Goal: Task Accomplishment & Management: Manage account settings

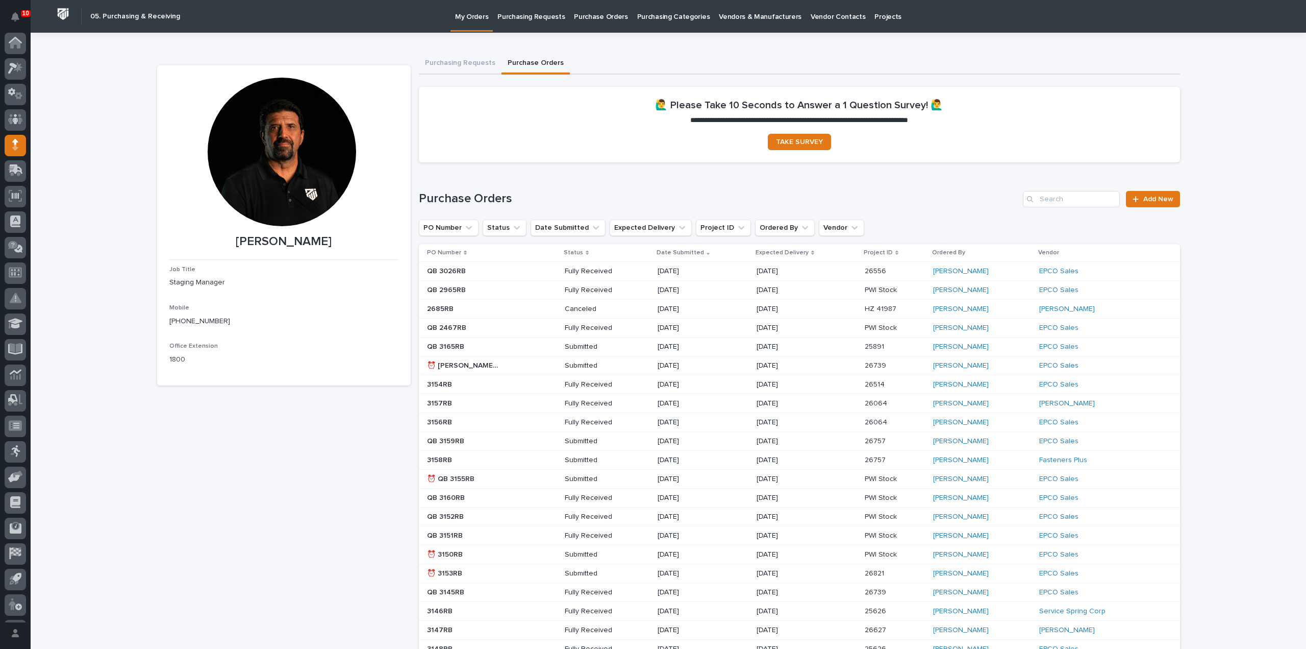
scroll to position [22, 0]
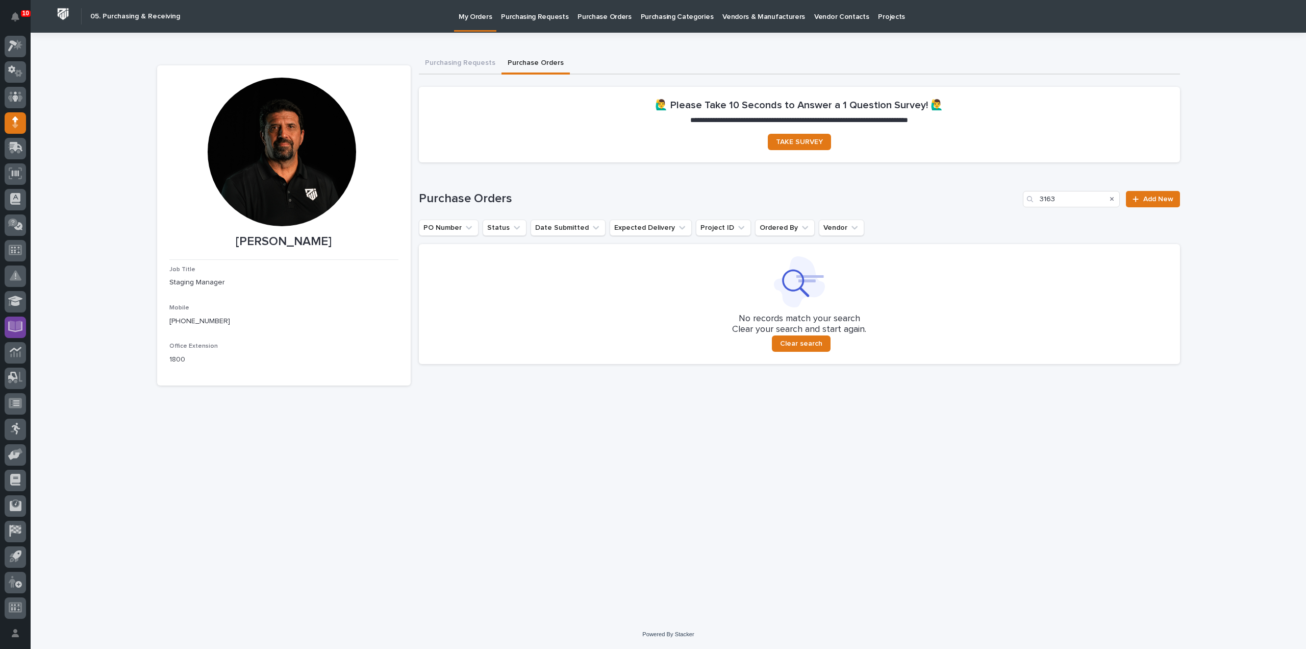
type input "3163"
click at [1158, 201] on span "Add New" at bounding box center [1159, 198] width 30 height 7
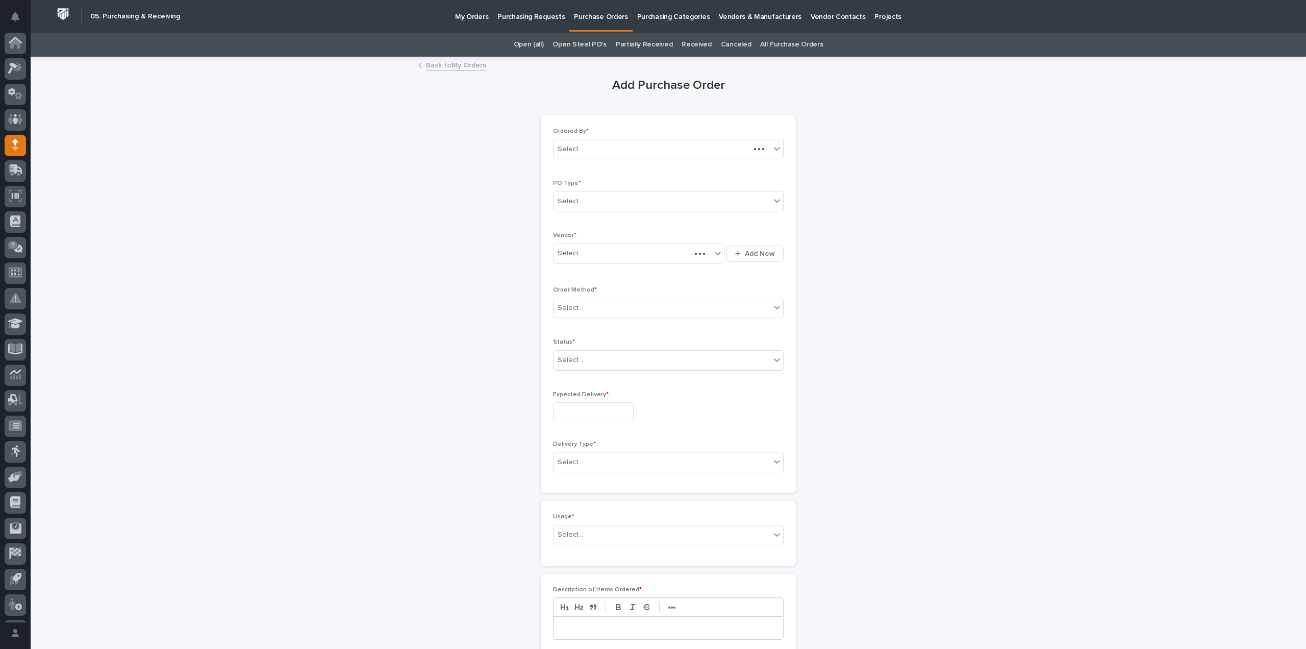
scroll to position [22, 0]
click at [633, 205] on div "Select..." at bounding box center [662, 201] width 217 height 17
click at [585, 240] on div "Paper" at bounding box center [665, 238] width 230 height 18
click at [580, 252] on div "Select..." at bounding box center [633, 253] width 158 height 17
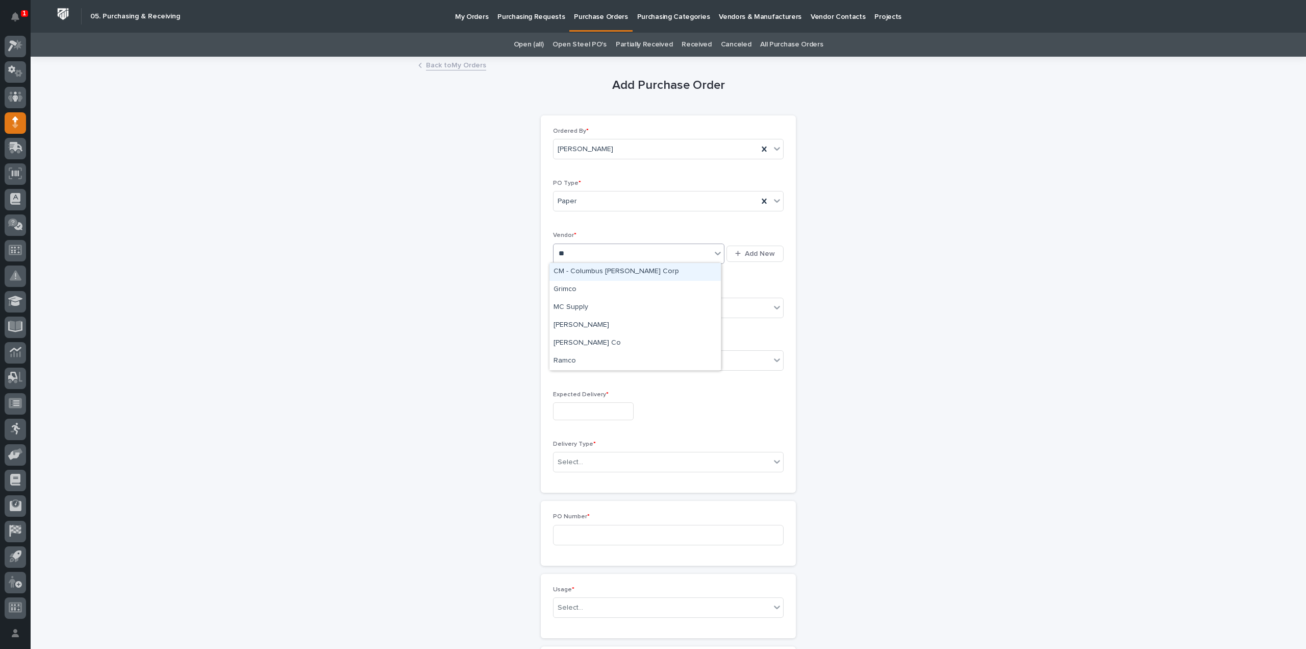
type input "***"
click at [577, 271] on div "[PERSON_NAME]" at bounding box center [635, 272] width 171 height 18
click at [581, 306] on div "Select..." at bounding box center [662, 308] width 217 height 17
click at [587, 327] on div "Online Order" at bounding box center [665, 326] width 230 height 18
click at [583, 358] on div "Select..." at bounding box center [662, 360] width 217 height 17
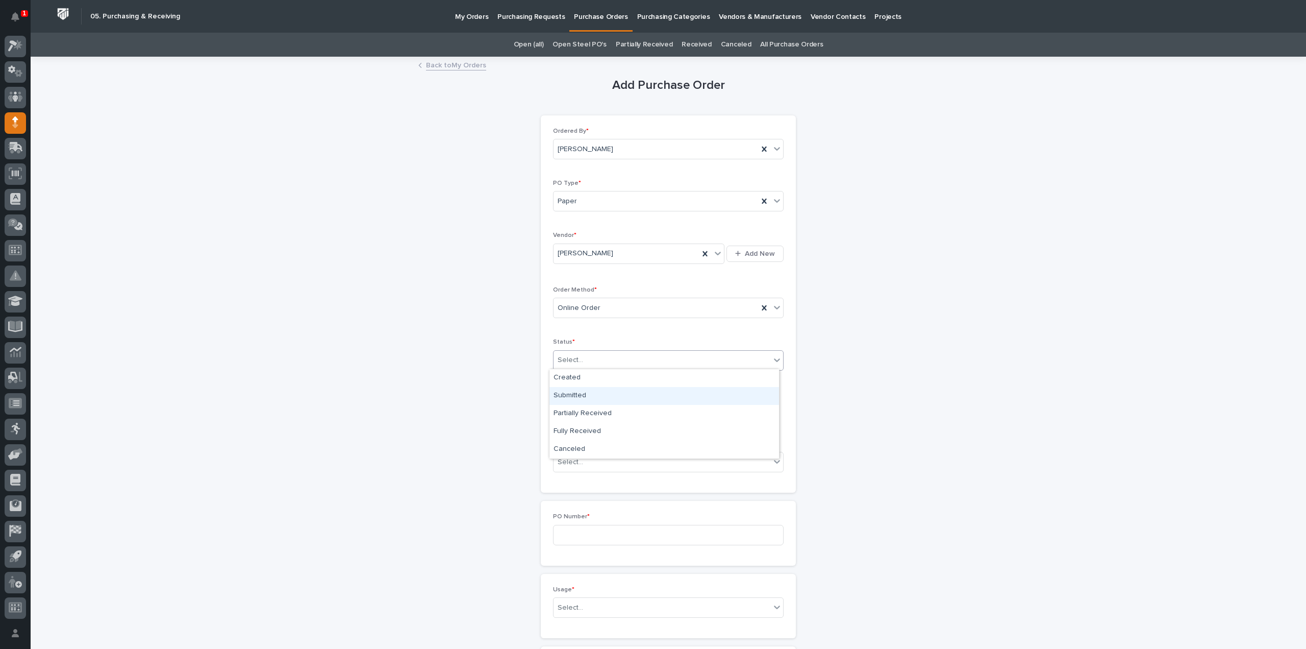
click at [586, 396] on div "Submitted" at bounding box center [665, 396] width 230 height 18
click at [585, 417] on input "text" at bounding box center [593, 411] width 81 height 18
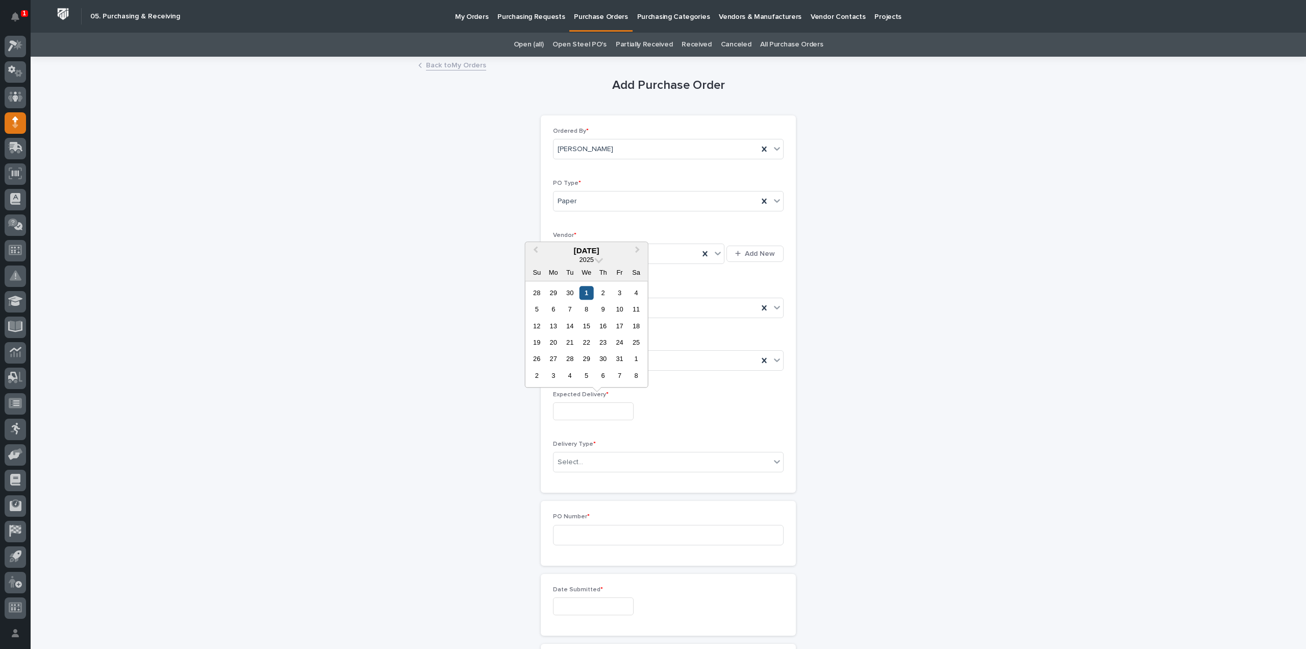
click at [589, 294] on div "1" at bounding box center [587, 293] width 14 height 14
type input "**********"
click at [591, 465] on div "Select..." at bounding box center [662, 462] width 217 height 17
click at [583, 479] on div "Deliver to PWI" at bounding box center [665, 479] width 230 height 18
click at [580, 527] on input at bounding box center [668, 535] width 231 height 20
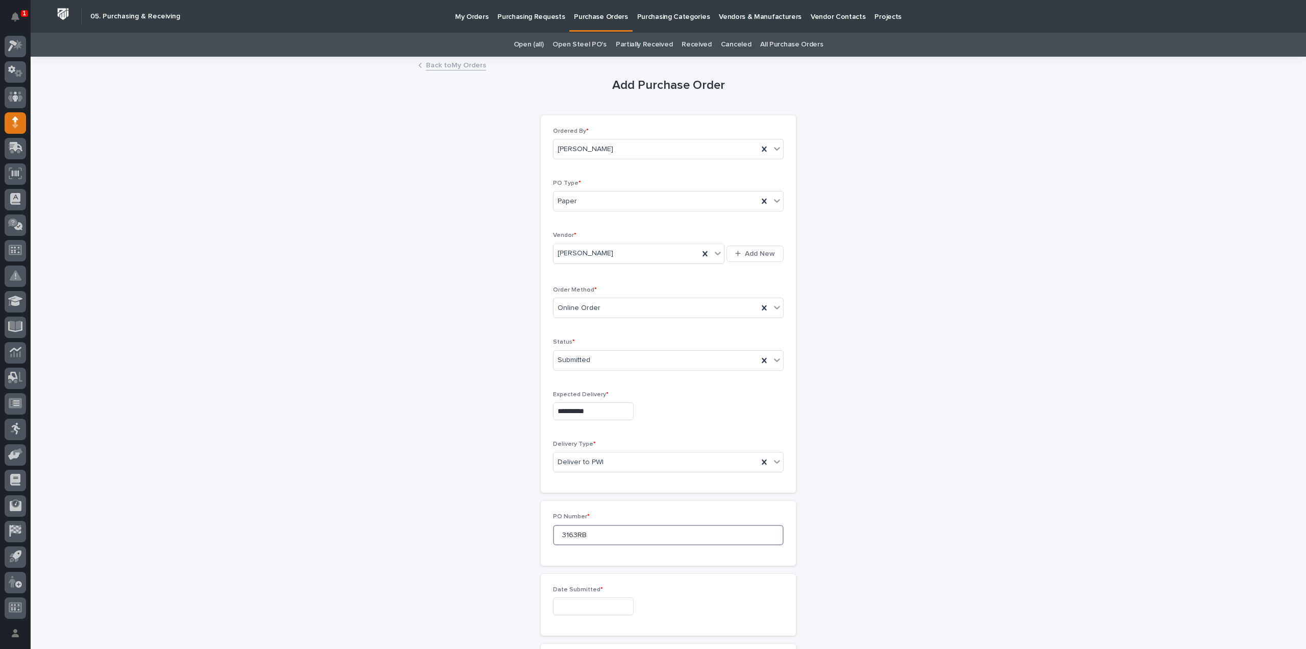
scroll to position [102, 0]
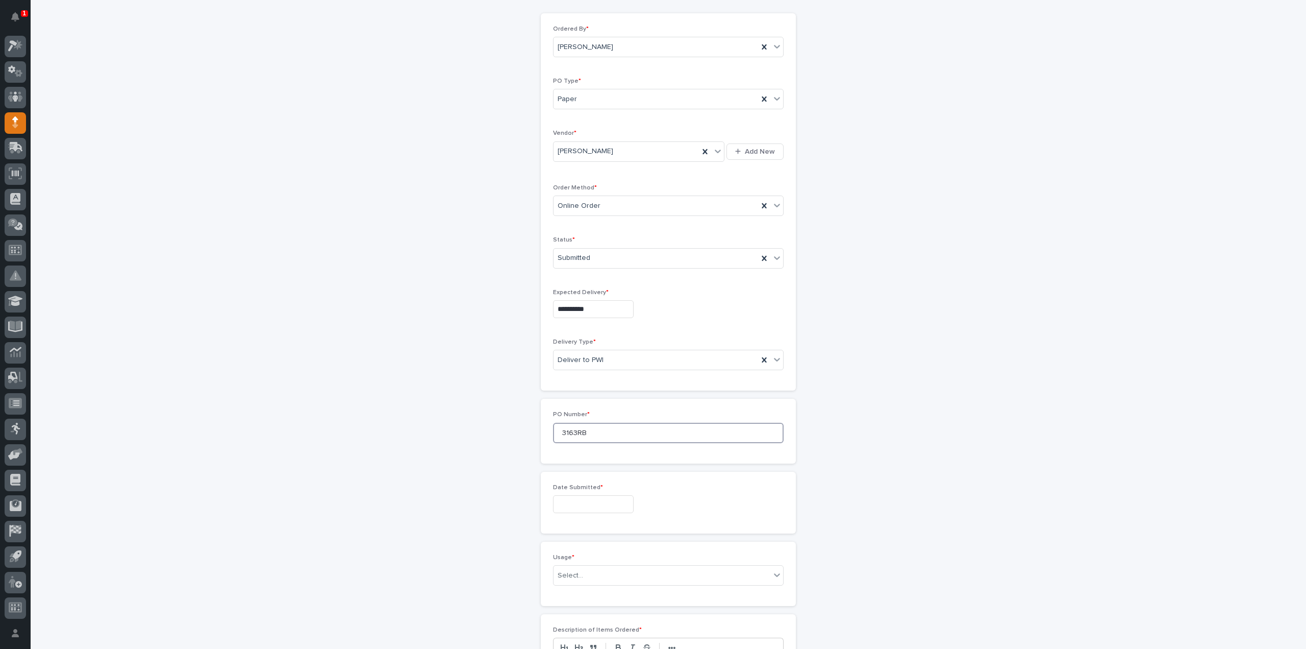
type input "3163RB"
click at [612, 504] on input "text" at bounding box center [593, 504] width 81 height 18
click at [573, 386] on div "30" at bounding box center [570, 385] width 14 height 14
type input "**********"
click at [602, 569] on div "Select..." at bounding box center [662, 575] width 217 height 17
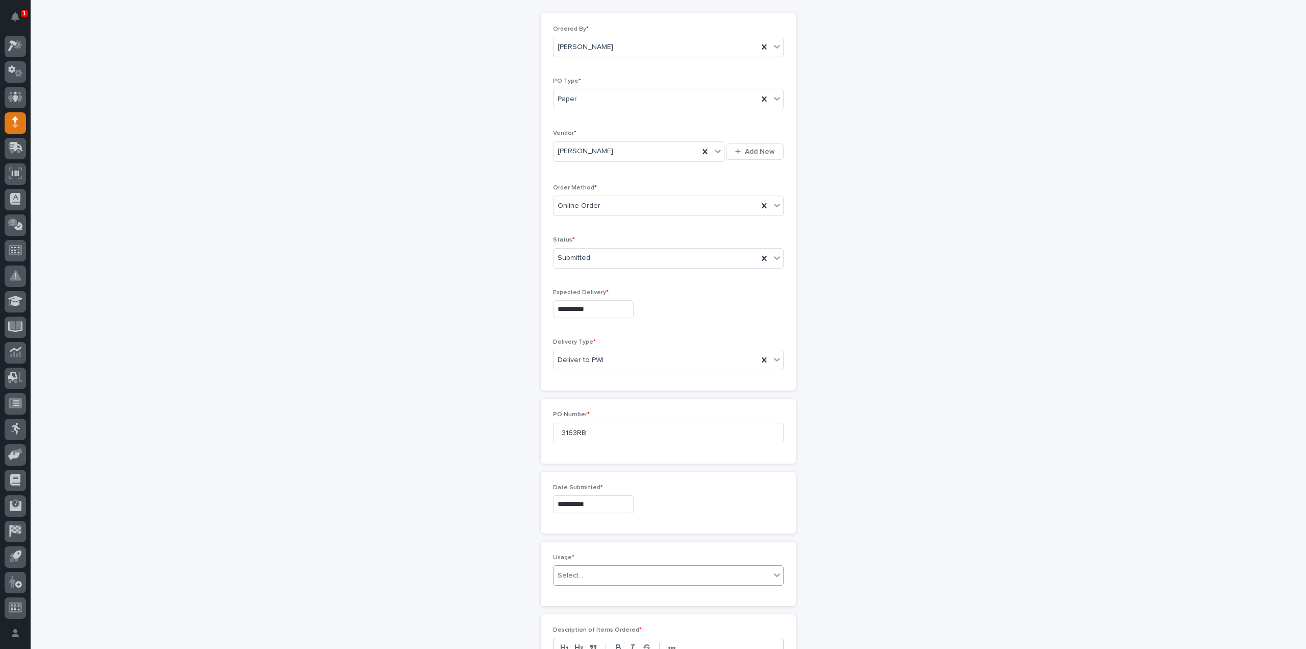
scroll to position [306, 0]
click at [584, 372] on div "Select..." at bounding box center [662, 371] width 217 height 17
click at [581, 389] on div "PWI Project" at bounding box center [665, 388] width 230 height 18
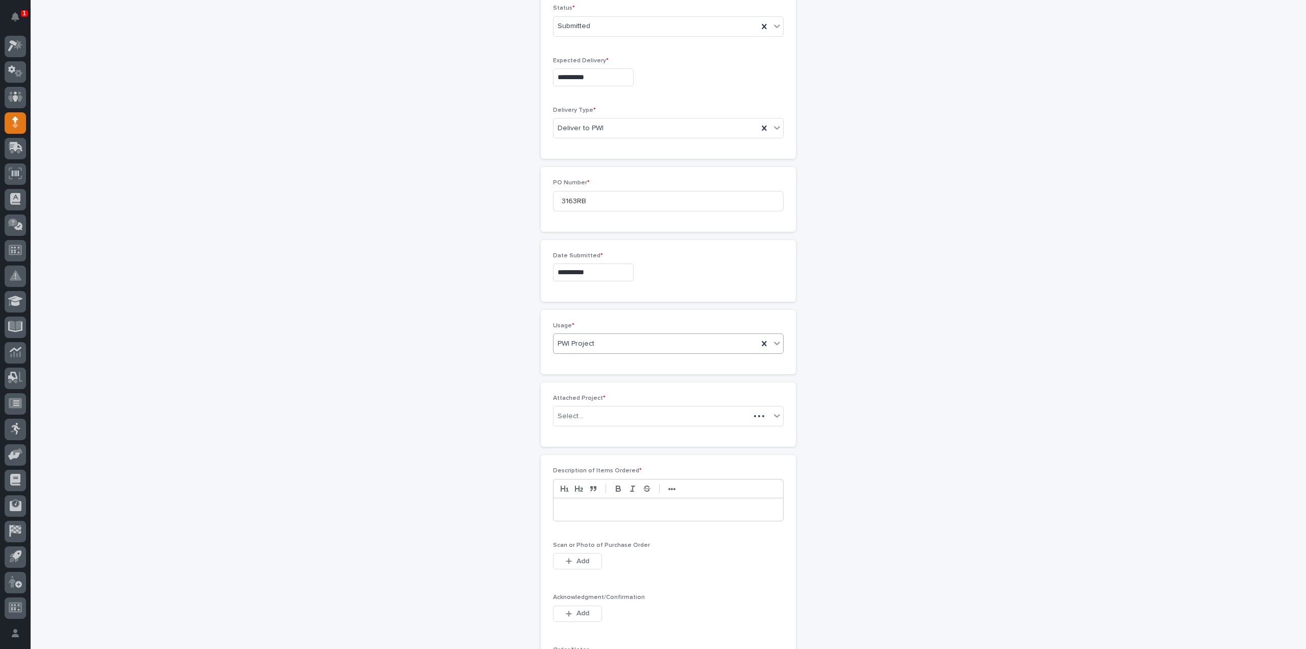
scroll to position [342, 0]
click at [582, 409] on div "Select..." at bounding box center [662, 408] width 217 height 17
type input "*****"
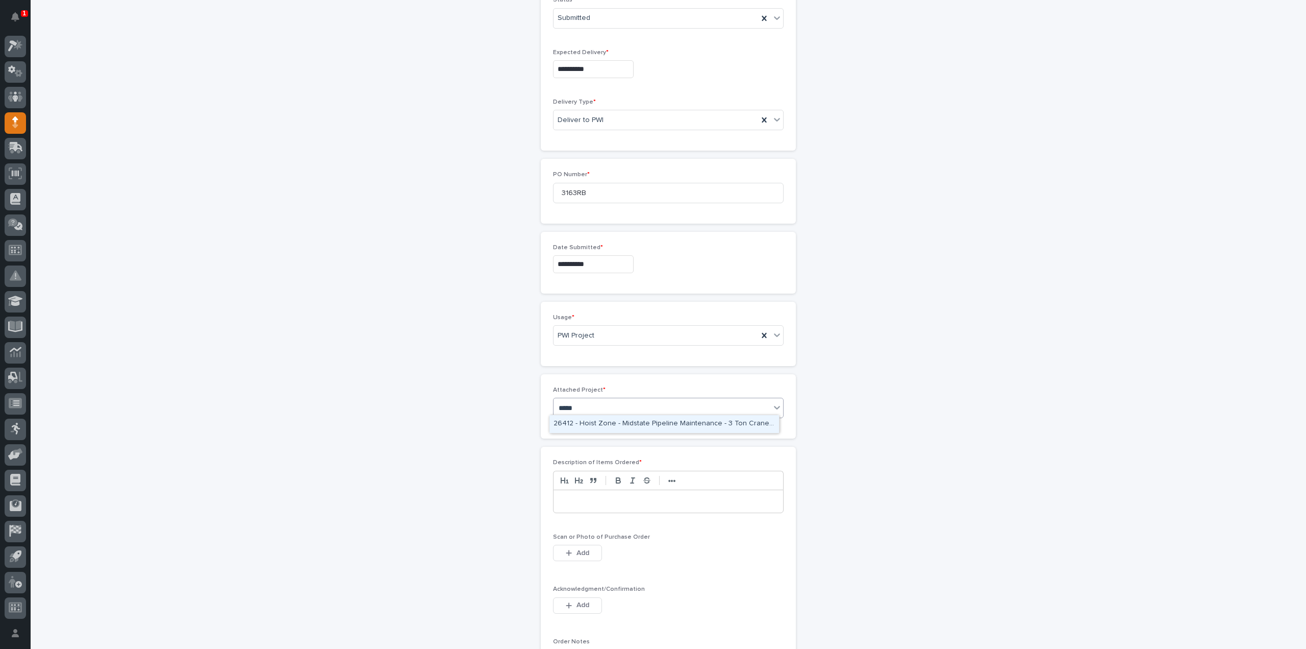
click at [589, 425] on div "26412 - Hoist Zone - Midstate Pipeline Maintenance - 3 Ton Crane System" at bounding box center [665, 424] width 230 height 18
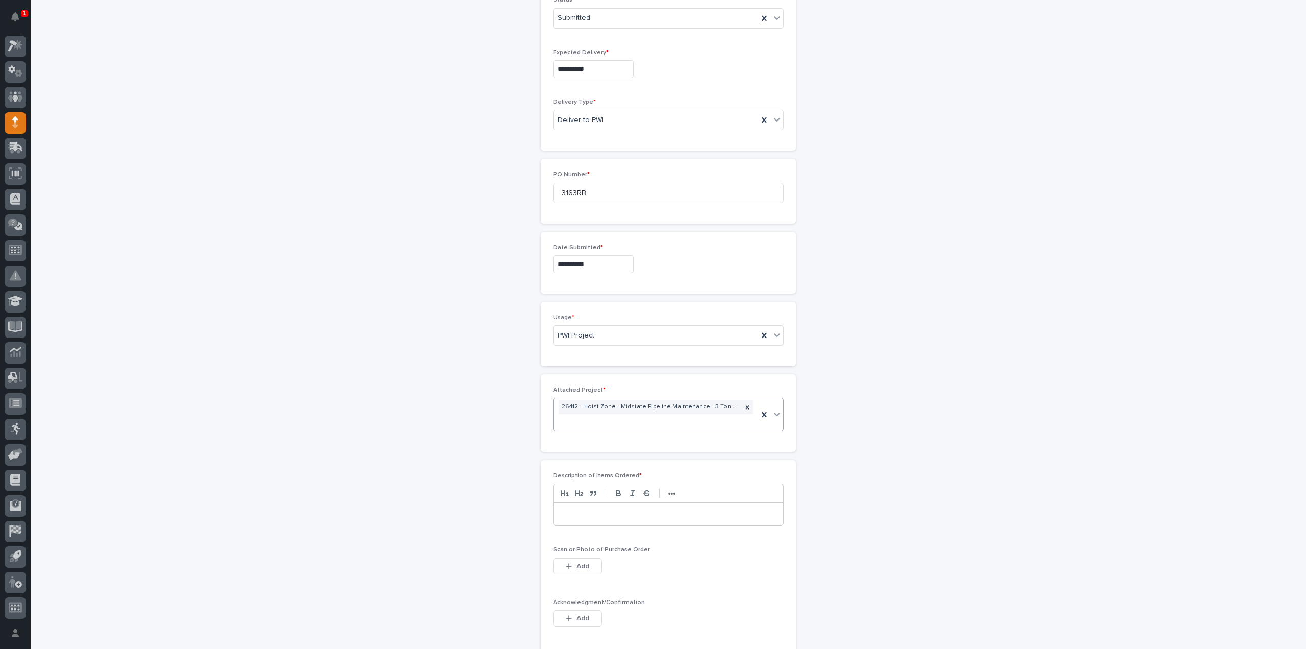
scroll to position [349, 0]
click at [595, 508] on p at bounding box center [668, 507] width 214 height 10
click at [577, 558] on span "Add" at bounding box center [583, 559] width 13 height 9
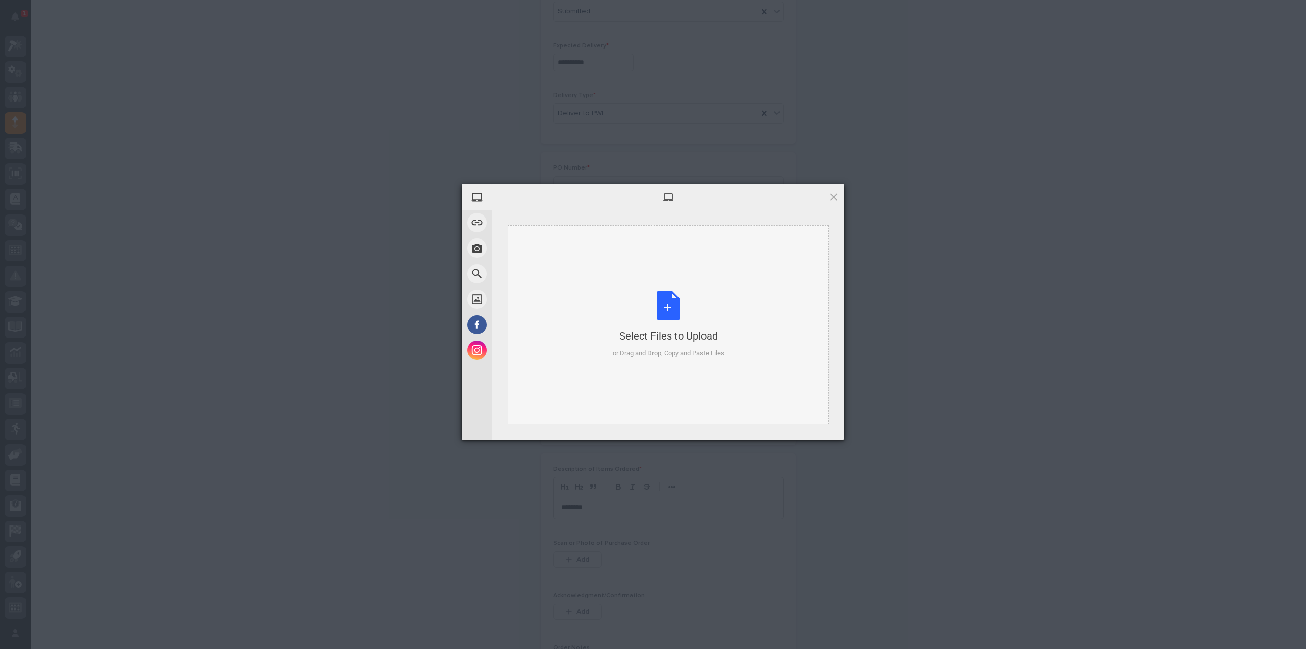
click at [682, 313] on div "Select Files to Upload or Drag and Drop, Copy and Paste Files" at bounding box center [669, 324] width 112 height 68
click at [674, 302] on div "Select Files to Upload or Drag and Drop, Copy and Paste Files" at bounding box center [669, 324] width 112 height 68
click at [816, 429] on span "Upload 1" at bounding box center [814, 426] width 20 height 8
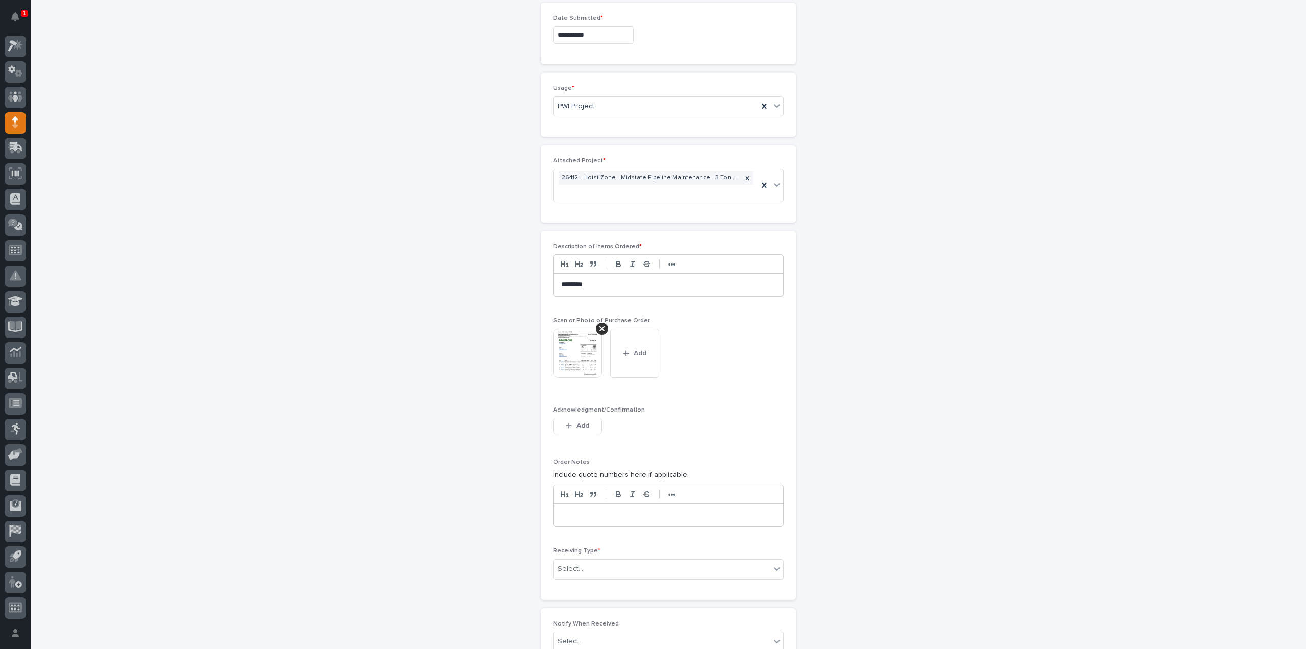
scroll to position [673, 0]
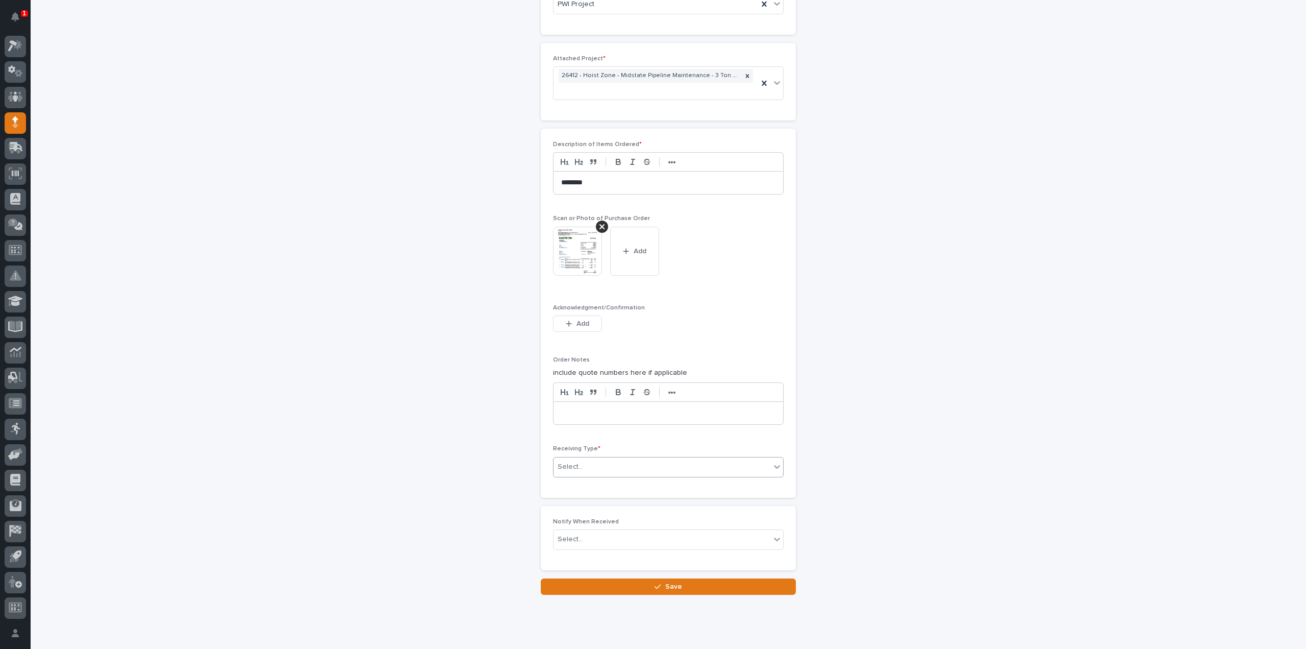
click at [572, 467] on div "Select..." at bounding box center [571, 466] width 26 height 11
click at [571, 533] on div "Deliver to" at bounding box center [665, 535] width 230 height 18
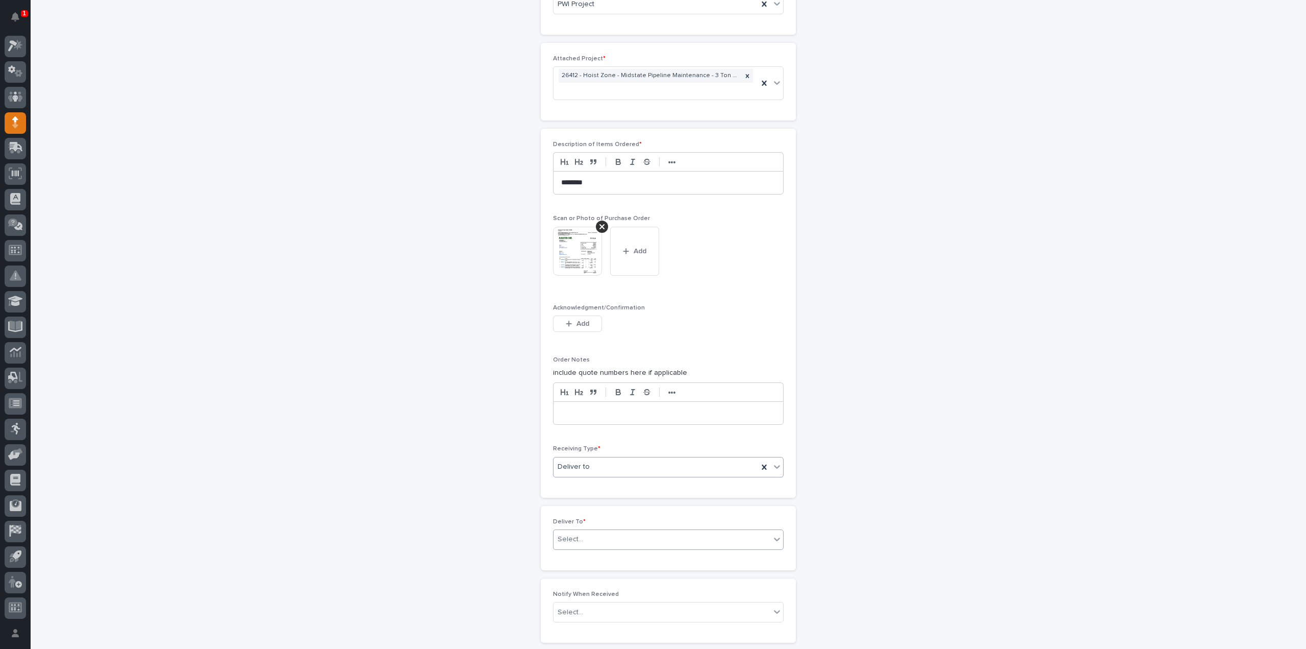
click at [575, 536] on div "Select..." at bounding box center [571, 539] width 26 height 11
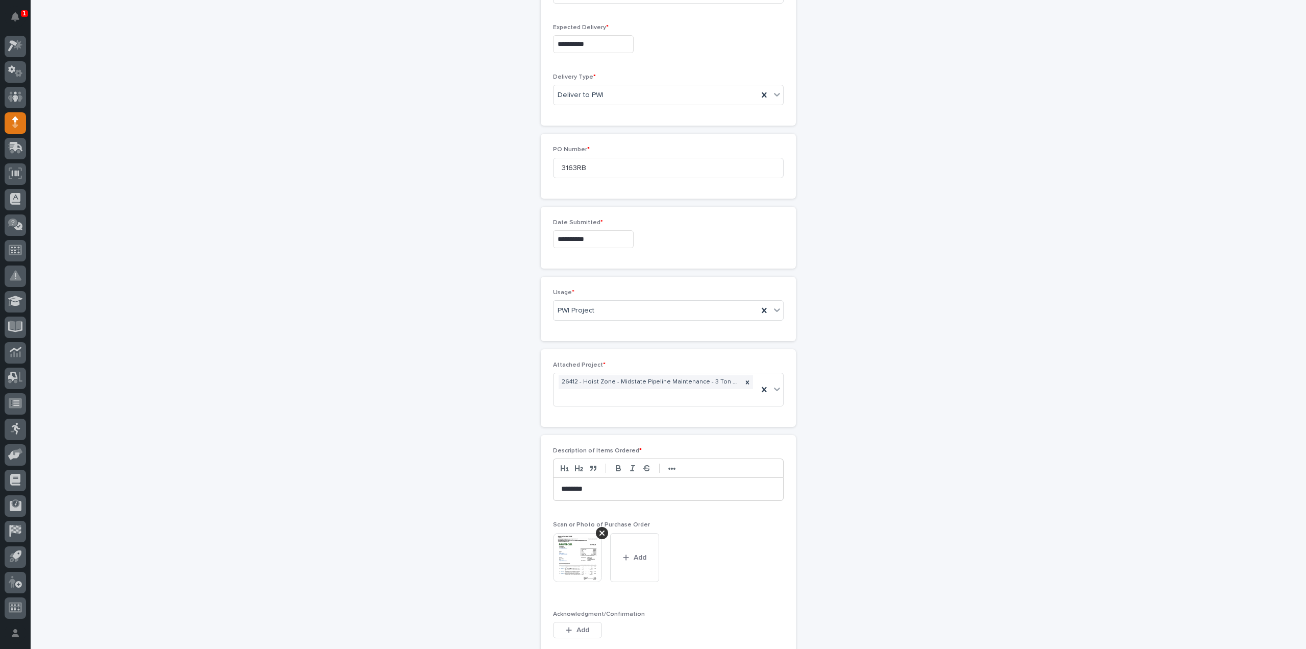
scroll to position [562, 0]
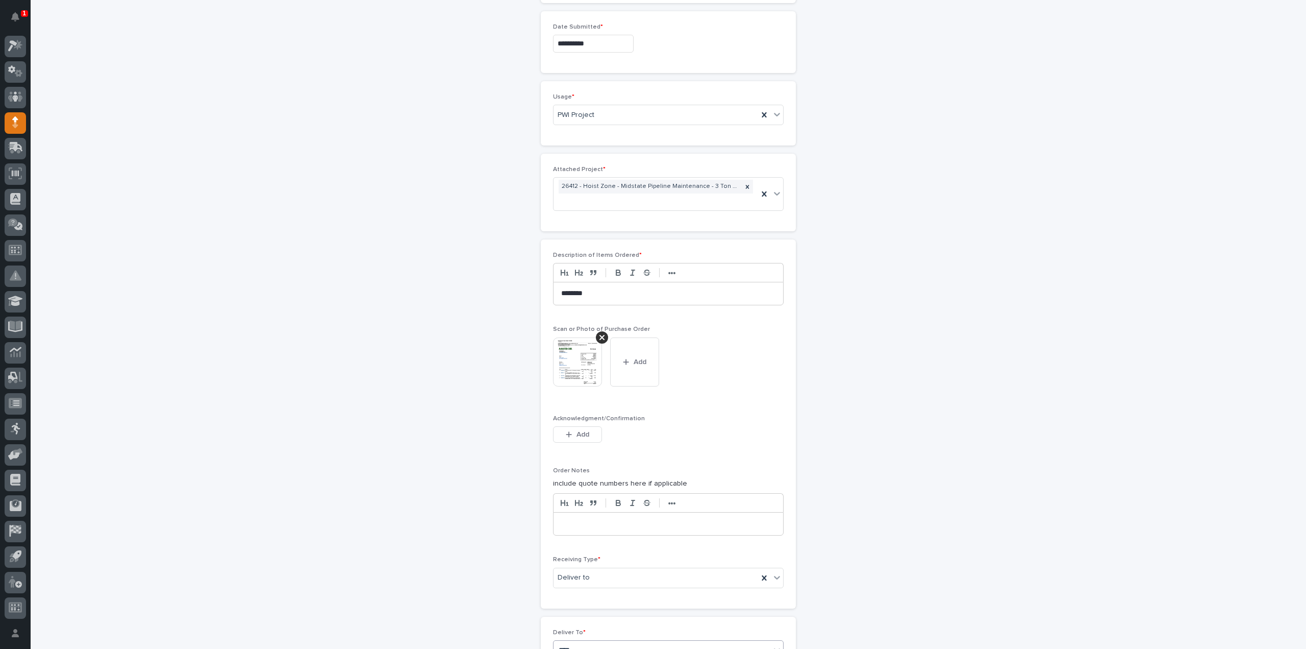
type input "*****"
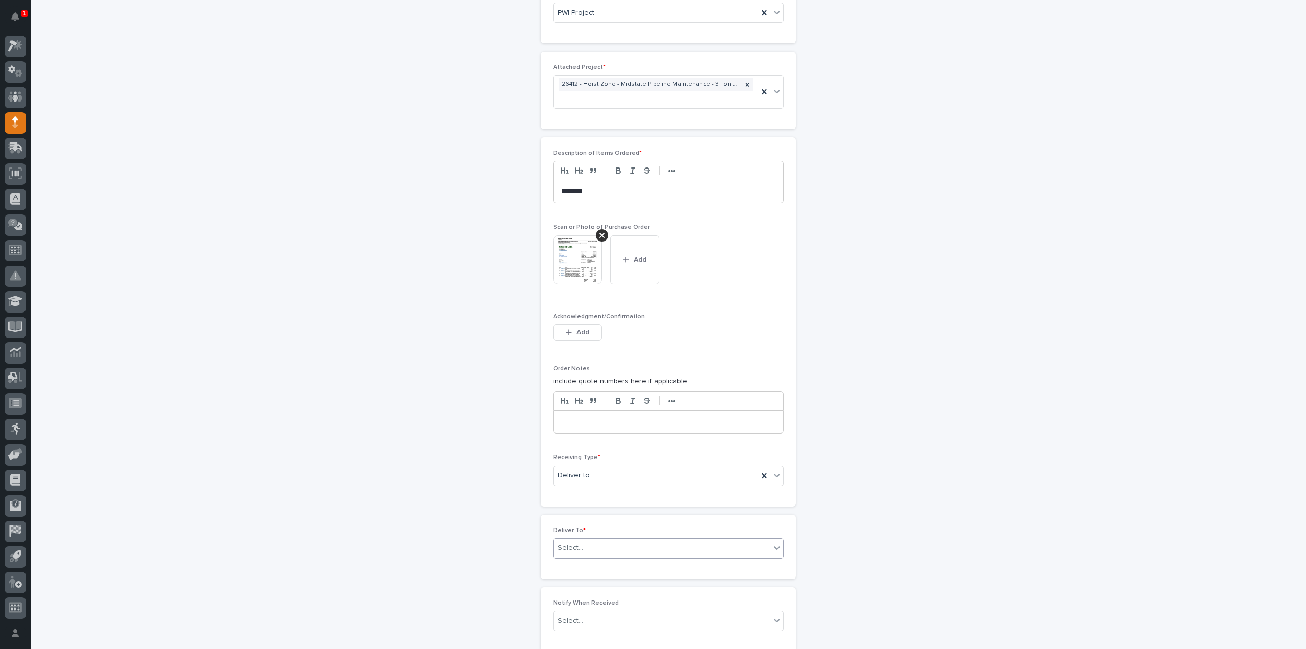
drag, startPoint x: 580, startPoint y: 543, endPoint x: 544, endPoint y: 549, distance: 35.7
click at [544, 549] on div "Deliver To * 0 results available. Select is focused ,type to refine list, press…" at bounding box center [668, 546] width 255 height 64
click at [558, 548] on div "Select..." at bounding box center [571, 547] width 26 height 11
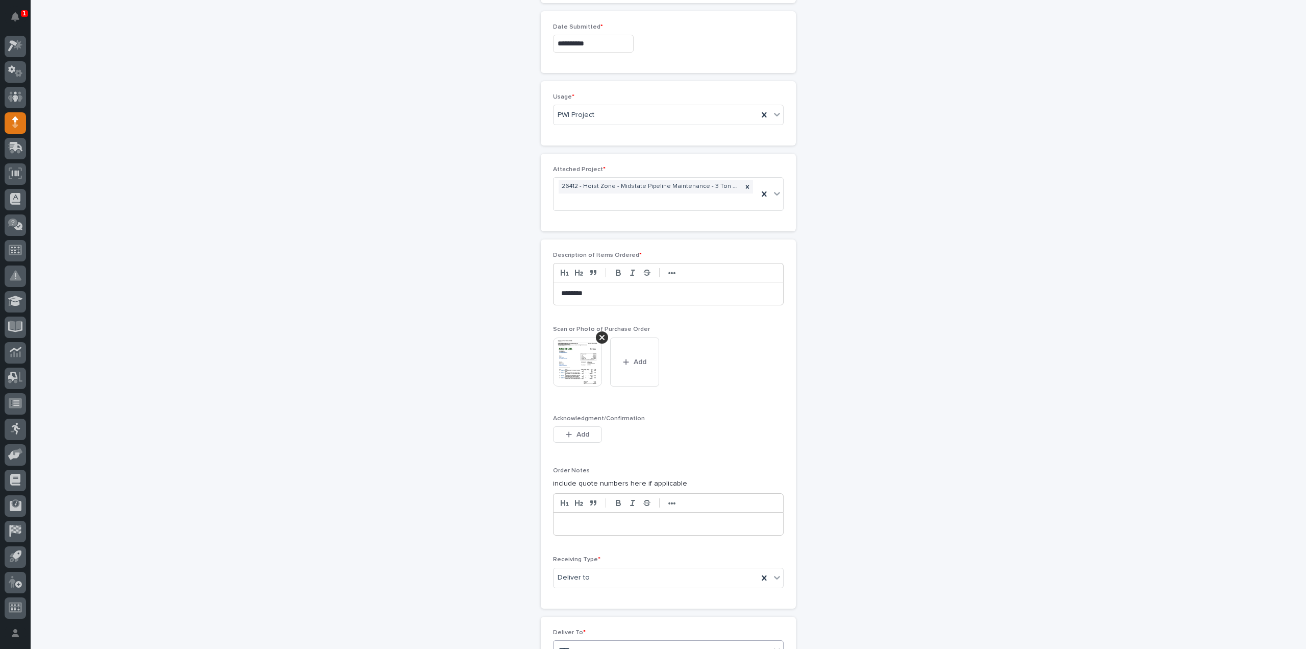
type input "*****"
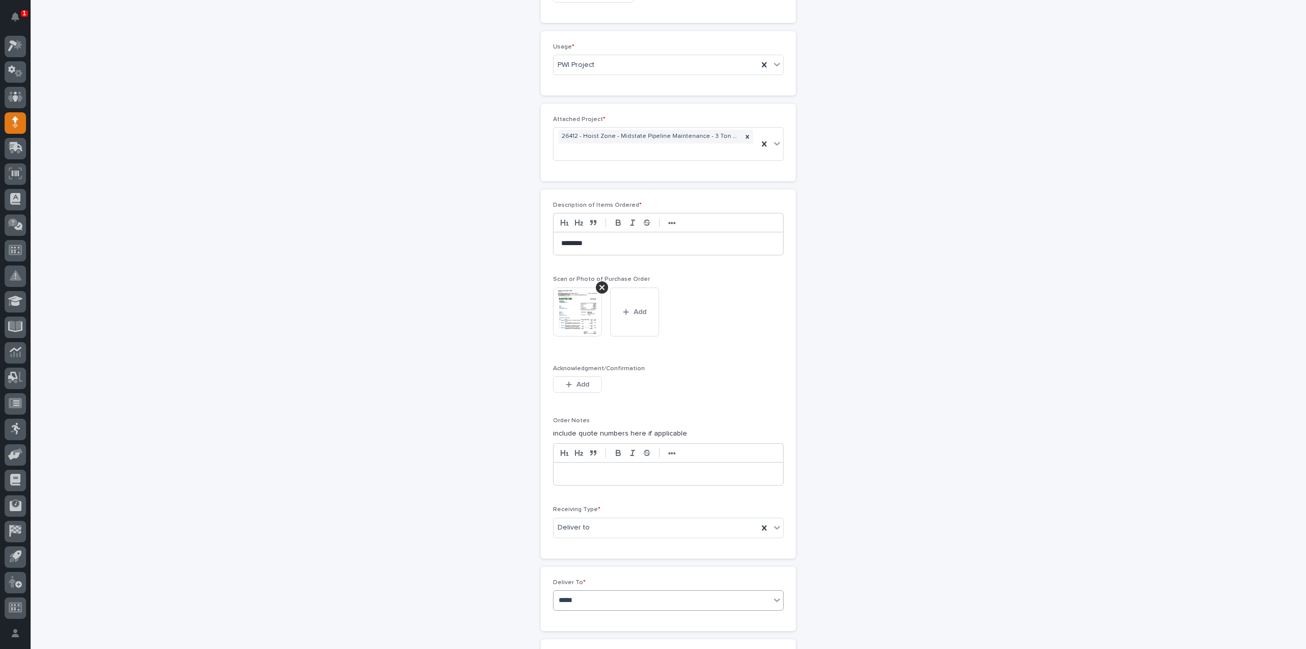
scroll to position [714, 0]
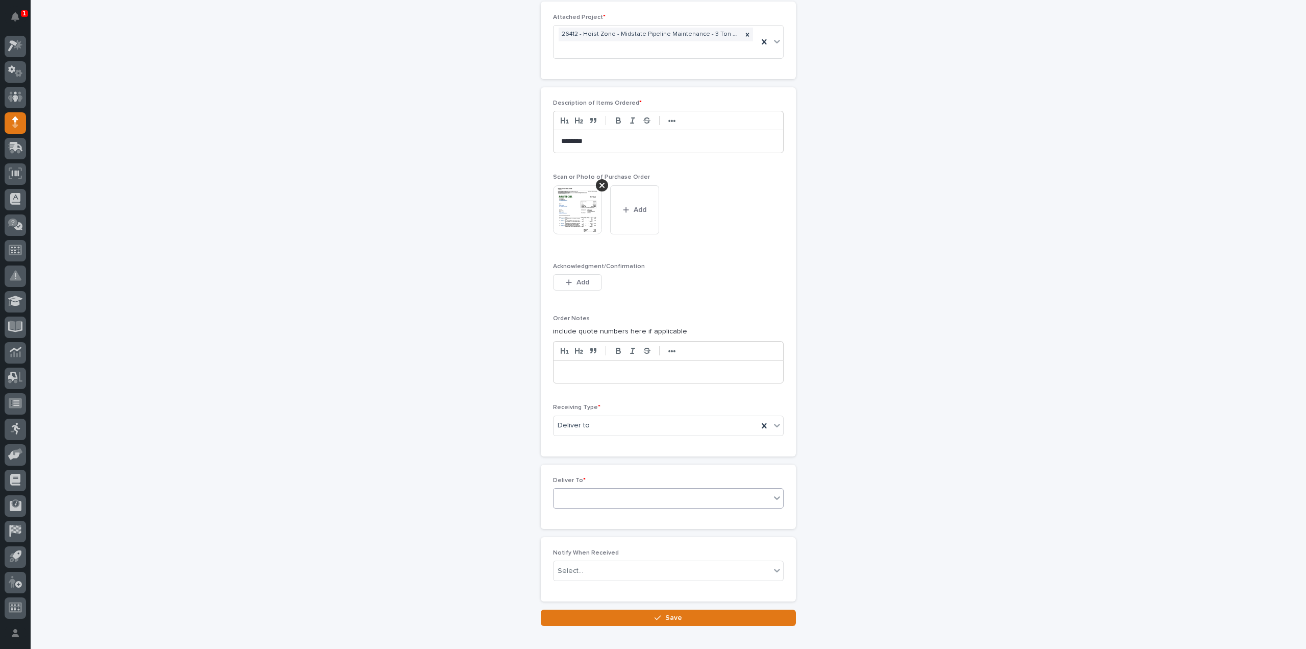
click at [598, 490] on div "reinh" at bounding box center [662, 497] width 217 height 17
click at [595, 492] on div "Select..." at bounding box center [662, 497] width 217 height 17
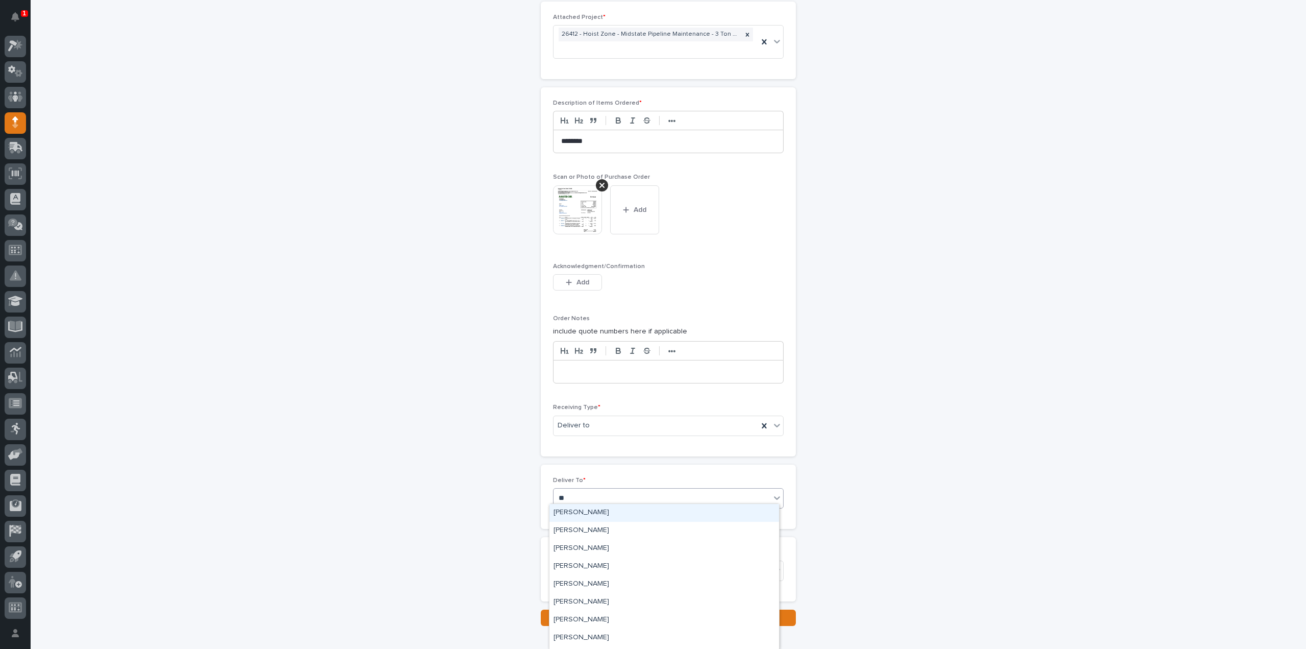
type input "***"
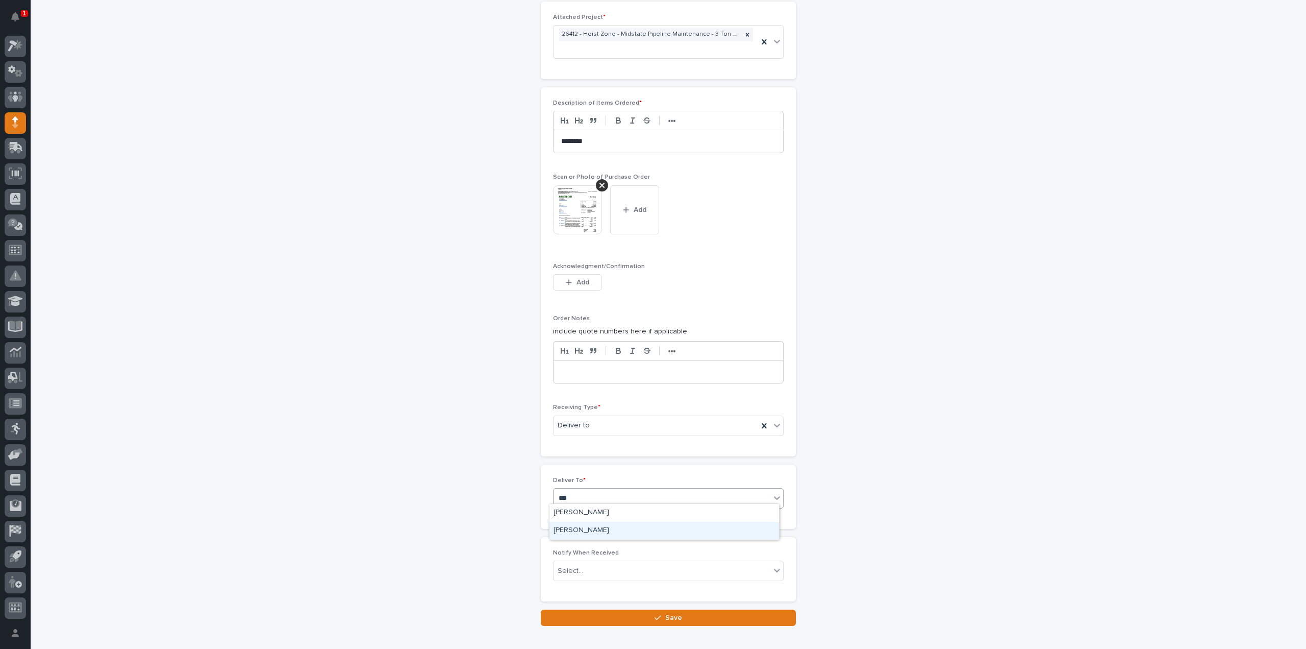
click at [586, 533] on div "[PERSON_NAME]" at bounding box center [665, 531] width 230 height 18
click at [584, 570] on div "Select..." at bounding box center [662, 570] width 217 height 17
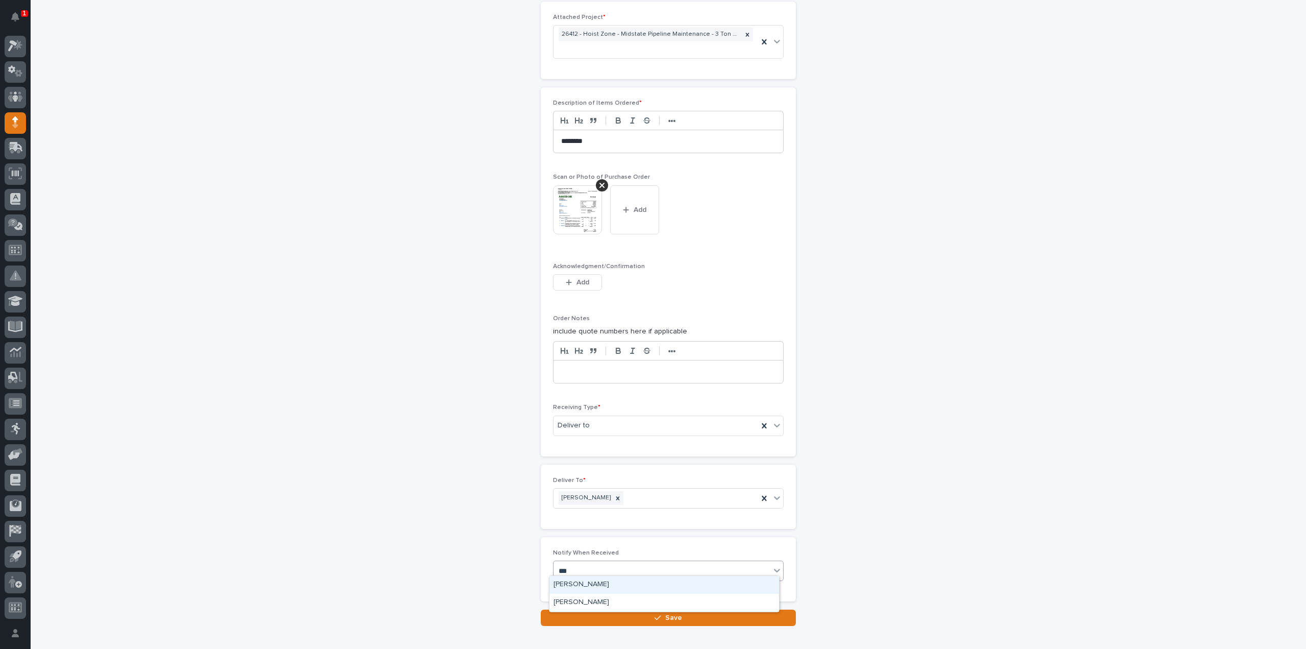
type input "****"
click at [584, 583] on div "[PERSON_NAME]" at bounding box center [665, 585] width 230 height 18
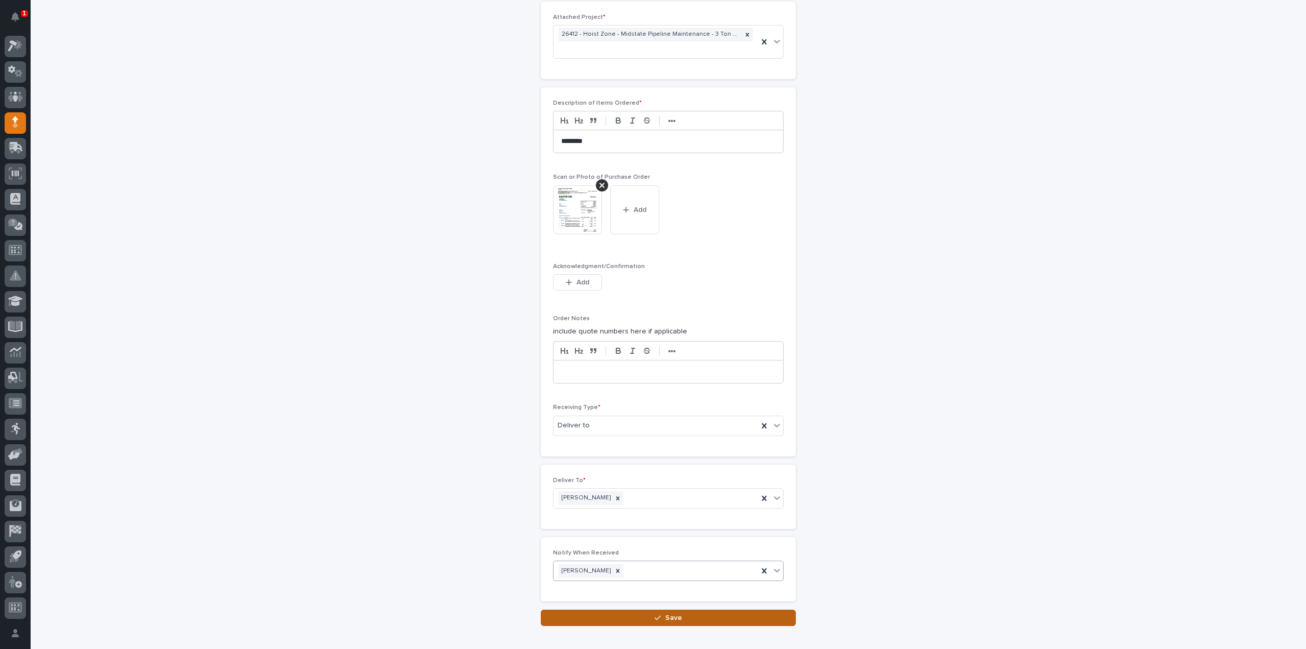
click at [581, 613] on button "Save" at bounding box center [668, 617] width 255 height 16
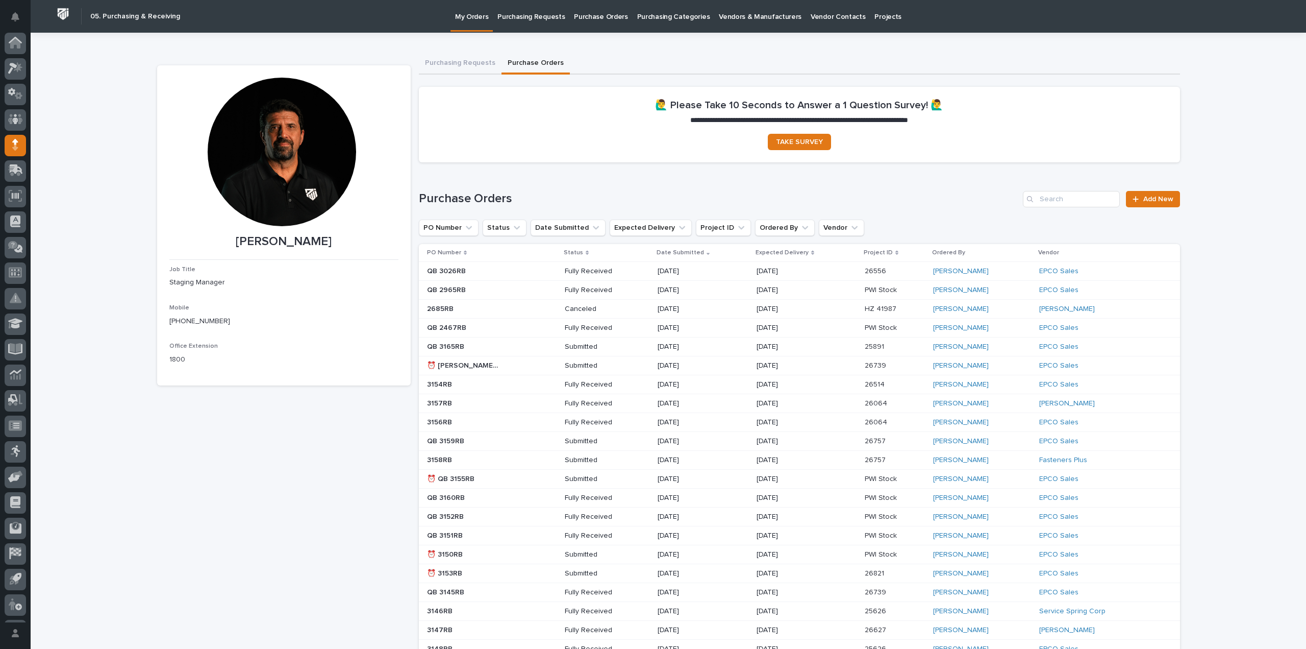
scroll to position [22, 0]
click at [1221, 150] on div "**********" at bounding box center [669, 474] width 1276 height 882
click at [1083, 202] on input "Search" at bounding box center [1071, 199] width 97 height 16
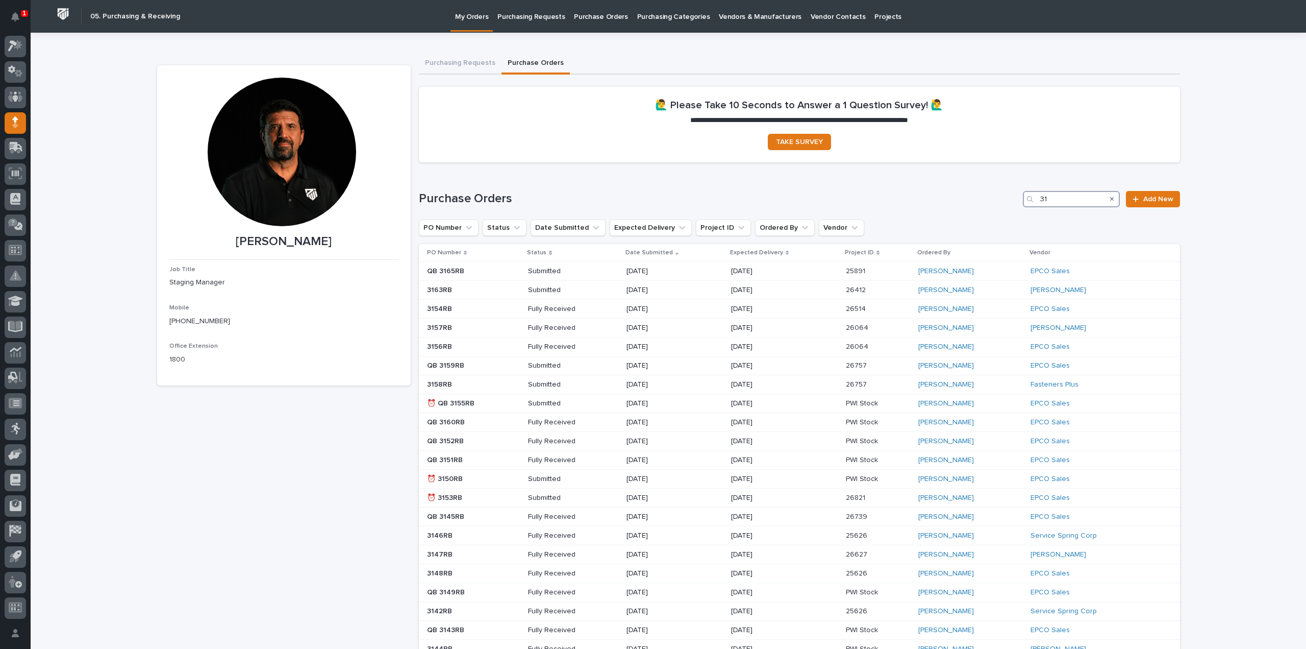
click at [1088, 203] on input "31" at bounding box center [1071, 199] width 97 height 16
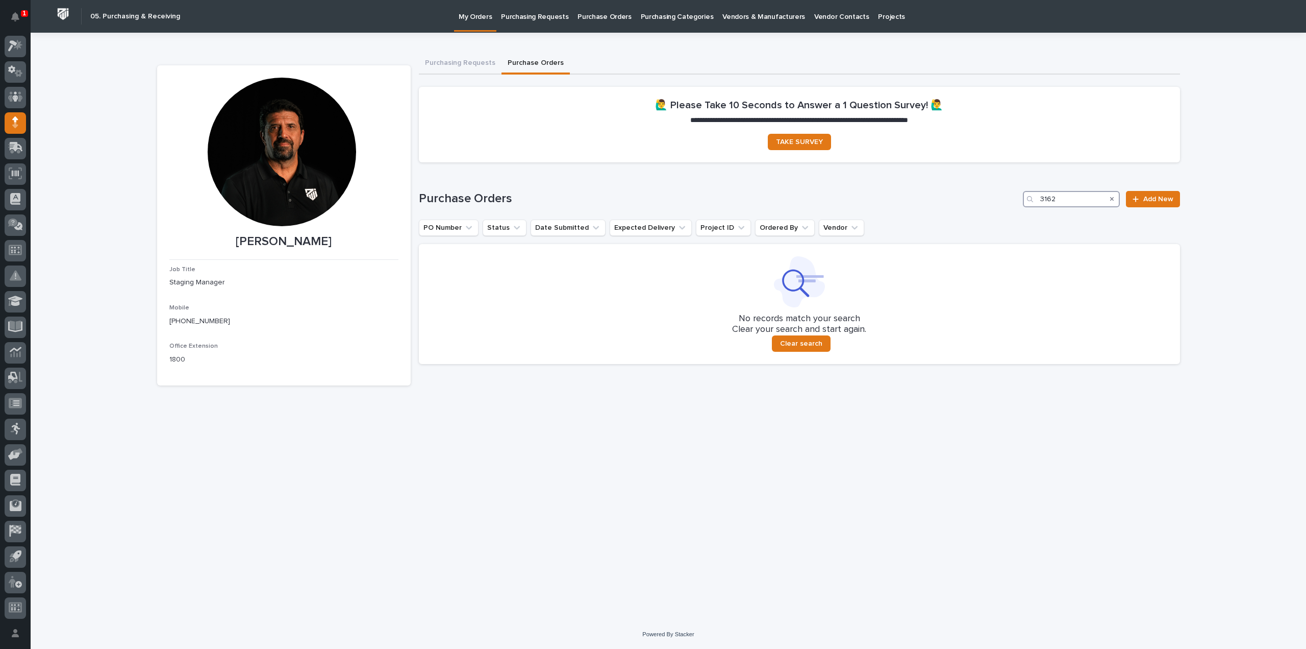
type input "3162"
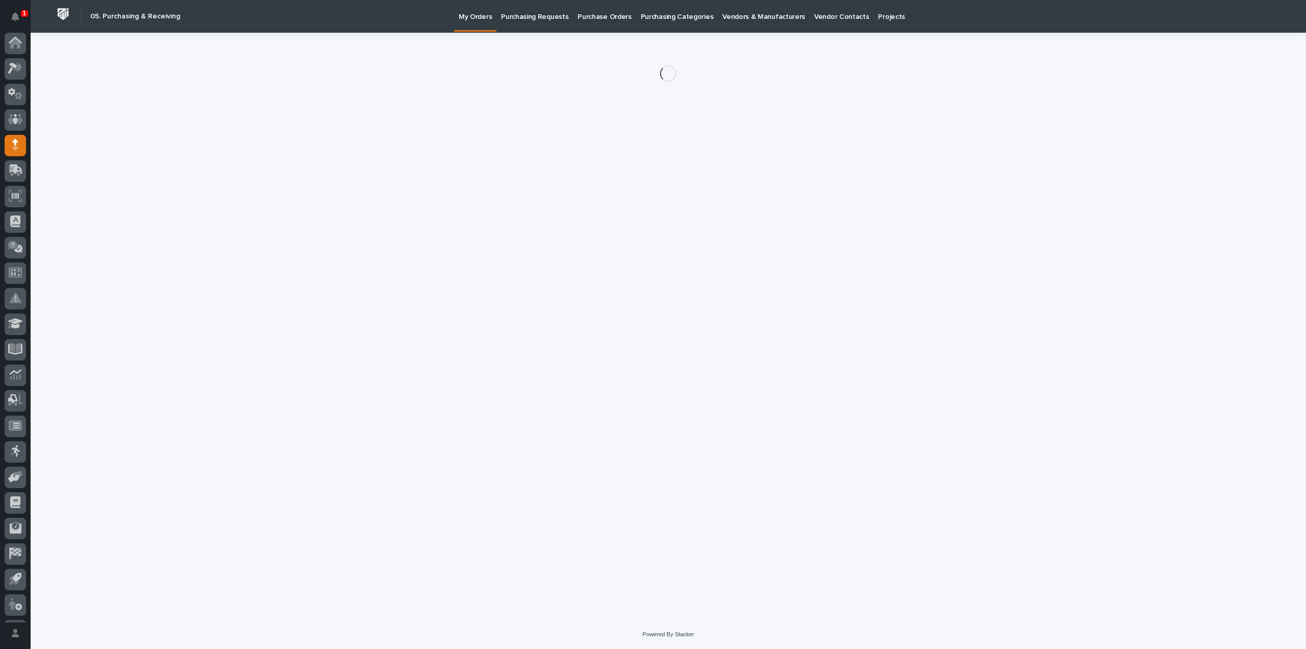
scroll to position [22, 0]
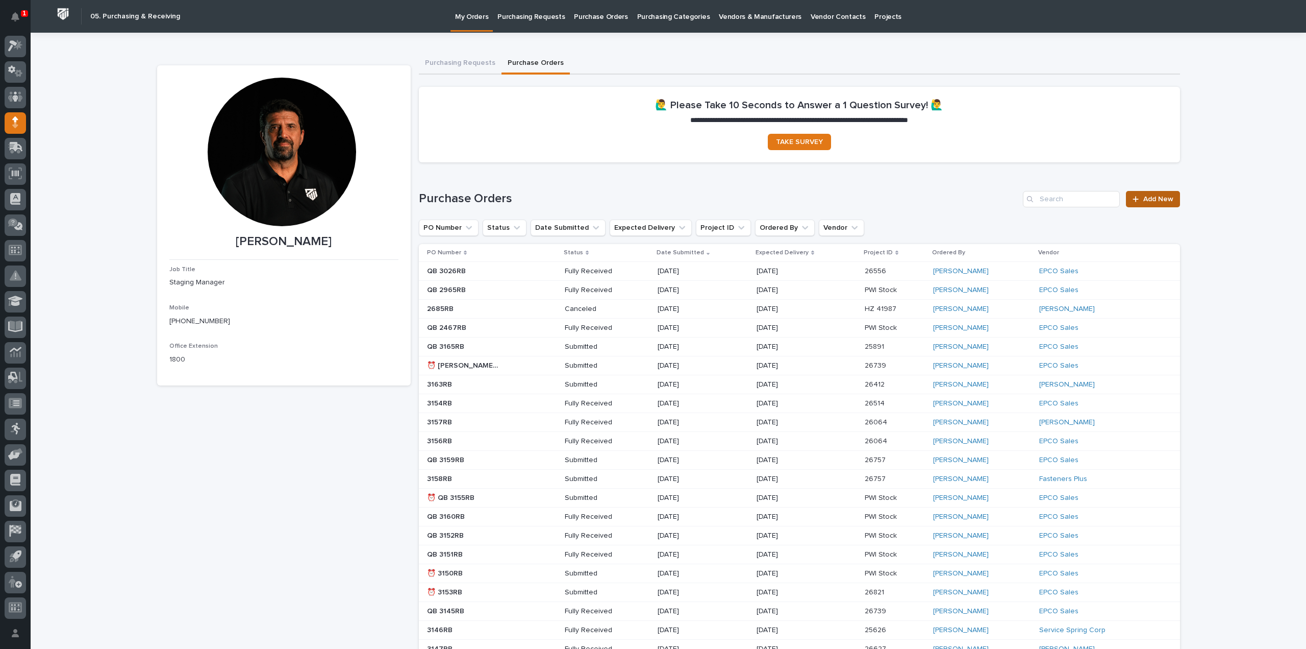
click at [1155, 200] on span "Add New" at bounding box center [1159, 198] width 30 height 7
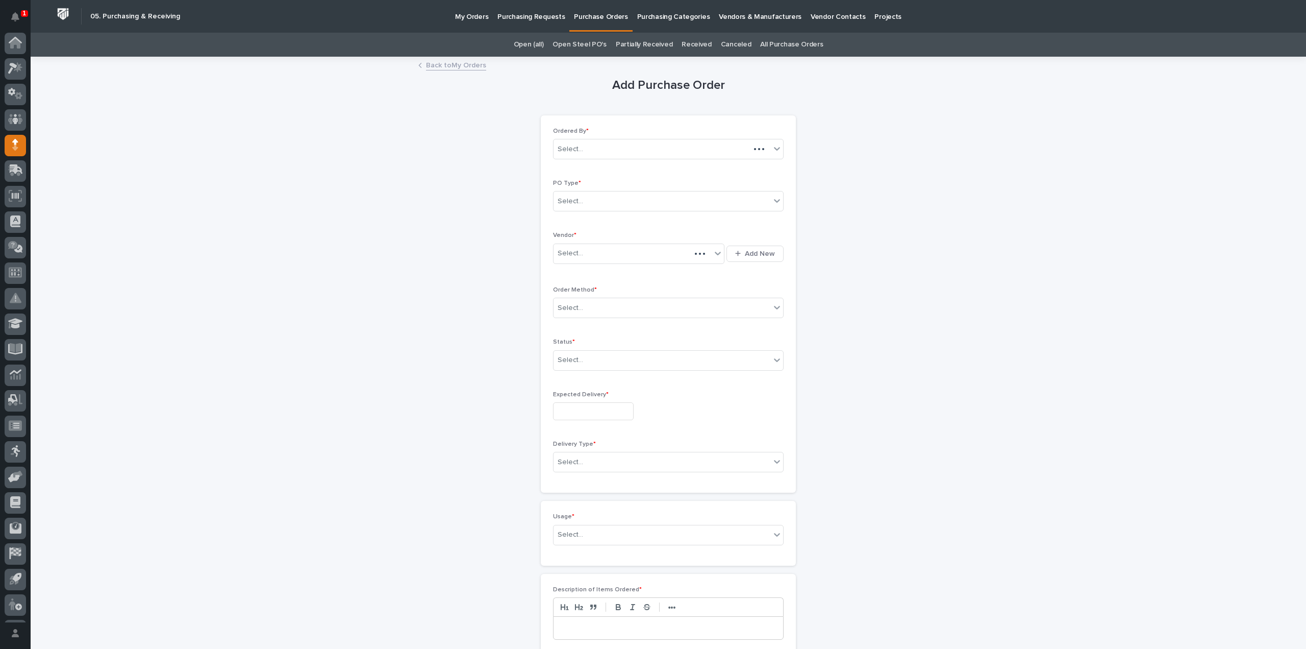
scroll to position [22, 0]
click at [602, 203] on div "Select..." at bounding box center [662, 201] width 217 height 17
click at [579, 237] on div "Paper" at bounding box center [665, 238] width 230 height 18
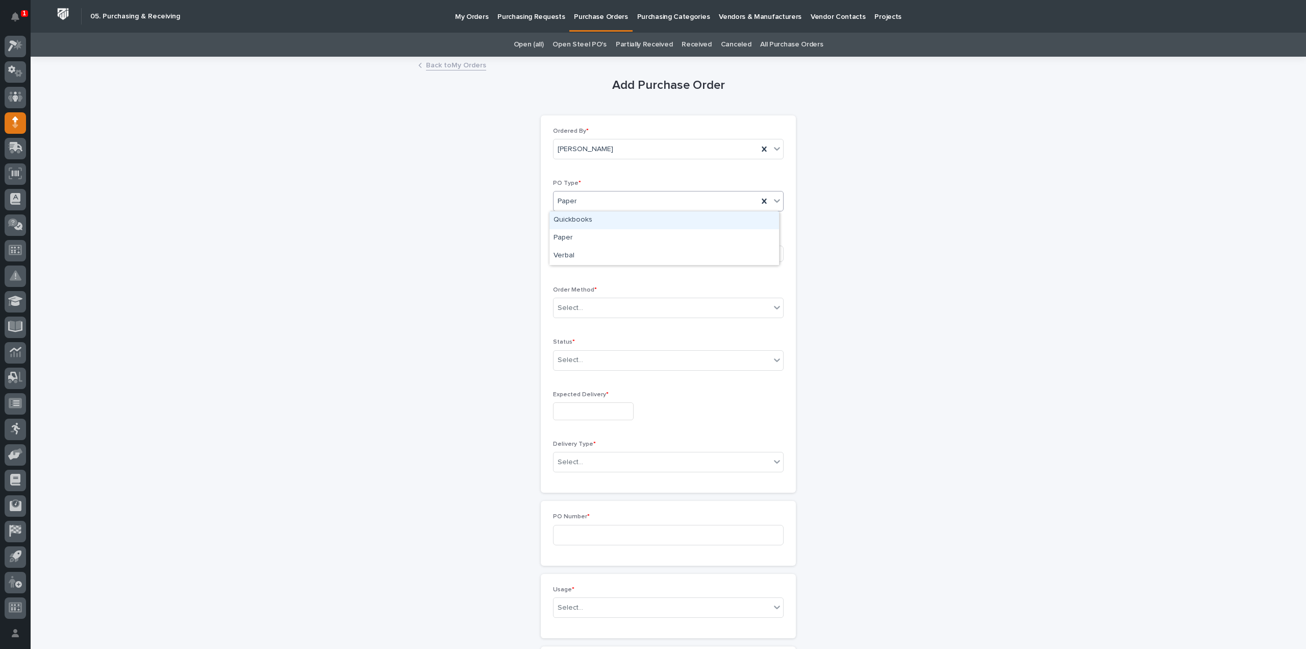
click at [586, 203] on div "Paper" at bounding box center [656, 201] width 205 height 17
click at [573, 256] on div "Verbal" at bounding box center [665, 256] width 230 height 18
click at [568, 249] on div "Select..." at bounding box center [571, 253] width 26 height 11
type input "****"
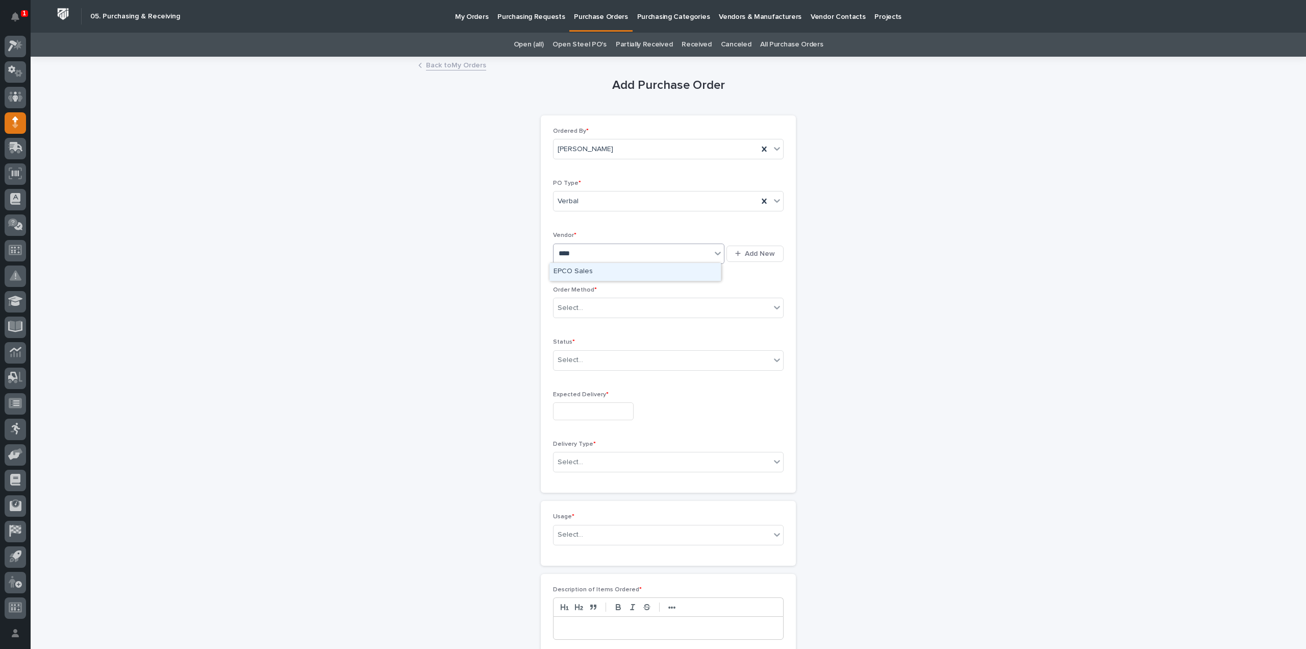
drag, startPoint x: 580, startPoint y: 273, endPoint x: 578, endPoint y: 266, distance: 7.6
click at [581, 272] on div "EPCO Sales" at bounding box center [635, 272] width 171 height 18
click at [586, 310] on div "Select..." at bounding box center [662, 308] width 217 height 17
drag, startPoint x: 578, startPoint y: 357, endPoint x: 579, endPoint y: 363, distance: 5.6
click at [578, 358] on div "Phone Call" at bounding box center [665, 362] width 230 height 18
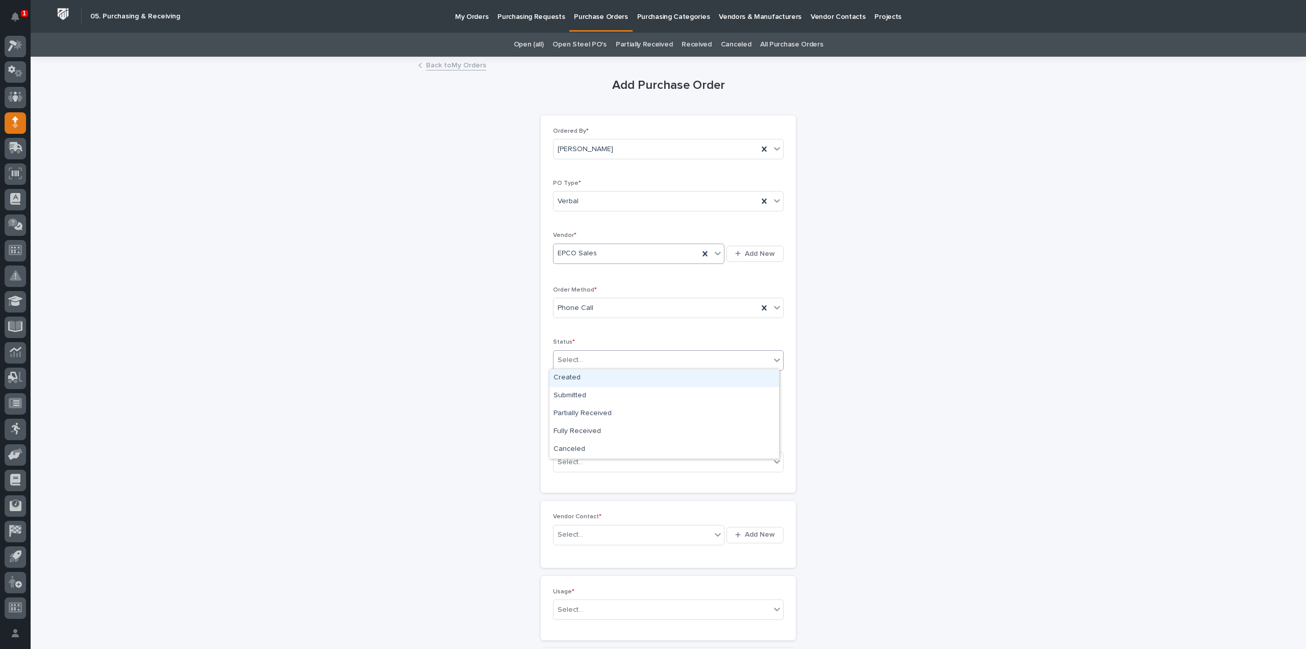
click at [584, 358] on input "text" at bounding box center [584, 360] width 1 height 9
drag, startPoint x: 582, startPoint y: 385, endPoint x: 582, endPoint y: 396, distance: 11.7
click at [582, 396] on div "Submitted" at bounding box center [665, 396] width 230 height 18
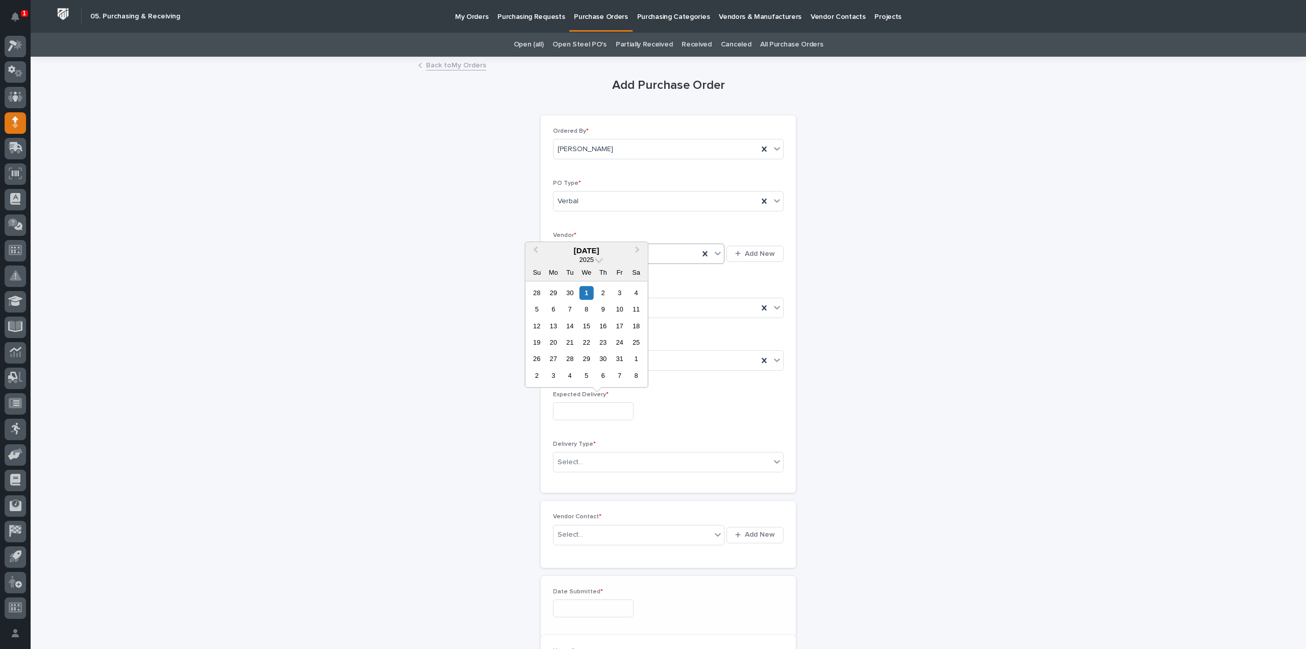
click at [580, 406] on input "text" at bounding box center [593, 411] width 81 height 18
click at [575, 292] on div "30" at bounding box center [570, 293] width 14 height 14
type input "**********"
click at [575, 457] on div "Select..." at bounding box center [571, 462] width 26 height 11
click at [569, 476] on div "Deliver to PWI" at bounding box center [665, 479] width 230 height 18
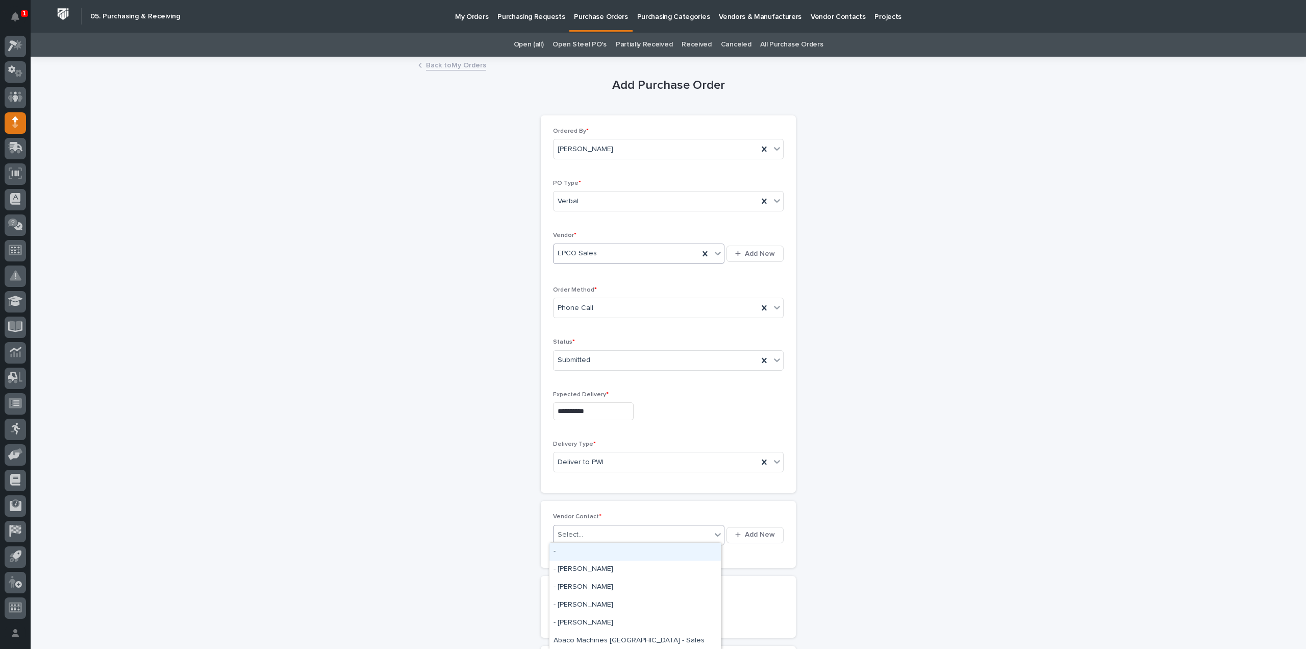
click at [576, 529] on div "Select..." at bounding box center [571, 534] width 26 height 11
type input "*"
type input "***"
click at [582, 553] on div "EPCO Sales - [PERSON_NAME]" at bounding box center [635, 551] width 171 height 18
click at [572, 607] on input "text" at bounding box center [593, 608] width 81 height 18
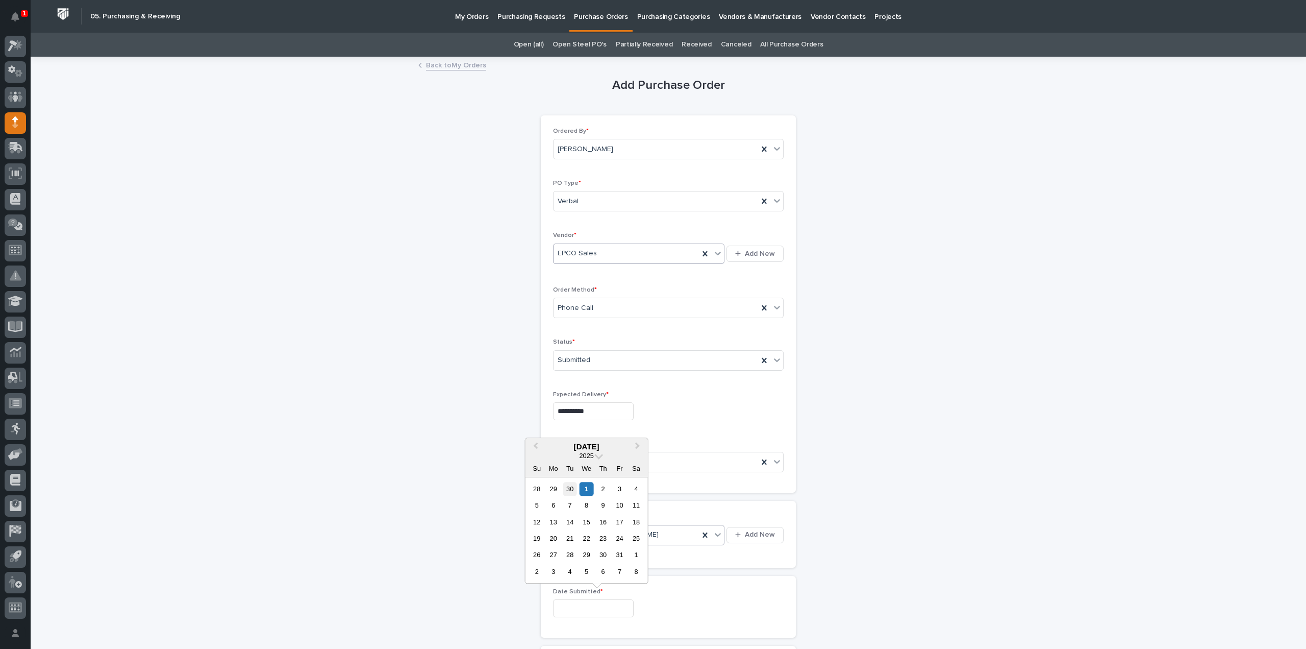
click at [574, 491] on div "30" at bounding box center [570, 489] width 14 height 14
type input "**********"
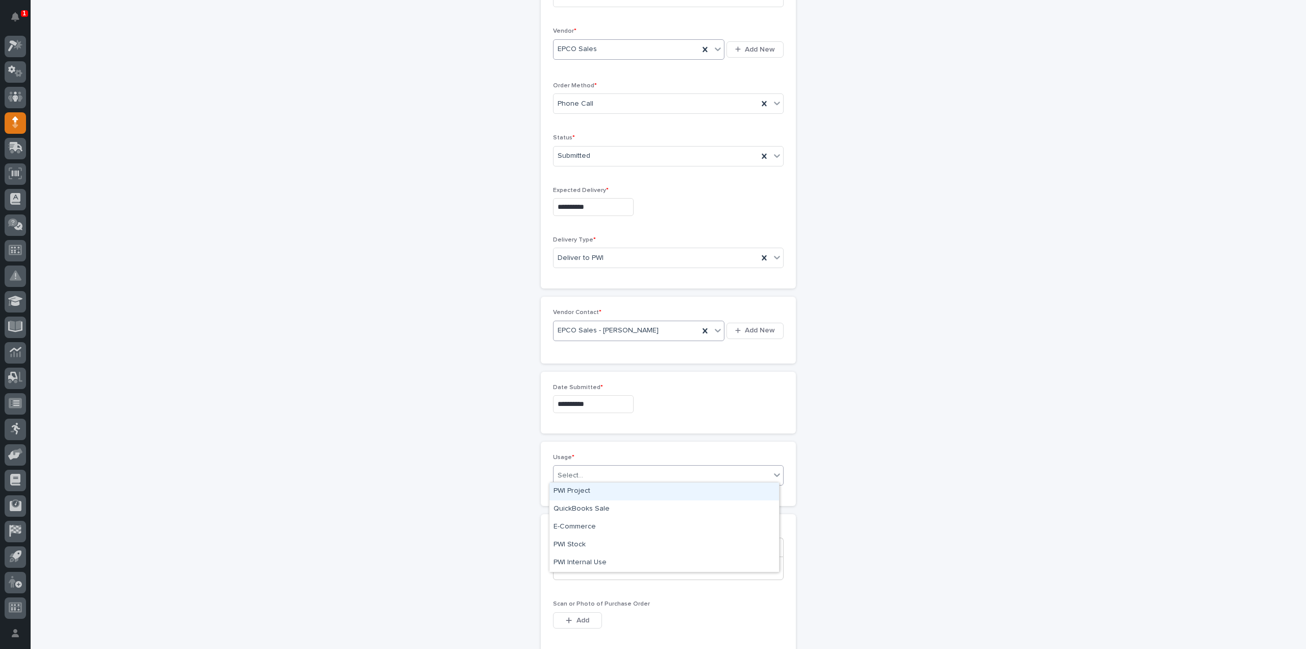
click at [592, 472] on div "Select..." at bounding box center [662, 475] width 217 height 17
click at [574, 541] on div "PWI Stock" at bounding box center [665, 545] width 230 height 18
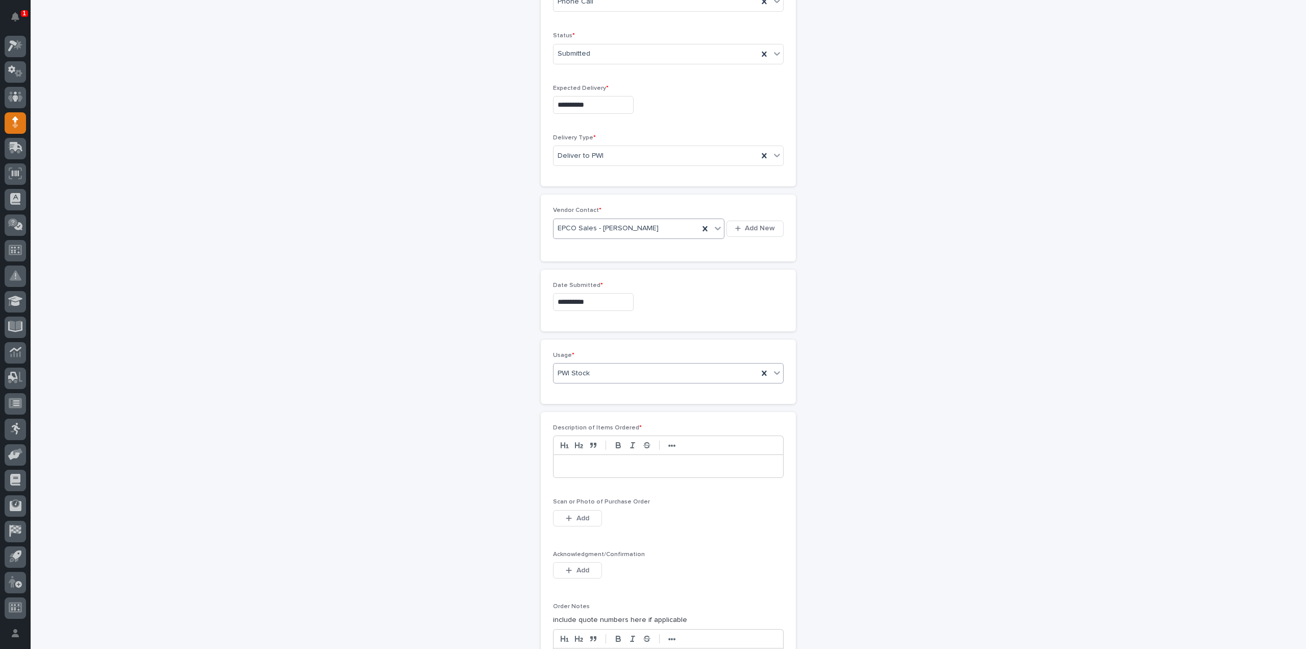
click at [572, 466] on p at bounding box center [668, 466] width 214 height 10
click at [571, 514] on div "button" at bounding box center [571, 517] width 10 height 7
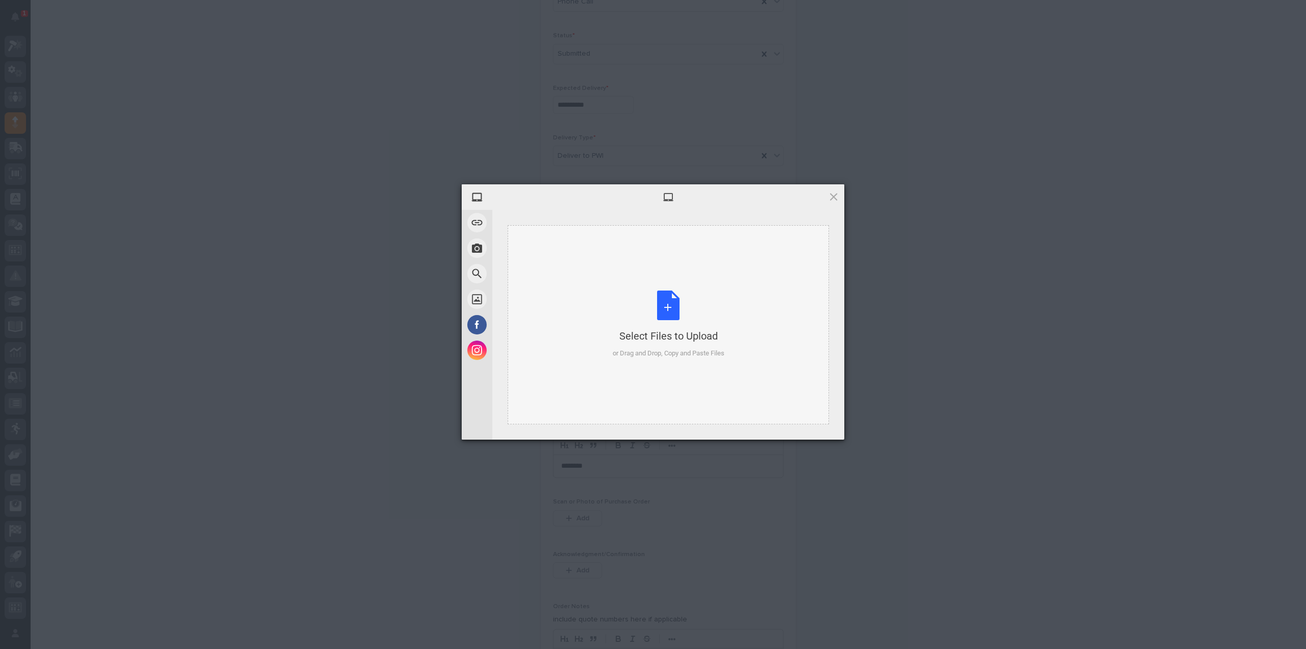
click at [663, 311] on div "Select Files to Upload or Drag and Drop, Copy and Paste Files" at bounding box center [669, 324] width 112 height 68
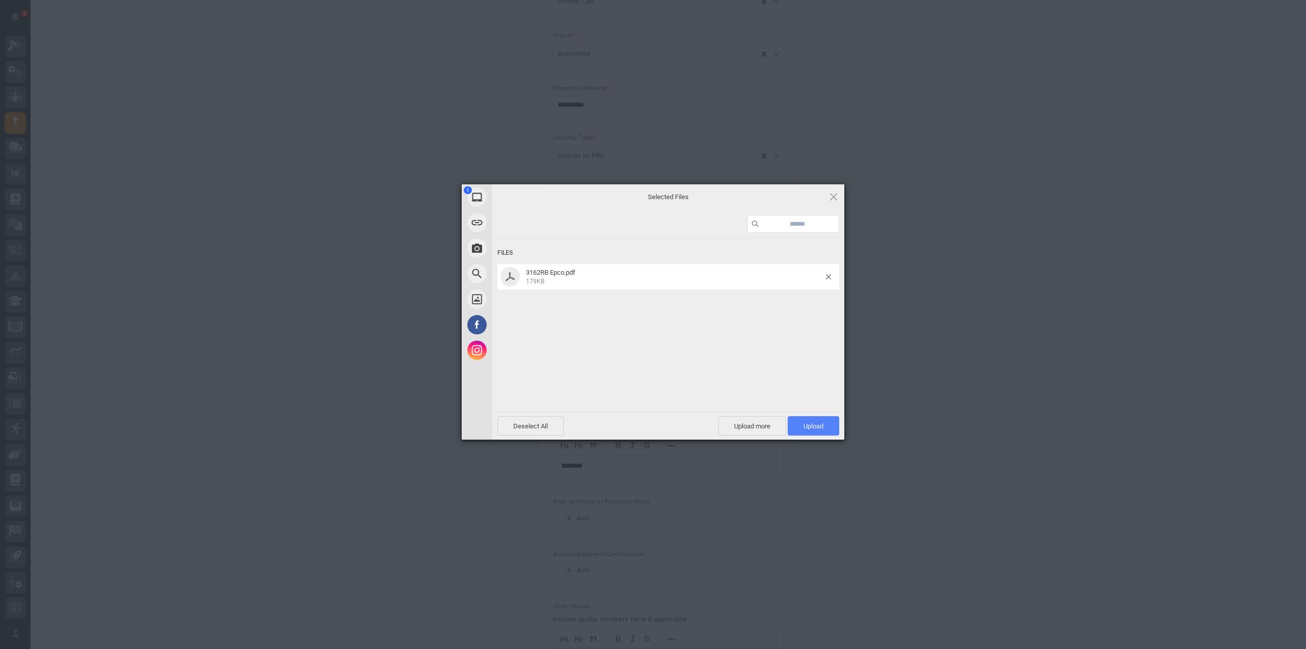
click at [831, 427] on span "Upload 1" at bounding box center [814, 425] width 52 height 19
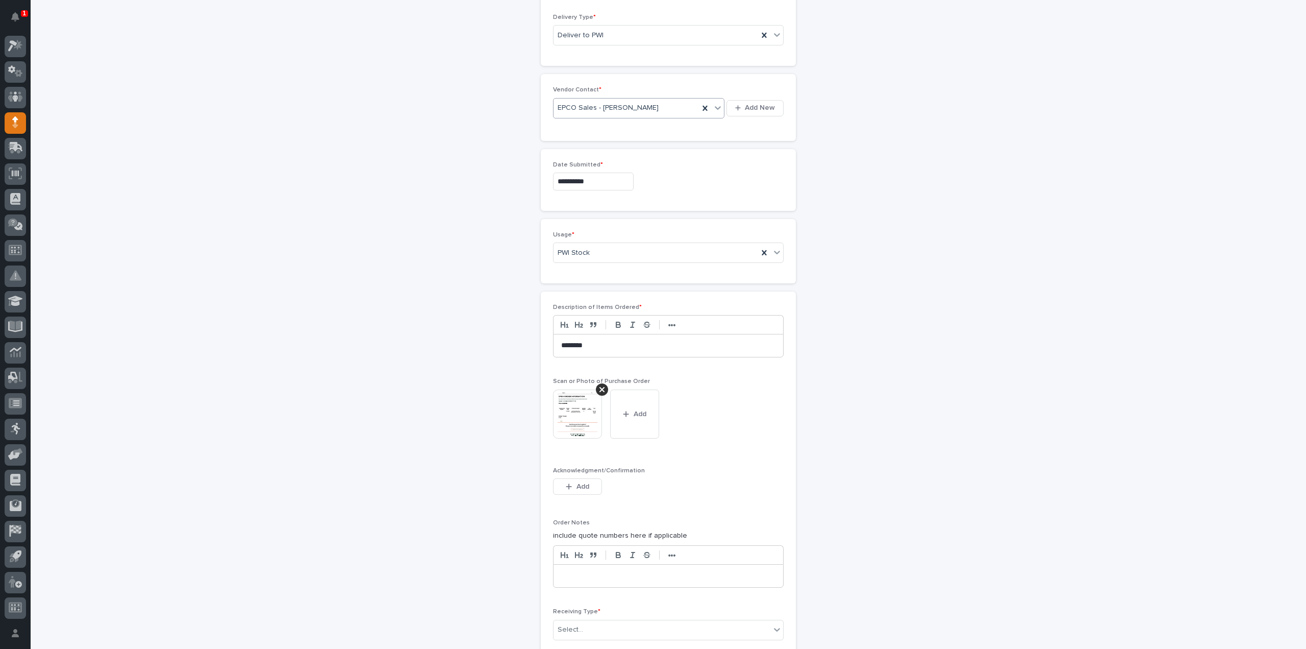
scroll to position [610, 0]
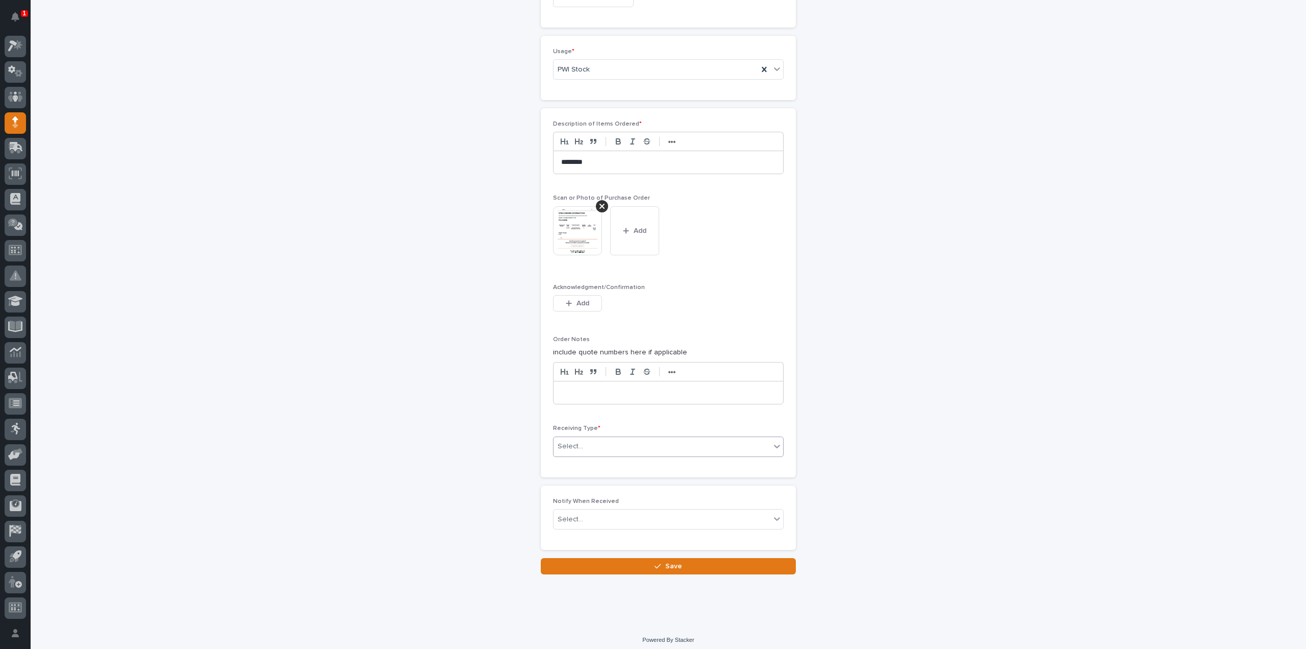
click at [577, 447] on div "Select..." at bounding box center [662, 446] width 217 height 17
click at [572, 515] on div "Deliver to" at bounding box center [665, 515] width 230 height 18
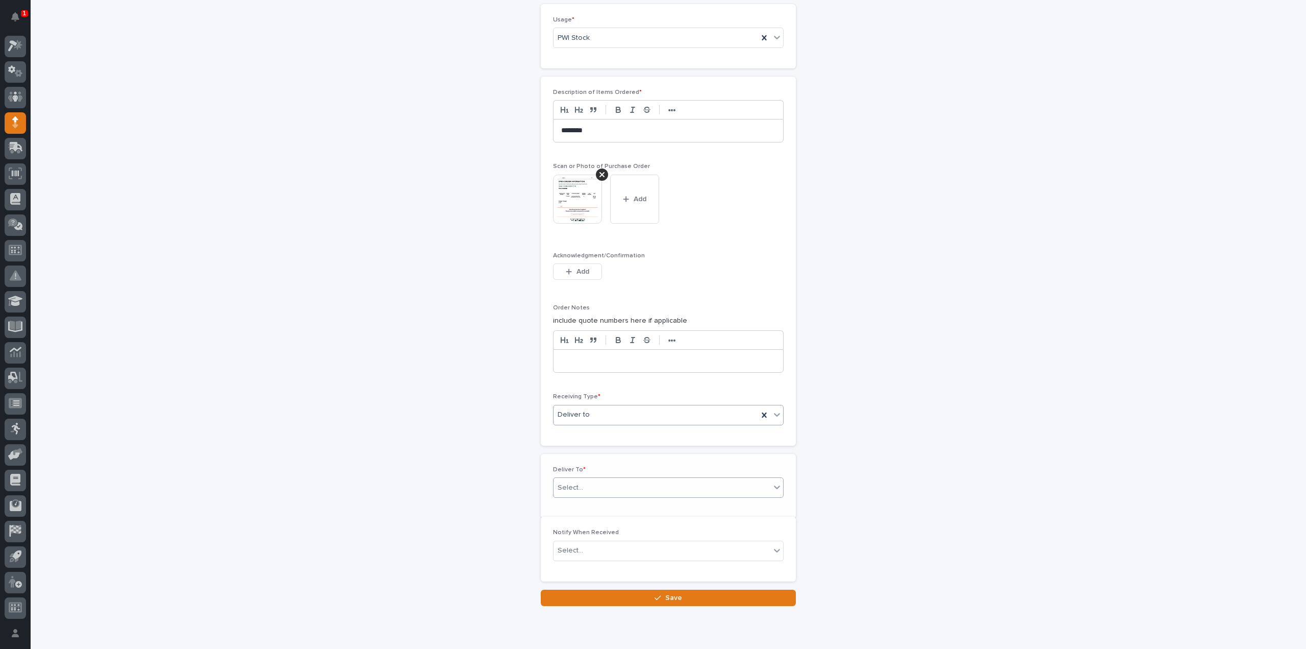
scroll to position [646, 0]
click at [563, 478] on div "Select..." at bounding box center [571, 483] width 26 height 11
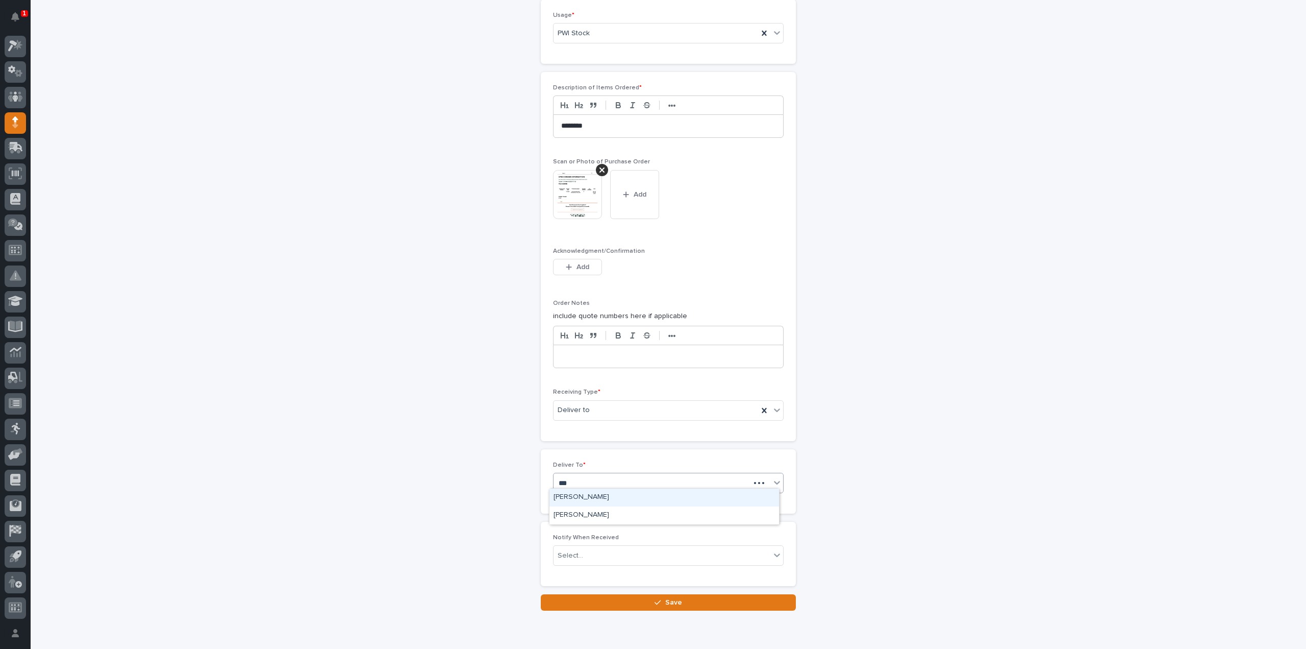
type input "****"
click at [588, 499] on div "Reinhart Burkholder" at bounding box center [665, 497] width 230 height 18
click at [577, 550] on div "Select..." at bounding box center [571, 555] width 26 height 11
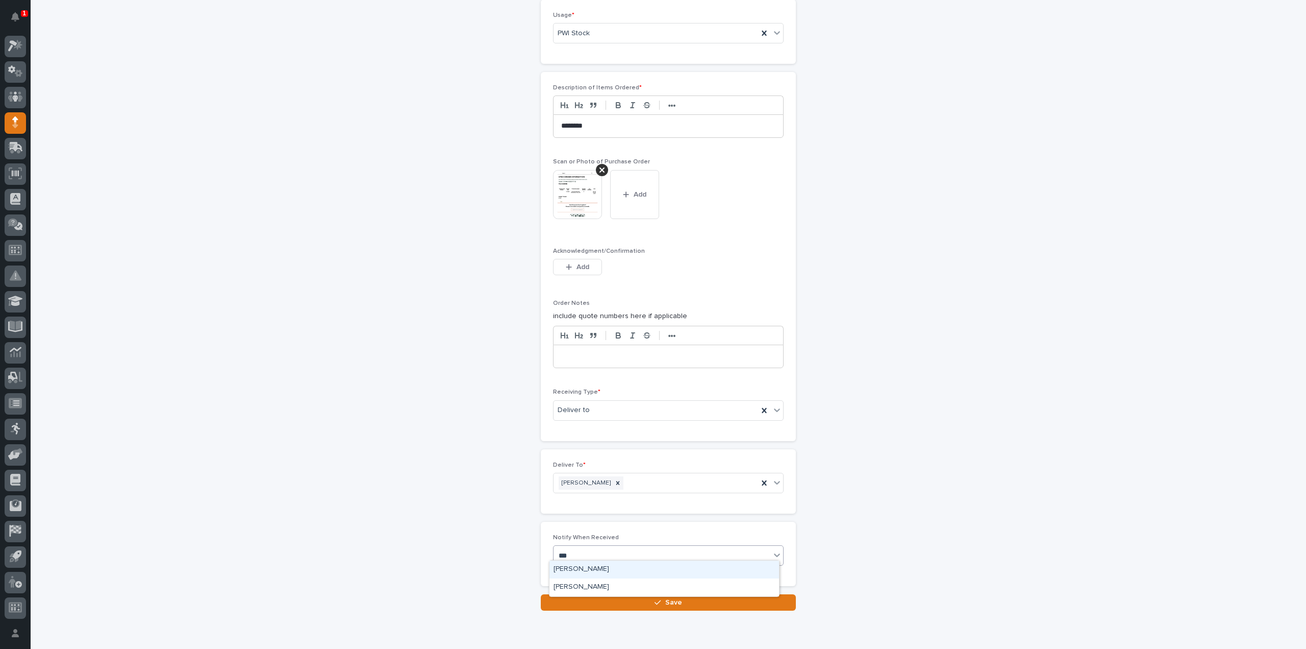
type input "****"
click at [607, 566] on div "Reinhart Burkholder" at bounding box center [665, 569] width 230 height 18
drag, startPoint x: 614, startPoint y: 598, endPoint x: 645, endPoint y: 593, distance: 31.0
click at [614, 598] on button "Save" at bounding box center [668, 602] width 255 height 16
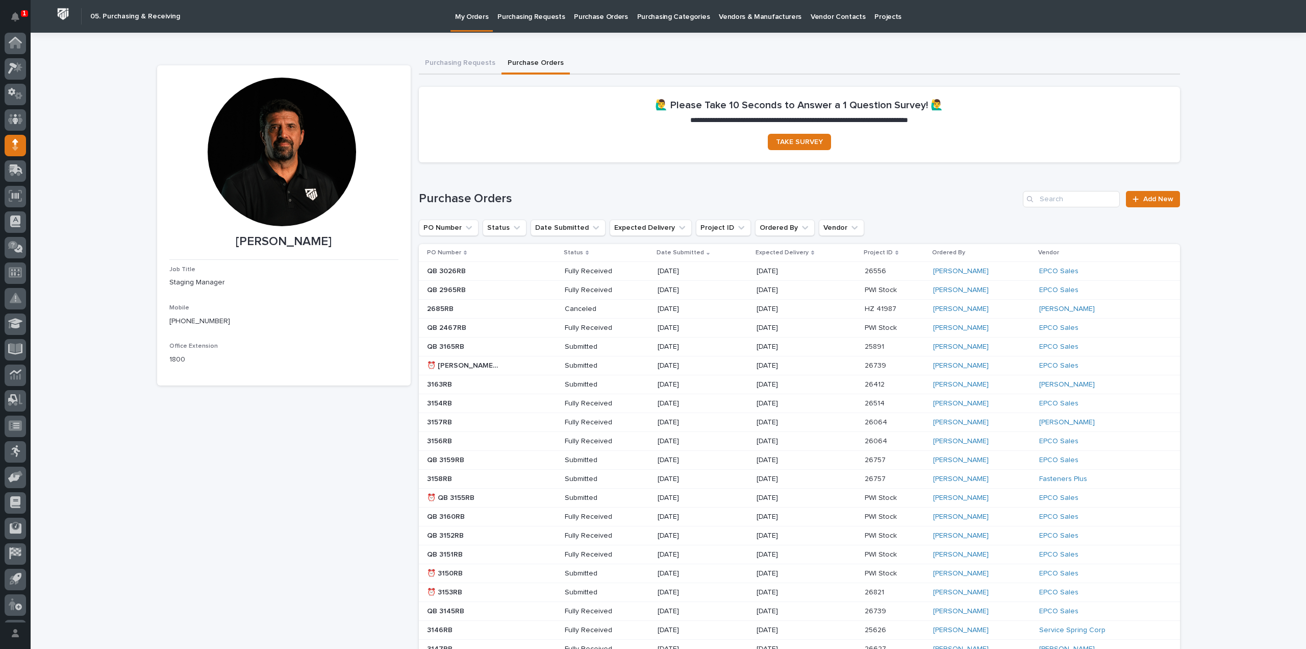
scroll to position [22, 0]
click at [1086, 201] on input "Search" at bounding box center [1071, 199] width 97 height 16
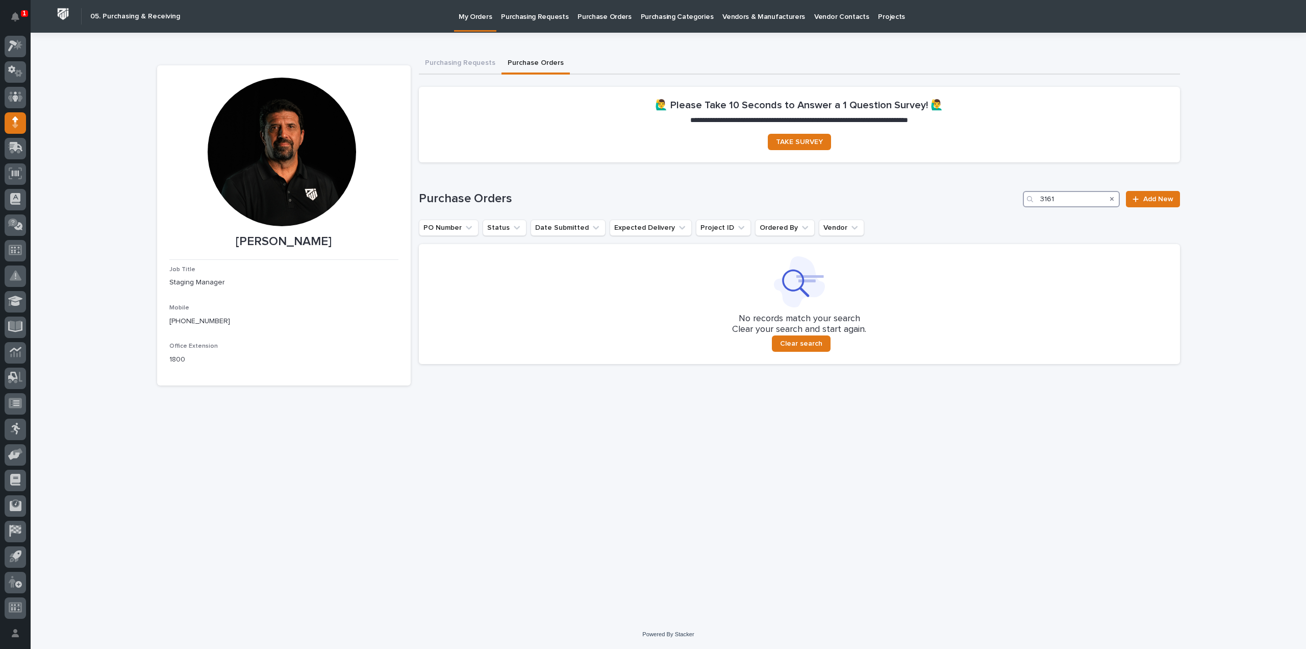
type input "3161"
click at [1144, 197] on span "Add New" at bounding box center [1159, 198] width 30 height 7
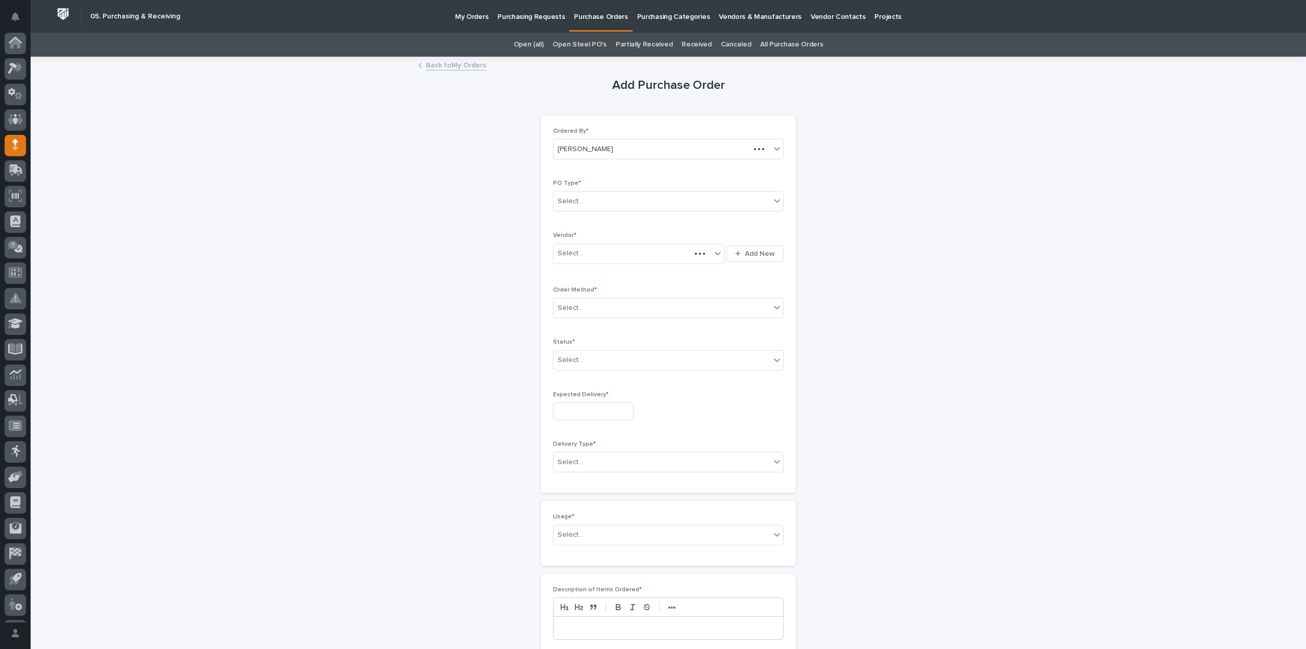
scroll to position [22, 0]
click at [561, 201] on div "Select..." at bounding box center [571, 201] width 26 height 11
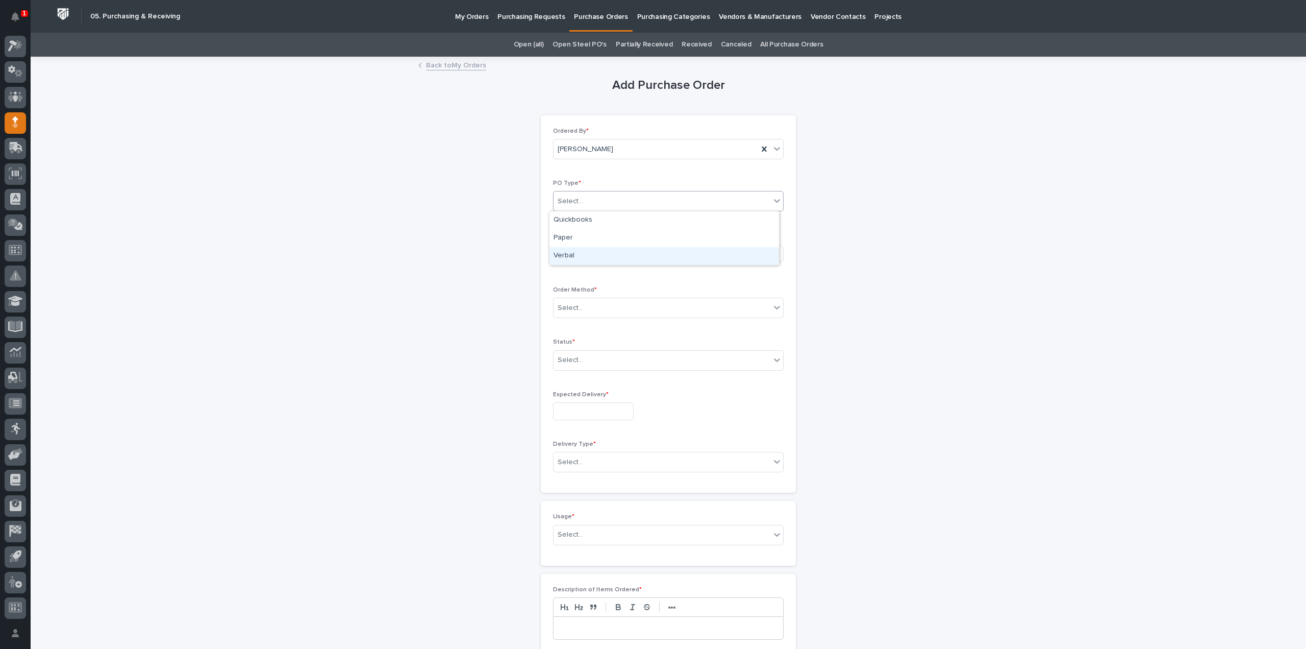
click at [574, 257] on div "Verbal" at bounding box center [665, 256] width 230 height 18
click at [579, 255] on div "Select..." at bounding box center [633, 253] width 158 height 17
type input "****"
click at [587, 274] on div "EPCO Sales" at bounding box center [635, 272] width 171 height 18
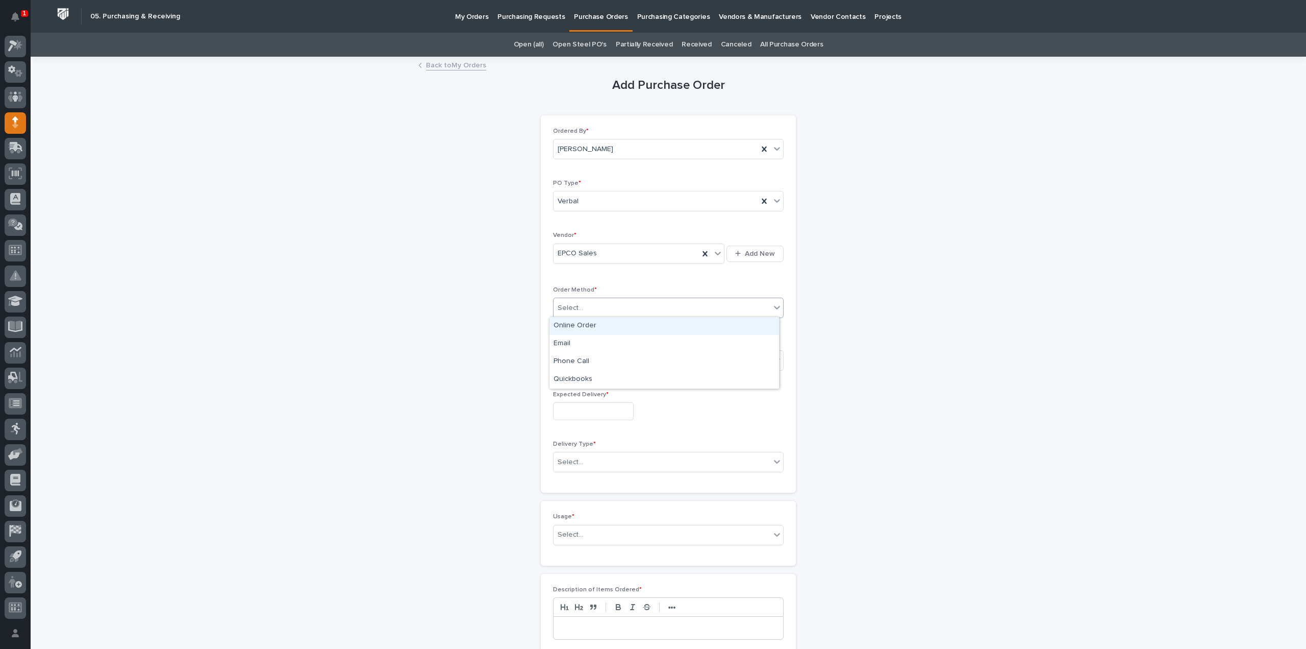
click at [580, 305] on div "Select..." at bounding box center [662, 308] width 217 height 17
click at [579, 363] on div "Phone Call" at bounding box center [665, 362] width 230 height 18
click at [578, 362] on div "Select..." at bounding box center [662, 360] width 217 height 17
click at [574, 395] on div "Submitted" at bounding box center [665, 396] width 230 height 18
click at [574, 415] on input "text" at bounding box center [593, 411] width 81 height 18
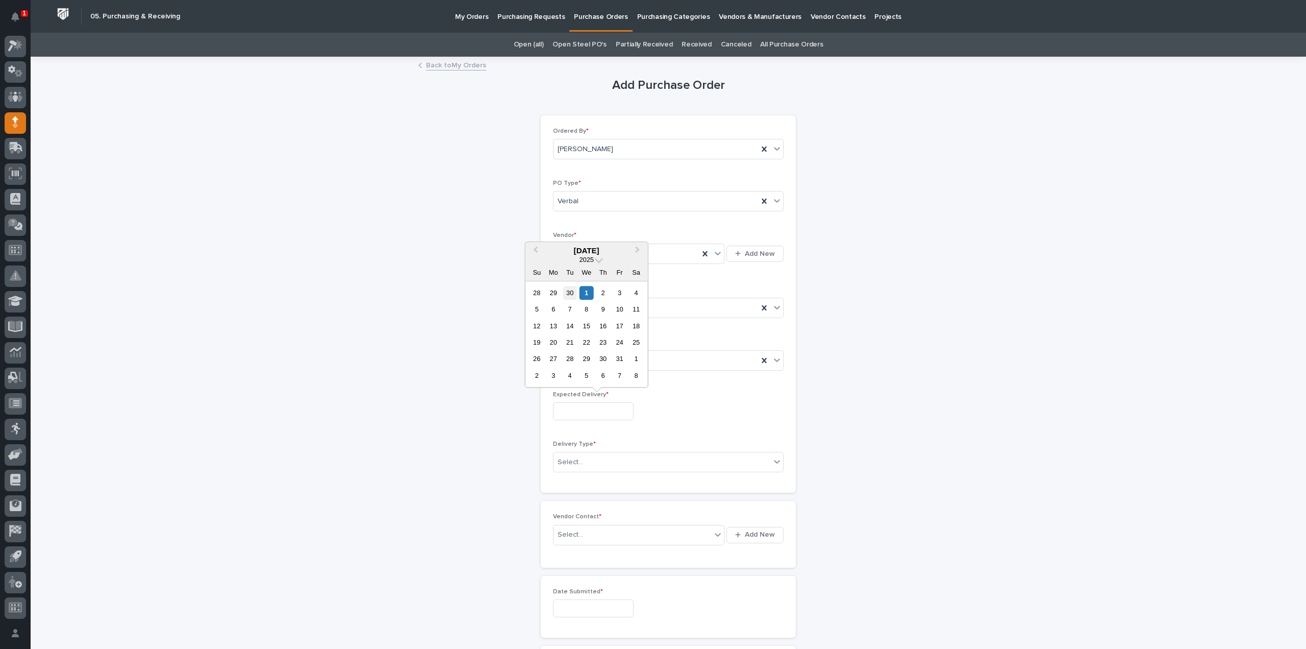
drag, startPoint x: 567, startPoint y: 293, endPoint x: 574, endPoint y: 332, distance: 39.9
click at [567, 293] on div "30" at bounding box center [570, 293] width 14 height 14
type input "**********"
click at [563, 463] on div "Select..." at bounding box center [571, 462] width 26 height 11
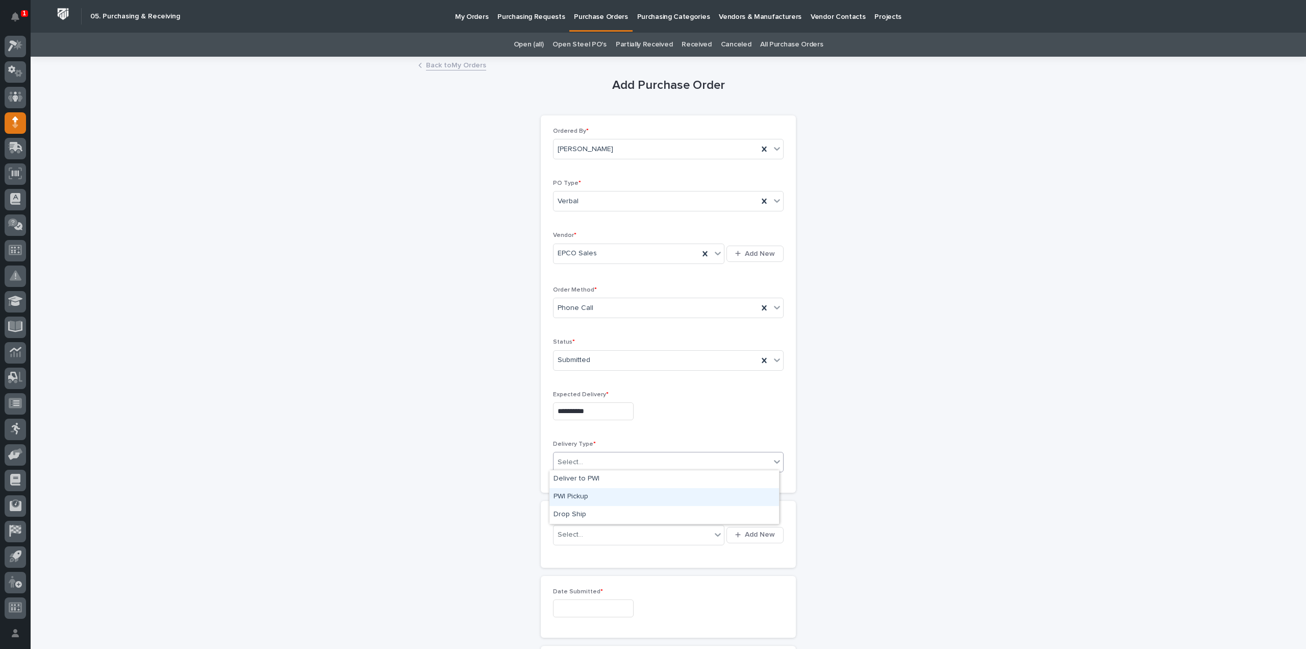
click at [574, 494] on div "PWI Pickup" at bounding box center [665, 497] width 230 height 18
click at [573, 529] on div "Select..." at bounding box center [571, 534] width 26 height 11
type input "*****"
click at [576, 552] on div "EPCO Sales - Keith Schrock" at bounding box center [635, 551] width 171 height 18
click at [571, 604] on input "text" at bounding box center [593, 608] width 81 height 18
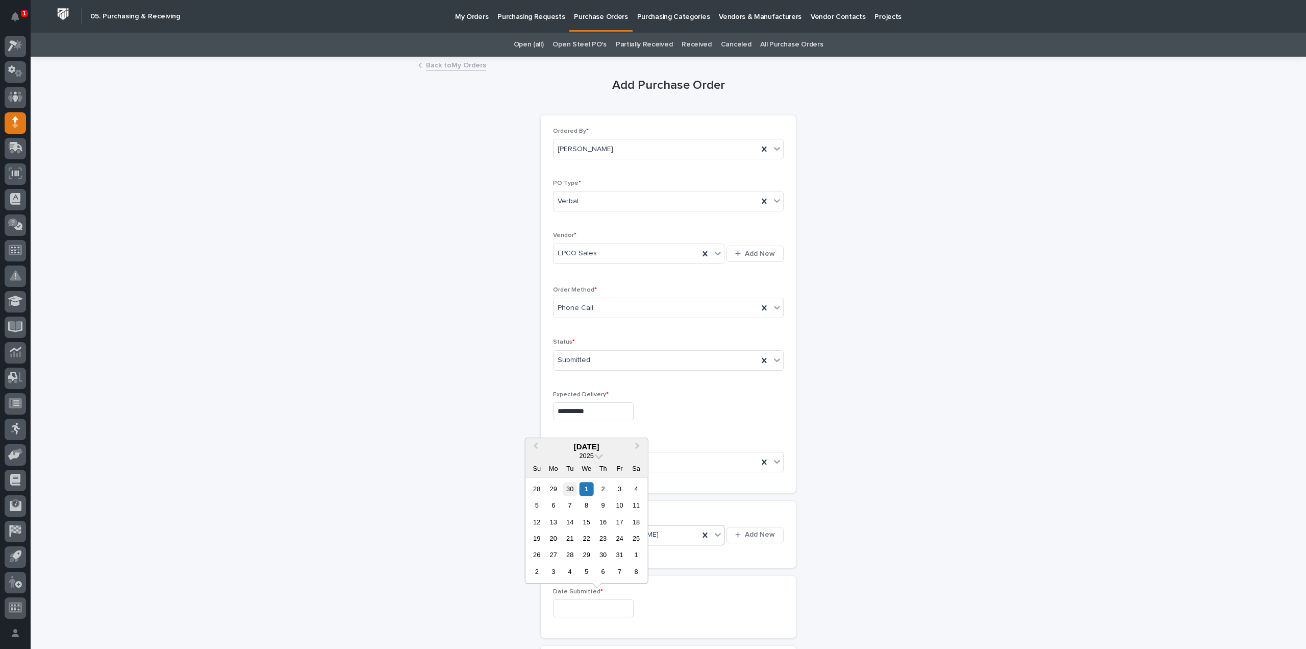
click at [567, 489] on div "30" at bounding box center [570, 489] width 14 height 14
type input "**********"
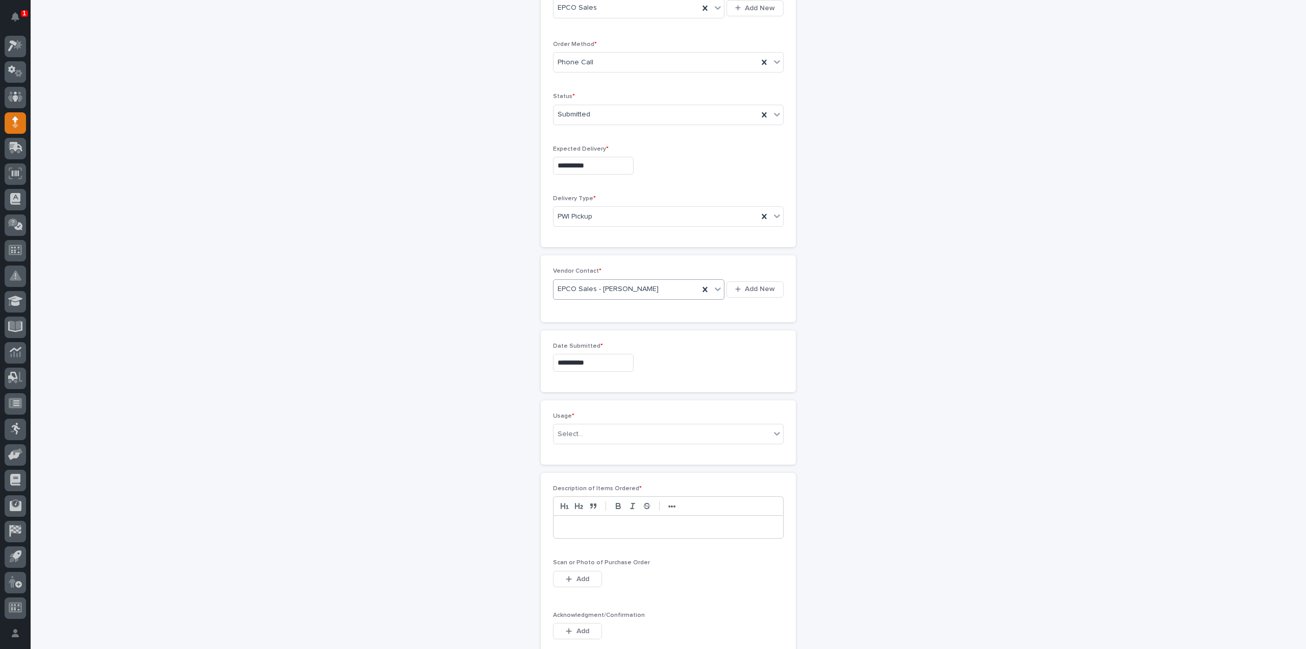
scroll to position [306, 0]
click at [599, 367] on div "Select..." at bounding box center [662, 373] width 217 height 17
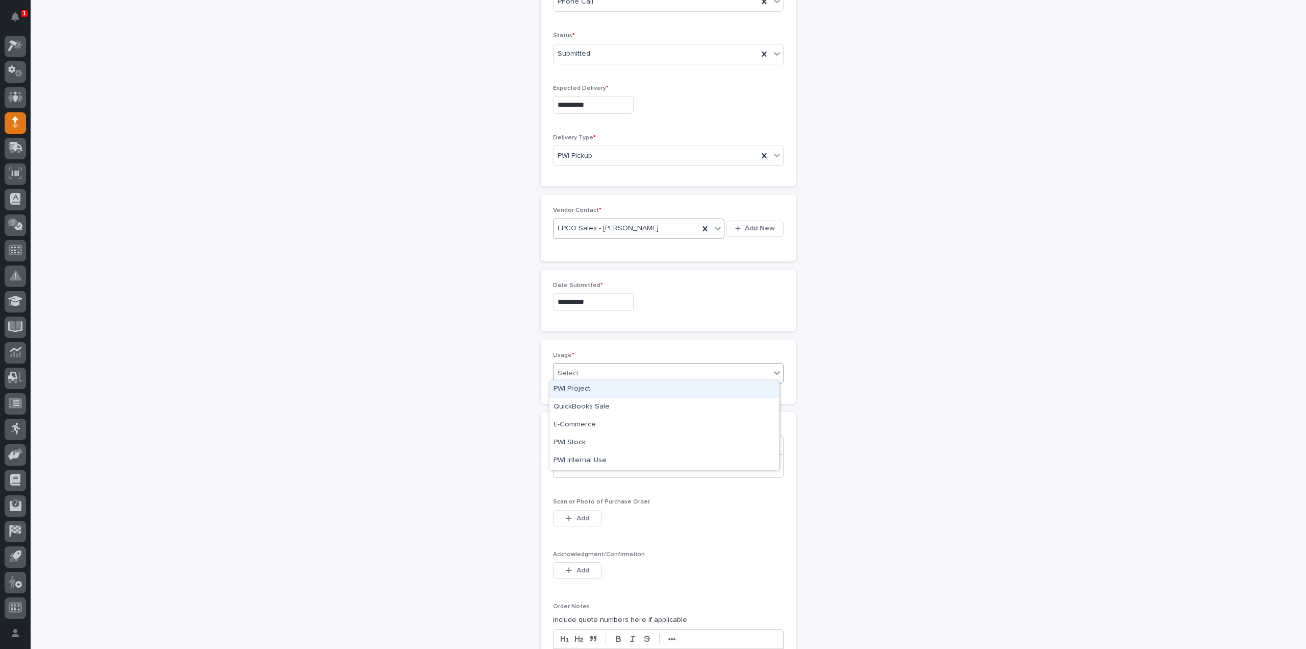
click at [584, 387] on div "PWI Project" at bounding box center [665, 389] width 230 height 18
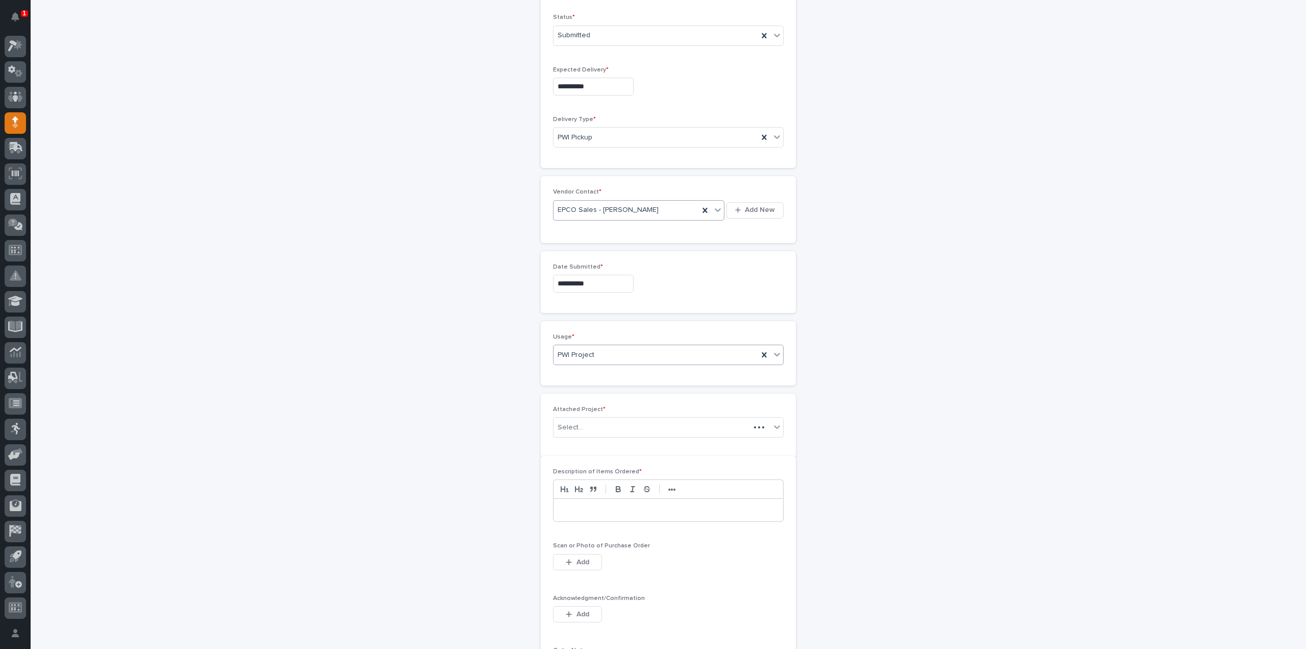
scroll to position [342, 0]
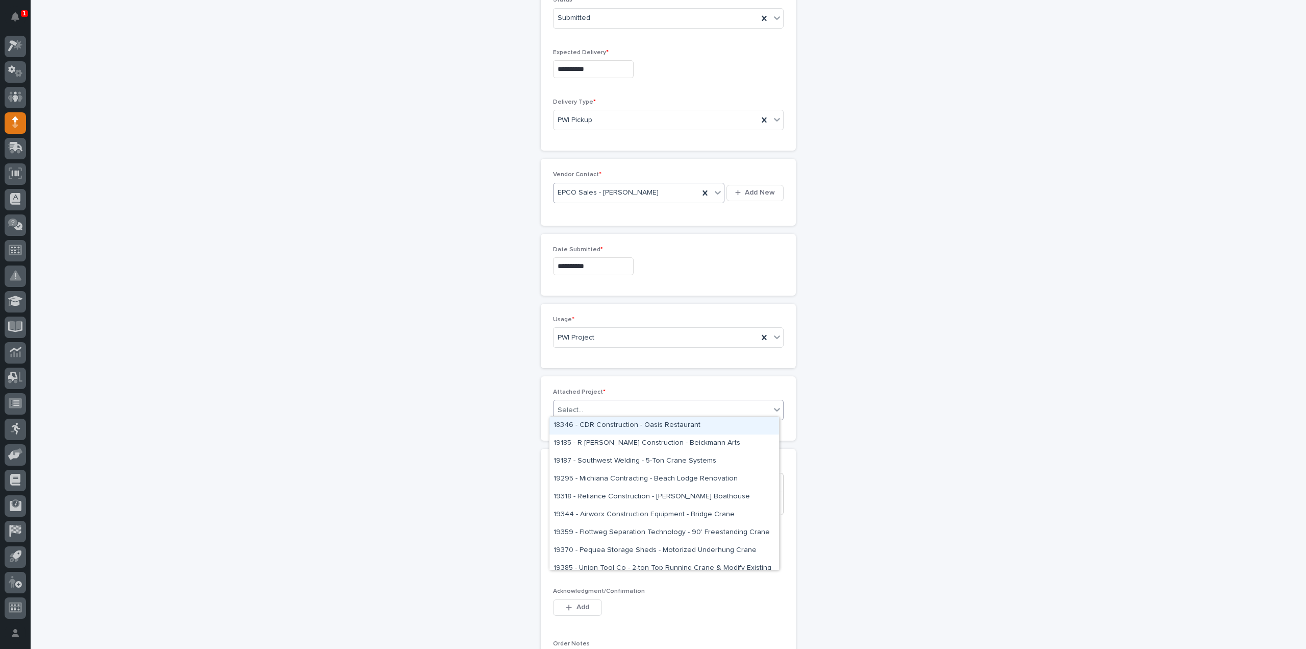
click at [565, 409] on div "Select..." at bounding box center [571, 410] width 26 height 11
type input "*****"
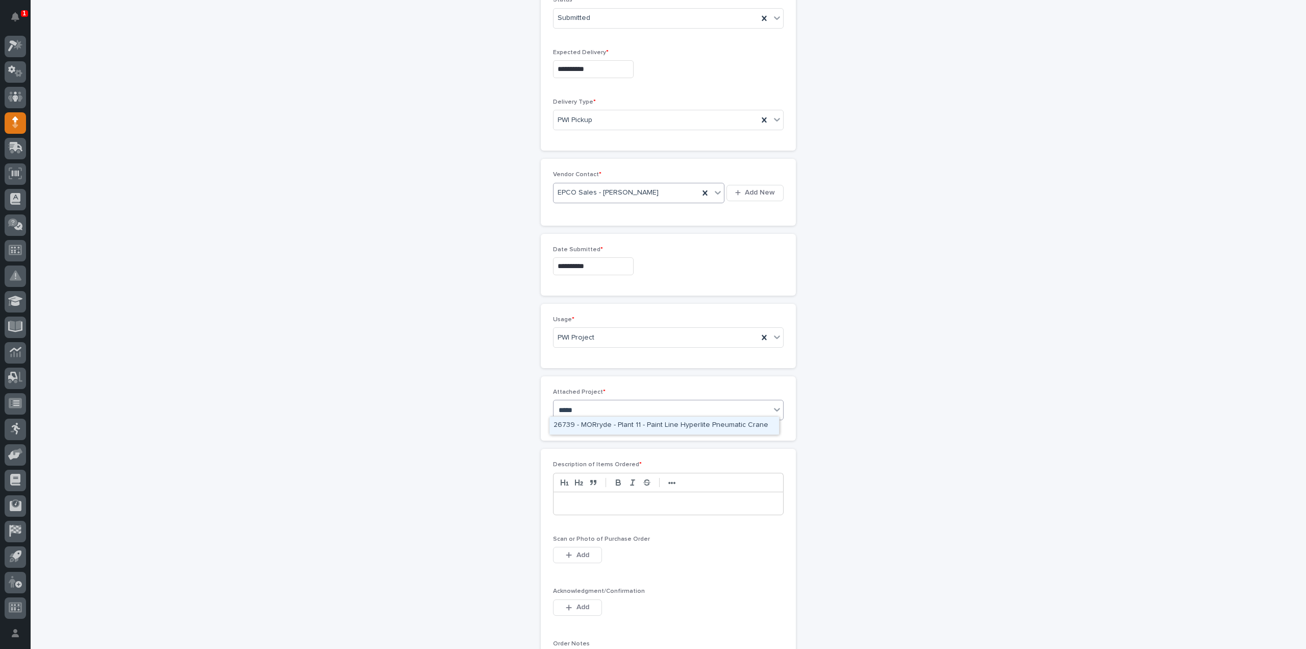
click at [578, 425] on div "26739 - MORryde - Plant 11 - Paint Line Hyperlite Pneumatic Crane" at bounding box center [665, 425] width 230 height 18
drag, startPoint x: 564, startPoint y: 495, endPoint x: 564, endPoint y: 487, distance: 8.2
click at [564, 511] on p at bounding box center [668, 516] width 214 height 10
click at [568, 511] on p "*******" at bounding box center [668, 516] width 215 height 10
click at [577, 563] on span "Add" at bounding box center [583, 567] width 13 height 9
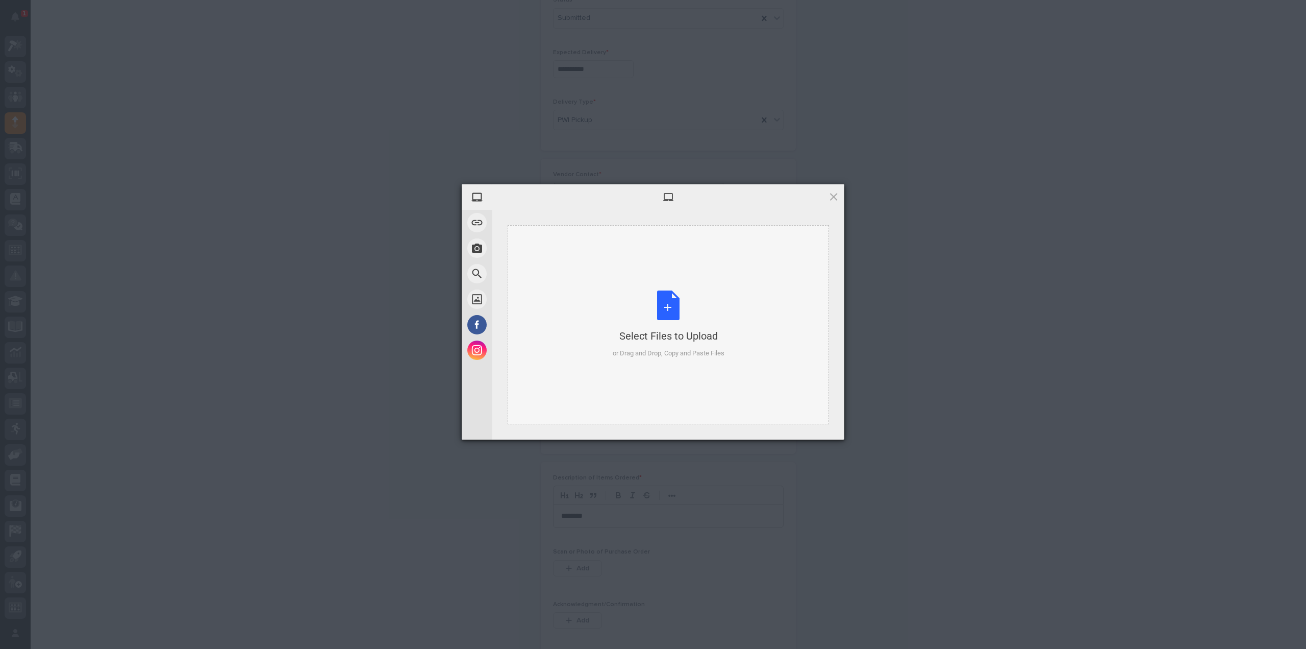
click at [666, 314] on div "Select Files to Upload or Drag and Drop, Copy and Paste Files" at bounding box center [669, 324] width 112 height 68
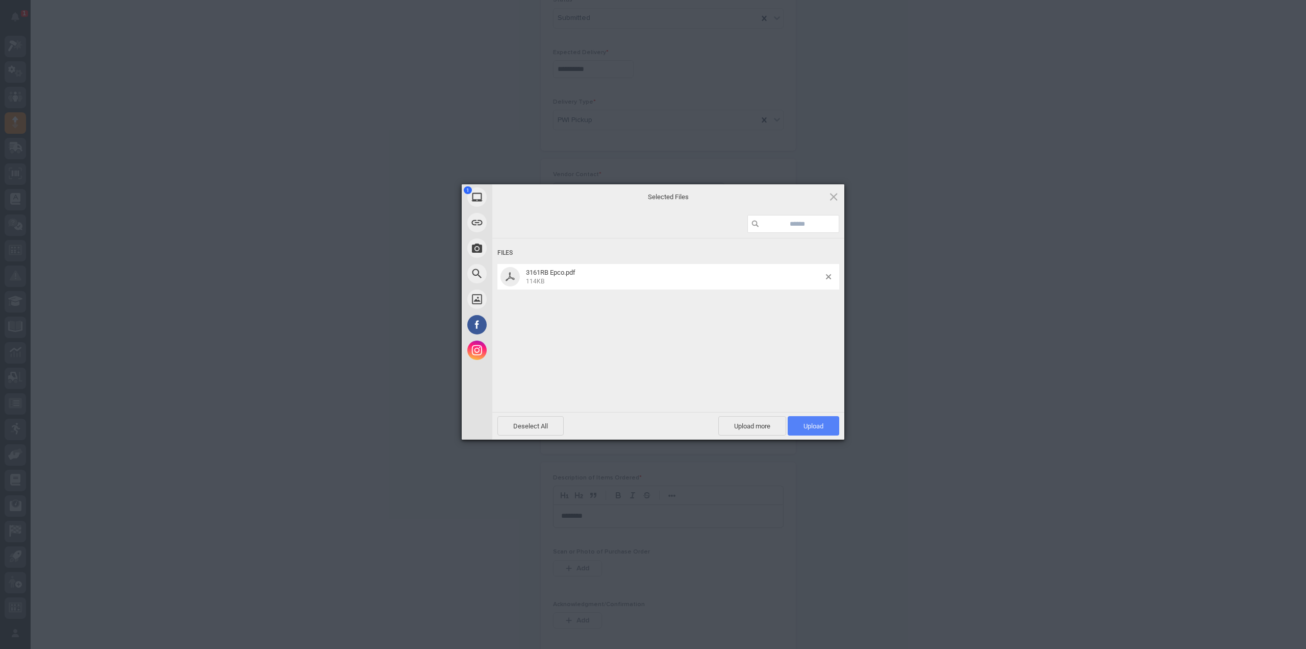
click at [808, 422] on span "Upload 1" at bounding box center [814, 426] width 20 height 8
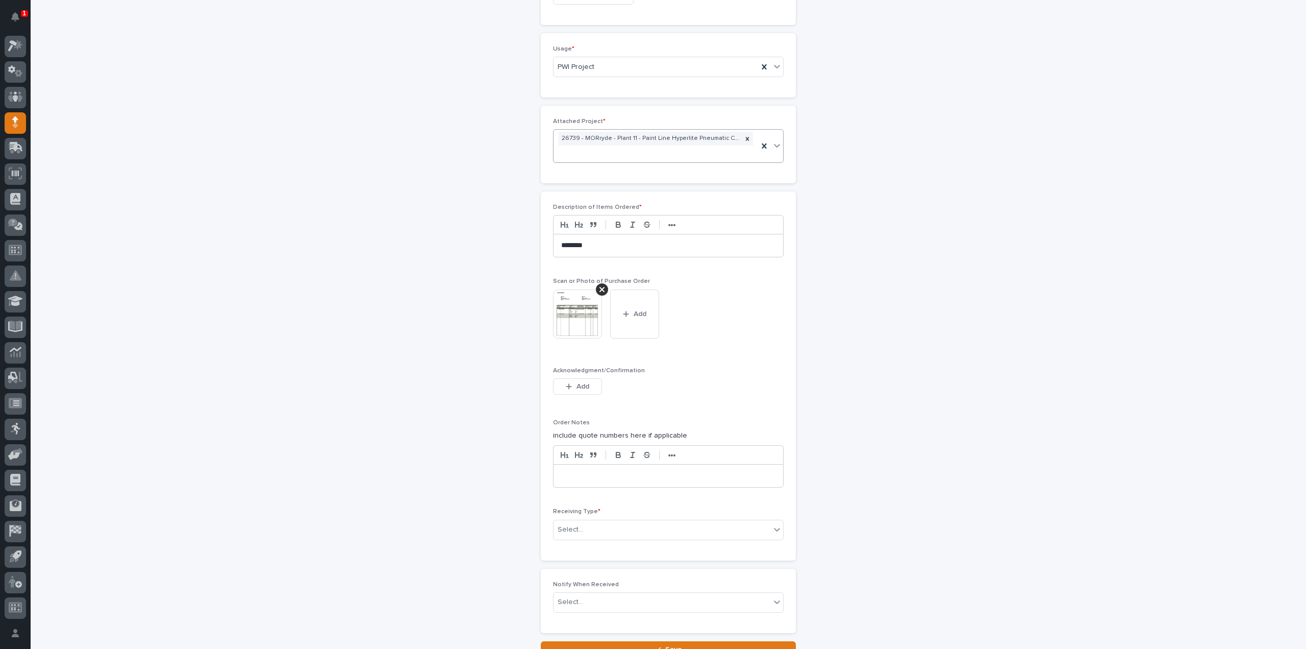
scroll to position [682, 0]
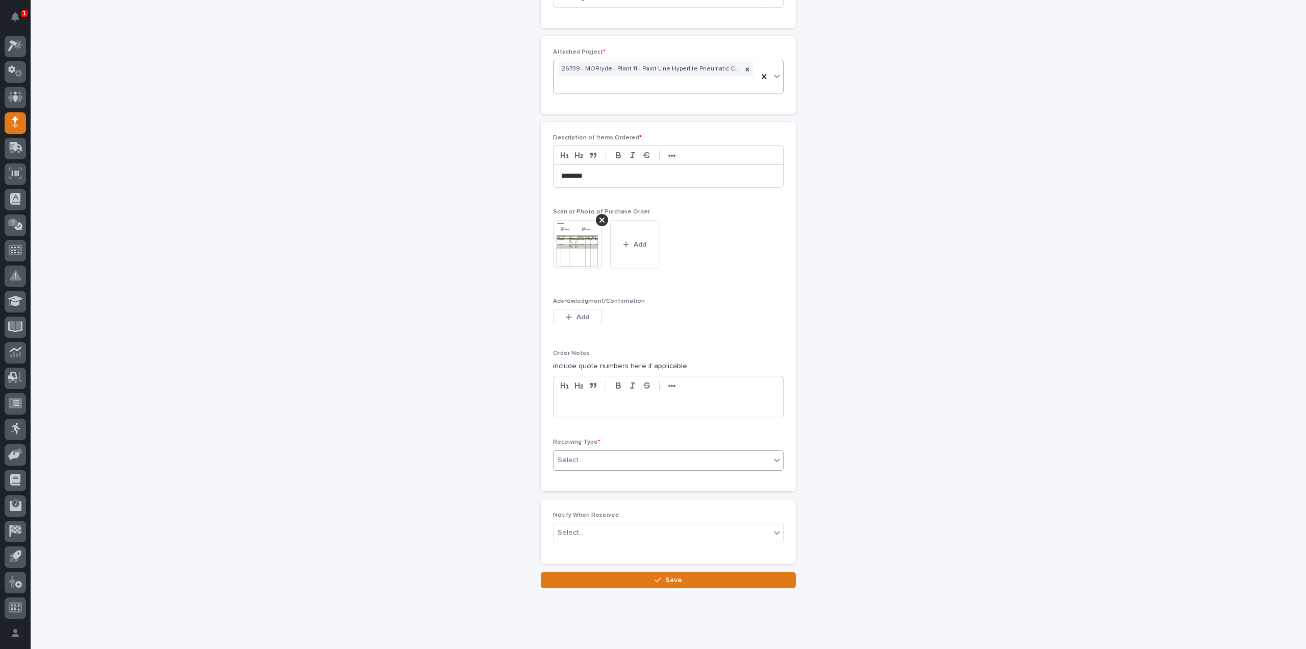
click at [572, 455] on div "Select..." at bounding box center [571, 460] width 26 height 11
click at [573, 518] on div "Deliver to" at bounding box center [665, 515] width 230 height 18
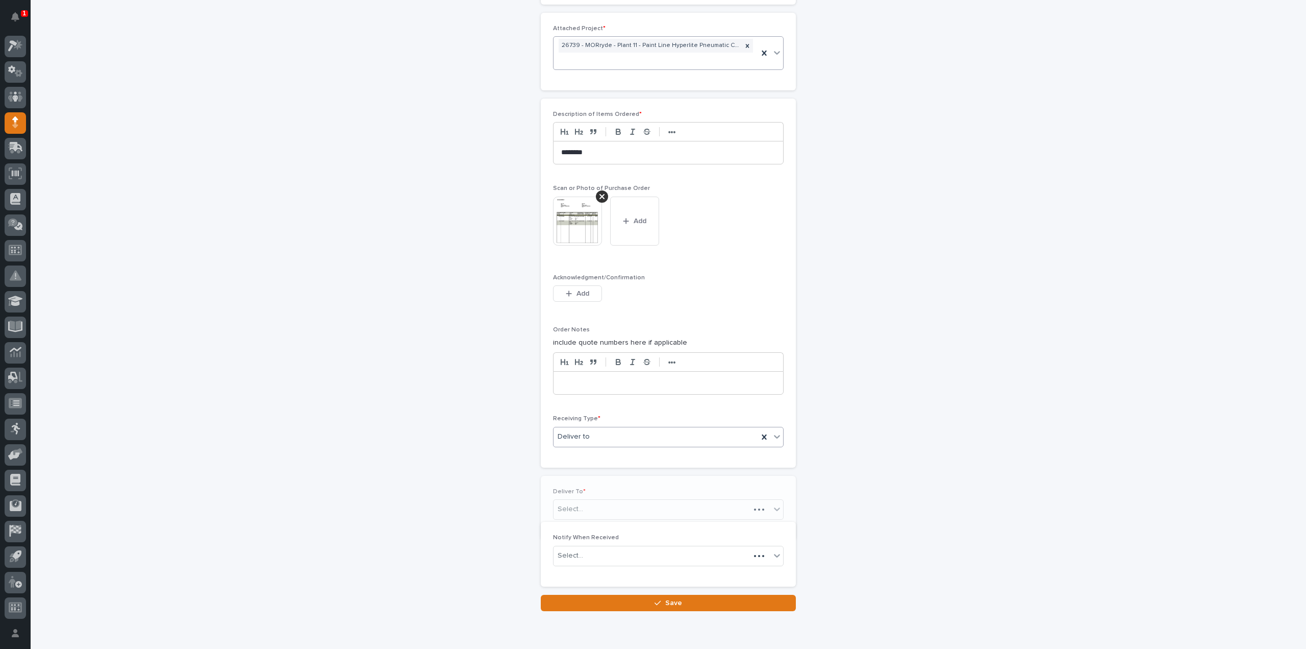
scroll to position [718, 0]
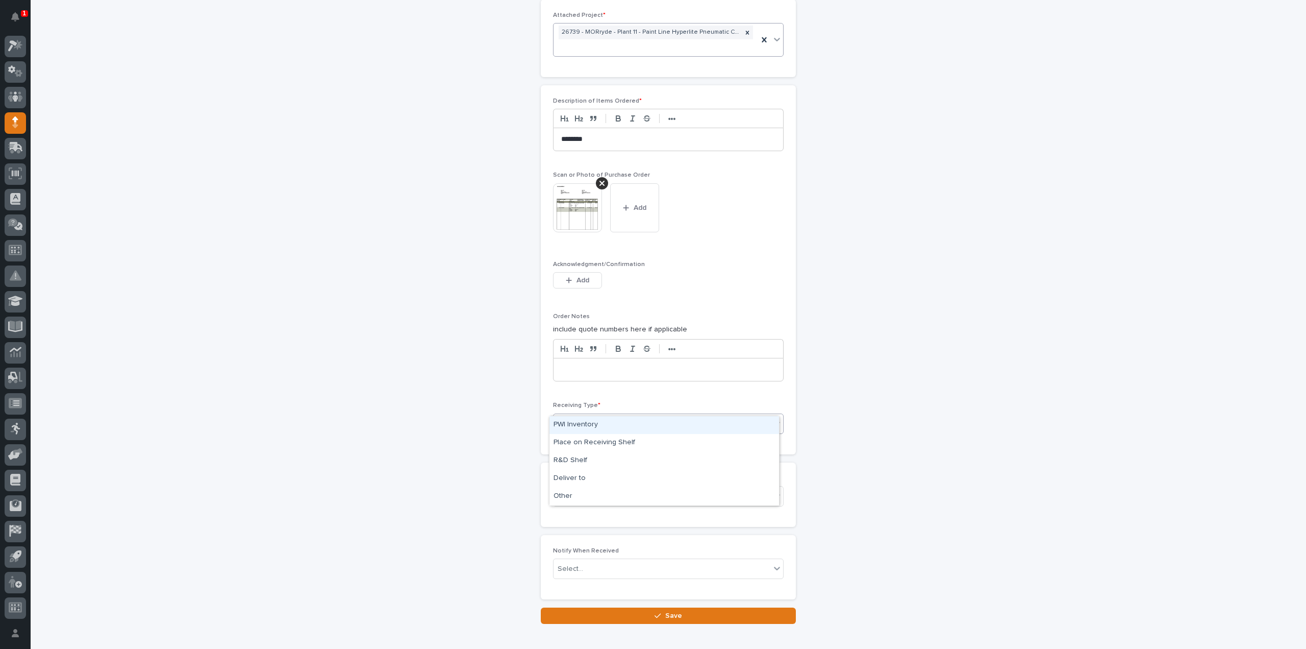
click at [598, 415] on div "Deliver to" at bounding box center [656, 423] width 205 height 17
click at [602, 475] on div "Deliver to" at bounding box center [665, 478] width 230 height 18
click at [569, 490] on div "Select..." at bounding box center [571, 495] width 26 height 11
type input "****"
click at [571, 499] on div "Reinhart Burkholder" at bounding box center [665, 497] width 230 height 18
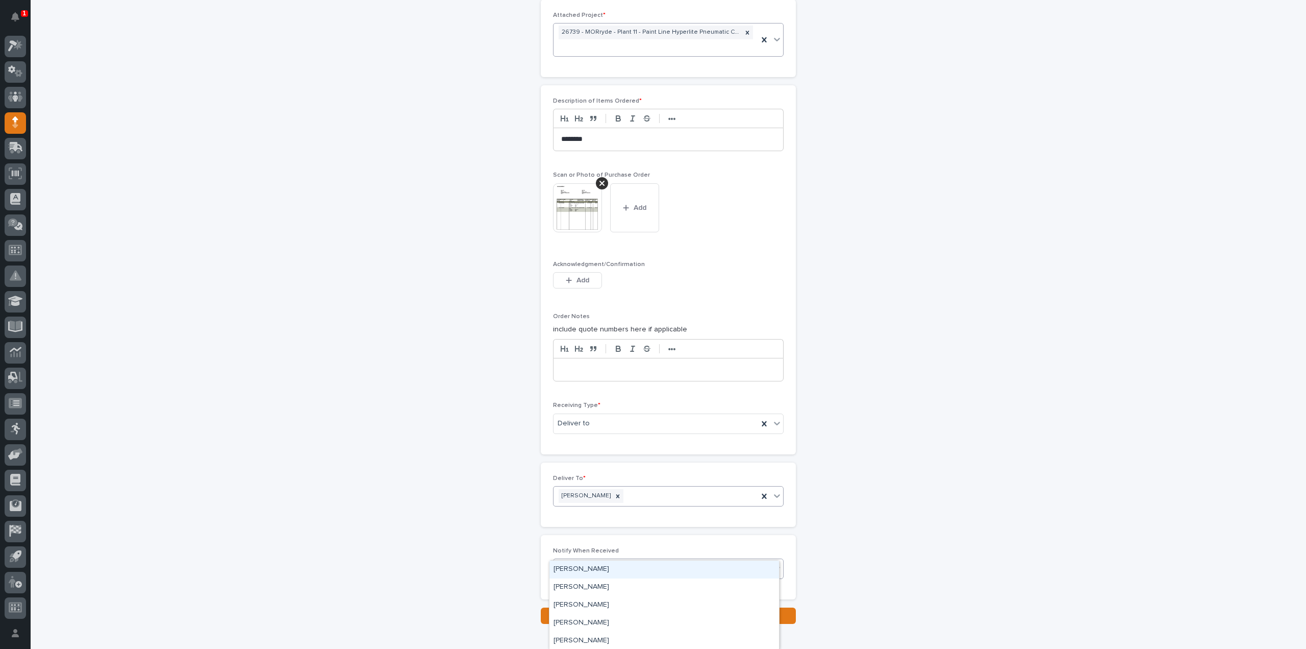
click at [566, 563] on div "Select..." at bounding box center [571, 568] width 26 height 11
type input "****"
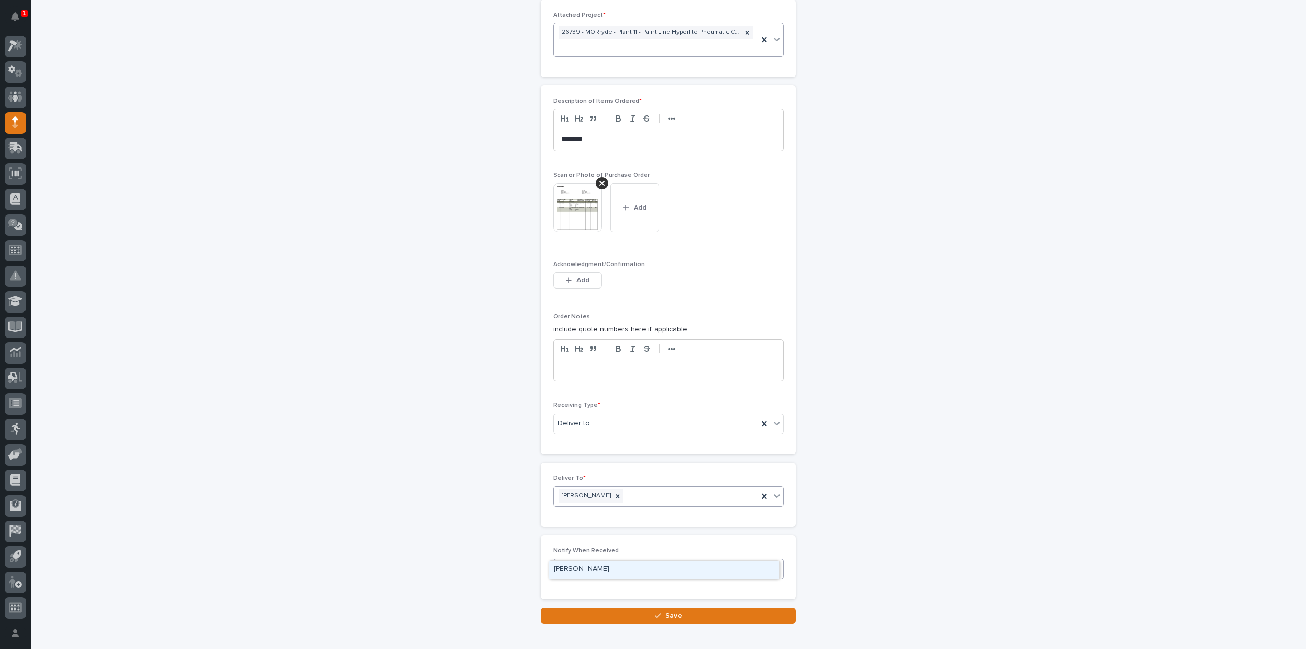
click at [572, 568] on div "Reinhart Burkholder" at bounding box center [665, 569] width 230 height 18
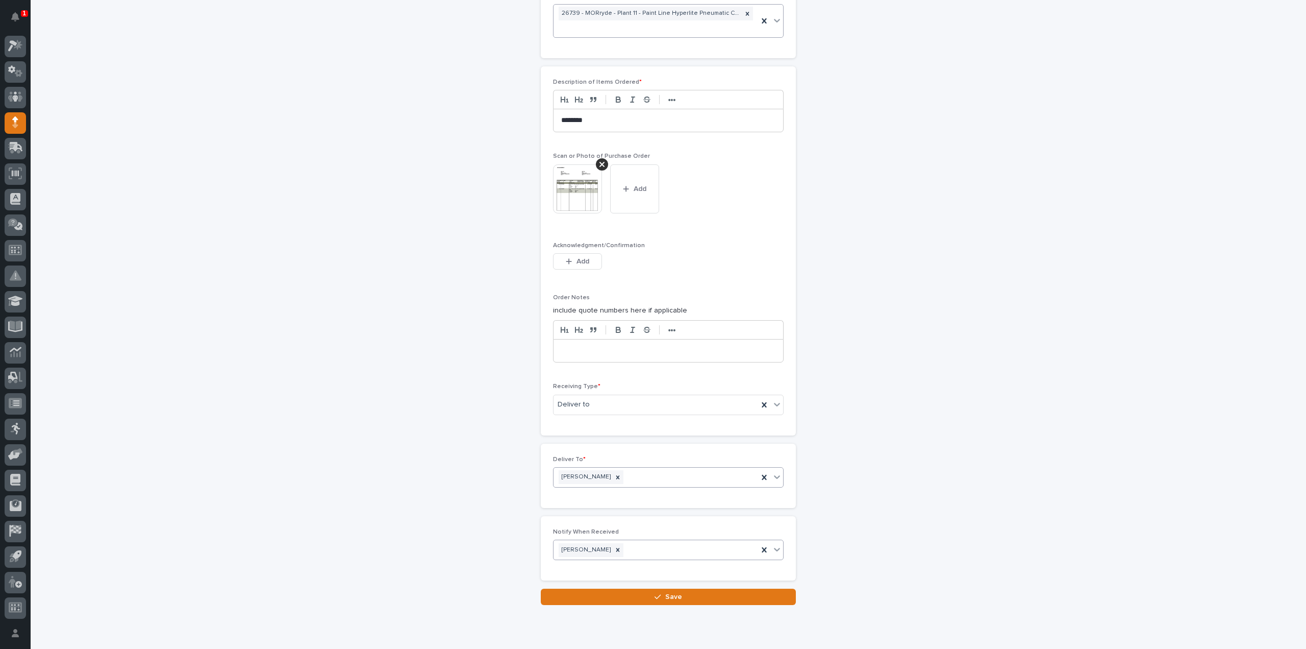
scroll to position [754, 0]
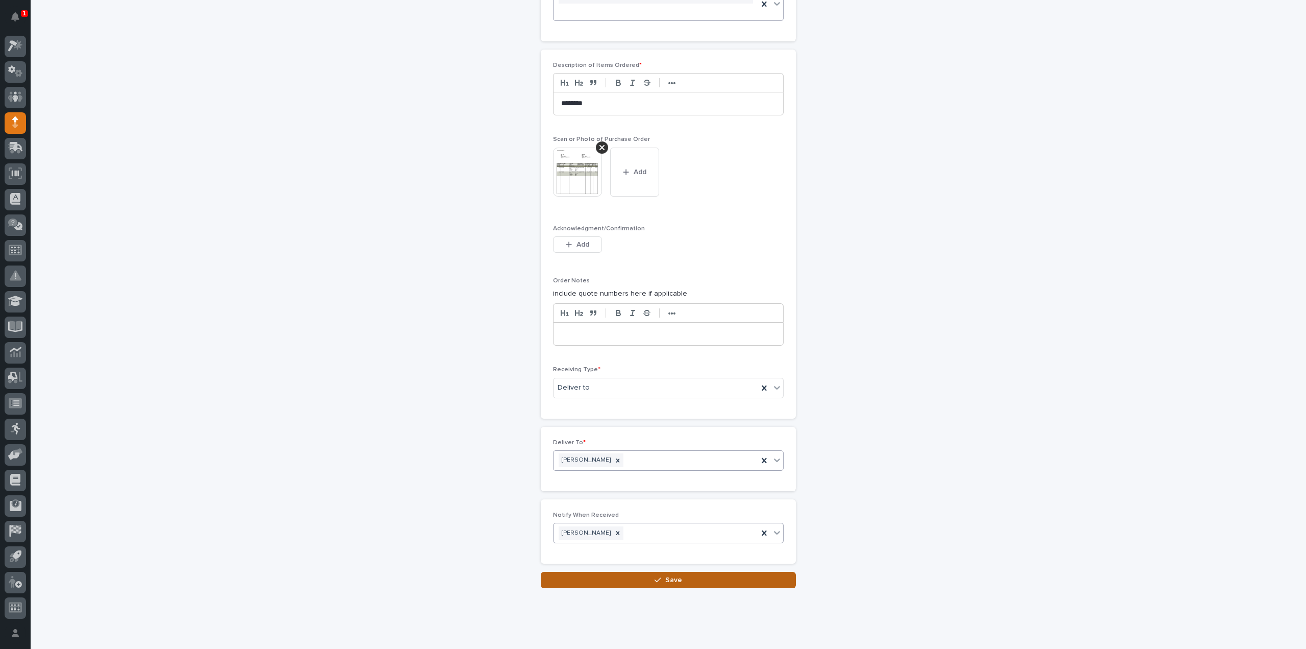
click at [666, 575] on span "Save" at bounding box center [673, 579] width 17 height 9
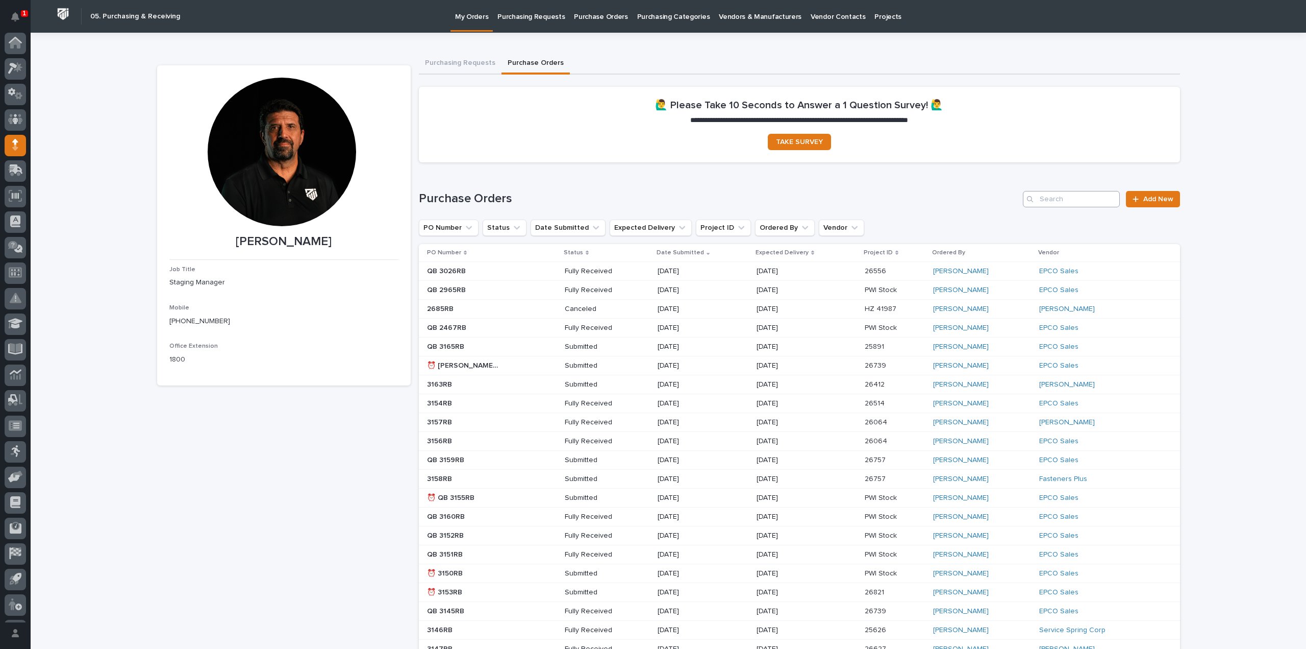
scroll to position [22, 0]
click at [1073, 195] on input "Search" at bounding box center [1071, 199] width 97 height 16
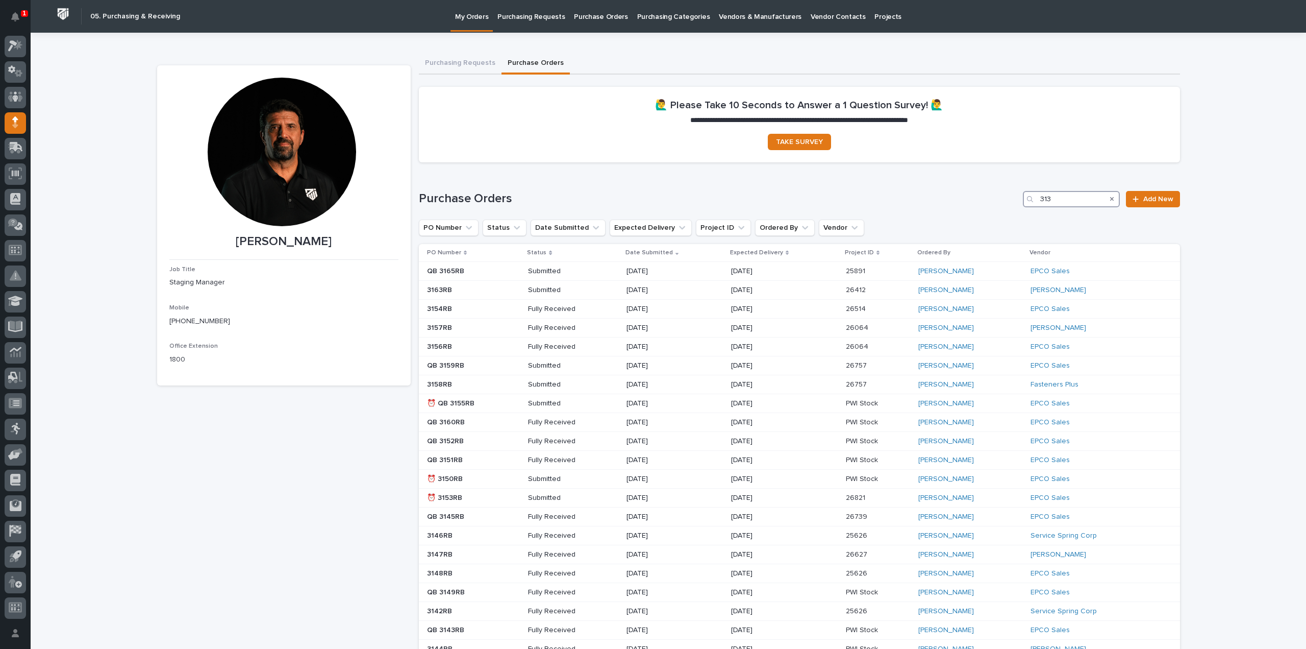
type input "3136"
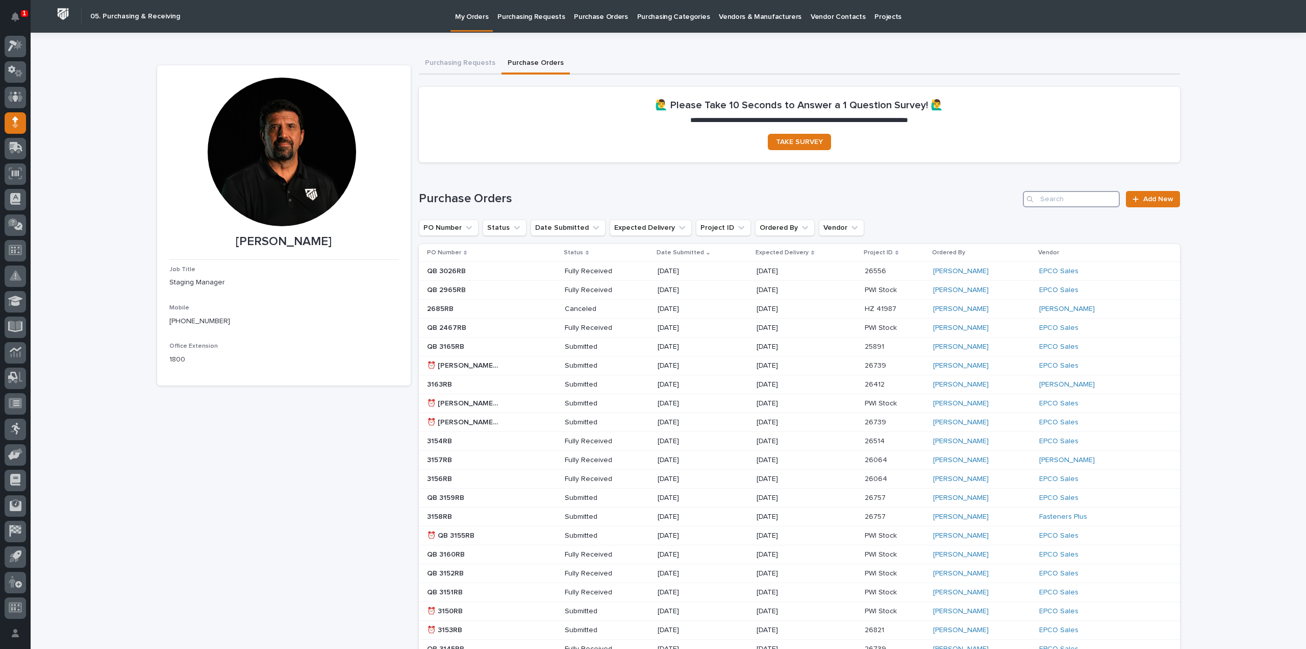
click at [1070, 199] on input "Search" at bounding box center [1071, 199] width 97 height 16
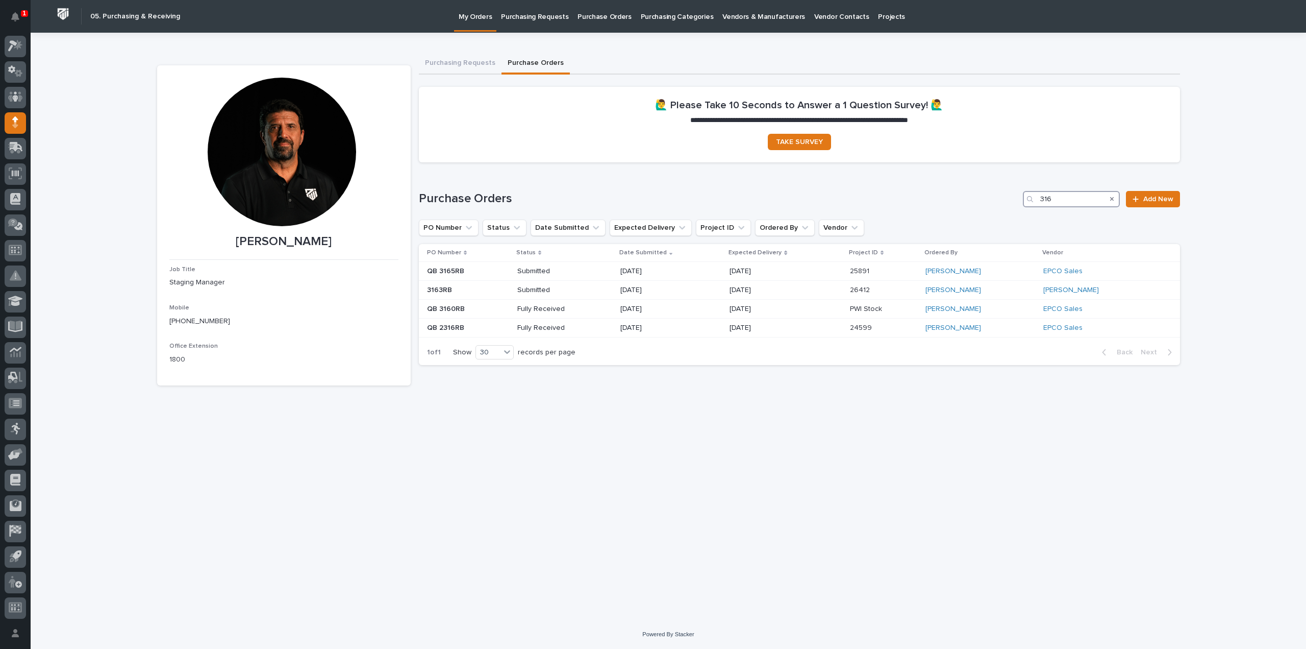
click at [1059, 201] on input "316" at bounding box center [1071, 199] width 97 height 16
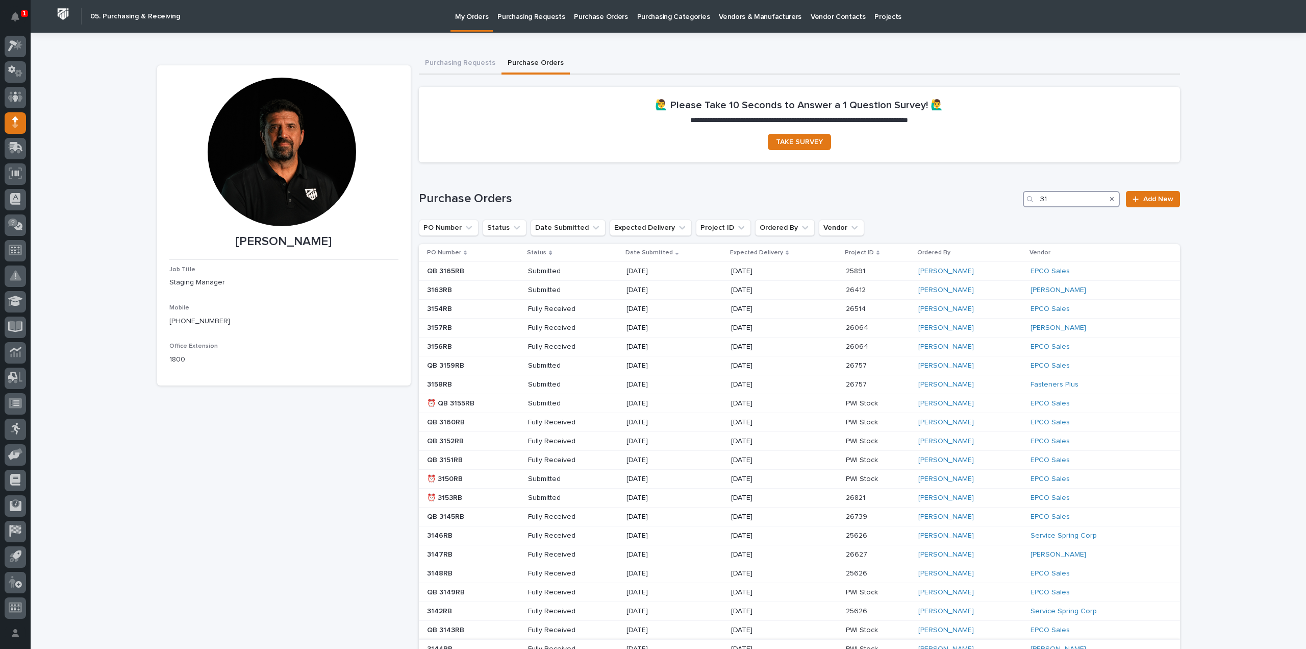
type input "31"
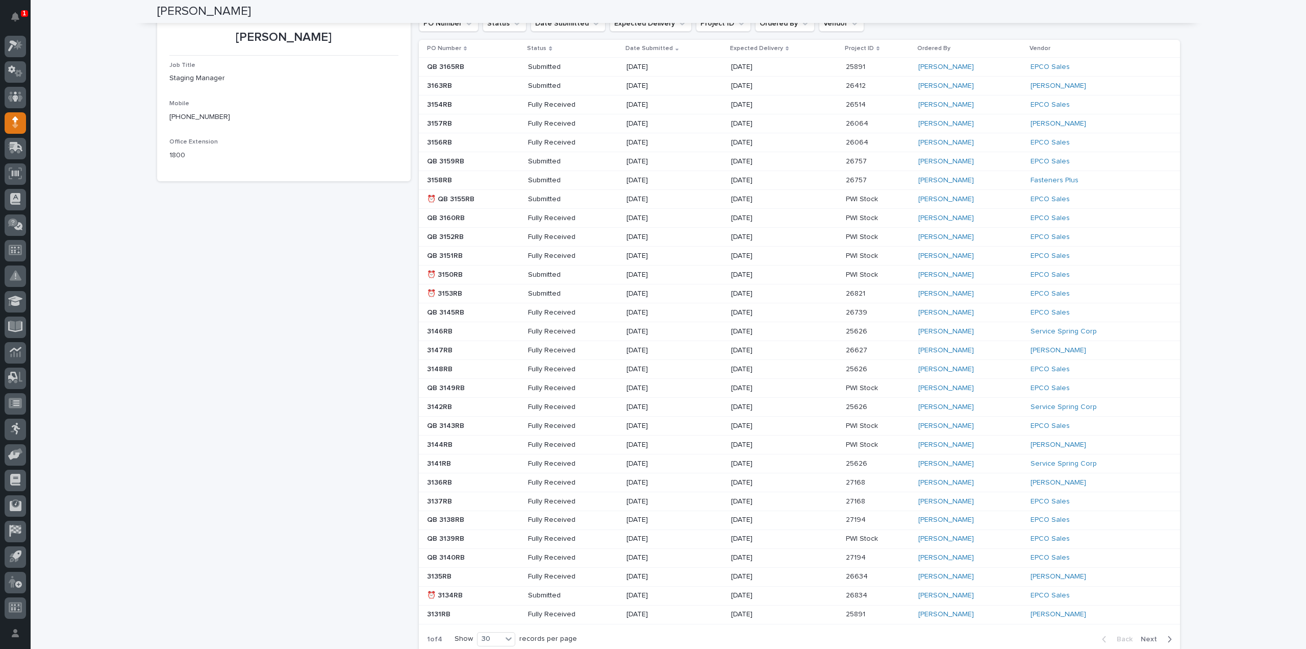
scroll to position [0, 0]
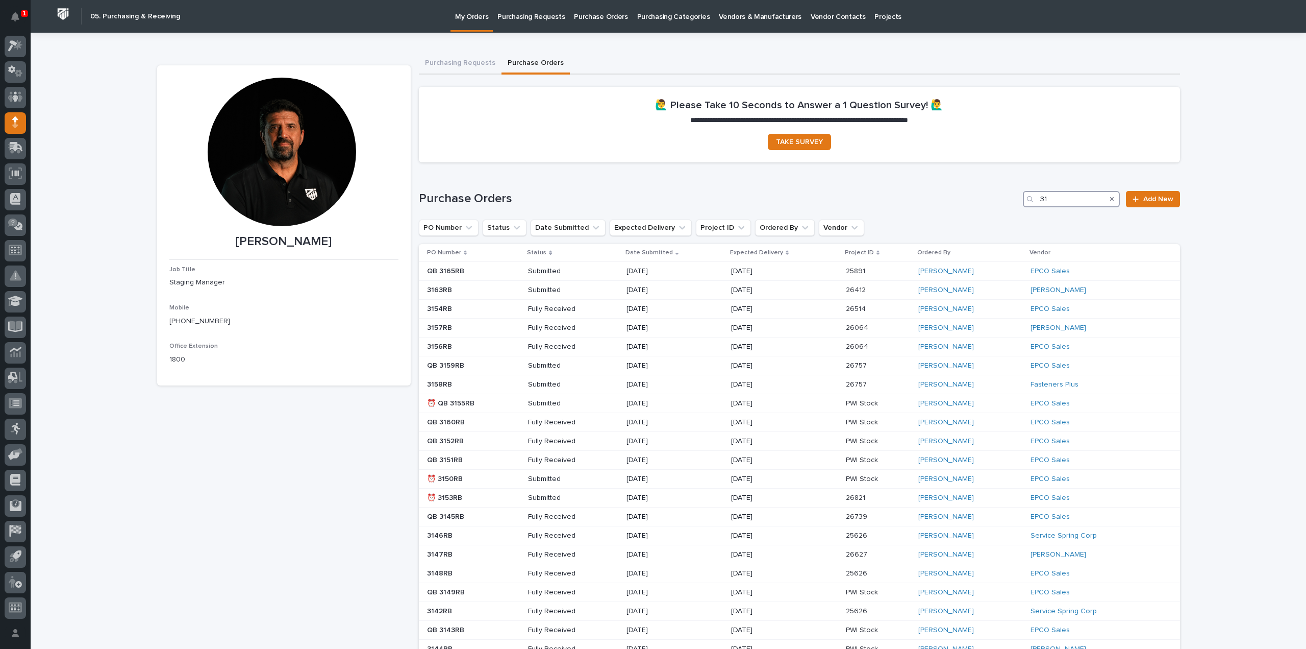
drag, startPoint x: 1053, startPoint y: 202, endPoint x: 1021, endPoint y: 211, distance: 33.1
click at [1021, 211] on div "Purchase Orders 31 Add New PO Number Status Date Submitted Expected Delivery Pr…" at bounding box center [799, 523] width 761 height 665
click at [1144, 198] on span "Add New" at bounding box center [1159, 198] width 30 height 7
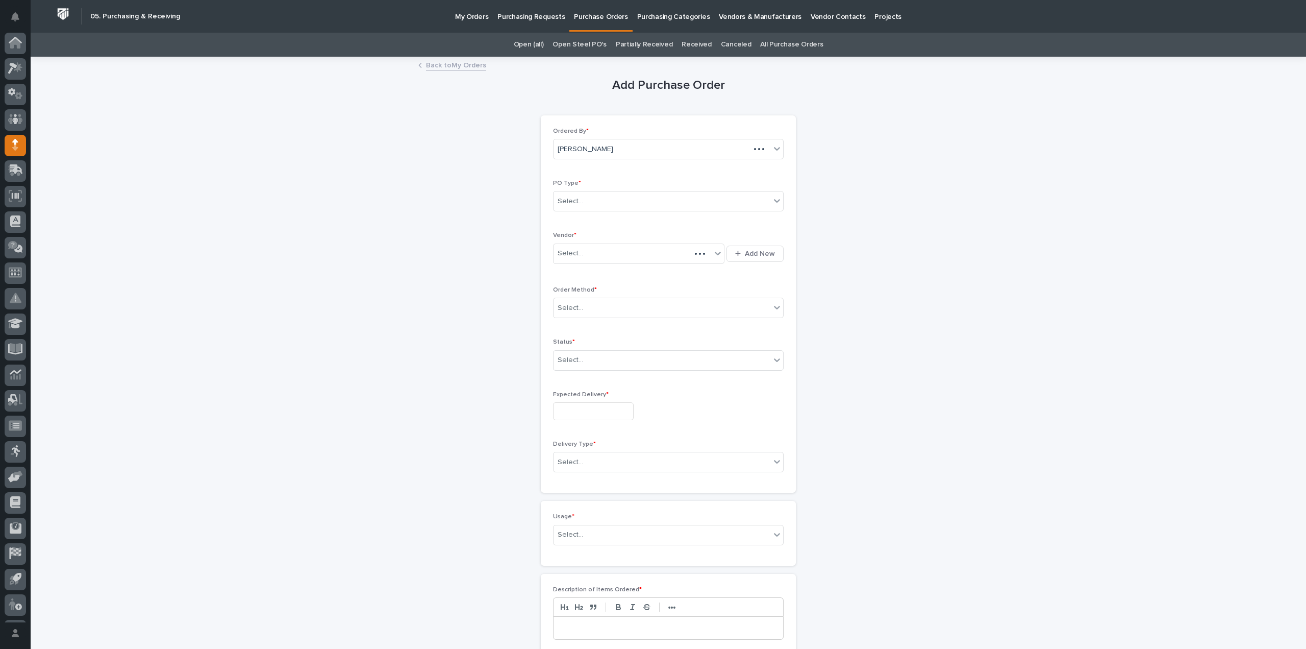
scroll to position [22, 0]
click at [610, 205] on div "Select..." at bounding box center [662, 201] width 217 height 17
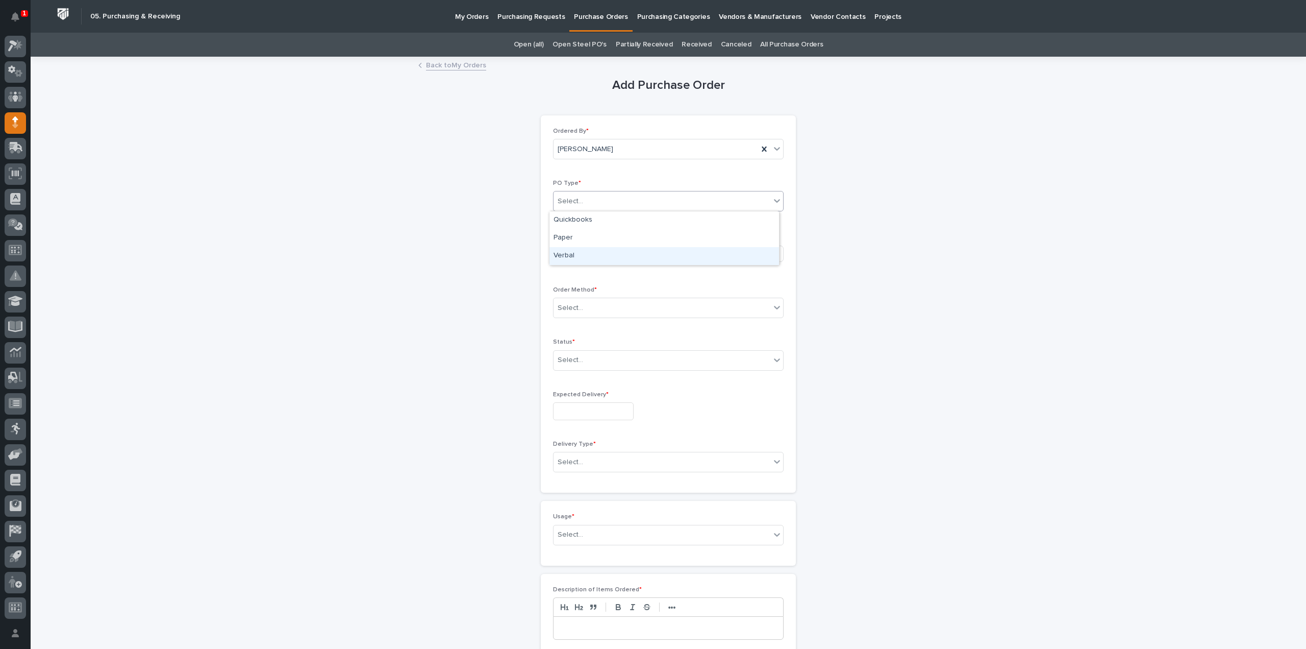
click at [562, 256] on div "Verbal" at bounding box center [665, 256] width 230 height 18
click at [571, 257] on div "Select..." at bounding box center [571, 253] width 26 height 11
type input "*"
type input "****"
click at [574, 271] on div "EPCO Sales" at bounding box center [635, 272] width 171 height 18
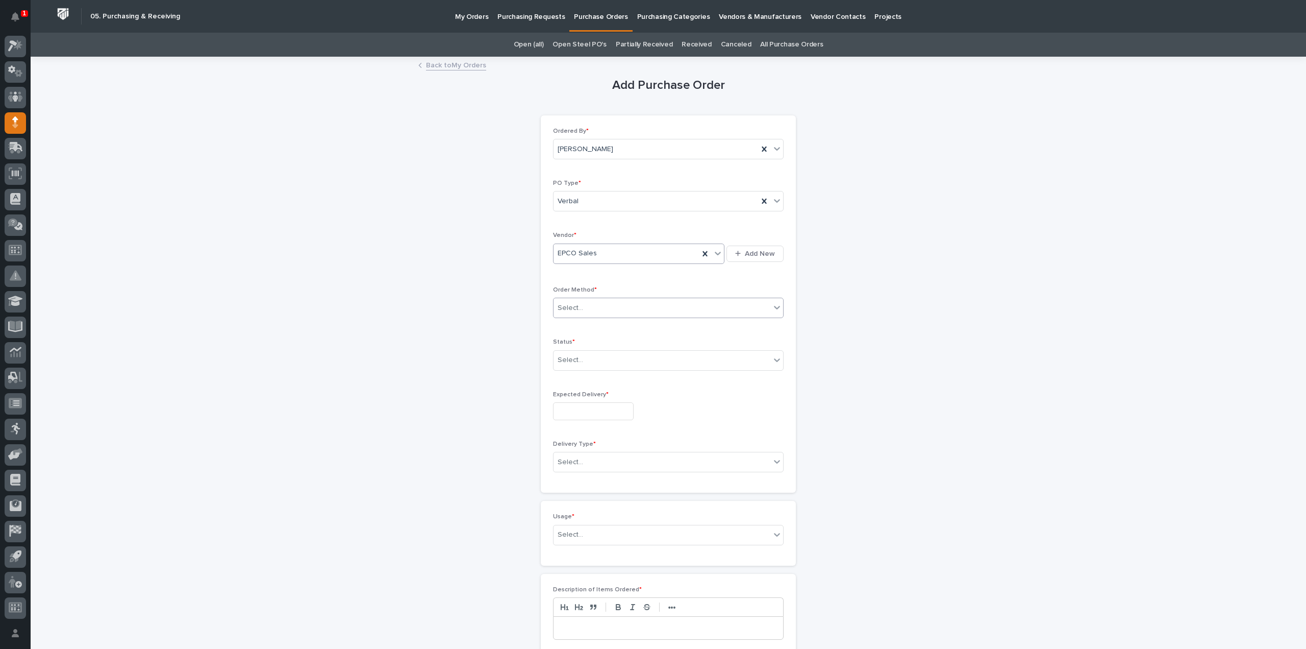
click at [573, 307] on div "Select..." at bounding box center [571, 308] width 26 height 11
click at [586, 364] on div "Phone Call" at bounding box center [665, 362] width 230 height 18
click at [587, 362] on div "Select..." at bounding box center [662, 360] width 217 height 17
drag, startPoint x: 587, startPoint y: 395, endPoint x: 608, endPoint y: 395, distance: 21.4
click at [587, 395] on div "Submitted" at bounding box center [665, 396] width 230 height 18
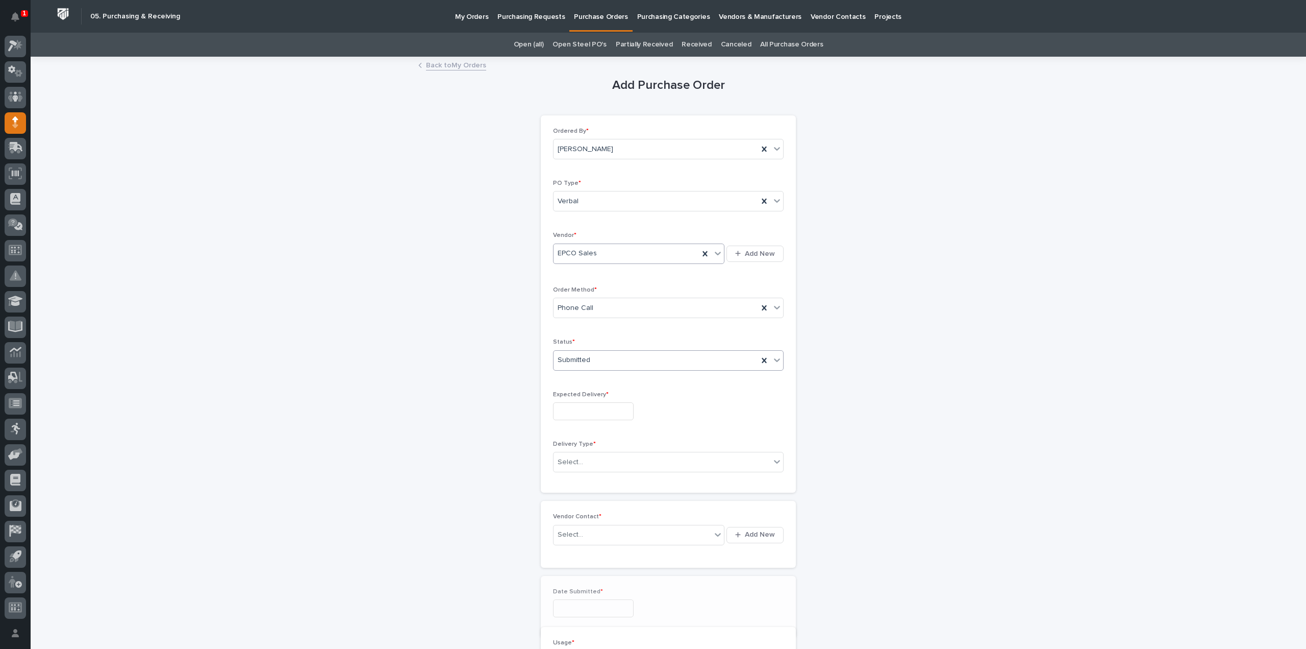
click at [611, 408] on input "text" at bounding box center [593, 411] width 81 height 18
click at [567, 298] on div "30" at bounding box center [570, 293] width 14 height 14
type input "**********"
click at [584, 461] on input "text" at bounding box center [584, 462] width 1 height 9
click at [582, 498] on div "PWI Pickup" at bounding box center [665, 497] width 230 height 18
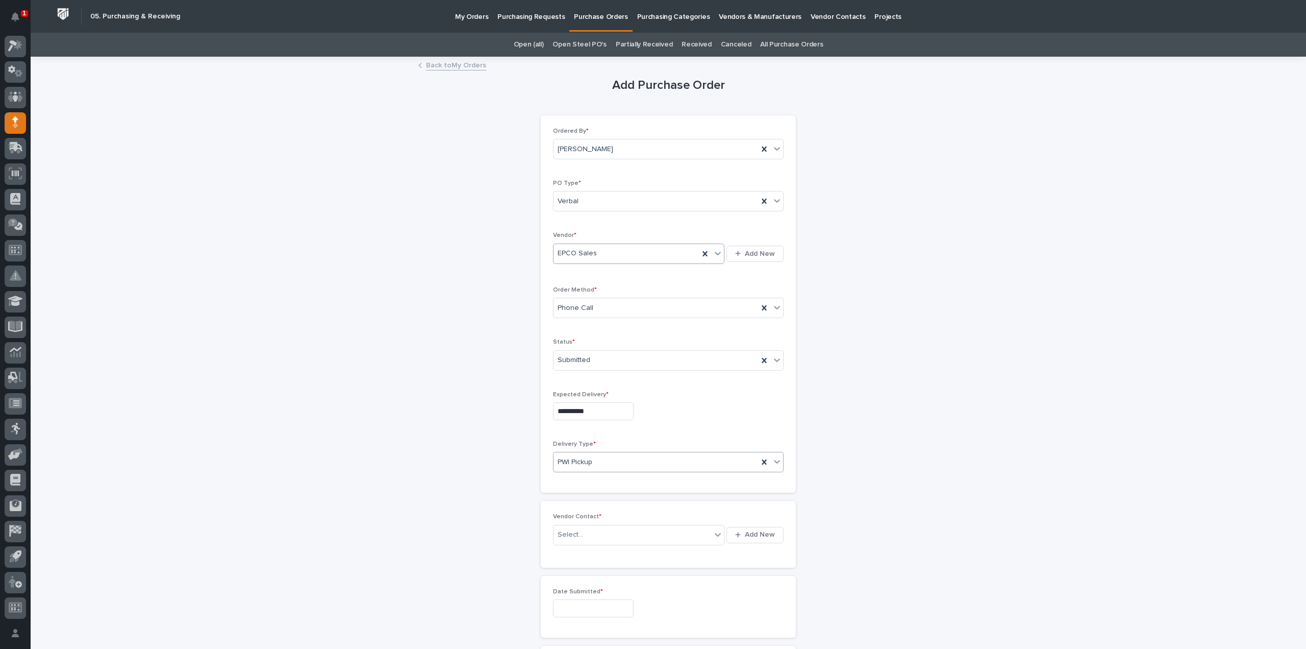
scroll to position [102, 0]
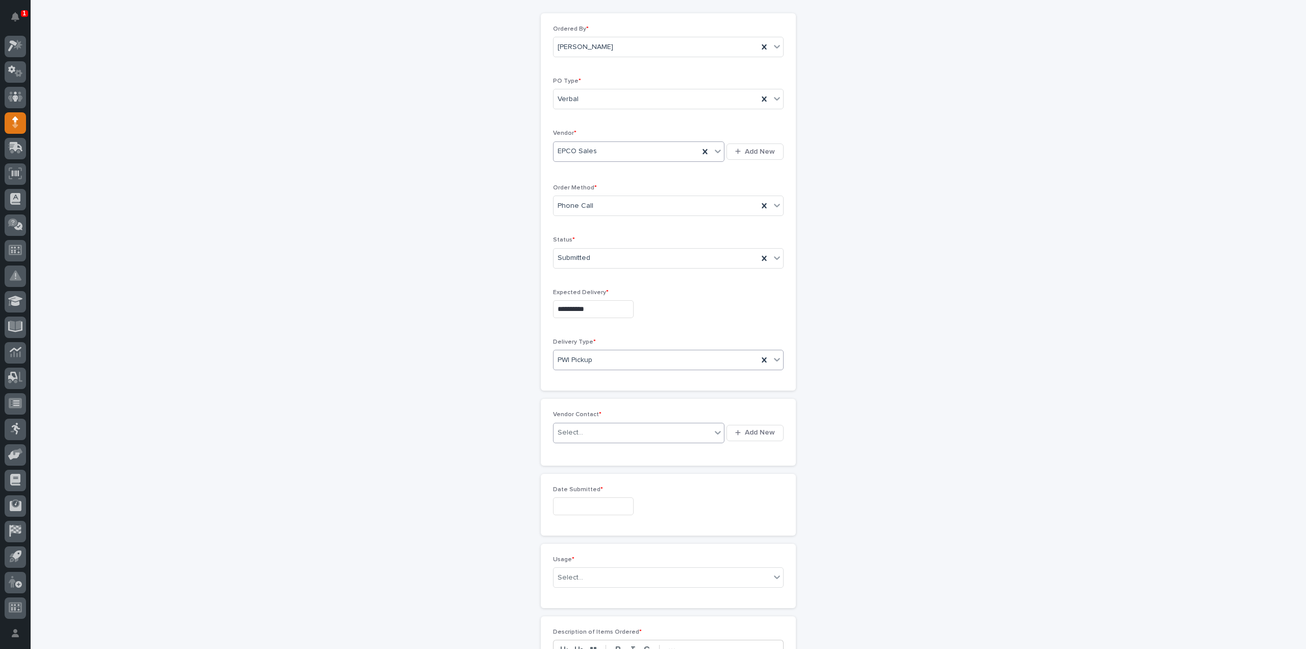
click at [575, 428] on div "Select..." at bounding box center [571, 432] width 26 height 11
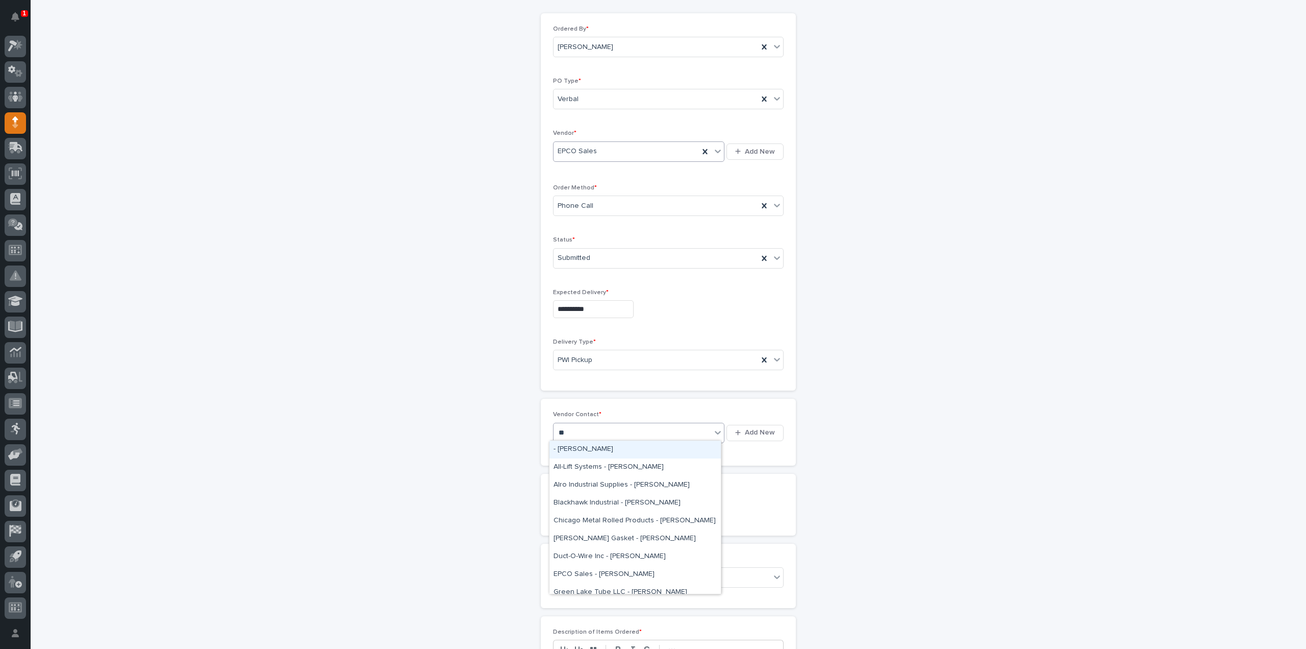
type input "***"
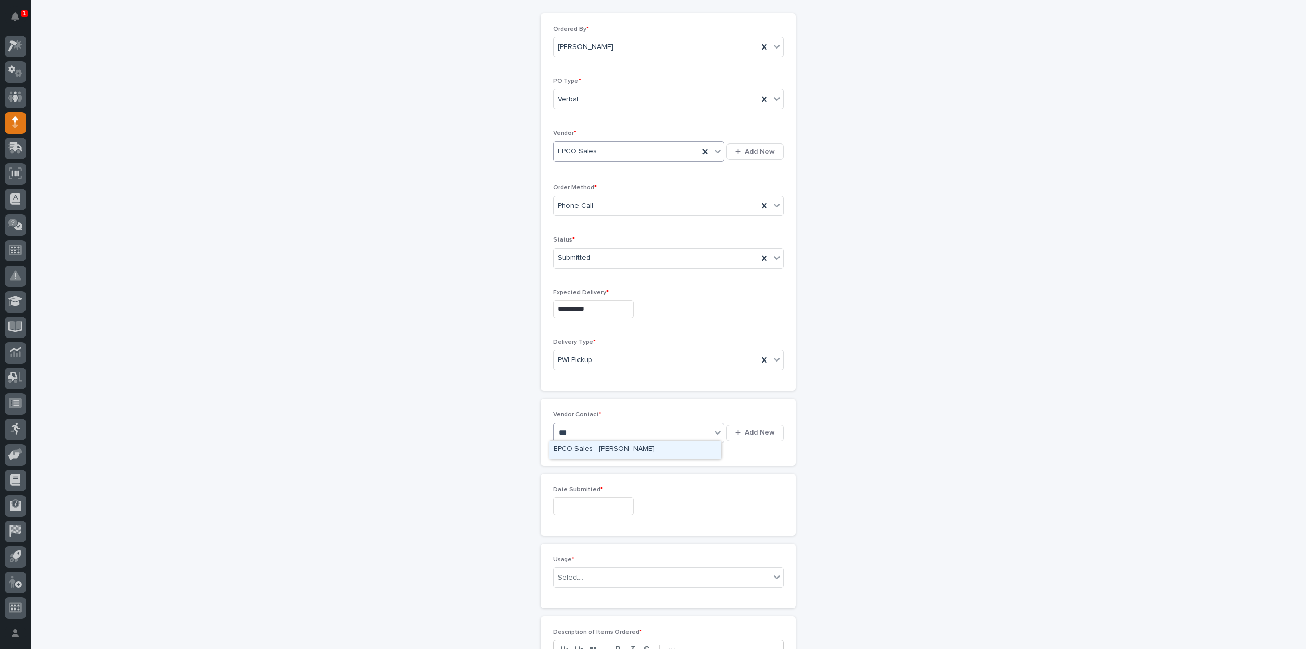
click at [563, 449] on div "EPCO Sales - Keith Schrock" at bounding box center [635, 449] width 171 height 18
click at [555, 500] on input "text" at bounding box center [593, 506] width 81 height 18
click at [573, 386] on div "30" at bounding box center [570, 387] width 14 height 14
type input "**********"
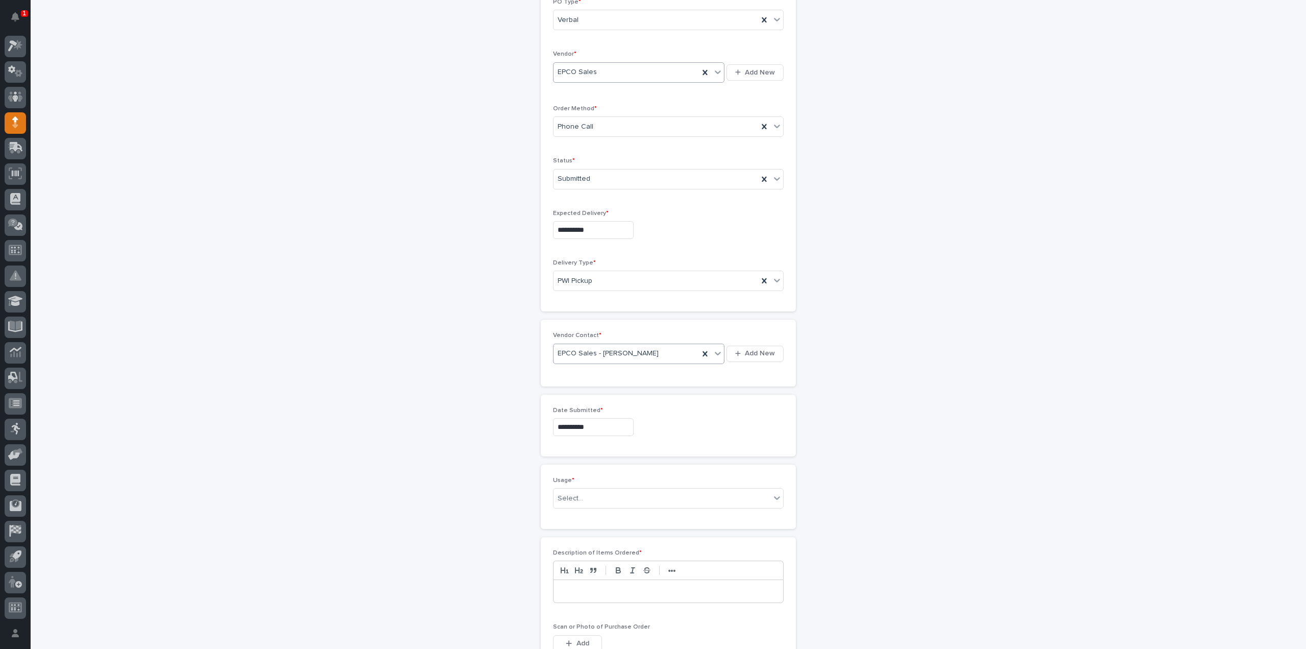
scroll to position [306, 0]
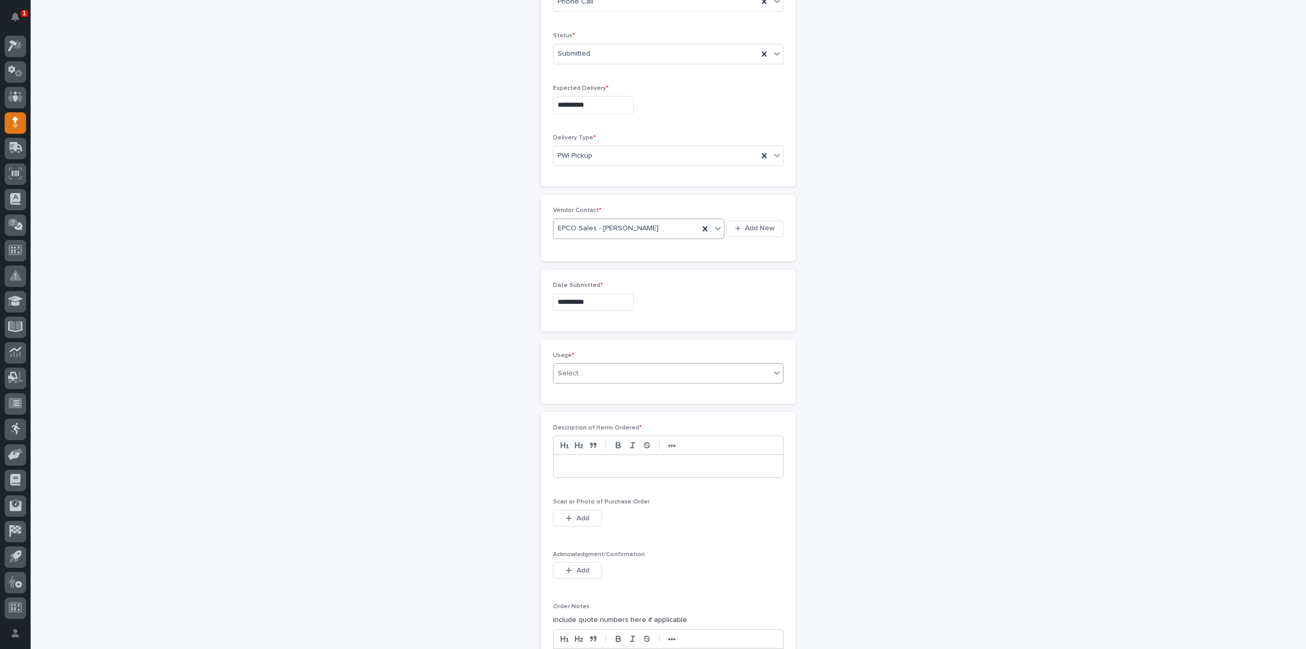
click at [565, 368] on div "Select..." at bounding box center [571, 373] width 26 height 11
click at [932, 450] on div "**********" at bounding box center [668, 295] width 1023 height 1089
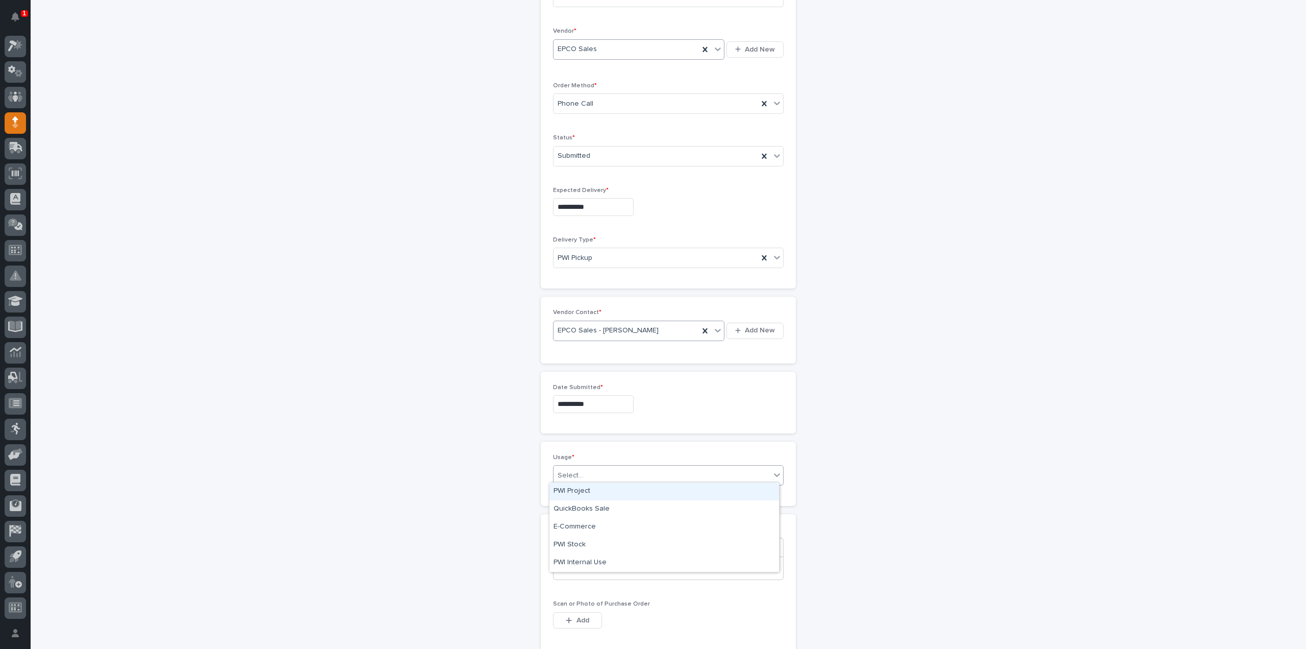
click at [660, 468] on div "Select..." at bounding box center [662, 475] width 217 height 17
type input "***"
click at [596, 471] on div "Select..." at bounding box center [662, 475] width 217 height 17
click at [589, 494] on div "PWI Project" at bounding box center [665, 491] width 230 height 18
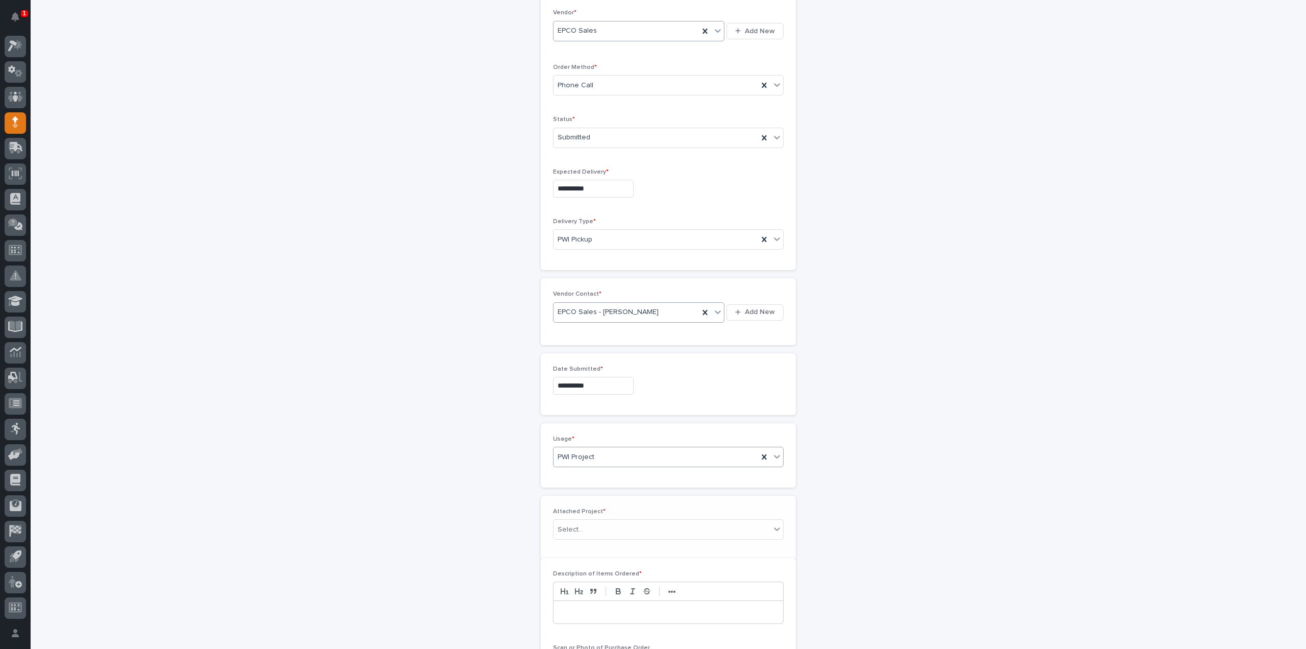
scroll to position [240, 0]
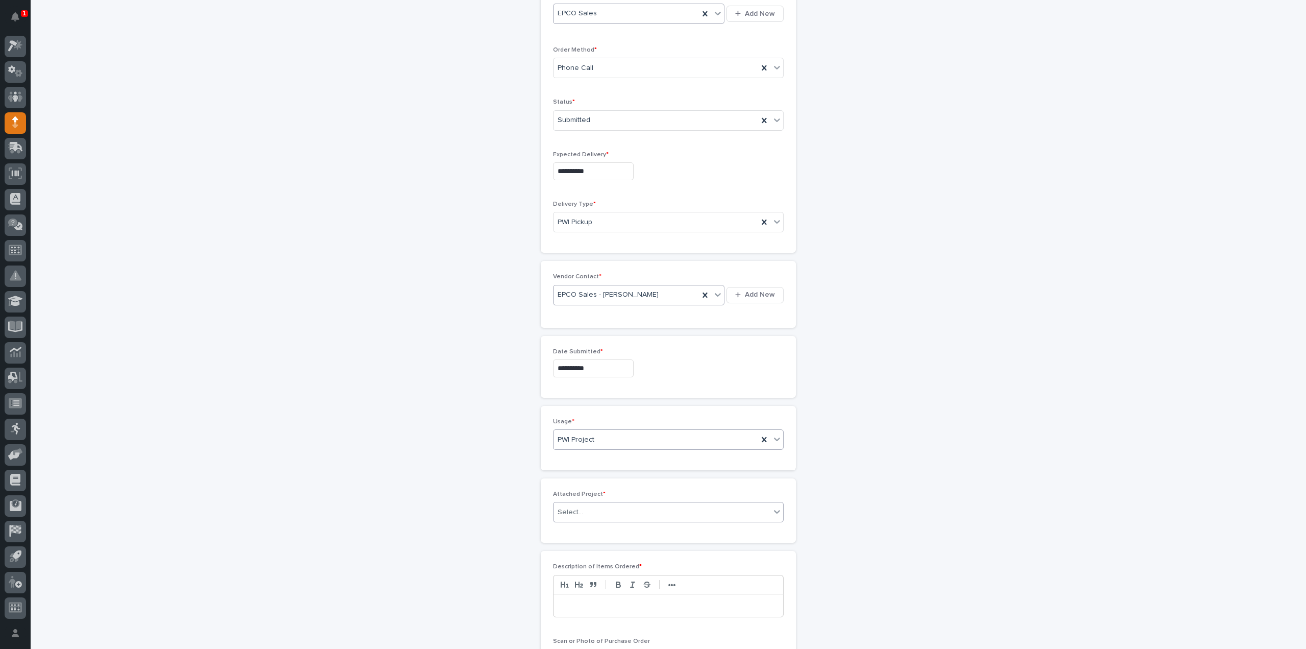
click at [575, 507] on div "Select..." at bounding box center [571, 512] width 26 height 11
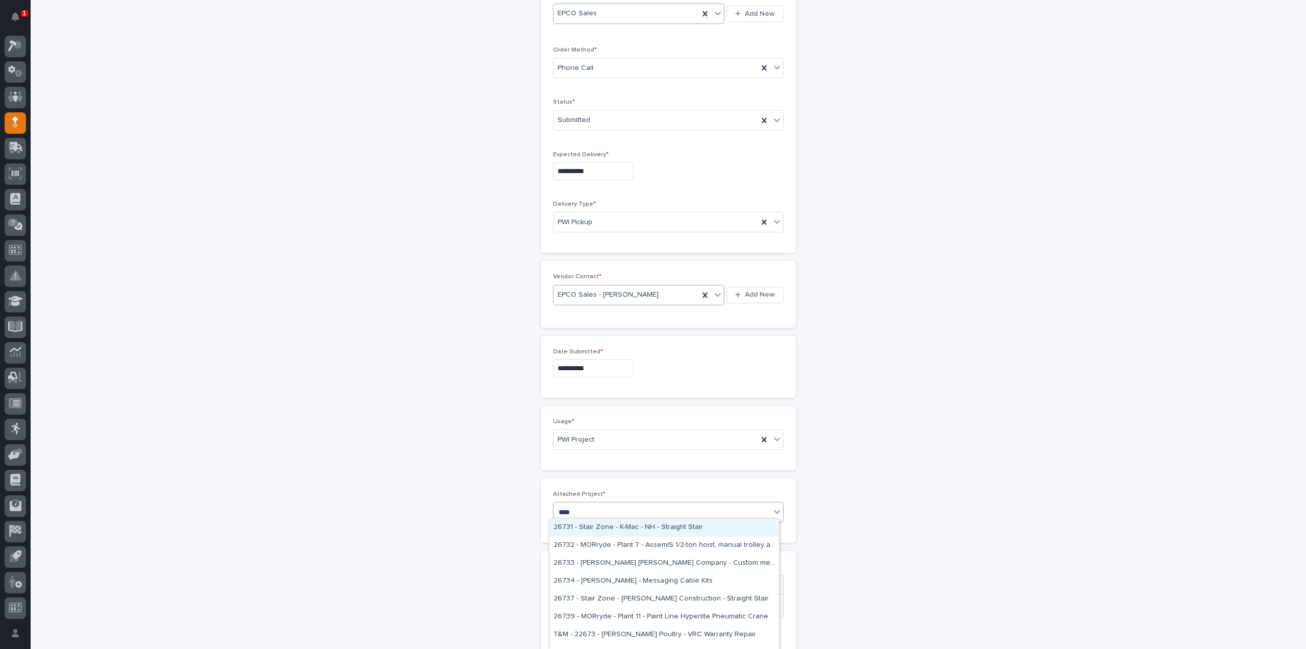
type input "*****"
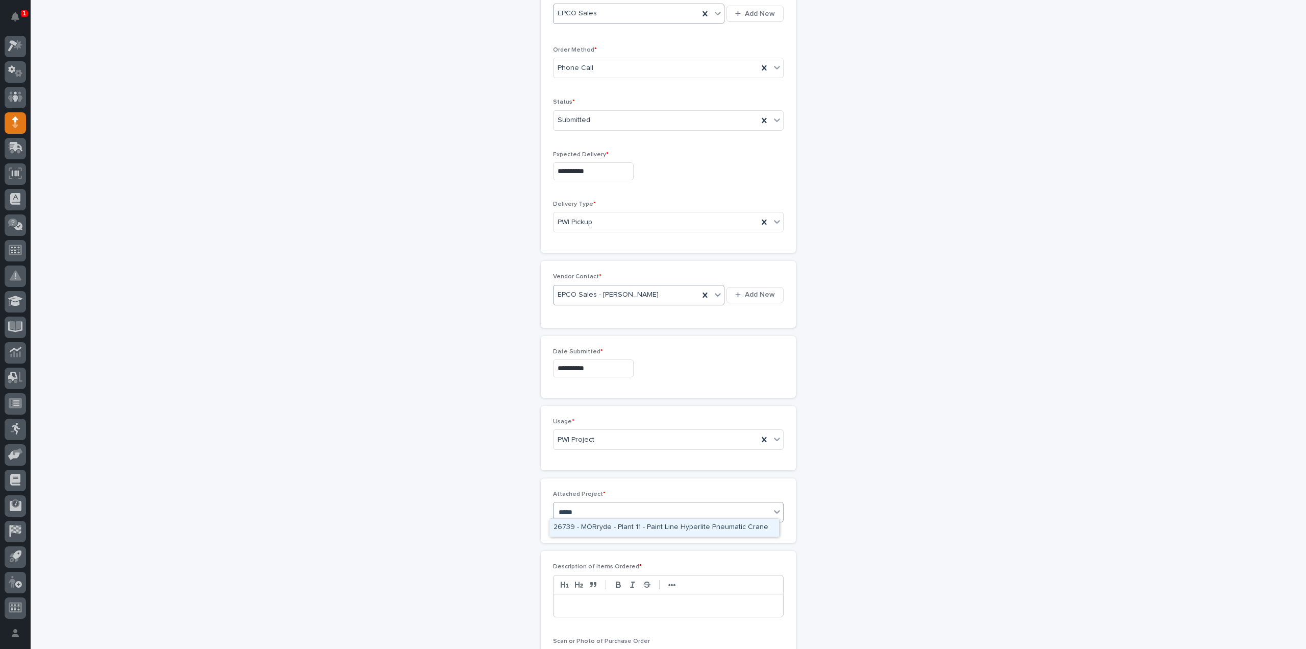
click at [581, 524] on div "26739 - MORryde - Plant 11 - Paint Line Hyperlite Pneumatic Crane" at bounding box center [665, 527] width 230 height 18
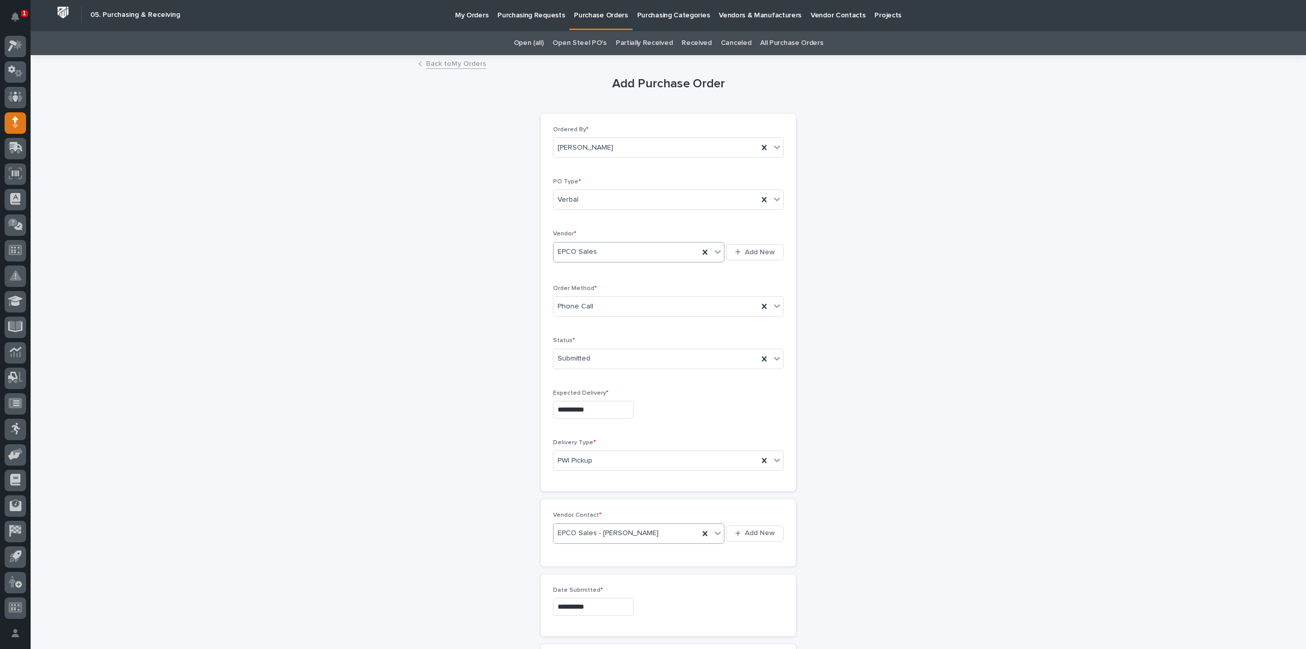
scroll to position [0, 0]
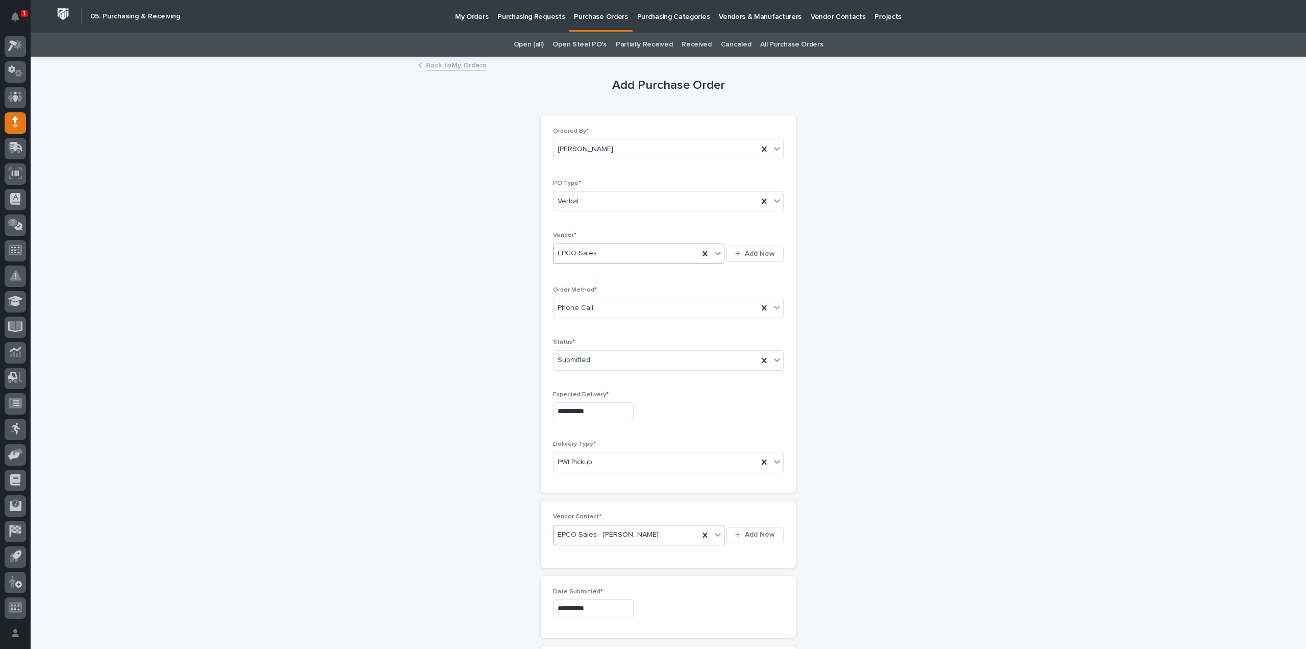
click at [802, 40] on link "All Purchase Orders" at bounding box center [791, 45] width 63 height 24
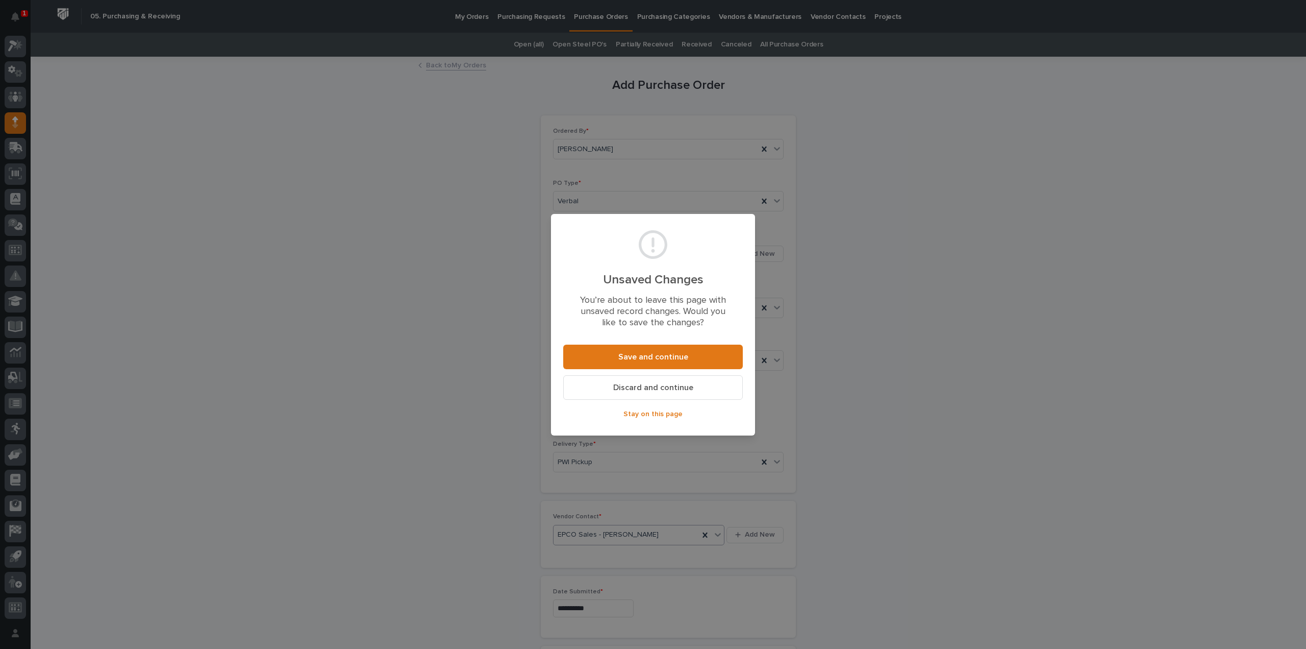
click at [649, 387] on span "Discard and continue" at bounding box center [653, 387] width 80 height 11
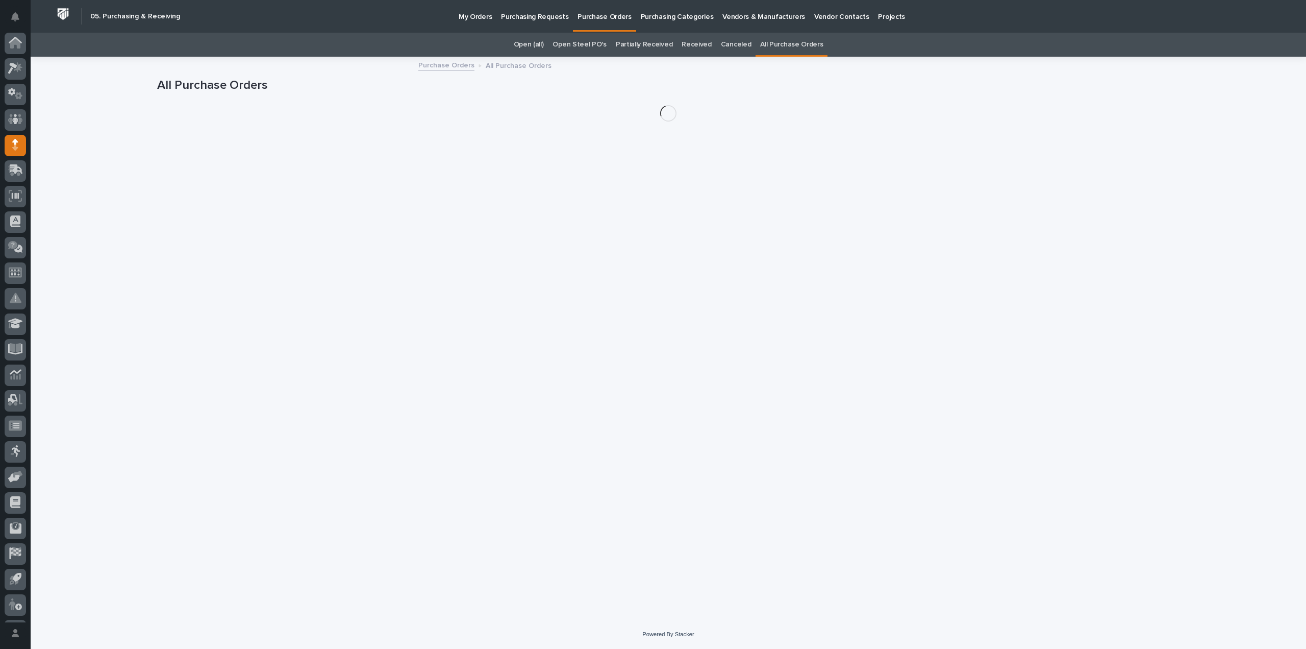
scroll to position [22, 0]
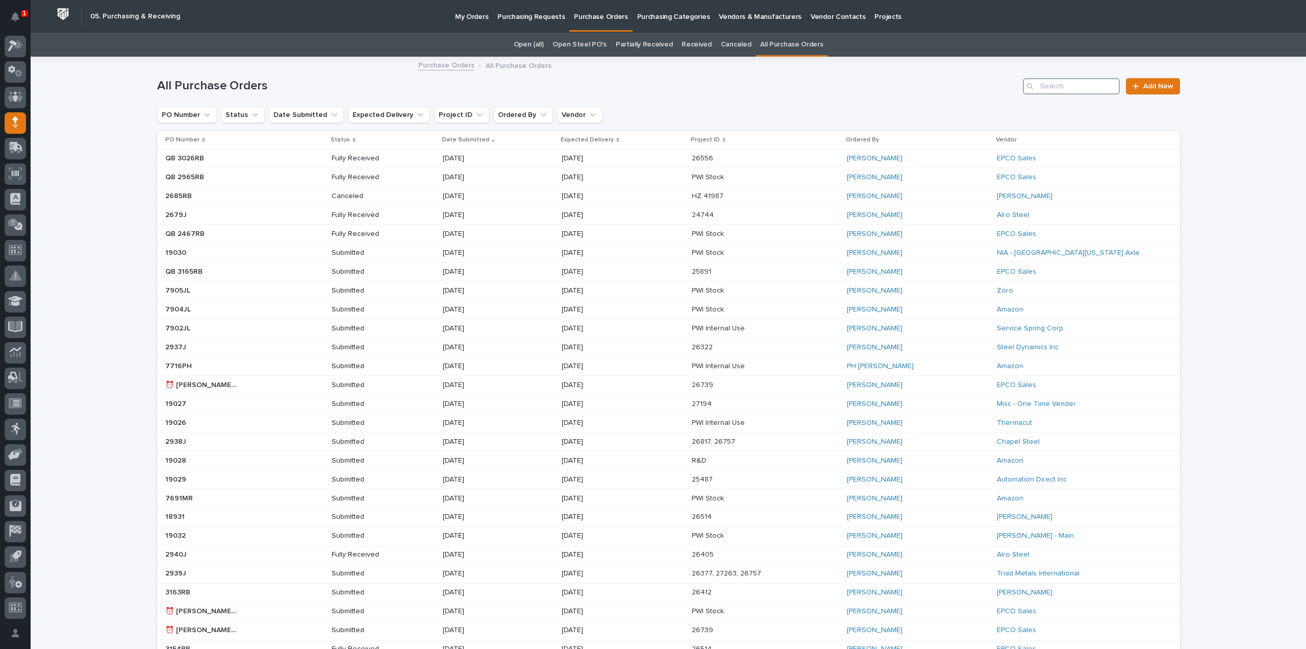
click at [1061, 89] on input "Search" at bounding box center [1071, 86] width 97 height 16
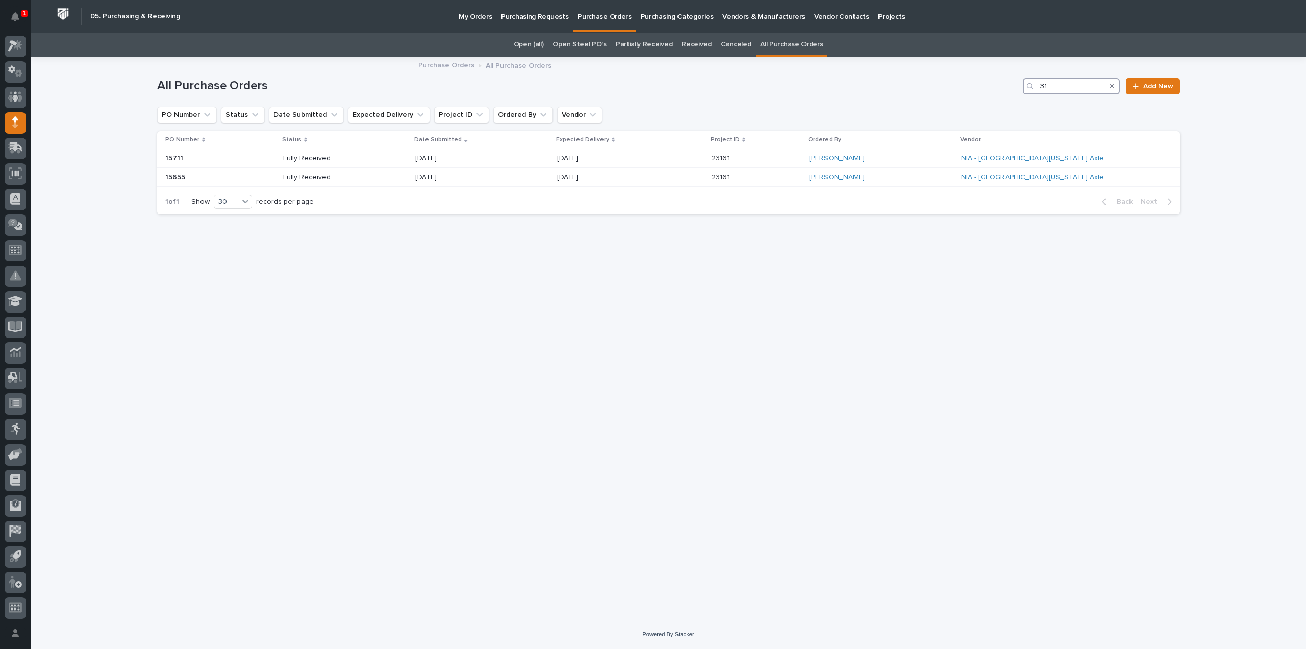
type input "3"
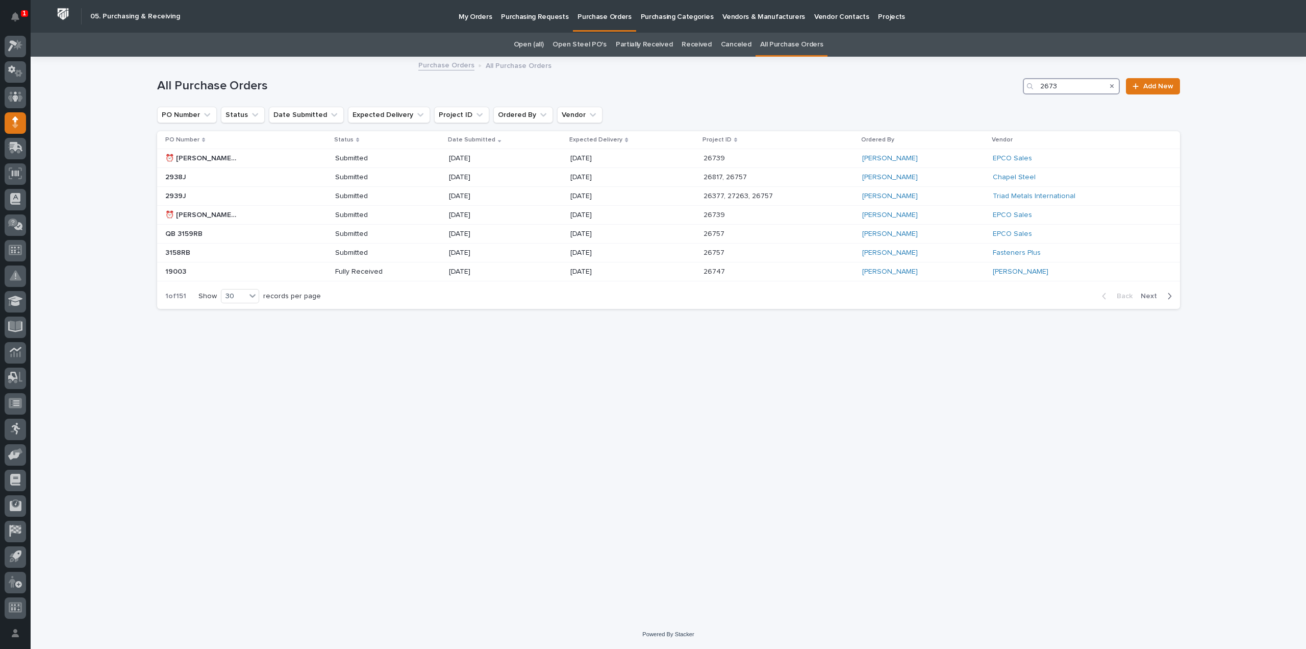
type input "26739"
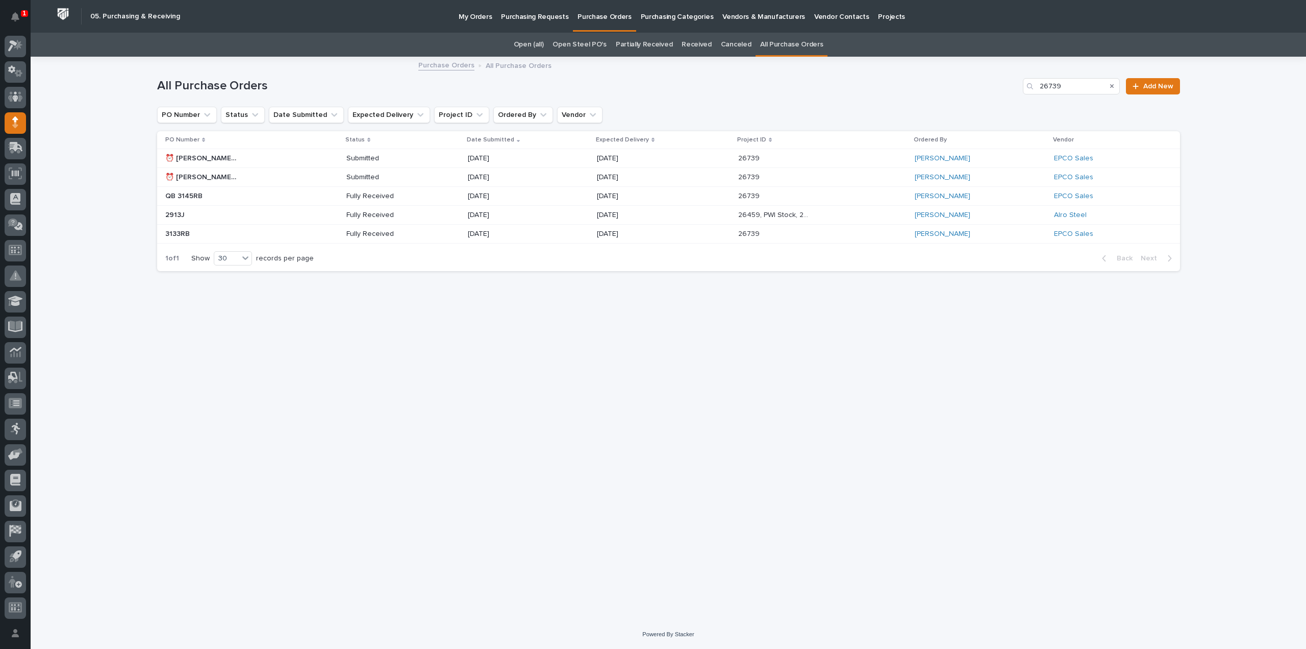
click at [352, 176] on p "Submitted" at bounding box center [382, 177] width 73 height 9
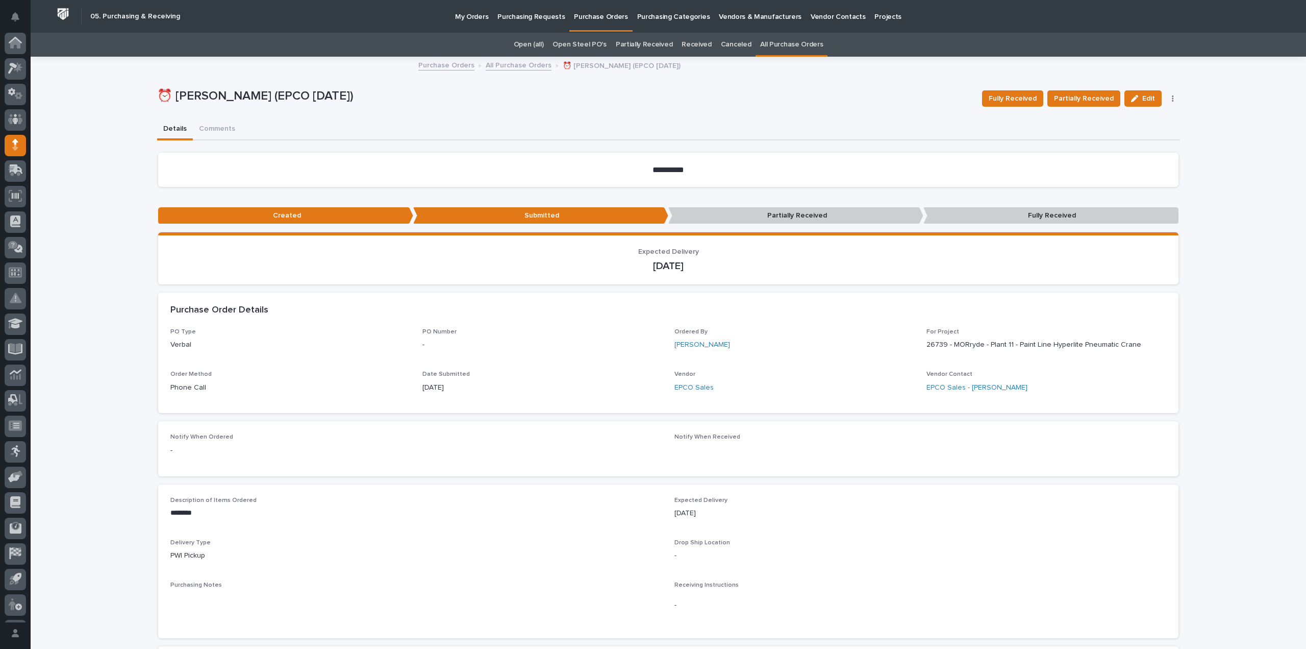
scroll to position [22, 0]
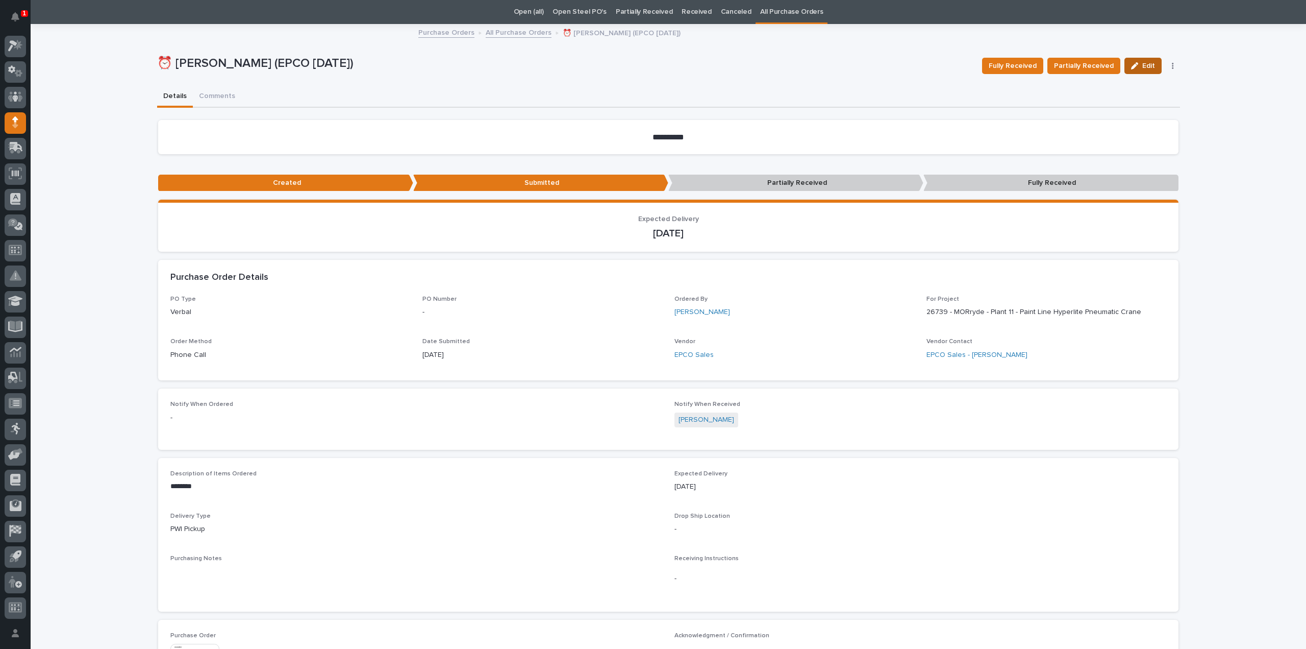
click at [1138, 67] on div "button" at bounding box center [1136, 65] width 11 height 7
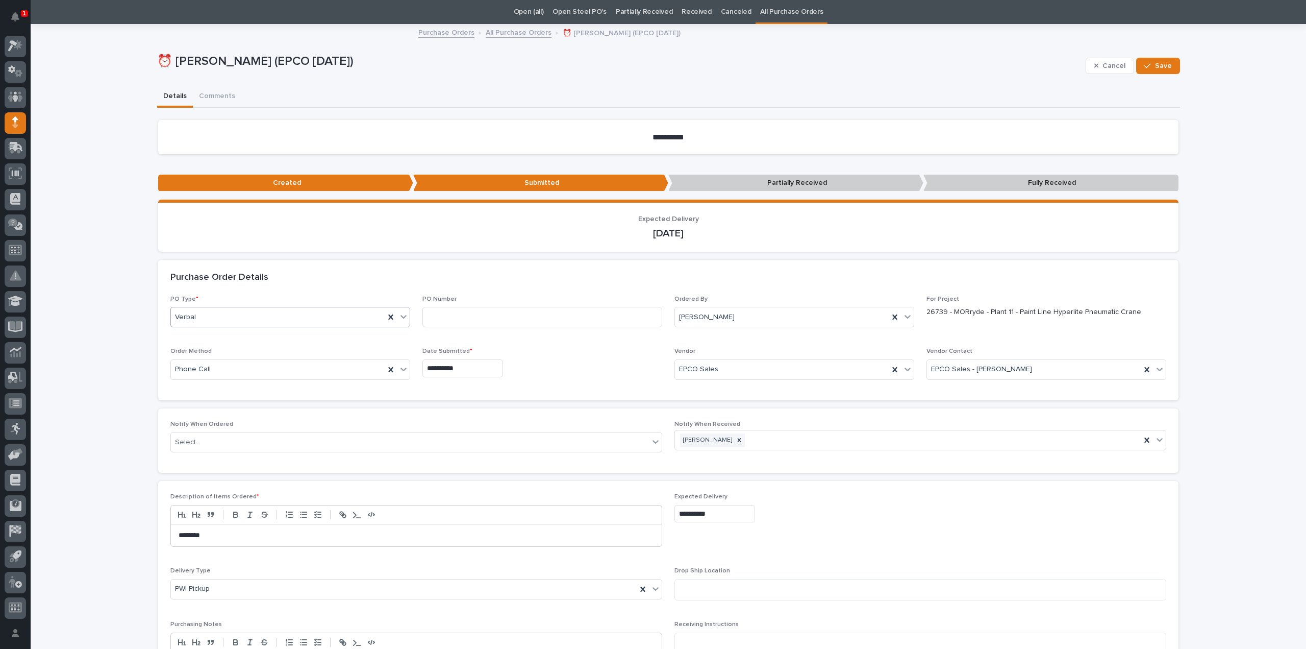
click at [243, 318] on div "Verbal" at bounding box center [278, 317] width 214 height 17
click at [227, 351] on div "Paper" at bounding box center [286, 354] width 239 height 18
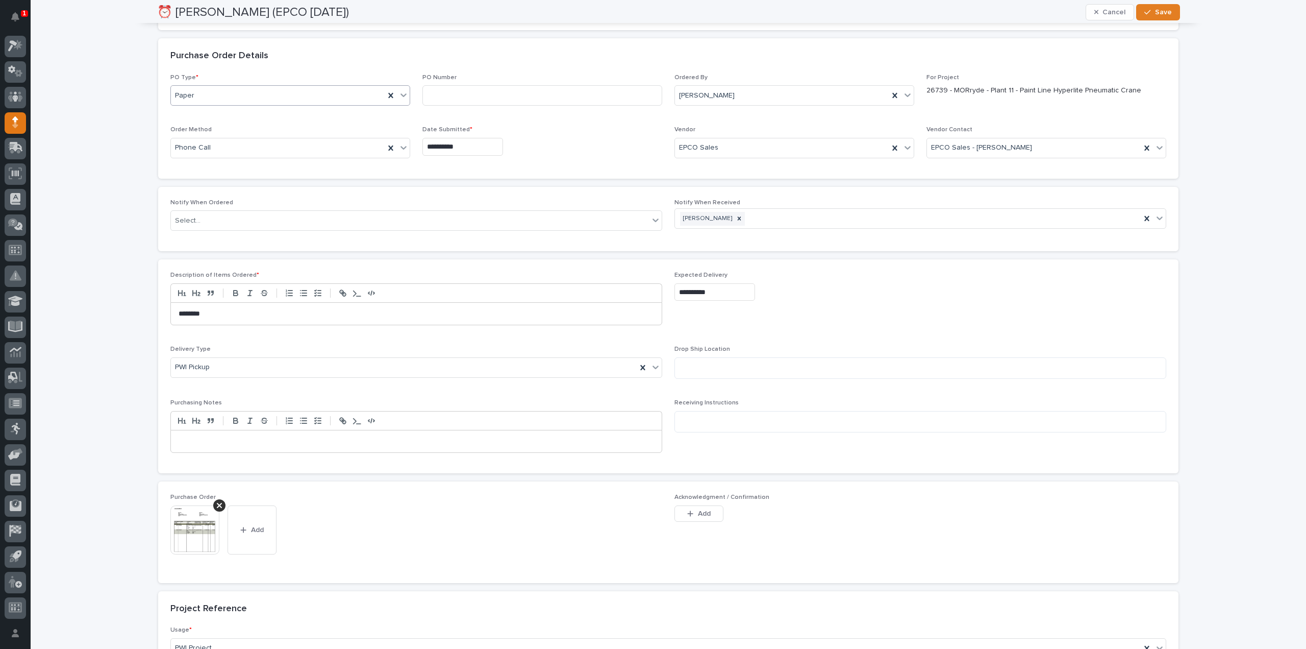
scroll to position [32, 0]
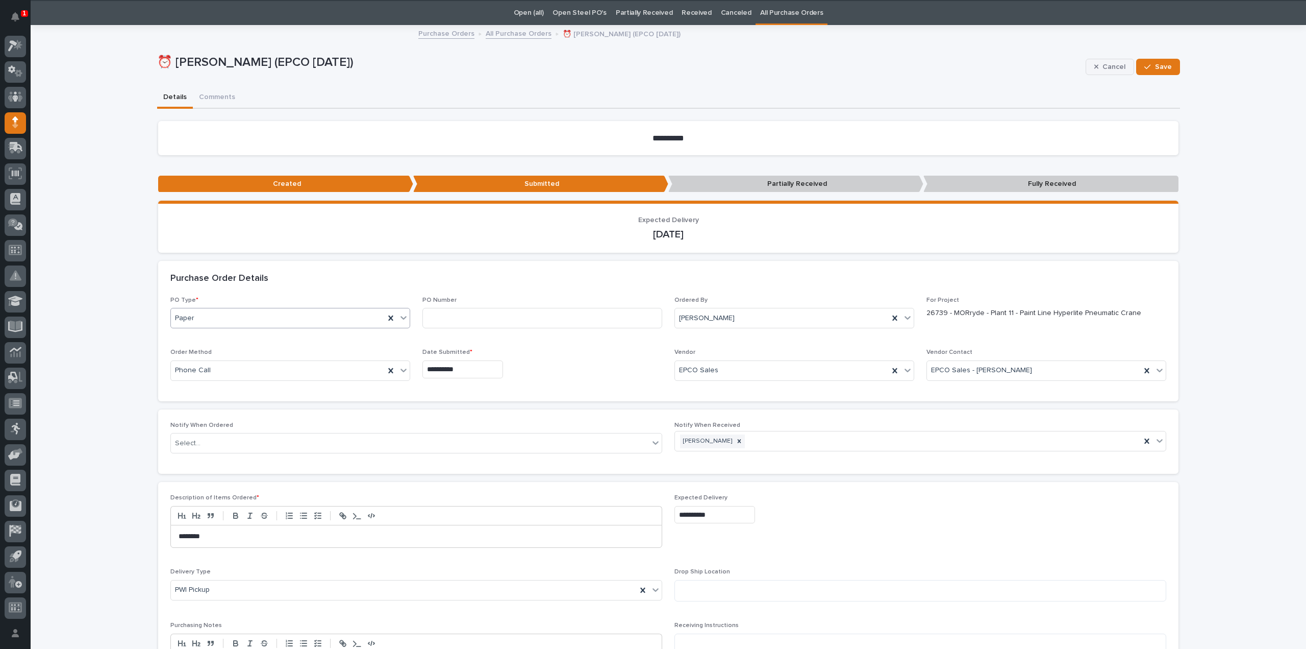
click at [1109, 67] on span "Cancel" at bounding box center [1114, 66] width 23 height 9
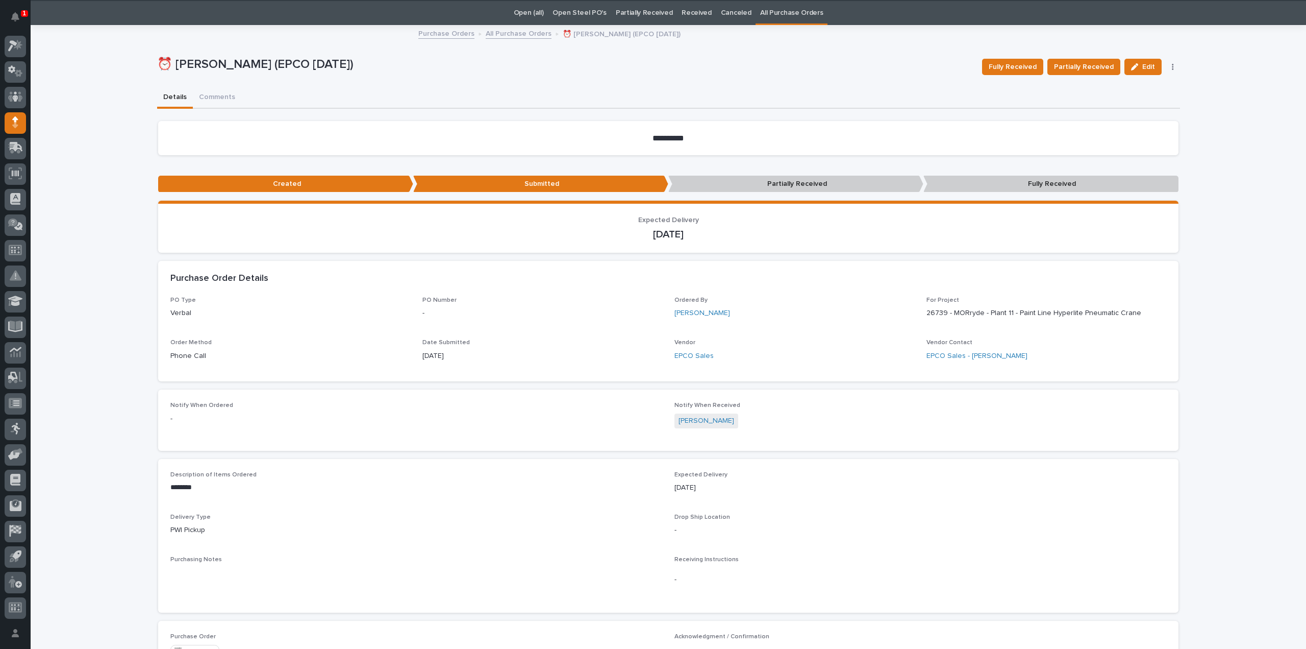
click at [1171, 67] on button "button" at bounding box center [1173, 66] width 14 height 7
click at [1151, 103] on button "Mark Canceled" at bounding box center [1135, 103] width 81 height 16
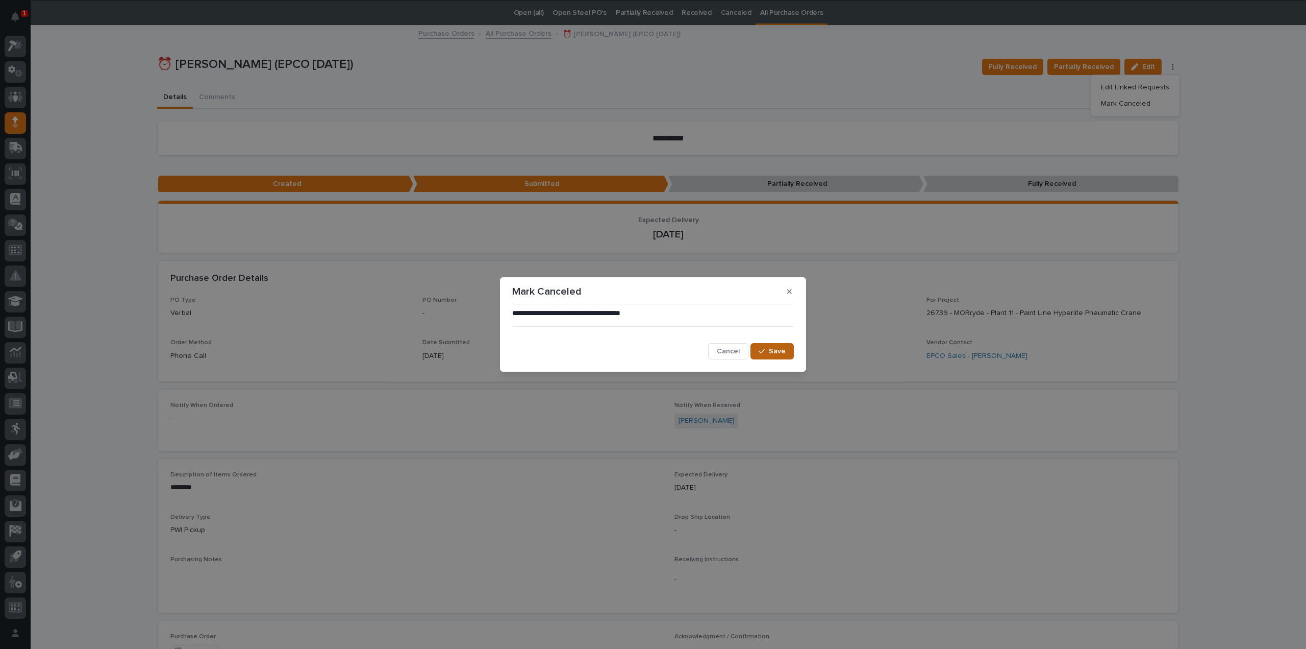
click at [770, 352] on span "Save" at bounding box center [777, 350] width 17 height 9
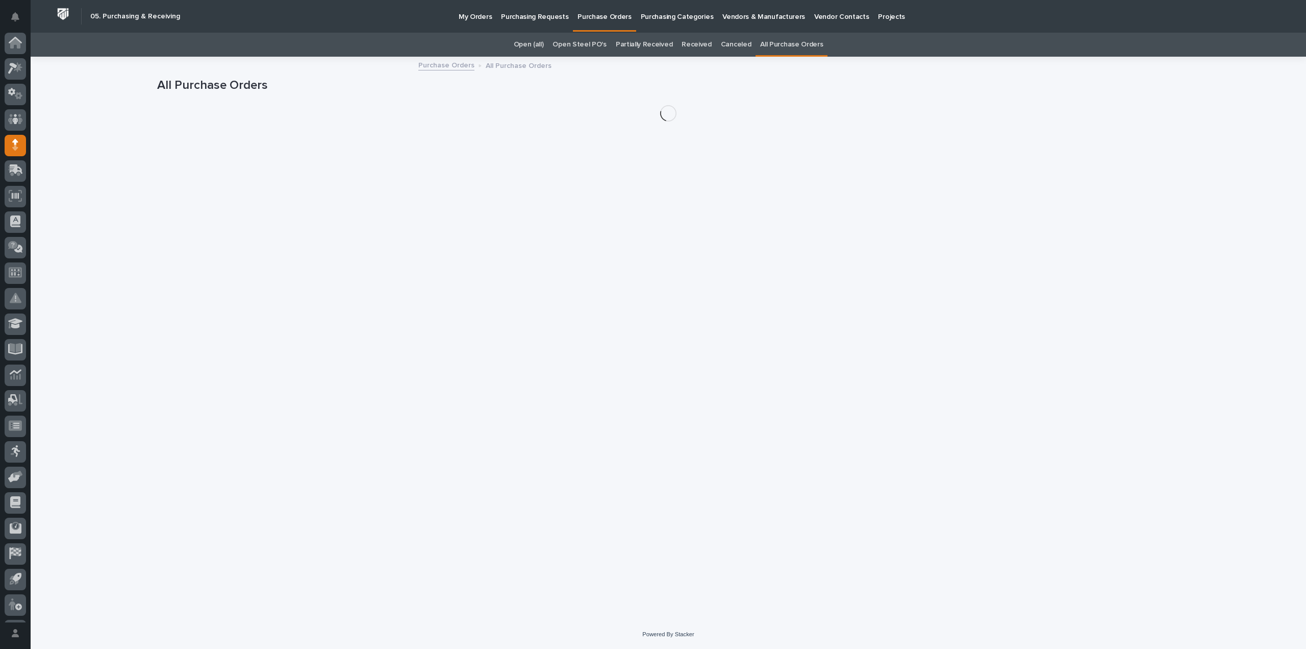
scroll to position [22, 0]
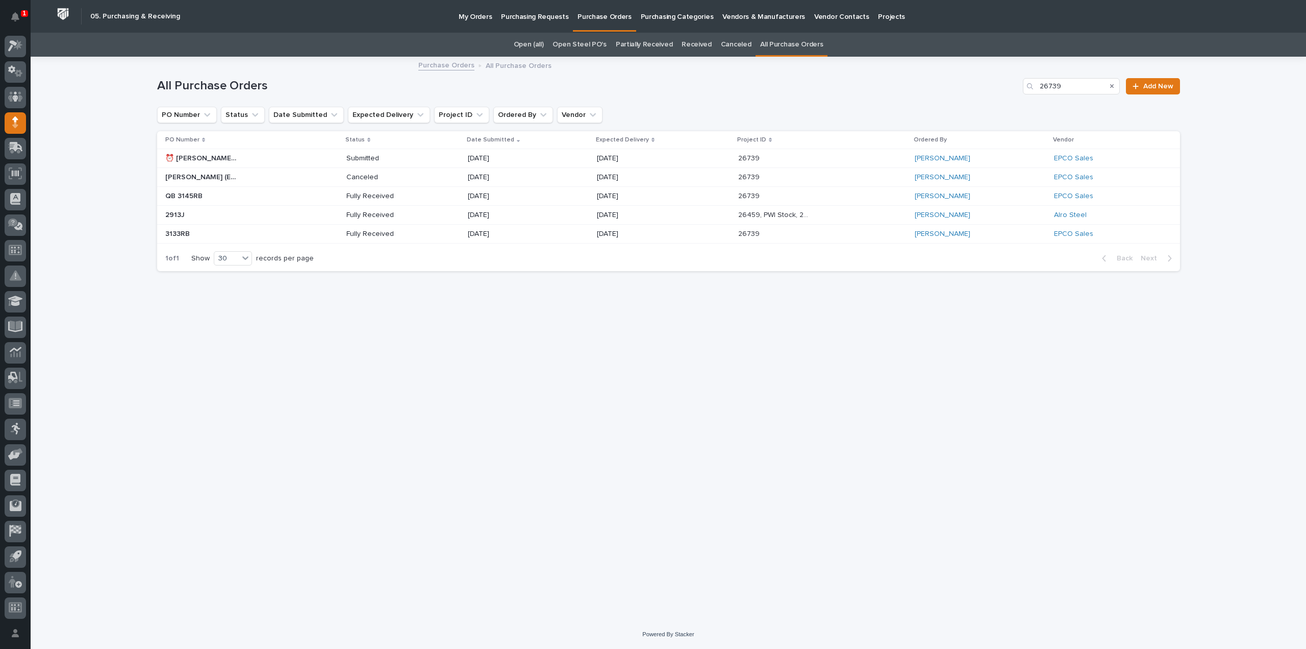
click at [469, 157] on p "09/30/2025" at bounding box center [504, 158] width 73 height 9
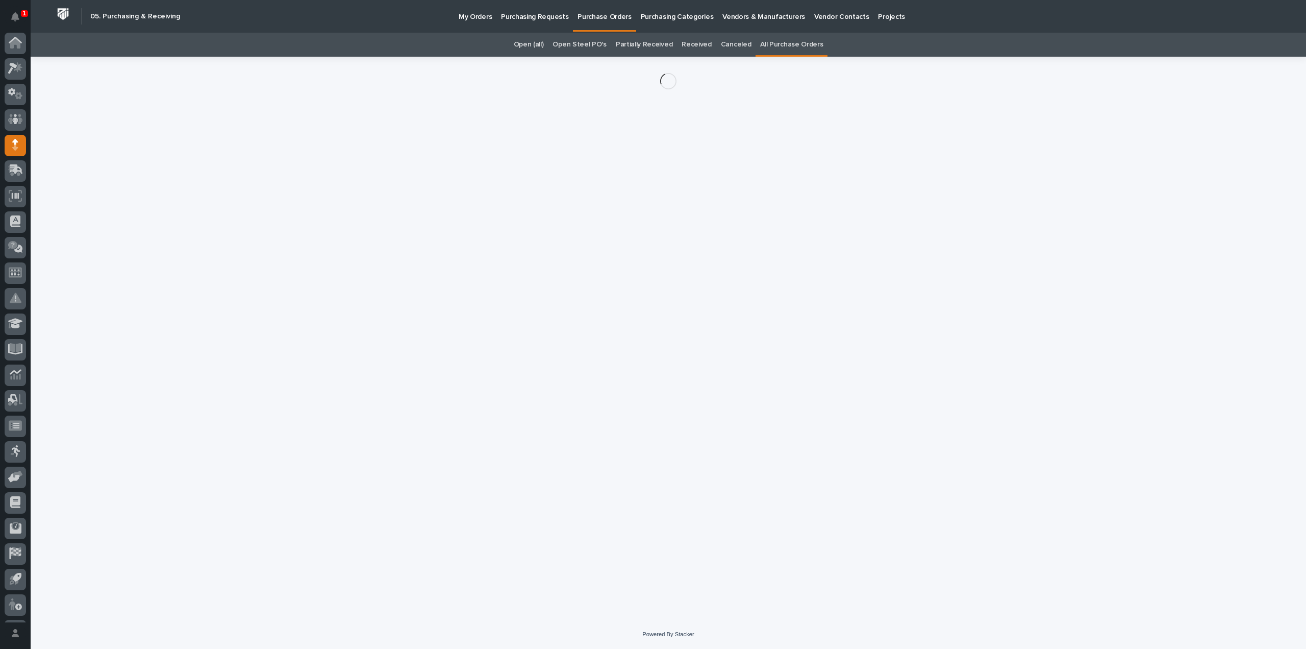
scroll to position [22, 0]
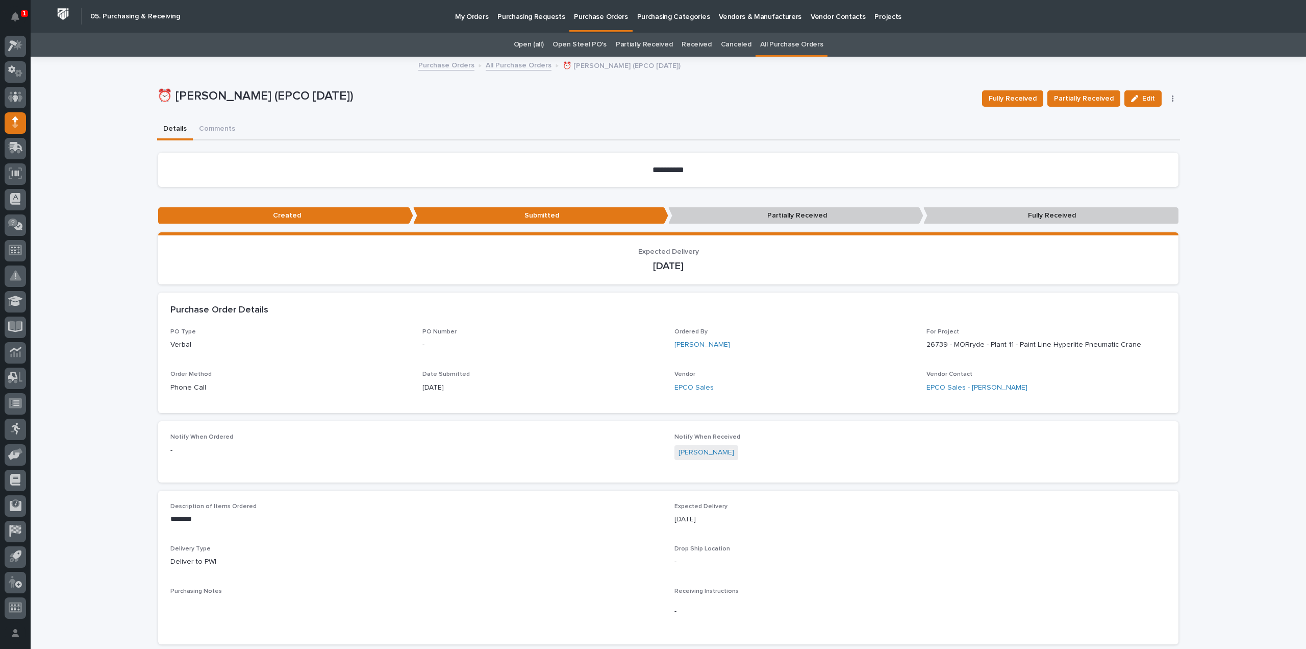
click at [1168, 97] on button "button" at bounding box center [1173, 98] width 14 height 7
click at [1145, 135] on span "Mark Canceled" at bounding box center [1125, 135] width 49 height 12
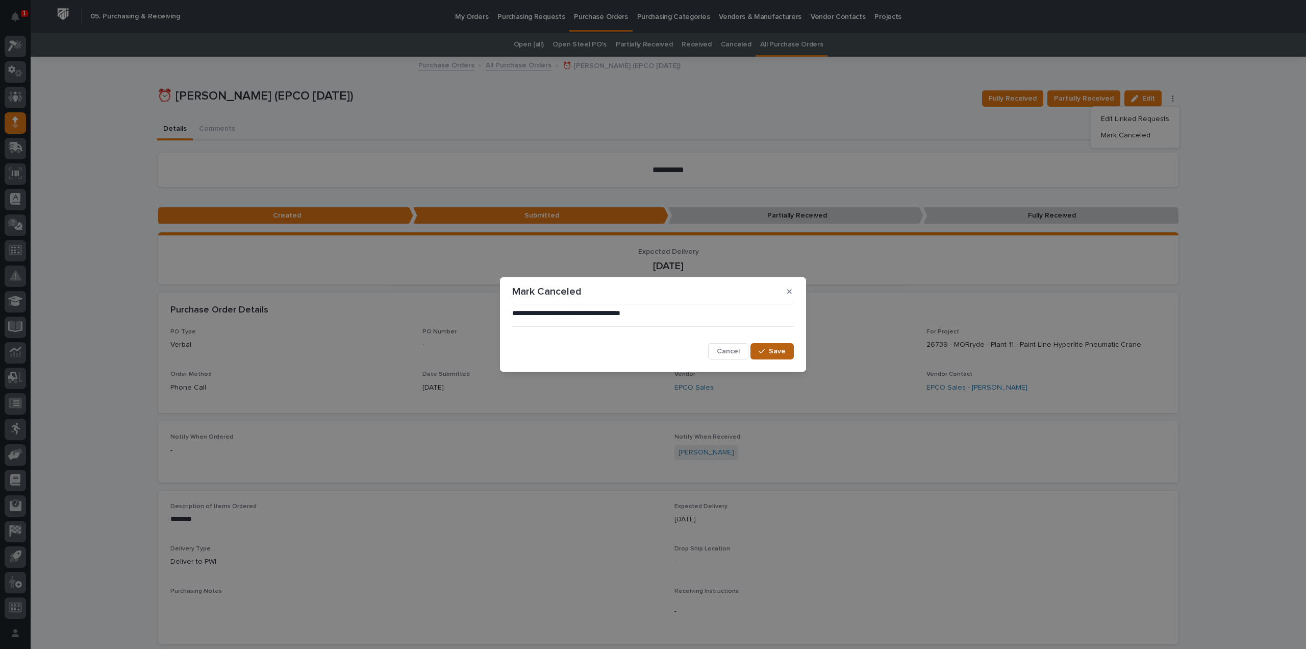
click at [776, 353] on span "Save" at bounding box center [777, 350] width 17 height 9
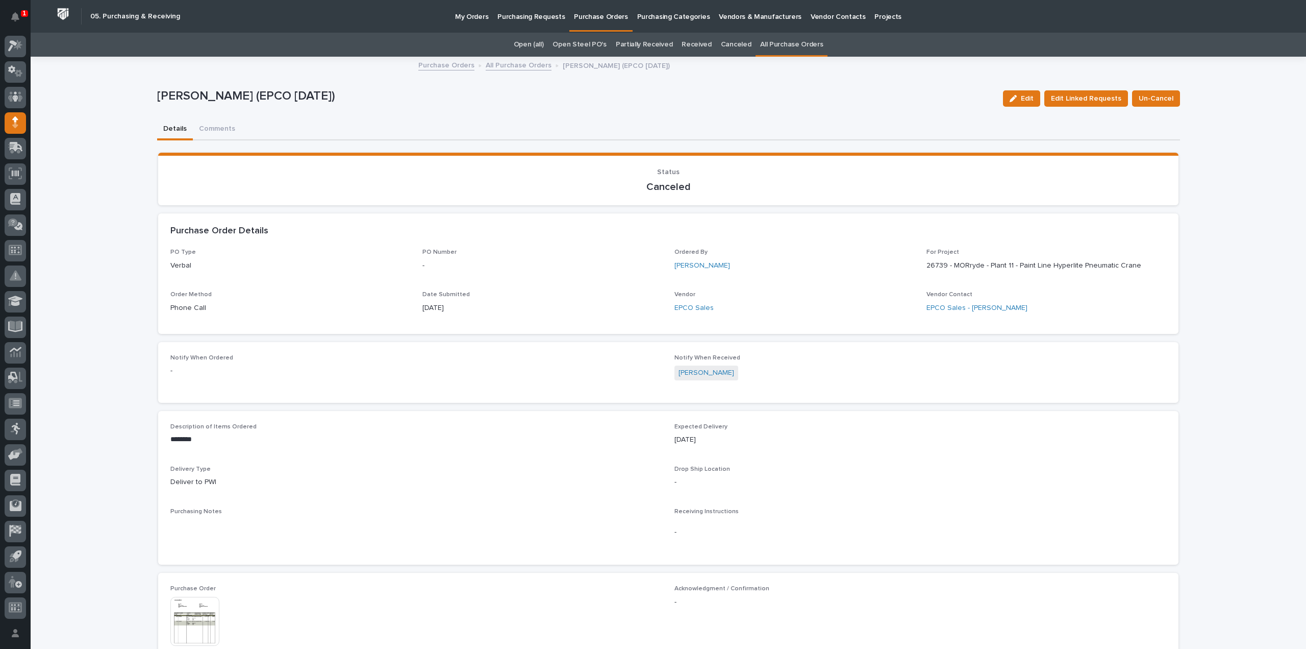
click at [607, 16] on p "Purchase Orders" at bounding box center [601, 10] width 54 height 21
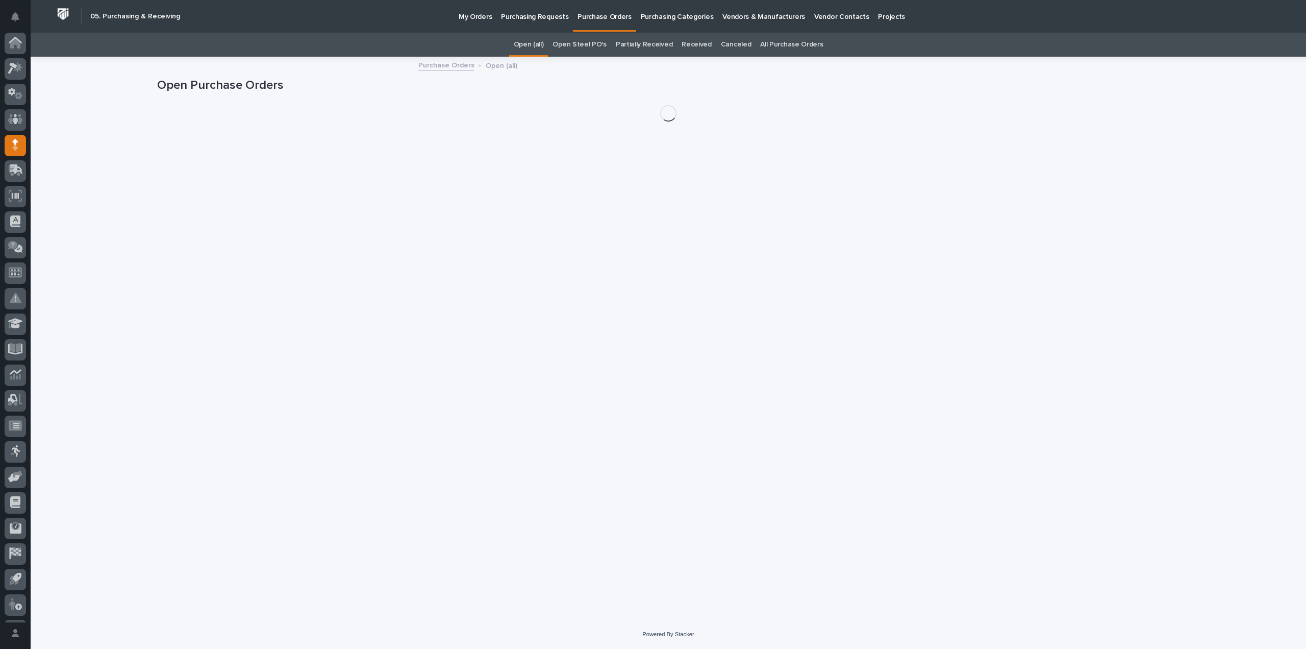
scroll to position [22, 0]
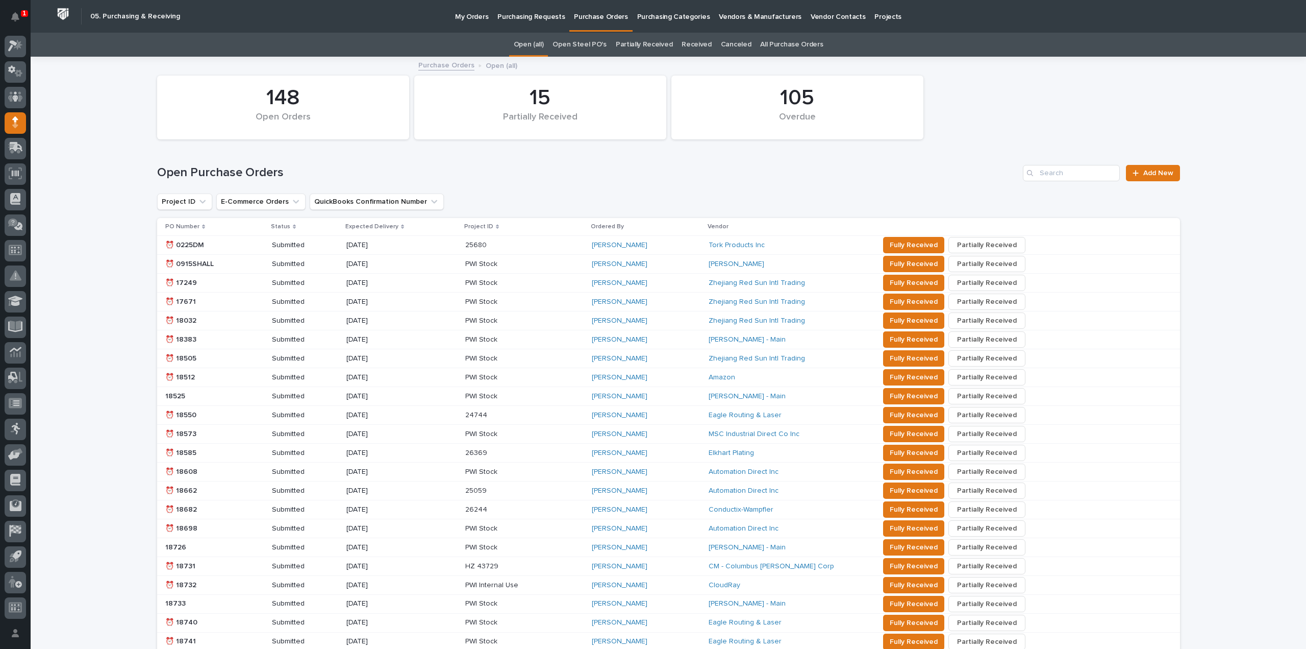
click at [798, 42] on link "All Purchase Orders" at bounding box center [791, 45] width 63 height 24
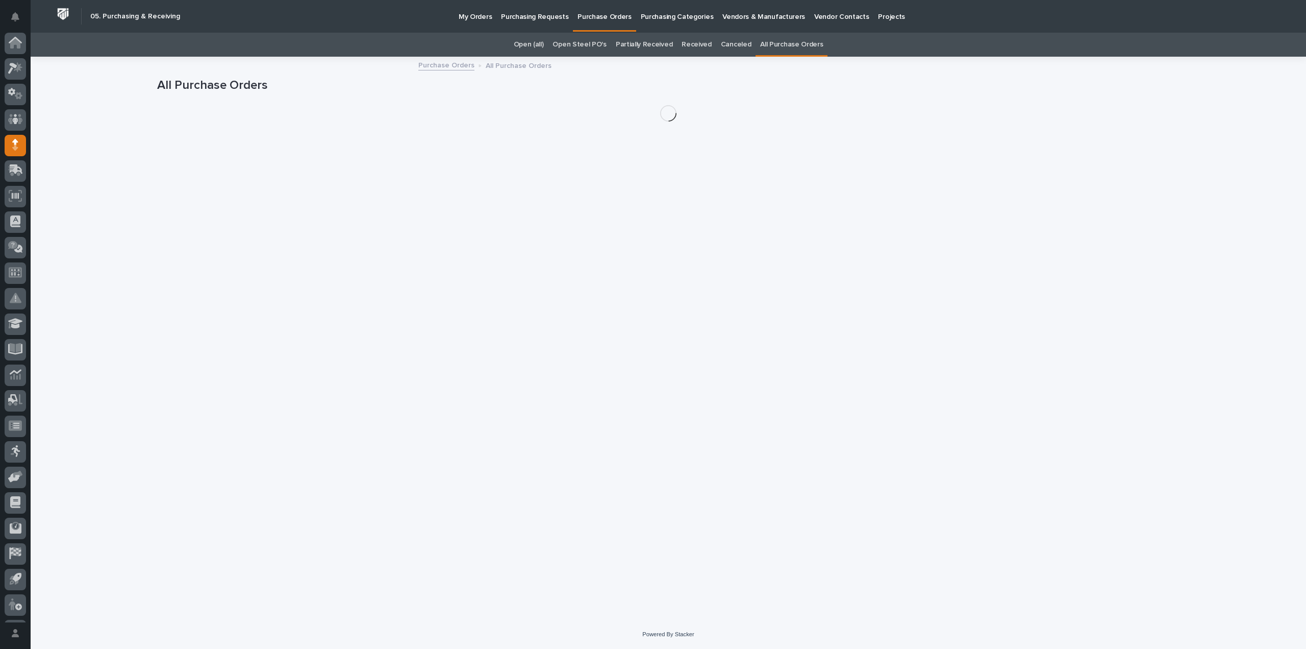
scroll to position [22, 0]
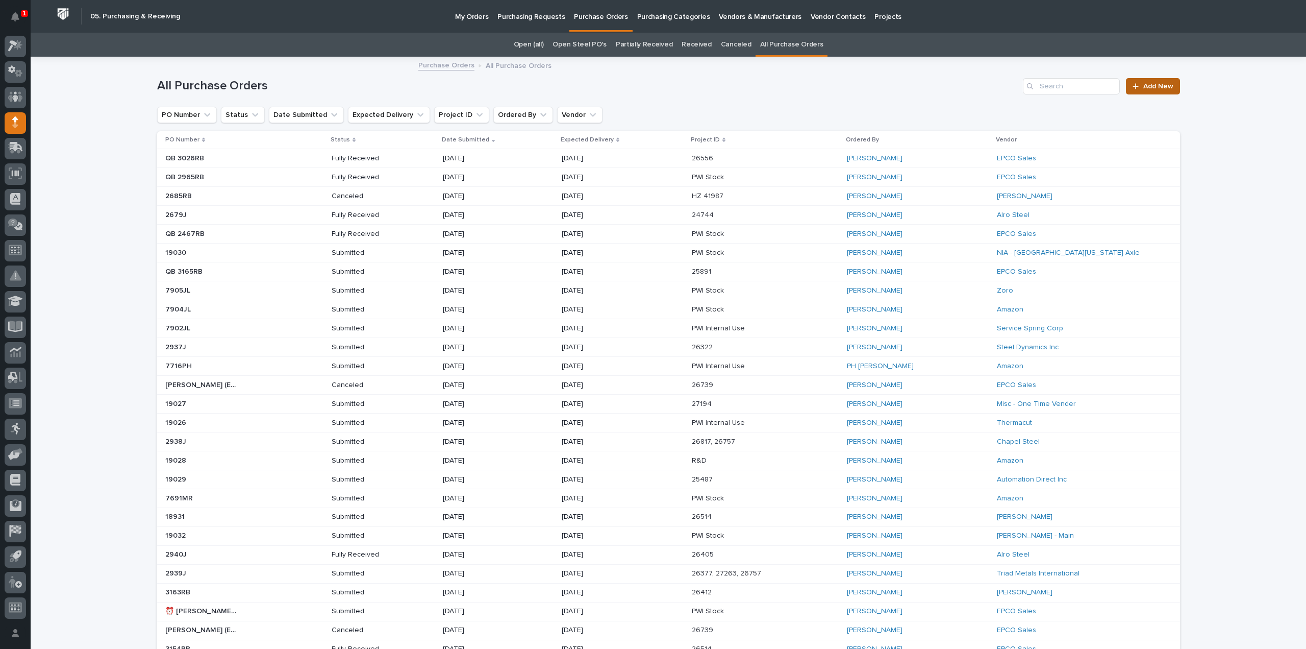
click at [1147, 85] on span "Add New" at bounding box center [1159, 86] width 30 height 7
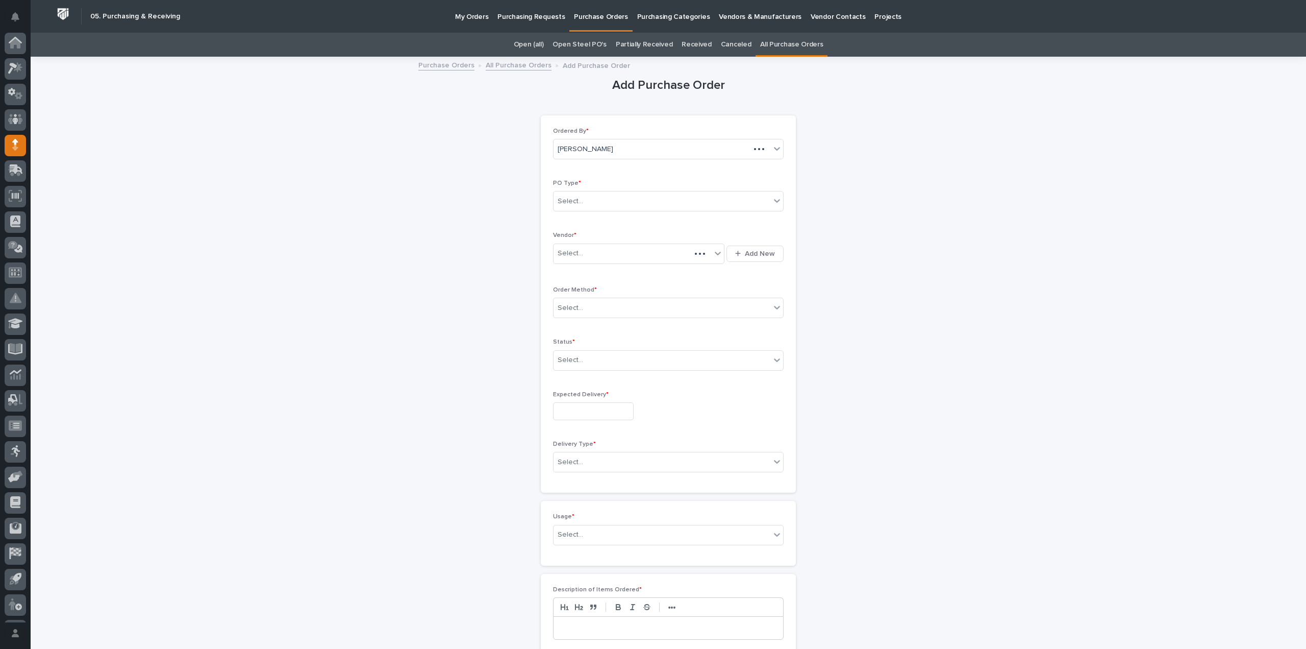
scroll to position [22, 0]
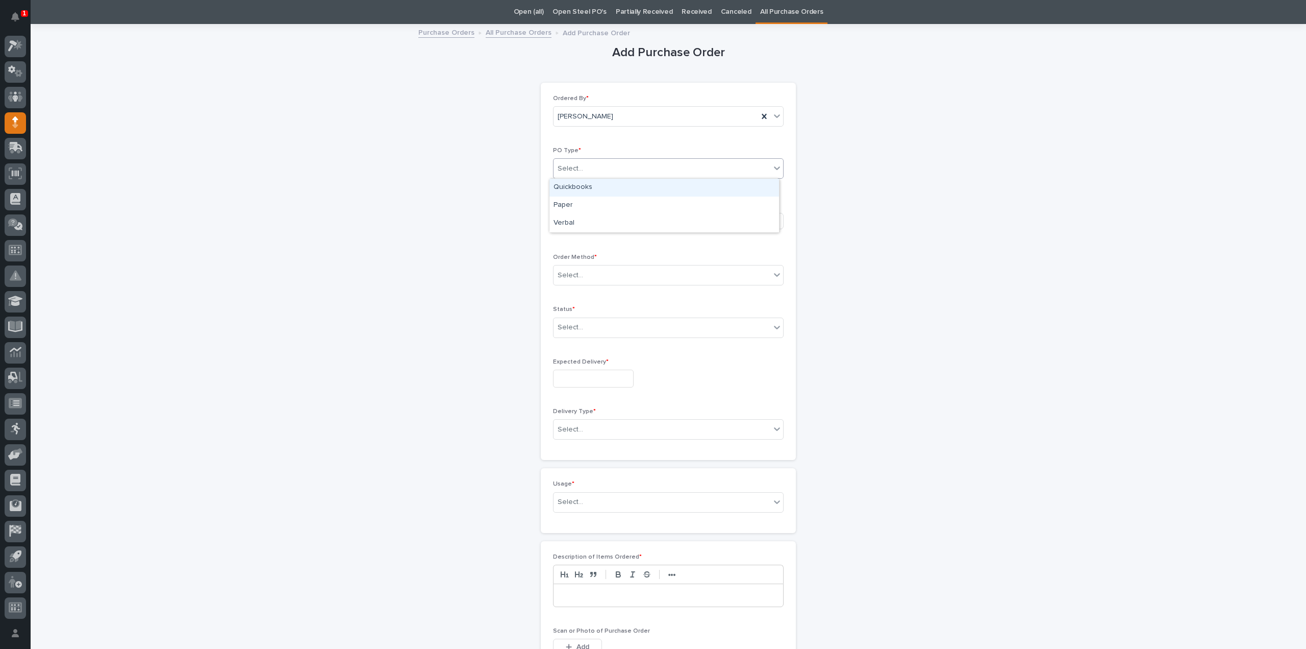
click at [628, 164] on div "Select..." at bounding box center [662, 168] width 217 height 17
click at [579, 204] on div "Paper" at bounding box center [665, 205] width 230 height 18
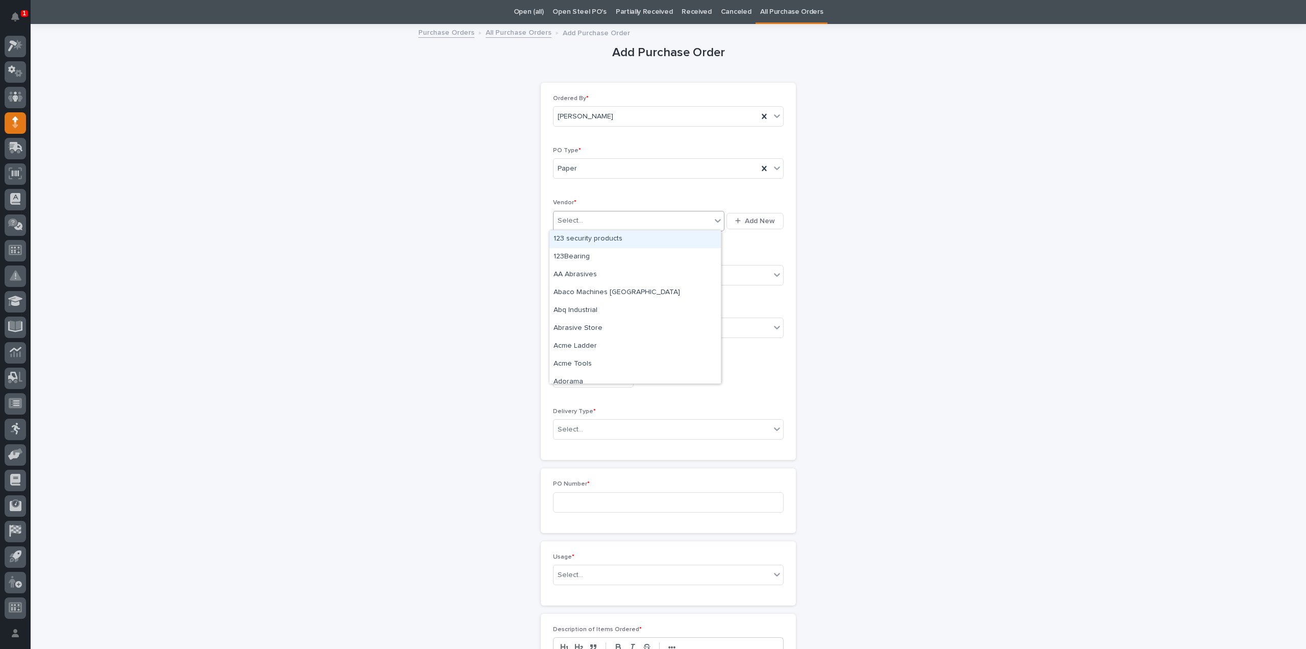
click at [578, 222] on div "Select..." at bounding box center [571, 220] width 26 height 11
type input "****"
click at [571, 235] on div "EPCO Sales" at bounding box center [635, 239] width 171 height 18
click at [571, 274] on div "Select..." at bounding box center [571, 275] width 26 height 11
click at [571, 331] on div "Phone Call" at bounding box center [665, 329] width 230 height 18
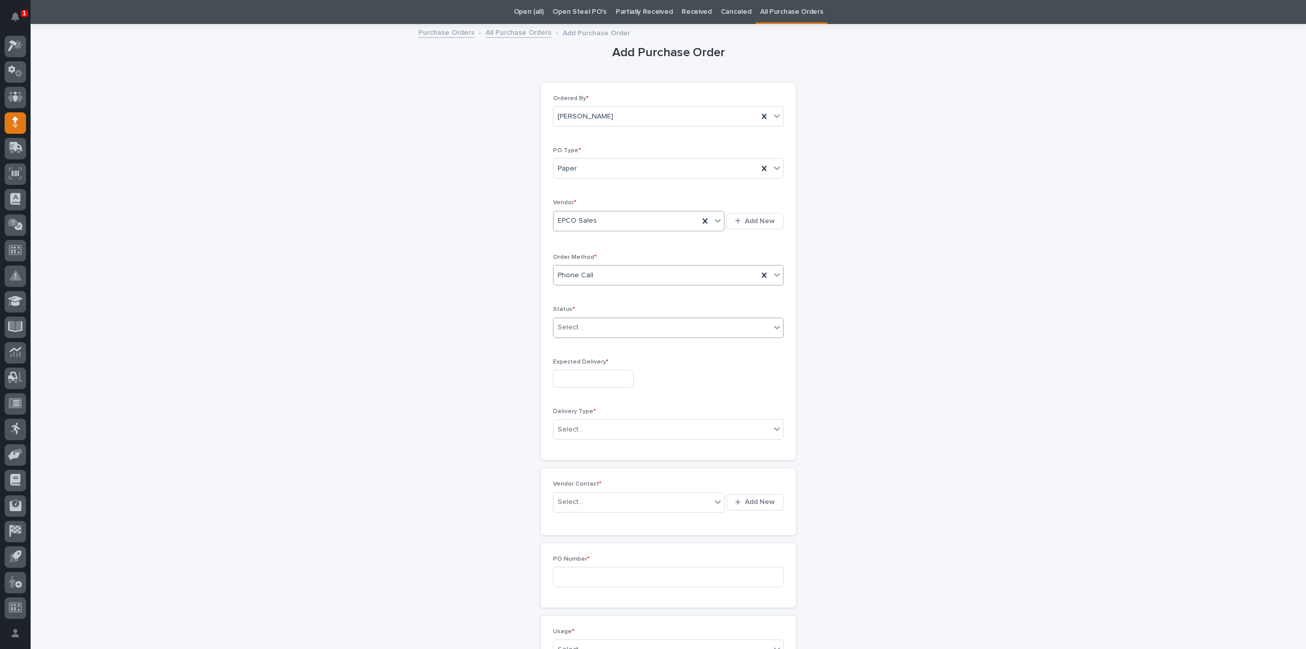
click at [591, 328] on div "Select..." at bounding box center [662, 327] width 217 height 17
click at [584, 361] on div "Submitted" at bounding box center [665, 363] width 230 height 18
click at [614, 378] on input "text" at bounding box center [593, 378] width 81 height 18
click at [574, 260] on div "30" at bounding box center [570, 260] width 14 height 14
type input "**********"
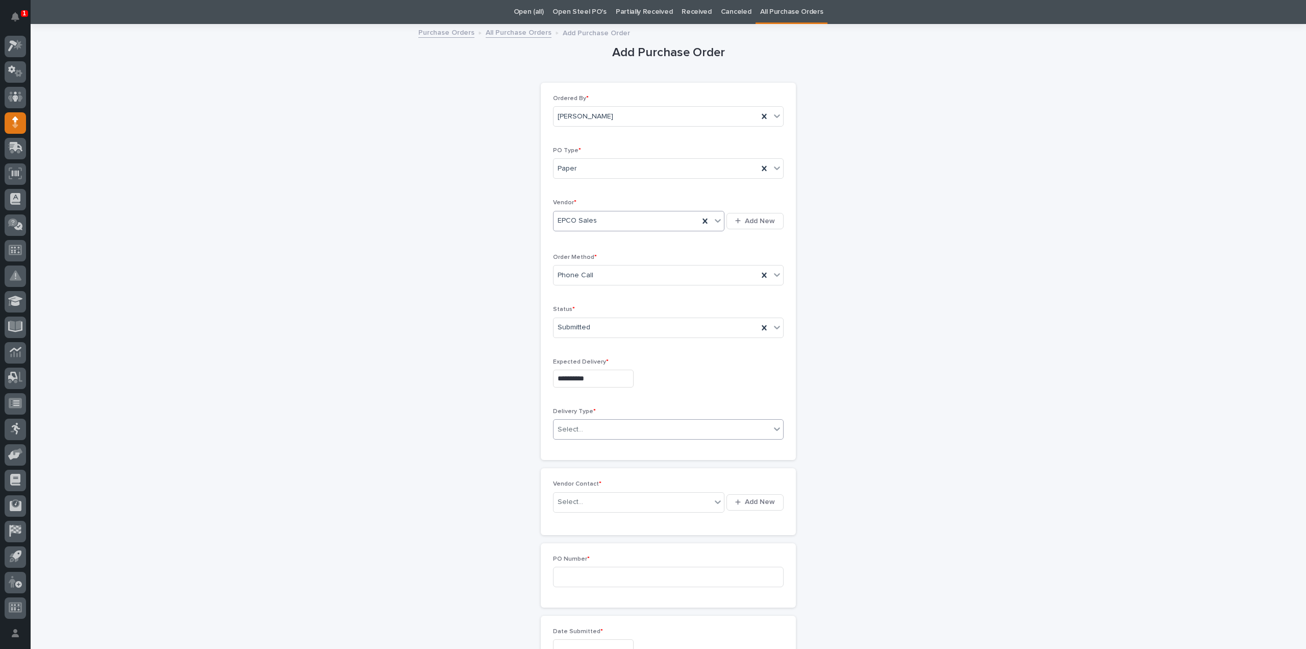
scroll to position [135, 0]
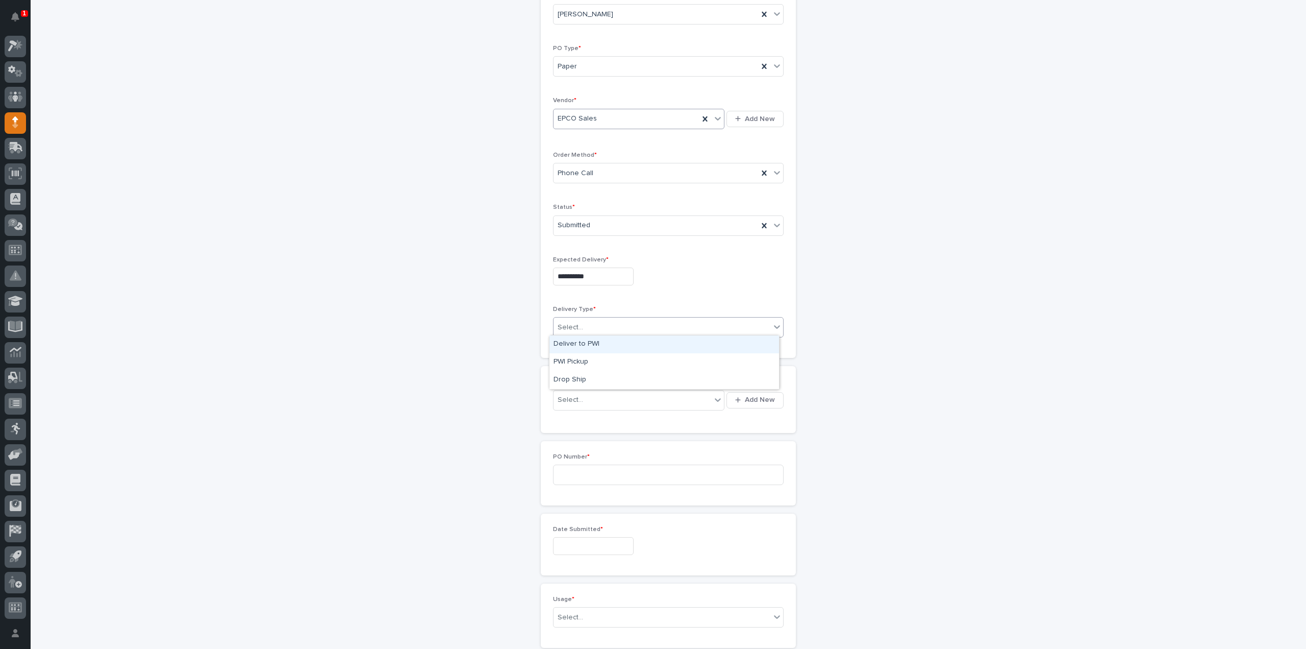
click at [574, 326] on div "Select..." at bounding box center [571, 327] width 26 height 11
click at [584, 361] on div "PWI Pickup" at bounding box center [665, 362] width 230 height 18
click at [591, 400] on div "Select..." at bounding box center [633, 399] width 158 height 17
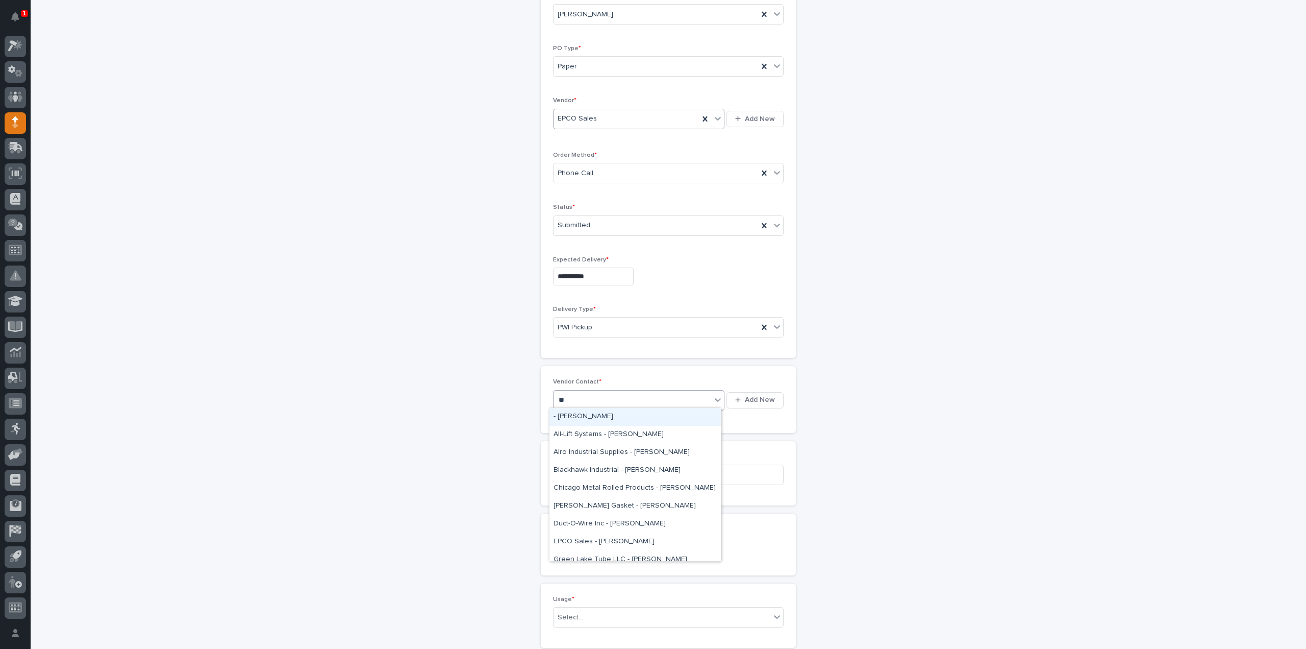
type input "***"
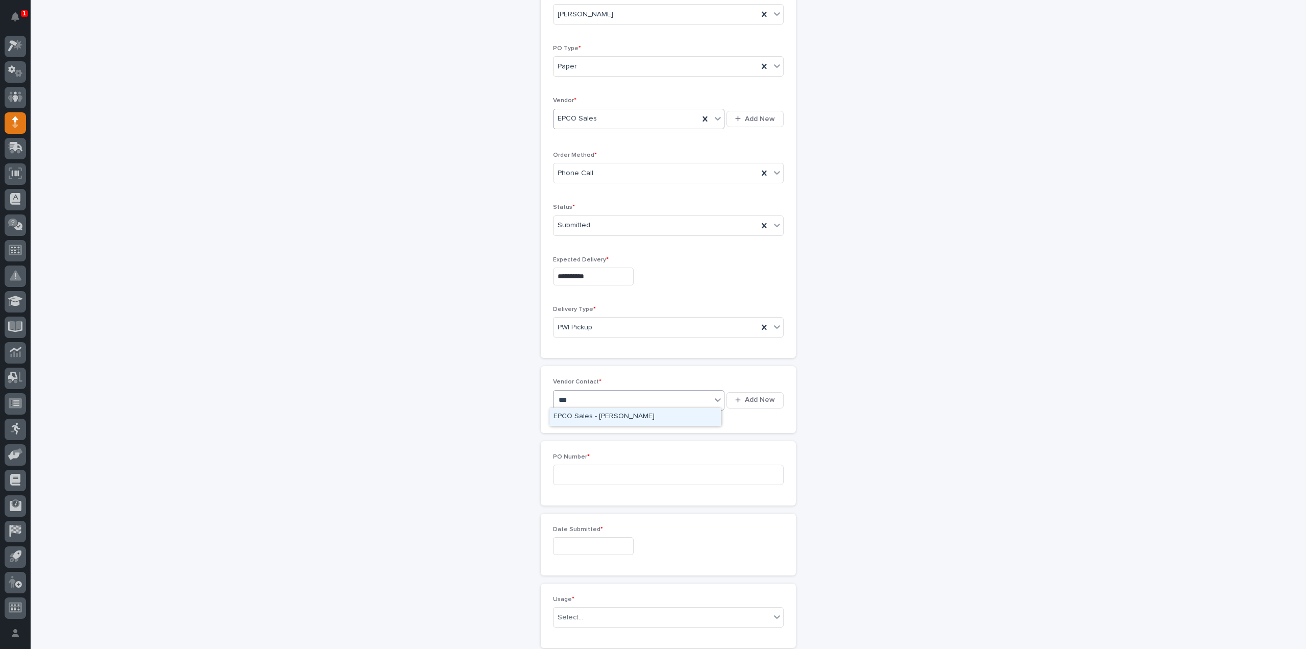
click at [584, 414] on div "EPCO Sales - Keith Schrock" at bounding box center [635, 417] width 171 height 18
click at [588, 474] on input at bounding box center [668, 474] width 231 height 20
type input "3161RB"
click at [592, 544] on input "text" at bounding box center [593, 546] width 81 height 18
click at [569, 426] on div "30" at bounding box center [570, 427] width 14 height 14
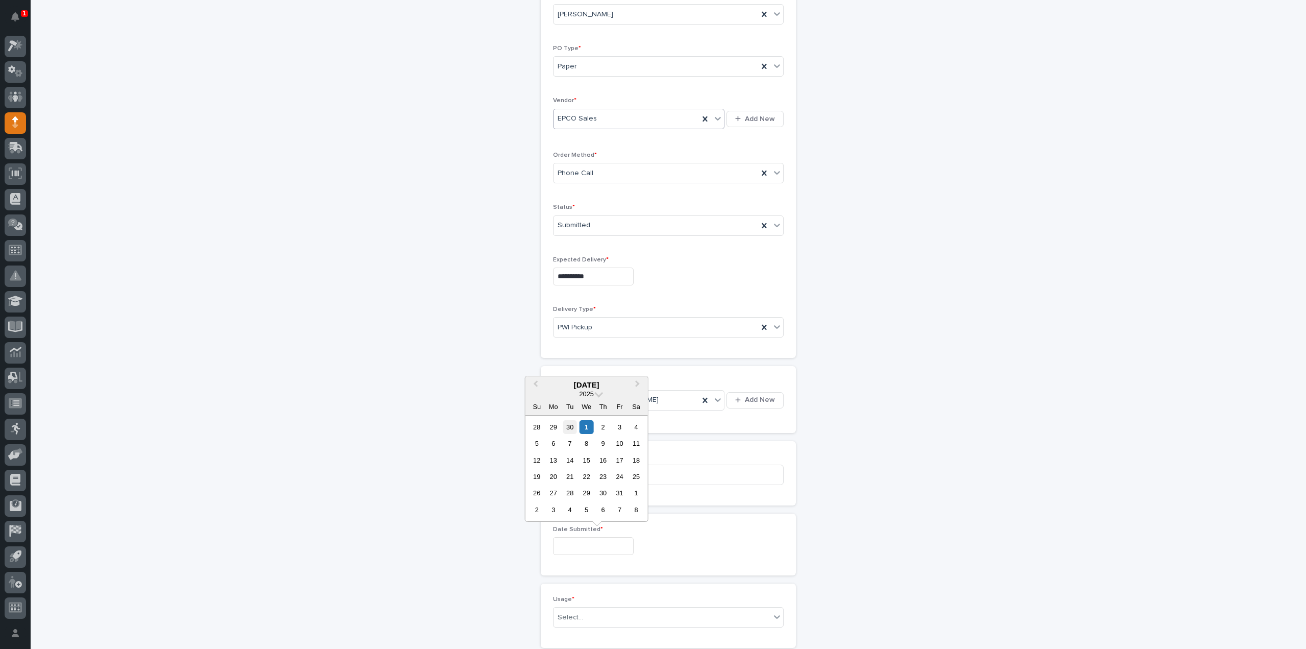
type input "**********"
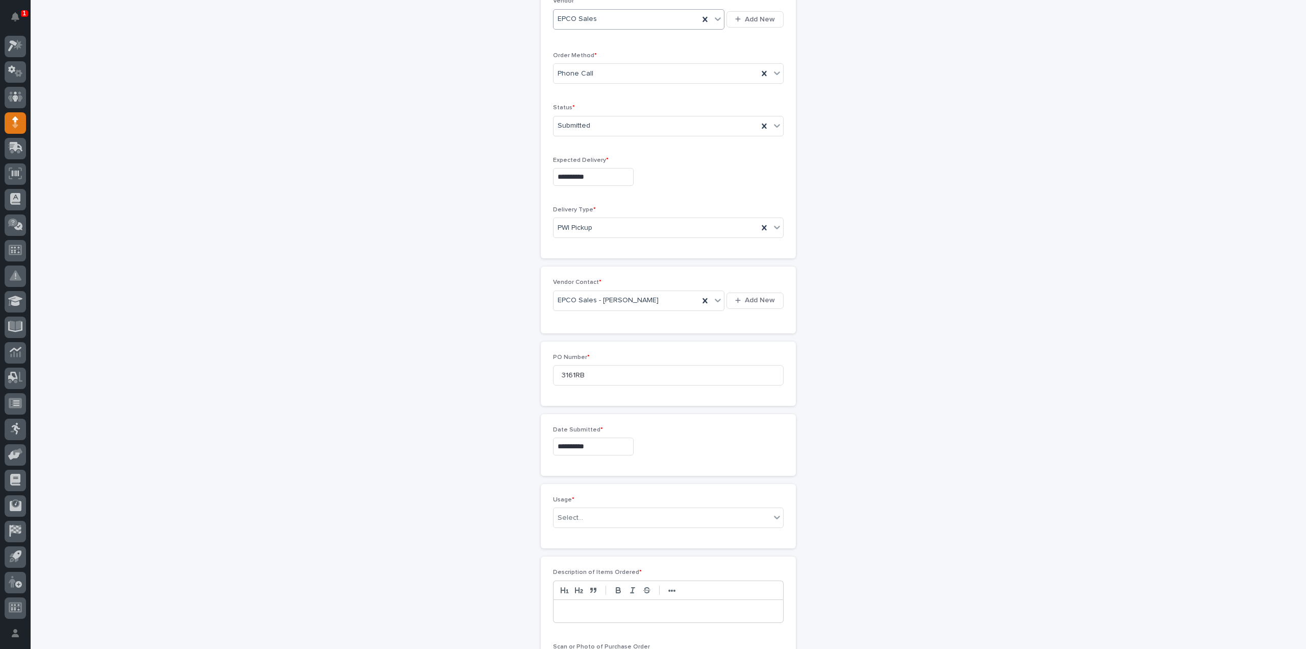
scroll to position [237, 0]
click at [572, 511] on div "Select..." at bounding box center [571, 515] width 26 height 11
click at [575, 526] on div "PWI Project" at bounding box center [665, 532] width 230 height 18
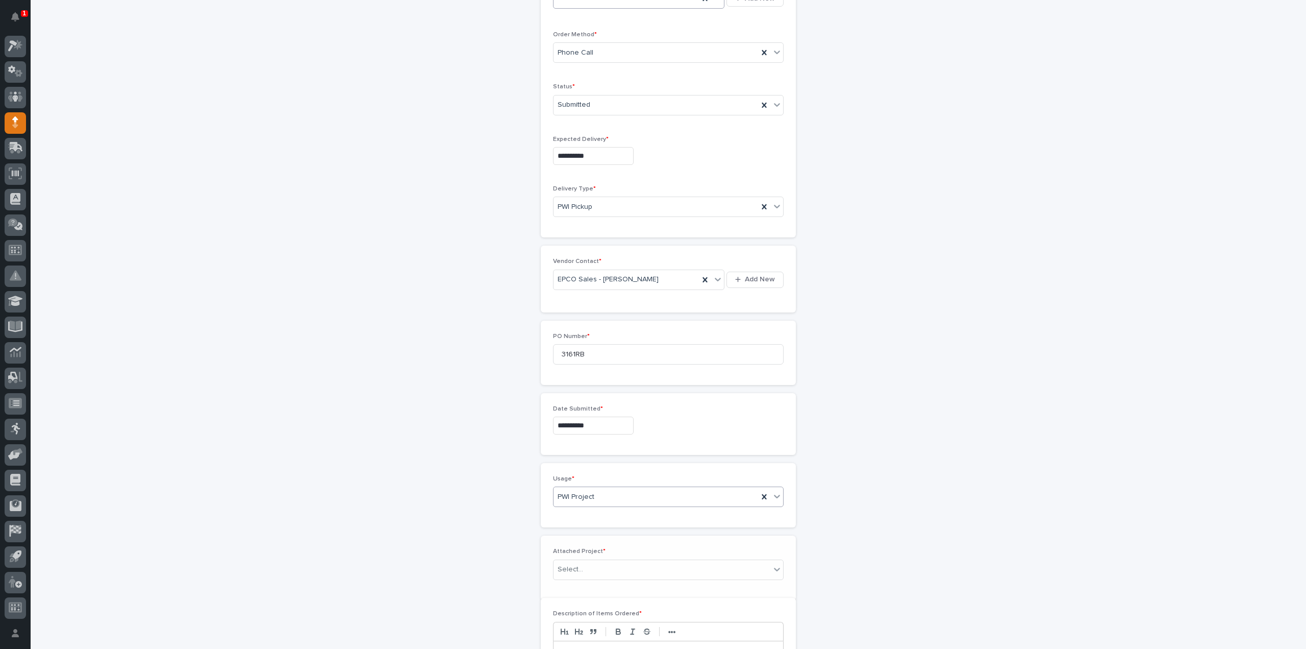
scroll to position [272, 0]
click at [587, 544] on div "Select..." at bounding box center [662, 551] width 217 height 17
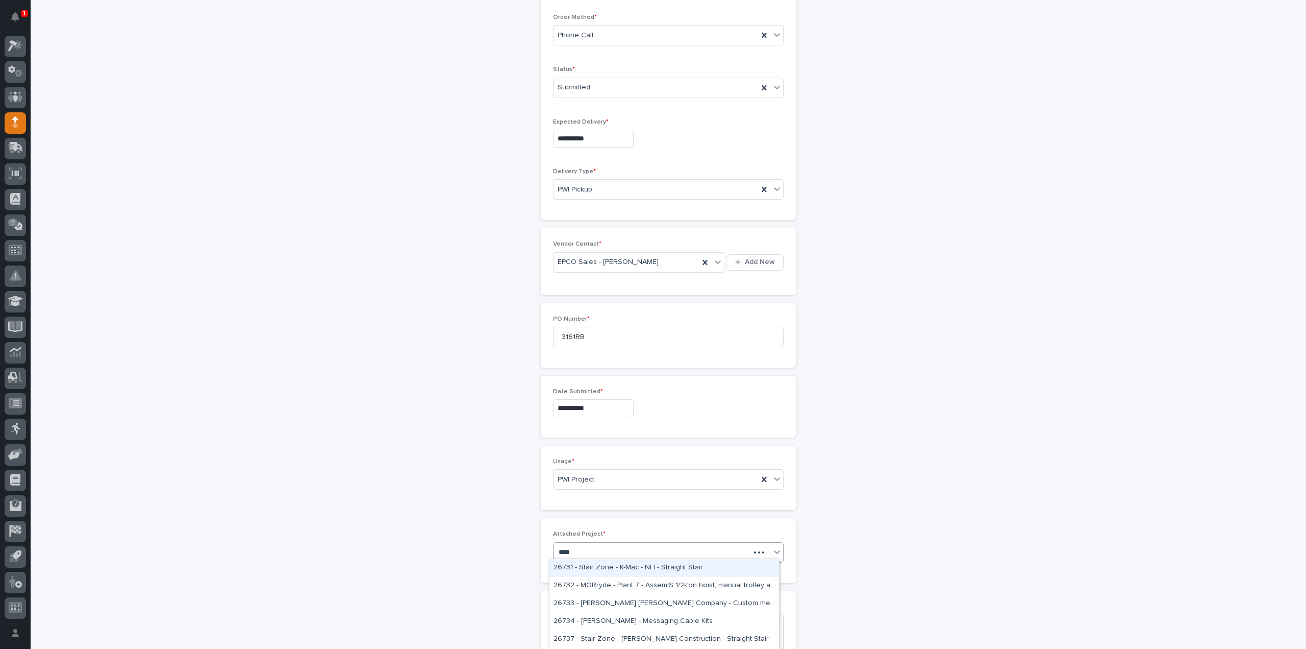
type input "*****"
click at [670, 567] on div "26739 - MORryde - Plant 11 - Paint Line Hyperlite Pneumatic Crane" at bounding box center [665, 568] width 230 height 18
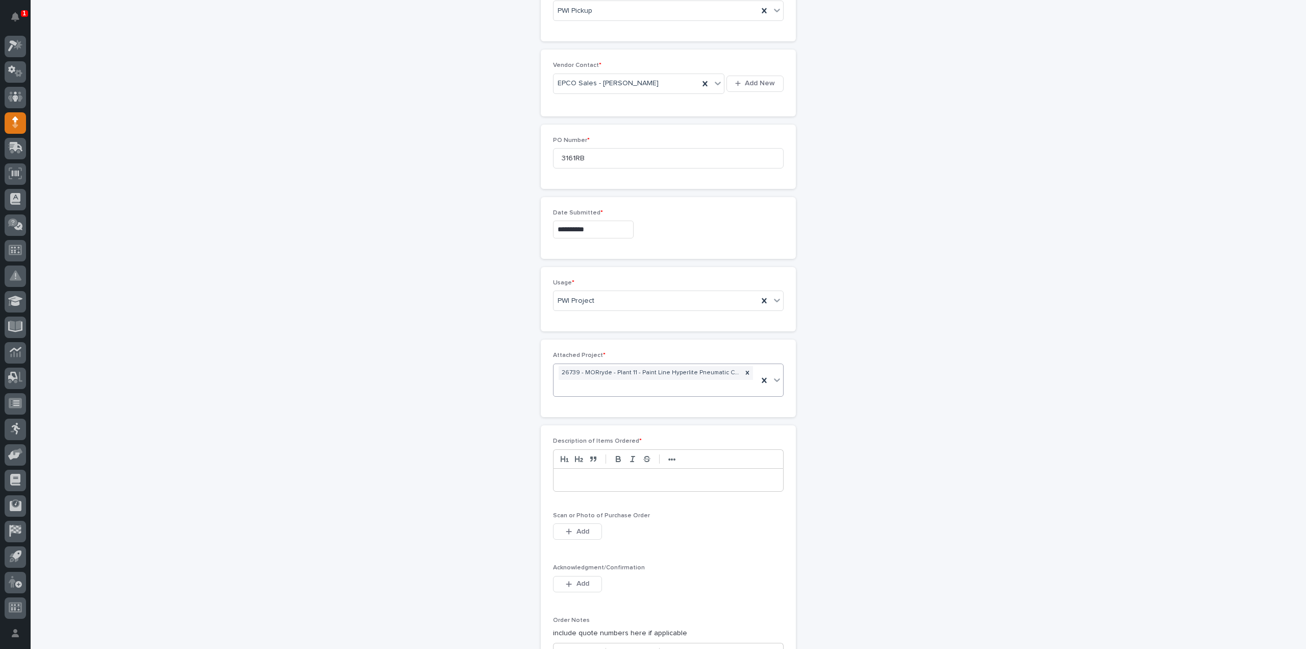
scroll to position [477, 0]
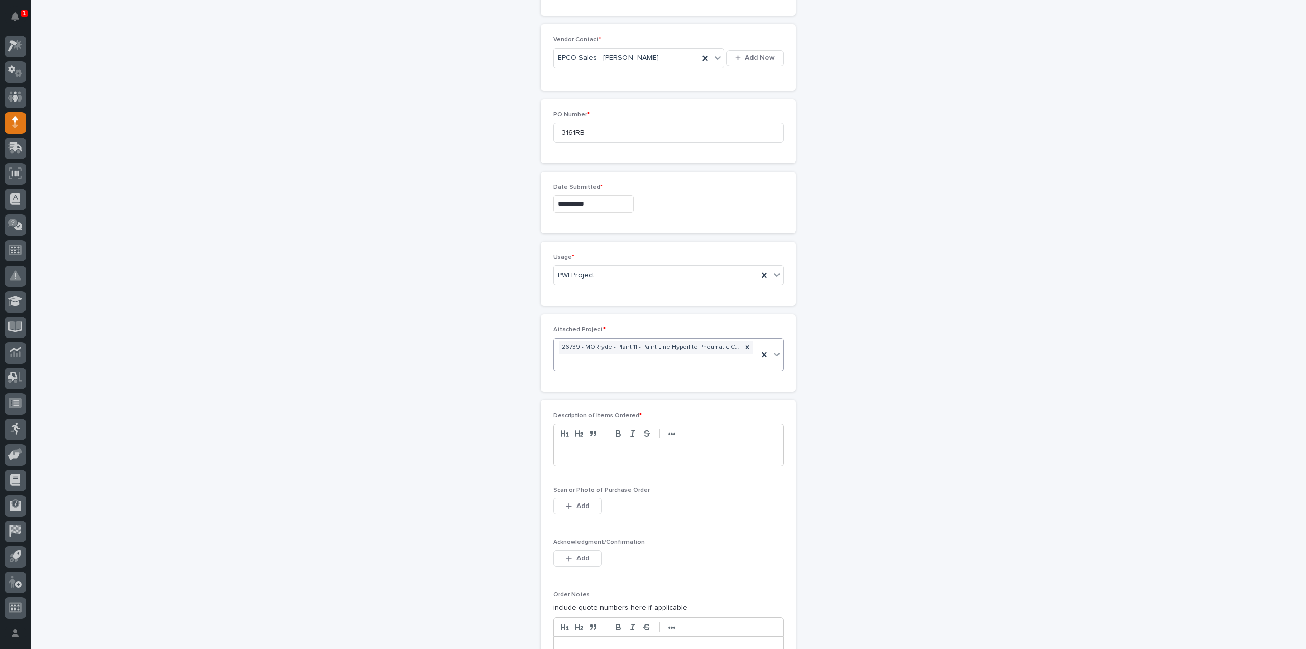
click at [597, 449] on p at bounding box center [668, 454] width 214 height 10
click at [584, 501] on span "Add" at bounding box center [583, 505] width 13 height 9
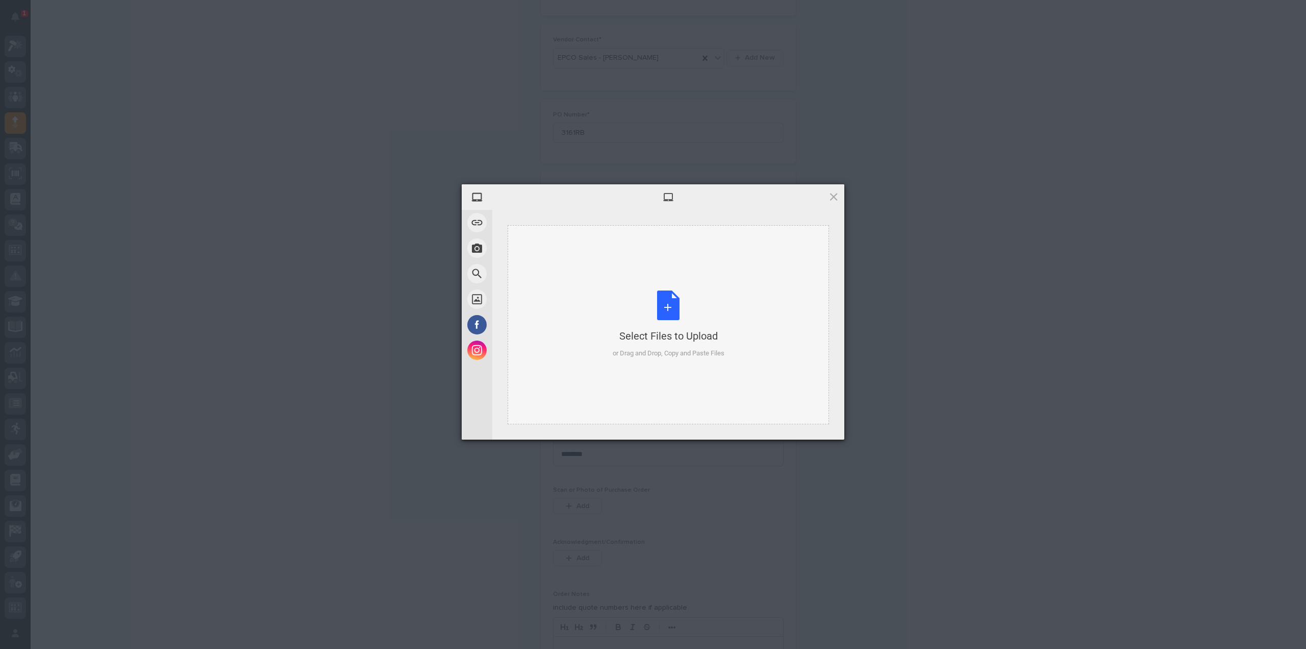
click at [662, 309] on div "Select Files to Upload or Drag and Drop, Copy and Paste Files" at bounding box center [669, 324] width 112 height 68
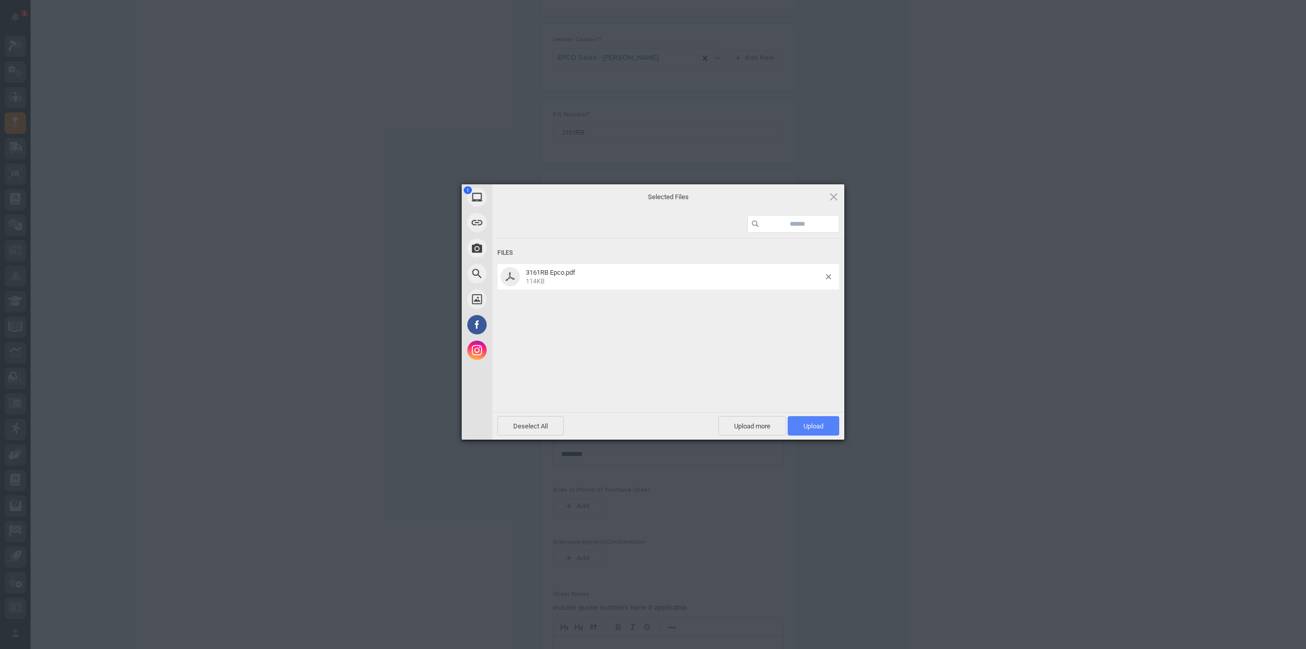
click at [823, 429] on span "Upload 1" at bounding box center [814, 425] width 52 height 19
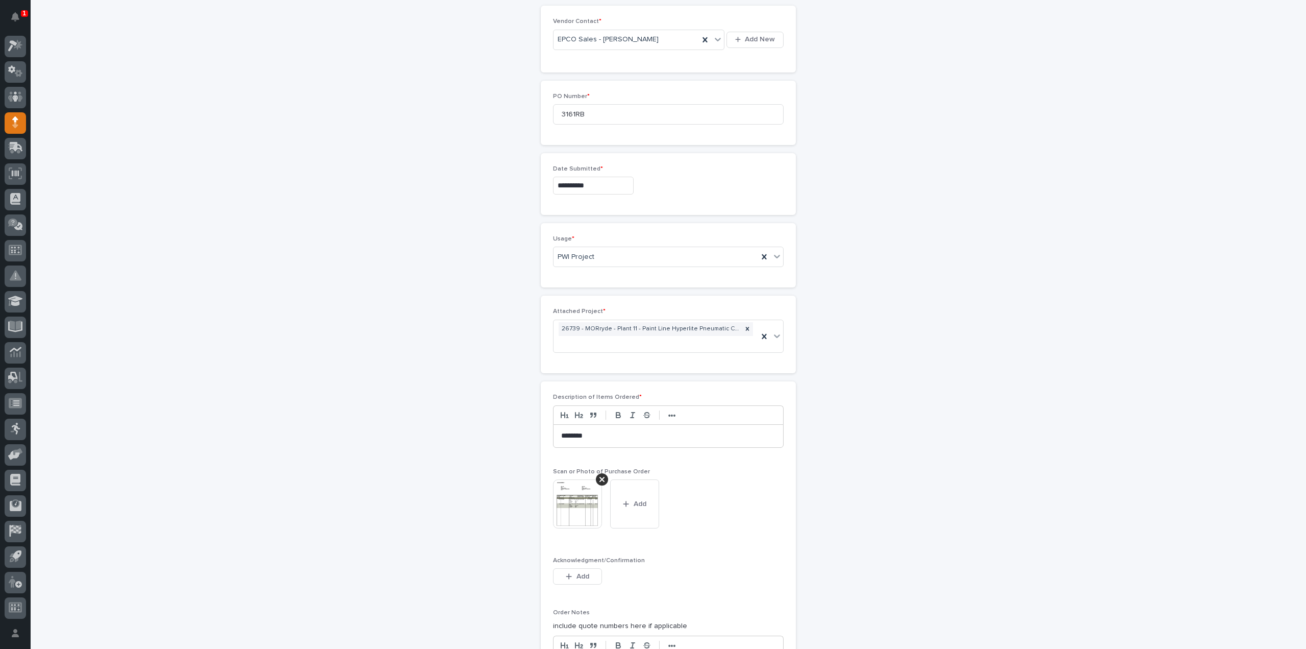
scroll to position [755, 0]
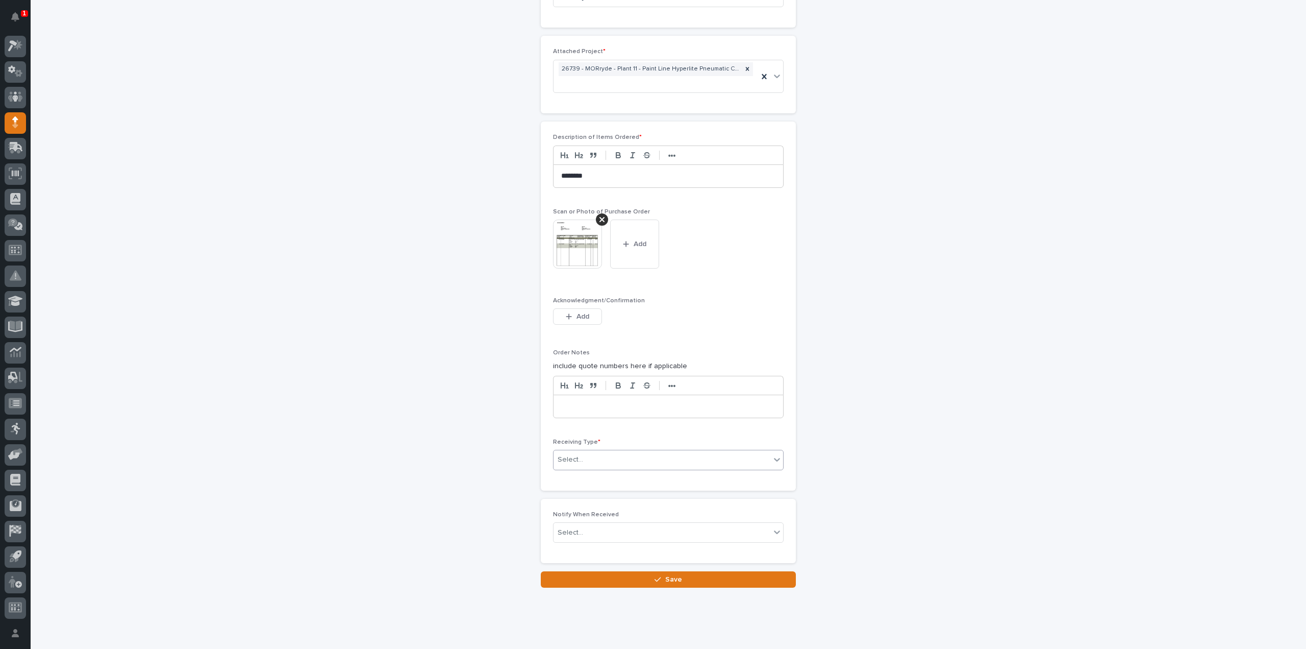
click at [584, 455] on input "text" at bounding box center [584, 459] width 1 height 9
click at [592, 513] on div "Deliver to" at bounding box center [665, 515] width 230 height 18
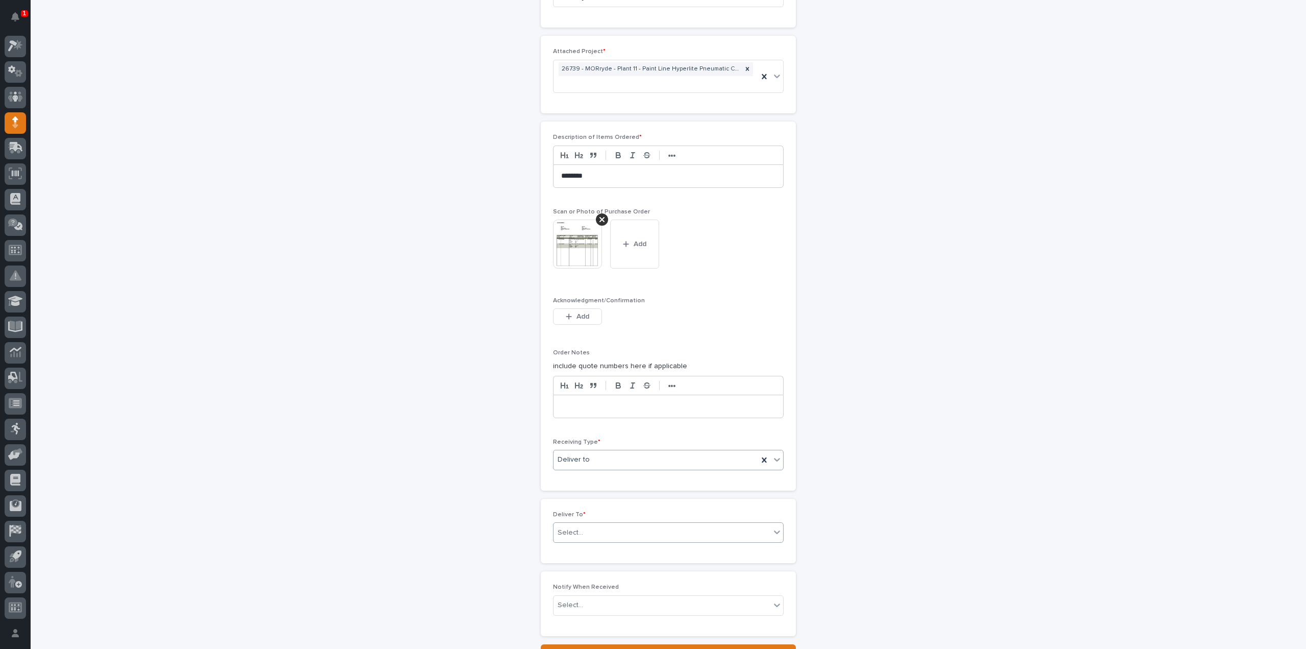
click at [574, 527] on div "Select..." at bounding box center [571, 532] width 26 height 11
type input "***"
drag, startPoint x: 607, startPoint y: 544, endPoint x: 590, endPoint y: 538, distance: 17.8
click at [590, 538] on div "Jon Martin" at bounding box center [665, 534] width 230 height 18
click at [590, 538] on div "Deliver To * option Jon Martin focused, 1 of 4. 4 results available for search …" at bounding box center [668, 531] width 255 height 64
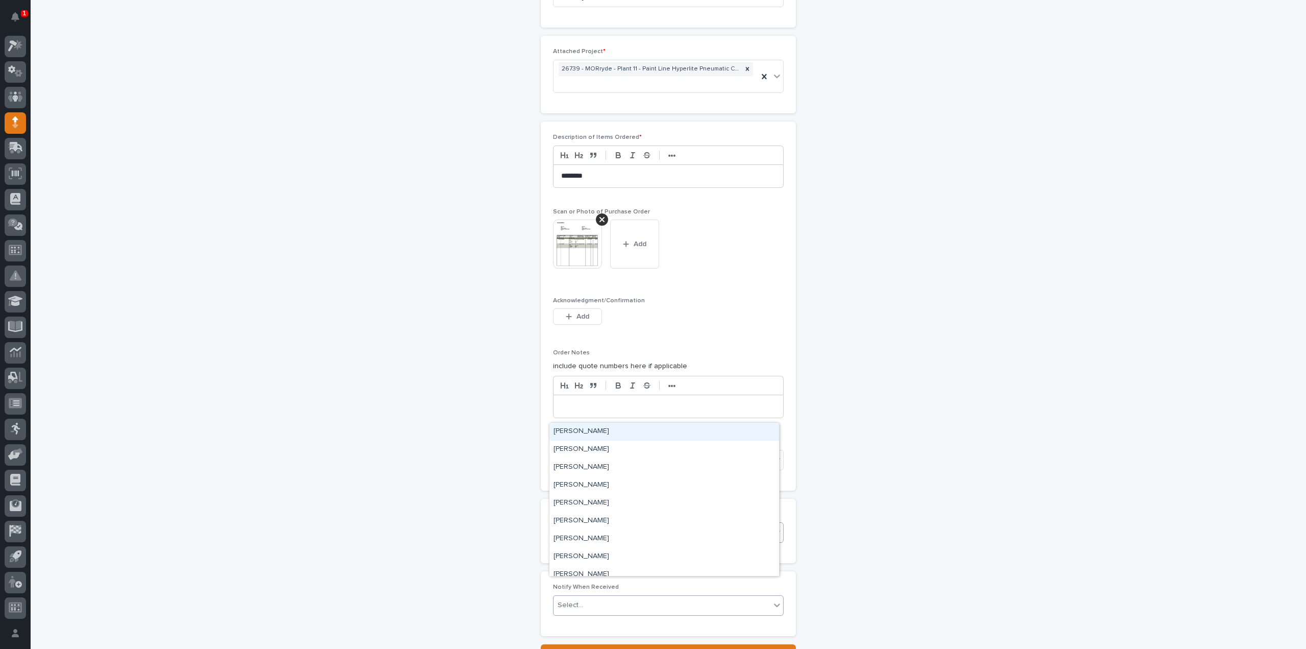
click at [587, 597] on div "Select..." at bounding box center [662, 605] width 217 height 17
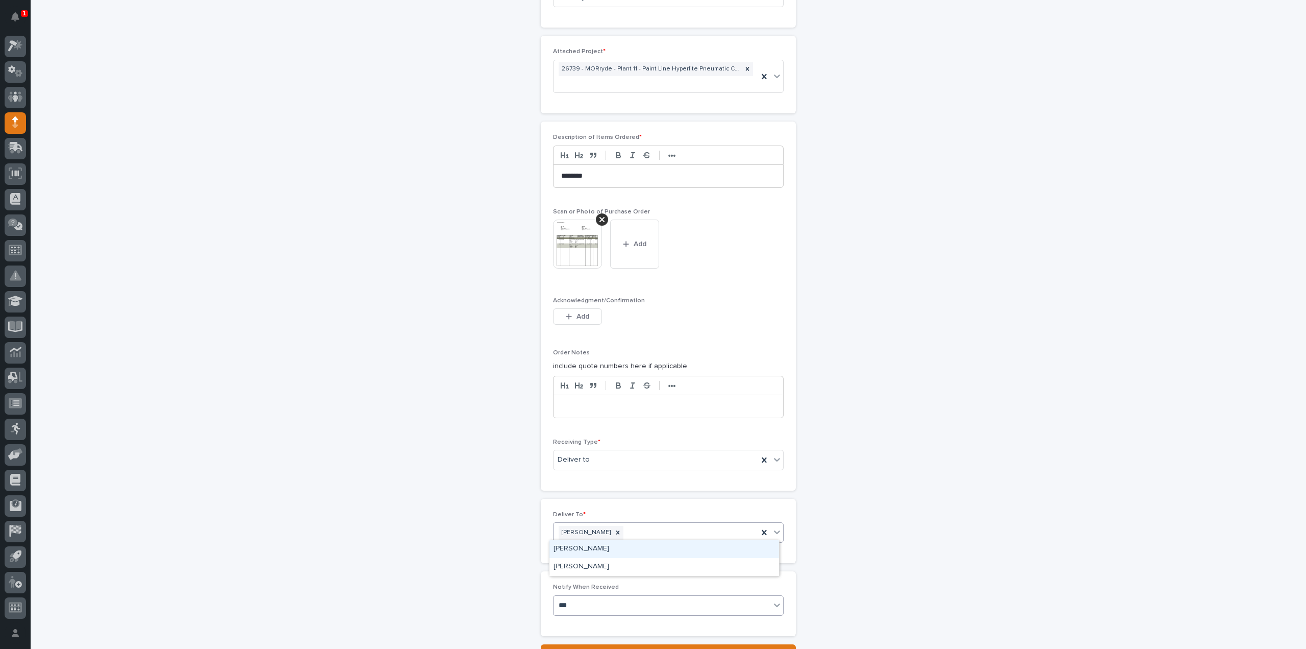
type input "****"
click at [594, 567] on div "Reinhart Burkholder" at bounding box center [665, 567] width 230 height 18
click at [583, 644] on button "Save" at bounding box center [668, 652] width 255 height 16
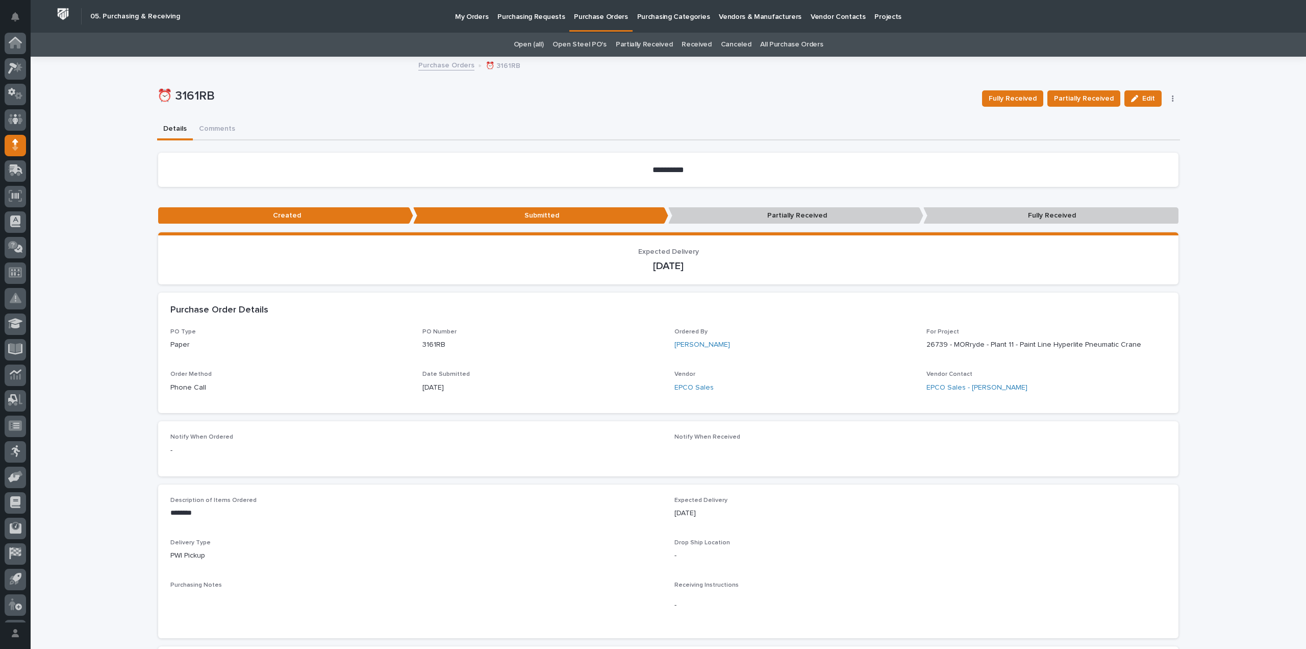
scroll to position [22, 0]
click at [466, 16] on p "My Orders" at bounding box center [471, 10] width 33 height 21
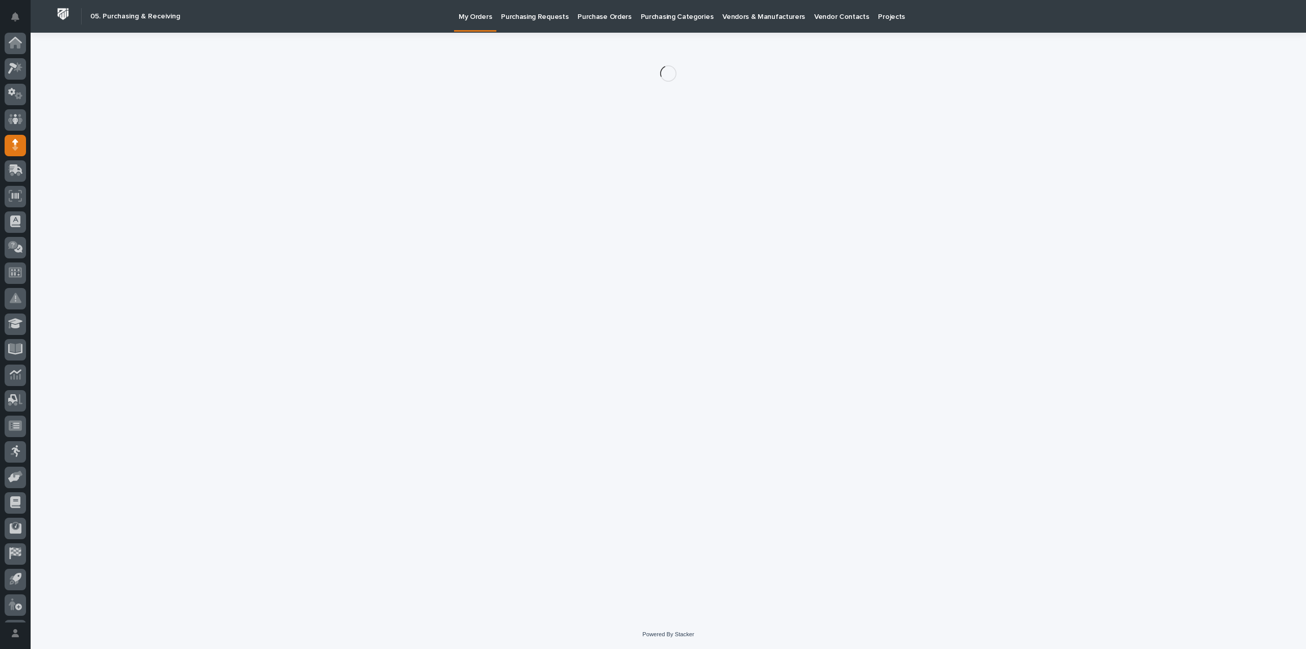
scroll to position [22, 0]
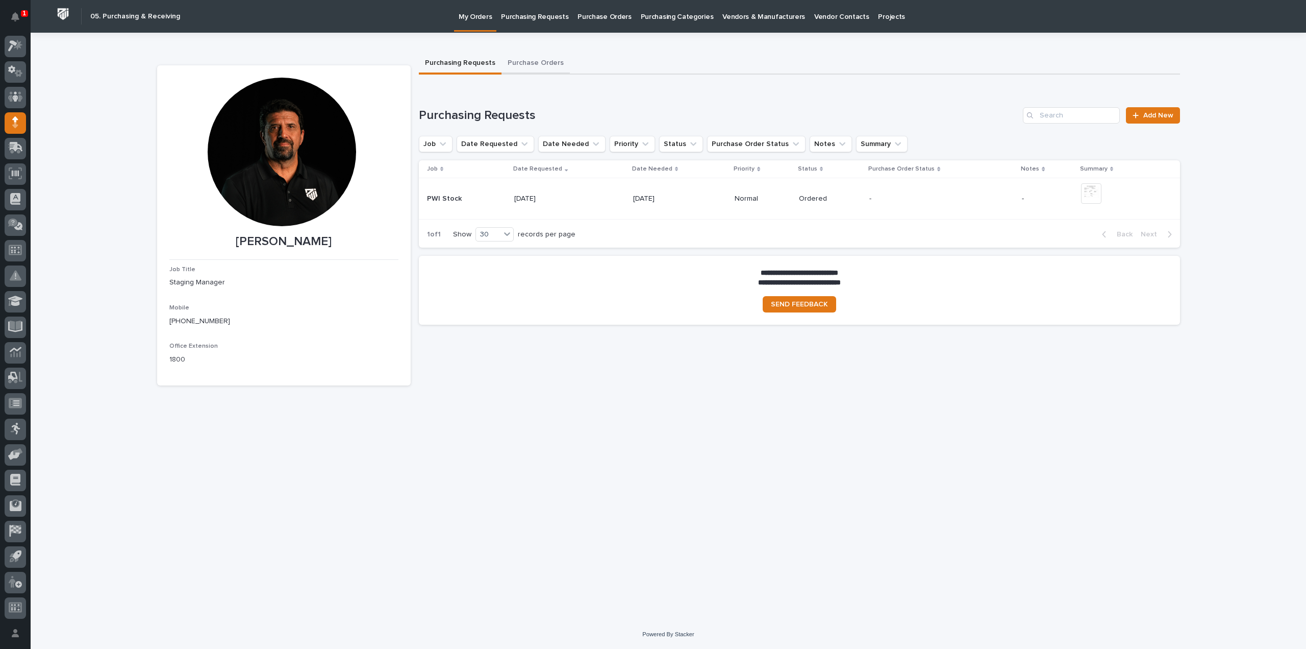
click at [535, 63] on button "Purchase Orders" at bounding box center [536, 63] width 68 height 21
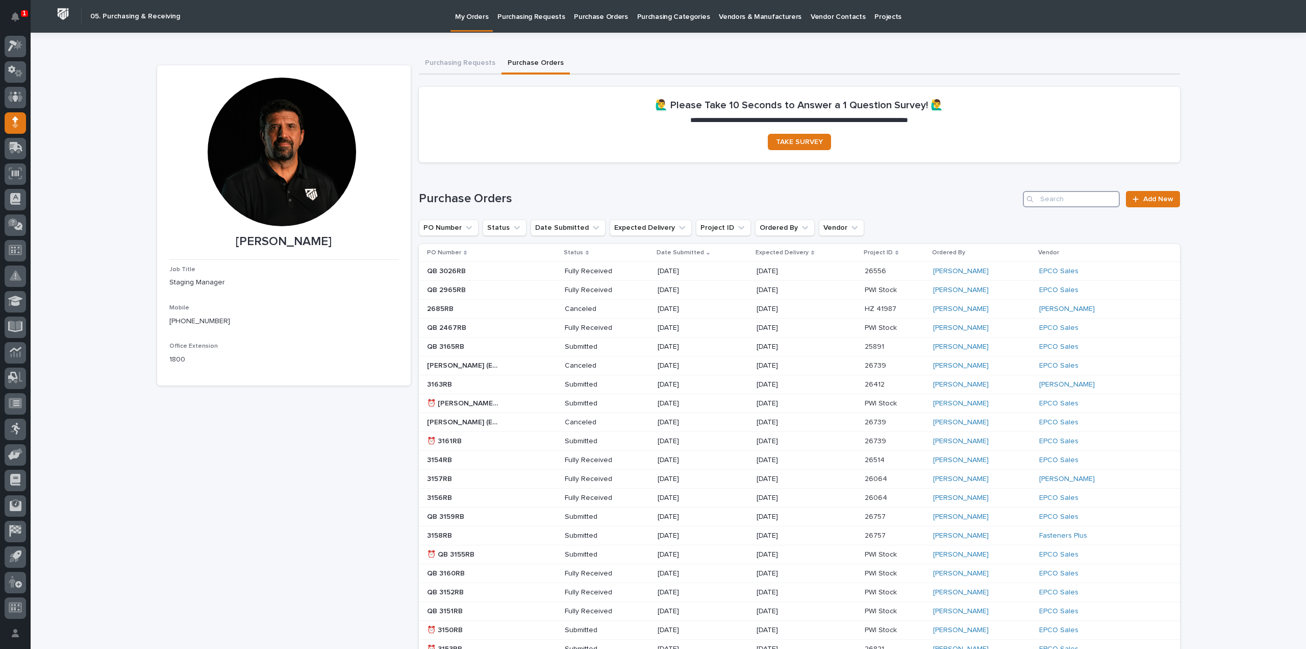
click at [1096, 201] on input "Search" at bounding box center [1071, 199] width 97 height 16
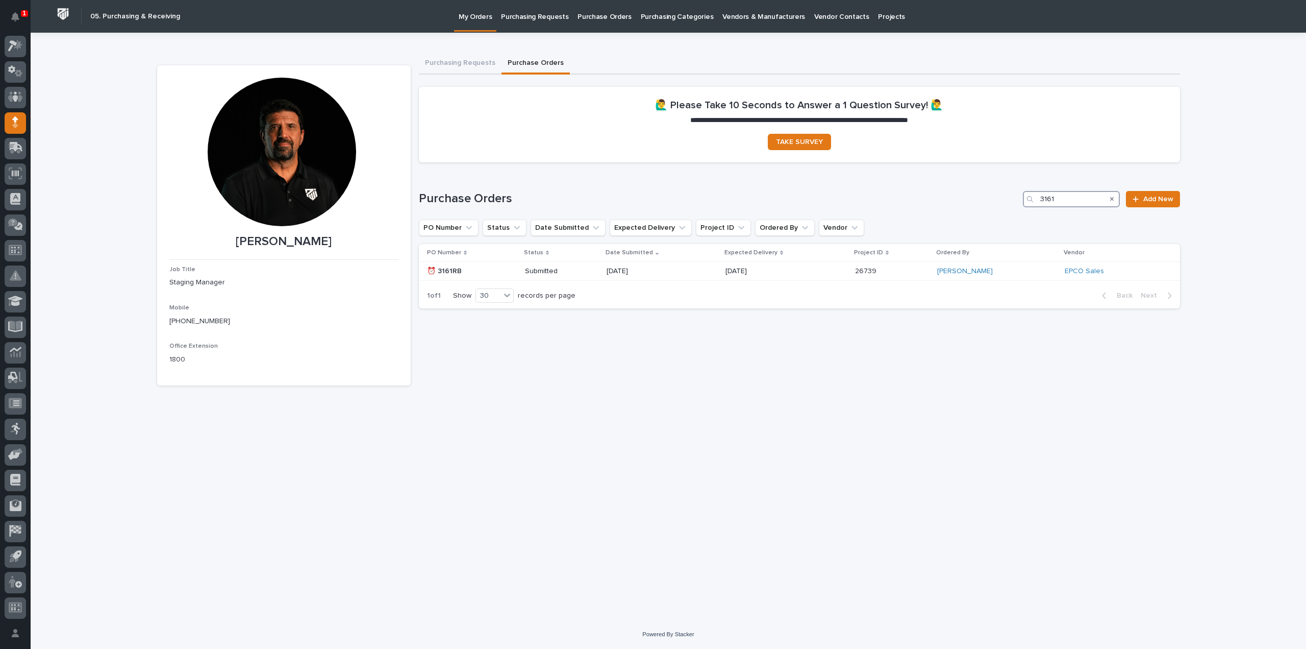
type input "3161"
click at [1112, 196] on icon "Search" at bounding box center [1112, 199] width 4 height 6
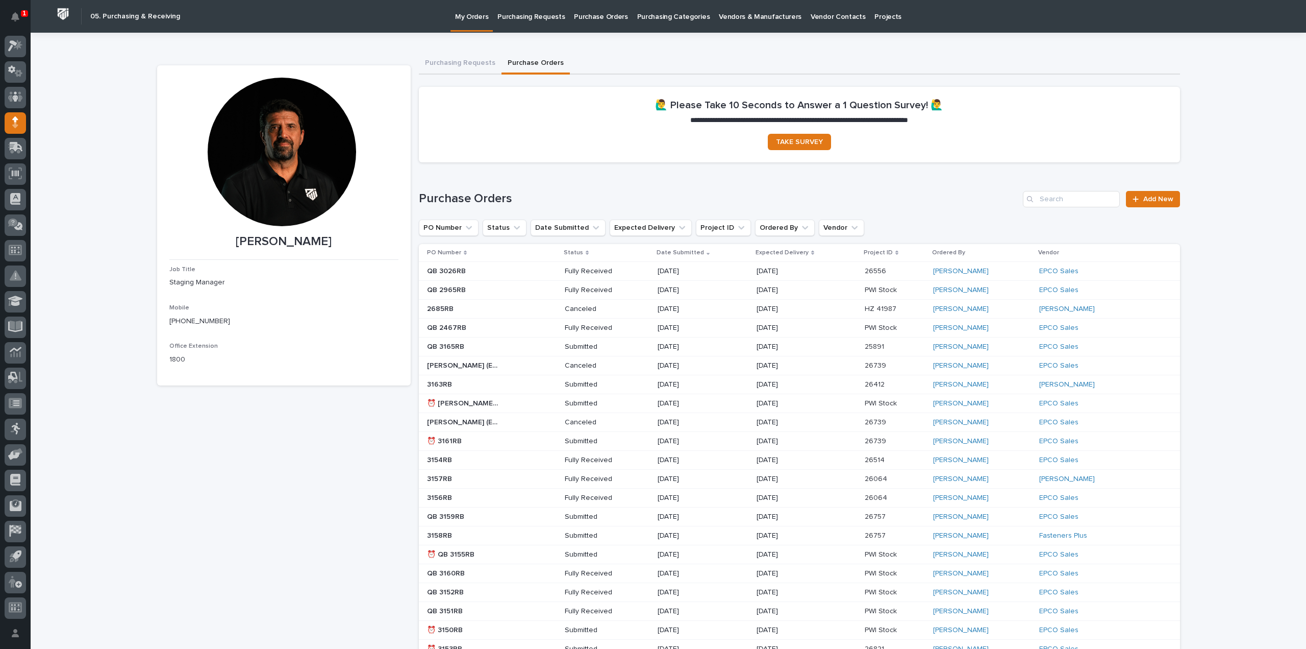
click at [1019, 49] on div "**********" at bounding box center [668, 448] width 1023 height 831
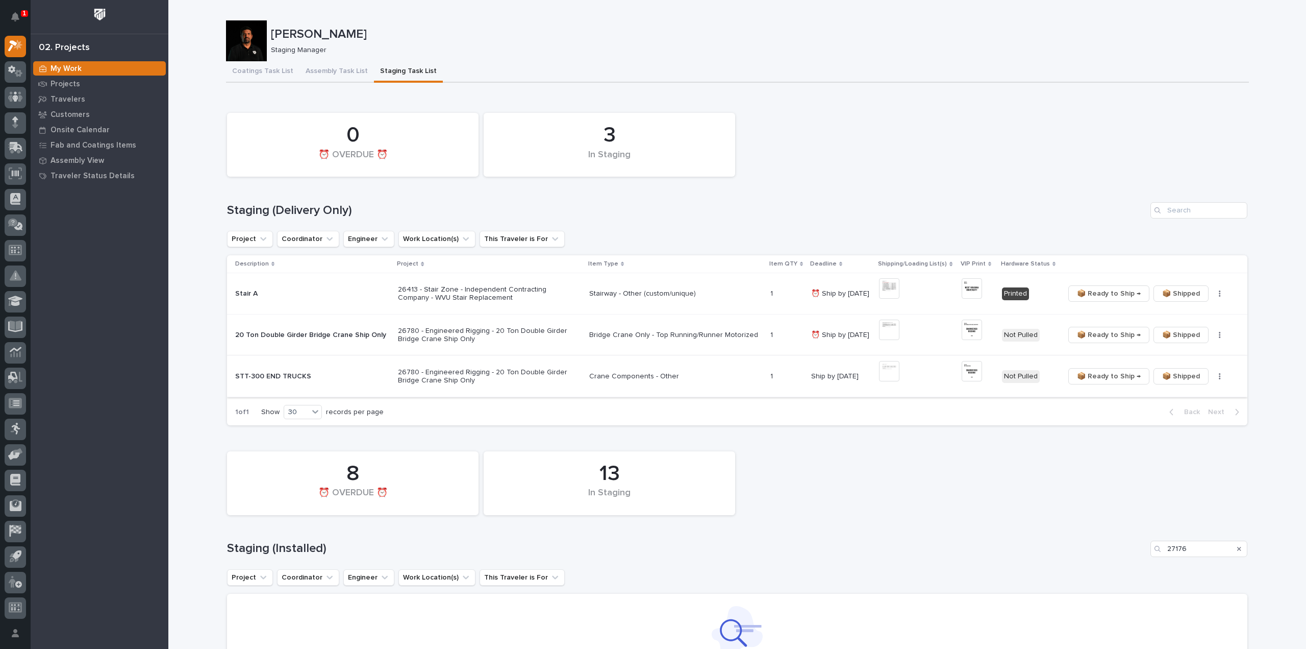
click at [1213, 375] on button "button" at bounding box center [1220, 376] width 14 height 7
click at [1187, 415] on span "🔩 Hardware" at bounding box center [1178, 412] width 43 height 12
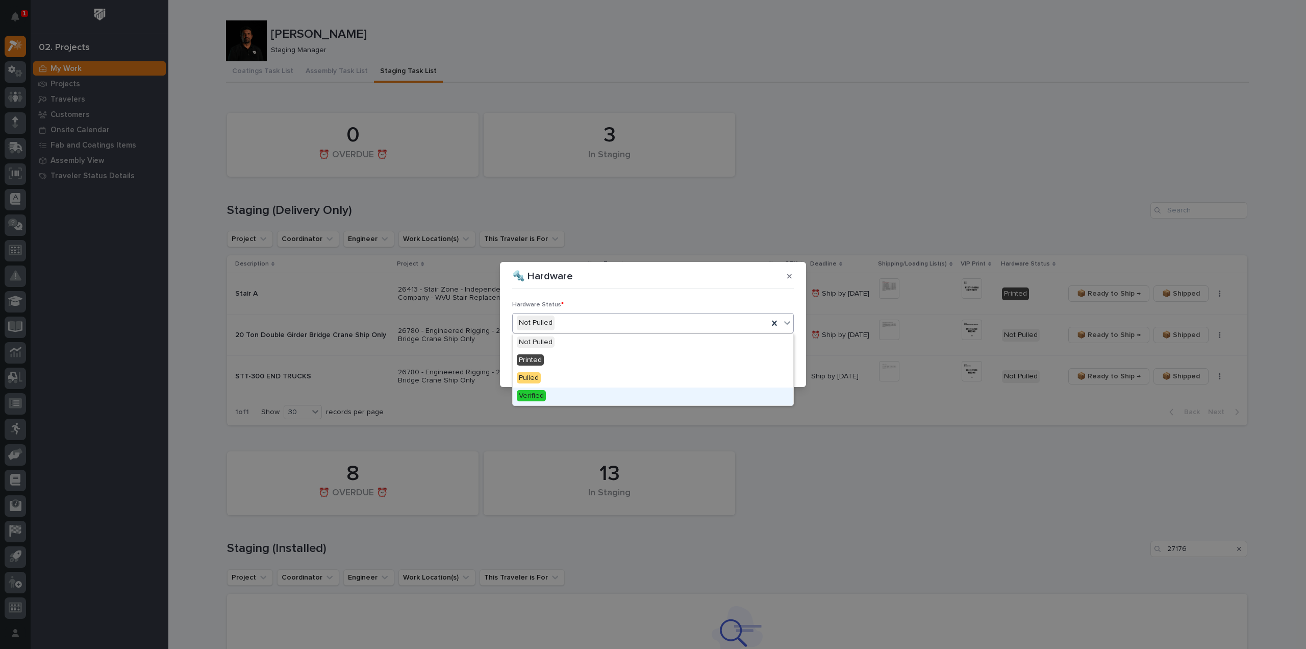
click at [544, 395] on span "Verified" at bounding box center [531, 395] width 29 height 11
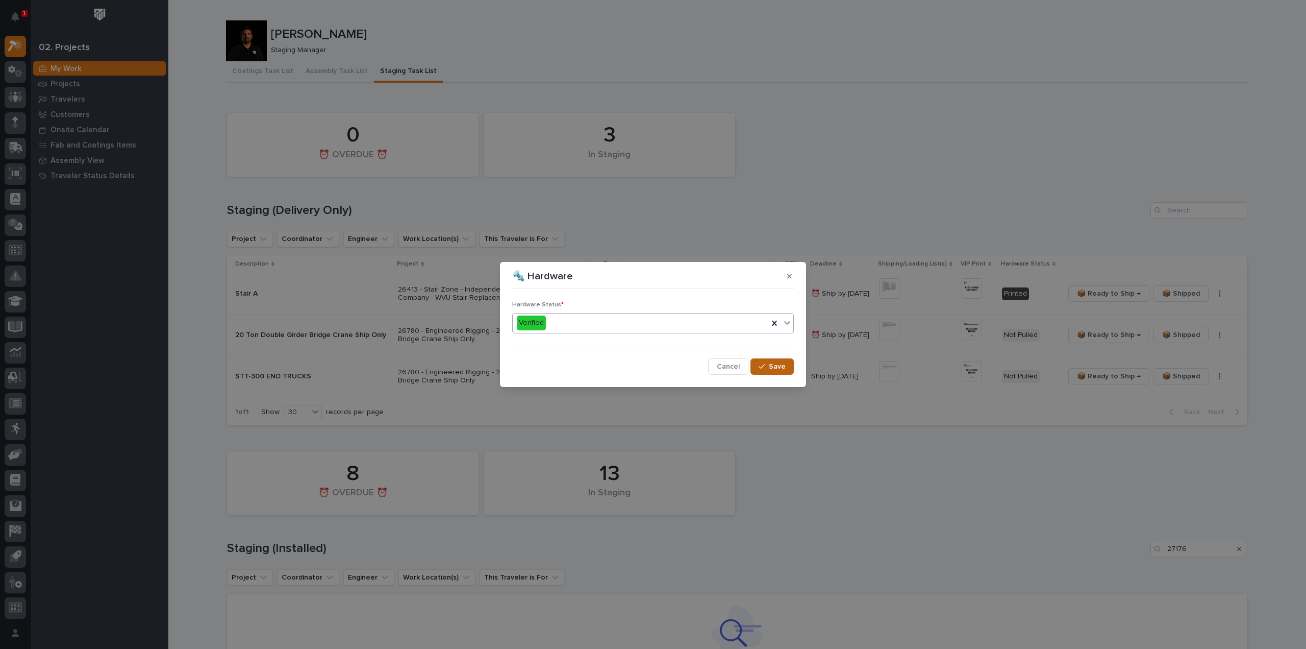
click at [773, 362] on span "Save" at bounding box center [777, 366] width 17 height 9
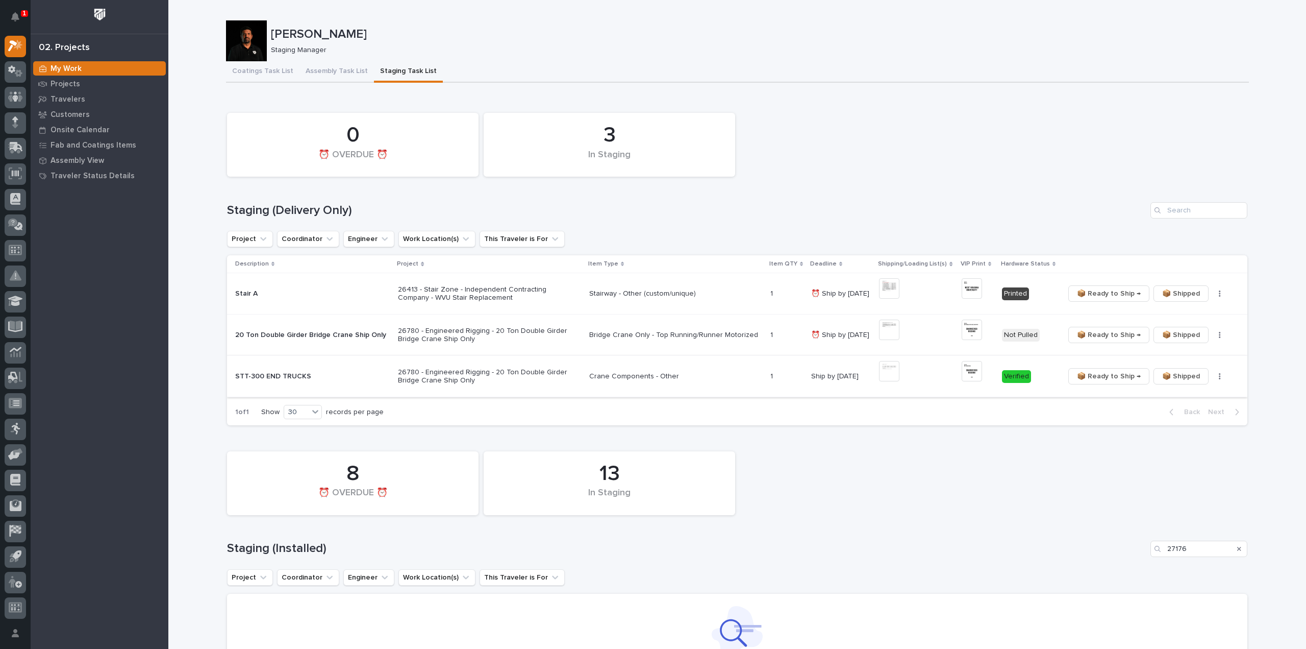
click at [1090, 377] on span "📦 Ready to Ship →" at bounding box center [1109, 376] width 64 height 12
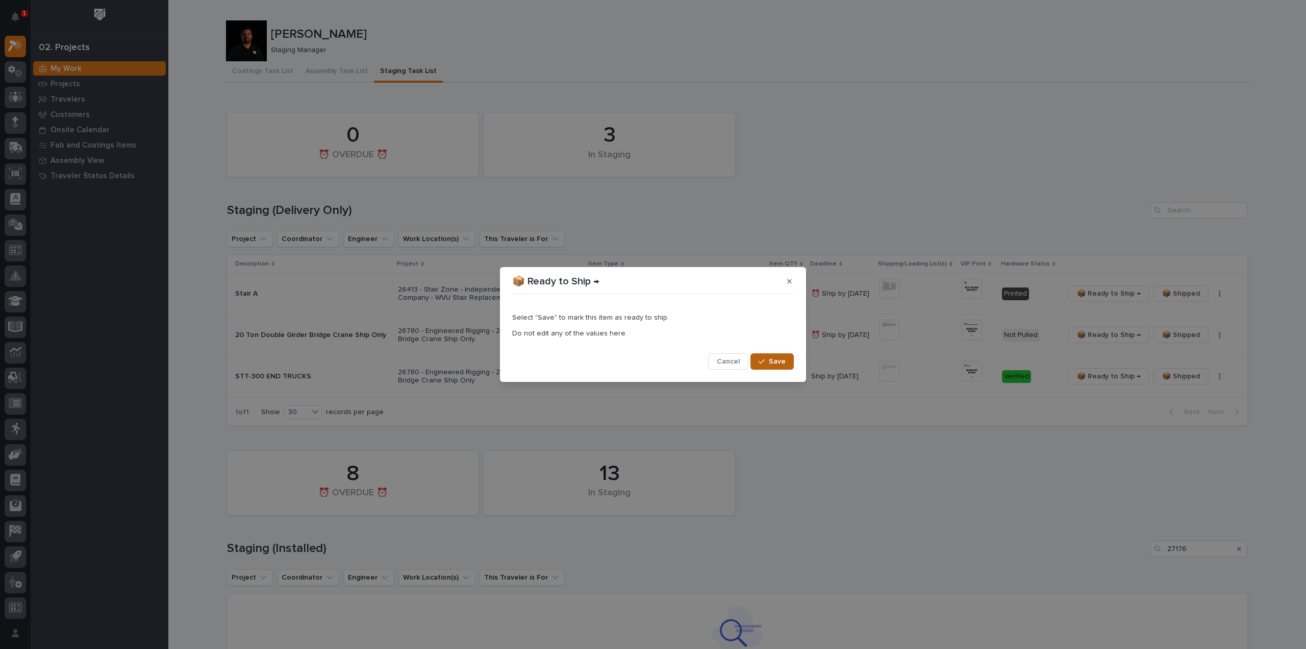
click at [780, 363] on span "Save" at bounding box center [777, 361] width 17 height 9
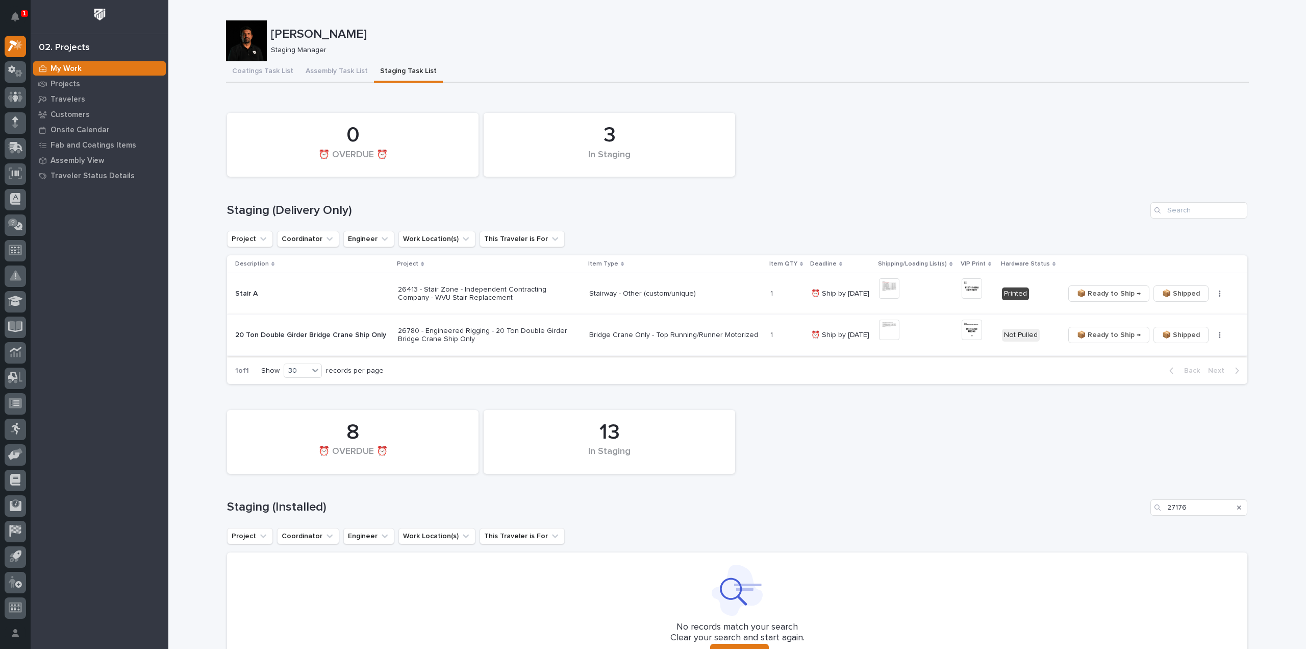
click at [1213, 335] on button "button" at bounding box center [1220, 334] width 14 height 7
click at [1194, 371] on span "🔩 Hardware" at bounding box center [1178, 371] width 43 height 12
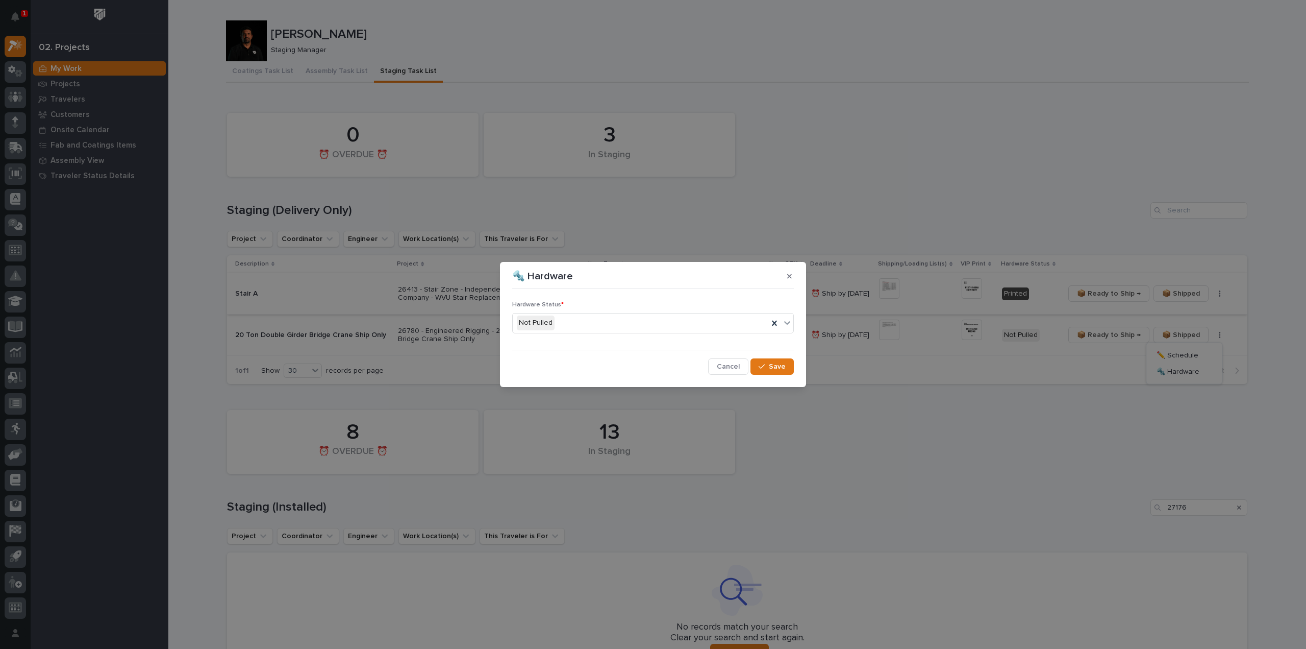
click at [789, 279] on icon "button" at bounding box center [789, 275] width 5 height 7
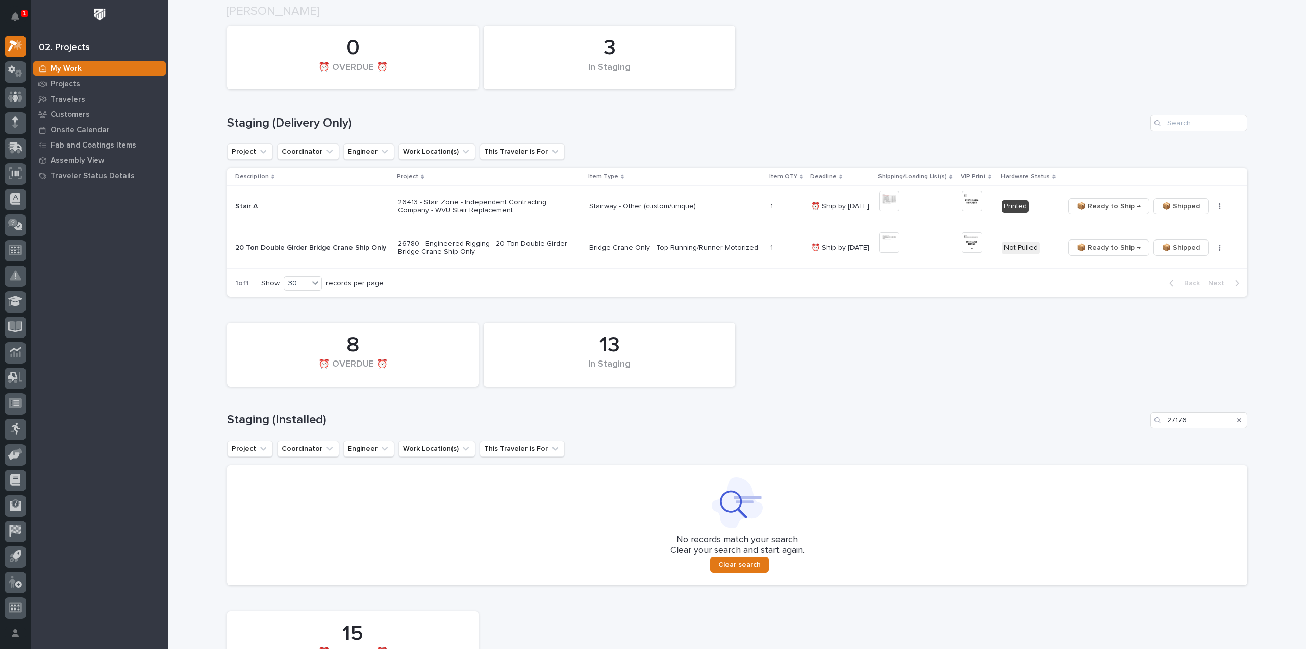
scroll to position [204, 0]
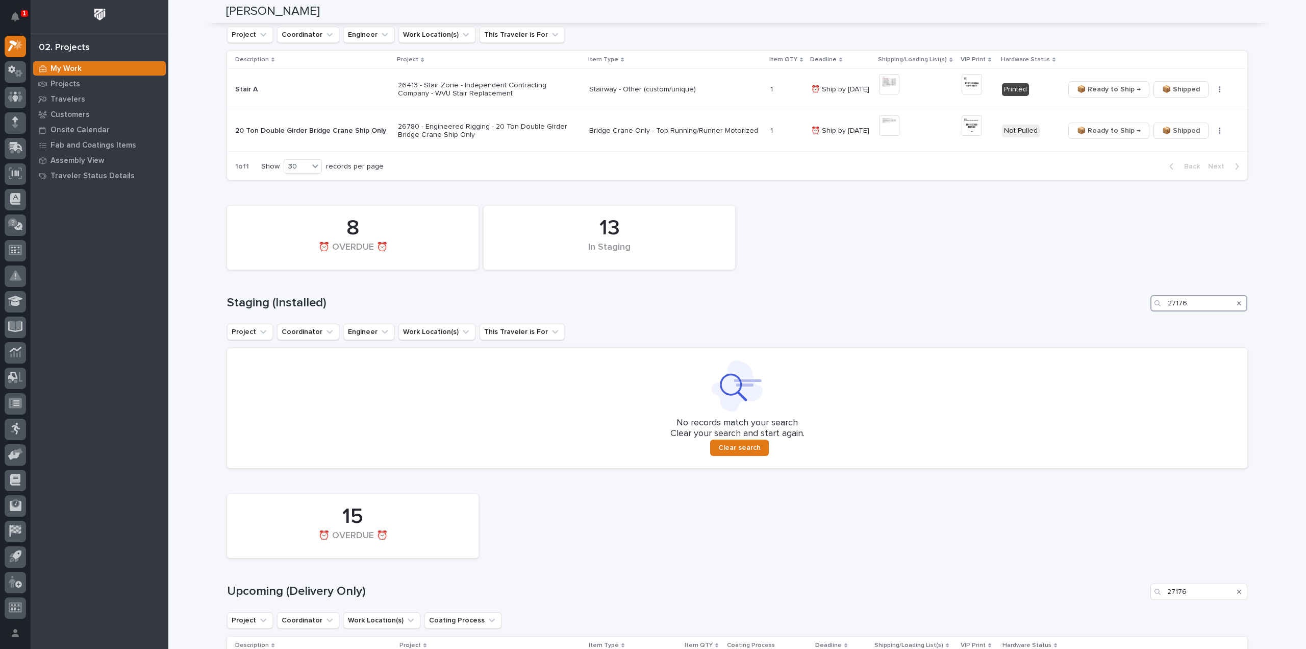
drag, startPoint x: 1196, startPoint y: 309, endPoint x: 1157, endPoint y: 316, distance: 39.5
click at [1157, 316] on div "13 In Staging 8 ⏰ OVERDUE ⏰ Staging (Installed) 27176 Project Coordinator Engin…" at bounding box center [737, 334] width 1021 height 267
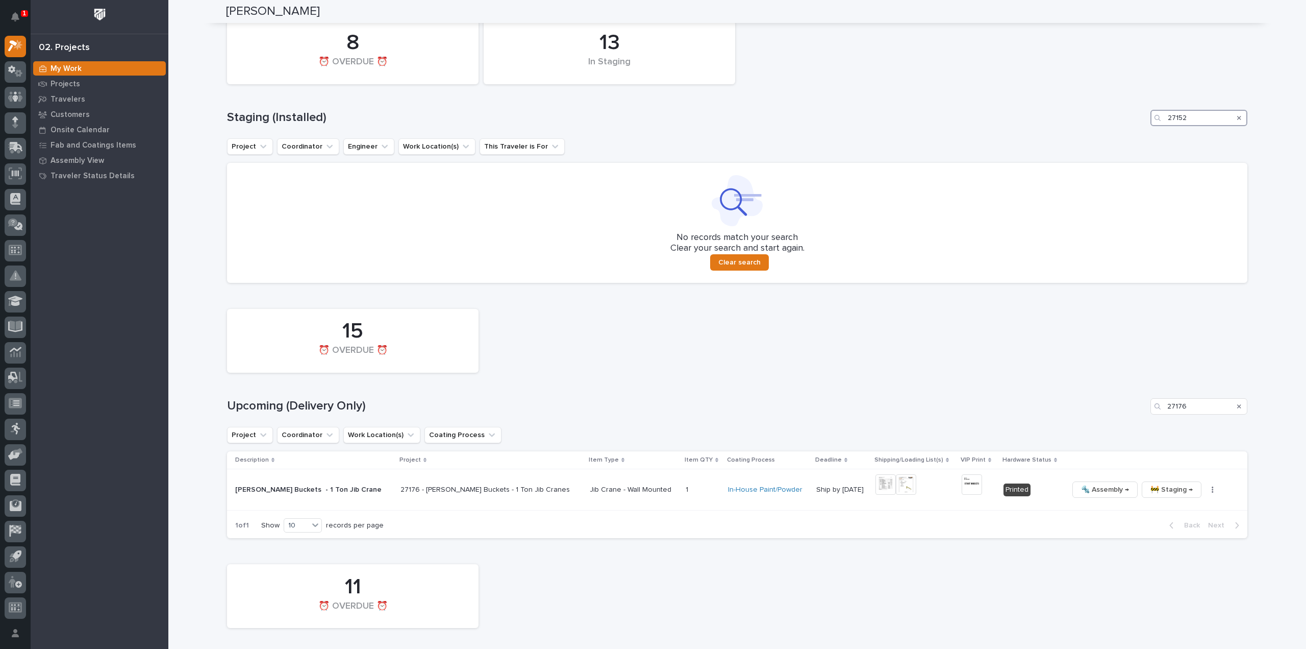
scroll to position [408, 0]
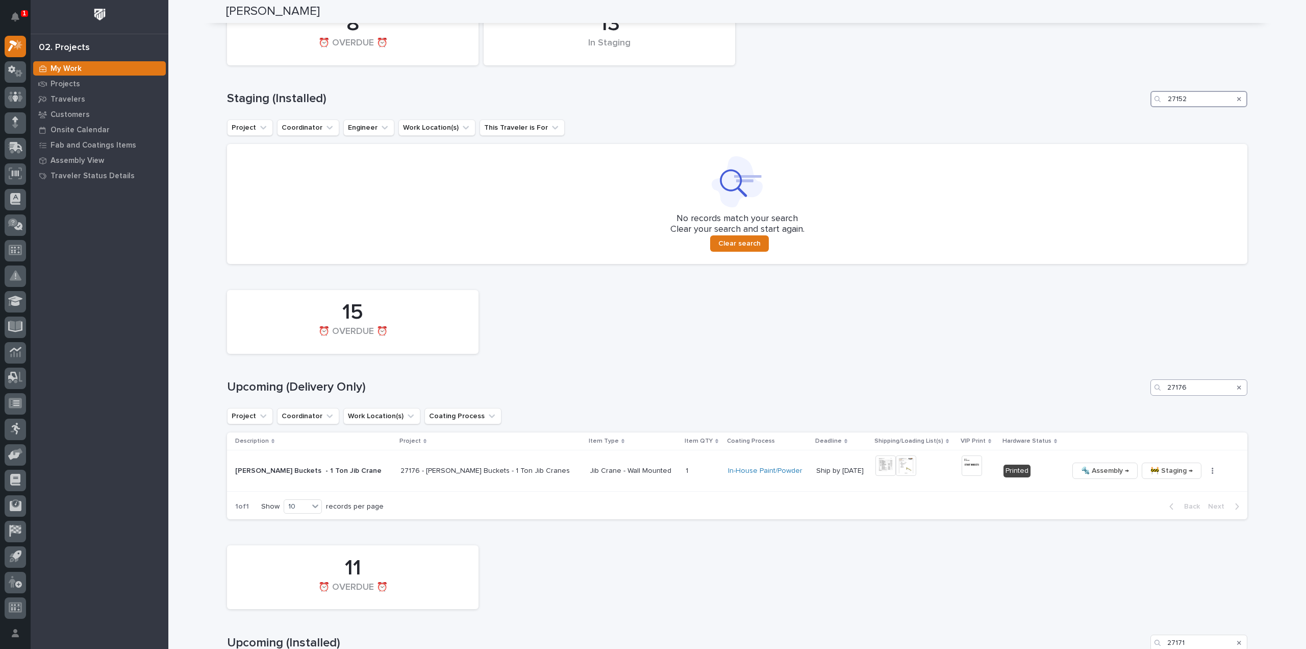
type input "27152"
drag, startPoint x: 1197, startPoint y: 389, endPoint x: 1074, endPoint y: 406, distance: 124.6
click at [1074, 406] on div "15 ⏰ OVERDUE ⏰ Upcoming (Delivery Only) 27176 Project Coordinator Work Location…" at bounding box center [737, 402] width 1021 height 235
click at [857, 466] on img at bounding box center [858, 465] width 20 height 20
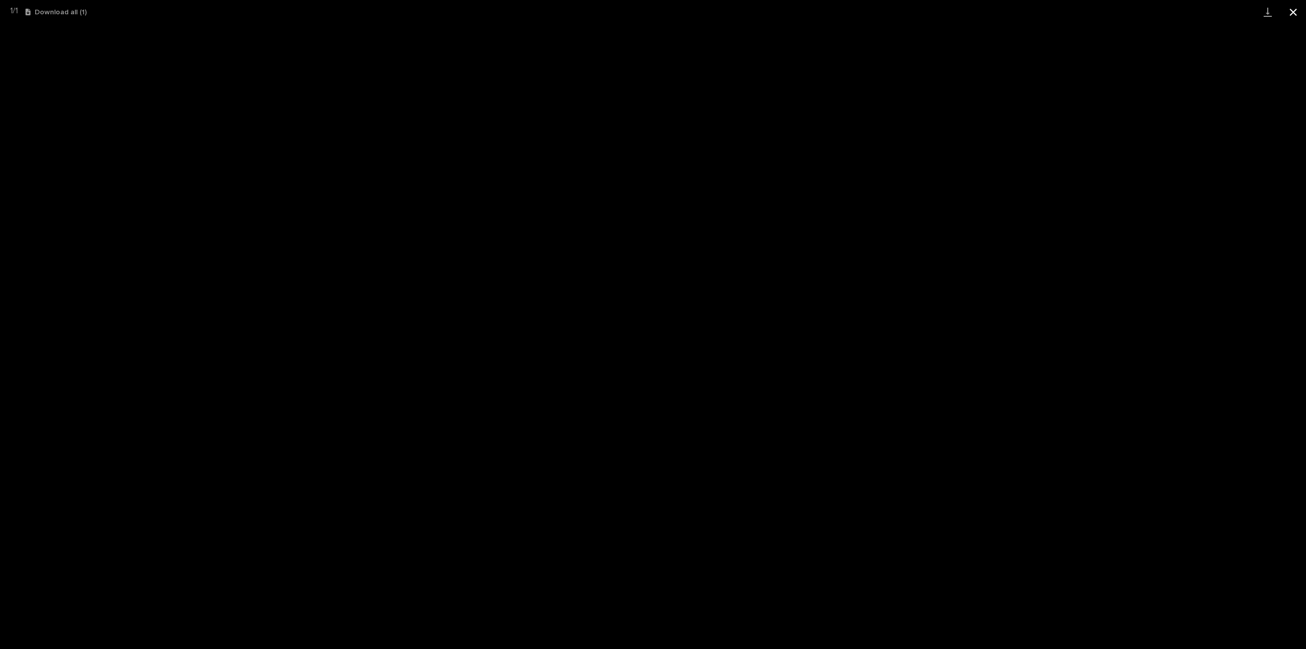
click at [1294, 10] on button "Close gallery" at bounding box center [1294, 12] width 26 height 24
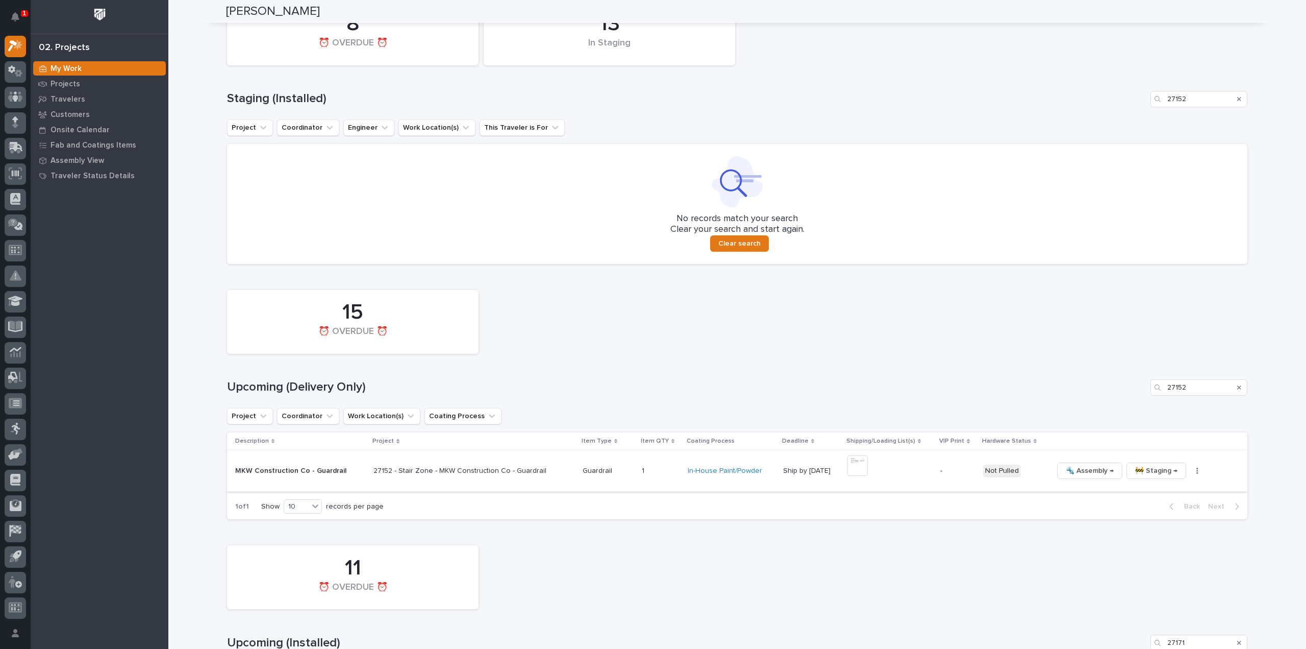
click at [1197, 470] on icon "button" at bounding box center [1198, 470] width 2 height 7
click at [1167, 525] on button "Generate VIP" at bounding box center [1157, 523] width 75 height 16
click at [940, 470] on img at bounding box center [949, 465] width 20 height 20
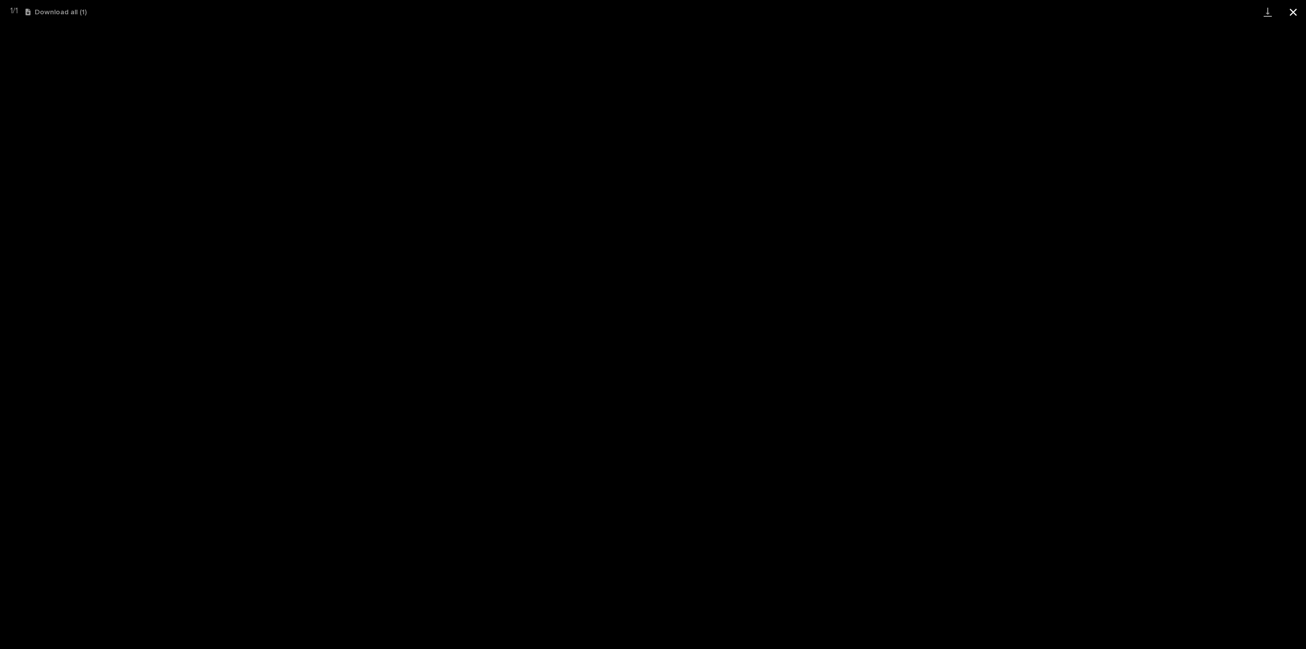
click at [1293, 12] on button "Close gallery" at bounding box center [1294, 12] width 26 height 24
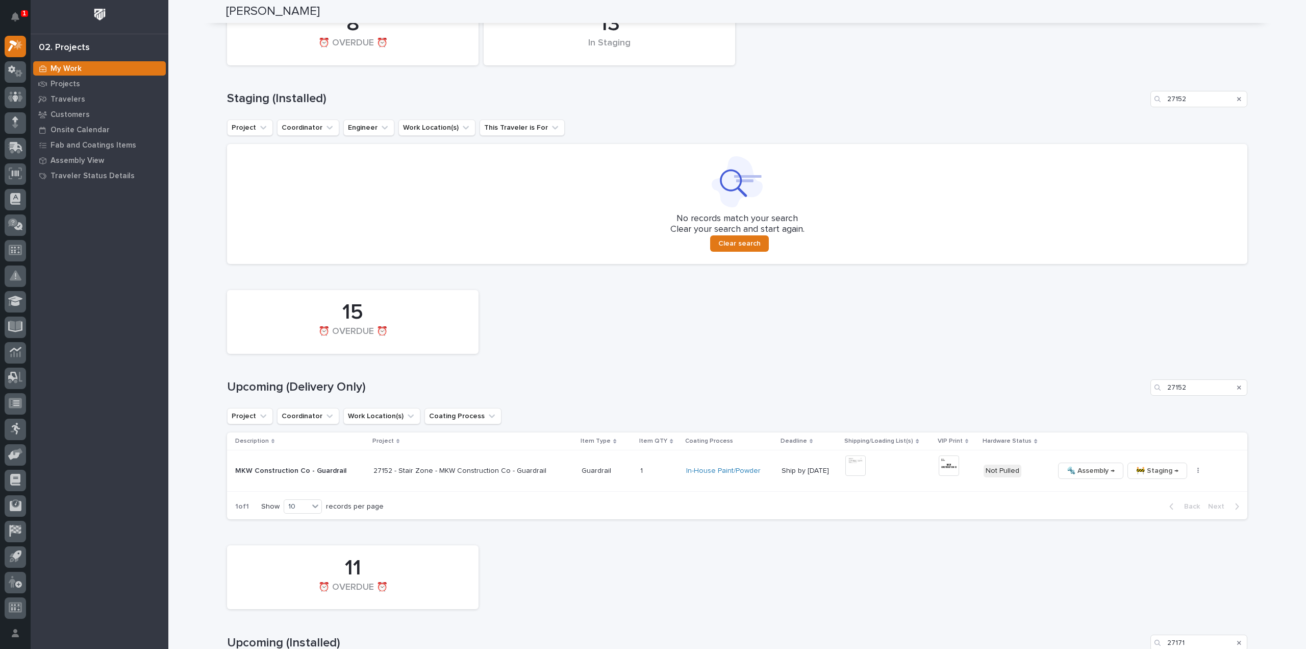
scroll to position [612, 0]
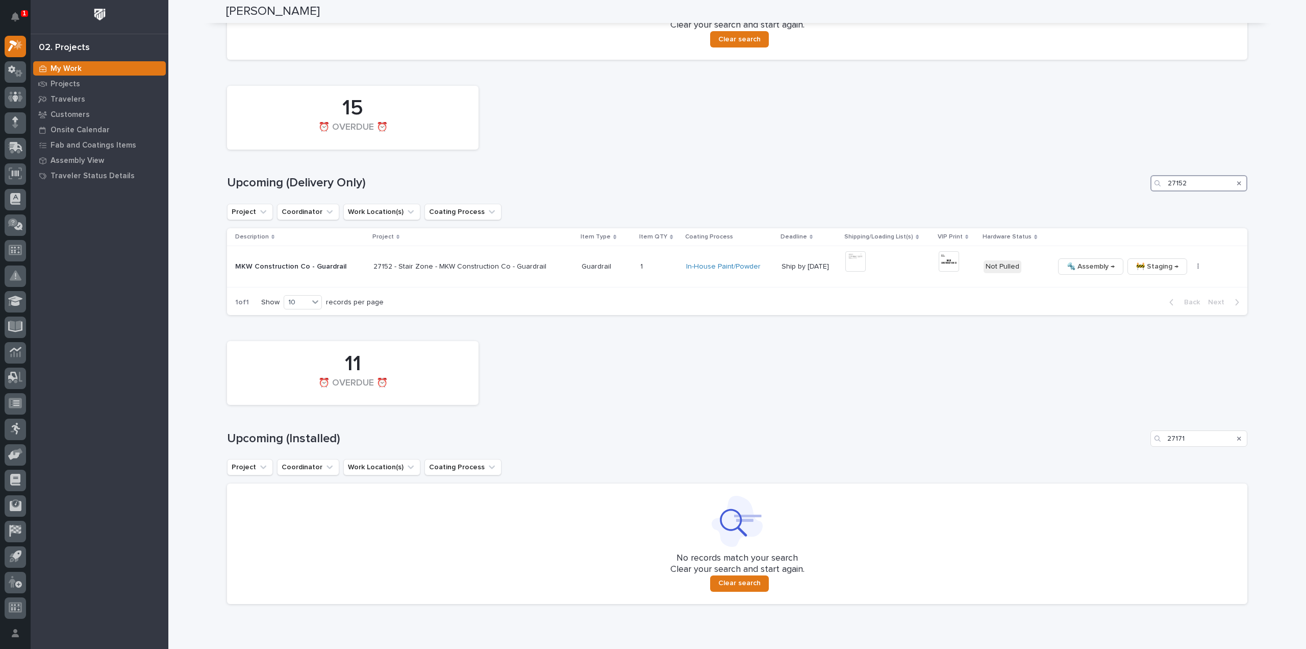
click at [1151, 197] on div "15 ⏰ OVERDUE ⏰ Upcoming (Delivery Only) 27152 Project Coordinator Work Location…" at bounding box center [737, 198] width 1021 height 235
type input "27126"
click at [855, 264] on img at bounding box center [858, 261] width 20 height 20
click at [852, 261] on img at bounding box center [858, 261] width 20 height 20
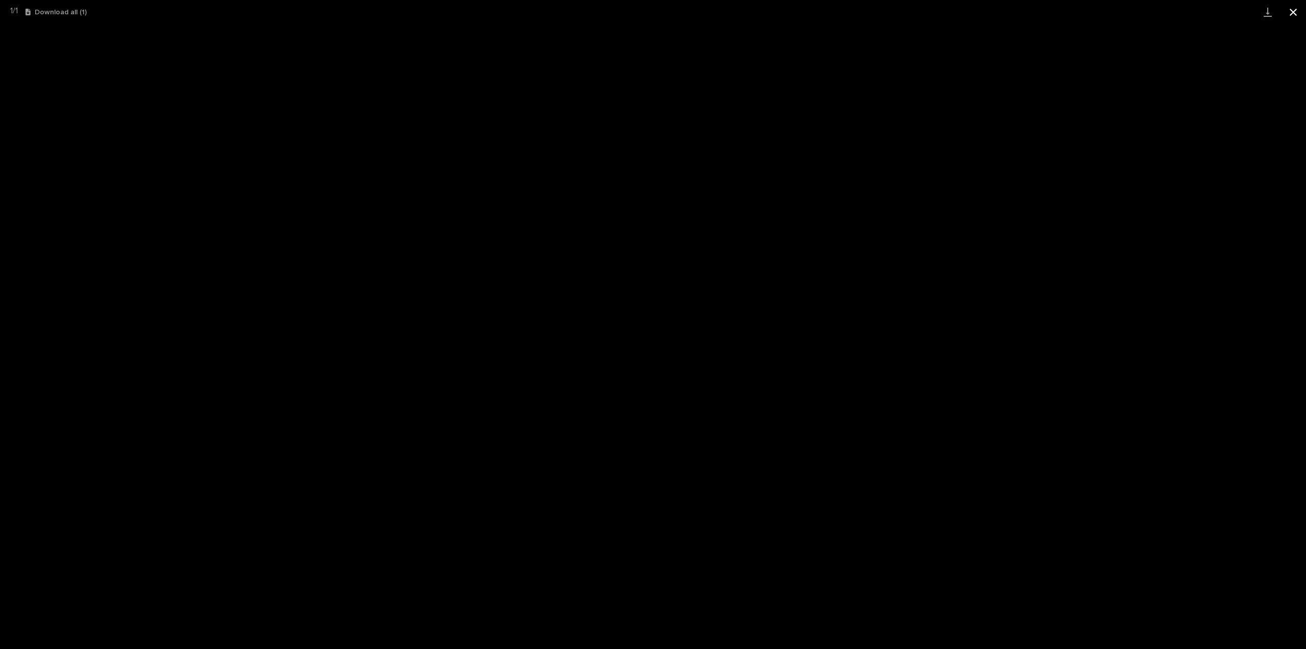
click at [1296, 12] on button "Close gallery" at bounding box center [1294, 12] width 26 height 24
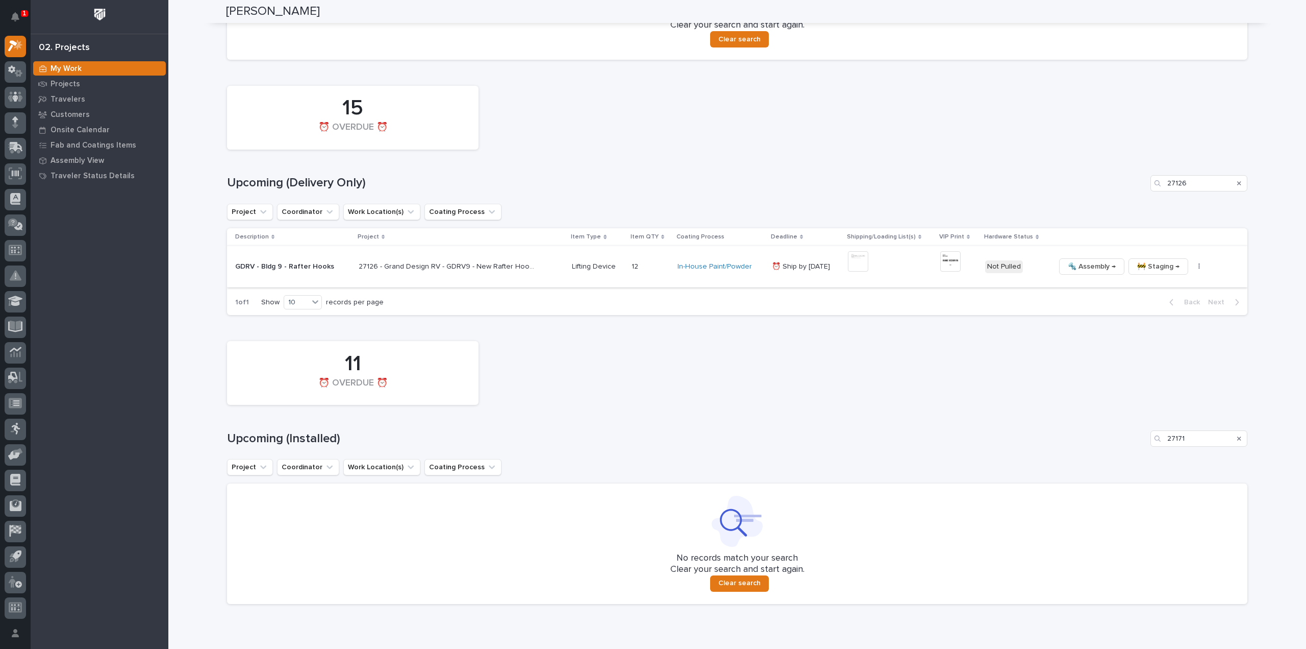
click at [947, 261] on img at bounding box center [950, 261] width 20 height 20
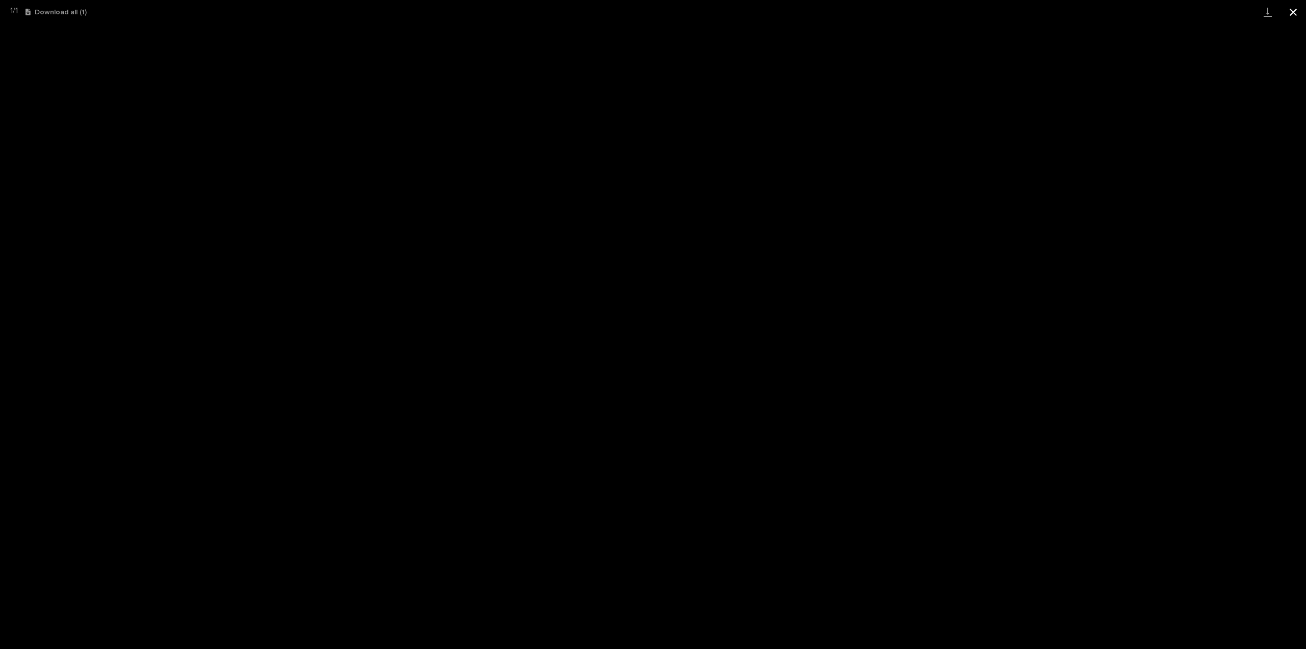
click at [1293, 10] on button "Close gallery" at bounding box center [1294, 12] width 26 height 24
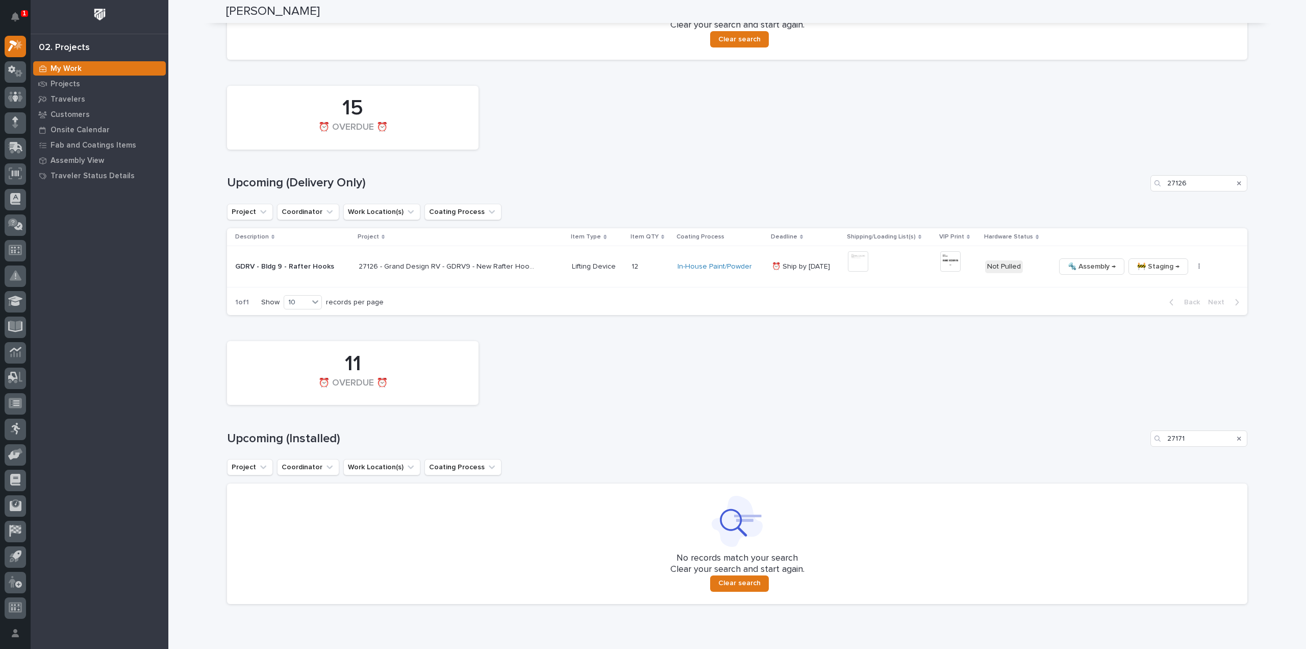
click at [1192, 271] on div "🔩 Assembly → 🚧 Staging → 📦 Ready to Ship → ✏️ Schedule Generate VIP 🔩 Hardware" at bounding box center [1143, 266] width 176 height 16
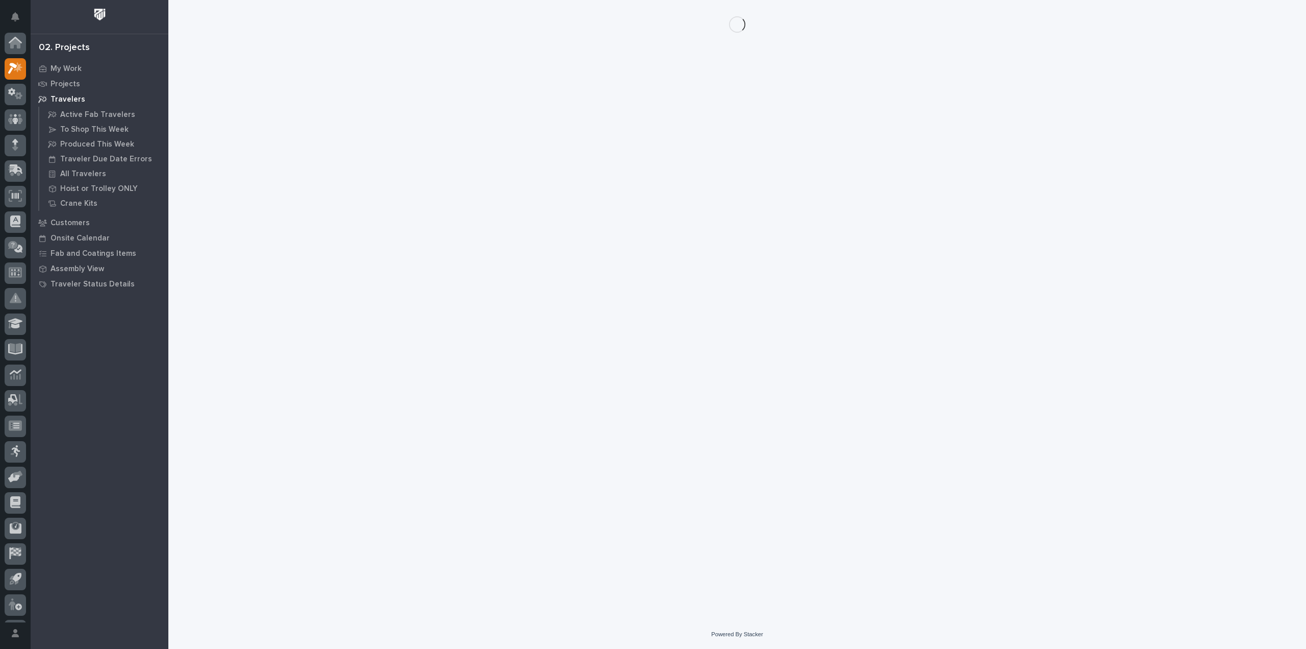
scroll to position [22, 0]
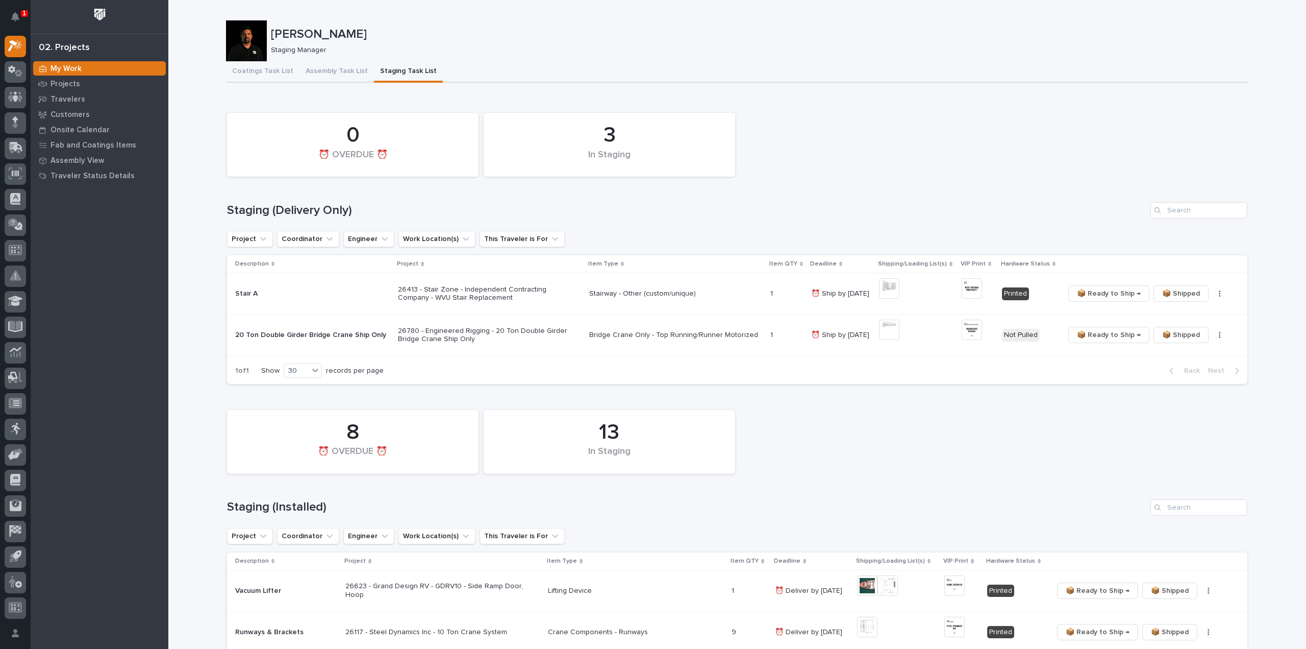
scroll to position [204, 0]
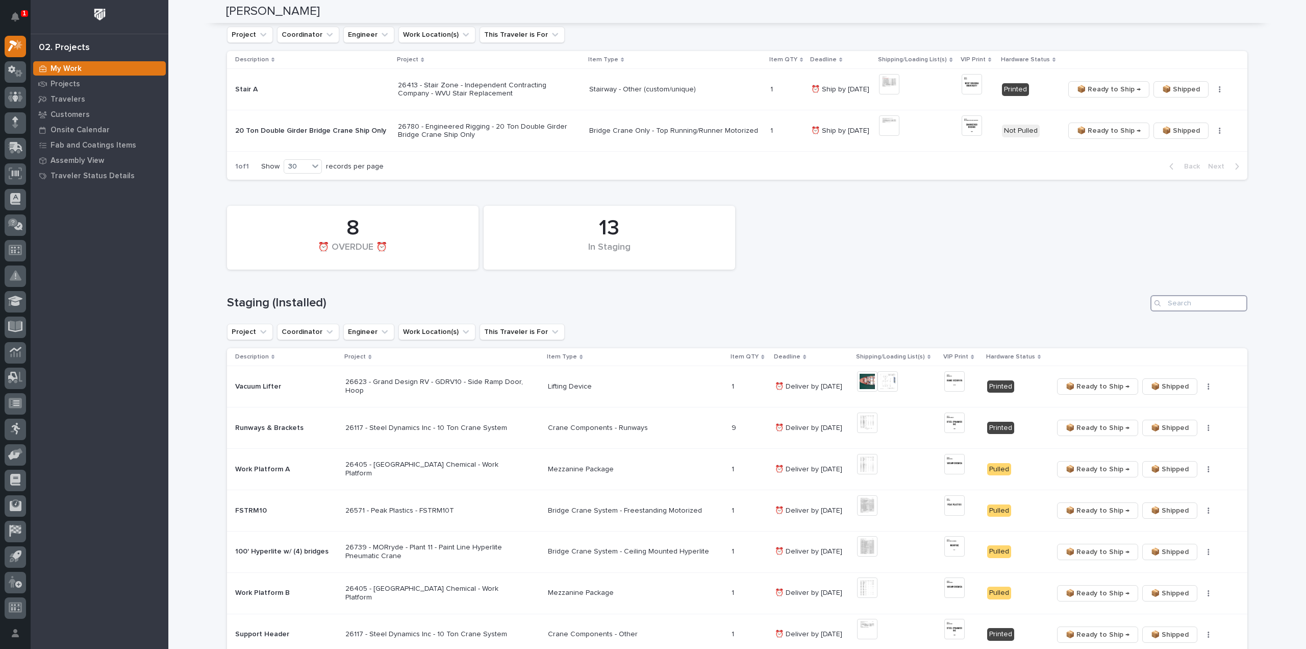
click at [1216, 303] on input "Search" at bounding box center [1199, 303] width 97 height 16
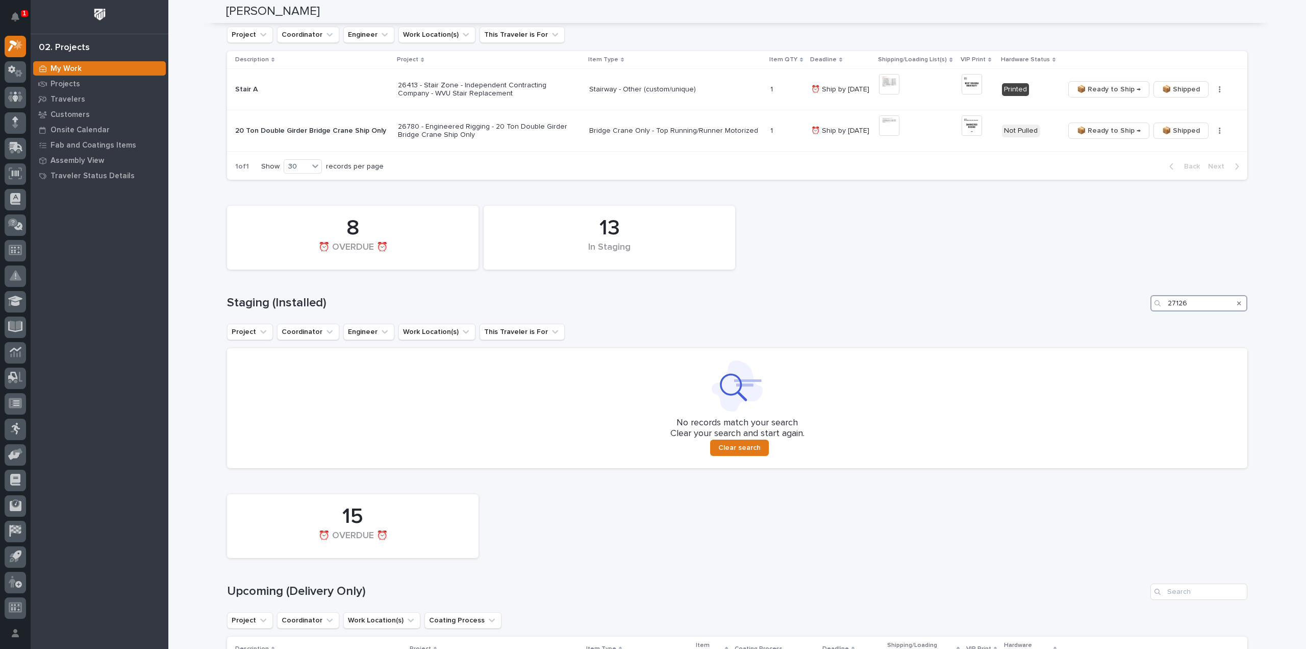
scroll to position [306, 0]
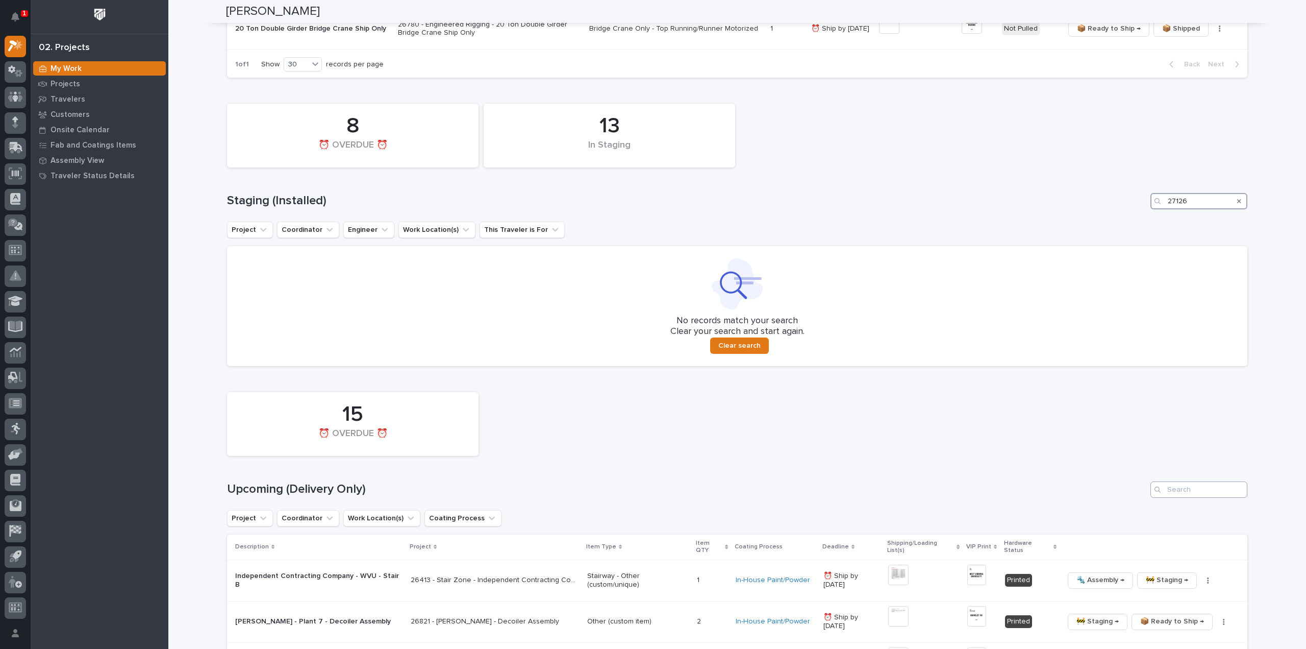
type input "27126"
click at [1202, 486] on input "Search" at bounding box center [1199, 489] width 97 height 16
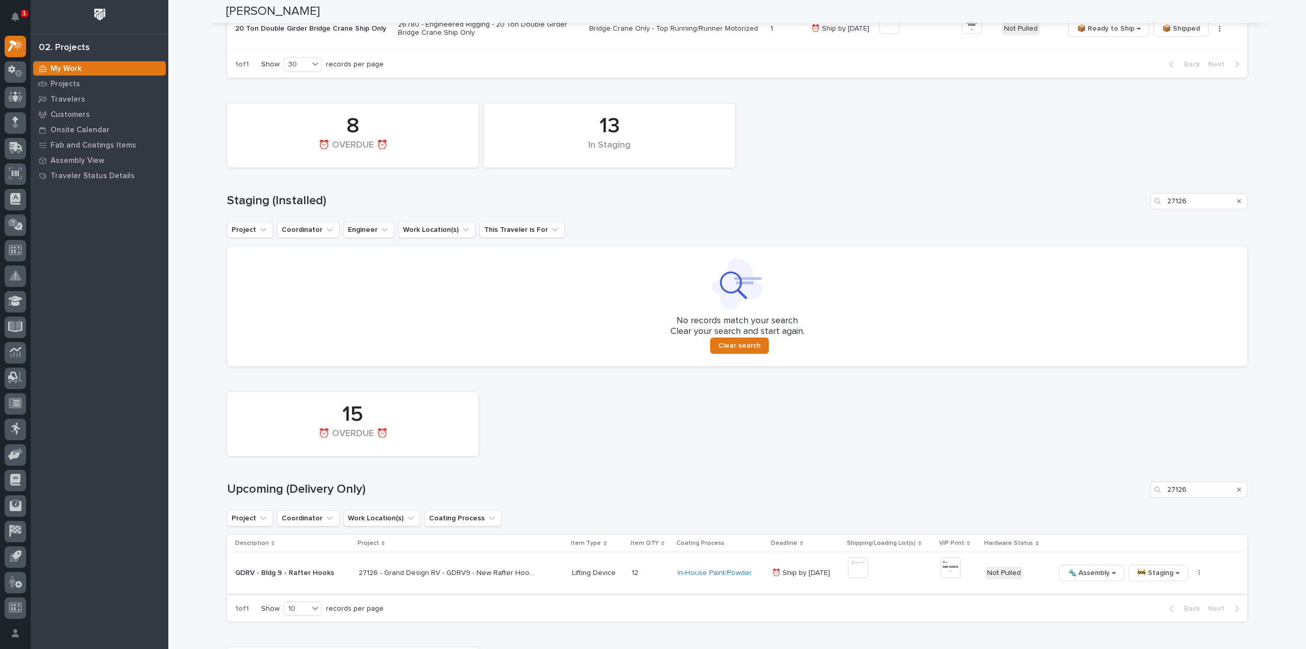
click at [1199, 573] on icon "button" at bounding box center [1200, 572] width 2 height 6
click at [1159, 556] on span "🔩 Hardware" at bounding box center [1150, 552] width 43 height 12
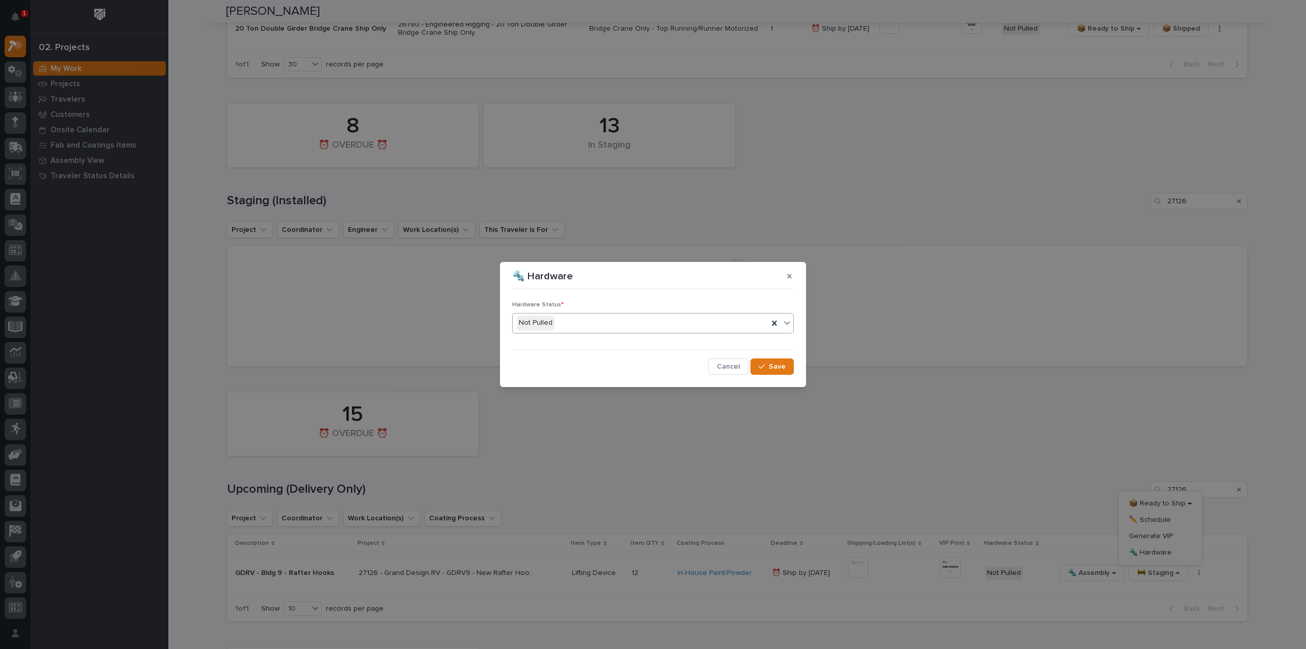
click at [566, 320] on div "Not Pulled" at bounding box center [641, 322] width 256 height 17
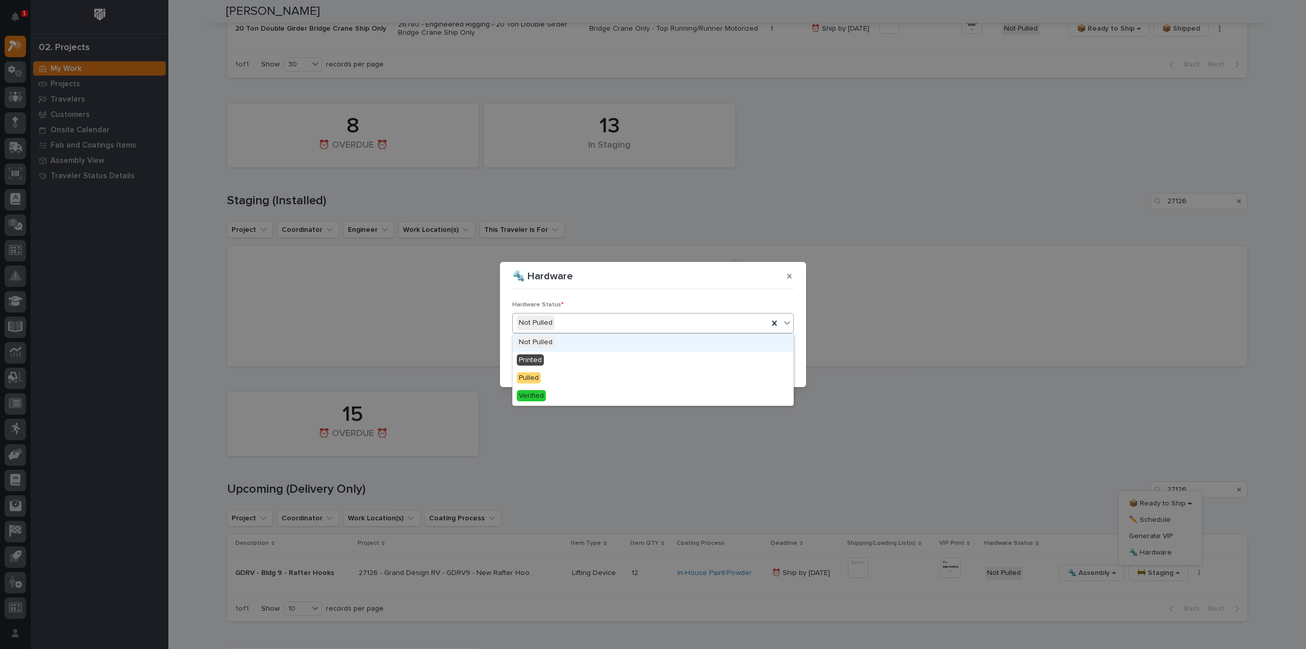
click at [566, 320] on div "Not Pulled" at bounding box center [641, 322] width 256 height 17
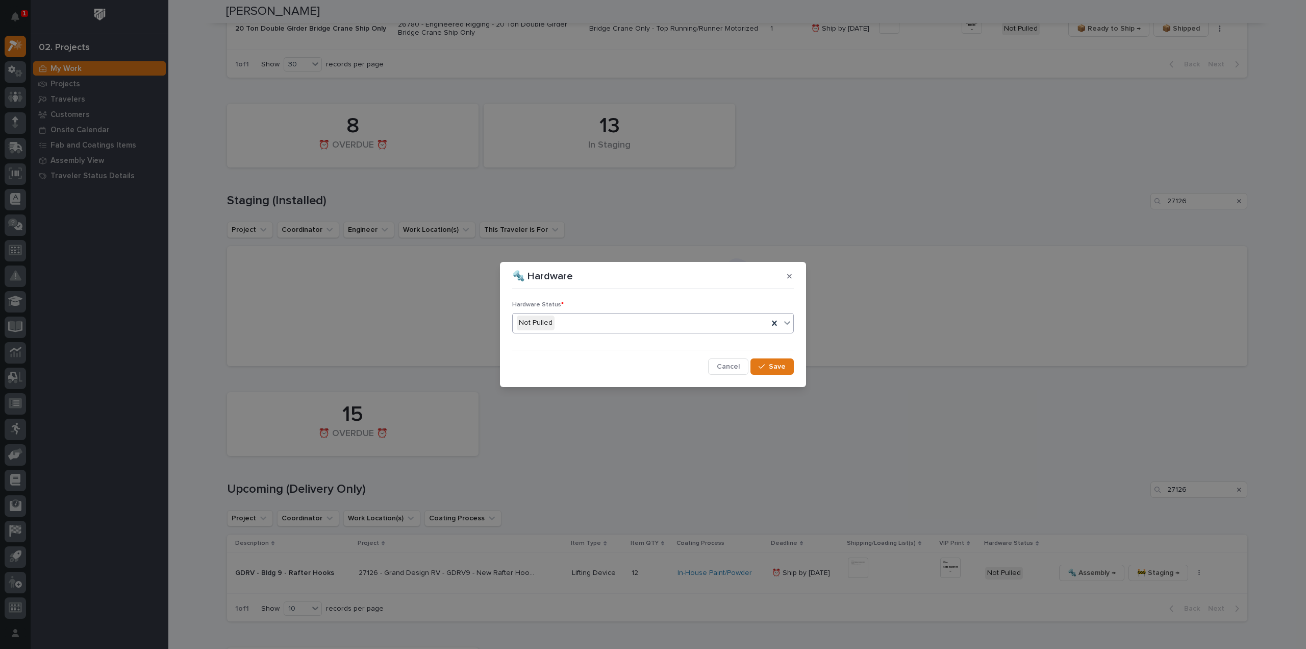
click at [571, 314] on div "Not Pulled" at bounding box center [653, 323] width 282 height 20
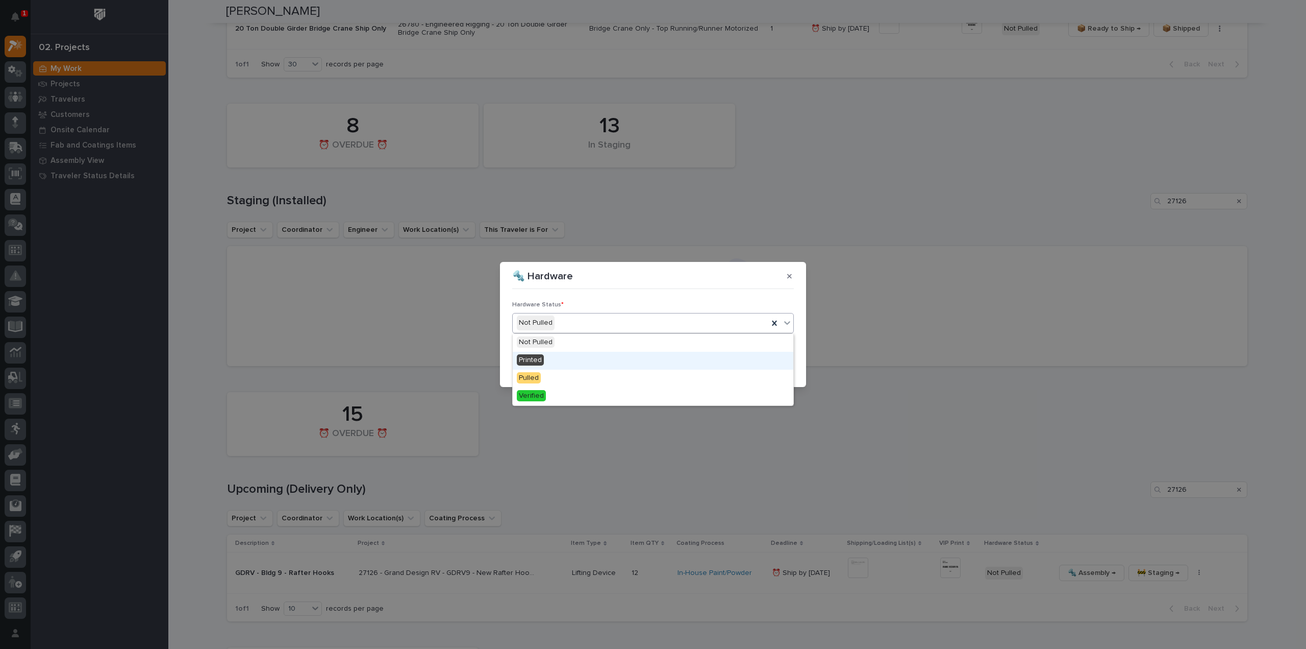
click at [555, 362] on div "Printed" at bounding box center [653, 361] width 281 height 18
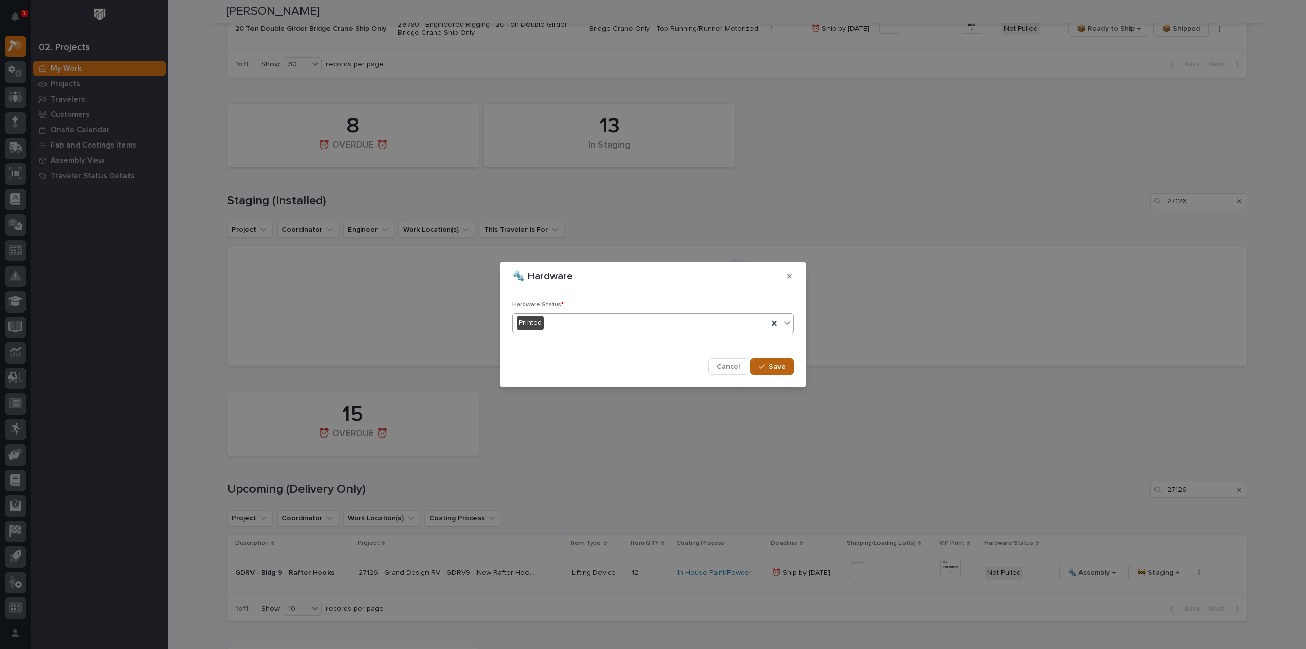
click at [761, 370] on button "Save" at bounding box center [772, 366] width 43 height 16
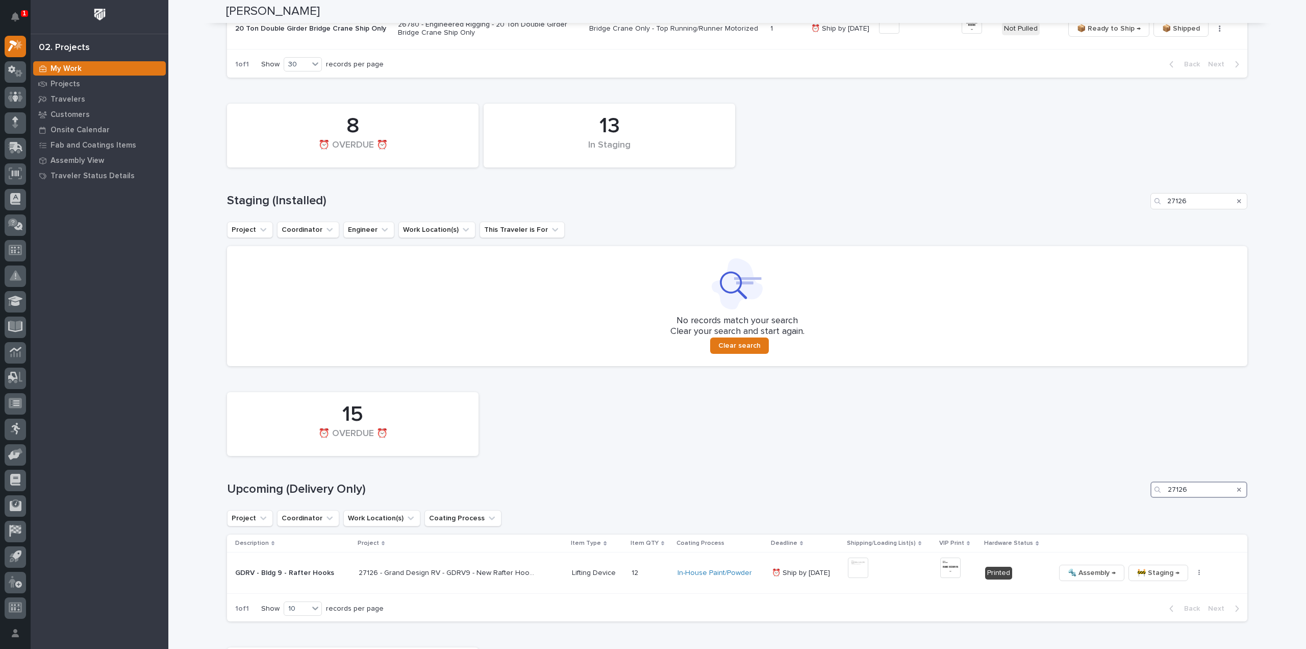
drag, startPoint x: 1184, startPoint y: 494, endPoint x: 1149, endPoint y: 500, distance: 36.2
click at [1149, 500] on div "15 ⏰ OVERDUE ⏰ Upcoming (Delivery Only) 27126 Project Coordinator Work Location…" at bounding box center [737, 504] width 1021 height 235
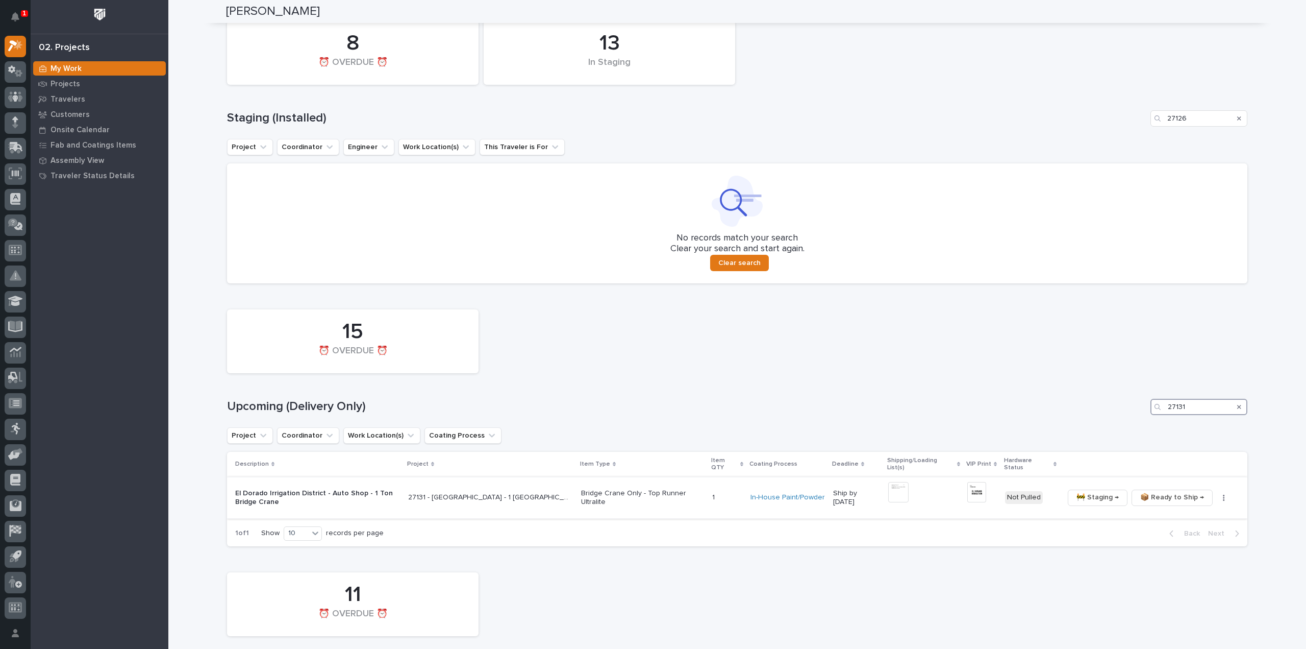
scroll to position [408, 0]
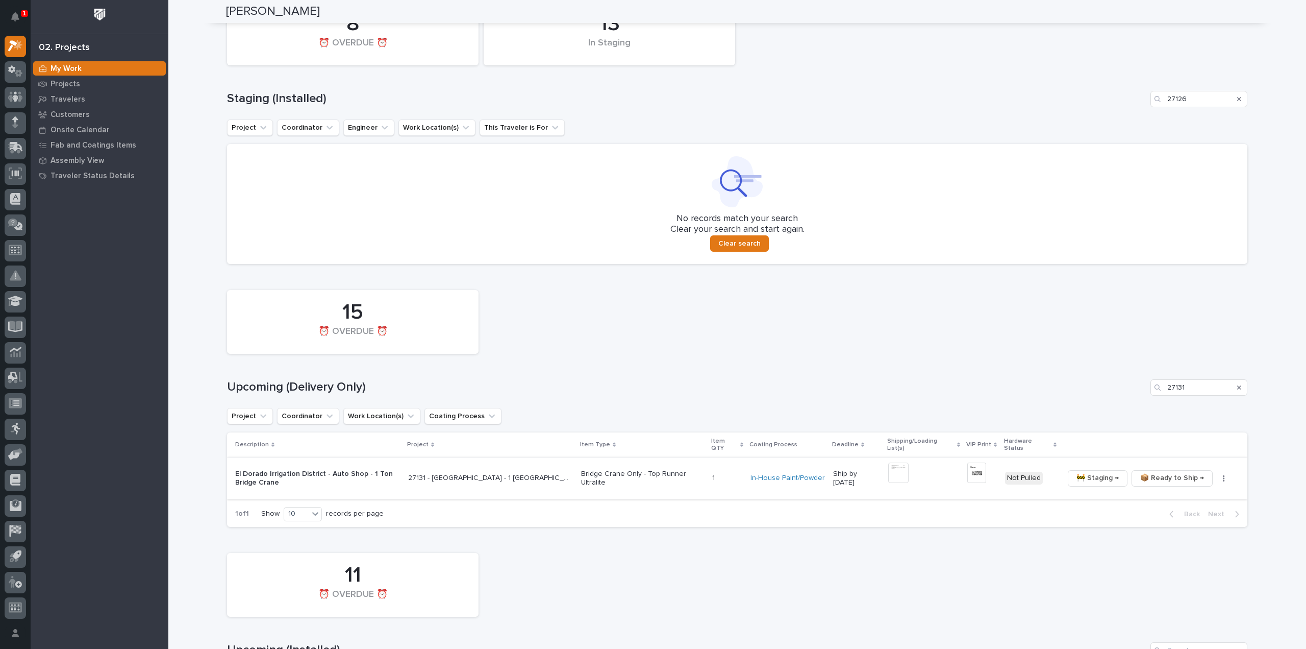
click at [895, 465] on img at bounding box center [898, 472] width 20 height 20
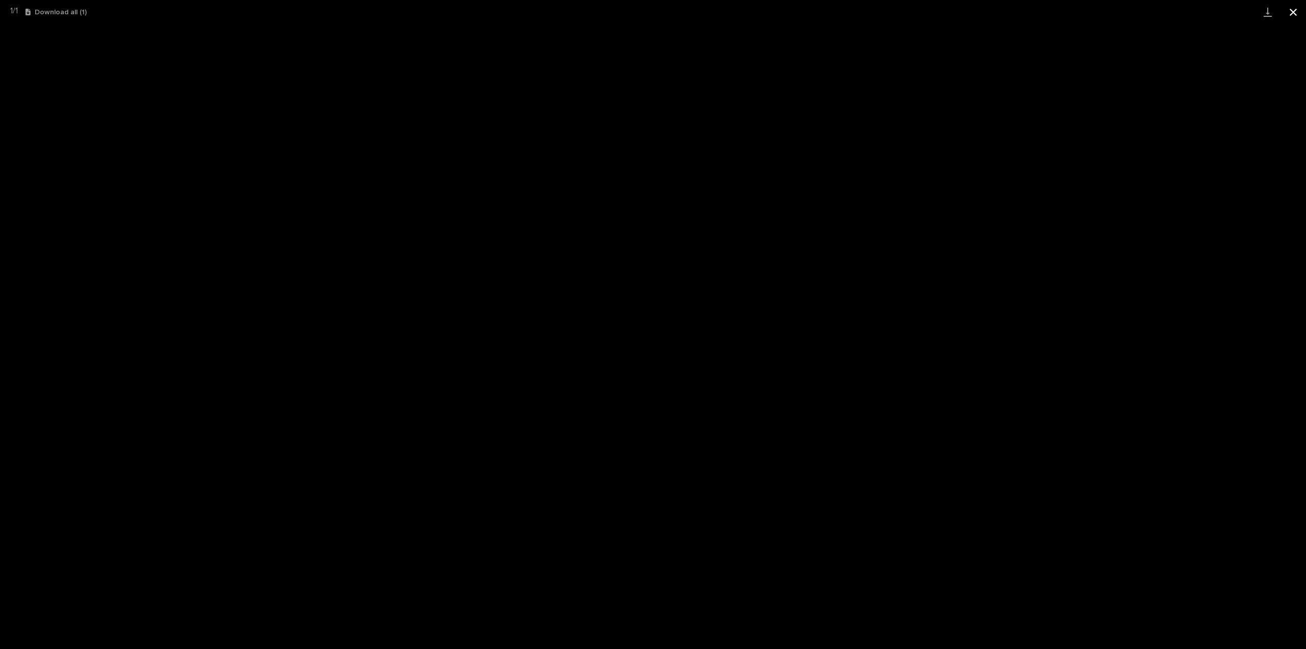
click at [1290, 13] on button "Close gallery" at bounding box center [1294, 12] width 26 height 24
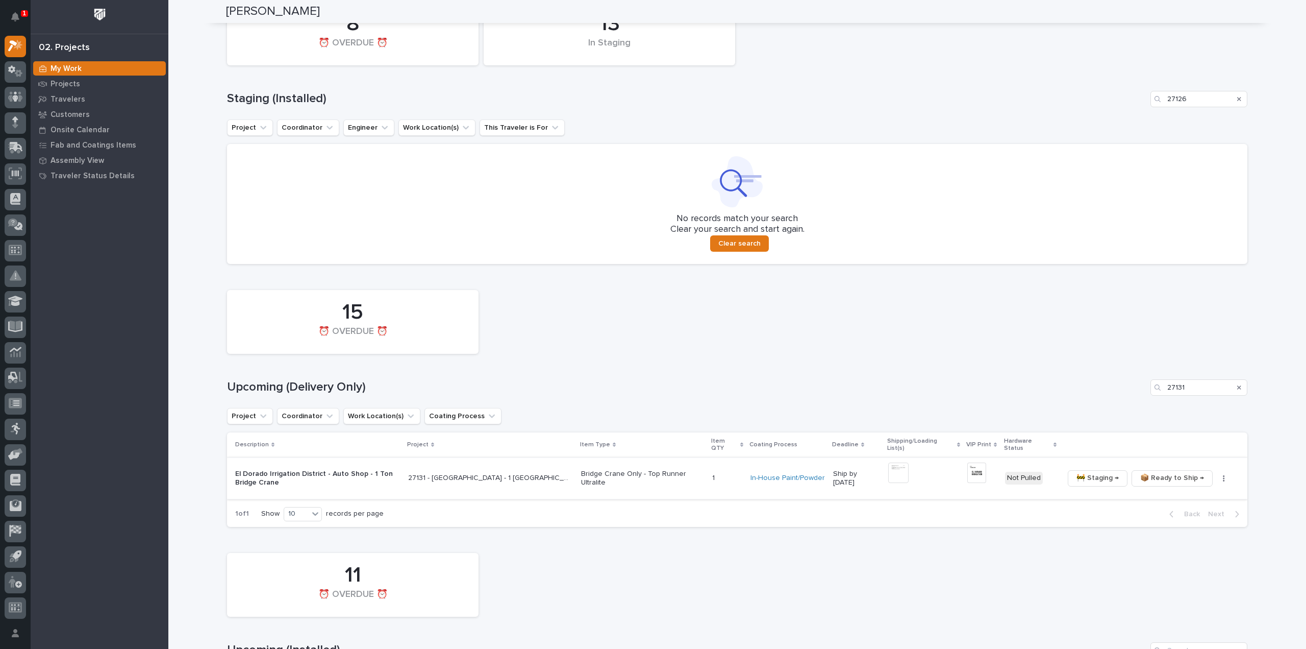
click at [977, 467] on img at bounding box center [977, 472] width 19 height 20
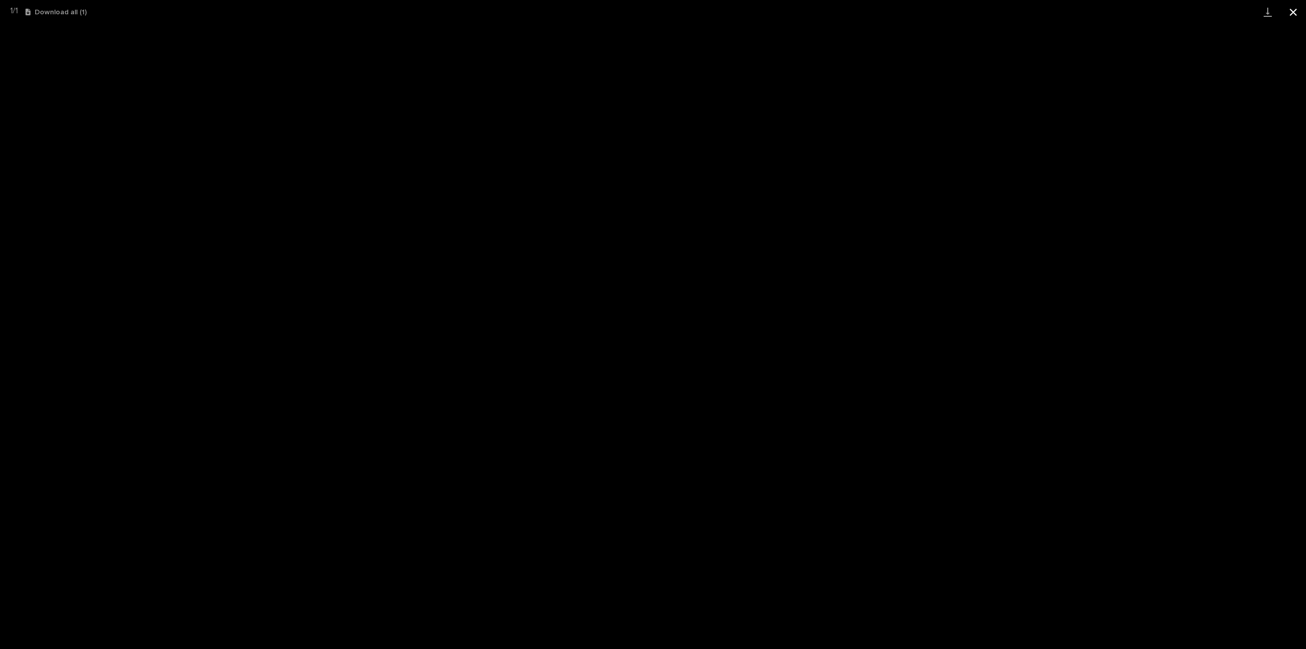
click at [1295, 10] on button "Close gallery" at bounding box center [1294, 12] width 26 height 24
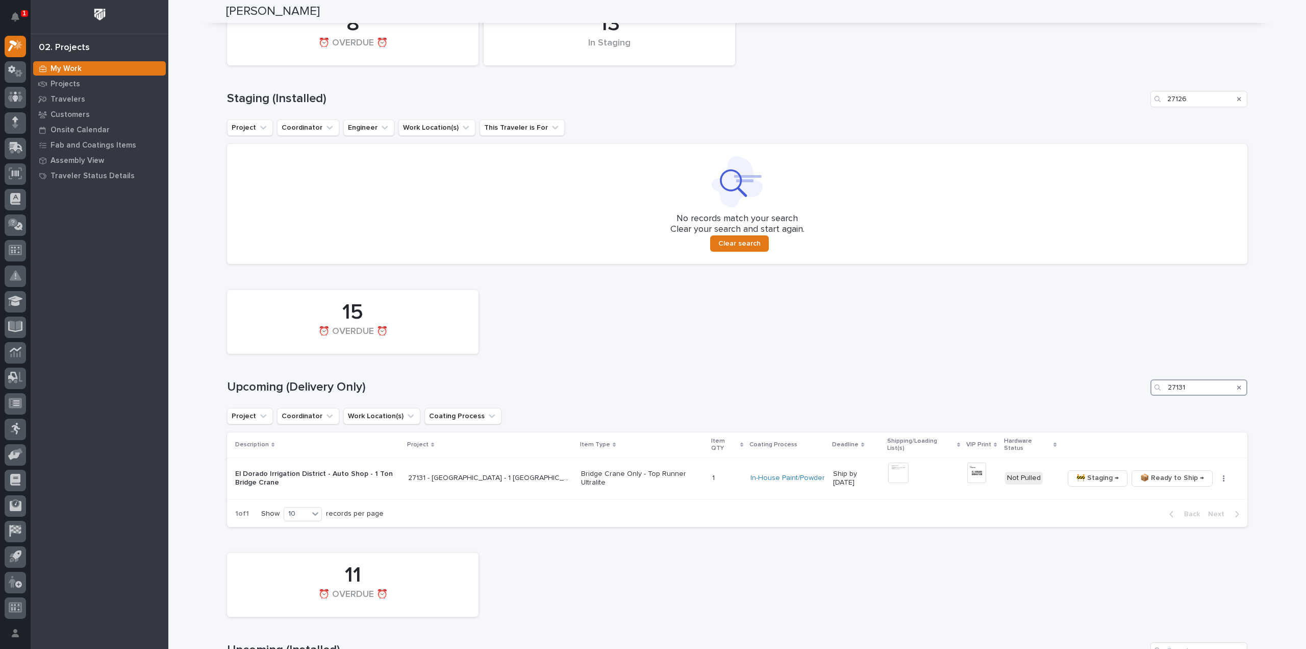
drag, startPoint x: 1209, startPoint y: 394, endPoint x: 1170, endPoint y: 395, distance: 39.8
click at [1170, 395] on input "27131" at bounding box center [1199, 387] width 97 height 16
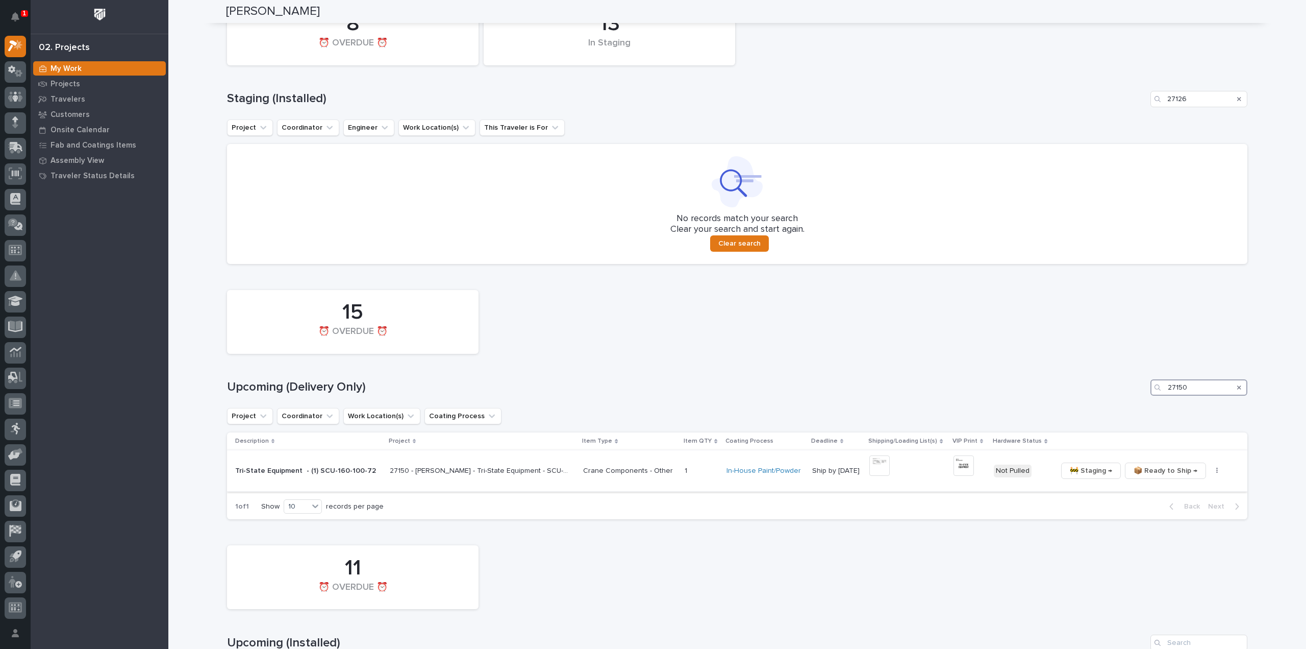
type input "27150"
click at [875, 468] on img at bounding box center [880, 465] width 20 height 20
click at [870, 469] on img at bounding box center [880, 465] width 20 height 20
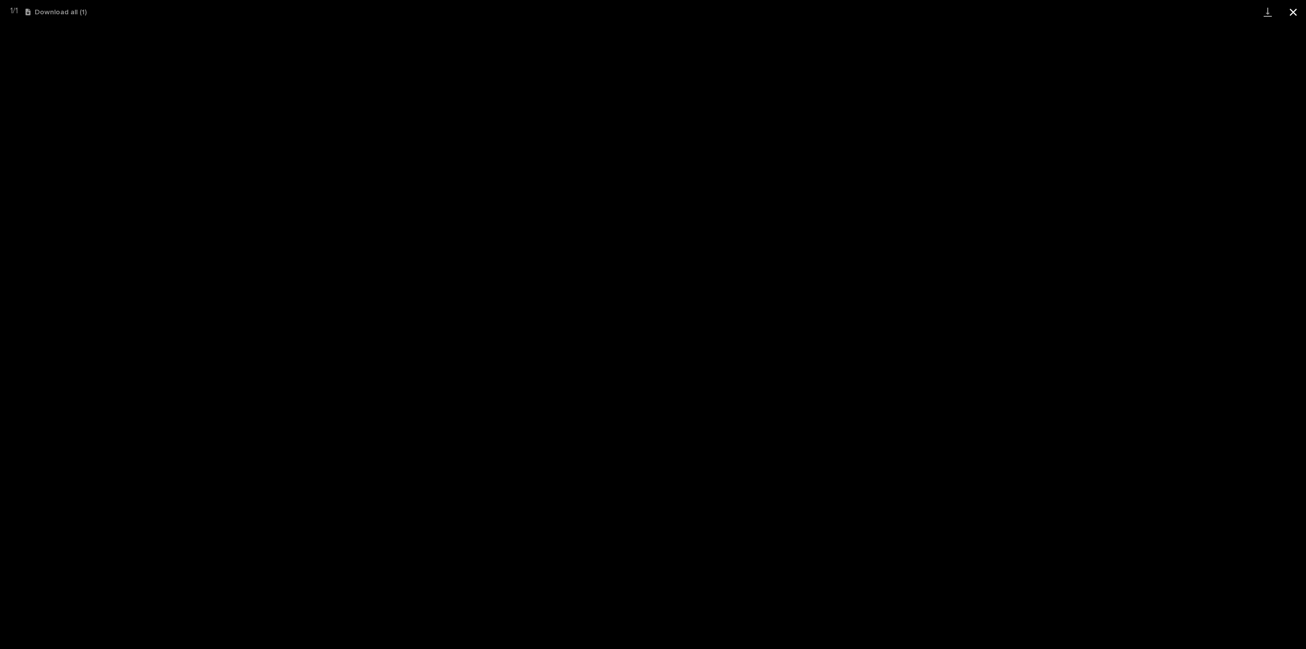
click at [1295, 11] on button "Close gallery" at bounding box center [1294, 12] width 26 height 24
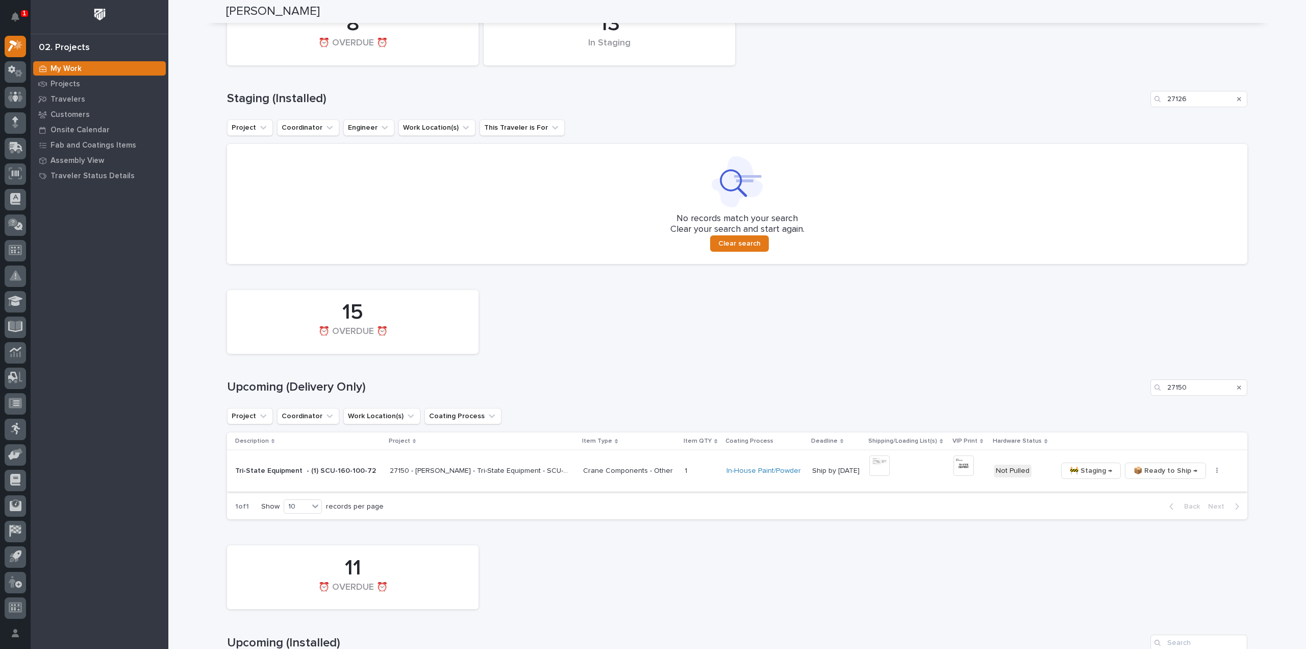
click at [954, 466] on img at bounding box center [964, 465] width 20 height 20
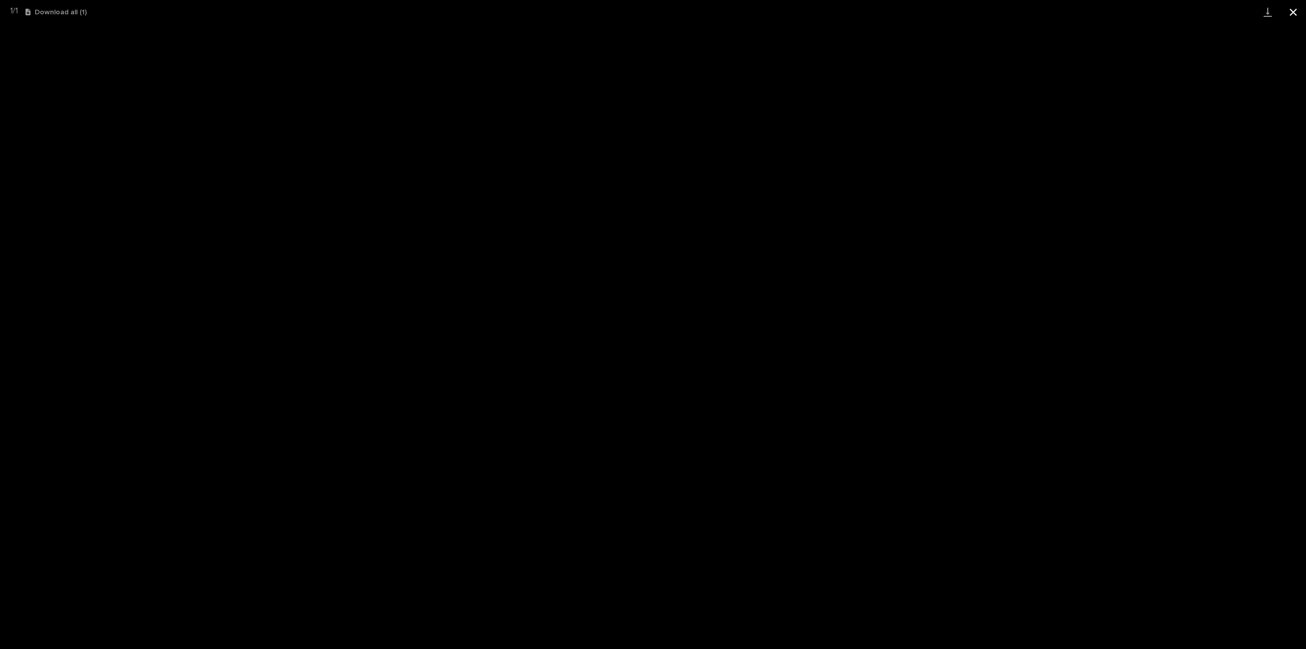
click at [1295, 14] on button "Close gallery" at bounding box center [1294, 12] width 26 height 24
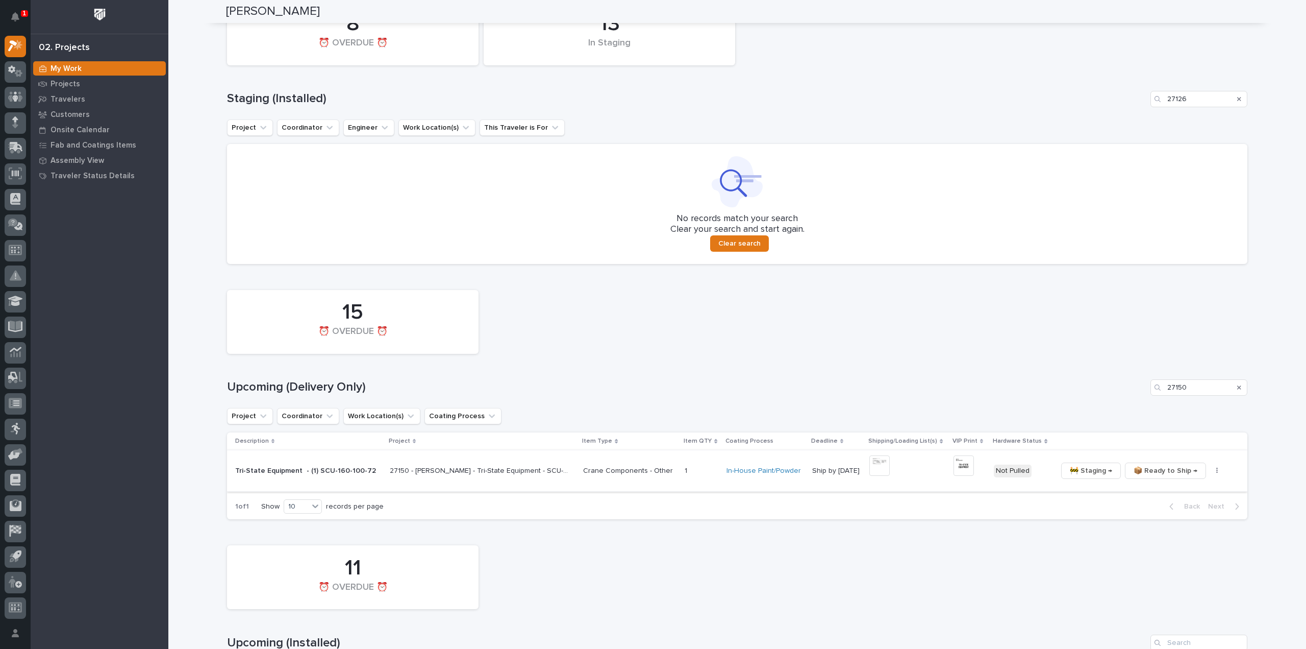
click at [1210, 470] on button "button" at bounding box center [1217, 470] width 14 height 7
click at [1180, 524] on span "🔩 Hardware" at bounding box center [1172, 523] width 43 height 12
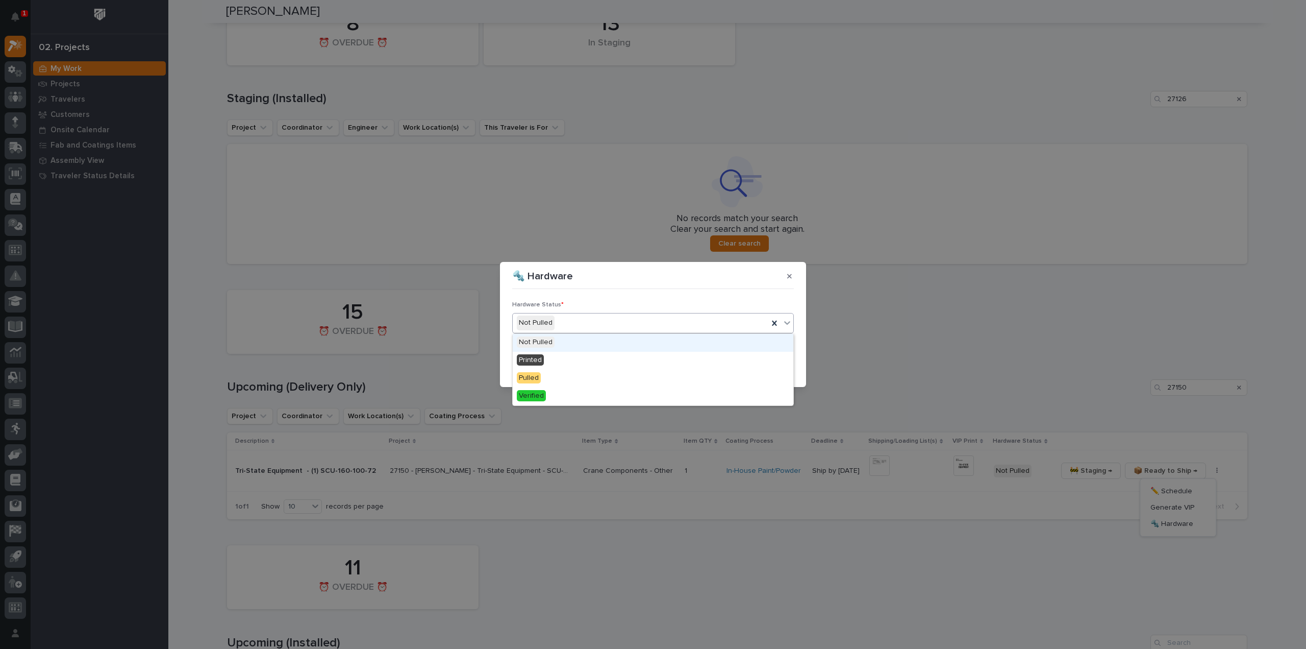
click at [580, 328] on div "Not Pulled" at bounding box center [641, 322] width 256 height 17
click at [571, 354] on div "Printed" at bounding box center [653, 361] width 281 height 18
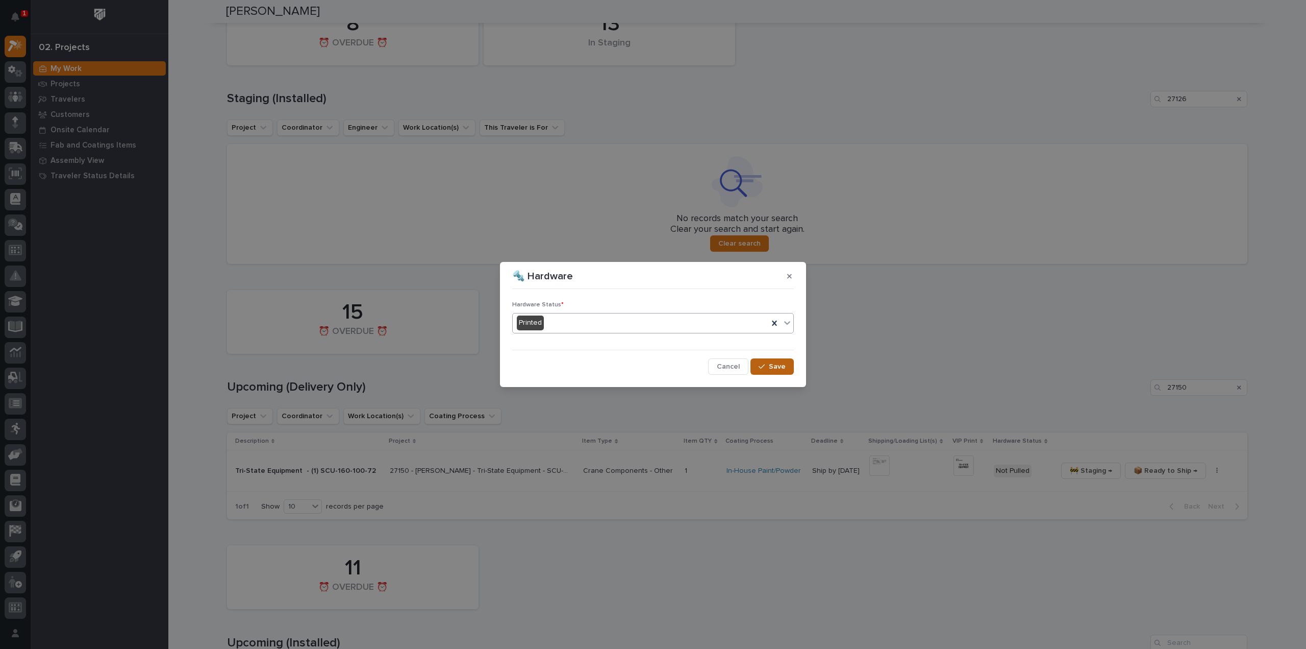
click at [778, 364] on span "Save" at bounding box center [777, 366] width 17 height 9
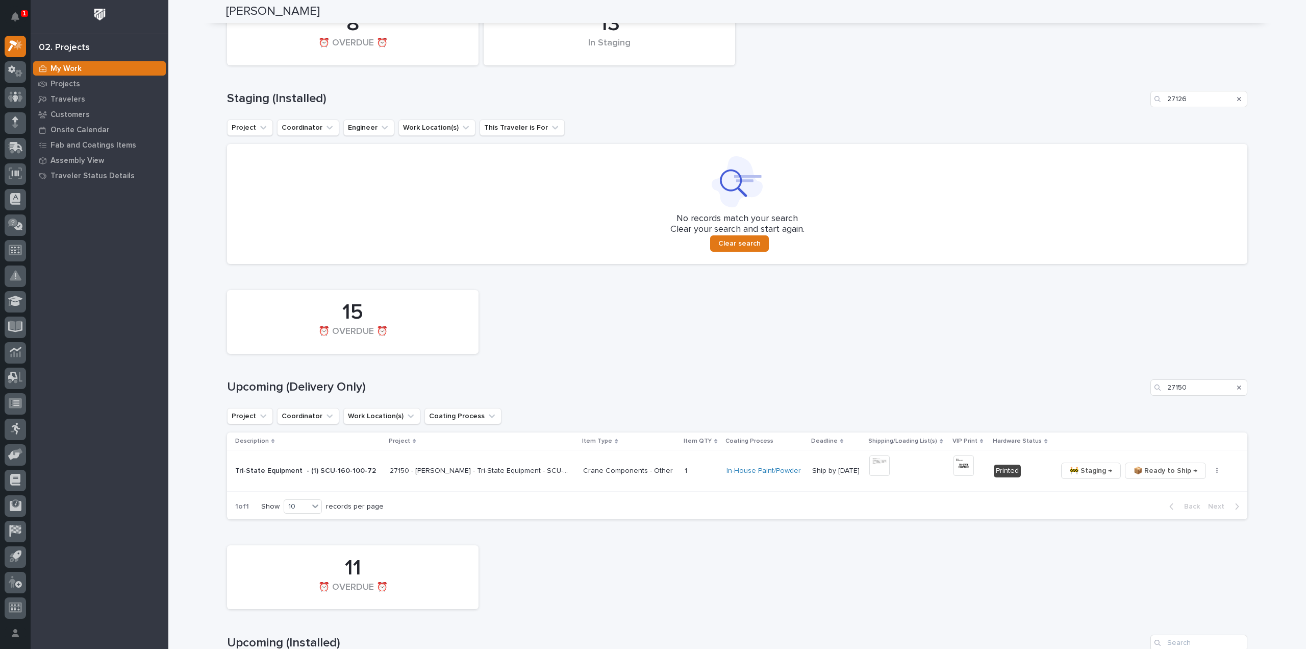
click at [1237, 388] on icon "Search" at bounding box center [1239, 387] width 4 height 4
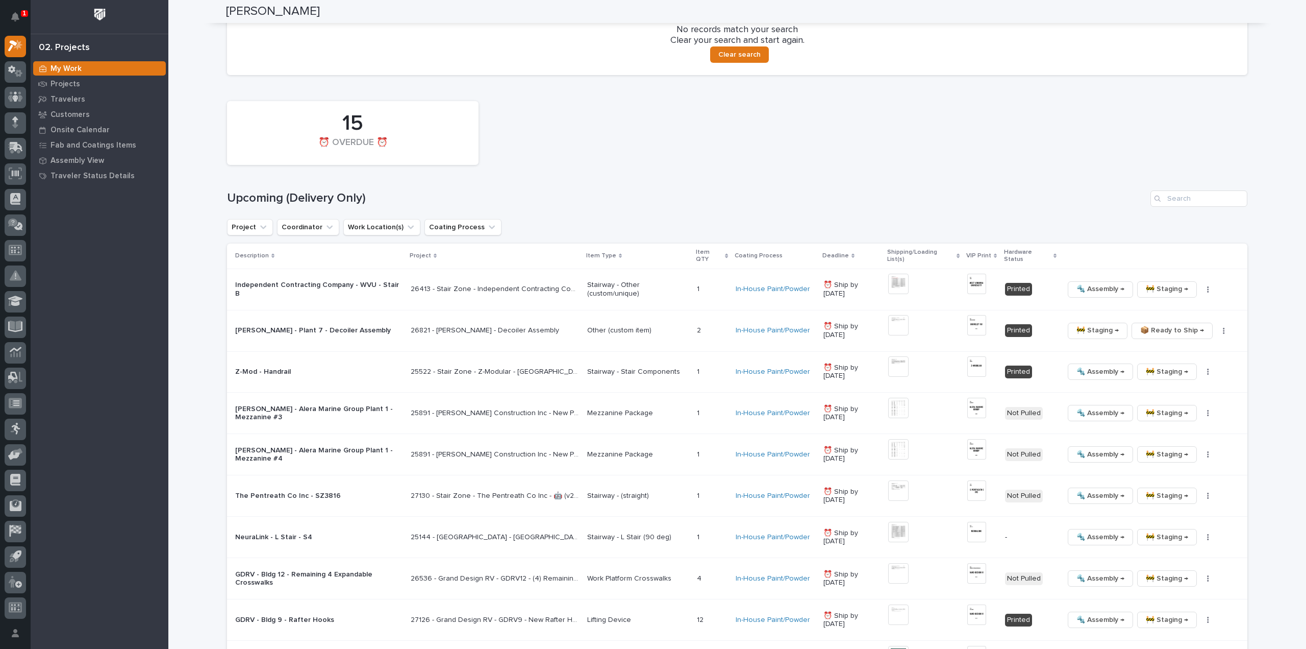
scroll to position [291, 0]
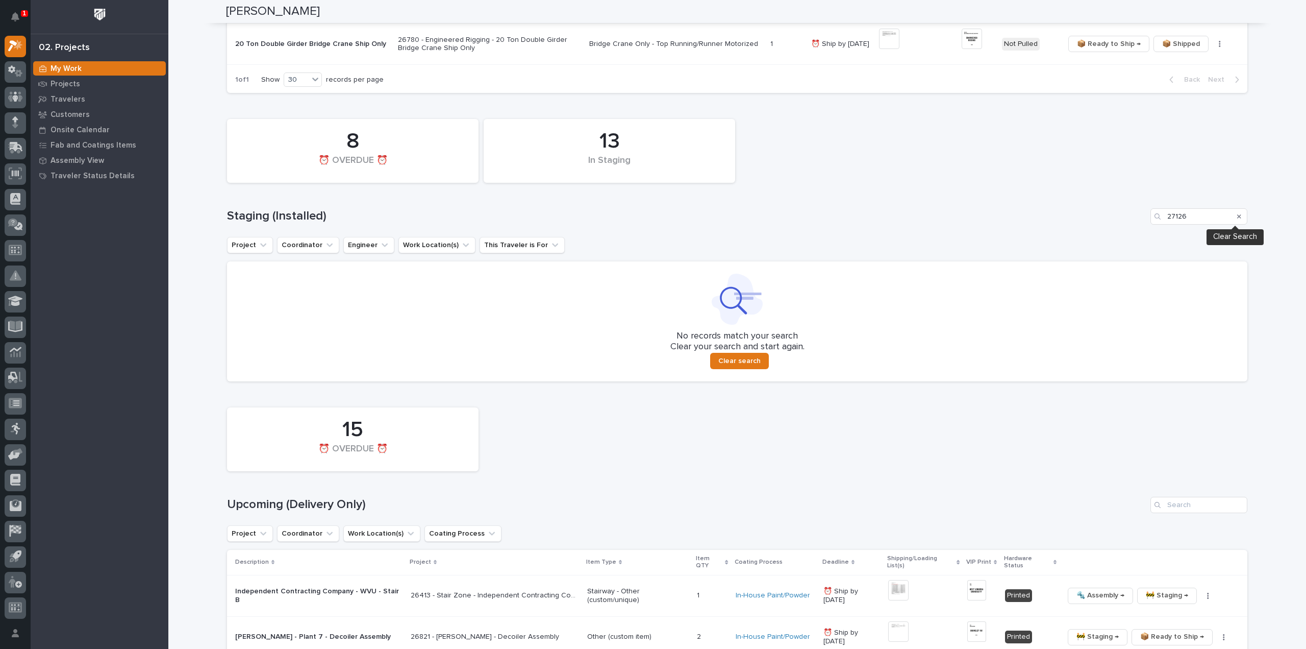
click at [1237, 216] on icon "Search" at bounding box center [1239, 216] width 4 height 6
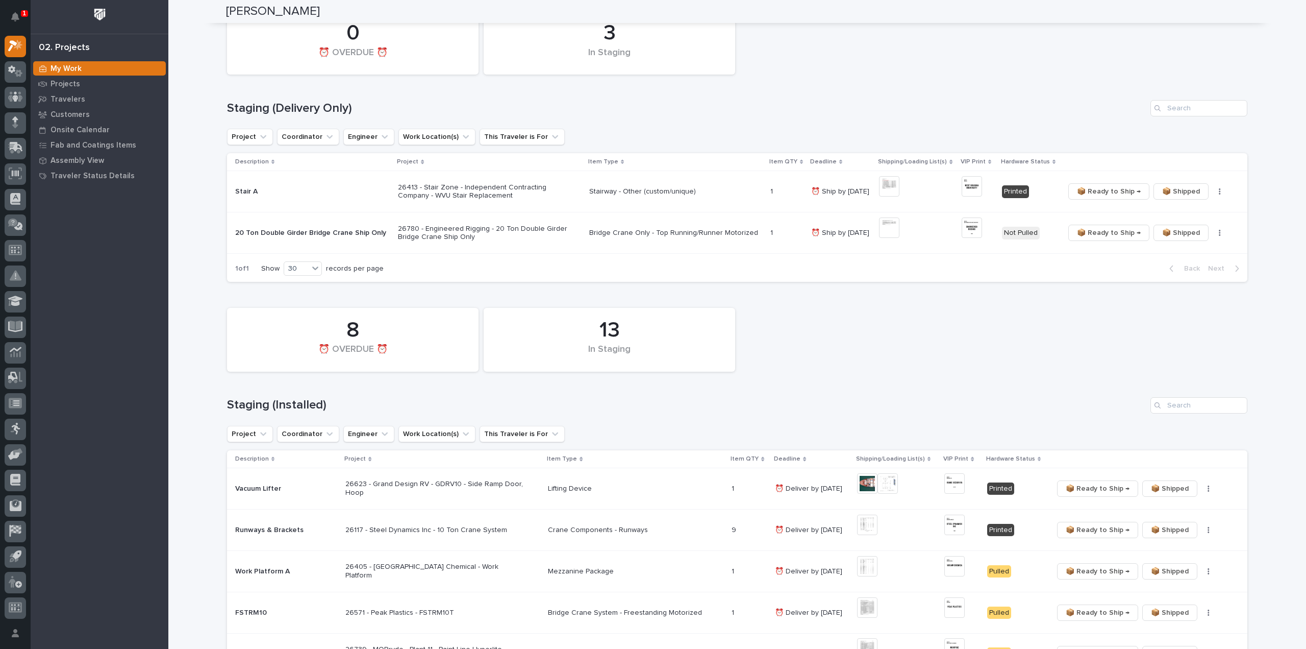
scroll to position [204, 0]
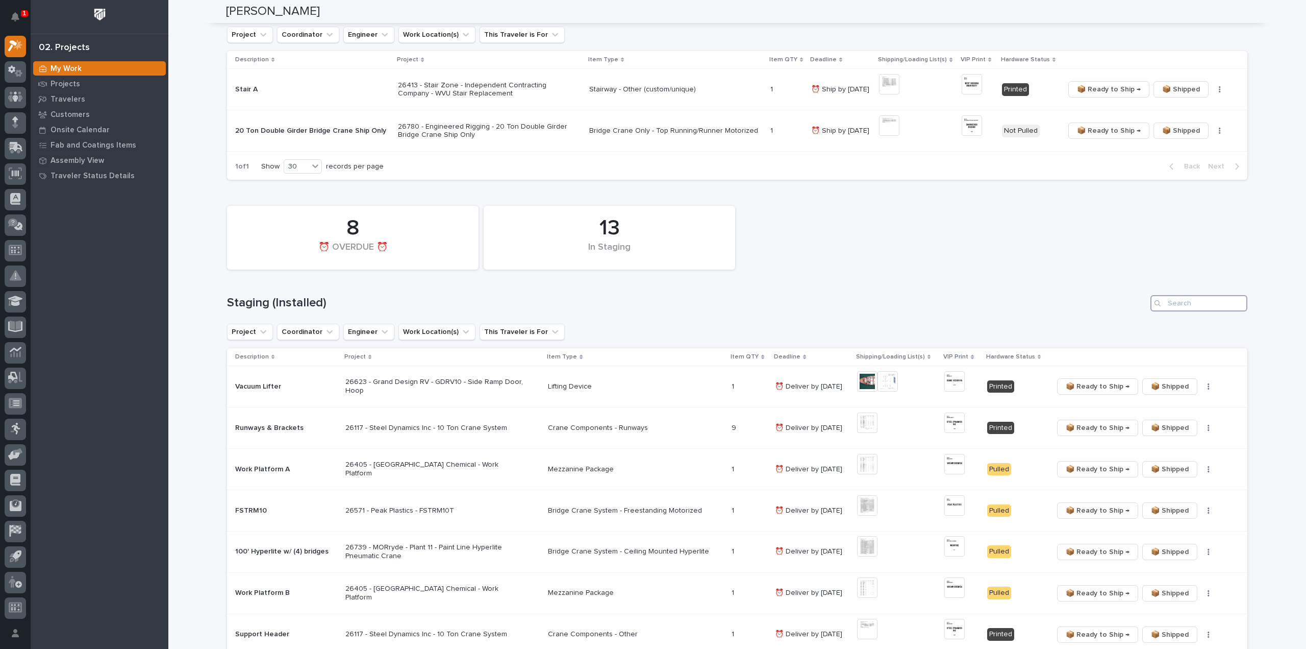
click at [1177, 301] on input "Search" at bounding box center [1199, 303] width 97 height 16
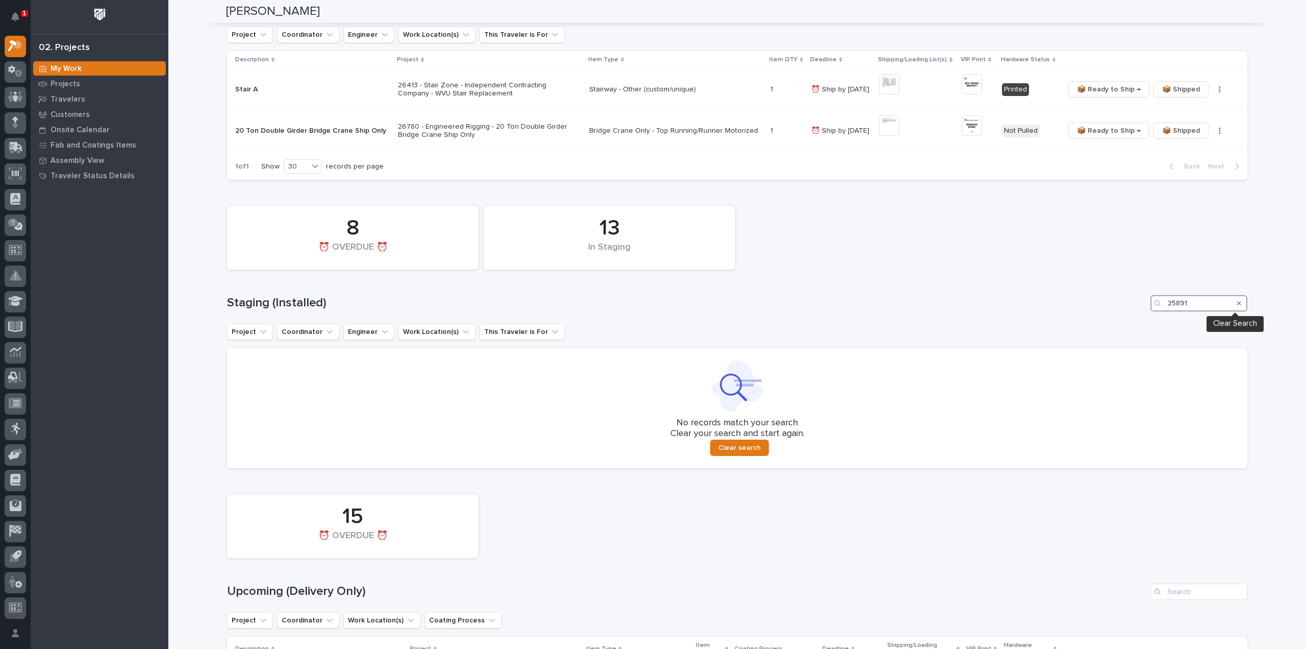
type input "25891"
click at [1237, 306] on icon "Search" at bounding box center [1239, 303] width 4 height 6
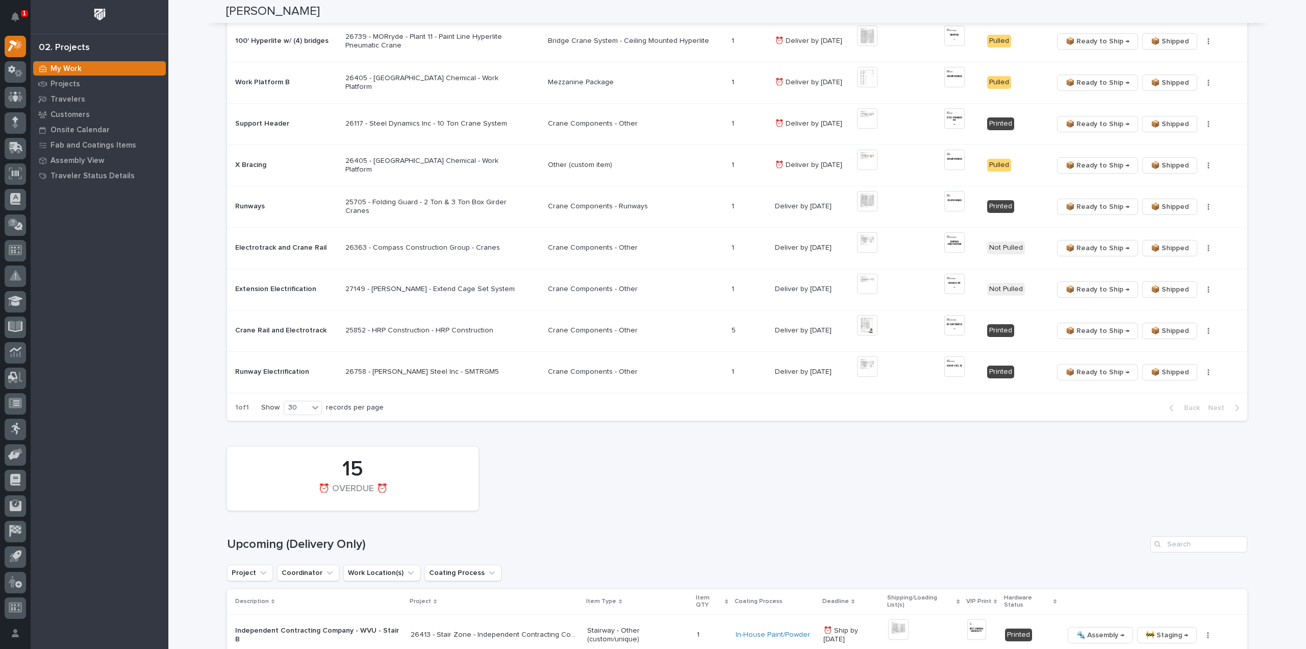
scroll to position [919, 0]
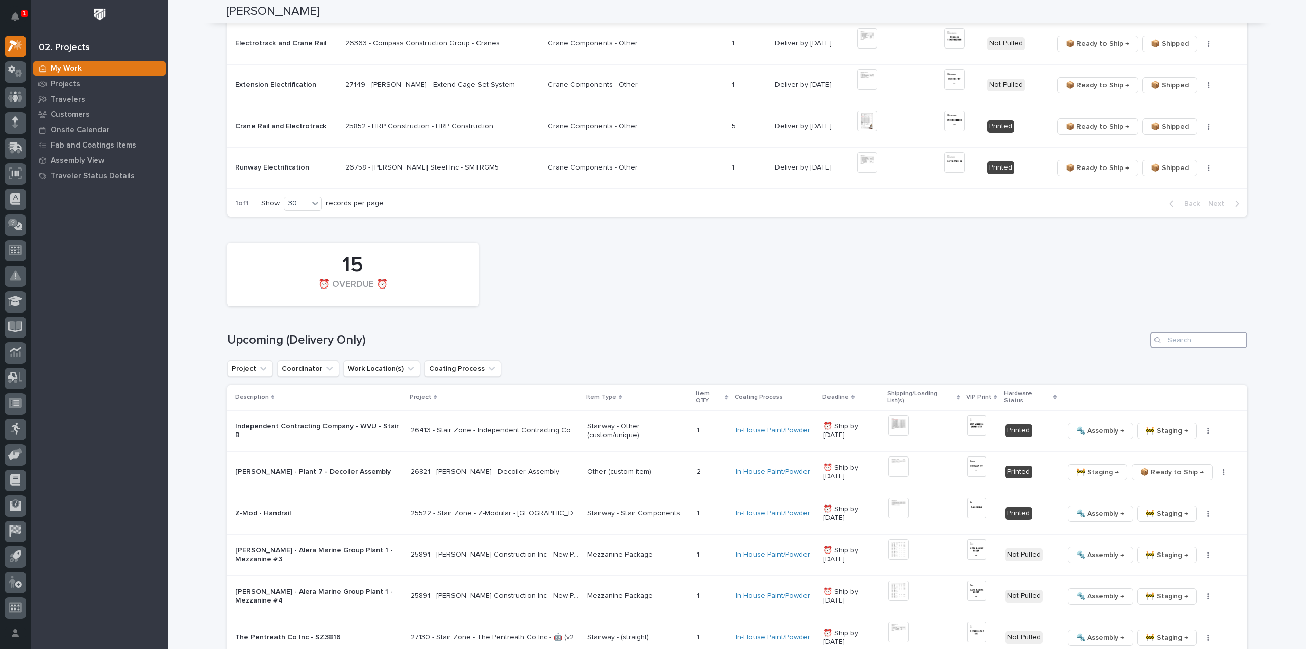
click at [1201, 341] on input "Search" at bounding box center [1199, 340] width 97 height 16
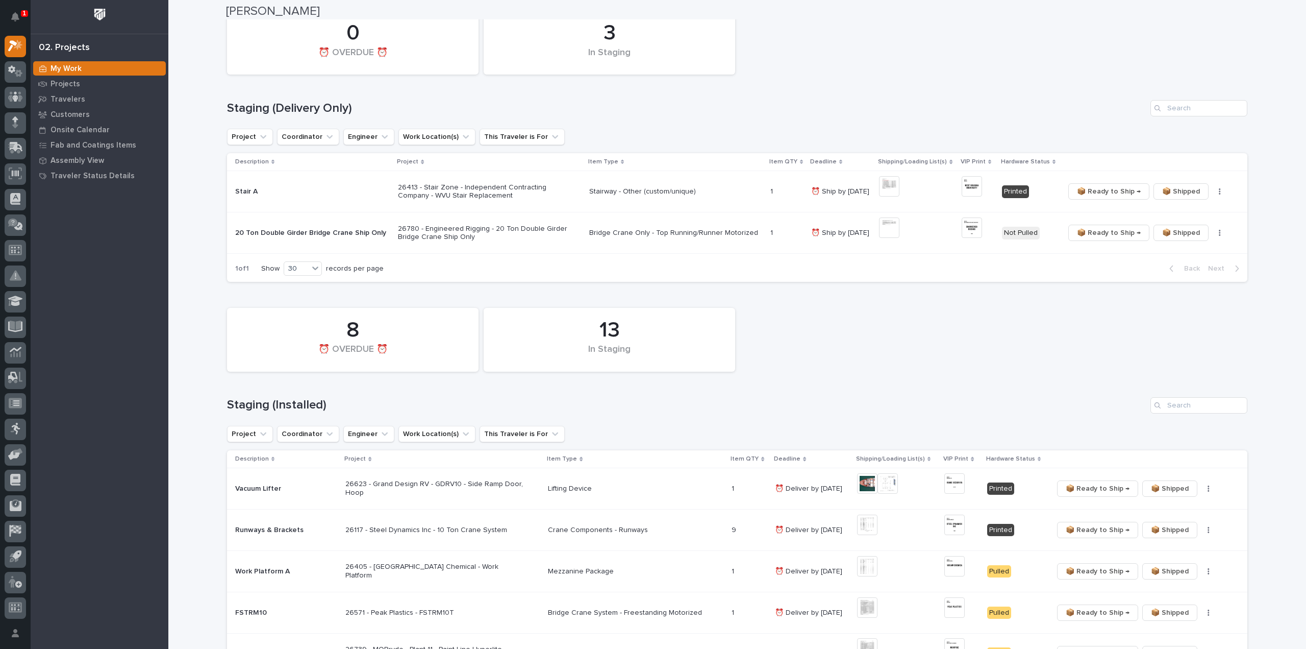
scroll to position [204, 0]
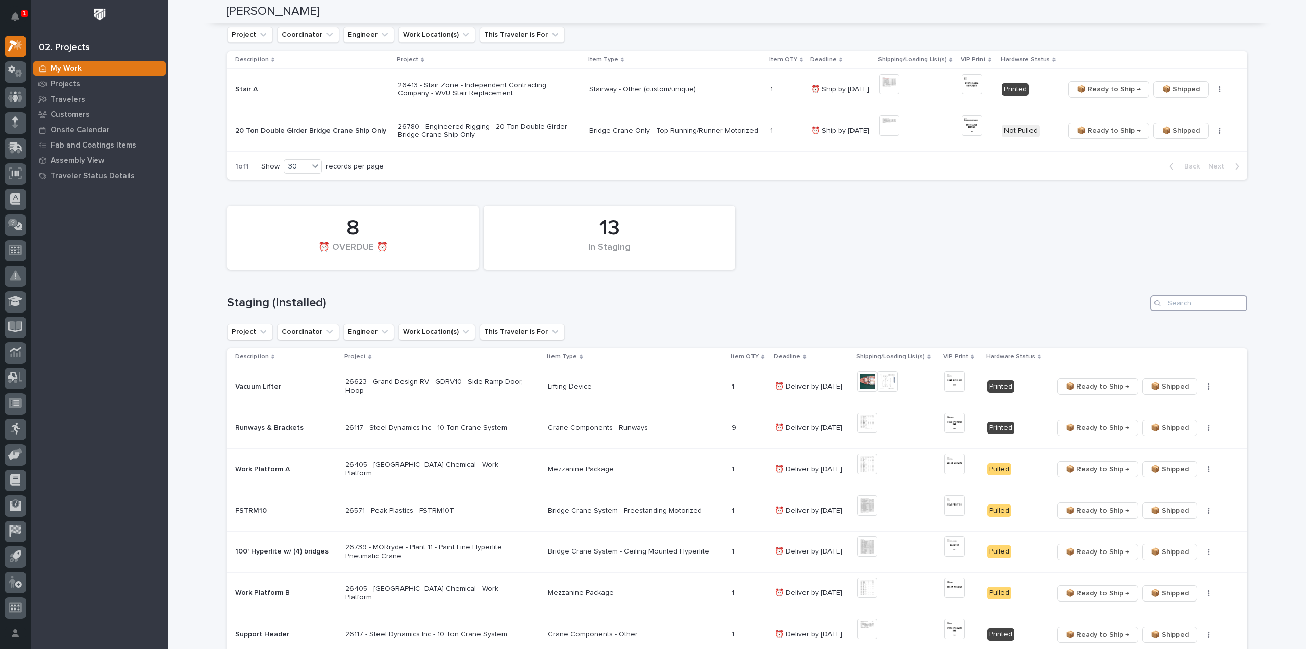
click at [1199, 310] on input "Search" at bounding box center [1199, 303] width 97 height 16
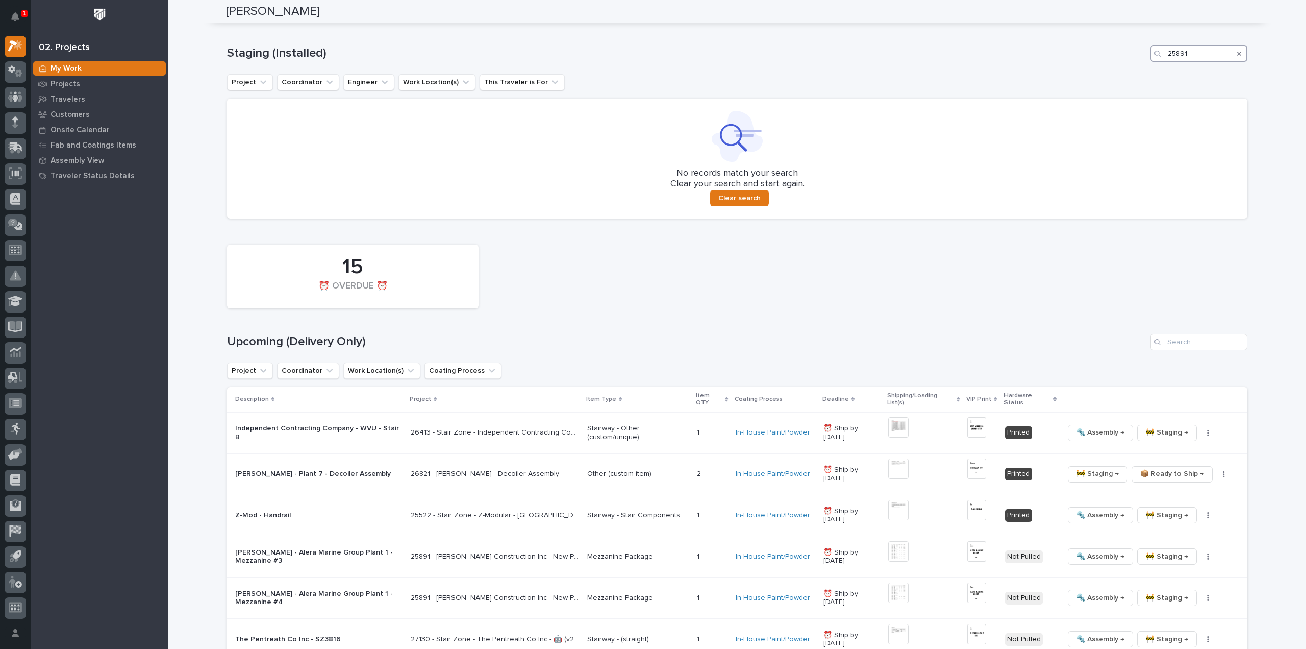
scroll to position [510, 0]
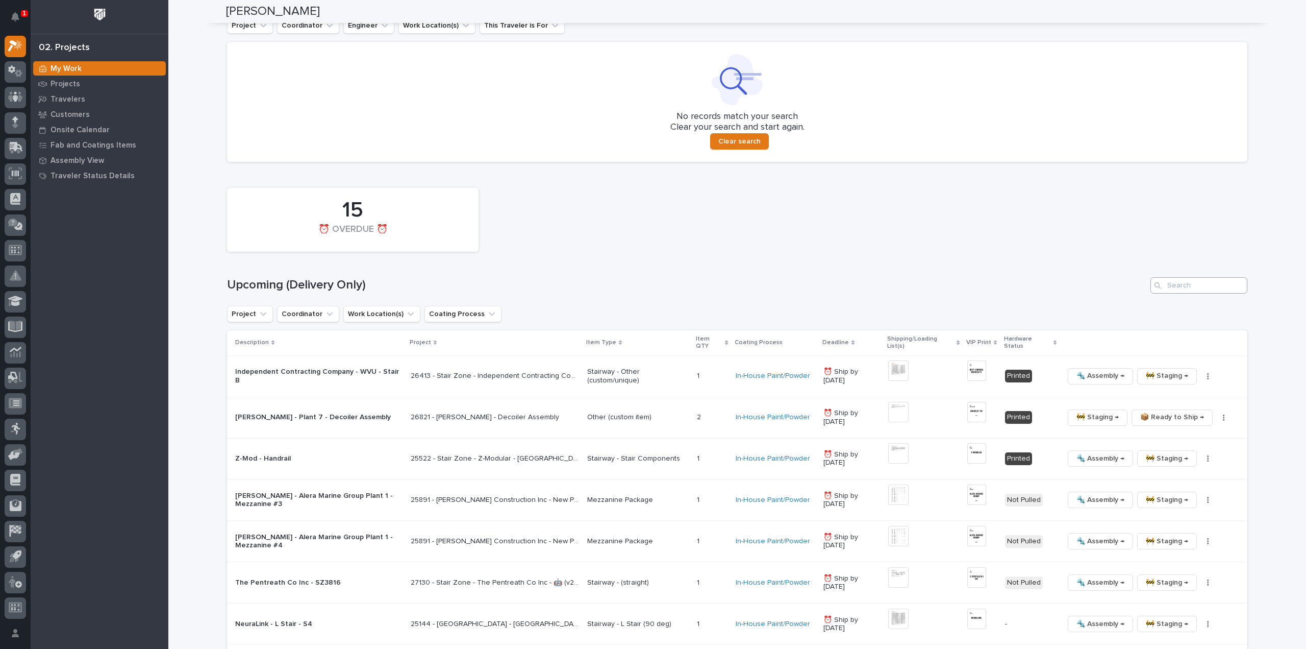
type input "25891"
click at [1187, 288] on input "Search" at bounding box center [1199, 285] width 97 height 16
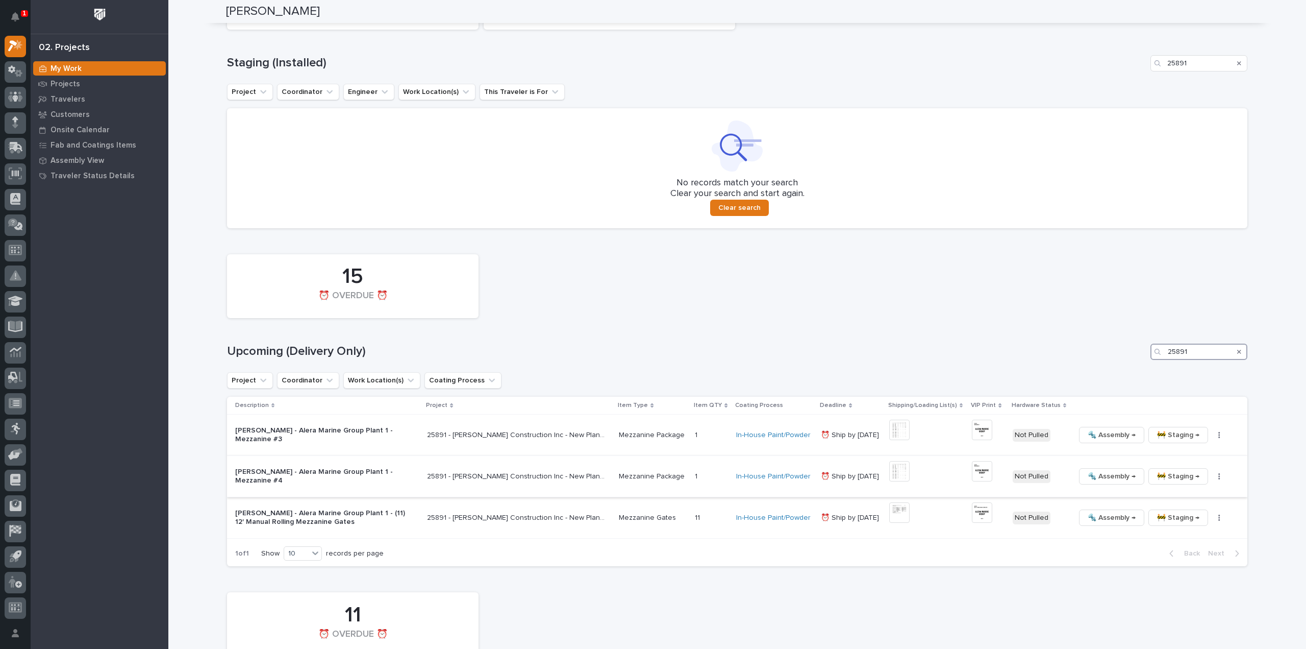
scroll to position [464, 0]
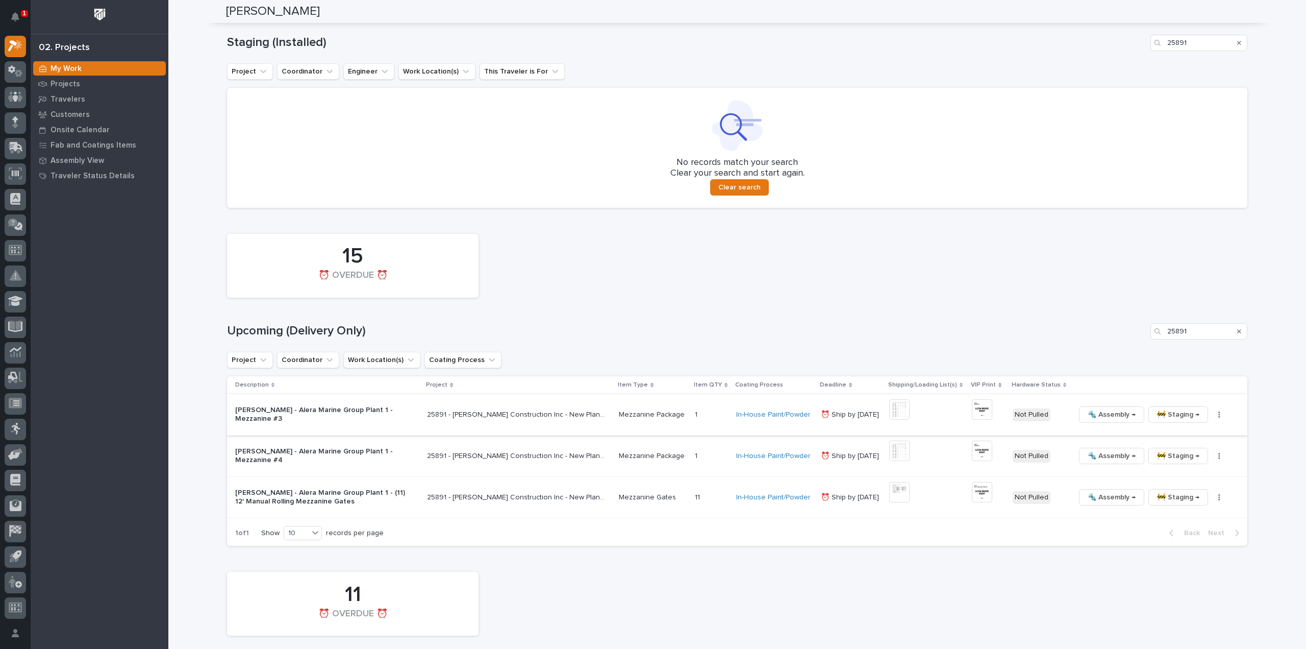
click at [897, 406] on img at bounding box center [899, 409] width 20 height 20
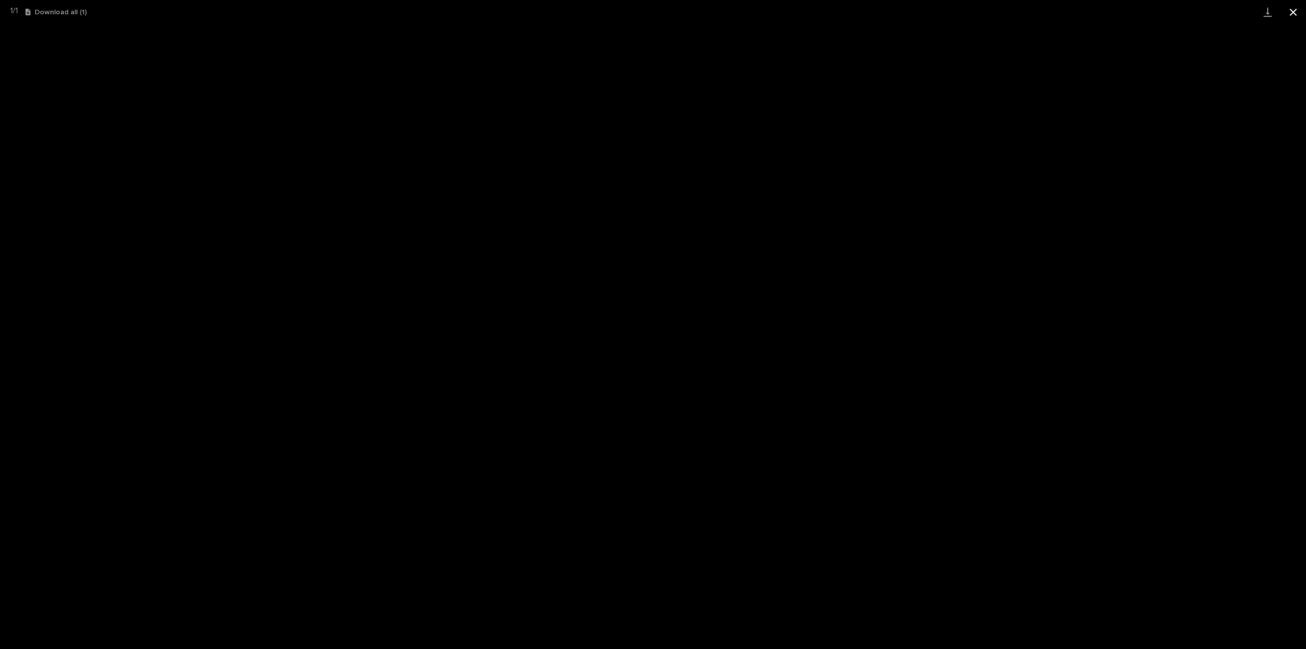
click at [1295, 13] on button "Close gallery" at bounding box center [1294, 12] width 26 height 24
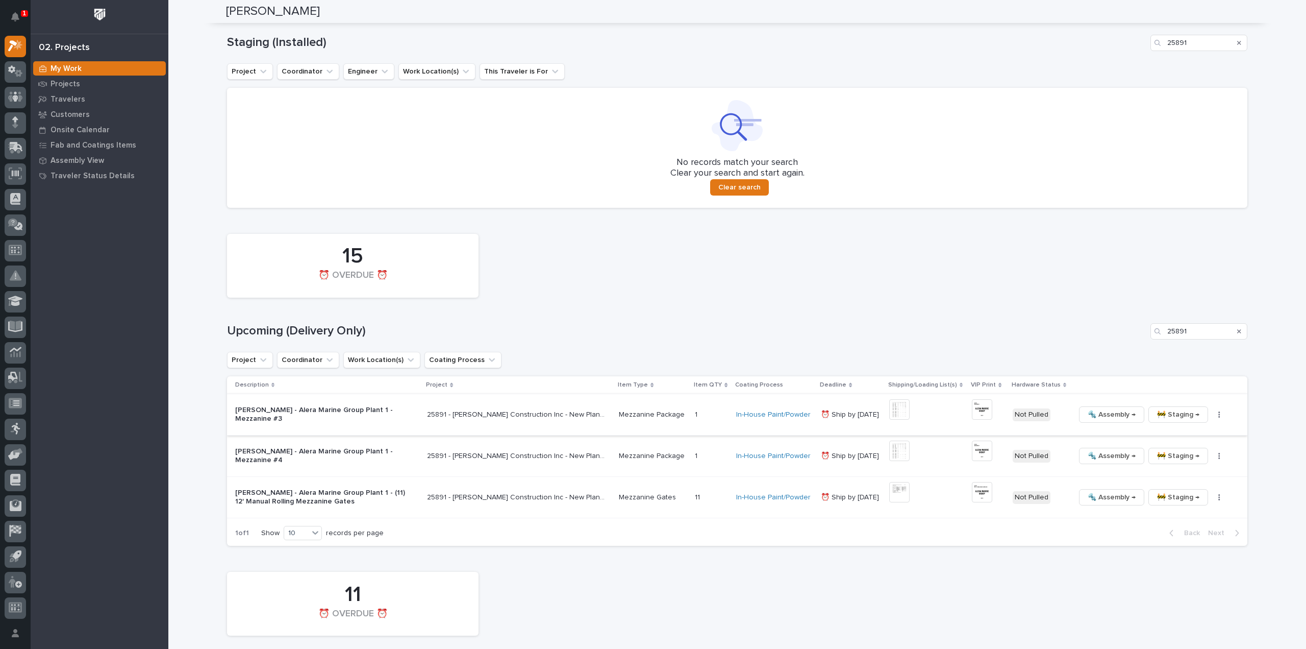
click at [984, 410] on img at bounding box center [982, 409] width 20 height 20
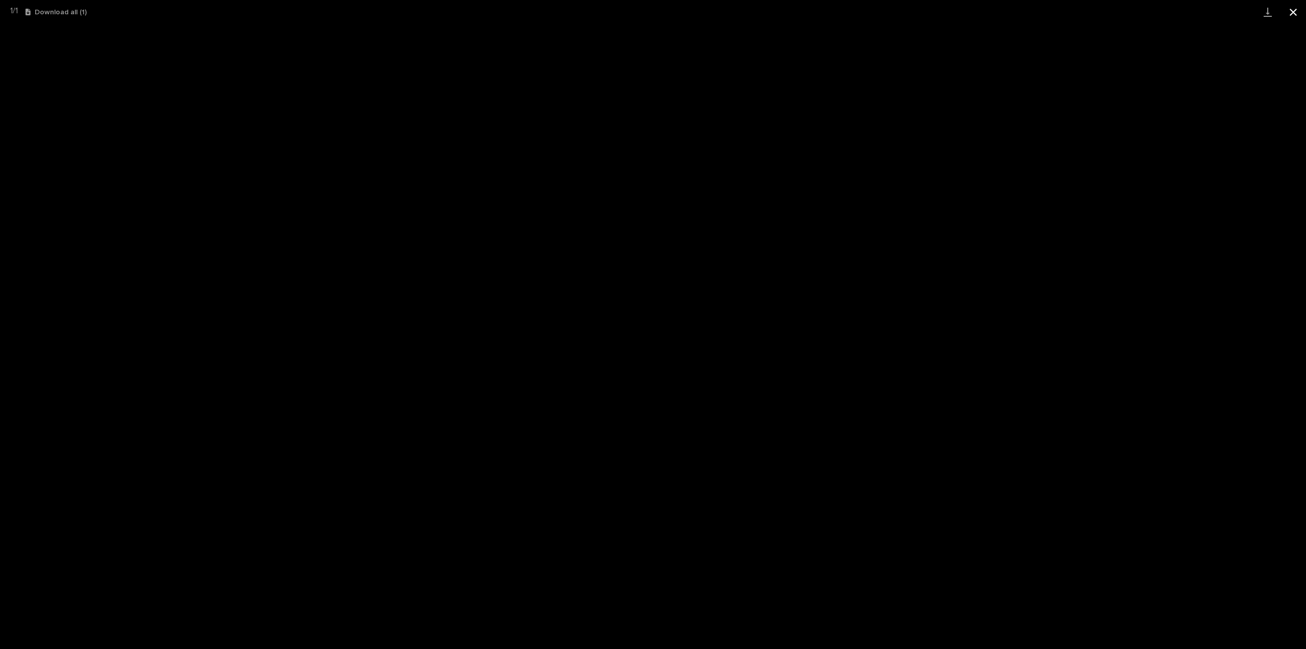
click at [1290, 11] on button "Close gallery" at bounding box center [1294, 12] width 26 height 24
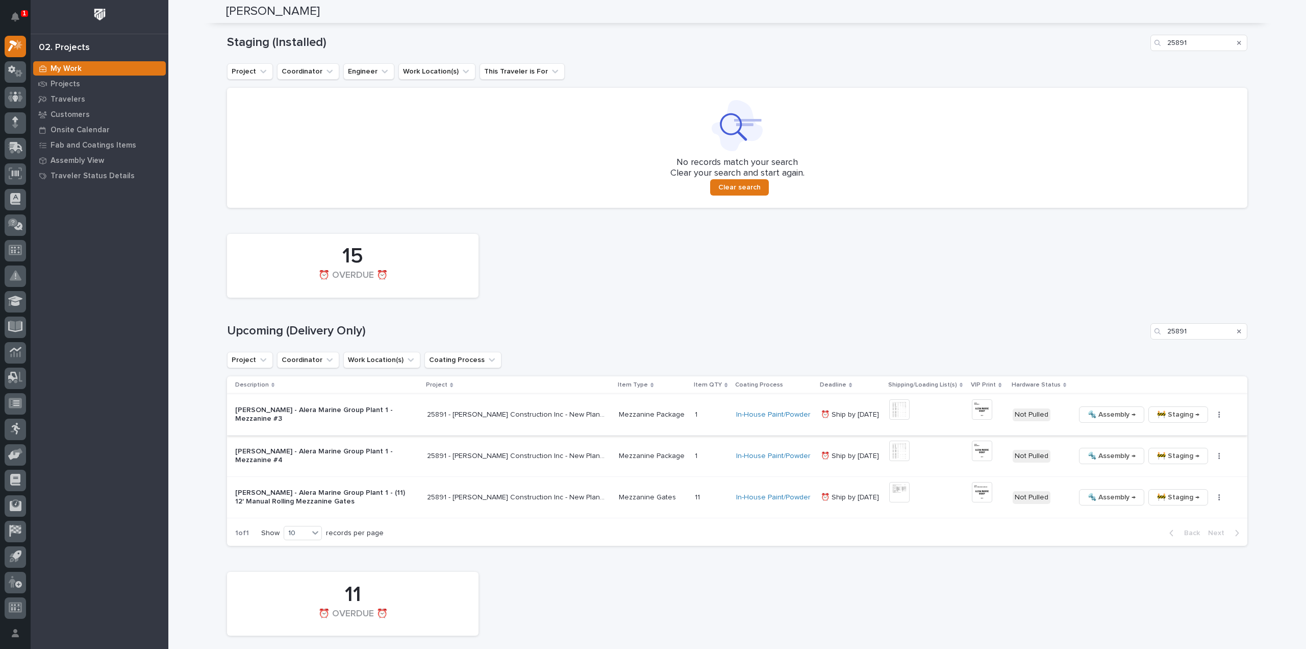
click at [1215, 416] on button "button" at bounding box center [1219, 414] width 14 height 7
click at [1197, 484] on button "🔩 Hardware" at bounding box center [1182, 484] width 75 height 16
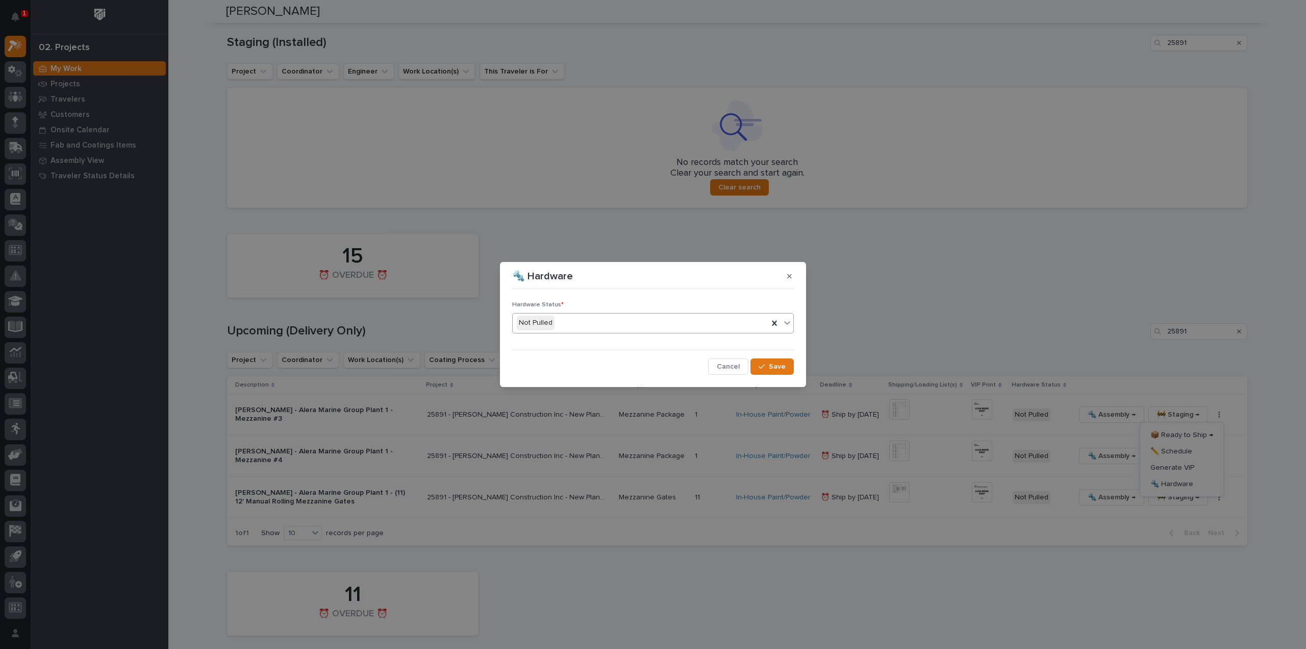
click at [561, 327] on div "Not Pulled" at bounding box center [641, 322] width 256 height 17
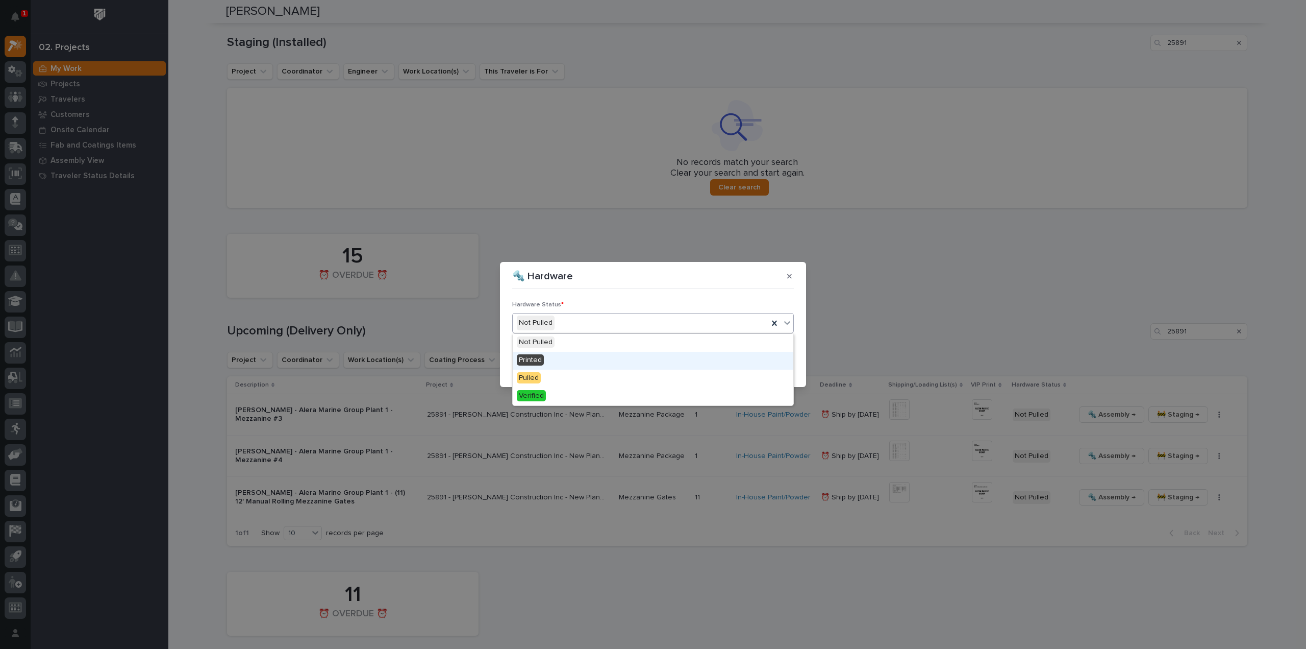
drag, startPoint x: 548, startPoint y: 363, endPoint x: 561, endPoint y: 356, distance: 15.1
click at [549, 363] on div "Printed" at bounding box center [653, 361] width 281 height 18
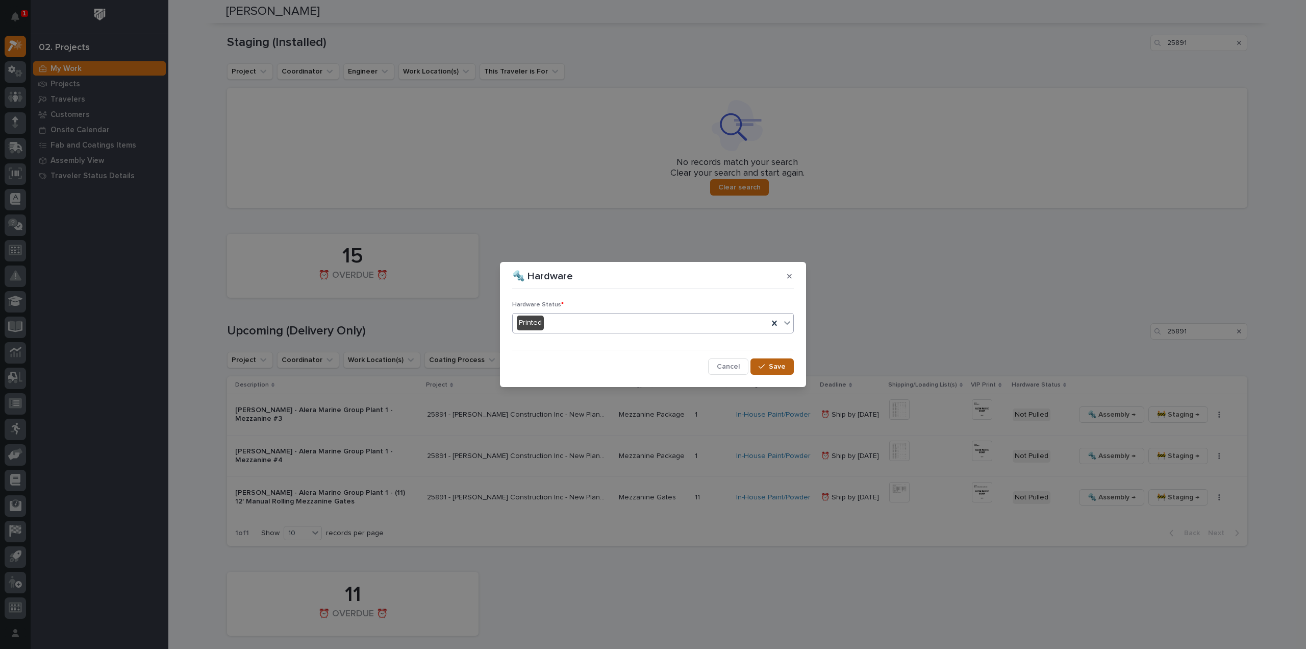
click at [779, 367] on span "Save" at bounding box center [777, 366] width 17 height 9
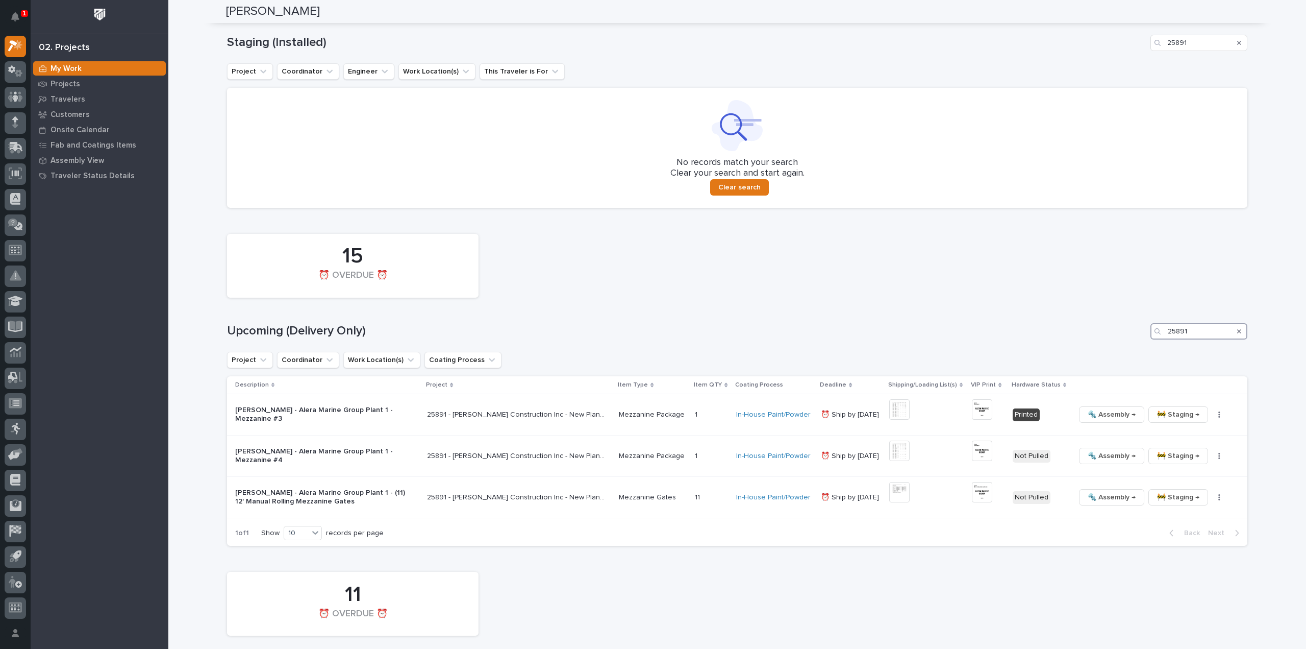
drag, startPoint x: 1192, startPoint y: 333, endPoint x: 1156, endPoint y: 339, distance: 36.2
click at [1156, 339] on div "15 ⏰ OVERDUE ⏰ Upcoming (Delivery Only) 25891 Project Coordinator Work Location…" at bounding box center [737, 387] width 1021 height 317
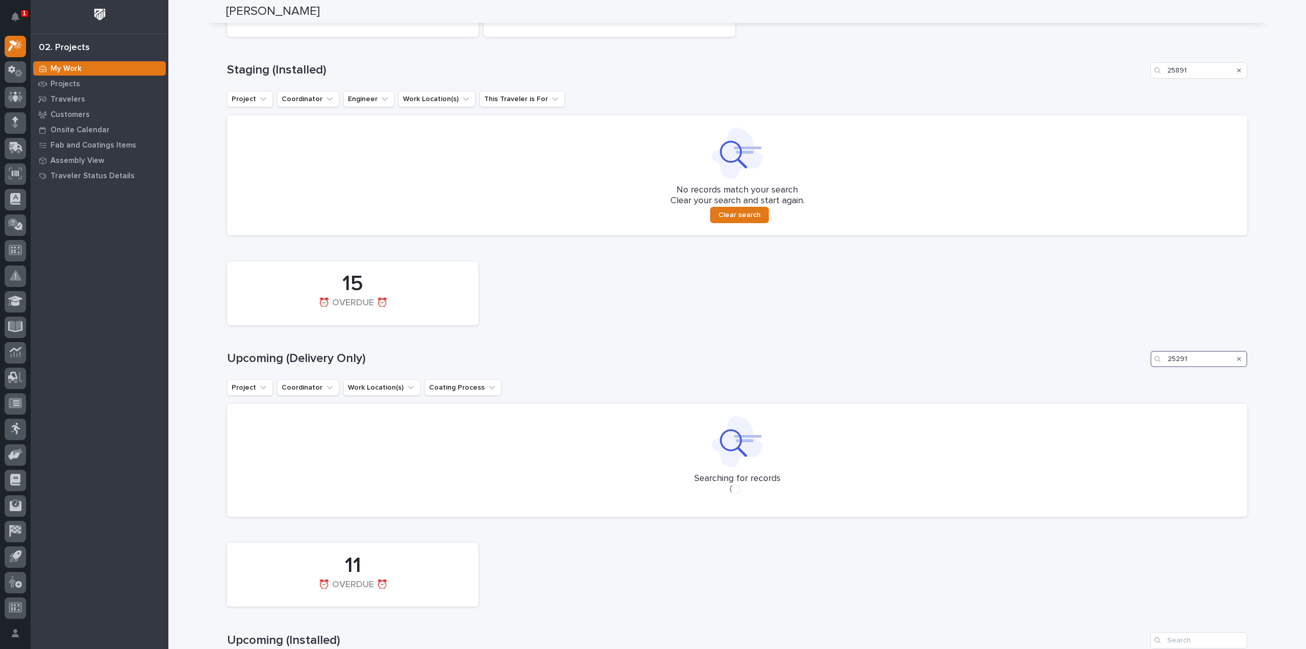
scroll to position [440, 0]
type input "25291"
drag, startPoint x: 1197, startPoint y: 69, endPoint x: 1132, endPoint y: 92, distance: 69.2
click at [1132, 92] on div "13 In Staging 8 ⏰ OVERDUE ⏰ Staging (Installed) 25891 Project Coordinator Engin…" at bounding box center [737, 98] width 1021 height 267
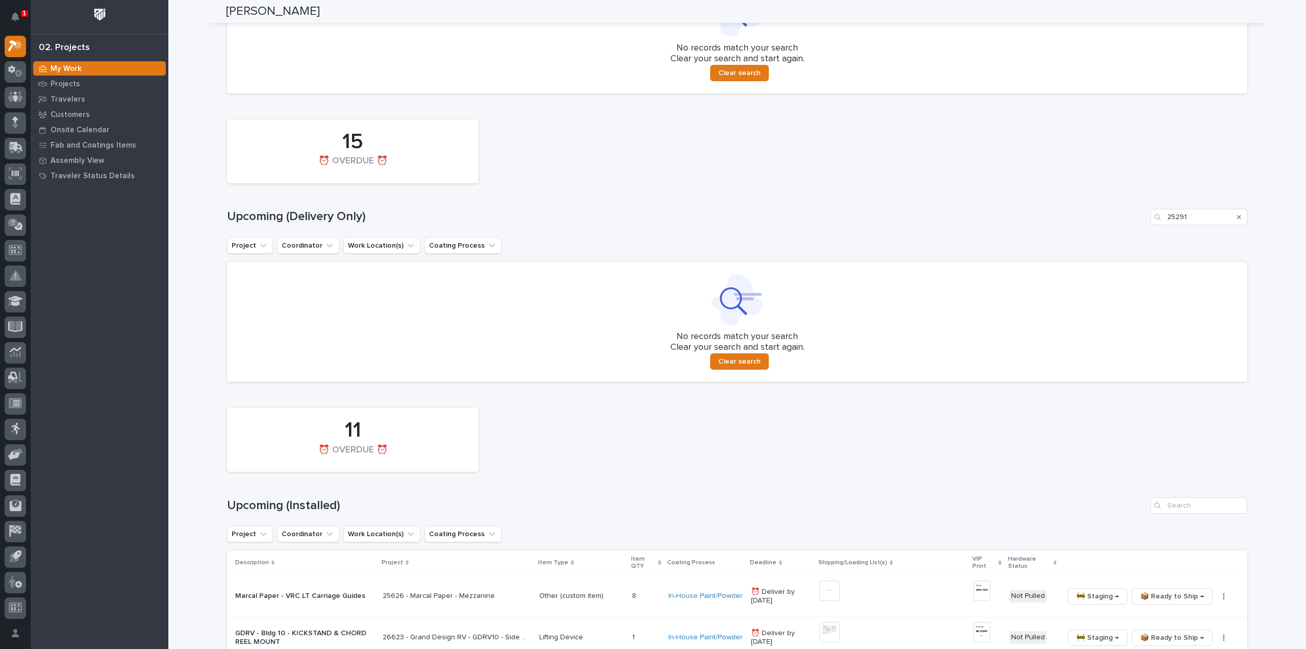
scroll to position [681, 0]
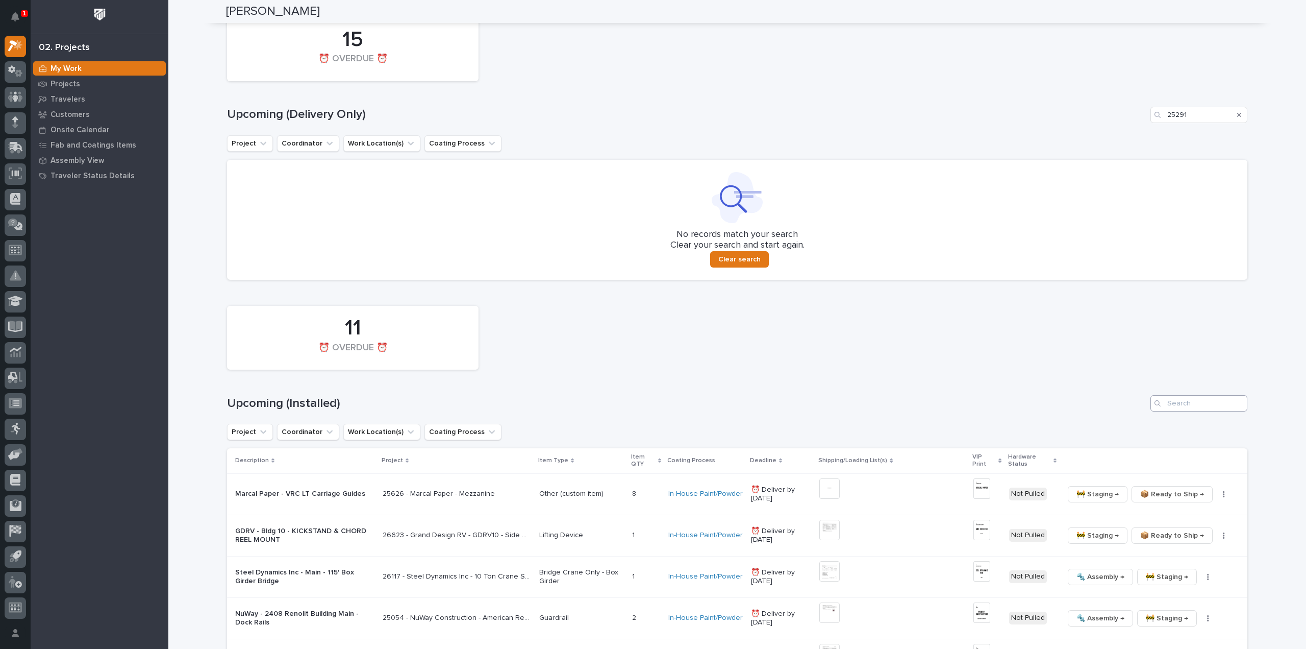
type input "27291"
click at [1205, 407] on input "Search" at bounding box center [1199, 403] width 97 height 16
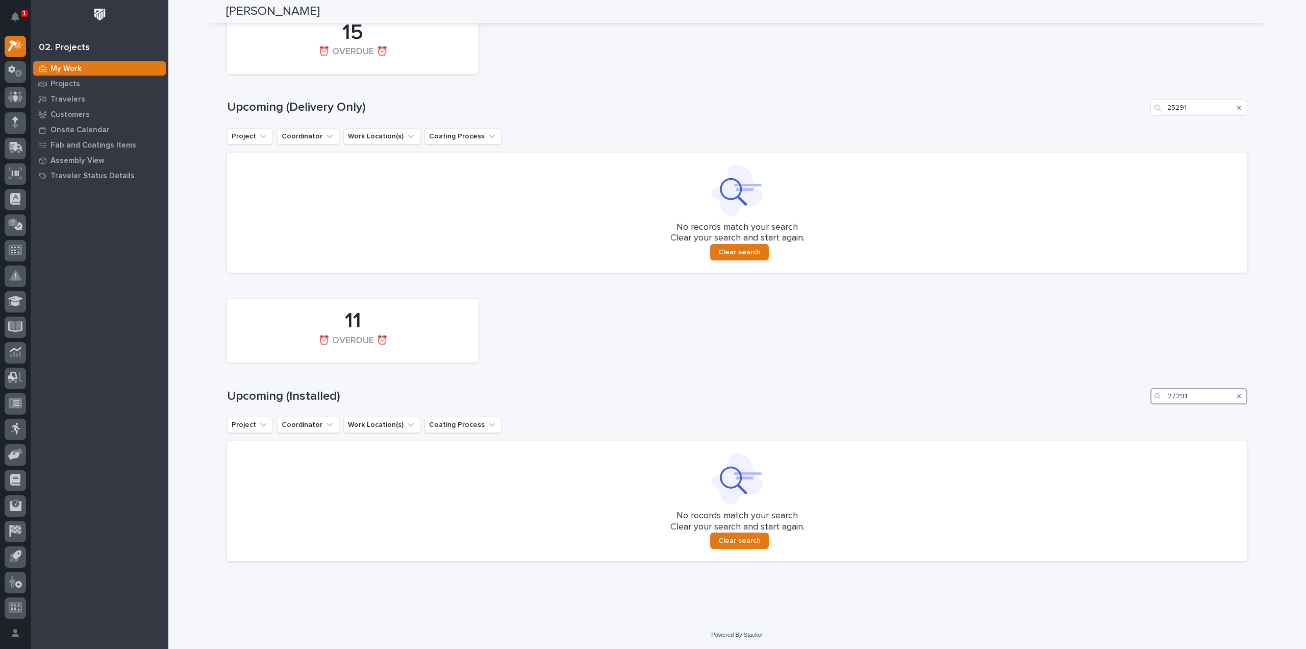
scroll to position [730, 0]
drag, startPoint x: 1218, startPoint y: 398, endPoint x: 1151, endPoint y: 403, distance: 67.6
click at [1151, 403] on div "27291" at bounding box center [1199, 395] width 97 height 16
type input "27231"
drag, startPoint x: 1193, startPoint y: 108, endPoint x: 1131, endPoint y: 120, distance: 63.0
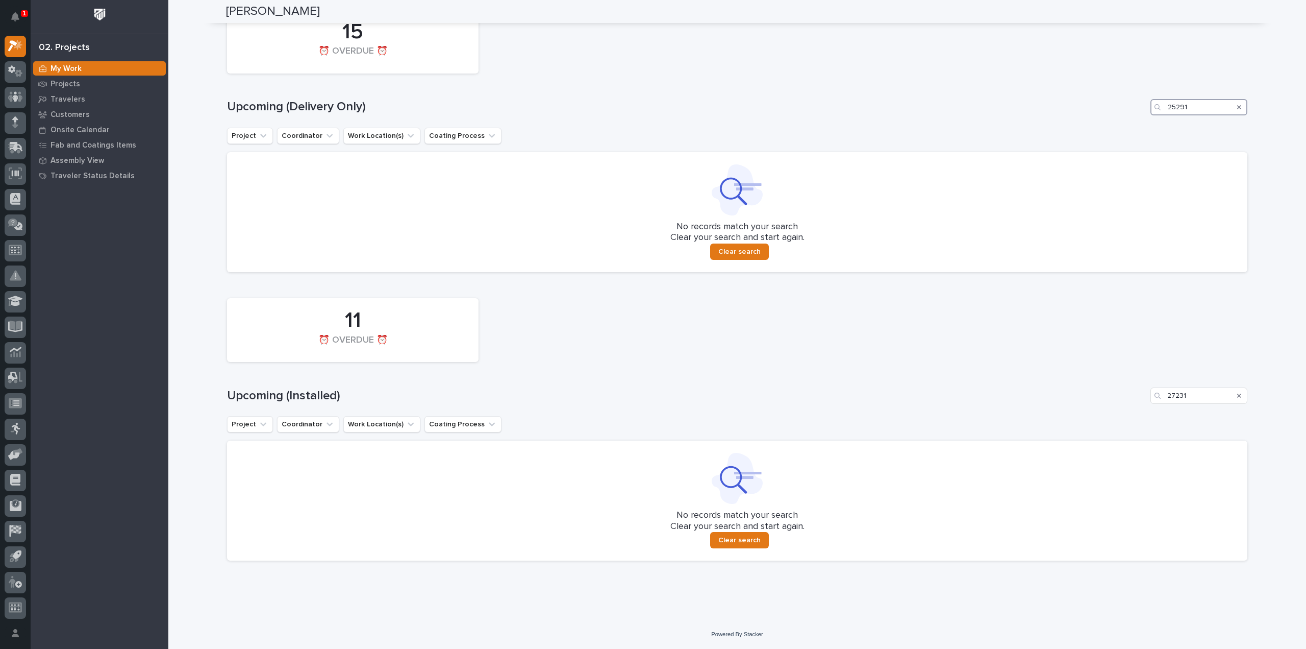
click at [1131, 120] on div "15 ⏰ OVERDUE ⏰ Upcoming (Delivery Only) 25291 Project Coordinator Work Location…" at bounding box center [737, 138] width 1021 height 267
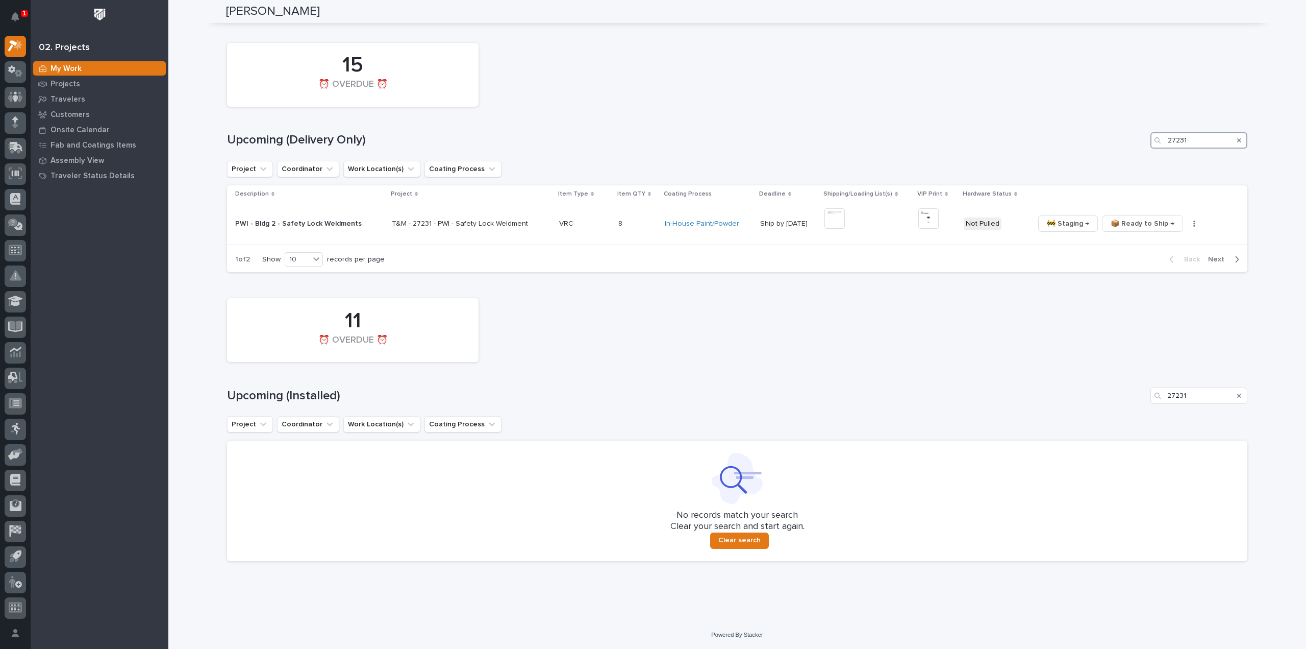
scroll to position [697, 0]
click at [832, 217] on img at bounding box center [835, 218] width 20 height 20
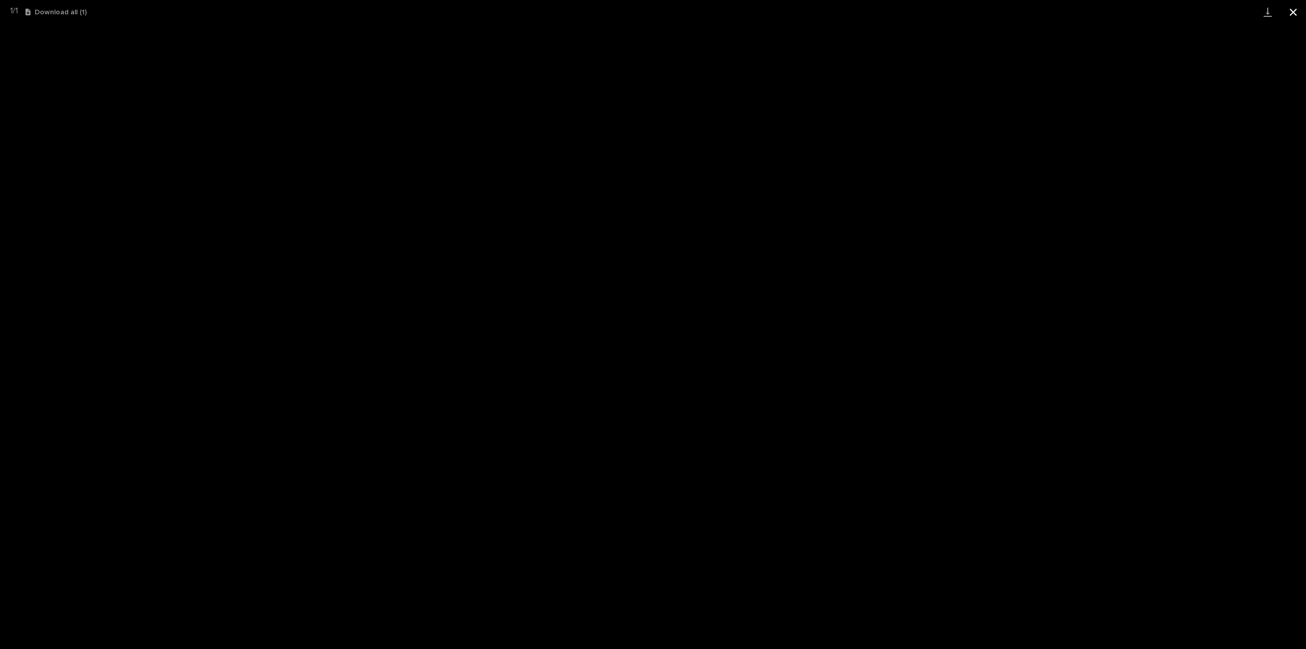
click at [1297, 11] on button "Close gallery" at bounding box center [1294, 12] width 26 height 24
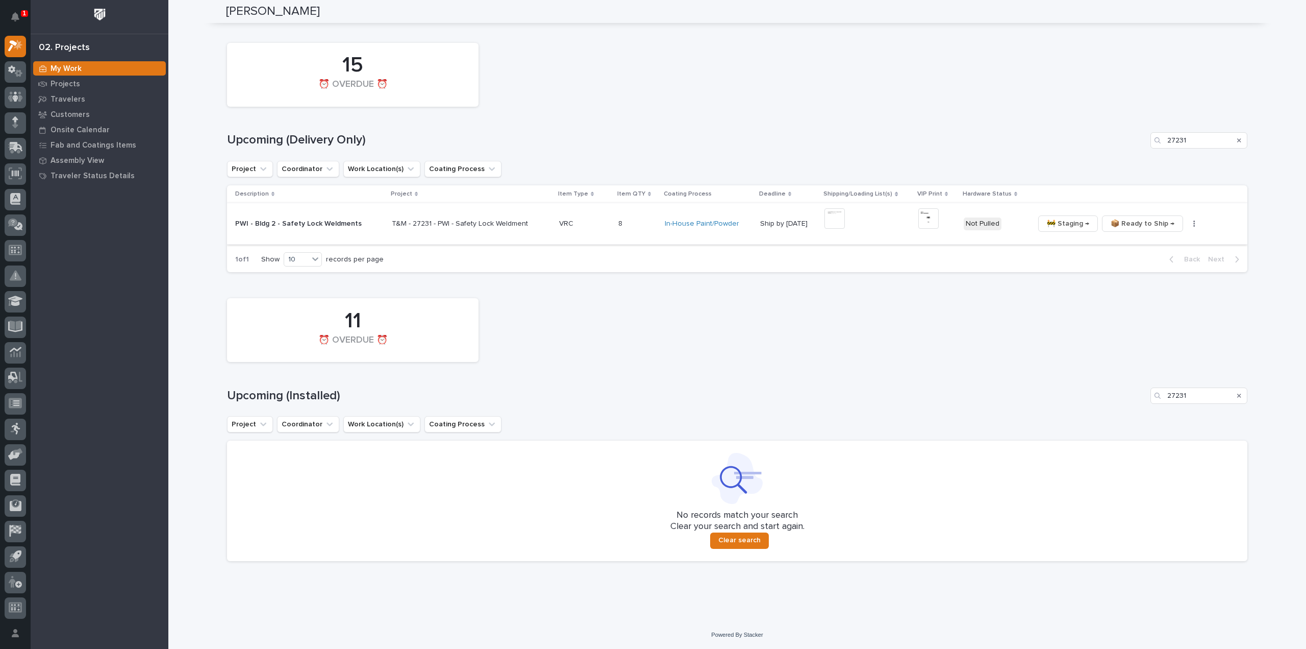
click at [922, 222] on img at bounding box center [929, 218] width 20 height 20
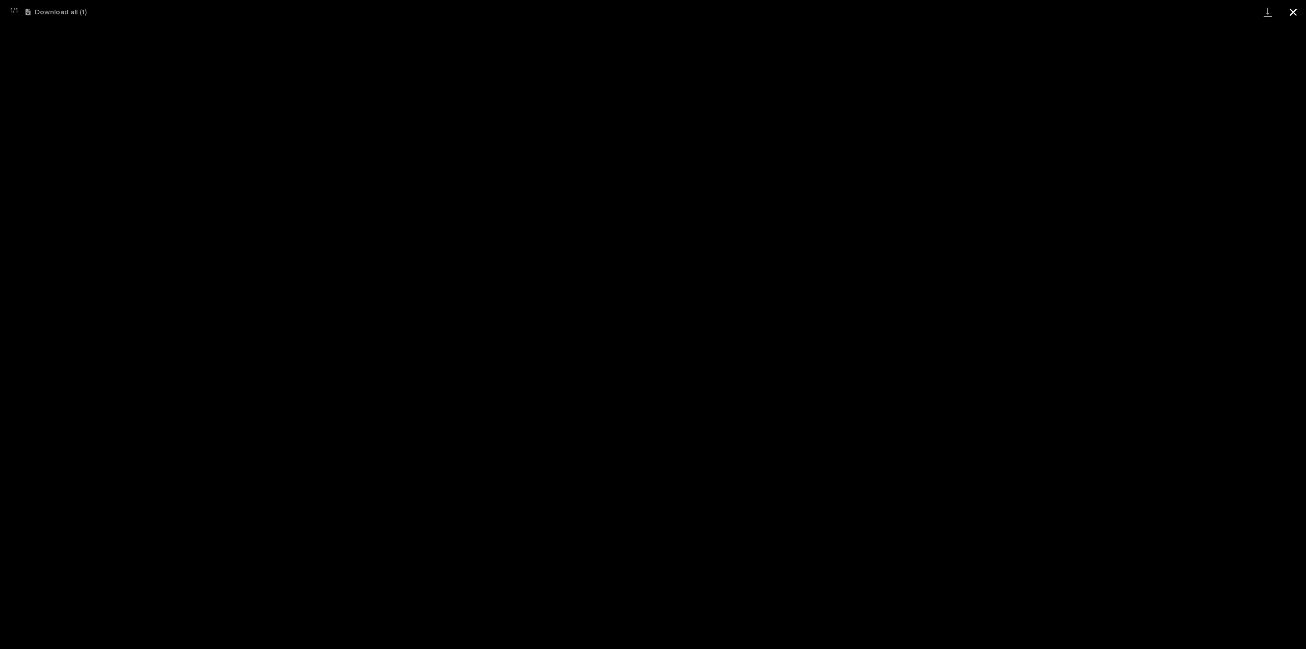
click at [1295, 14] on button "Close gallery" at bounding box center [1294, 12] width 26 height 24
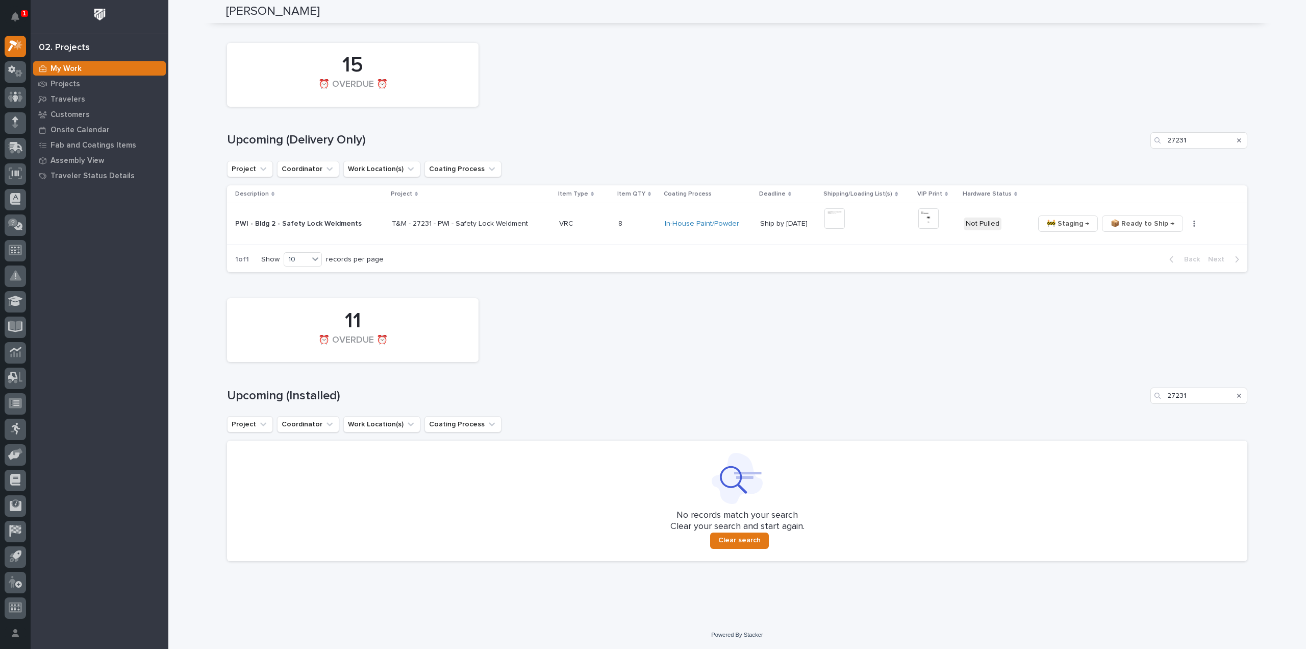
scroll to position [655, 0]
click at [1194, 221] on icon "button" at bounding box center [1195, 223] width 2 height 6
click at [1149, 281] on span "🔩 Hardware" at bounding box center [1150, 276] width 43 height 12
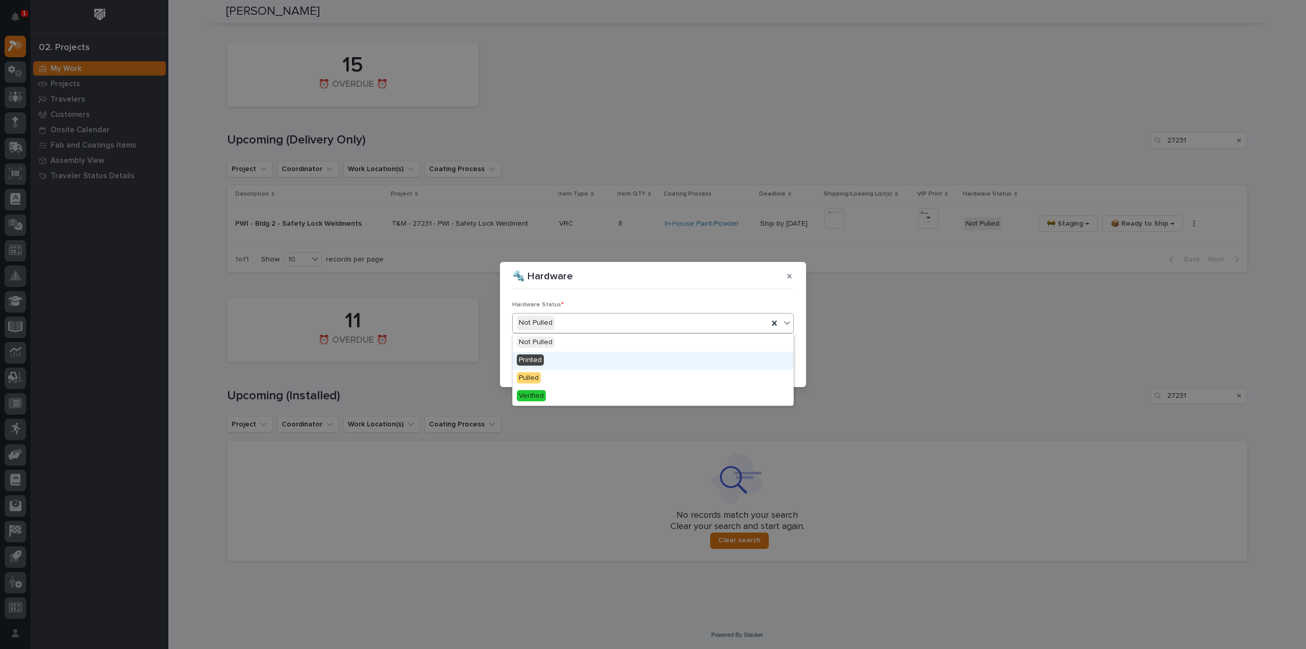
click at [538, 362] on span "Printed" at bounding box center [530, 359] width 27 height 11
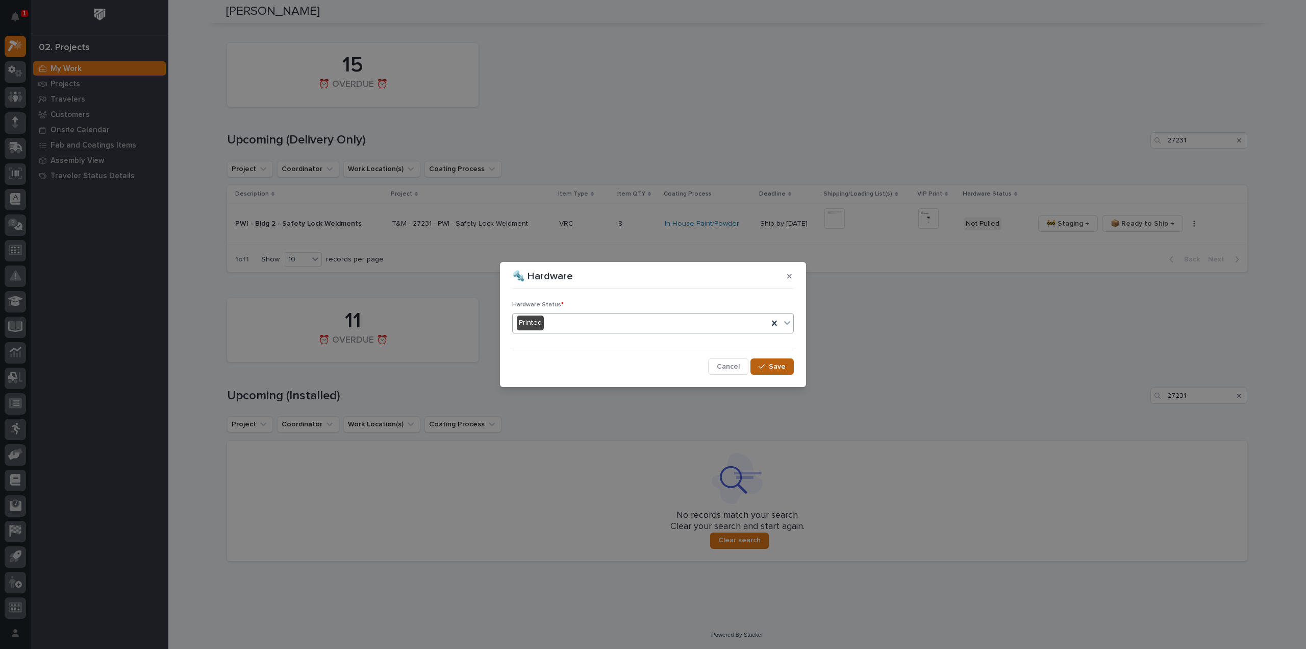
click at [765, 370] on button "Save" at bounding box center [772, 366] width 43 height 16
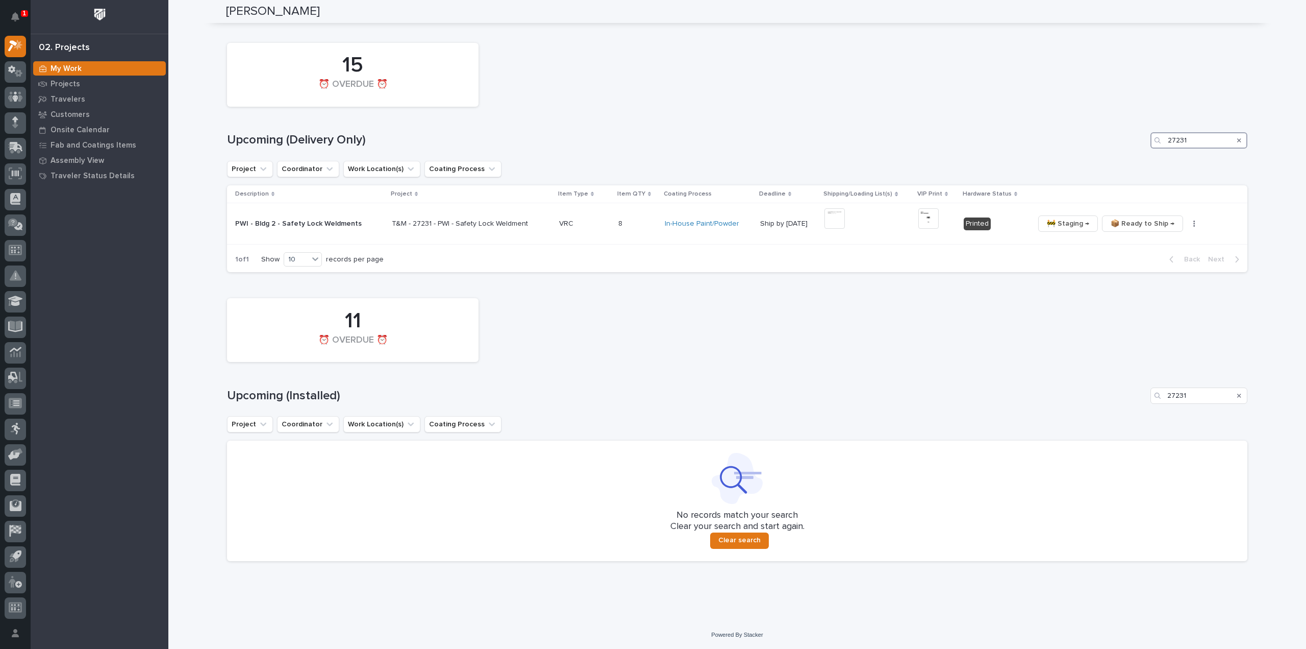
drag, startPoint x: 1195, startPoint y: 145, endPoint x: 1118, endPoint y: 144, distance: 77.1
click at [1118, 144] on div "Upcoming (Delivery Only) 27231" at bounding box center [737, 140] width 1021 height 16
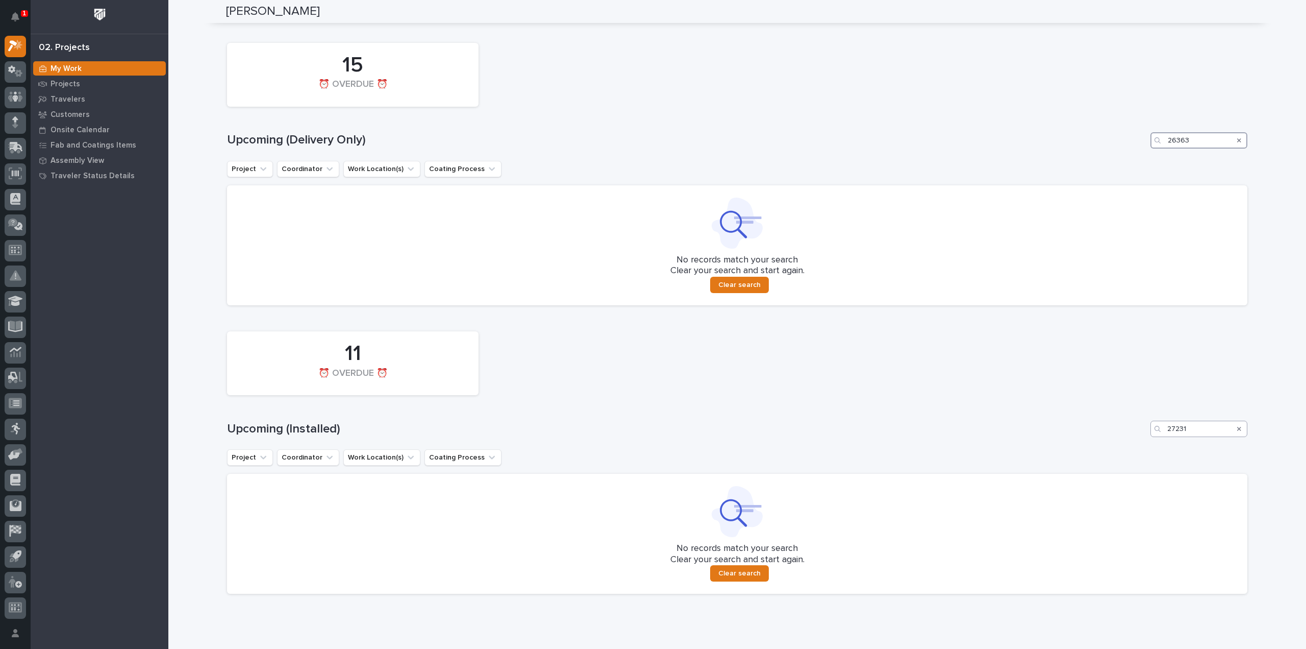
type input "26363"
drag, startPoint x: 1191, startPoint y: 435, endPoint x: 1134, endPoint y: 437, distance: 56.7
click at [1134, 437] on div "11 ⏰ OVERDUE ⏰ Upcoming (Installed) 27231 Project Coordinator Work Location(s) …" at bounding box center [737, 459] width 1021 height 267
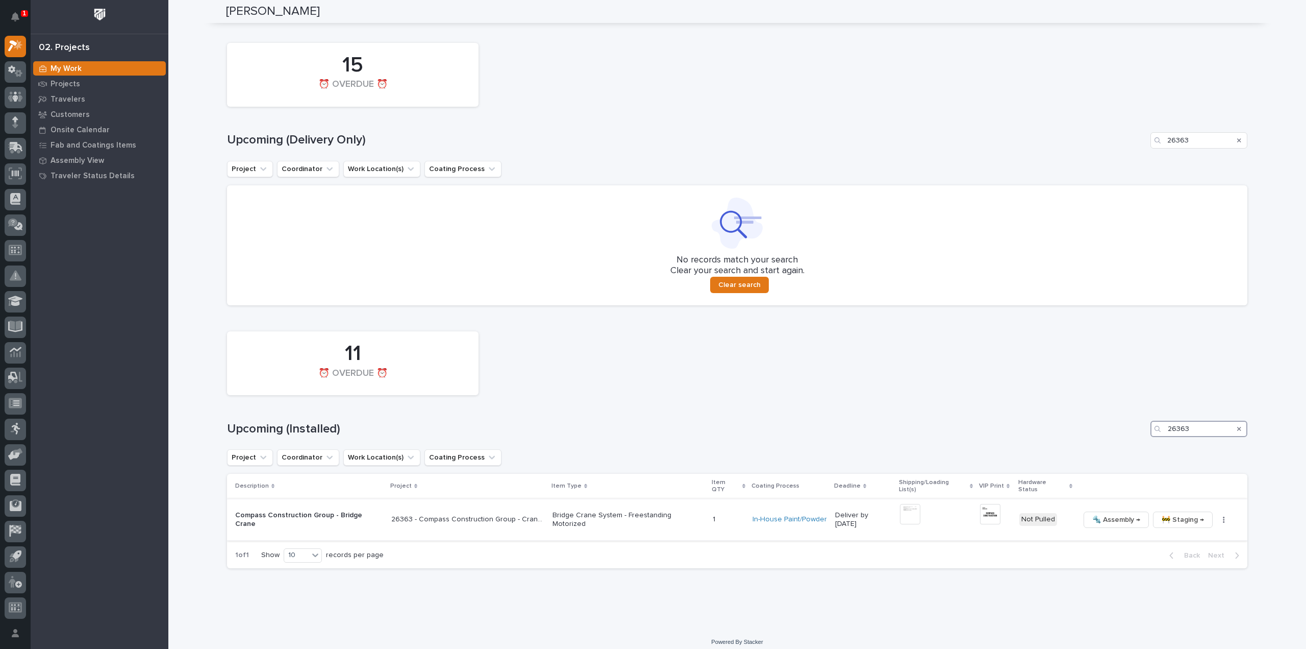
type input "26363"
click at [908, 512] on img at bounding box center [910, 514] width 20 height 20
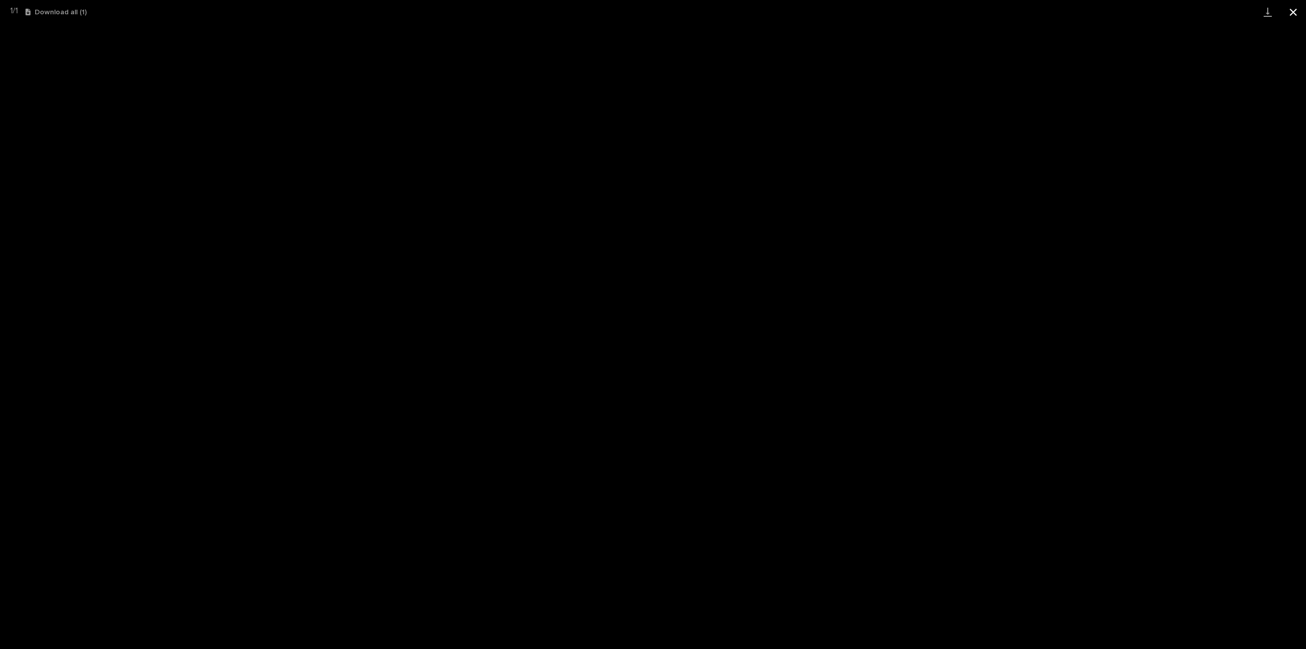
click at [1291, 14] on button "Close gallery" at bounding box center [1294, 12] width 26 height 24
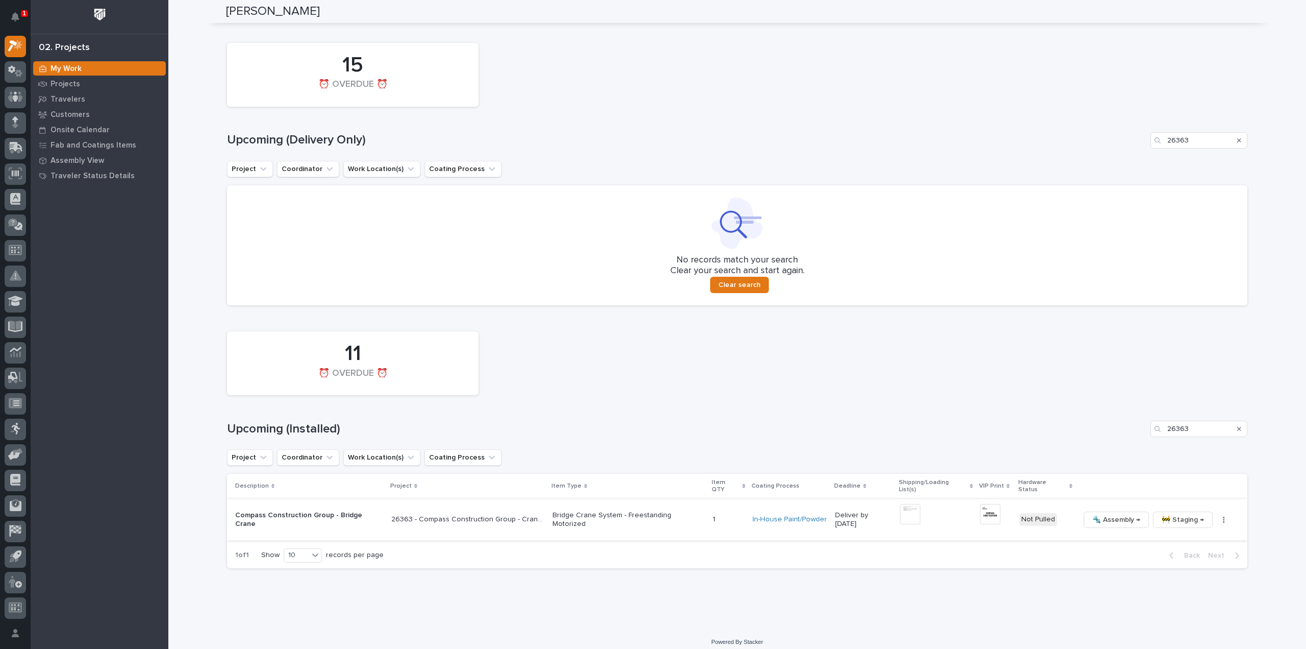
click at [982, 507] on img at bounding box center [990, 514] width 20 height 20
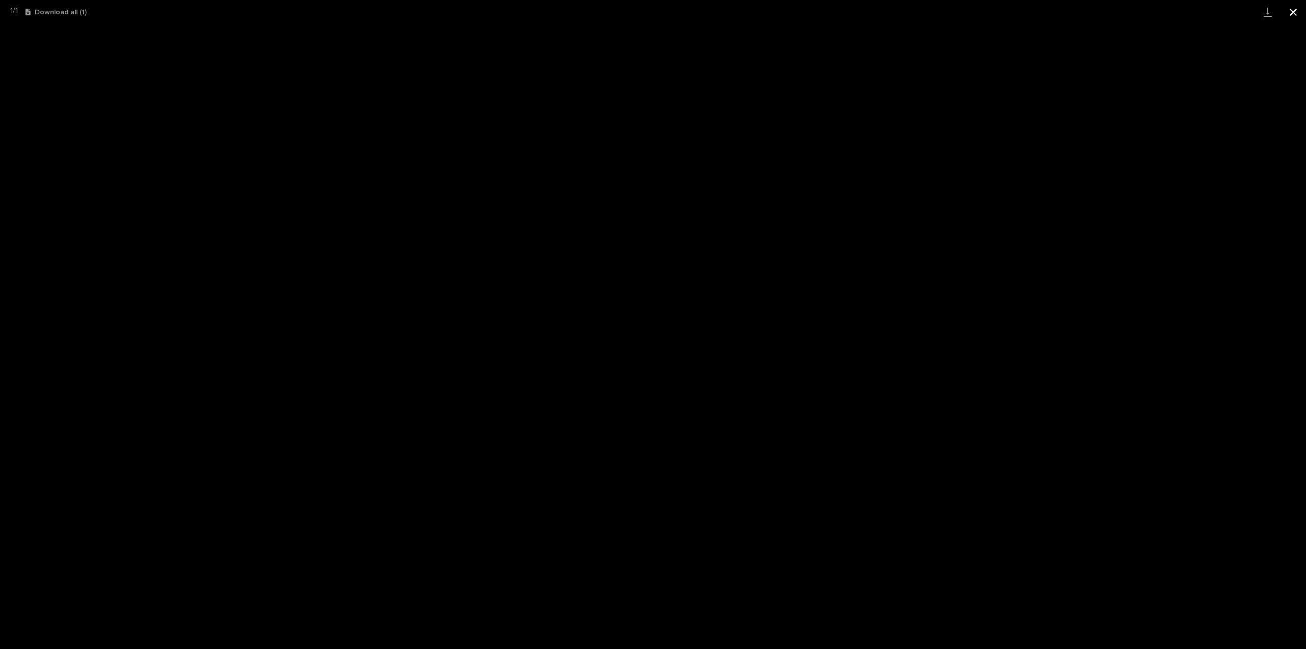
click at [1294, 10] on button "Close gallery" at bounding box center [1294, 12] width 26 height 24
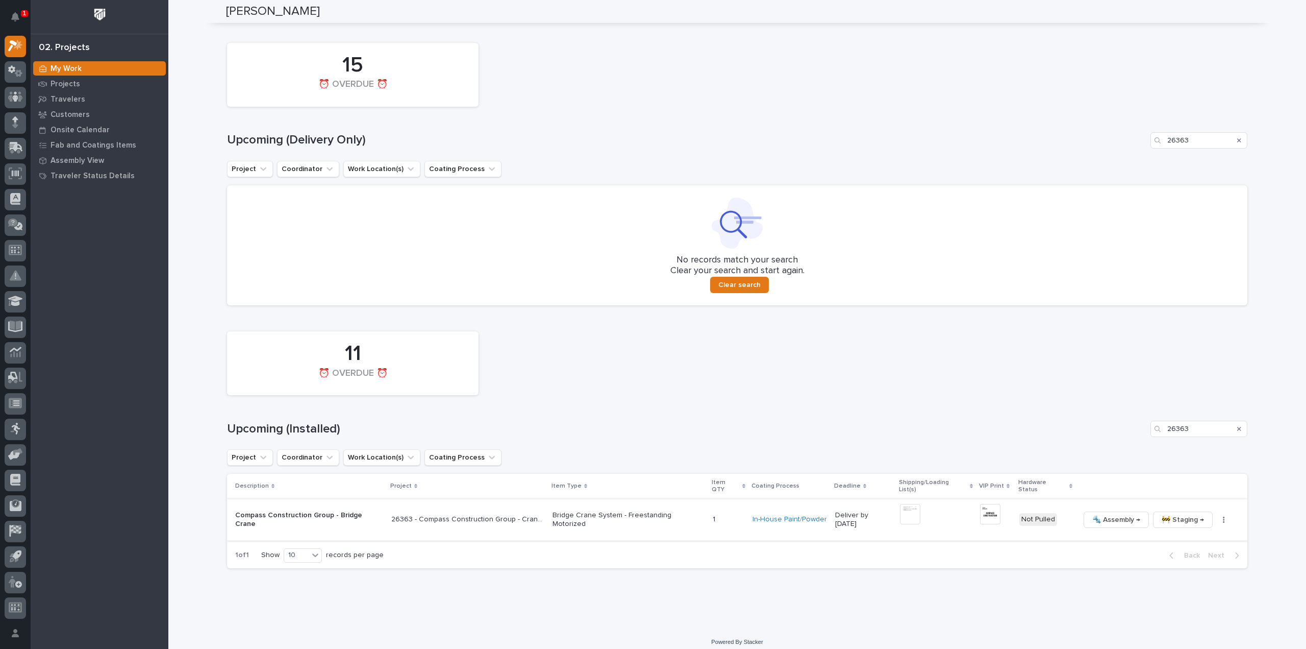
click at [1217, 516] on button "button" at bounding box center [1224, 519] width 14 height 7
click at [1184, 580] on span "🔩 Hardware" at bounding box center [1174, 581] width 43 height 12
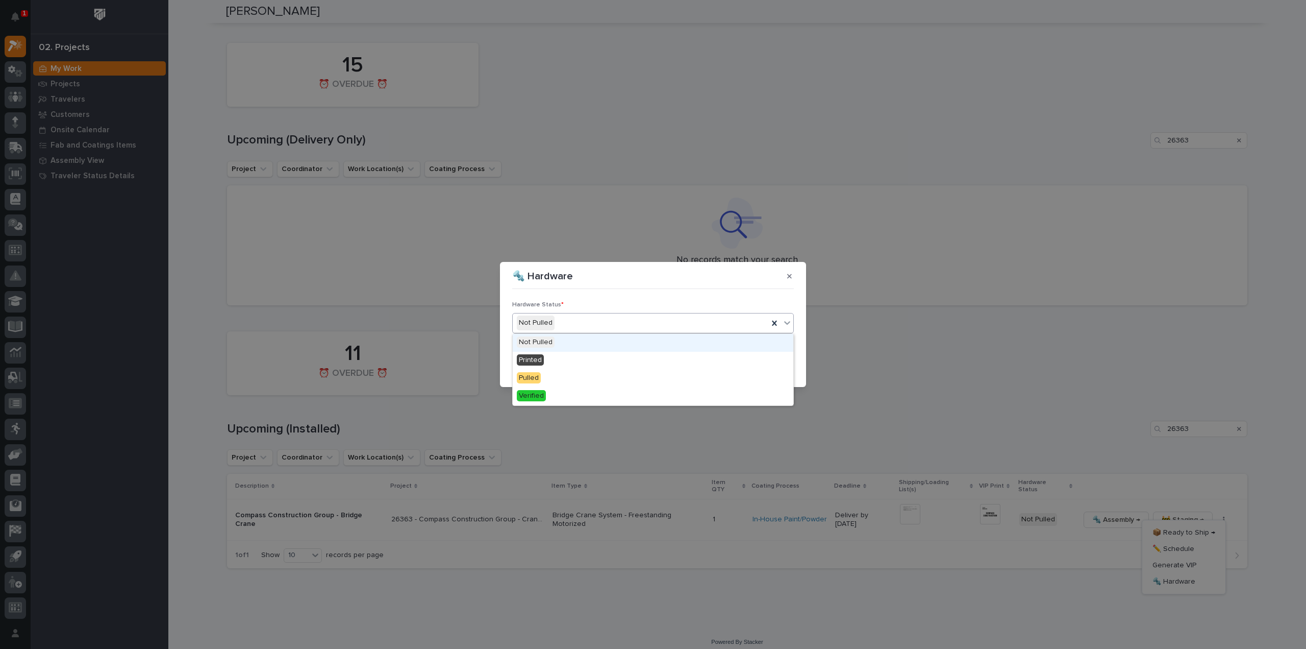
click at [590, 322] on div "Not Pulled" at bounding box center [641, 322] width 256 height 17
click at [575, 359] on div "Printed" at bounding box center [653, 361] width 281 height 18
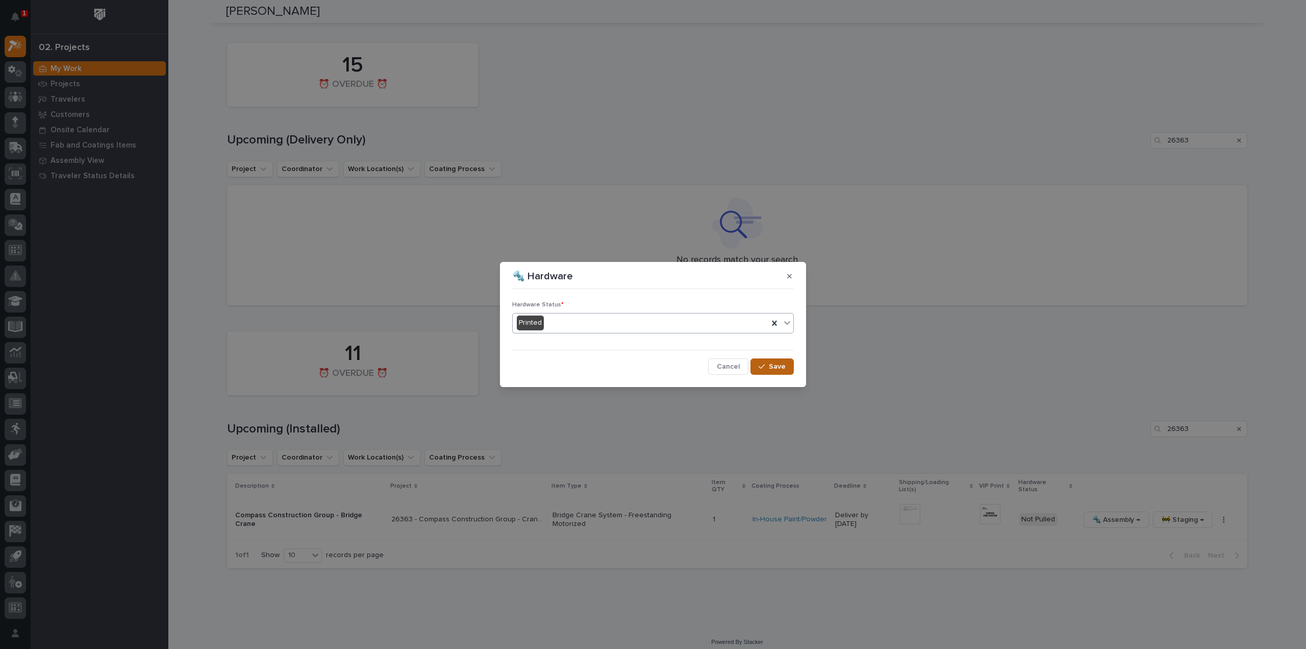
click at [766, 367] on div "button" at bounding box center [764, 366] width 10 height 7
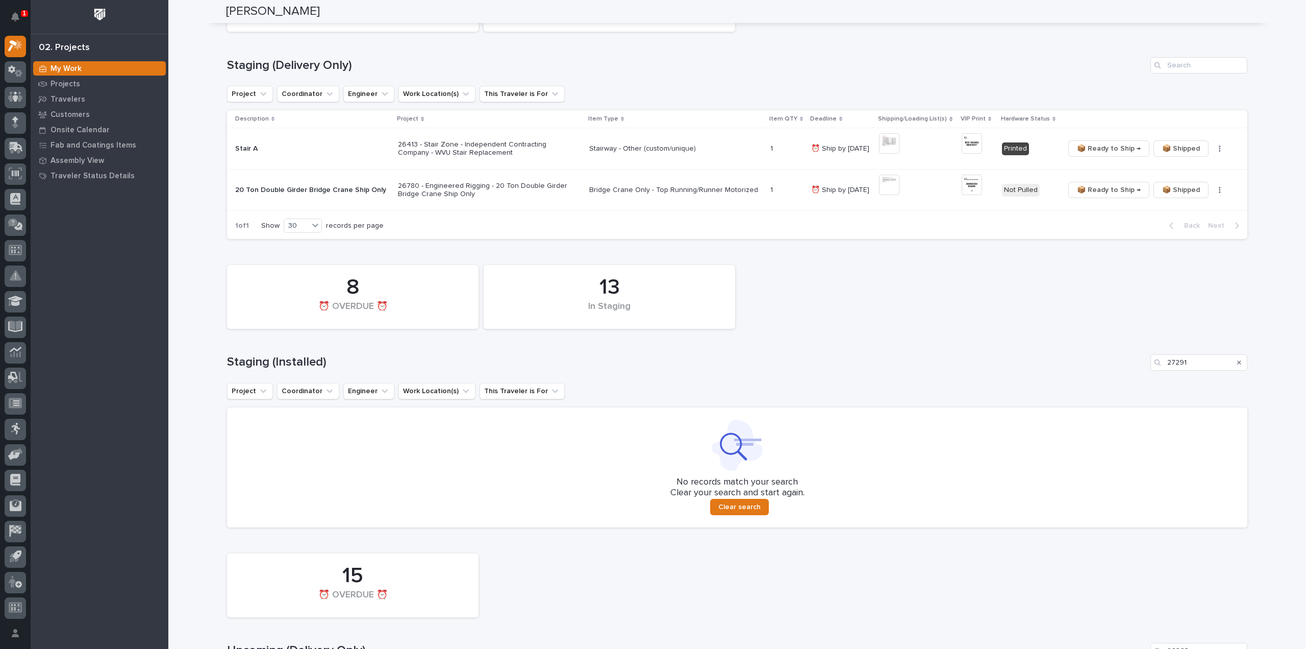
scroll to position [43, 0]
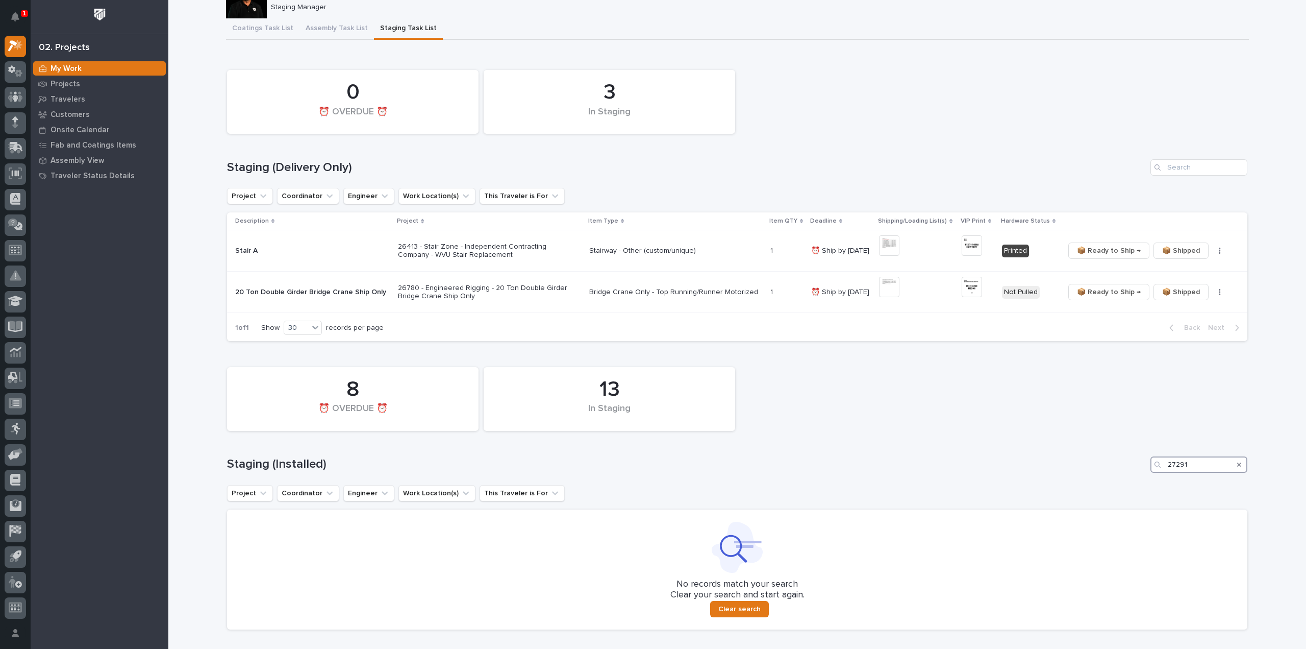
drag, startPoint x: 1201, startPoint y: 468, endPoint x: 1147, endPoint y: 476, distance: 55.1
click at [1147, 476] on div "13 In Staging 8 ⏰ OVERDUE ⏰ Staging (Installed) 27291 Project Coordinator Engin…" at bounding box center [737, 495] width 1021 height 267
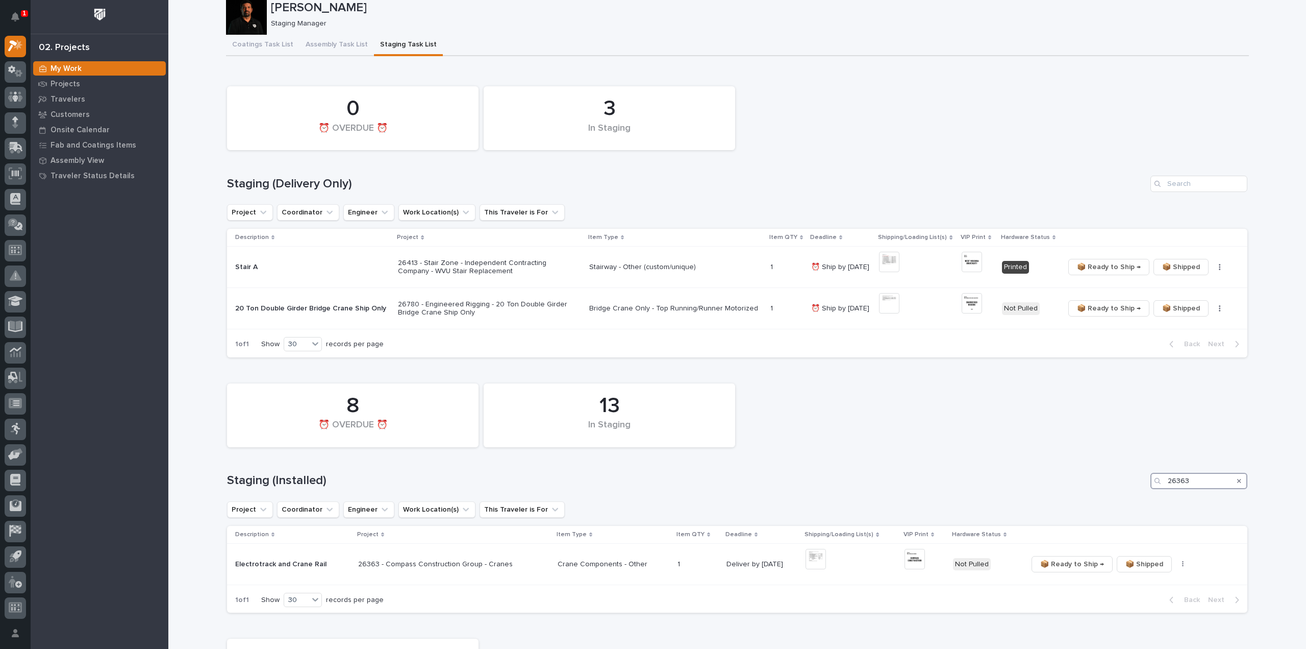
scroll to position [129, 0]
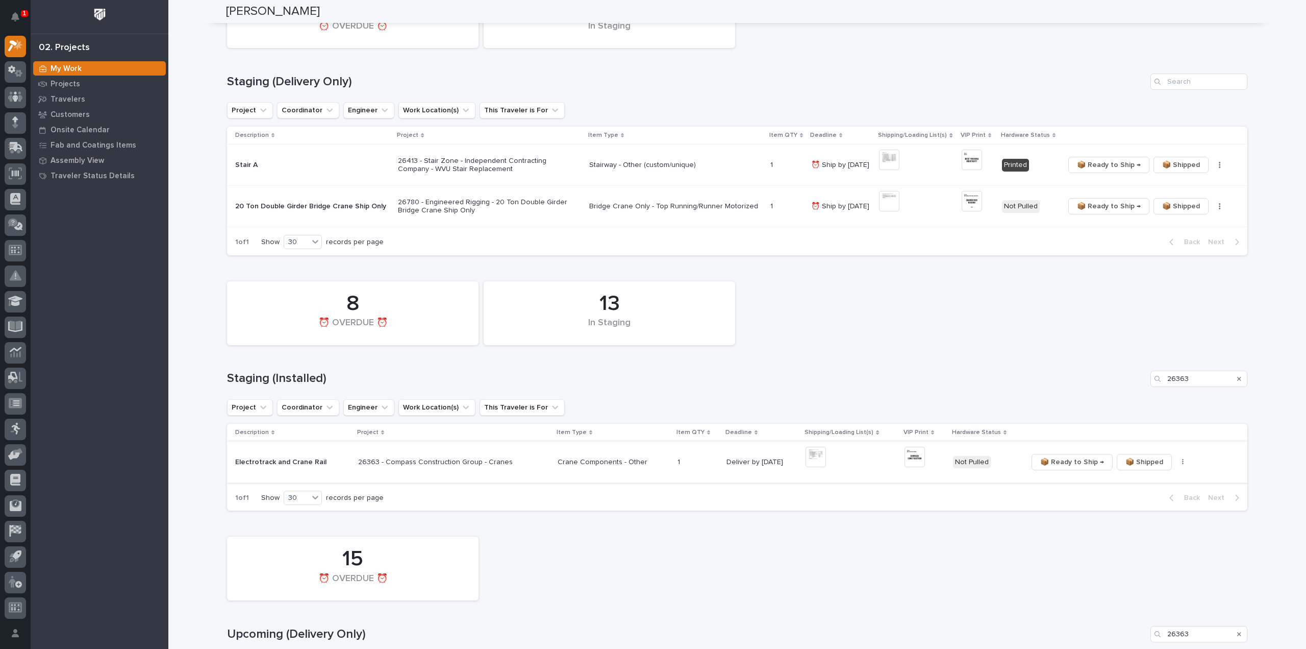
click at [810, 460] on img at bounding box center [816, 457] width 20 height 20
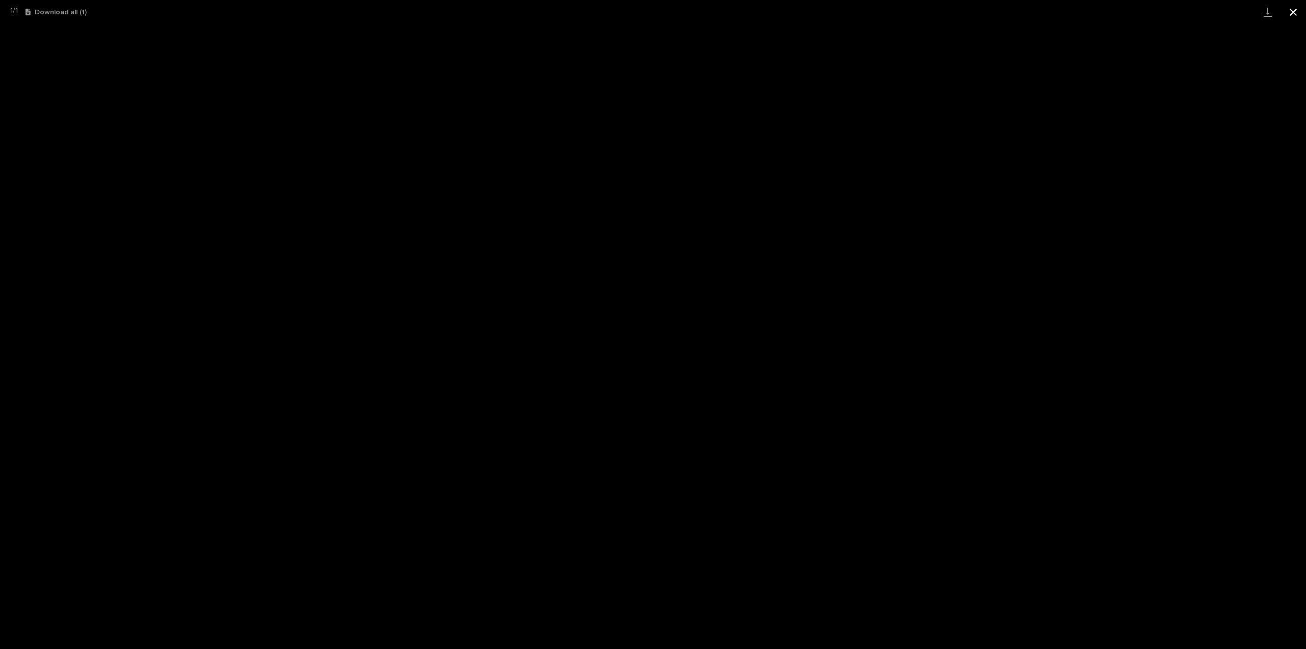
click at [1295, 14] on button "Close gallery" at bounding box center [1294, 12] width 26 height 24
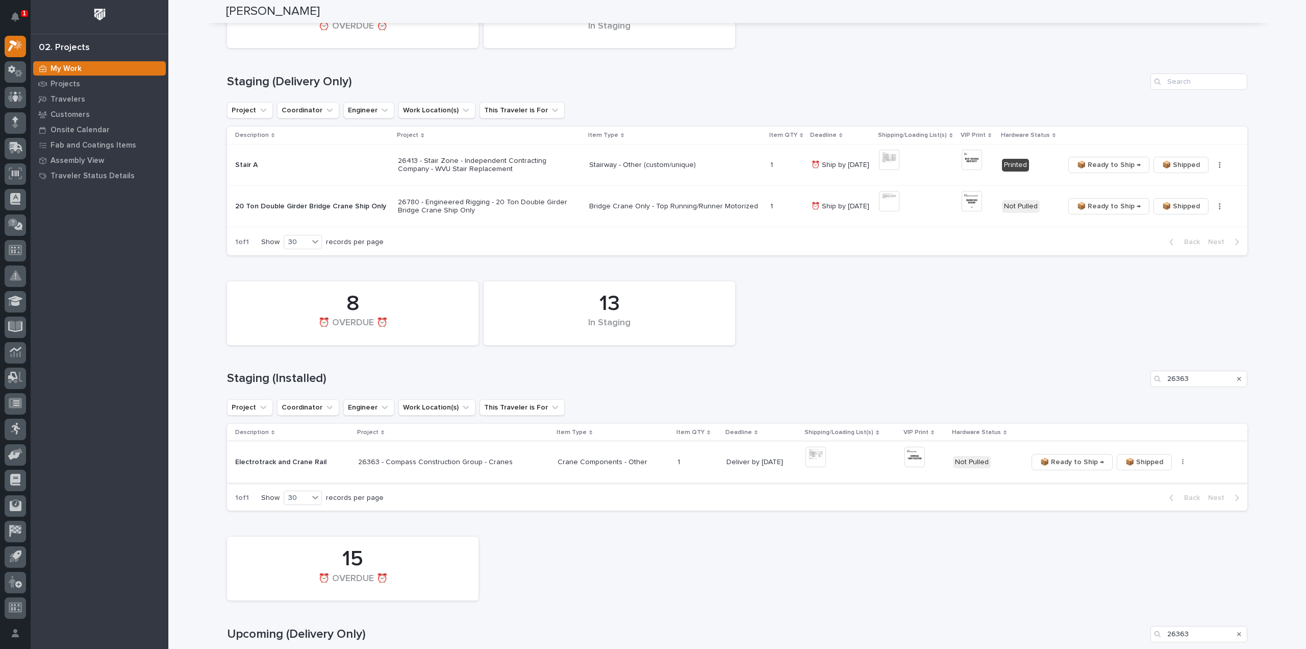
click at [909, 461] on img at bounding box center [915, 457] width 20 height 20
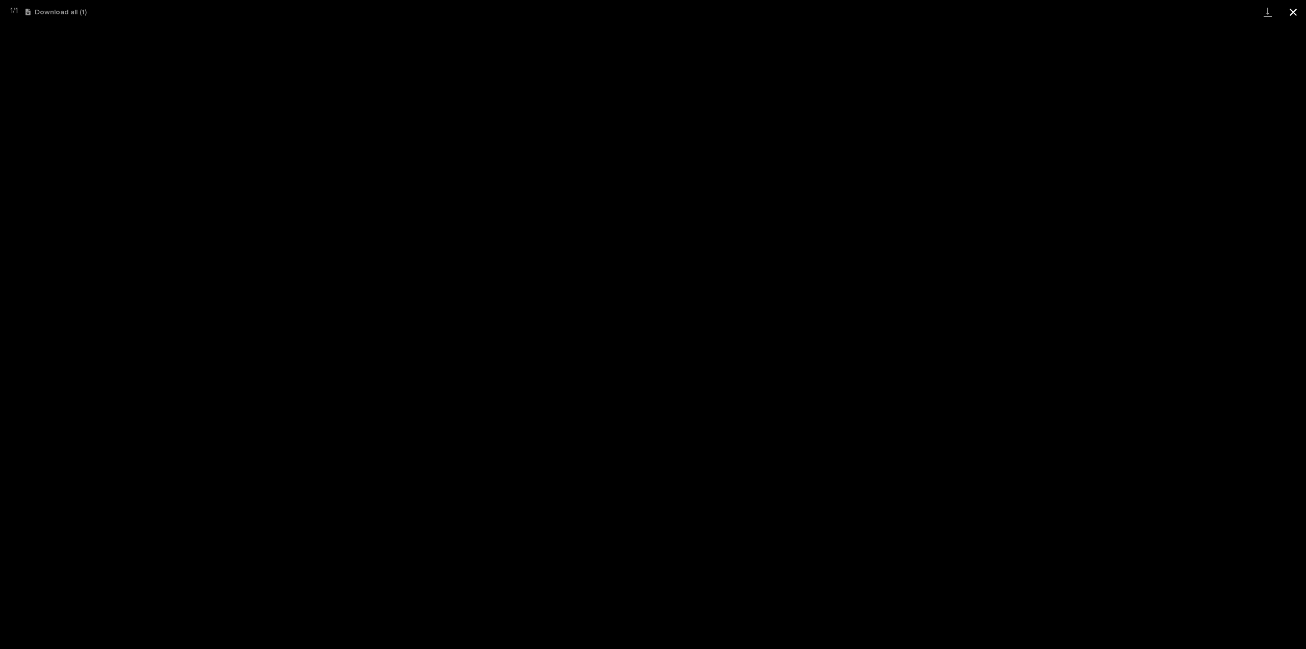
click at [1295, 15] on button "Close gallery" at bounding box center [1294, 12] width 26 height 24
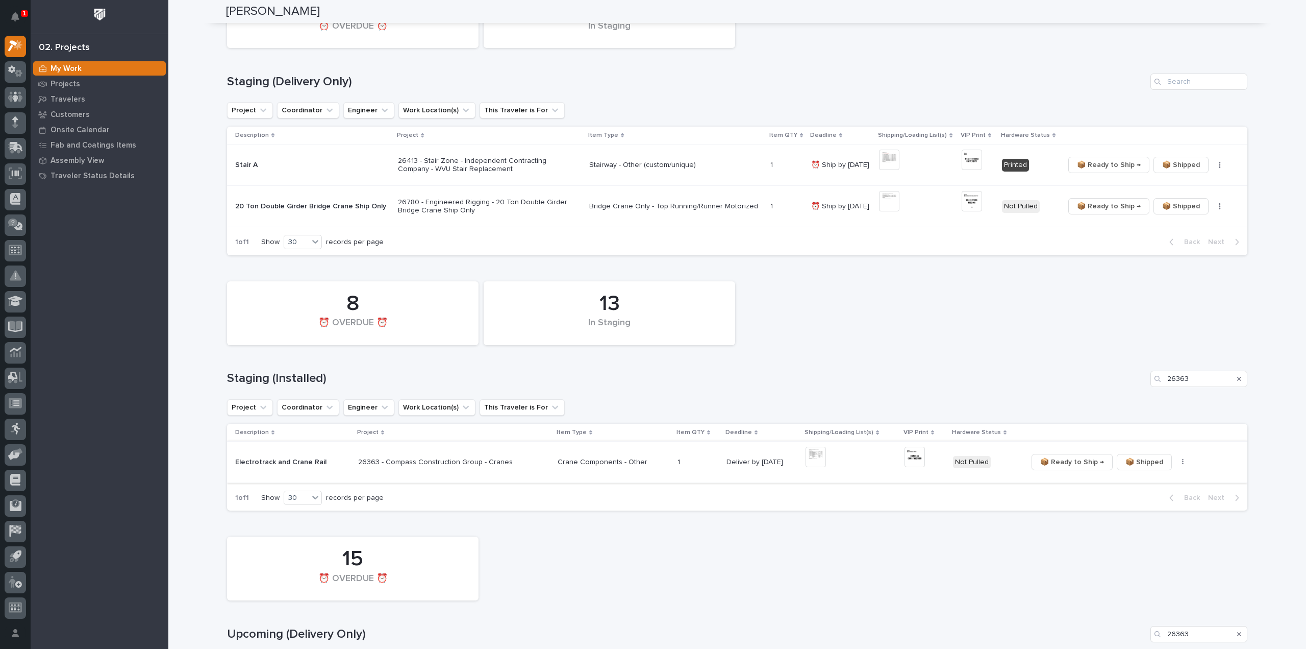
click at [1182, 463] on icon "button" at bounding box center [1183, 461] width 2 height 7
click at [1147, 501] on span "🔩 Hardware" at bounding box center [1138, 498] width 43 height 12
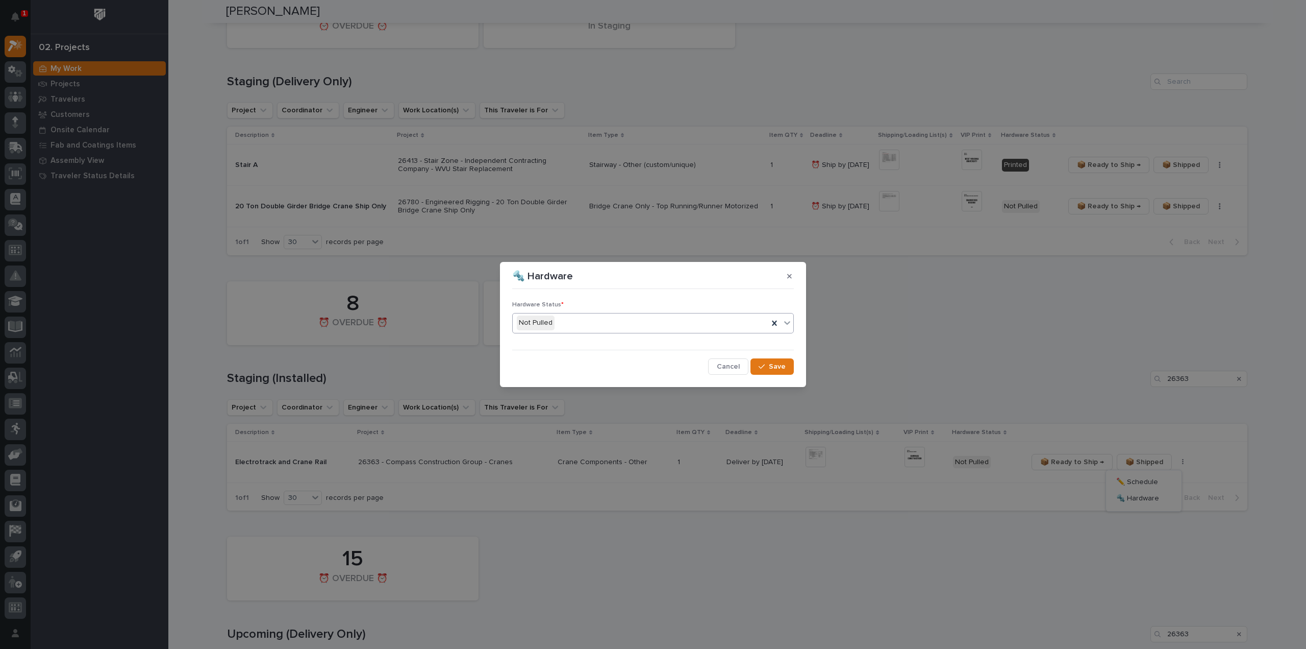
click at [597, 327] on div "Not Pulled" at bounding box center [641, 322] width 256 height 17
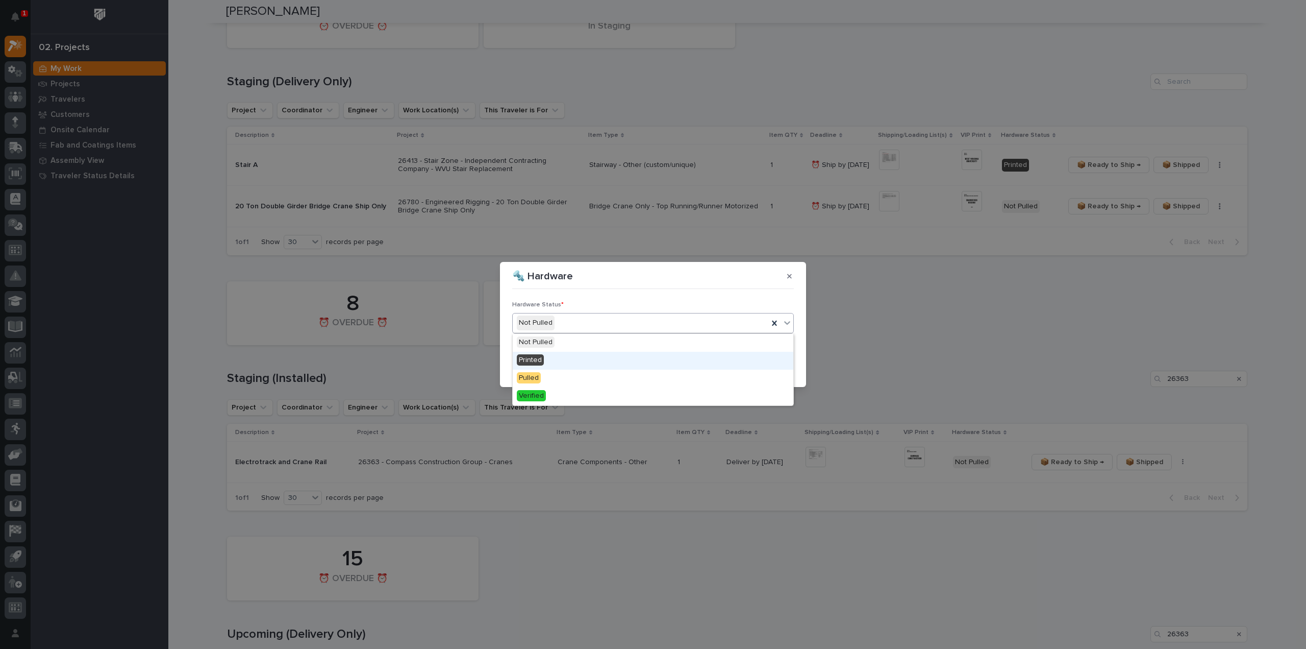
click at [587, 360] on div "Printed" at bounding box center [653, 361] width 281 height 18
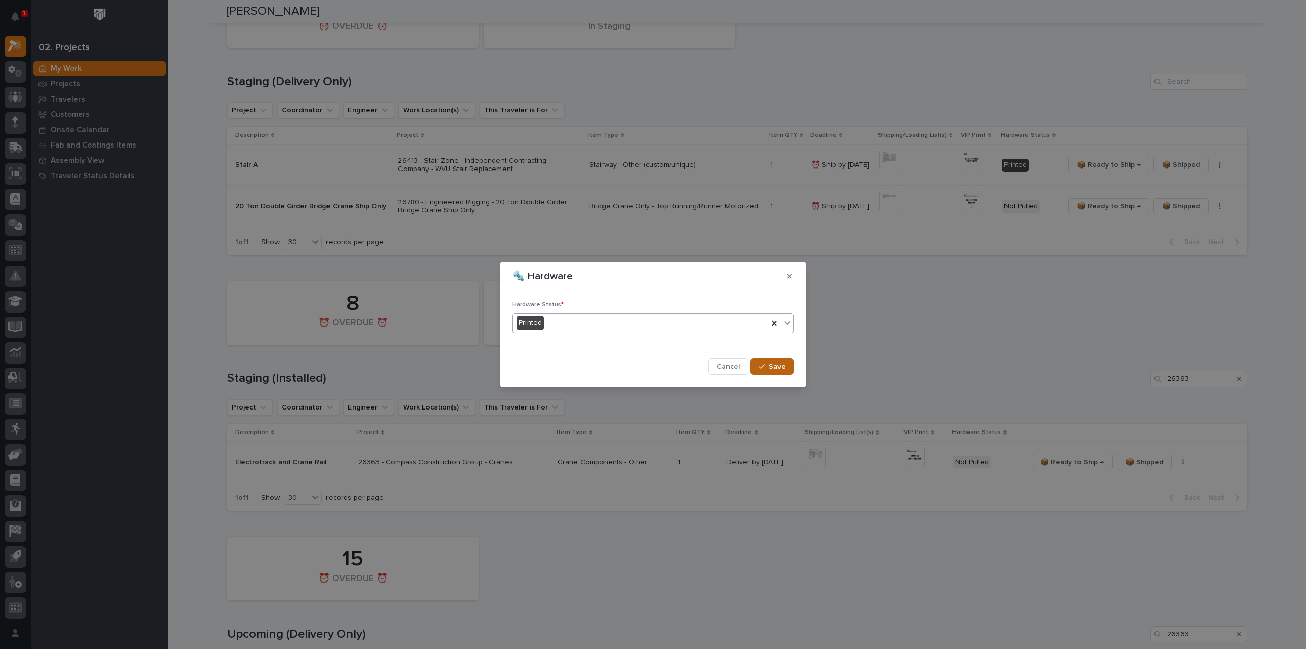
click at [777, 368] on span "Save" at bounding box center [777, 366] width 17 height 9
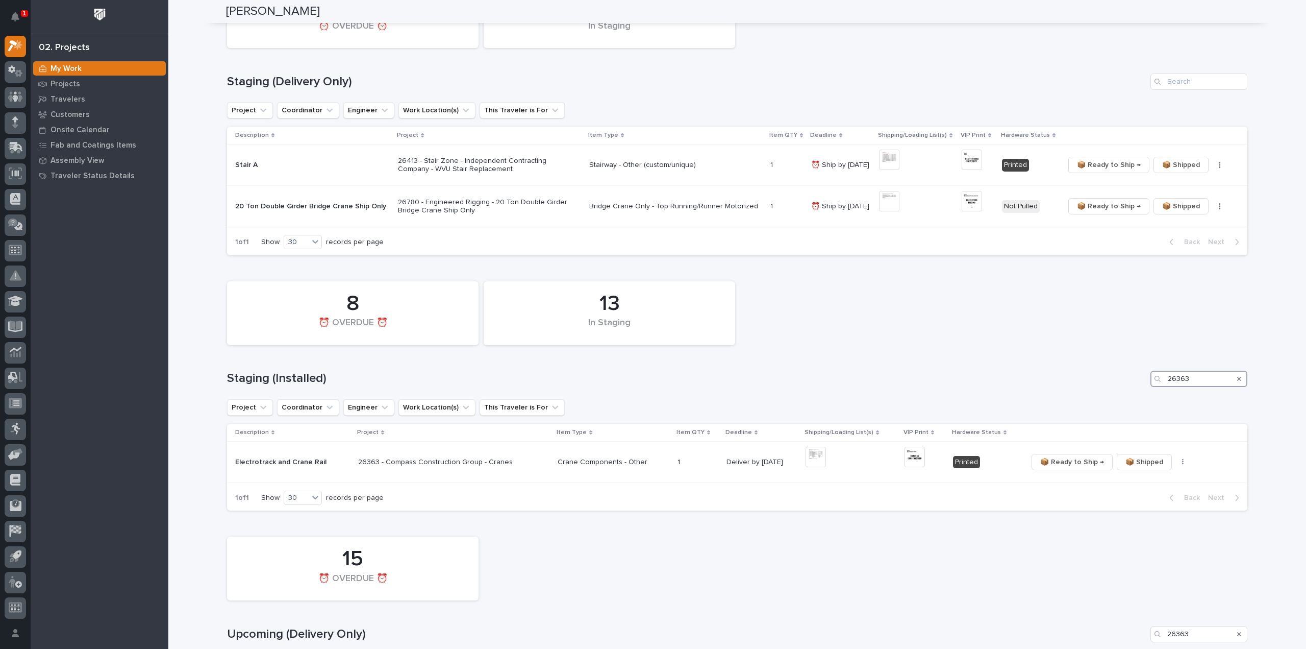
drag, startPoint x: 1195, startPoint y: 384, endPoint x: 1113, endPoint y: 384, distance: 82.2
click at [1113, 384] on div "Staging (Installed) 26363" at bounding box center [737, 378] width 1021 height 16
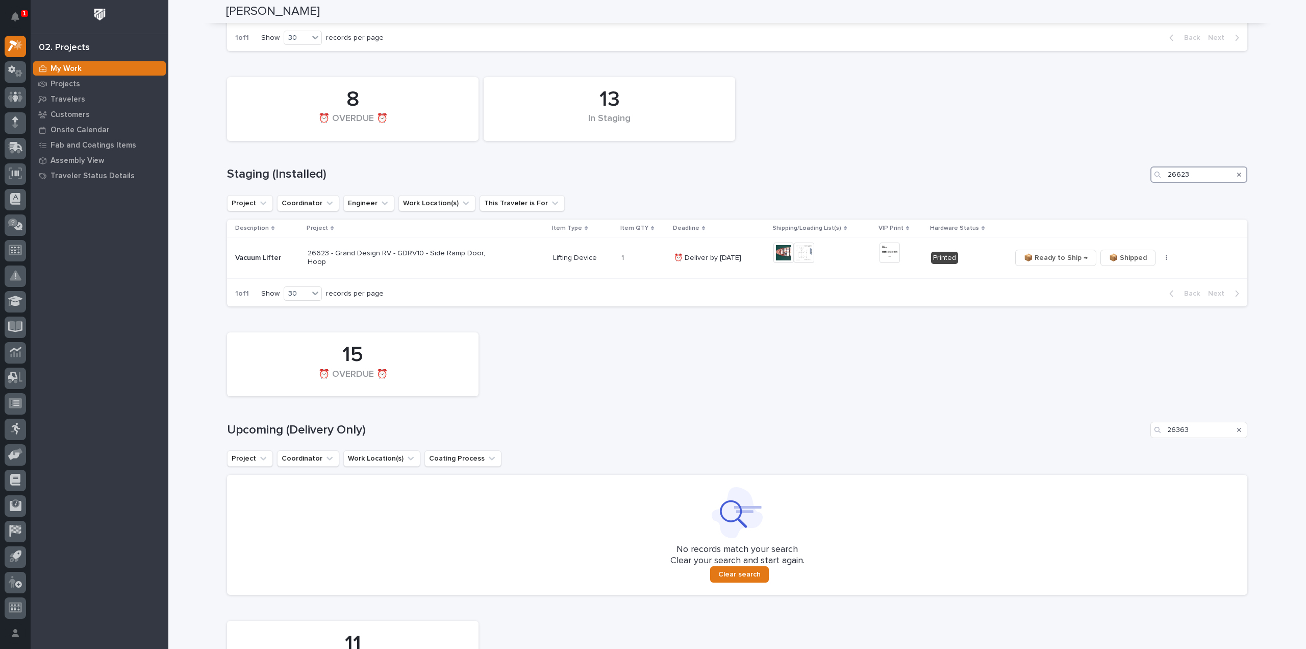
scroll to position [435, 0]
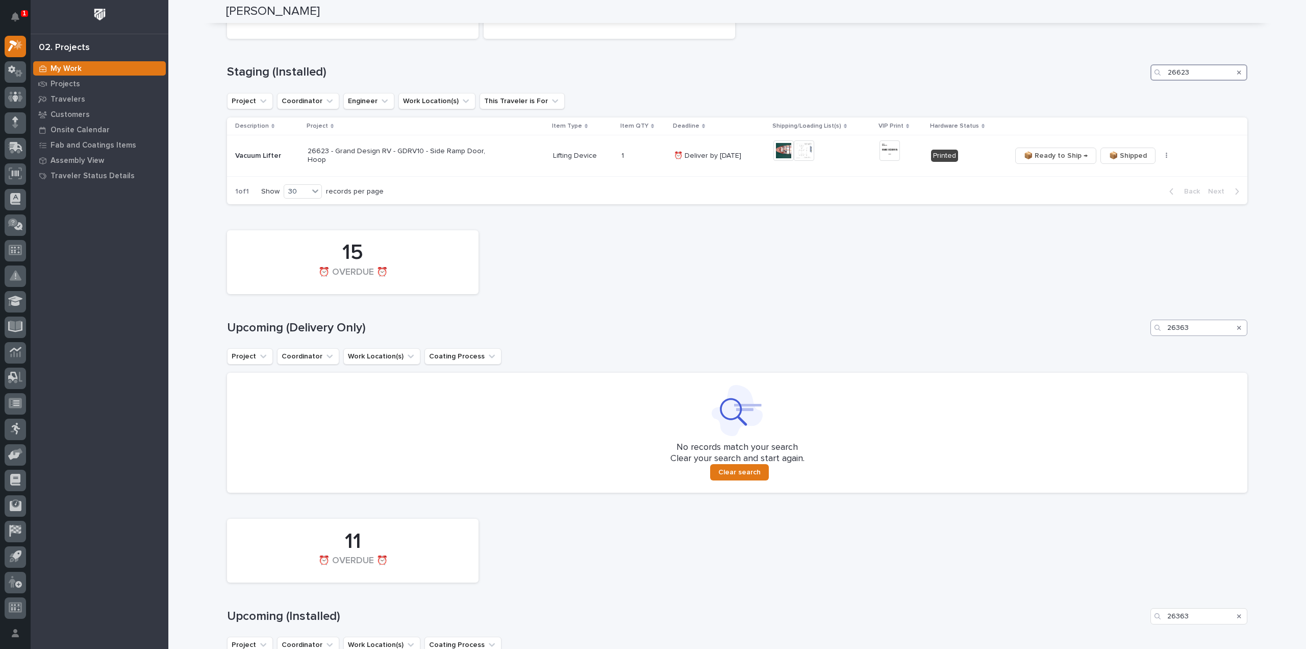
type input "26623"
drag, startPoint x: 1194, startPoint y: 328, endPoint x: 1162, endPoint y: 331, distance: 31.2
click at [1162, 331] on div "26363" at bounding box center [1199, 327] width 97 height 16
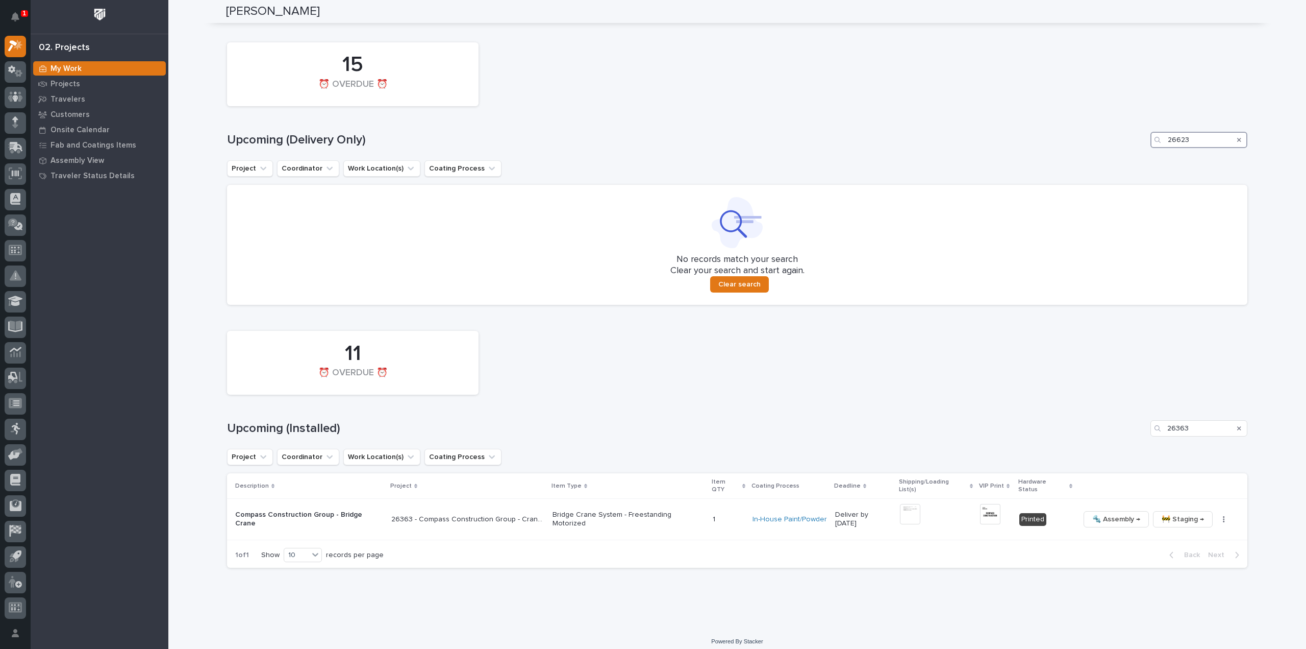
type input "26623"
drag, startPoint x: 1148, startPoint y: 442, endPoint x: 1142, endPoint y: 443, distance: 6.2
click at [1143, 443] on div "11 ⏰ OVERDUE ⏰ Upcoming (Installed) 26363 Project Coordinator Work Location(s) …" at bounding box center [737, 447] width 1021 height 242
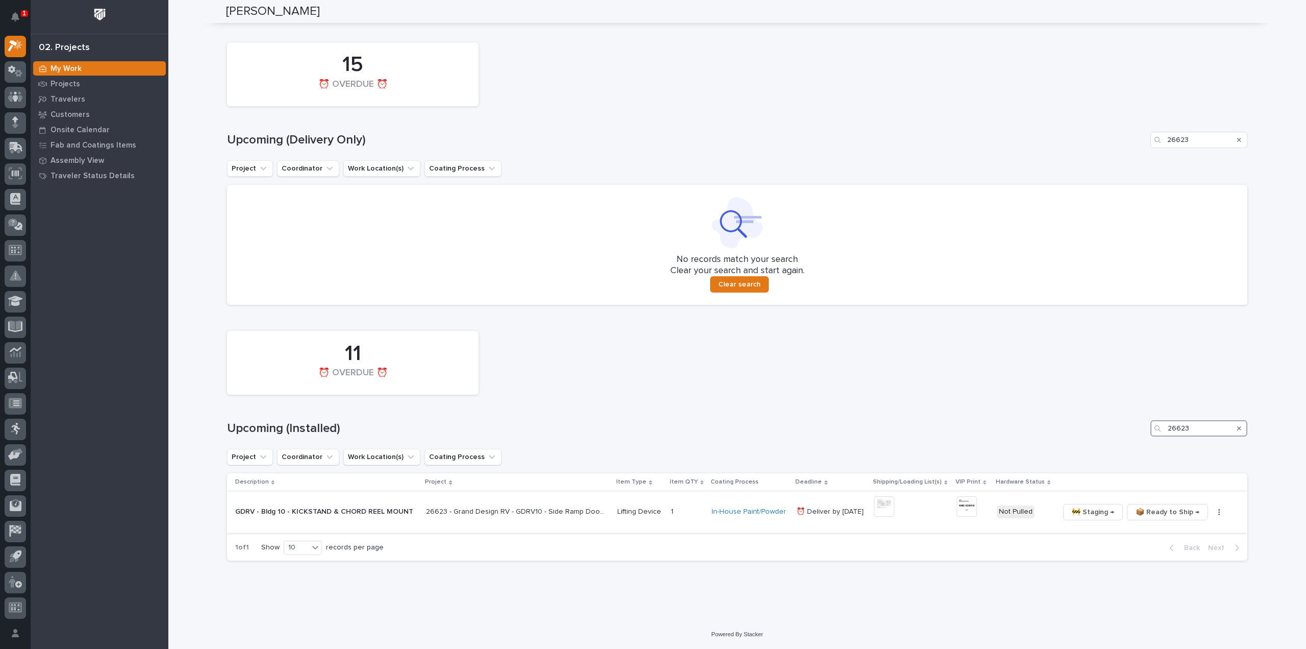
type input "26623"
click at [887, 505] on img at bounding box center [884, 506] width 20 height 20
click at [961, 512] on img at bounding box center [967, 506] width 20 height 20
click at [962, 501] on img at bounding box center [967, 506] width 20 height 20
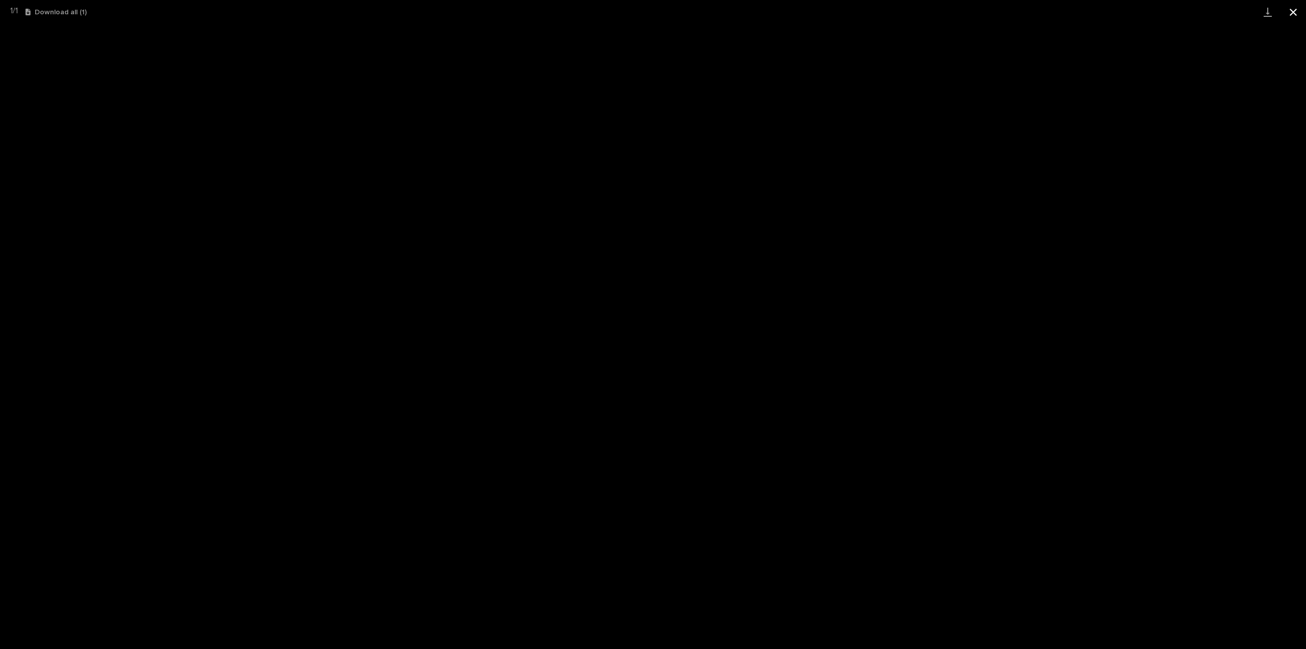
click at [1293, 12] on button "Close gallery" at bounding box center [1294, 12] width 26 height 24
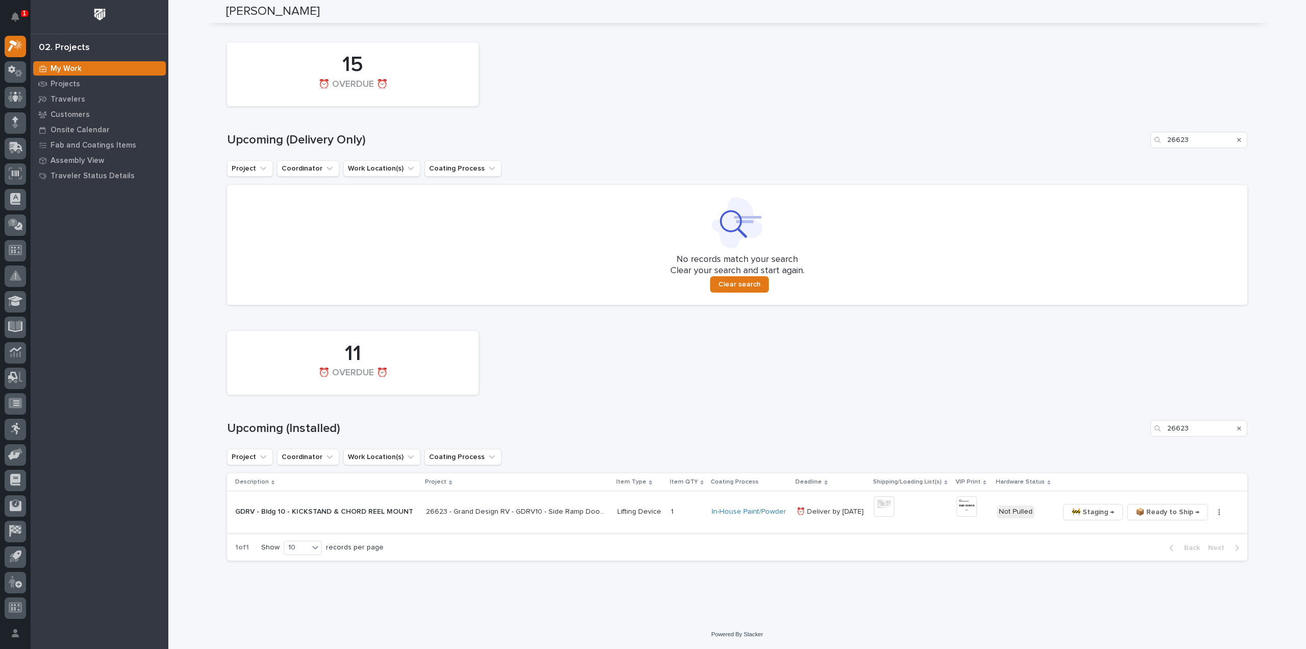
click at [1219, 514] on icon "button" at bounding box center [1220, 512] width 2 height 6
click at [1191, 567] on span "🔩 Hardware" at bounding box center [1178, 564] width 43 height 12
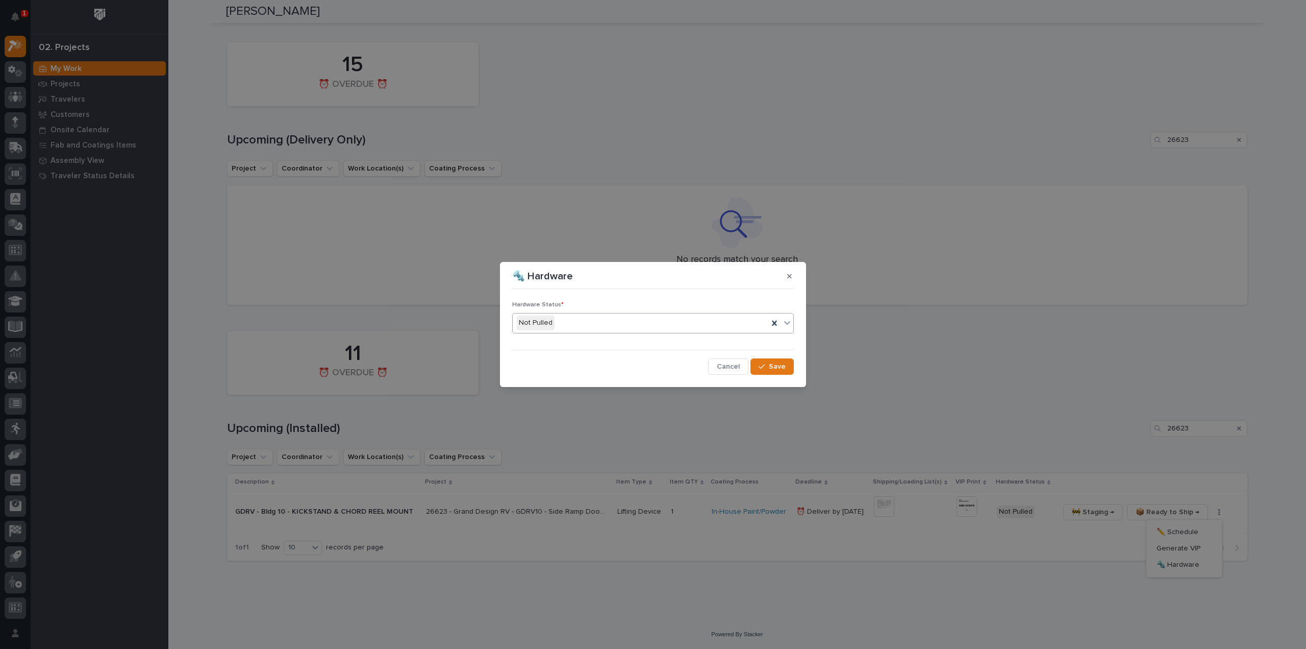
click at [606, 324] on div "Not Pulled" at bounding box center [641, 322] width 256 height 17
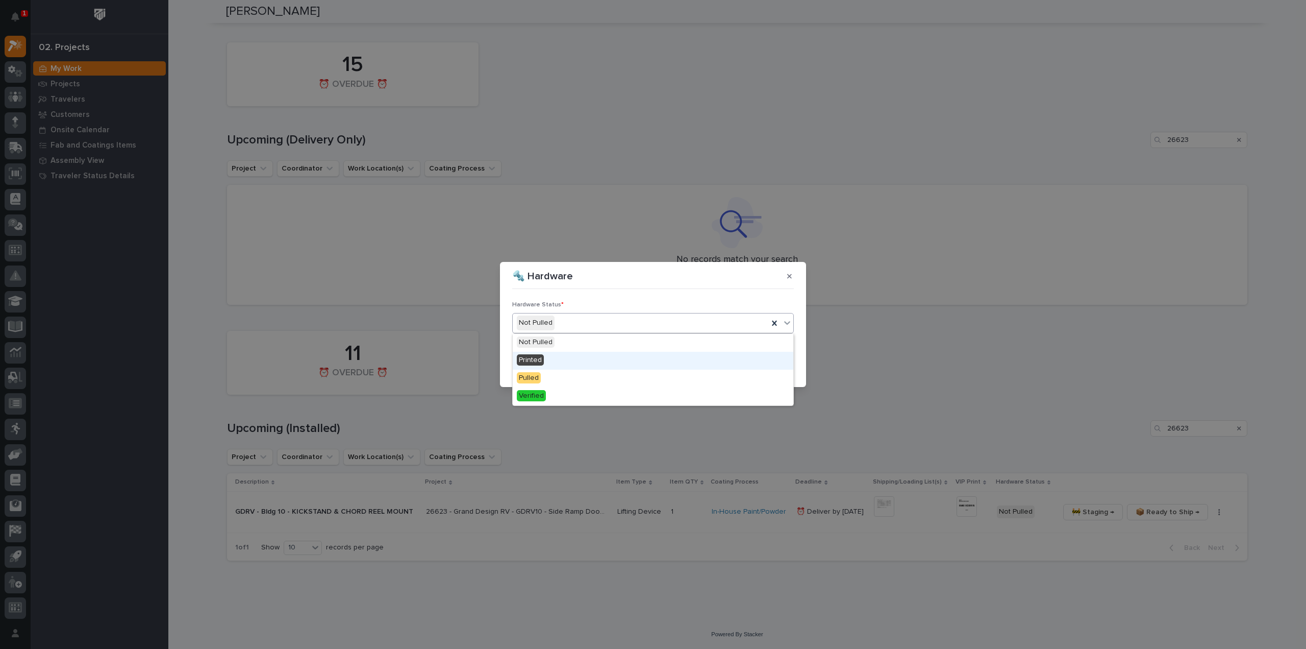
click at [573, 361] on div "Printed" at bounding box center [653, 361] width 281 height 18
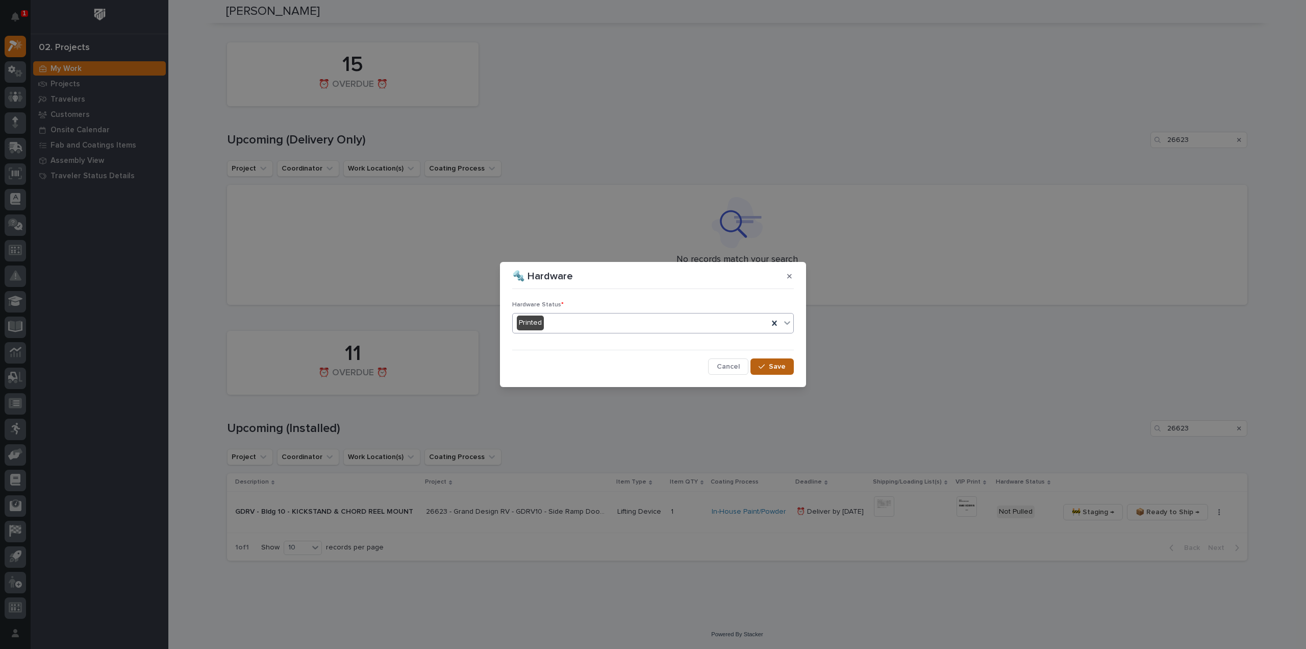
click at [773, 366] on span "Save" at bounding box center [777, 366] width 17 height 9
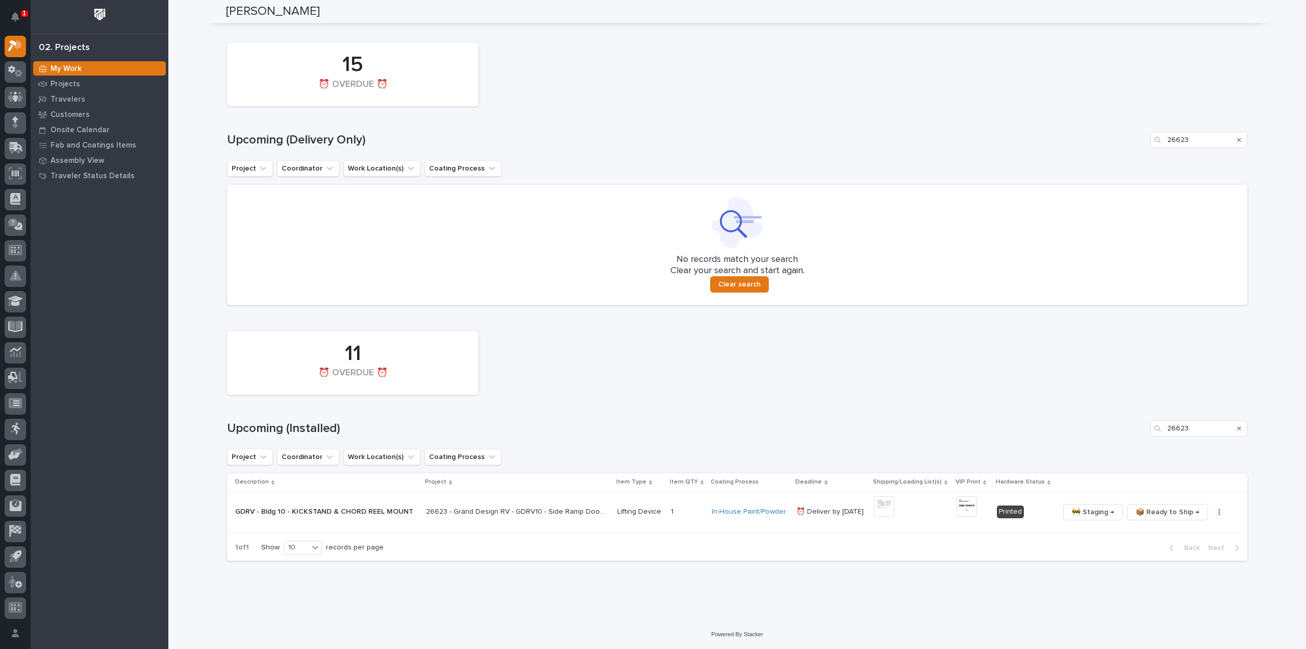
scroll to position [0, 0]
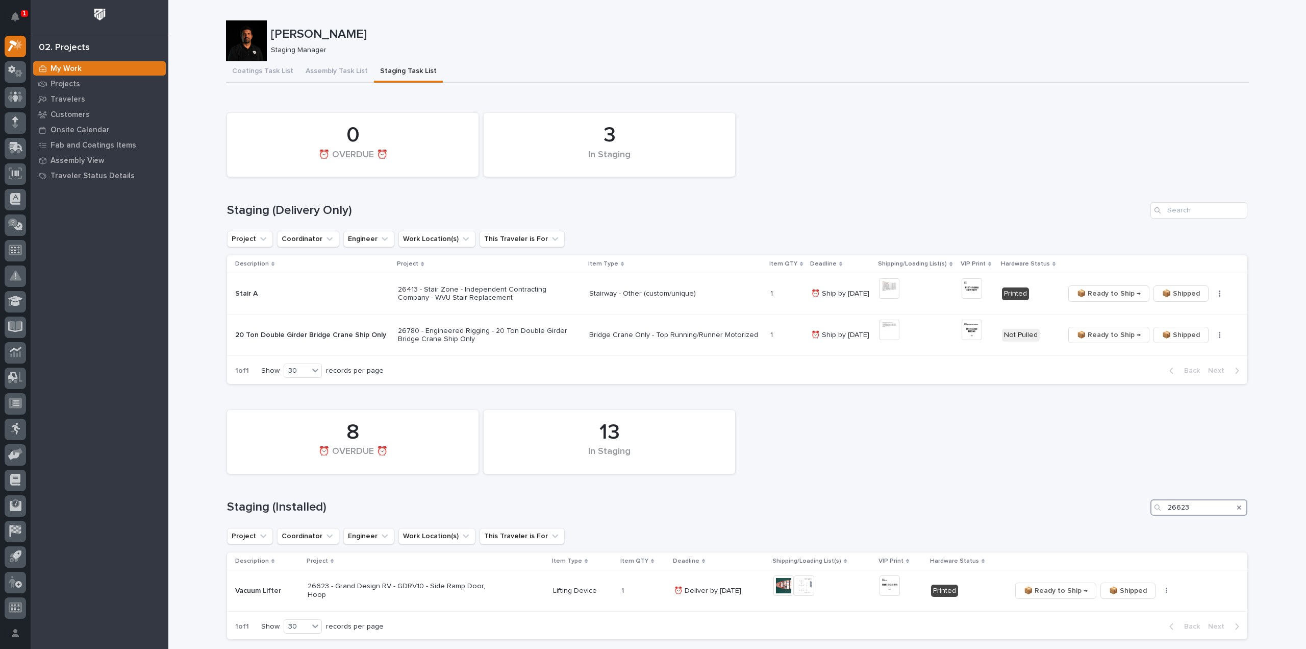
drag, startPoint x: 1207, startPoint y: 511, endPoint x: 1144, endPoint y: 516, distance: 64.0
click at [1145, 516] on div "13 In Staging 8 ⏰ OVERDUE ⏰ Staging (Installed) 26623 Project Coordinator Engin…" at bounding box center [737, 522] width 1021 height 235
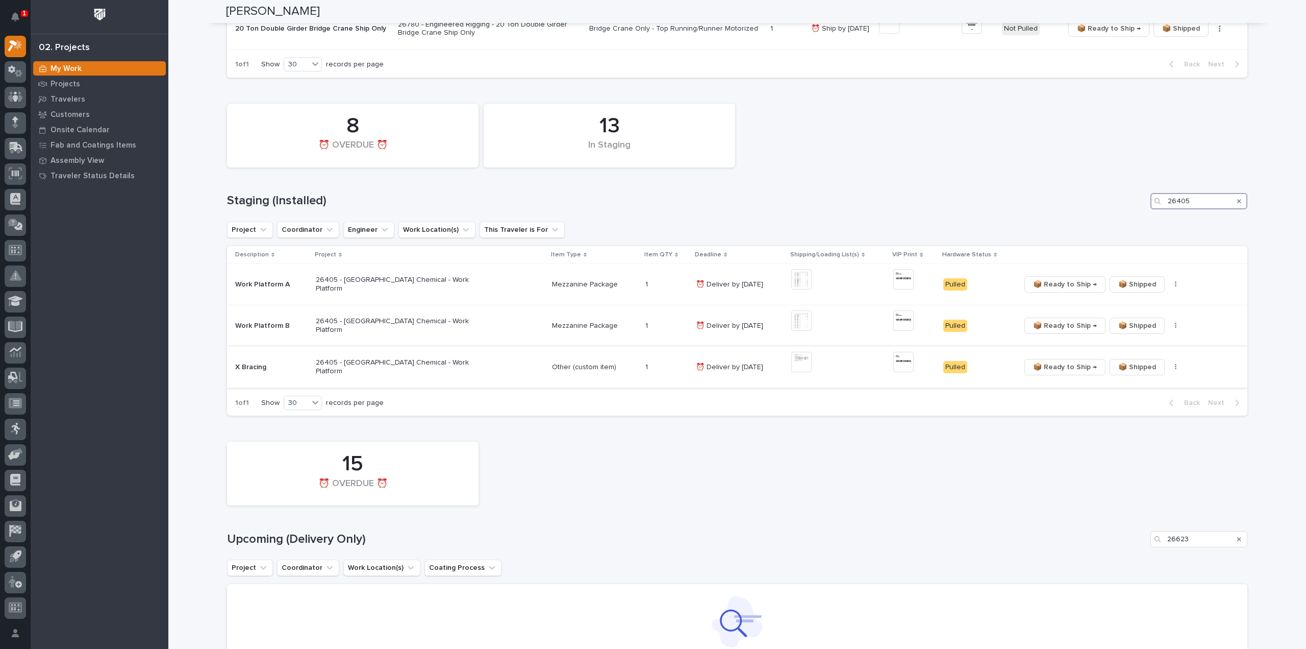
scroll to position [408, 0]
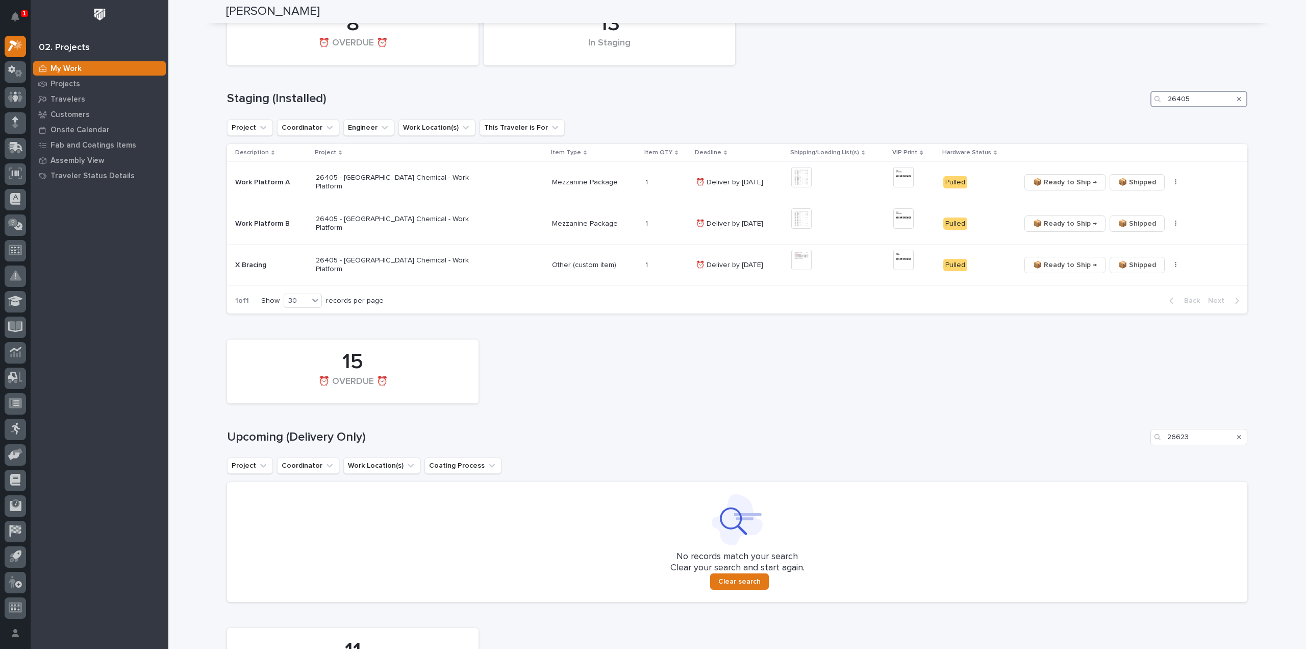
type input "26405"
click at [1237, 436] on icon "Search" at bounding box center [1239, 437] width 4 height 4
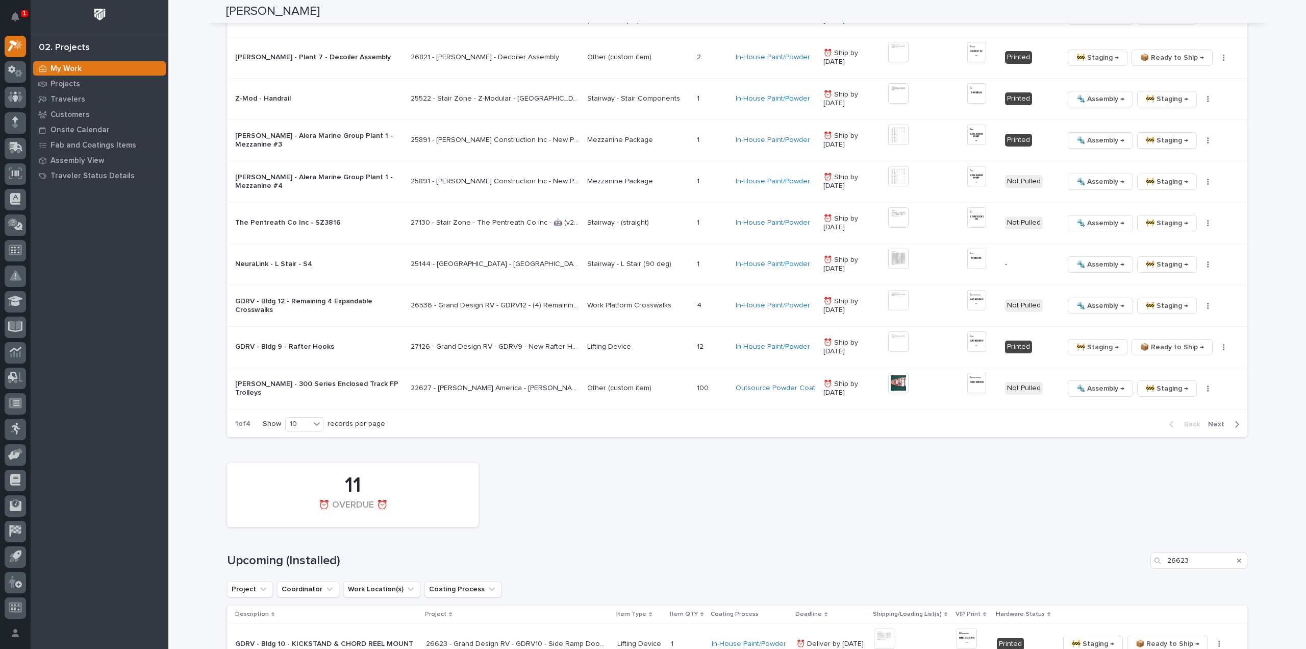
scroll to position [988, 0]
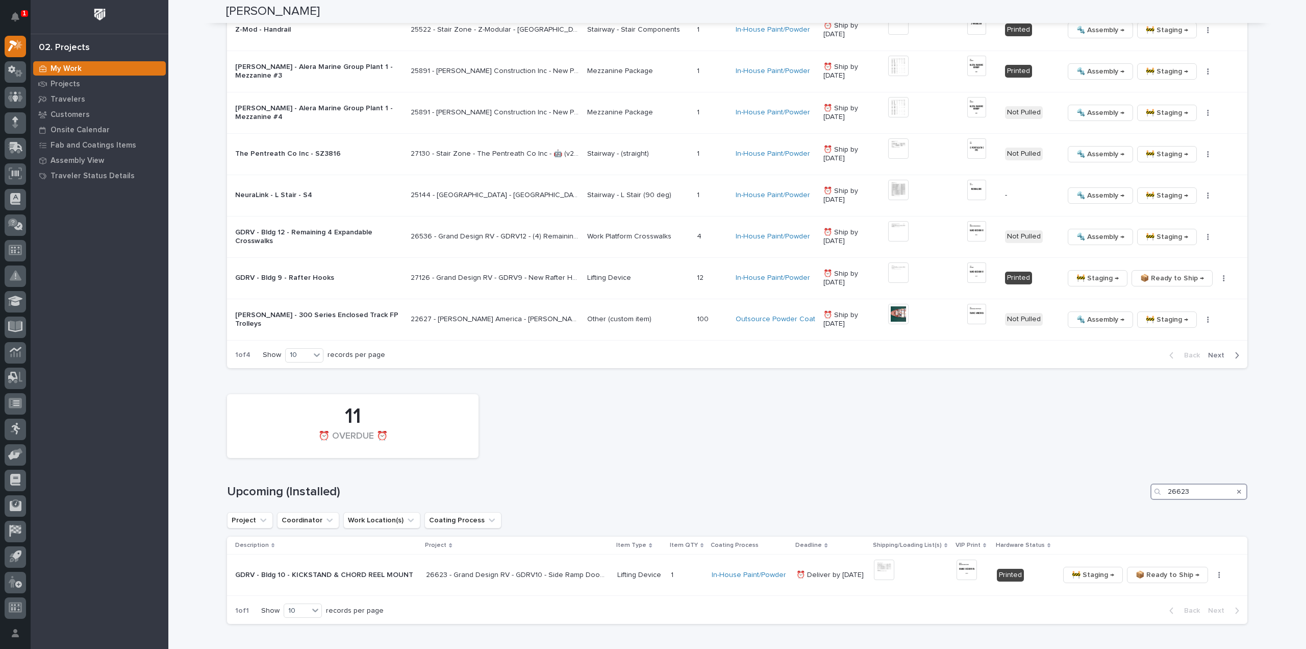
drag, startPoint x: 1199, startPoint y: 491, endPoint x: 1142, endPoint y: 508, distance: 59.6
click at [1142, 508] on div "11 ⏰ OVERDUE ⏰ Upcoming (Installed) 26623 Project Coordinator Work Location(s) …" at bounding box center [737, 506] width 1021 height 235
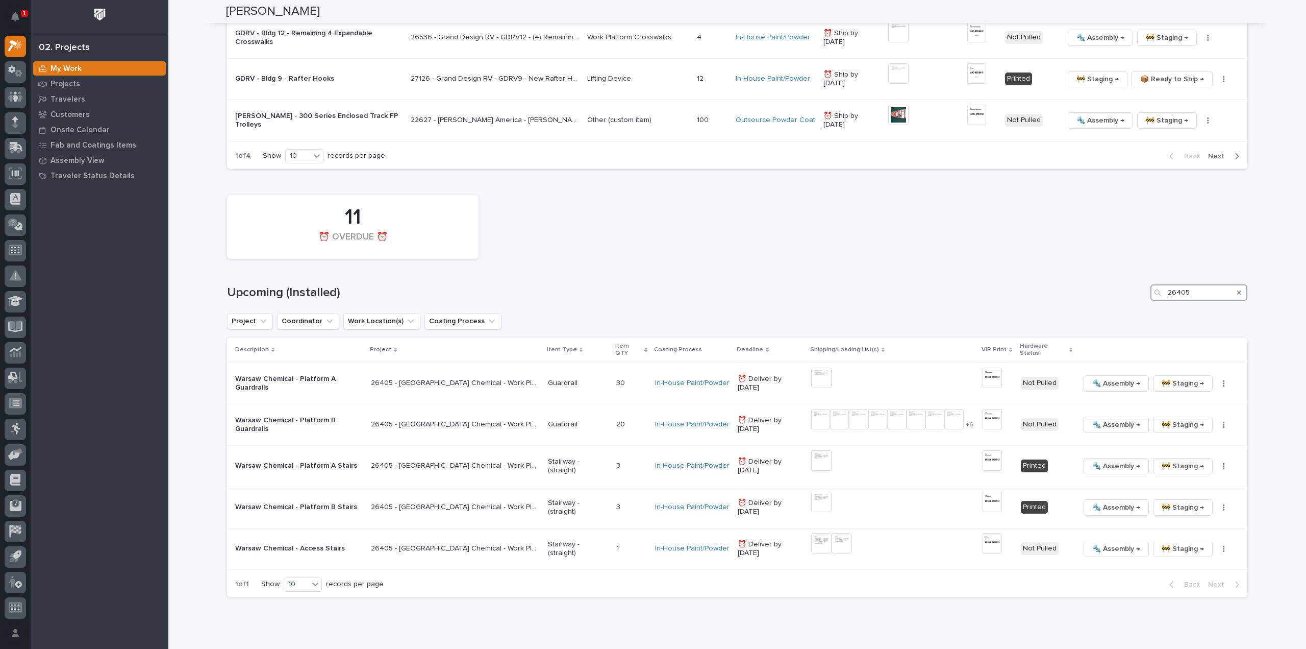
scroll to position [1193, 0]
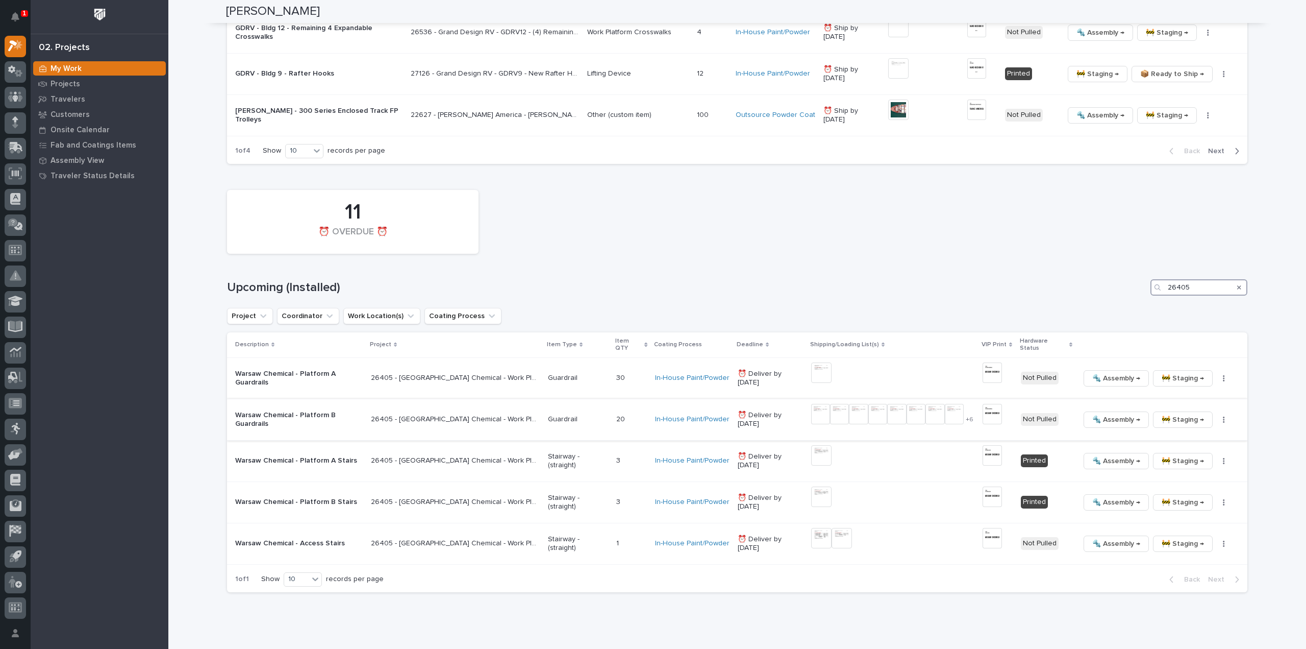
type input "26405"
click at [811, 404] on img at bounding box center [820, 414] width 19 height 20
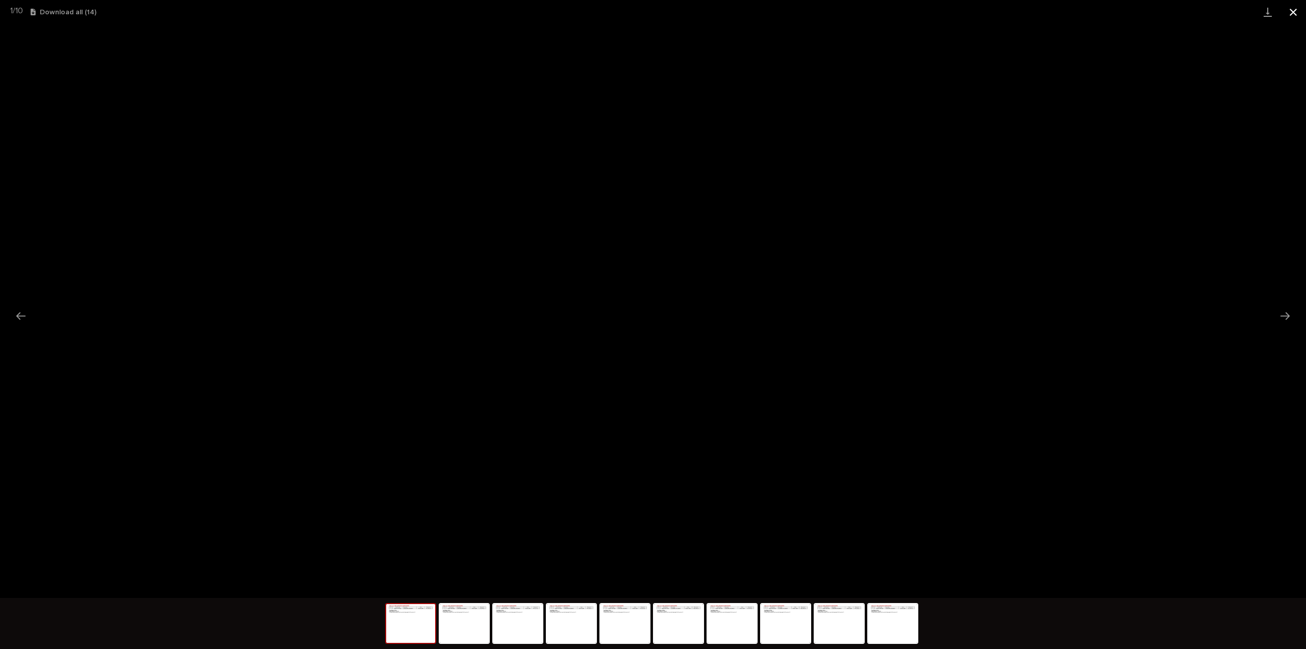
click at [1293, 13] on button "Close gallery" at bounding box center [1294, 12] width 26 height 24
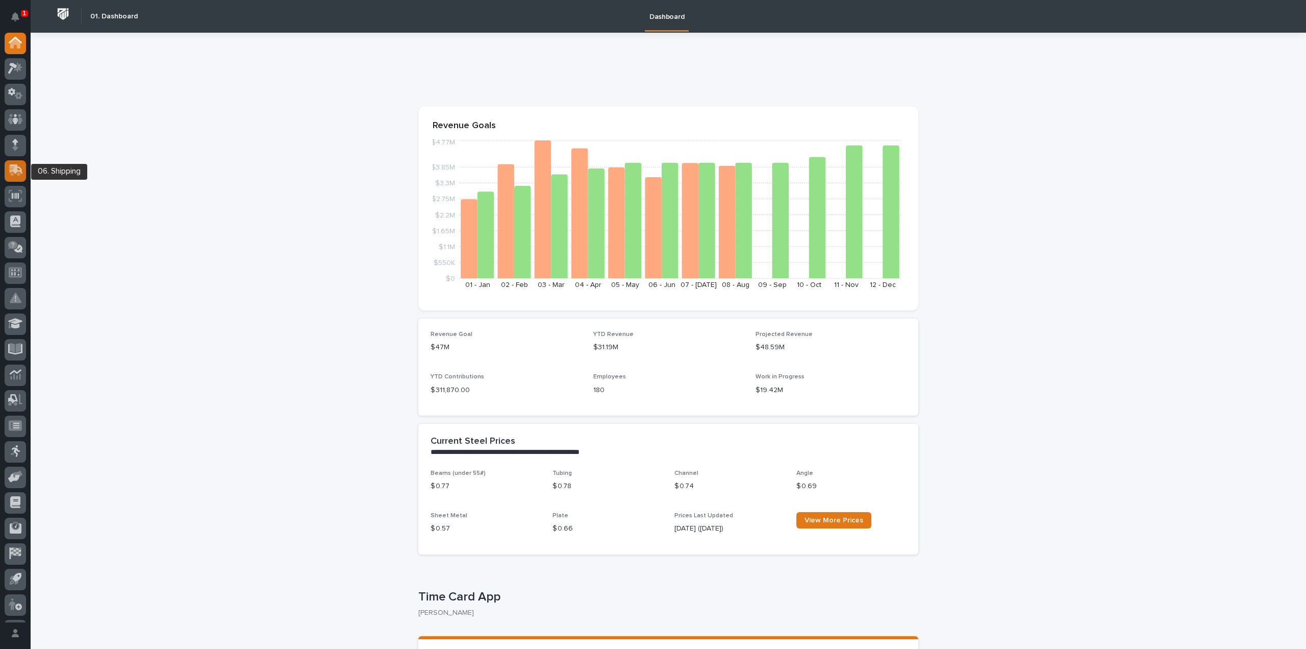
click at [16, 169] on icon at bounding box center [16, 169] width 13 height 10
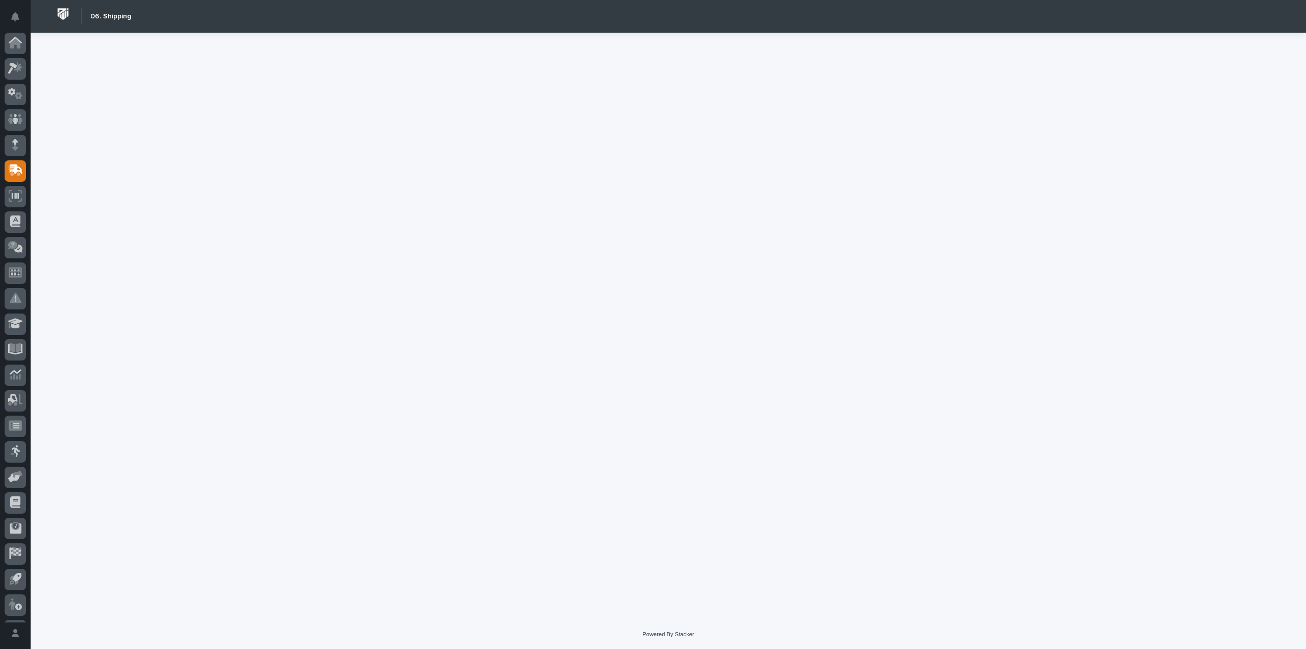
scroll to position [22, 0]
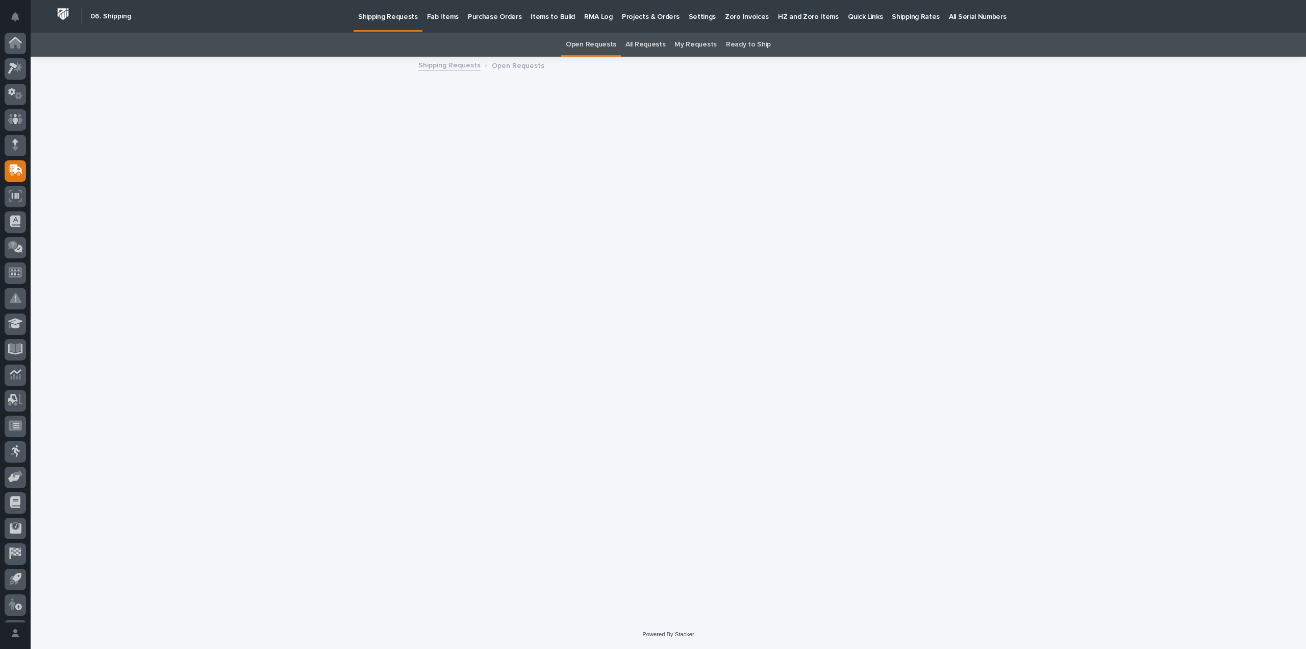
scroll to position [22, 0]
click at [434, 16] on p "Fab Items" at bounding box center [443, 10] width 32 height 21
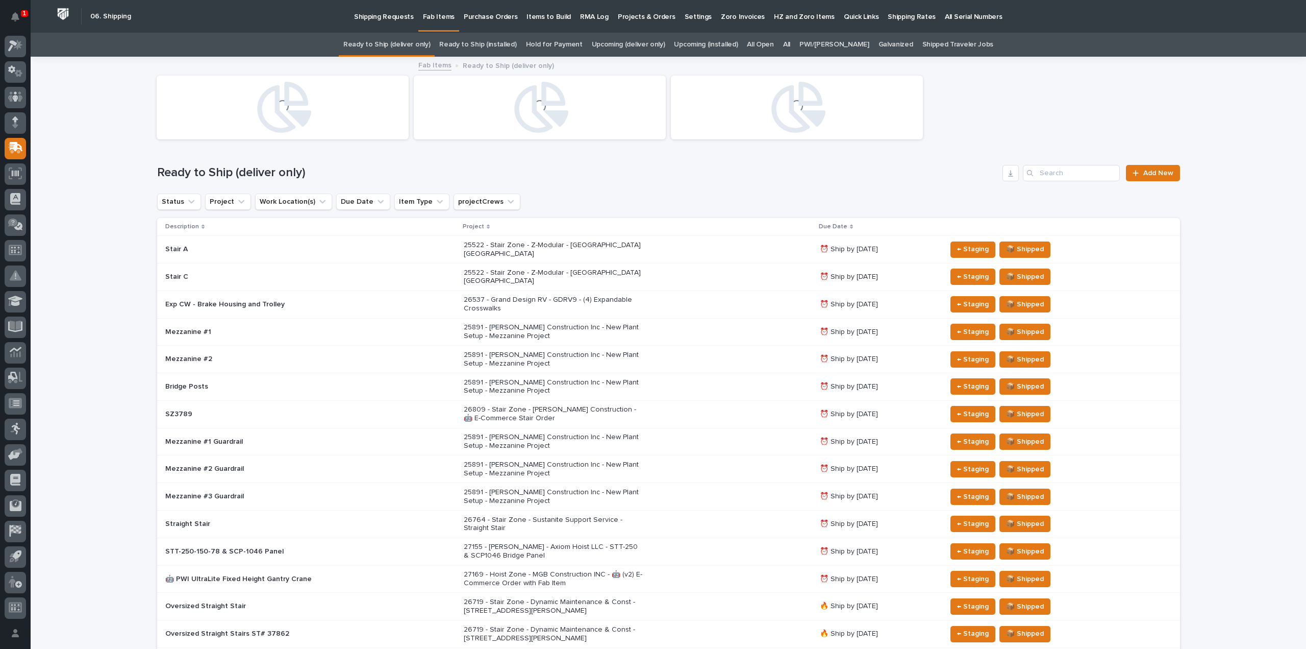
click at [795, 43] on div "All" at bounding box center [787, 45] width 16 height 24
click at [790, 44] on link "All" at bounding box center [786, 45] width 7 height 24
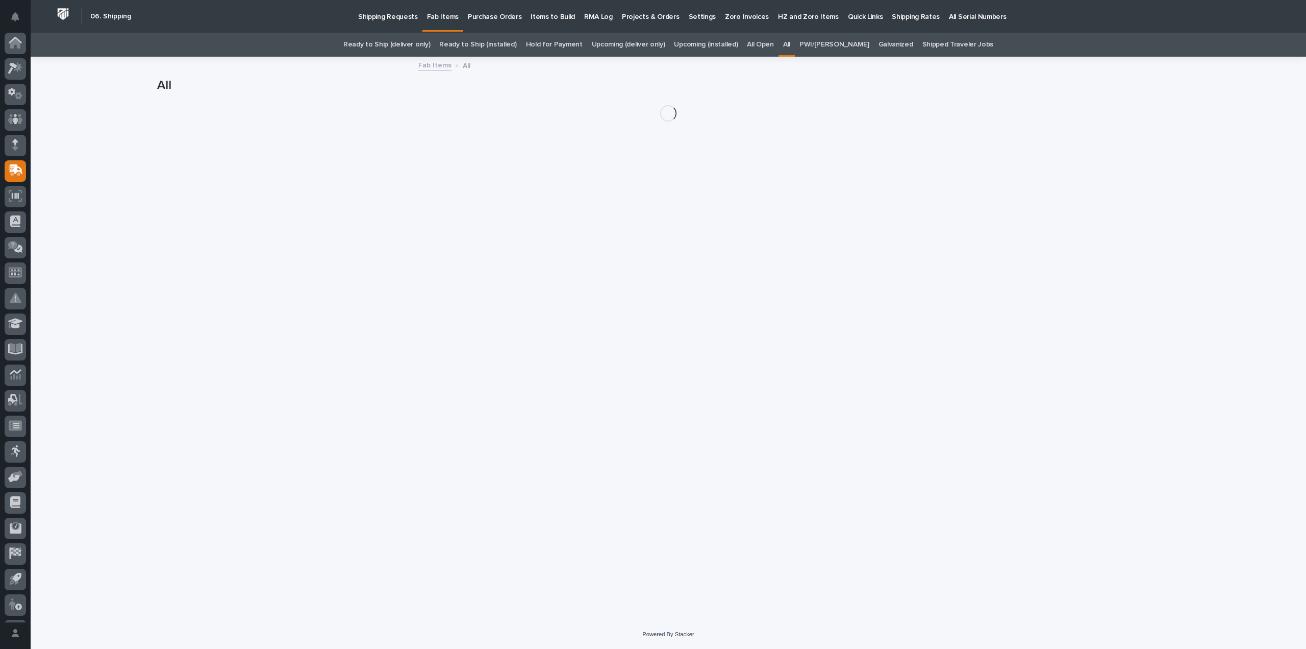
scroll to position [22, 0]
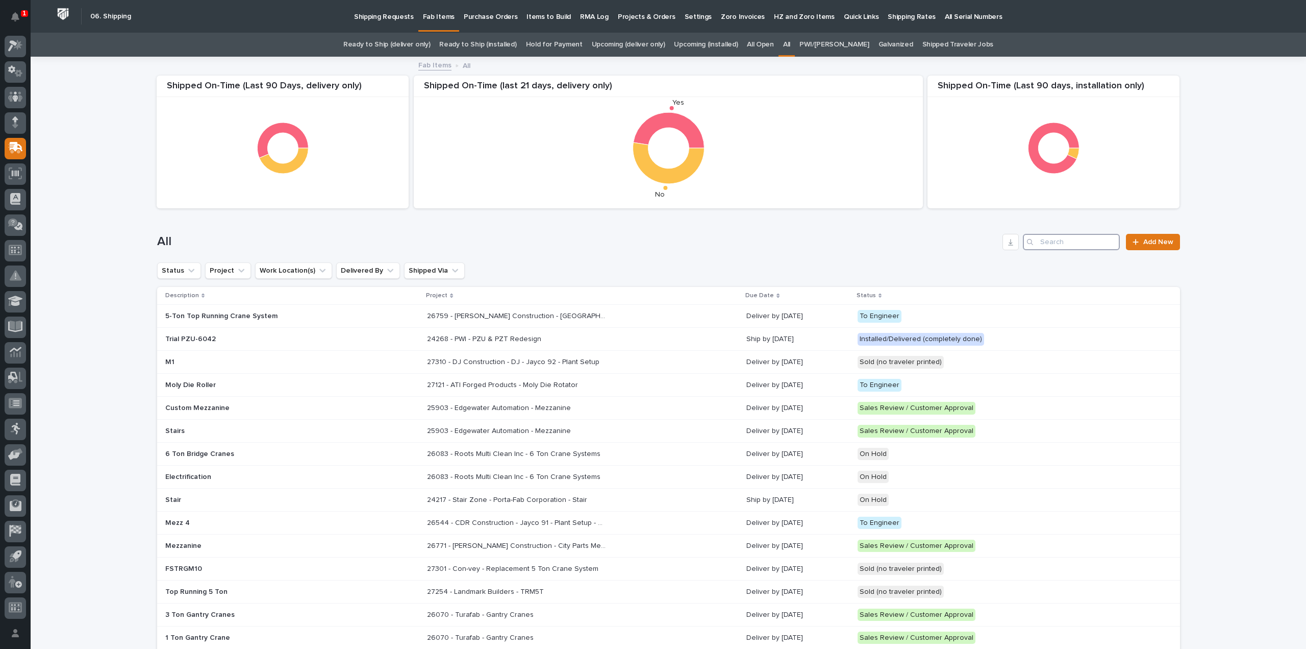
click at [1043, 239] on input "Search" at bounding box center [1071, 242] width 97 height 16
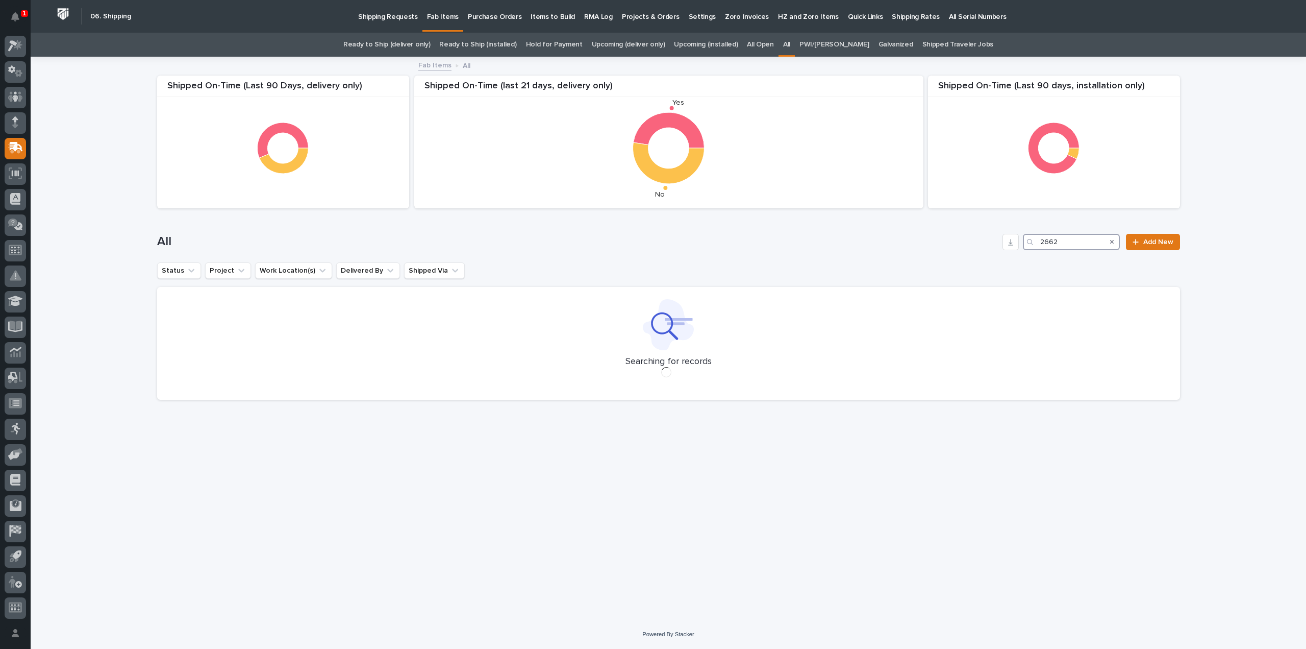
type input "26627"
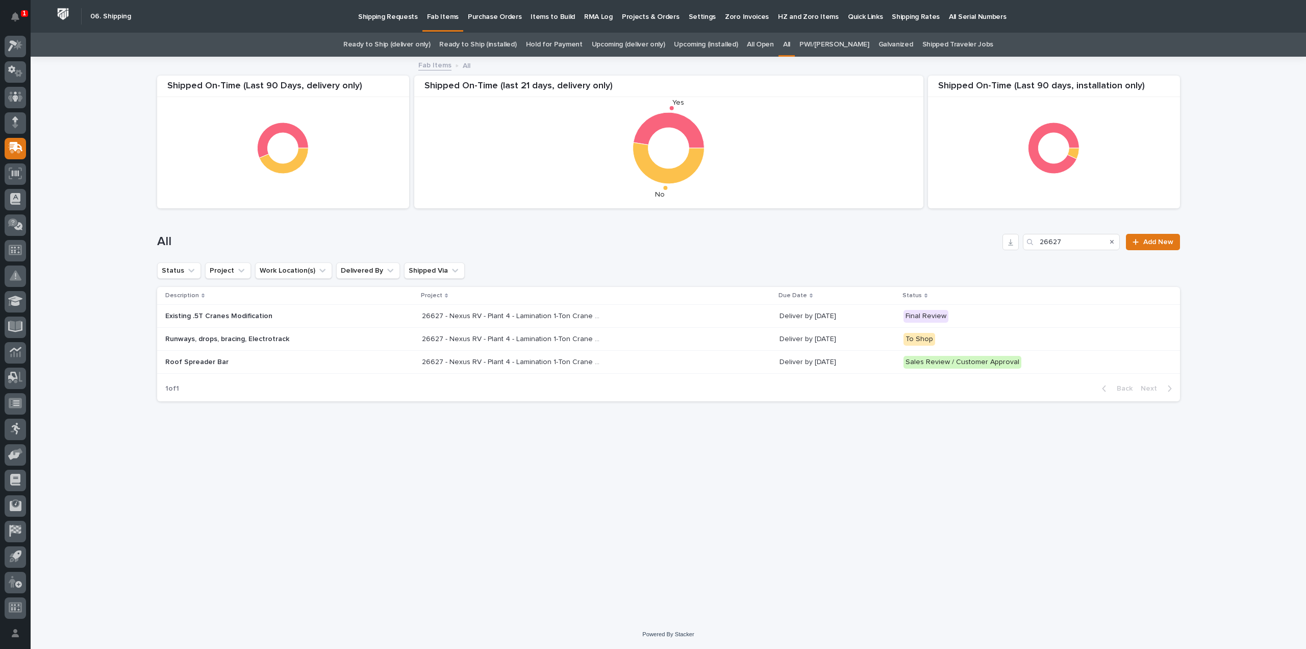
click at [455, 341] on p "26627 - Nexus RV - Plant 4 - Lamination 1-Ton Crane System" at bounding box center [512, 338] width 181 height 11
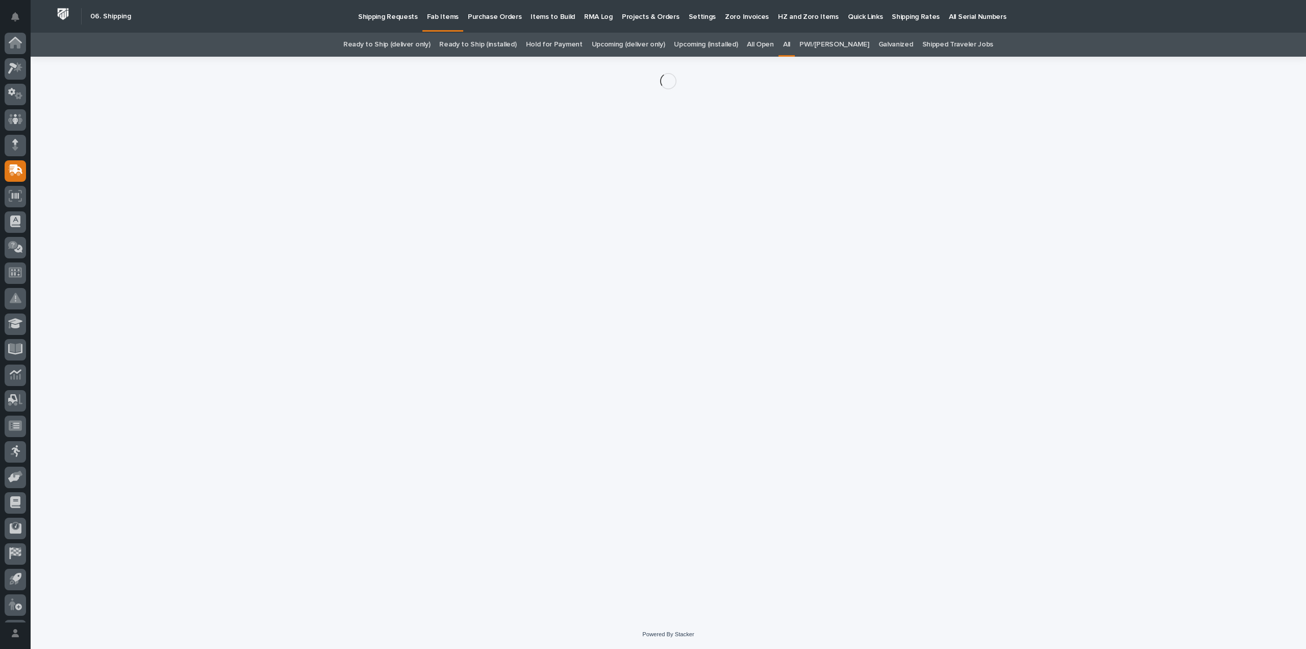
scroll to position [22, 0]
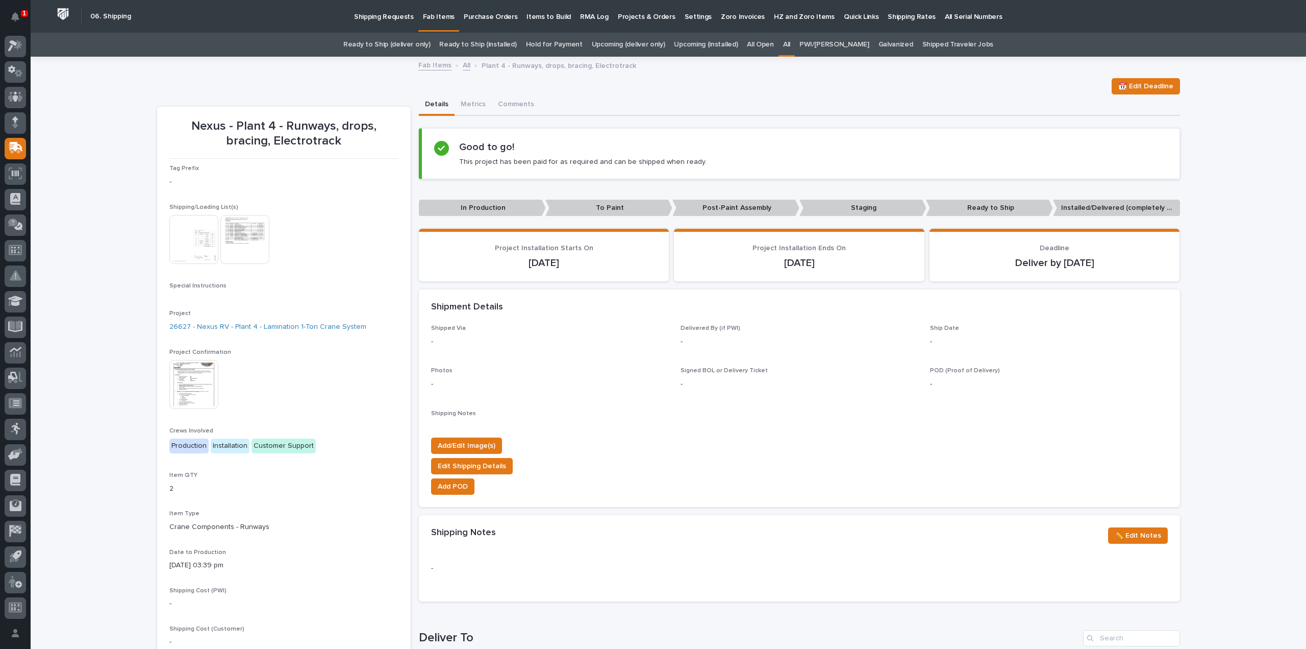
click at [198, 237] on img at bounding box center [193, 239] width 49 height 49
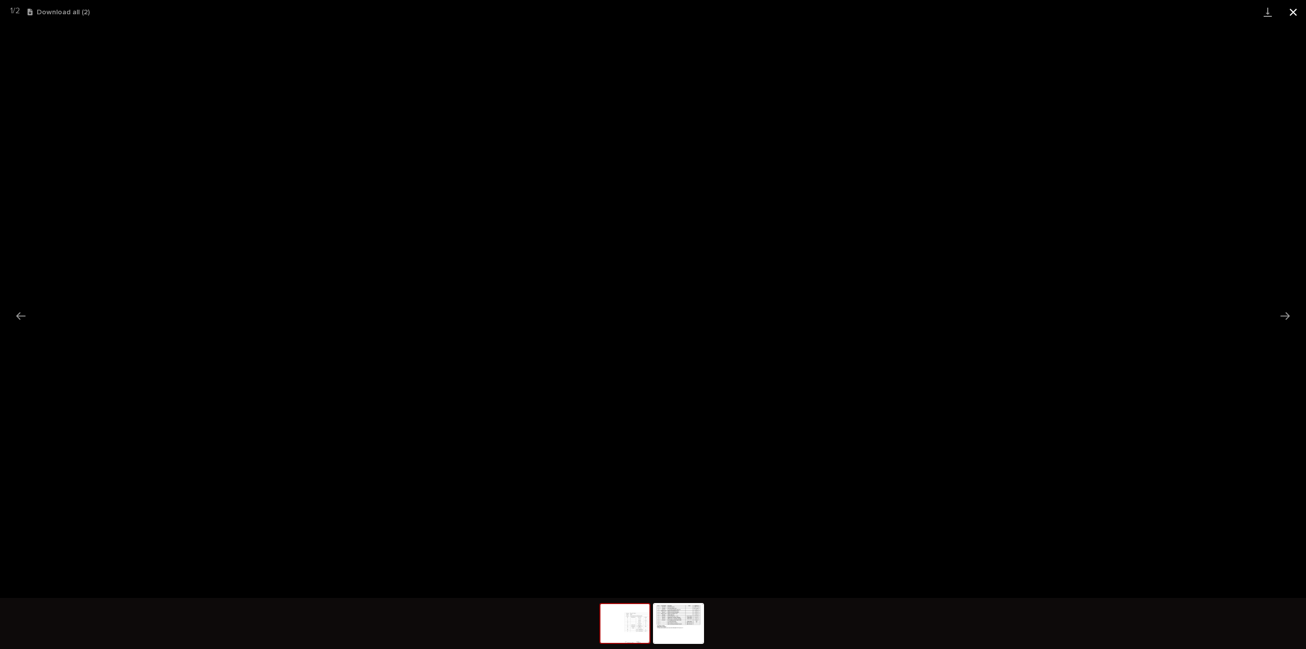
click at [1295, 16] on button "Close gallery" at bounding box center [1294, 12] width 26 height 24
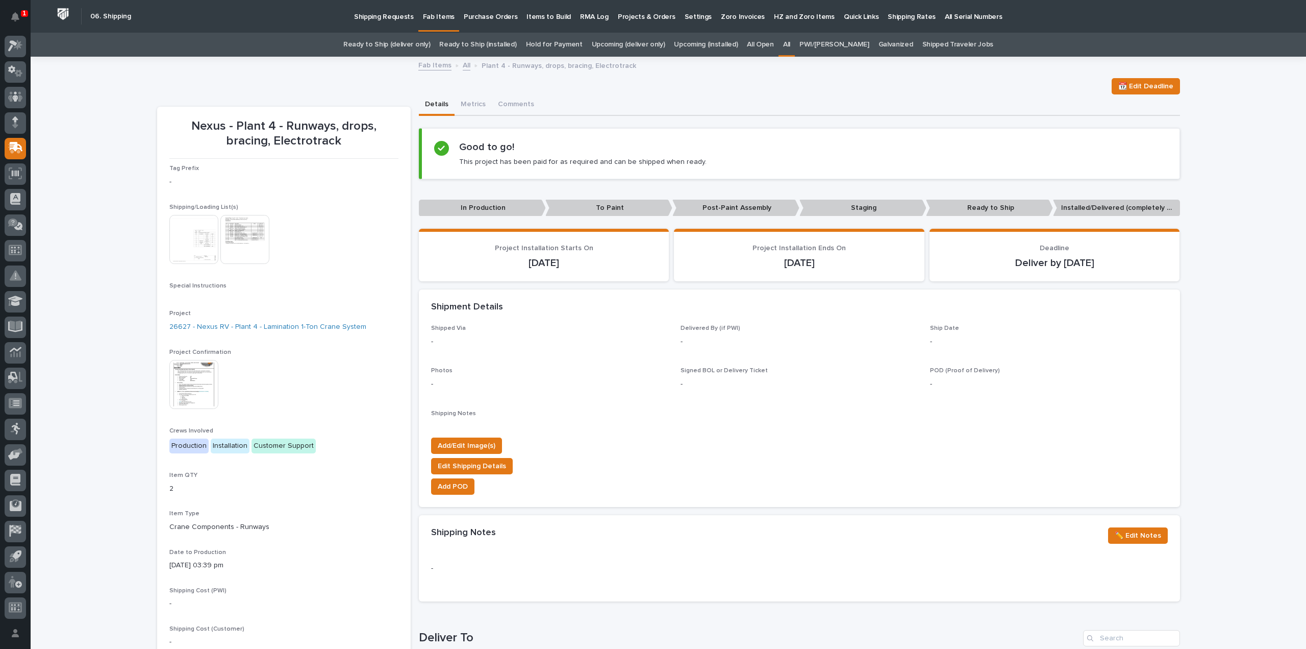
click at [1249, 204] on div "Loading... Saving… Loading... Saving… Nexus - Plant 4 - Runways, drops, bracing…" at bounding box center [669, 543] width 1276 height 971
click at [790, 43] on link "All" at bounding box center [786, 45] width 7 height 24
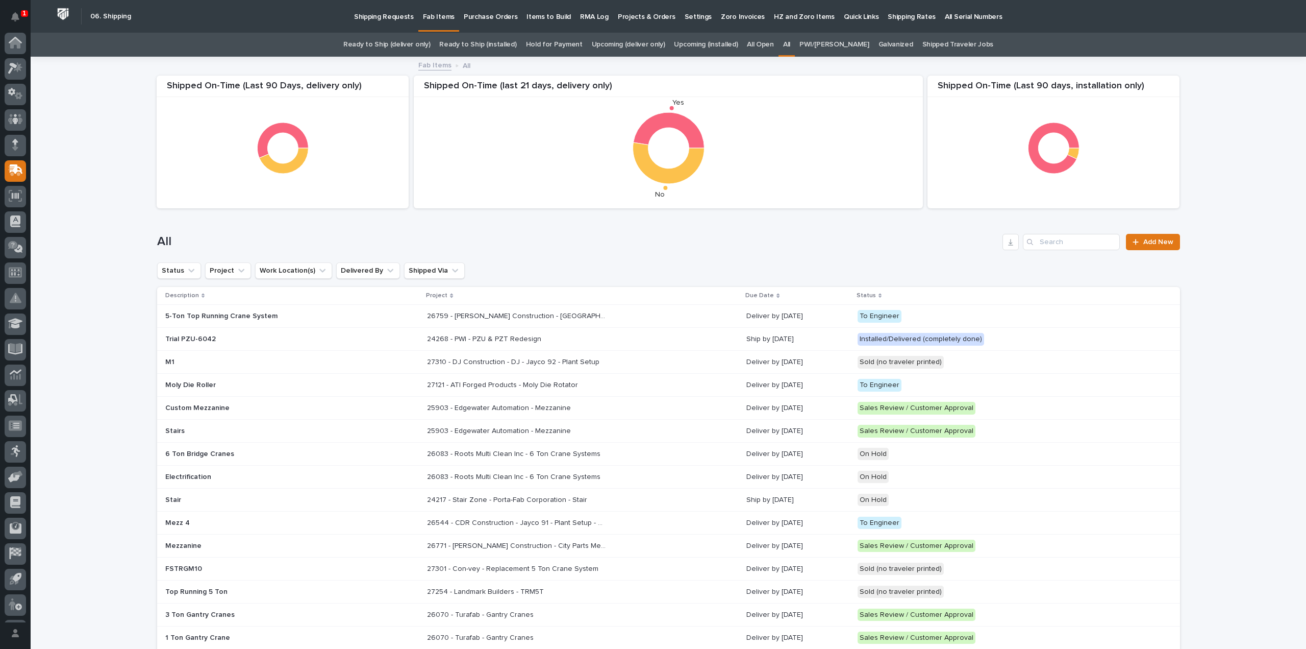
scroll to position [22, 0]
click at [1051, 245] on input "Search" at bounding box center [1071, 242] width 97 height 16
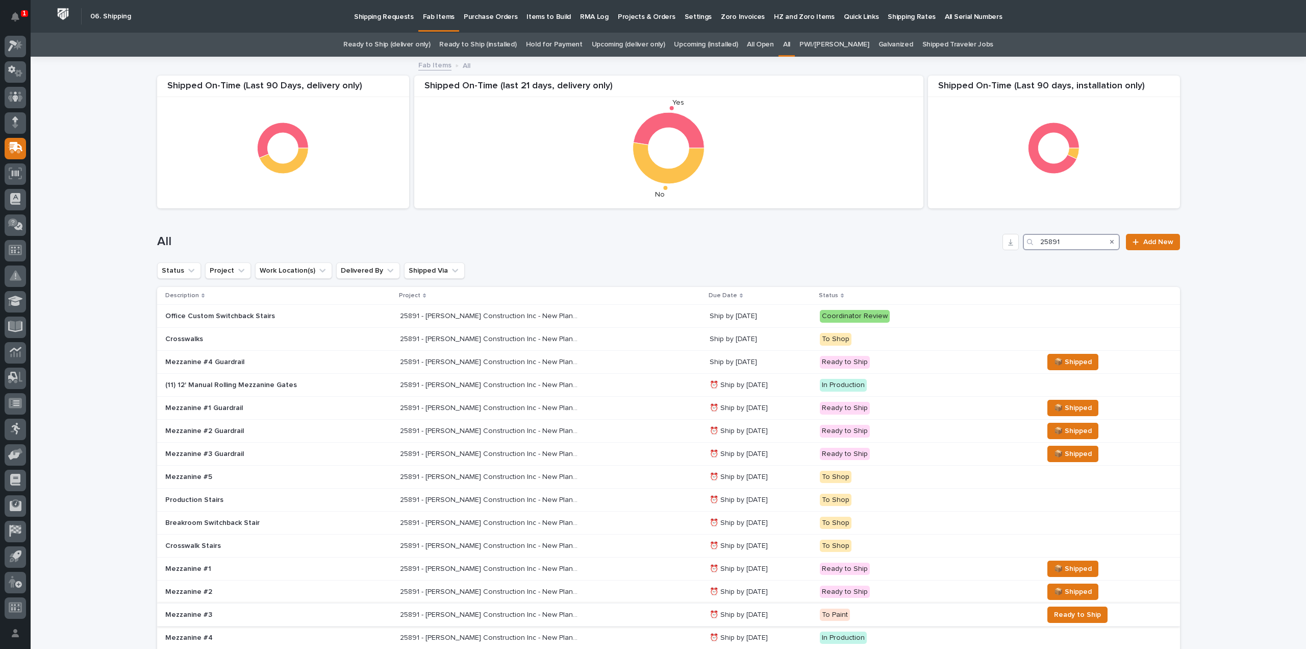
type input "25891"
click at [225, 610] on p "Mezzanine #3" at bounding box center [254, 614] width 179 height 9
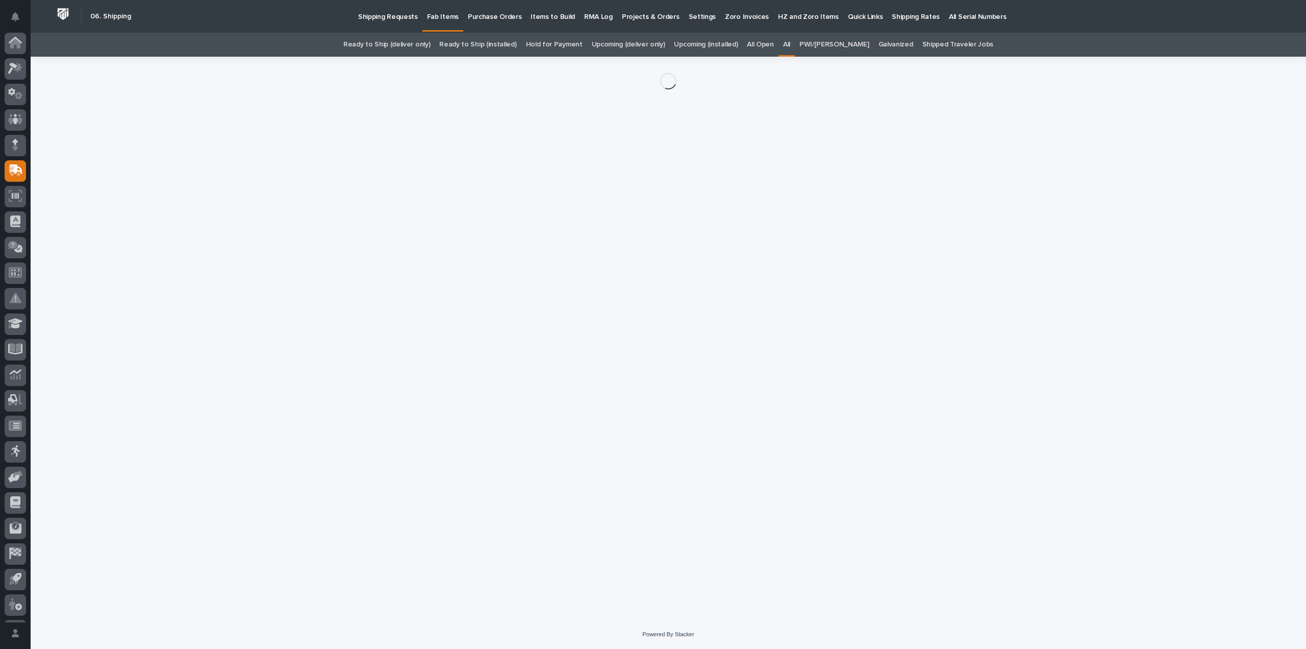
scroll to position [22, 0]
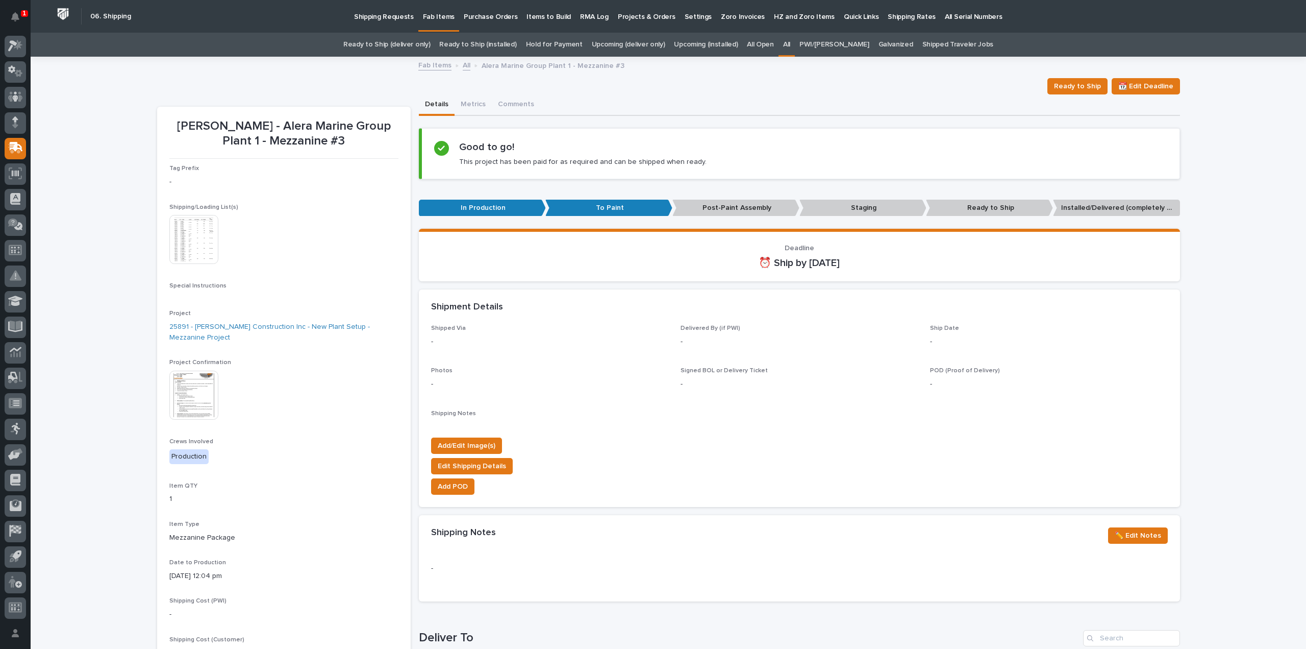
click at [790, 44] on link "All" at bounding box center [786, 45] width 7 height 24
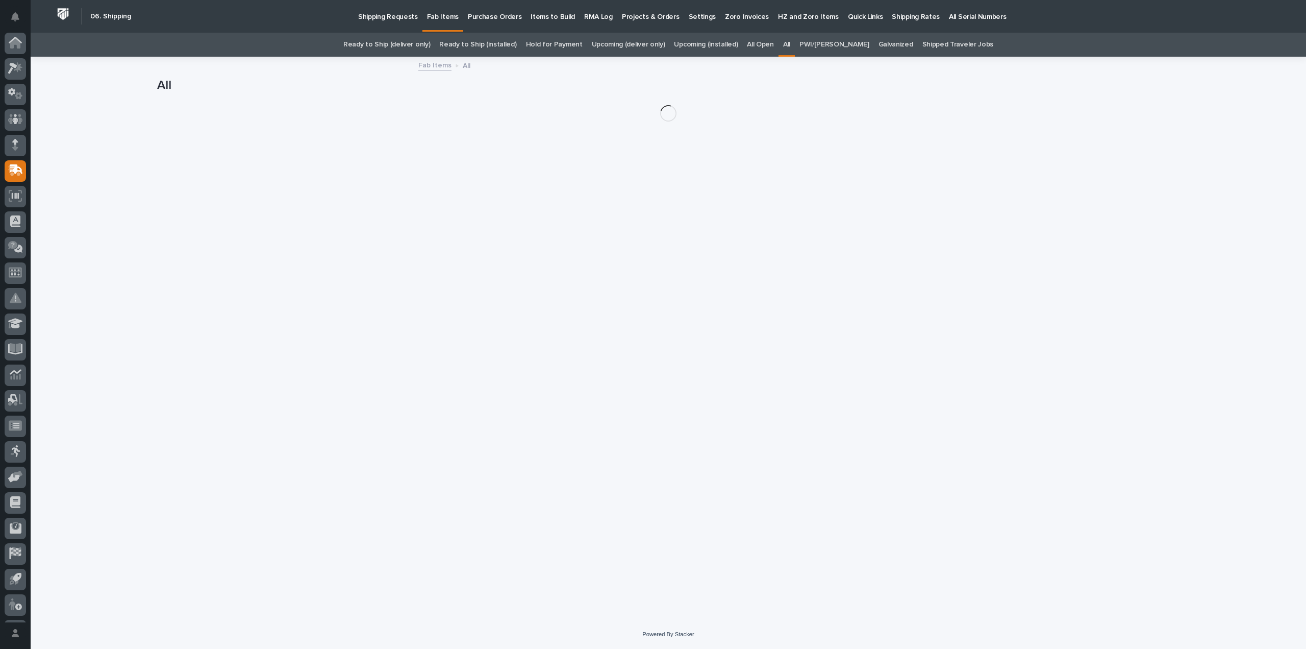
scroll to position [22, 0]
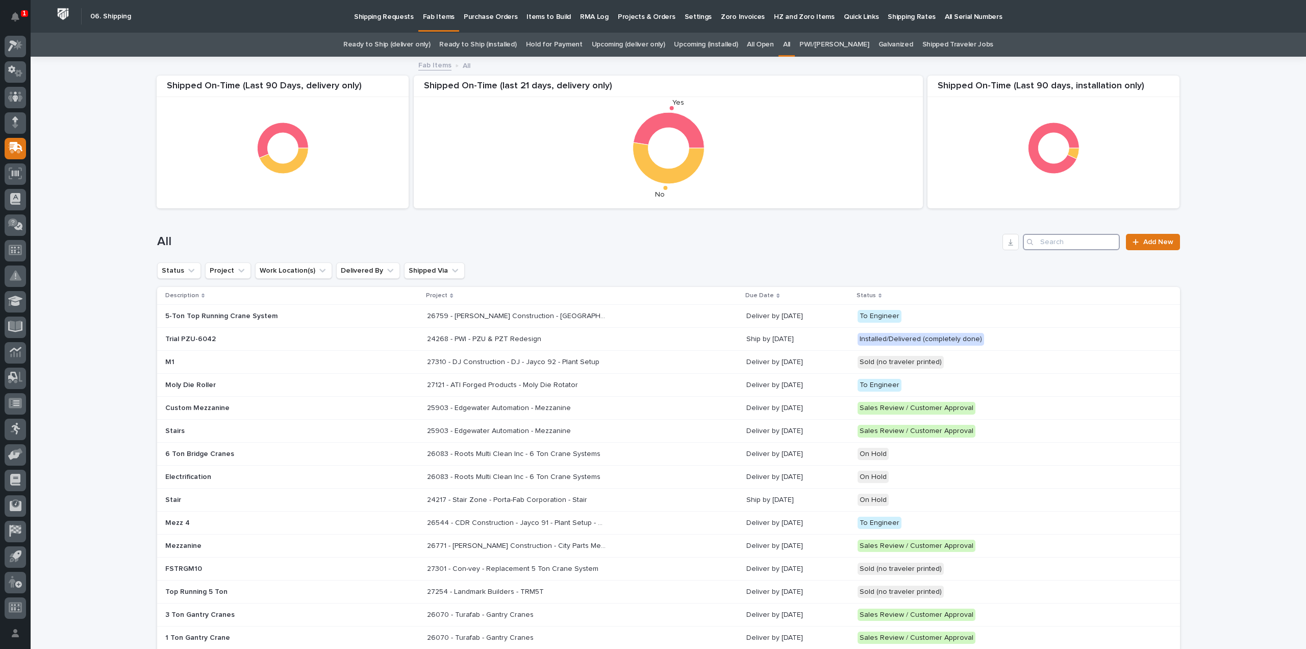
click at [1093, 238] on input "Search" at bounding box center [1071, 242] width 97 height 16
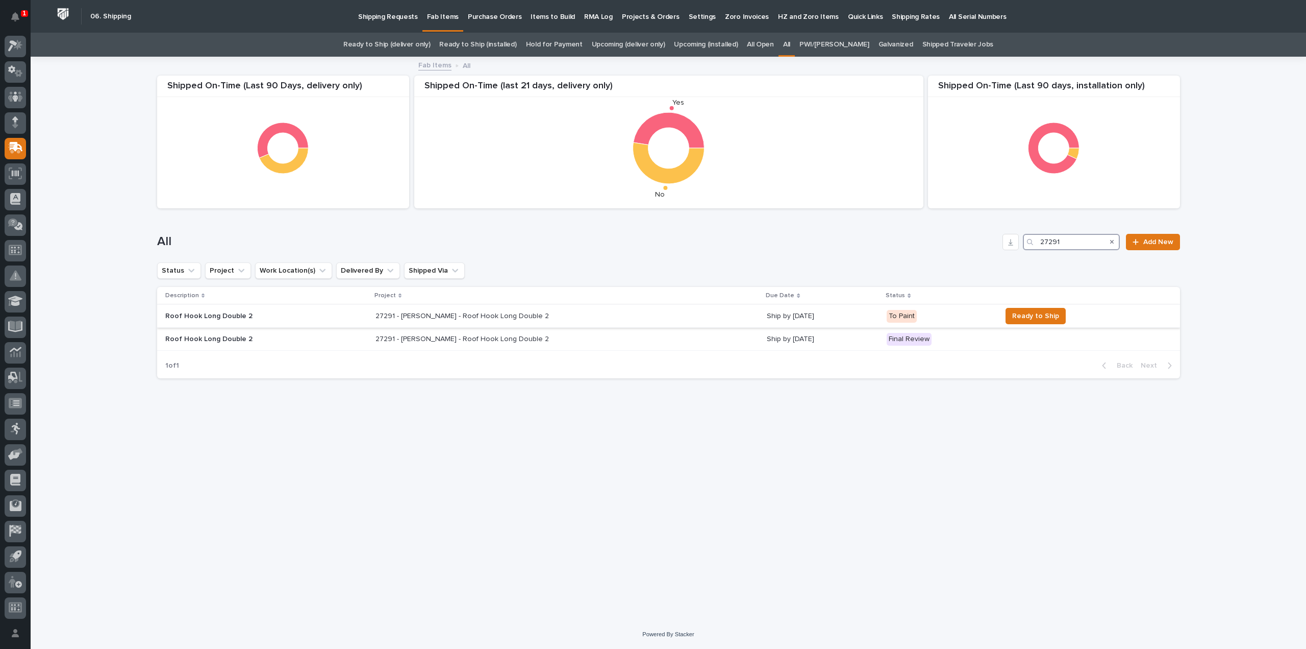
type input "27291"
click at [490, 314] on p "27291 - Brinkley RV - Roof Hook Long Double 2" at bounding box center [464, 315] width 176 height 11
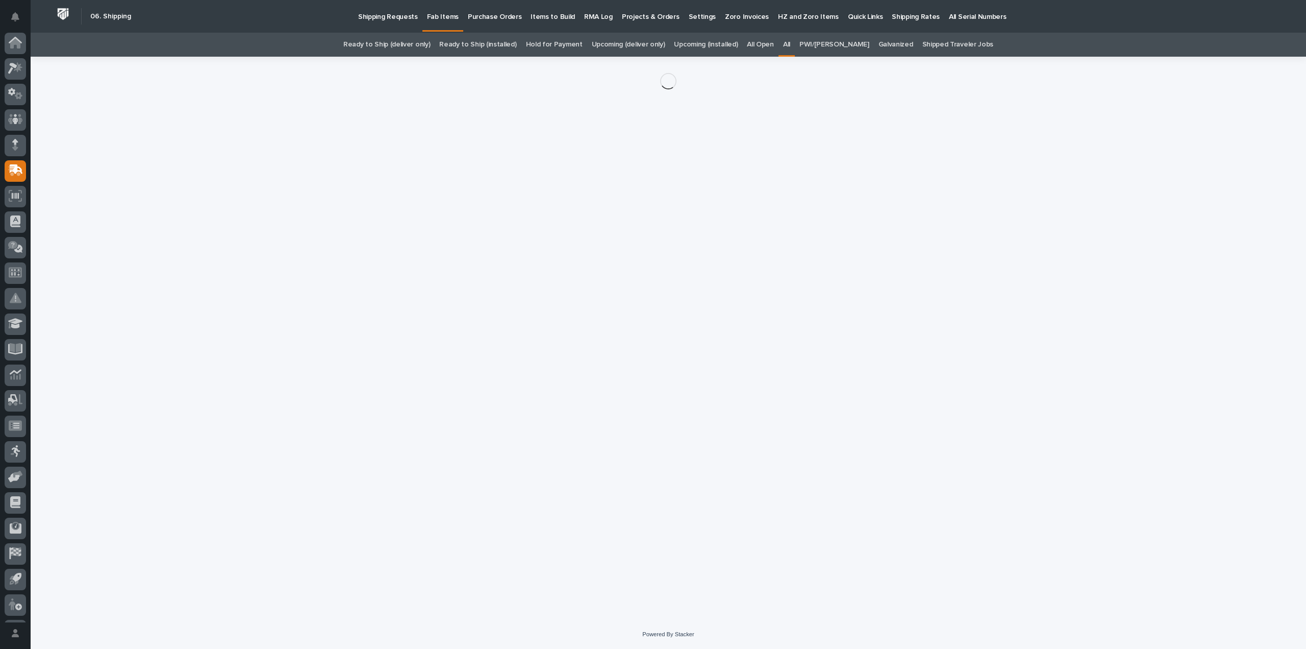
scroll to position [22, 0]
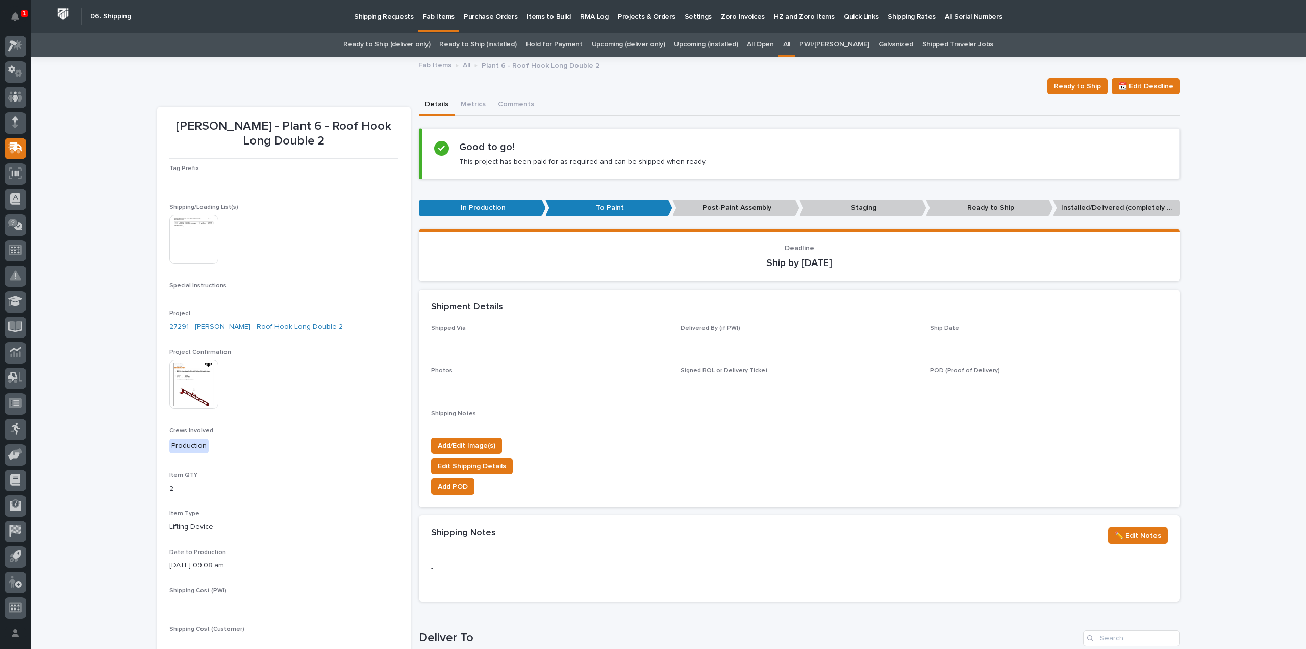
click at [193, 243] on img at bounding box center [193, 239] width 49 height 49
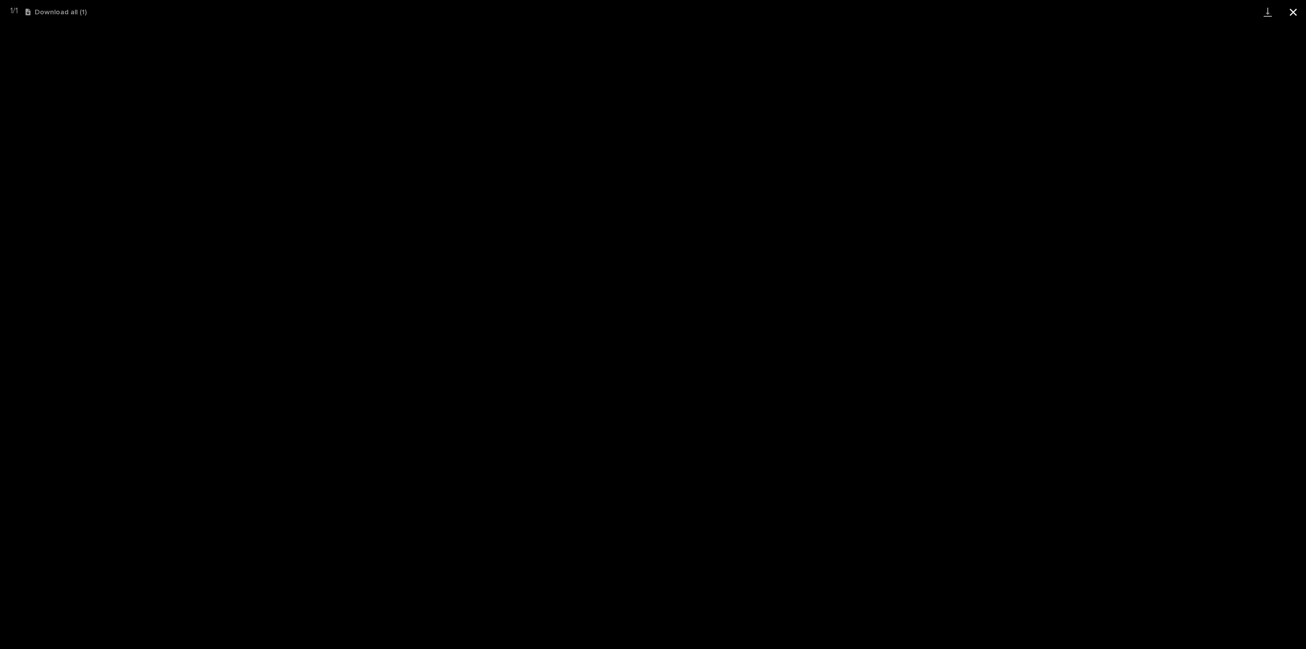
click at [1297, 11] on button "Close gallery" at bounding box center [1294, 12] width 26 height 24
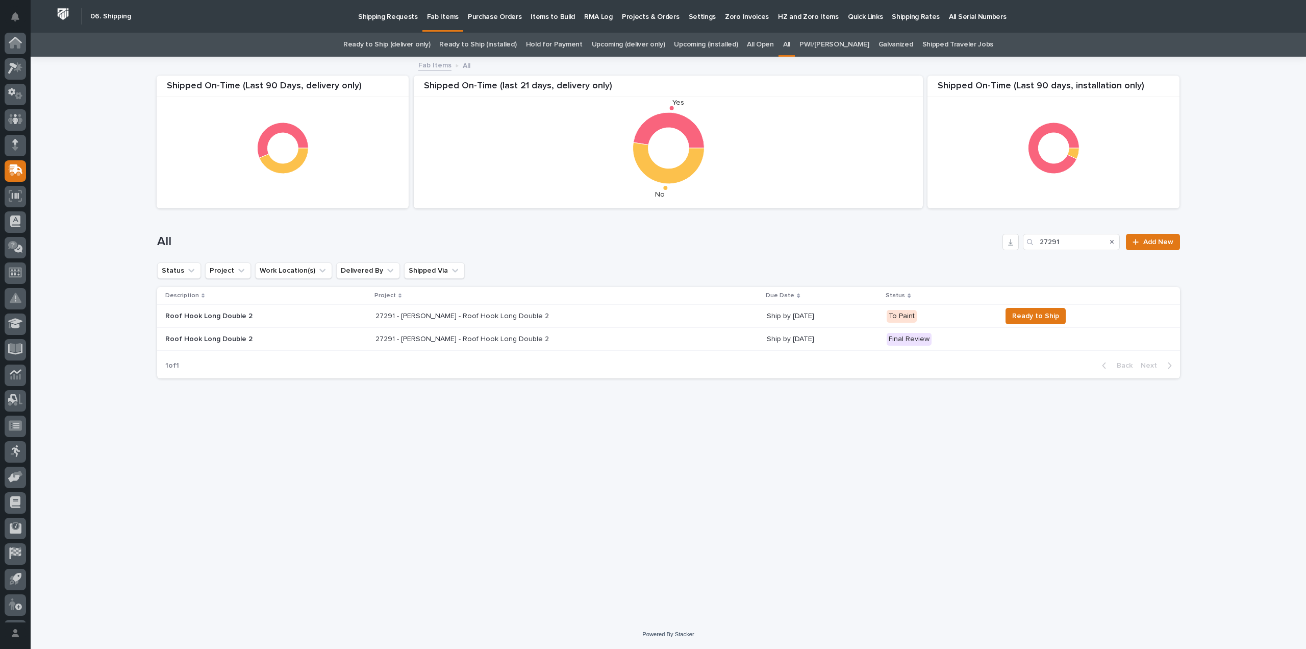
scroll to position [22, 0]
click at [398, 337] on p "27291 - Brinkley RV - Roof Hook Long Double 2" at bounding box center [464, 338] width 176 height 11
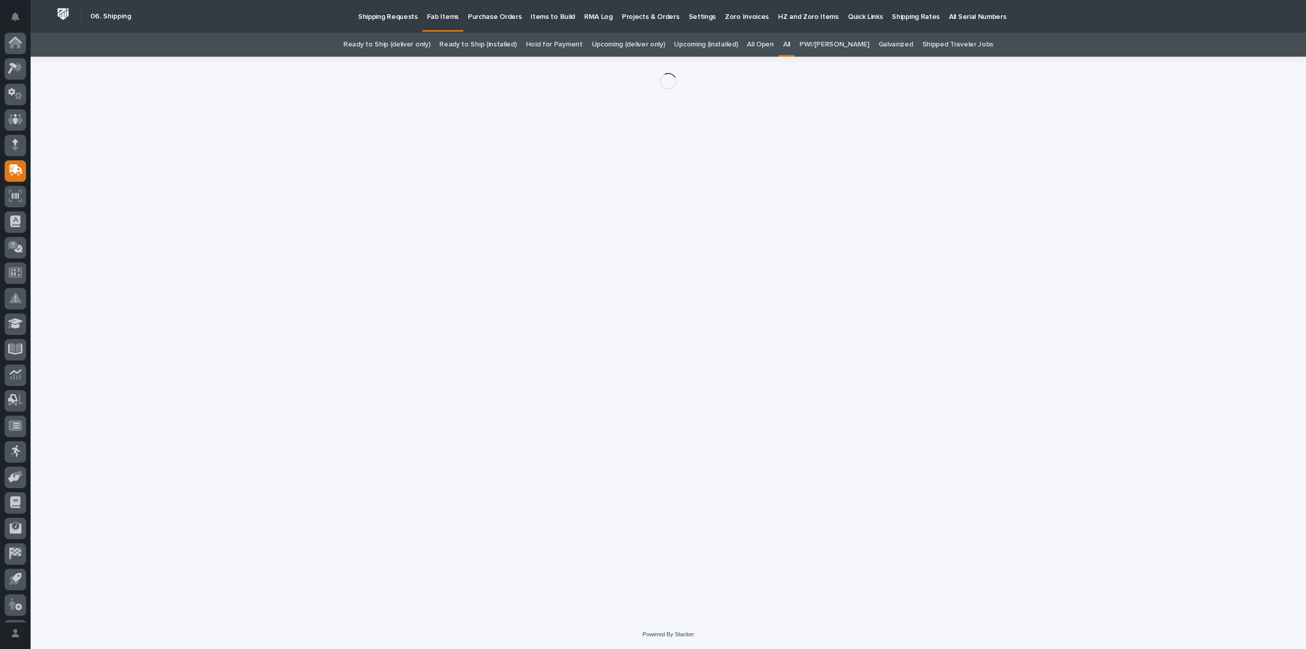
scroll to position [22, 0]
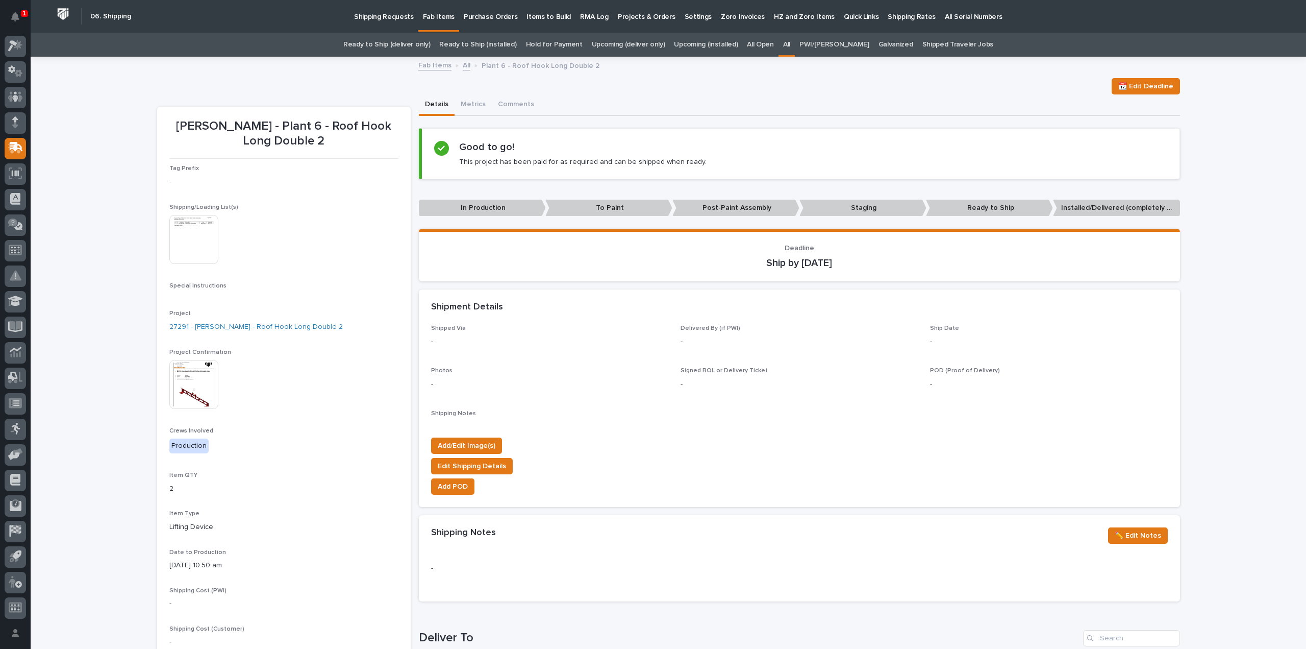
click at [177, 238] on img at bounding box center [193, 239] width 49 height 49
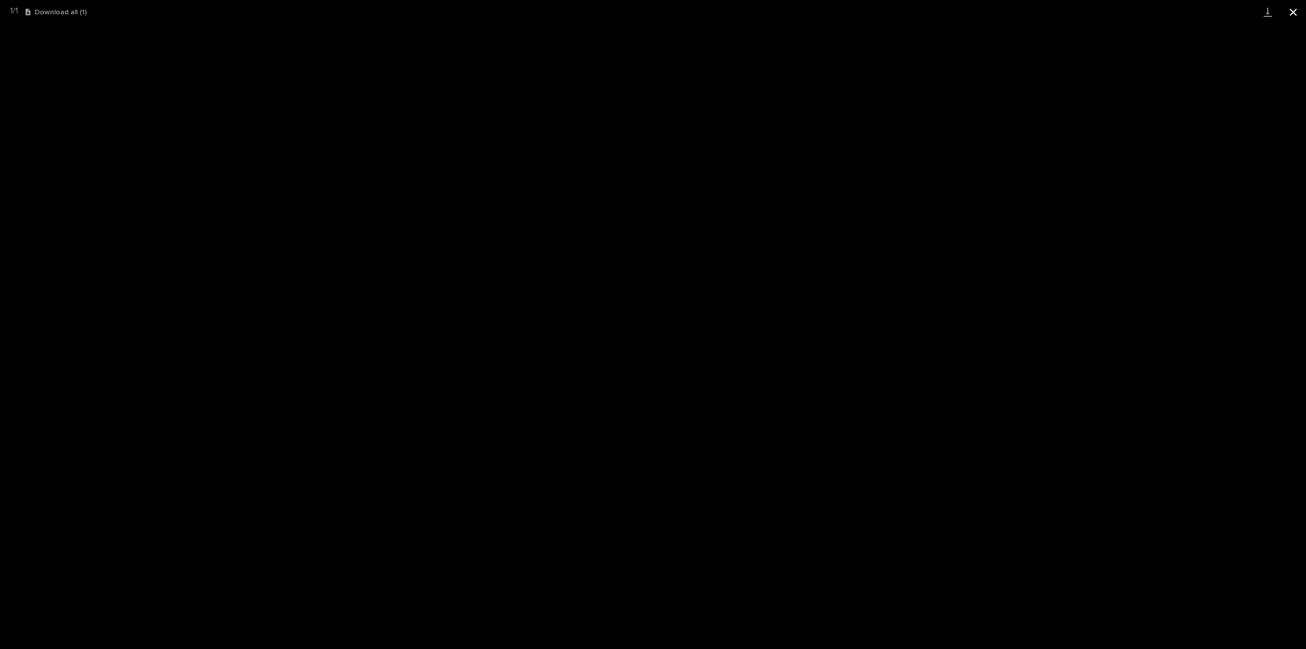
click at [1291, 11] on button "Close gallery" at bounding box center [1294, 12] width 26 height 24
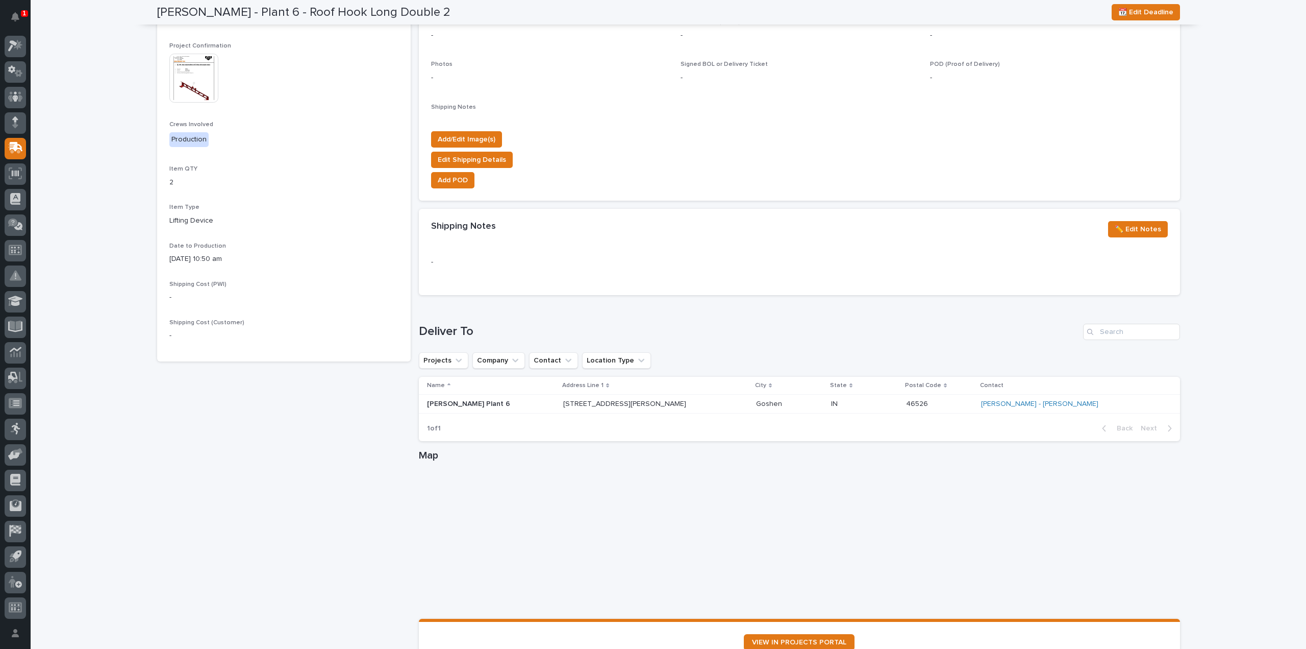
scroll to position [0, 0]
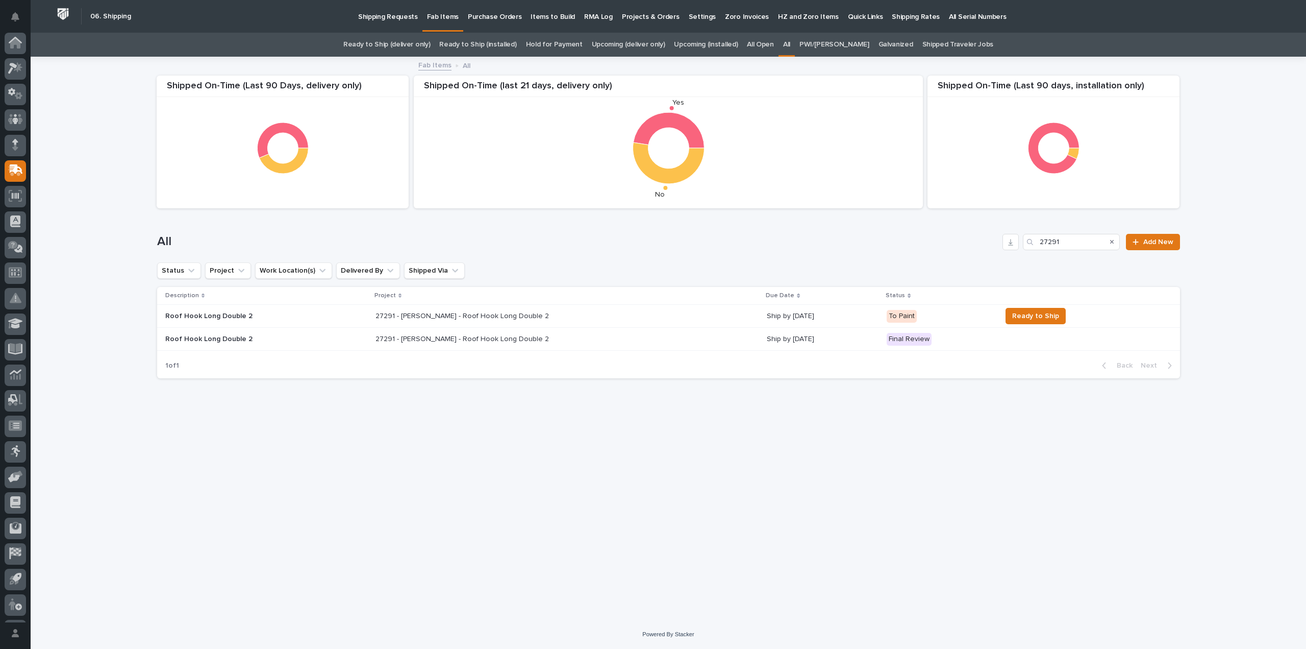
scroll to position [22, 0]
click at [438, 319] on p "27291 - Brinkley RV - Roof Hook Long Double 2" at bounding box center [464, 315] width 176 height 11
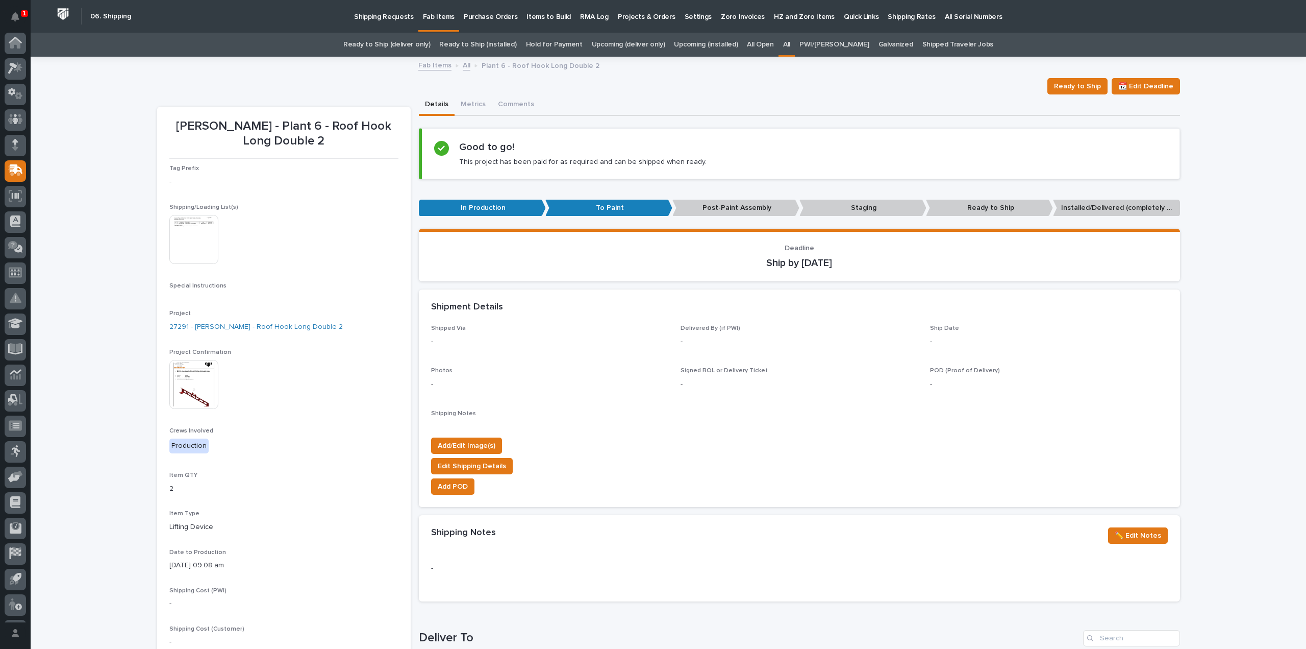
scroll to position [22, 0]
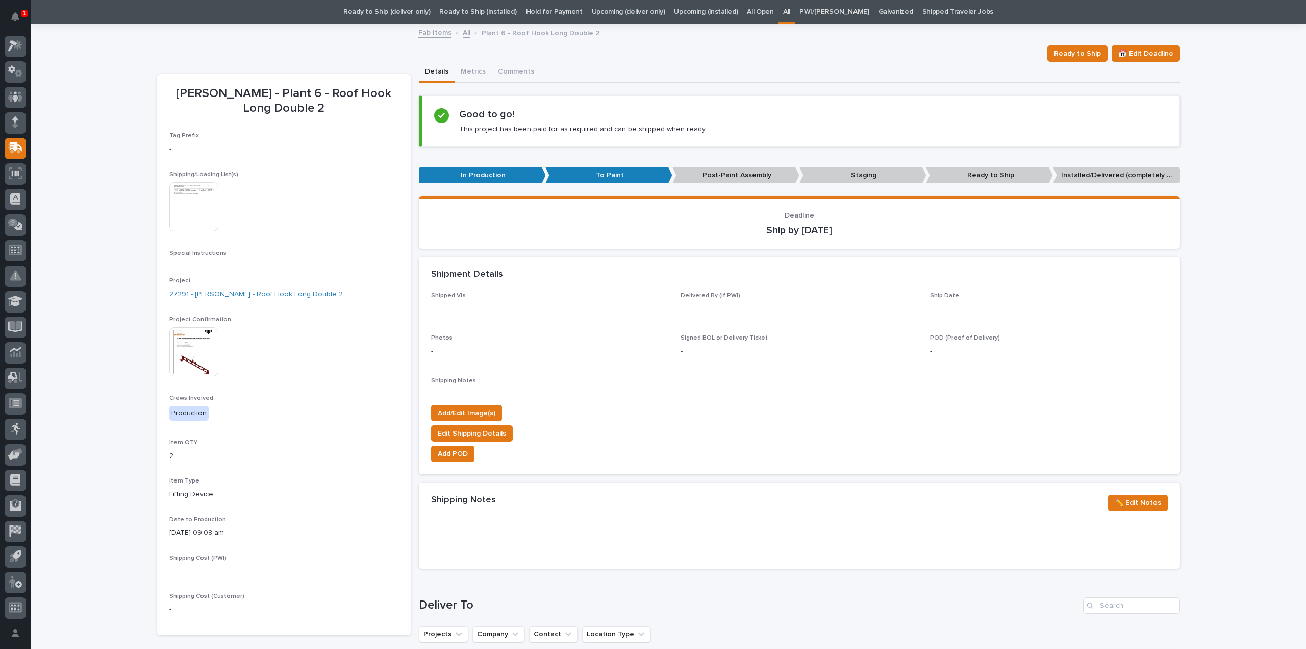
click at [185, 231] on div at bounding box center [194, 207] width 51 height 51
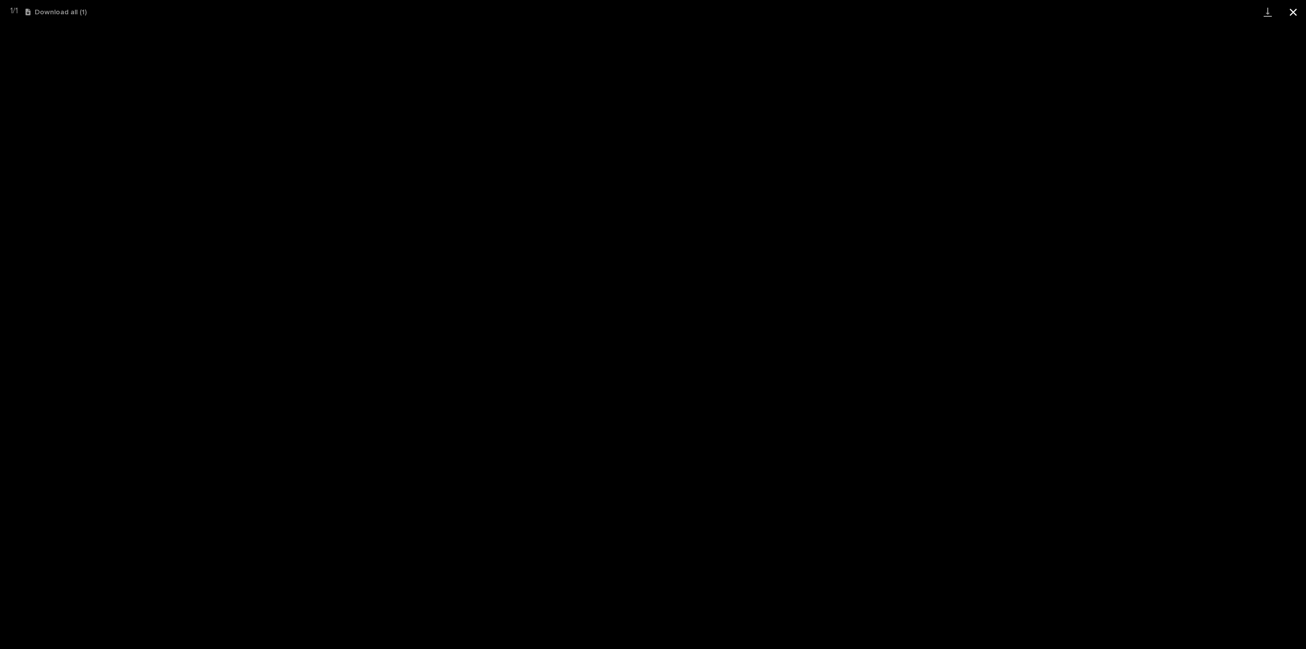
click at [1296, 9] on button "Close gallery" at bounding box center [1294, 12] width 26 height 24
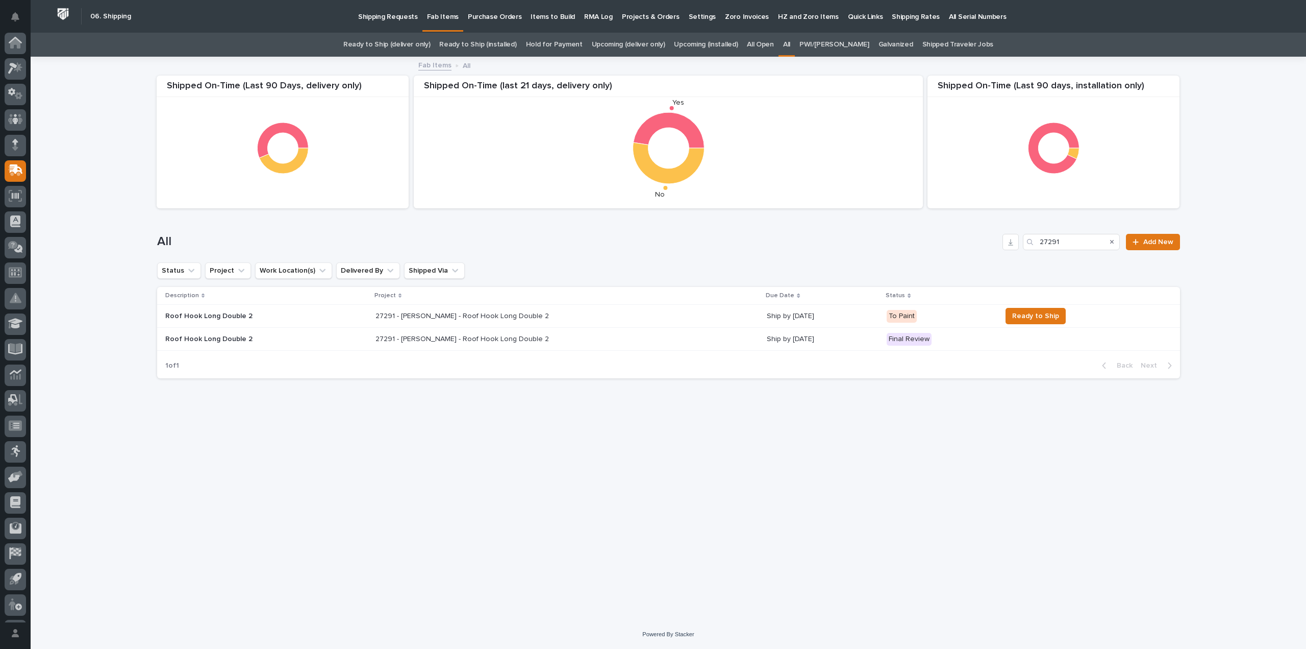
scroll to position [22, 0]
click at [481, 340] on p "27291 - Brinkley RV - Roof Hook Long Double 2" at bounding box center [464, 338] width 176 height 11
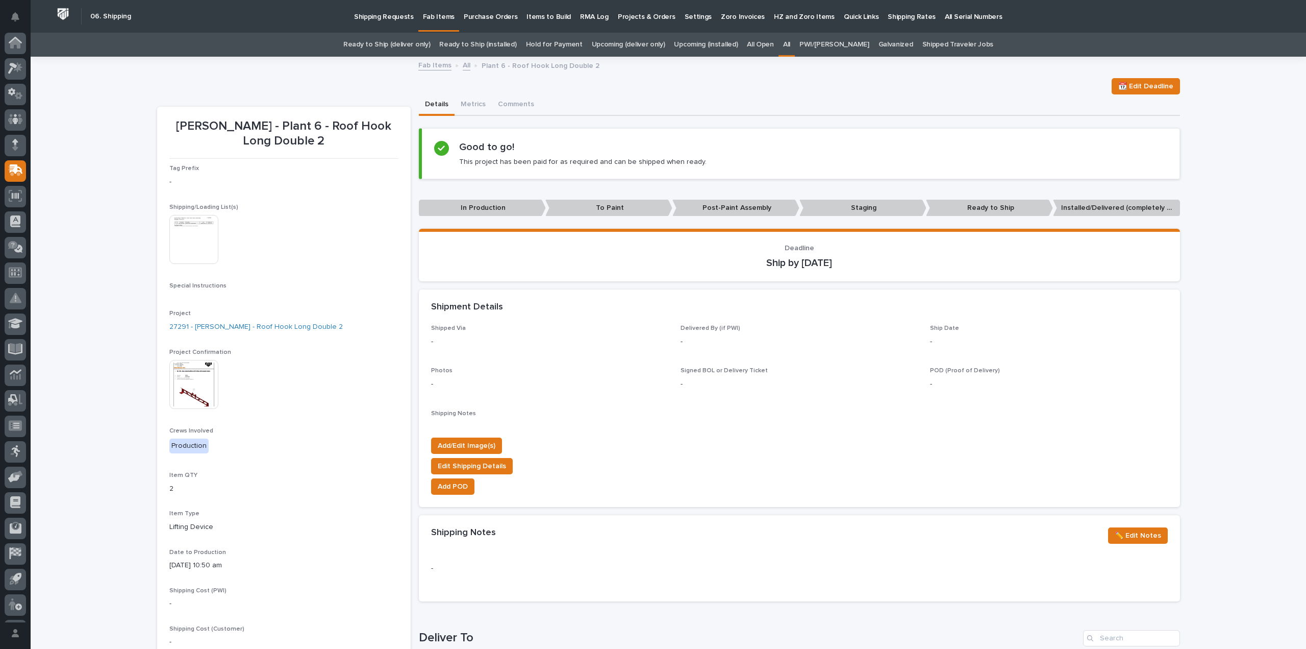
scroll to position [22, 0]
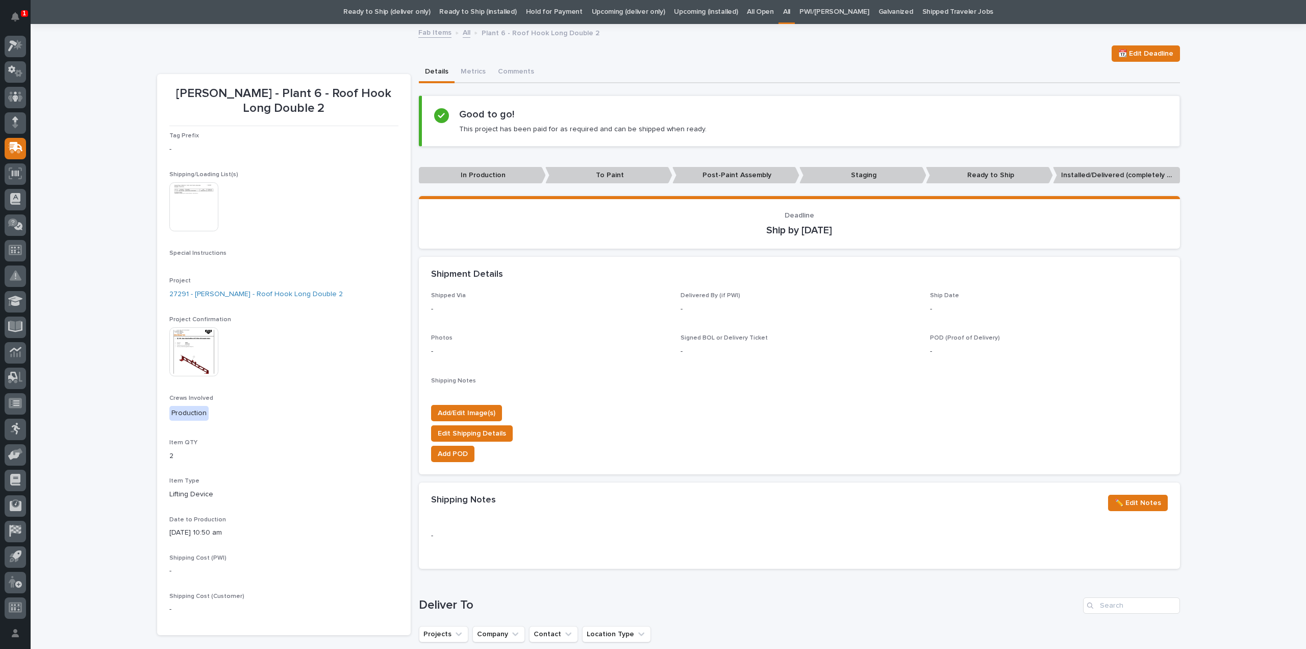
click at [211, 202] on img at bounding box center [193, 206] width 49 height 49
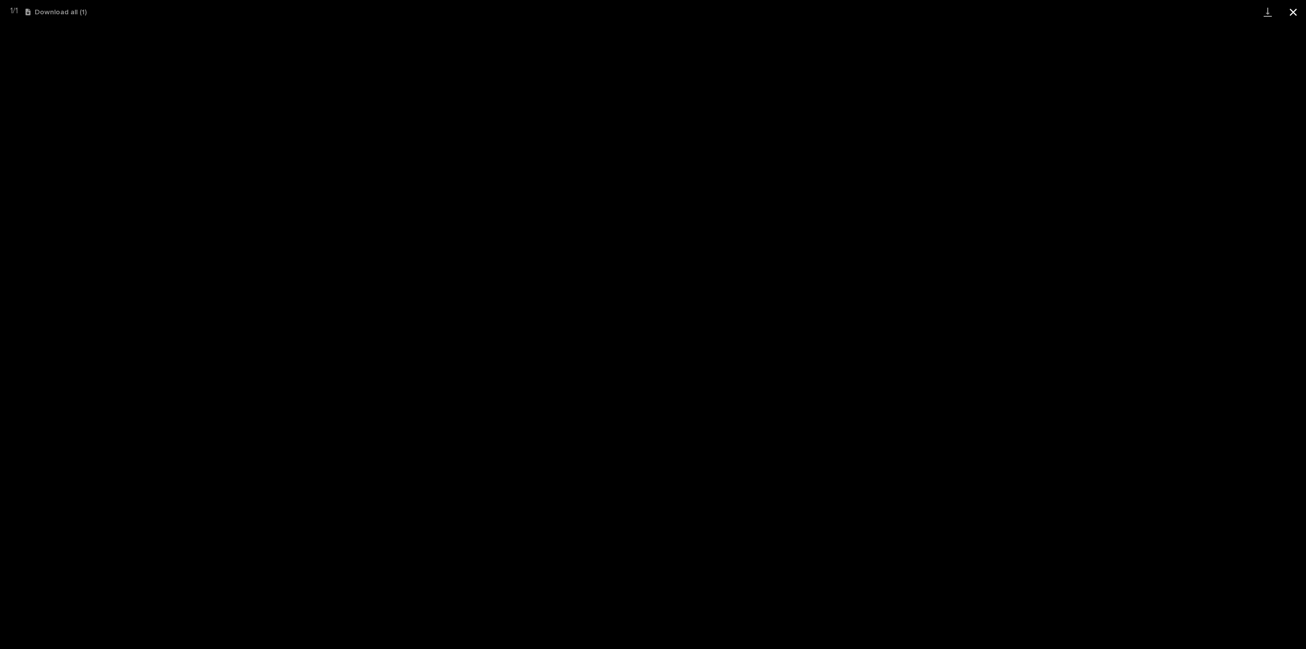
click at [1293, 10] on button "Close gallery" at bounding box center [1294, 12] width 26 height 24
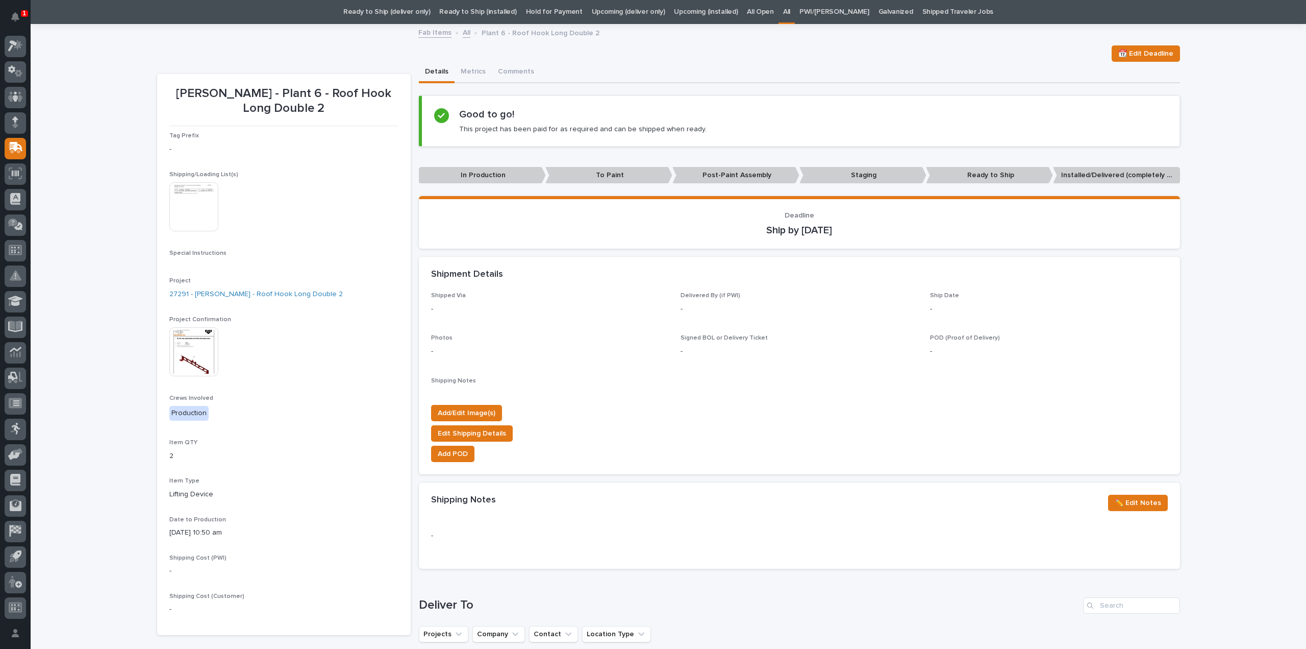
click at [121, 267] on div "Loading... Saving… Loading... Saving… Brinkley - Plant 6 - Roof Hook Long Doubl…" at bounding box center [669, 510] width 1276 height 971
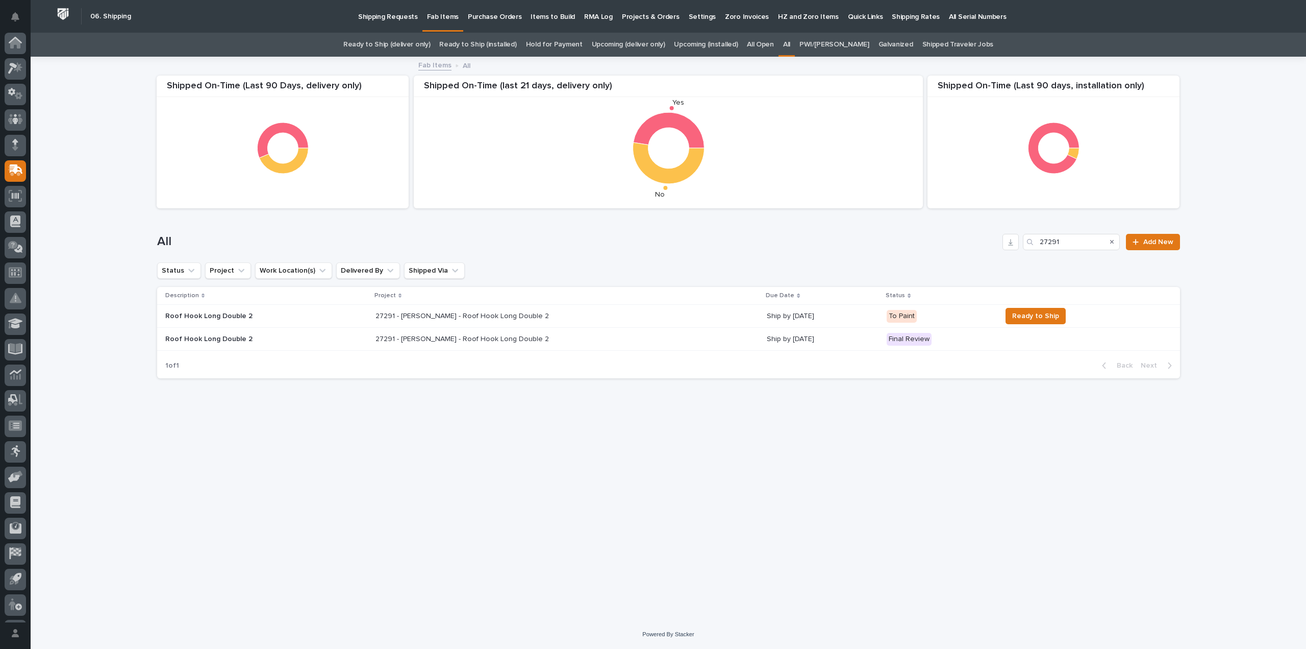
scroll to position [22, 0]
click at [445, 320] on div "27291 - Brinkley RV - Roof Hook Long Double 2 27291 - Brinkley RV - Roof Hook L…" at bounding box center [568, 316] width 384 height 17
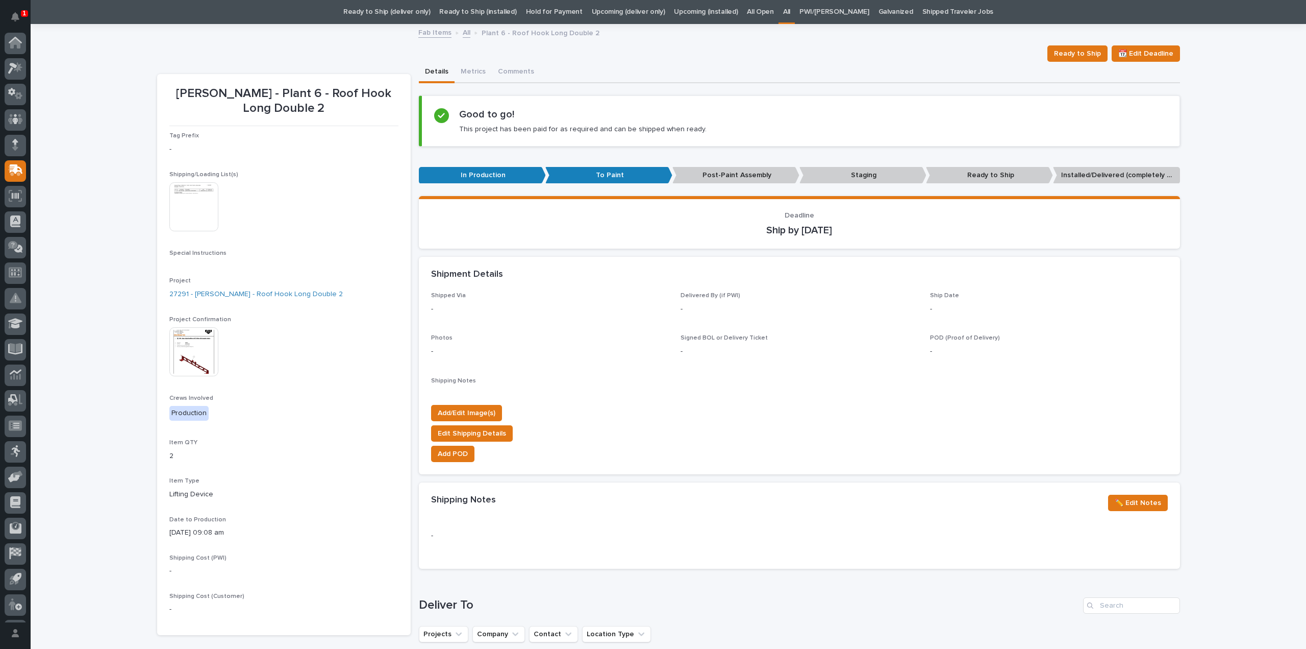
scroll to position [22, 0]
click at [192, 215] on img at bounding box center [193, 206] width 49 height 49
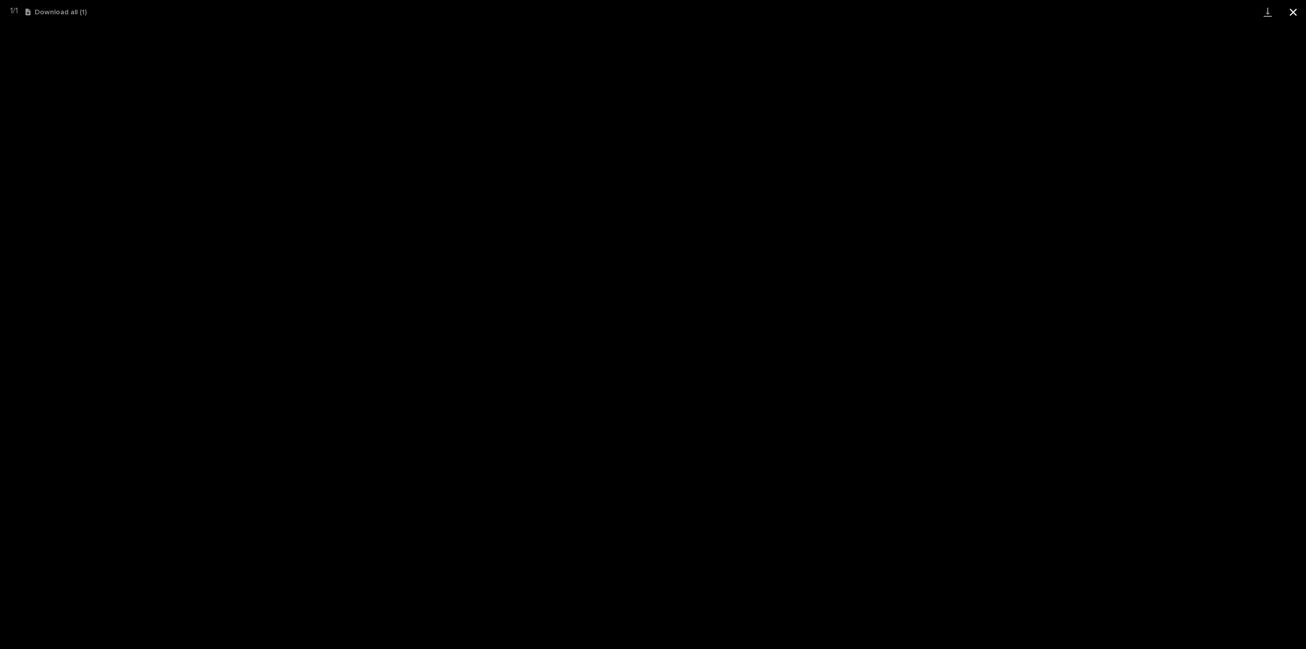
drag, startPoint x: 1297, startPoint y: 13, endPoint x: 1286, endPoint y: 16, distance: 11.1
click at [1297, 12] on button "Close gallery" at bounding box center [1294, 12] width 26 height 24
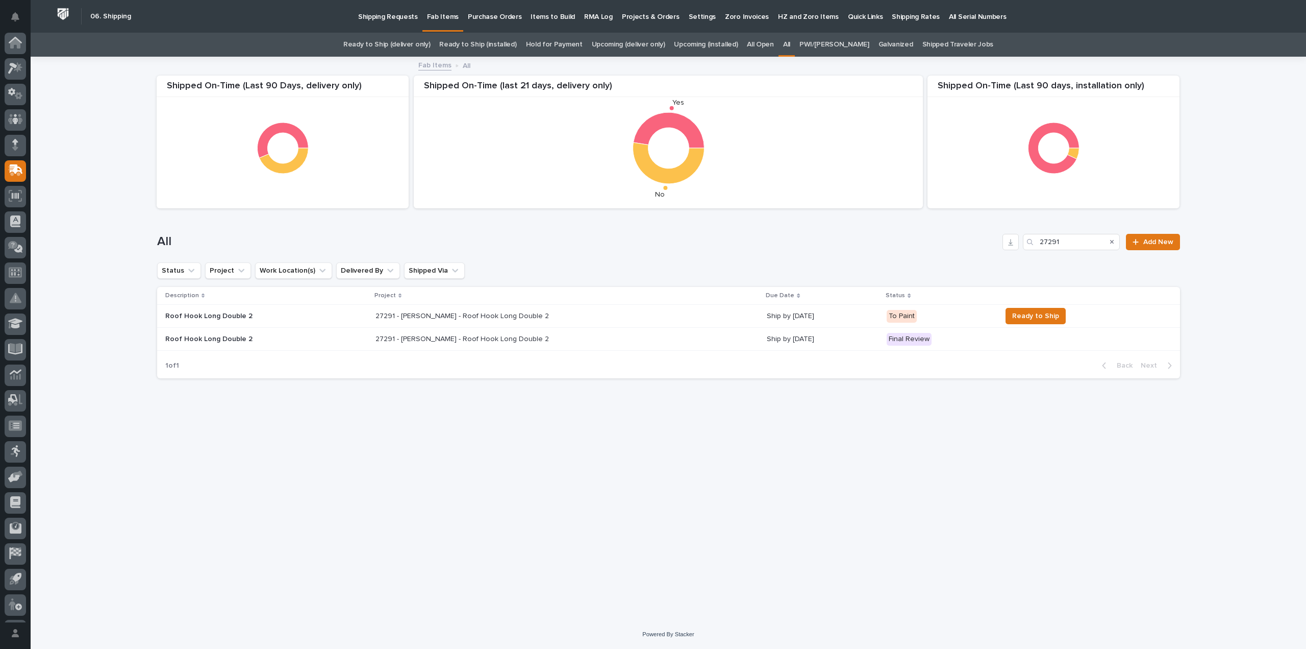
scroll to position [22, 0]
click at [207, 341] on p "Roof Hook Long Double 2" at bounding box center [254, 339] width 179 height 9
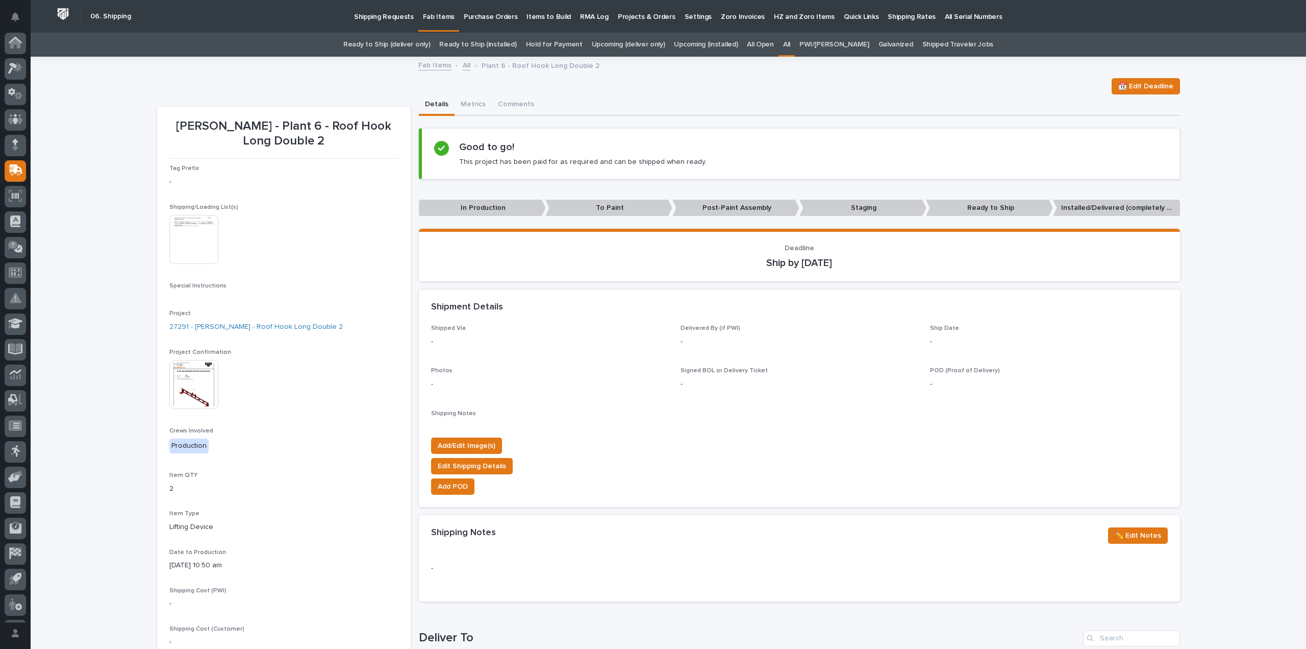
scroll to position [22, 0]
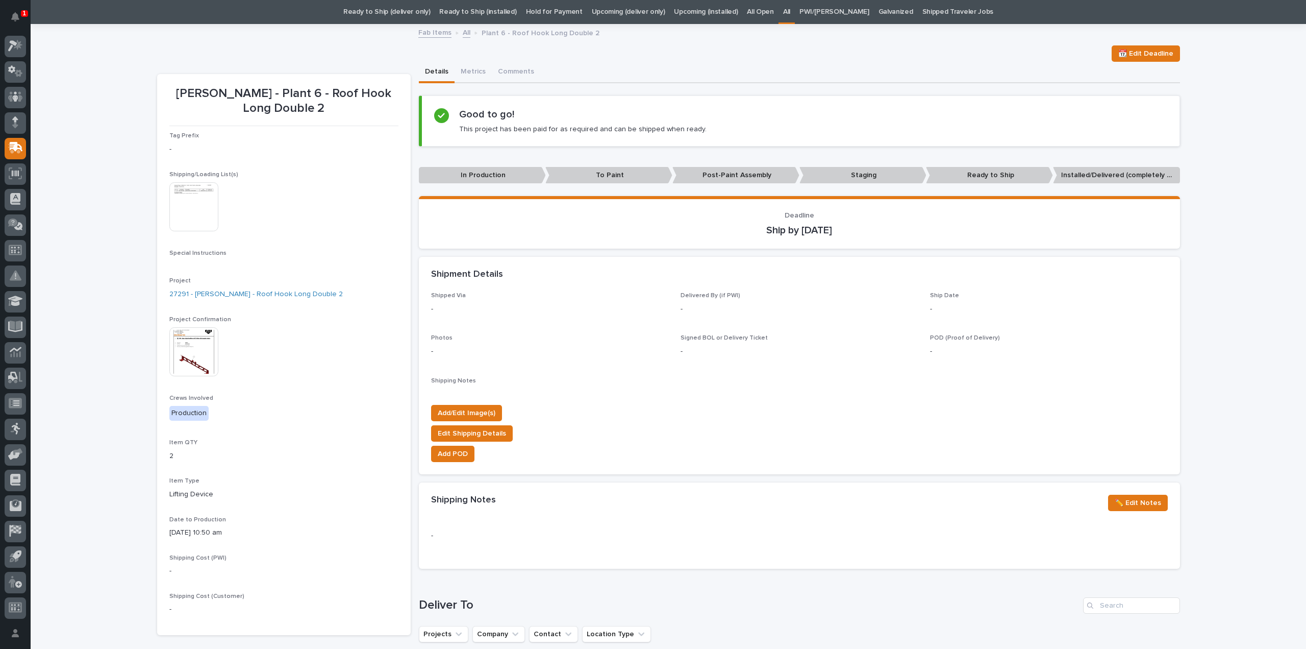
click at [181, 200] on img at bounding box center [193, 206] width 49 height 49
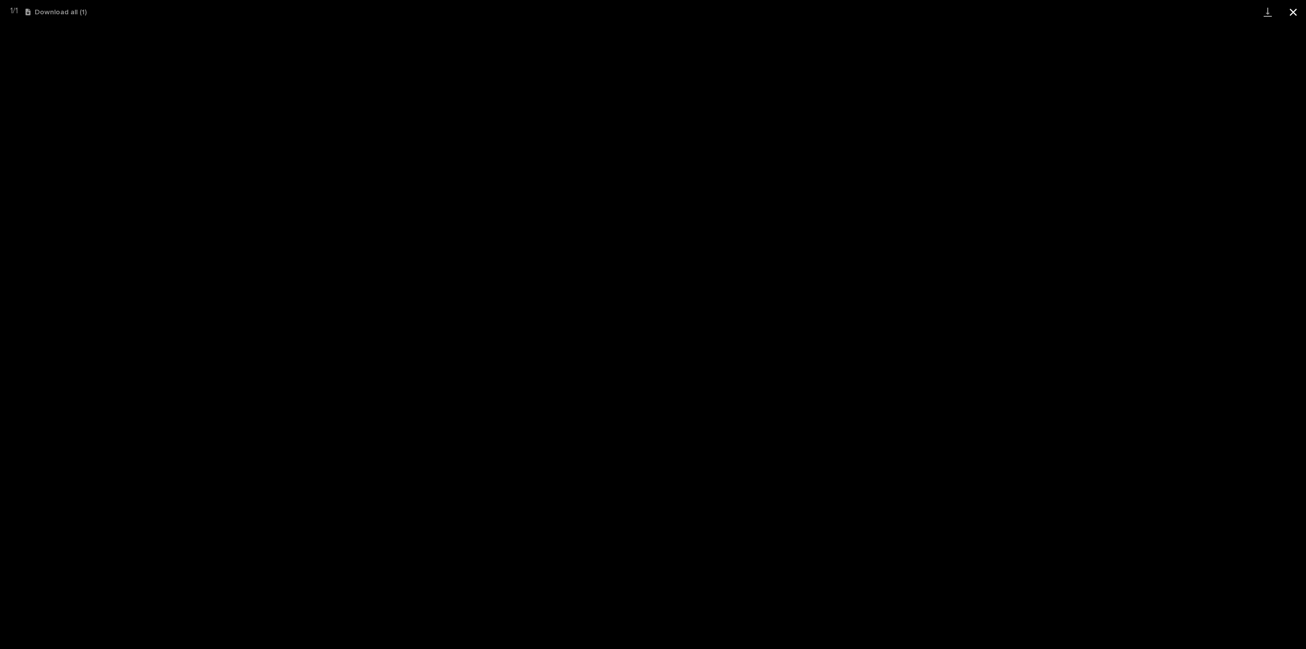
click at [1293, 11] on button "Close gallery" at bounding box center [1294, 12] width 26 height 24
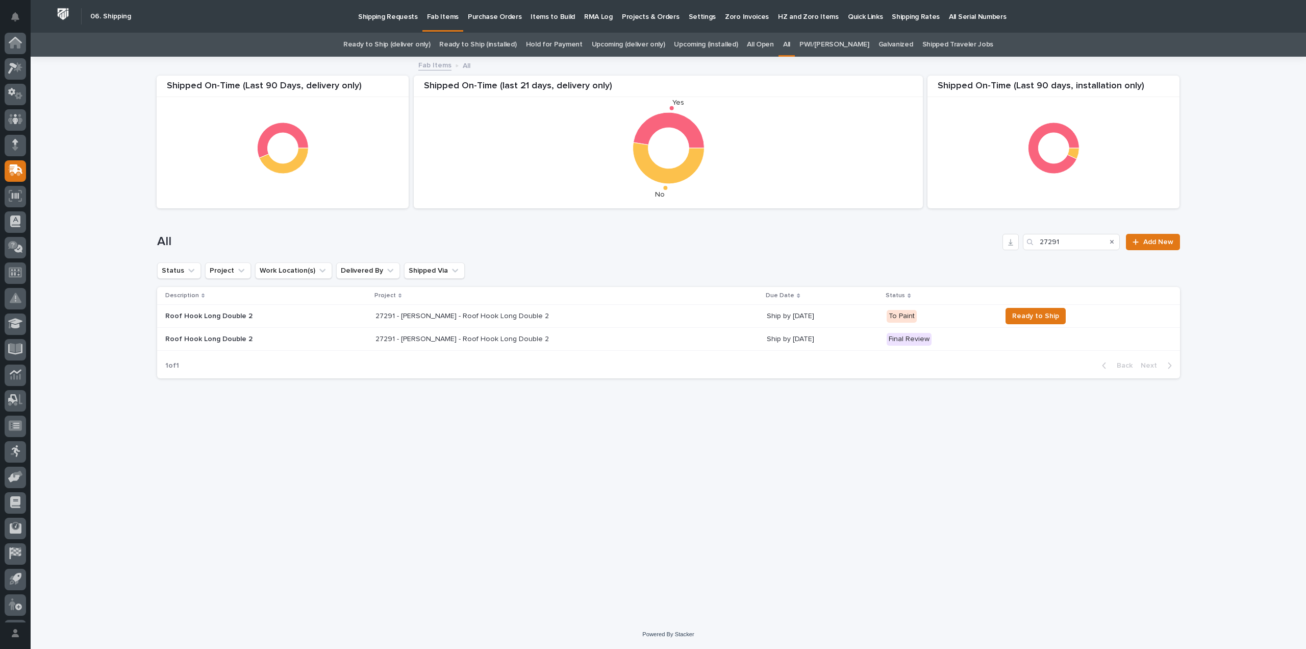
scroll to position [22, 0]
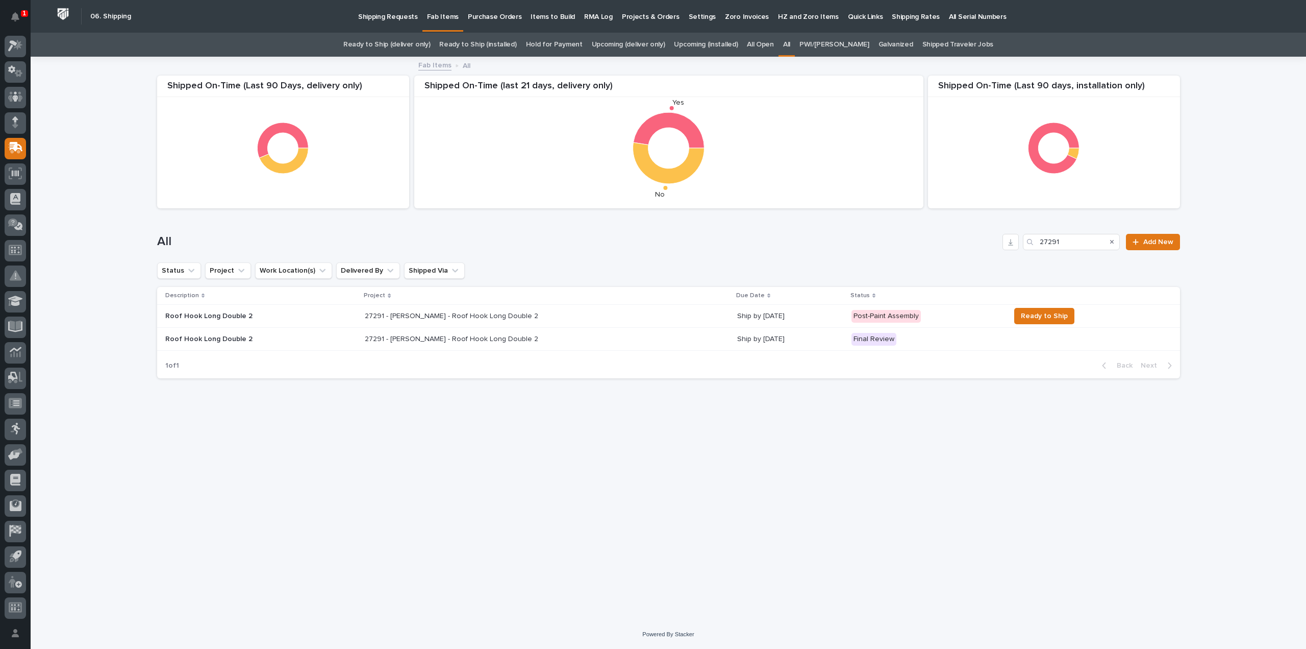
click at [442, 318] on p "27291 - Brinkley RV - Roof Hook Long Double 2" at bounding box center [453, 315] width 176 height 11
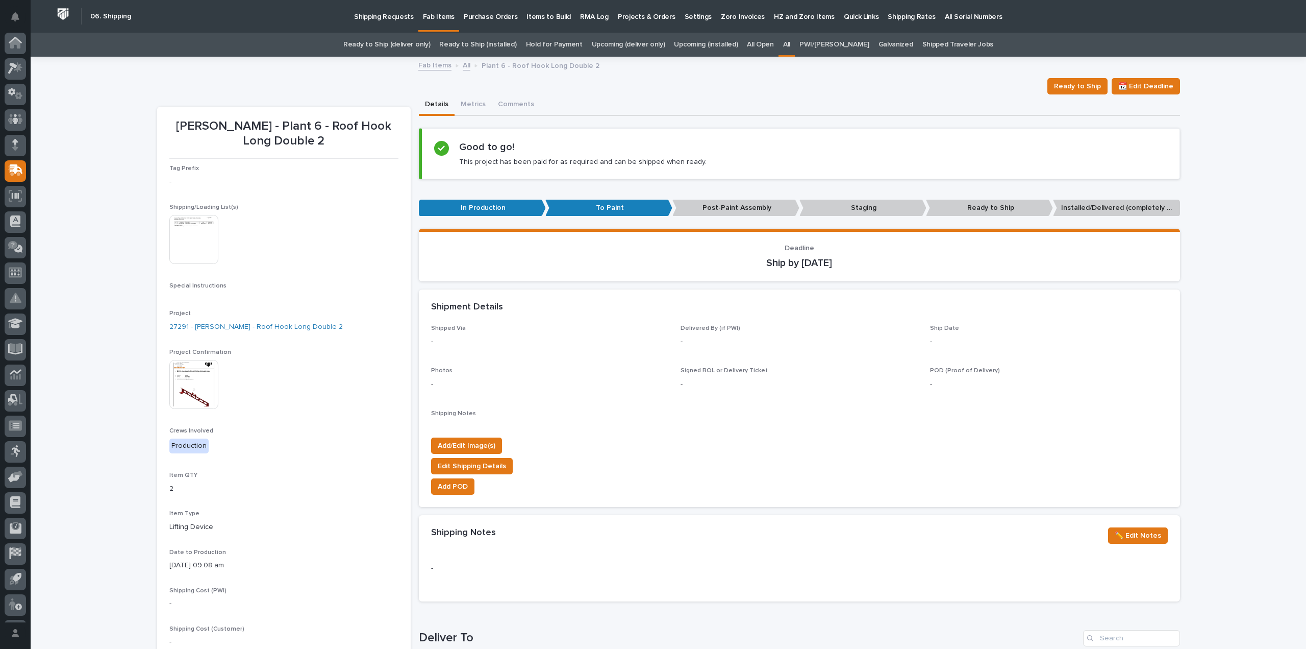
scroll to position [22, 0]
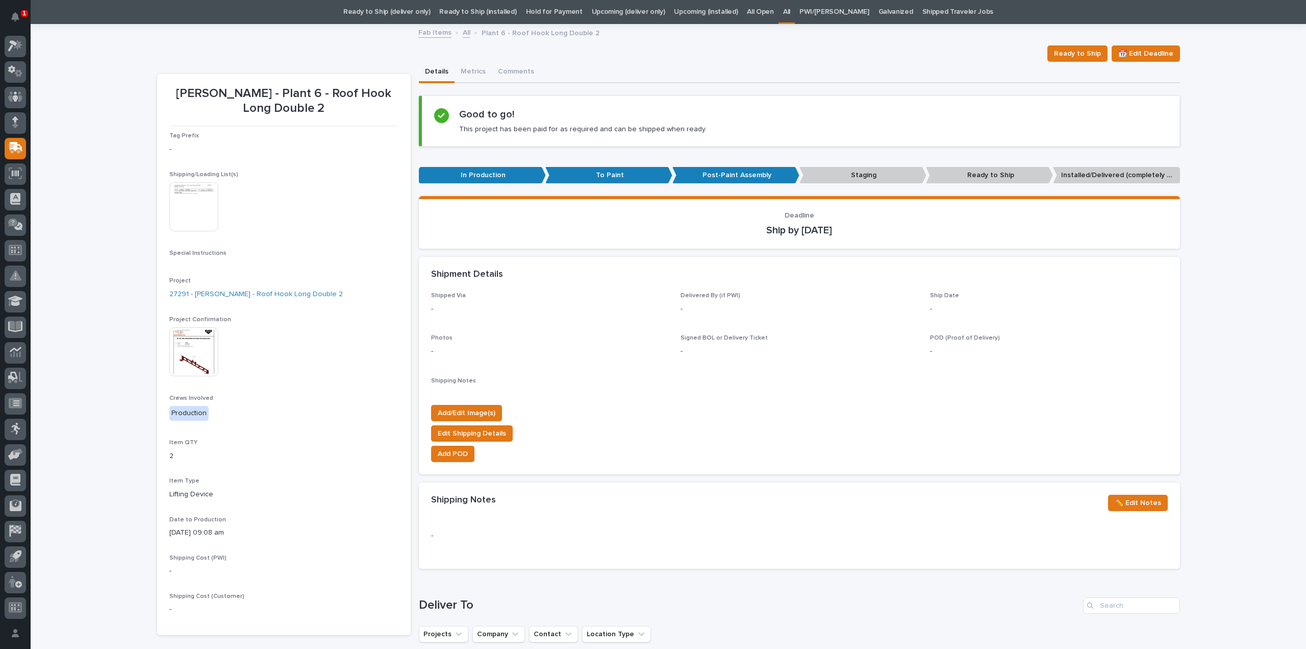
click at [197, 211] on img at bounding box center [193, 206] width 49 height 49
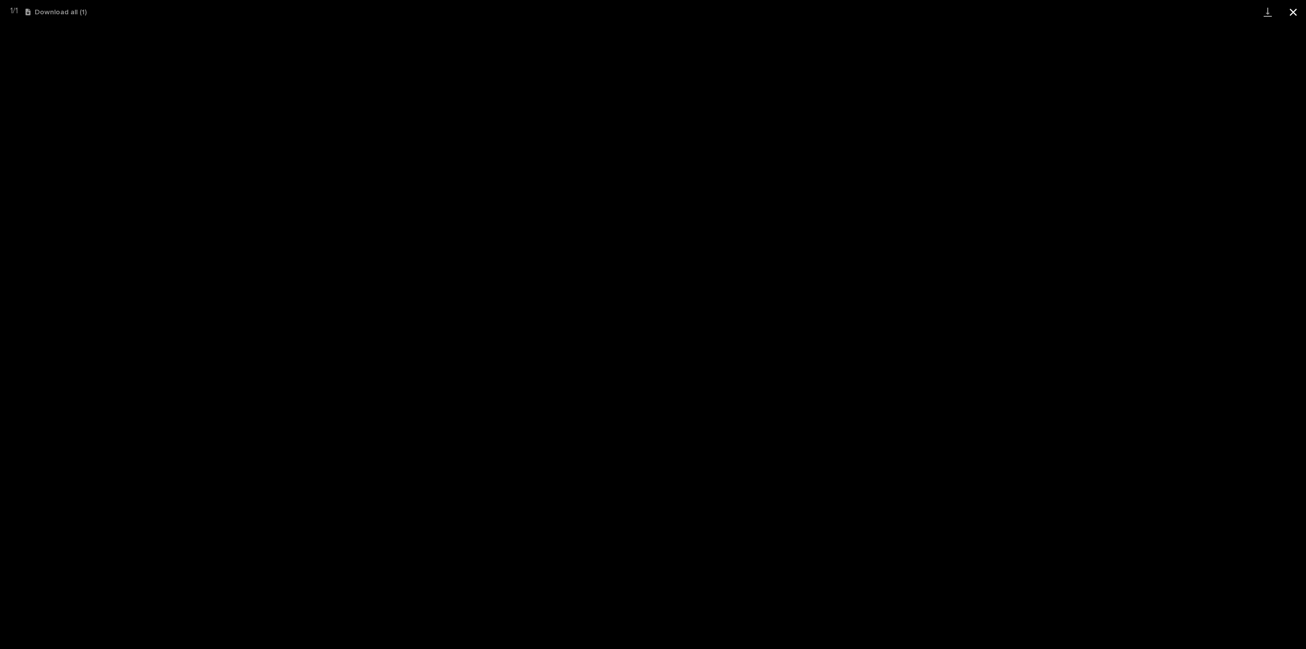
click at [1292, 13] on button "Close gallery" at bounding box center [1294, 12] width 26 height 24
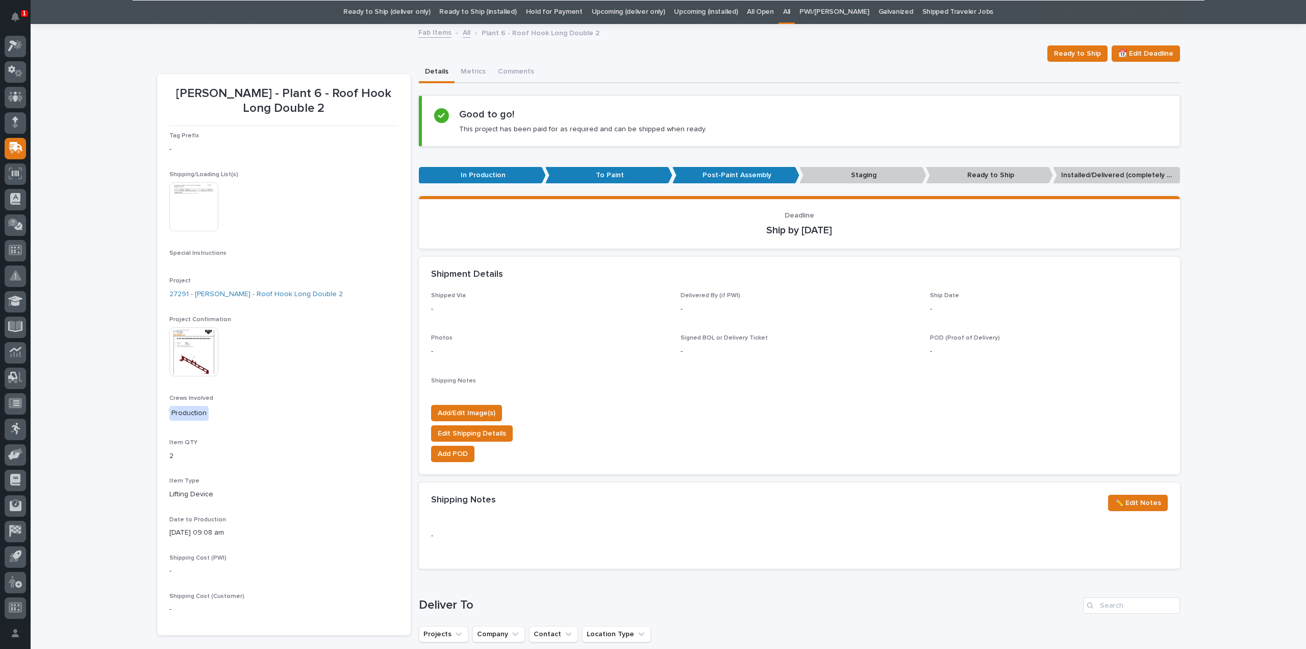
scroll to position [407, 0]
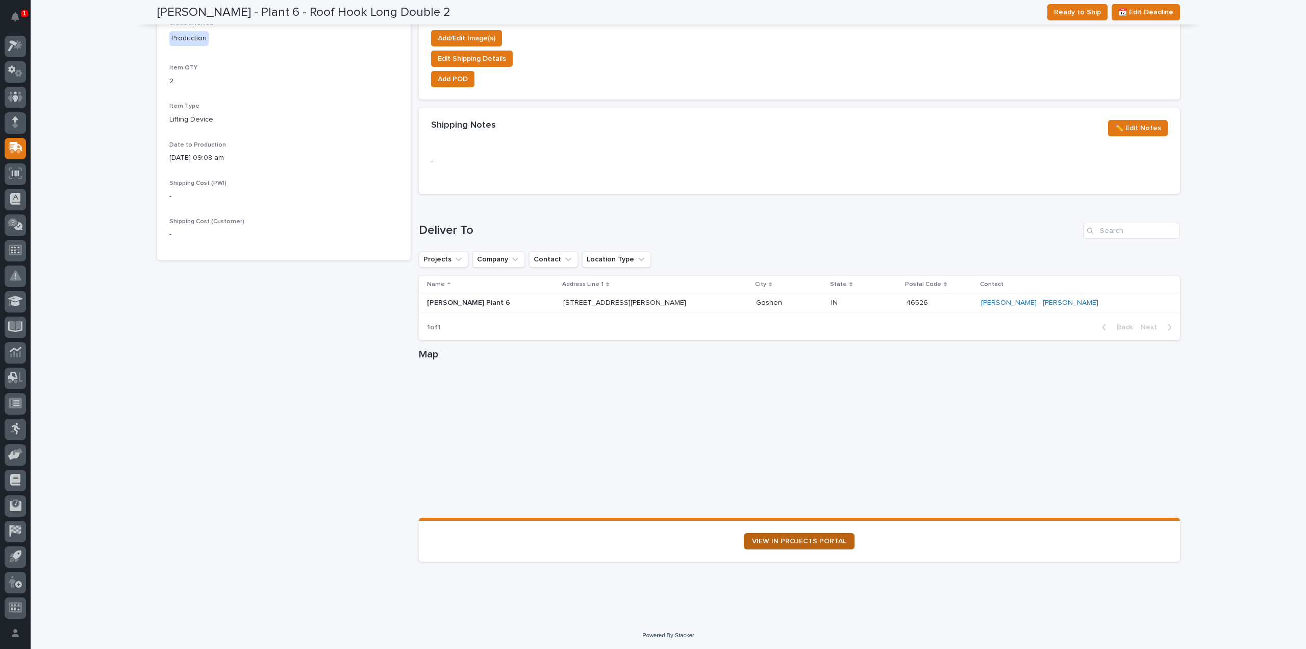
click at [815, 540] on span "VIEW IN PROJECTS PORTAL" at bounding box center [799, 540] width 94 height 7
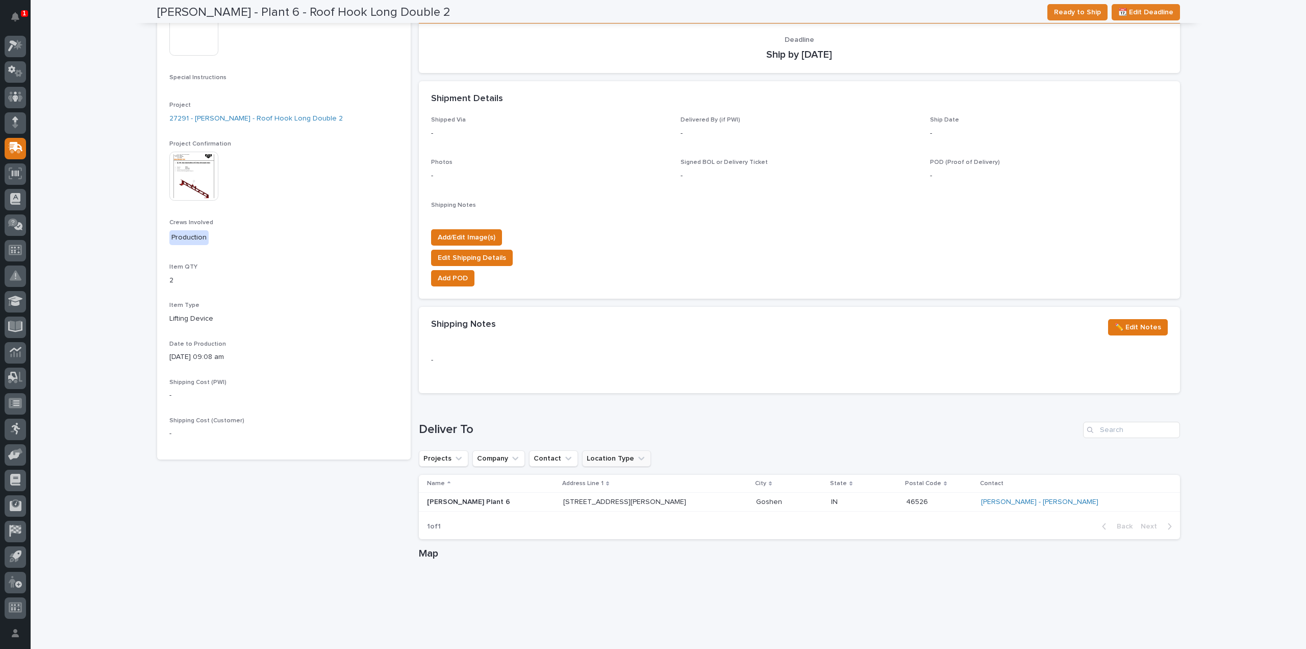
scroll to position [0, 0]
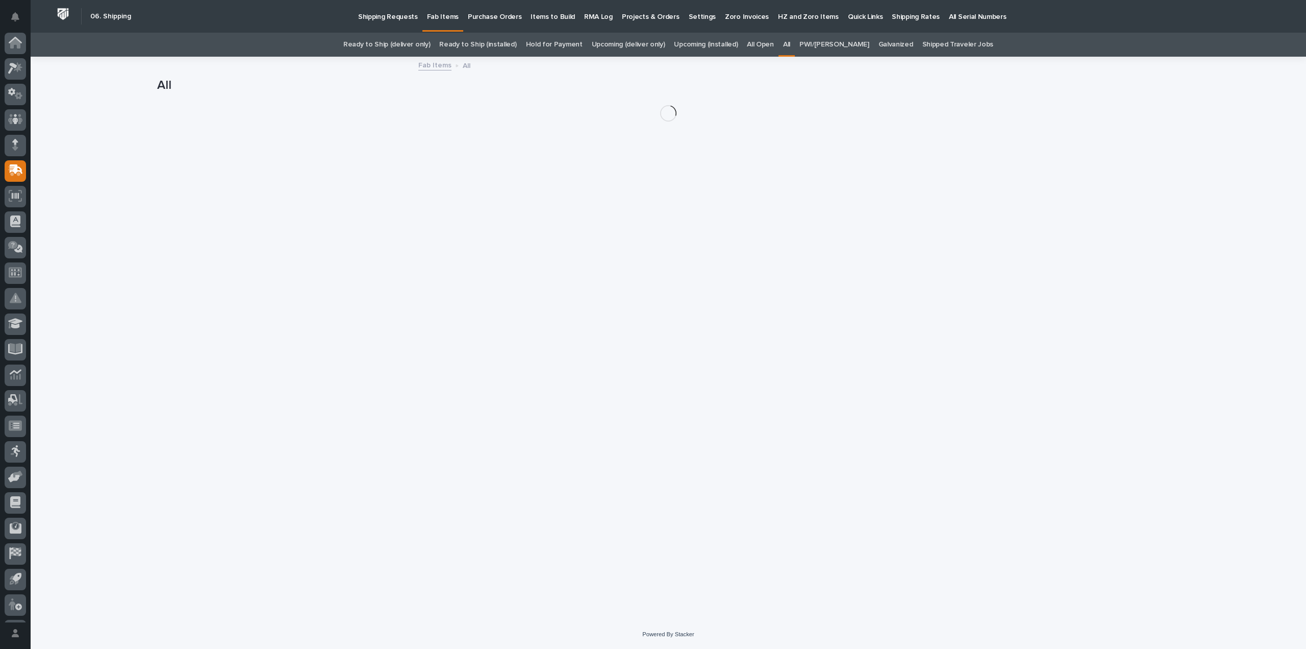
scroll to position [22, 0]
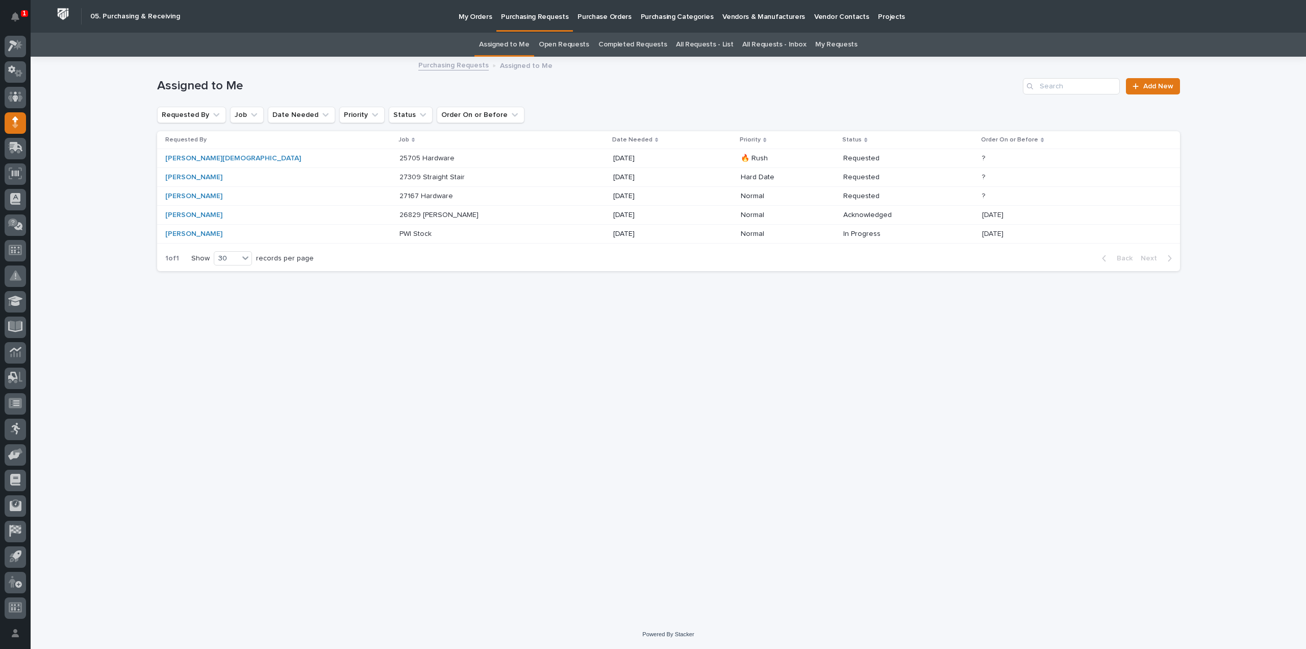
click at [716, 43] on link "All Requests - List" at bounding box center [704, 45] width 57 height 24
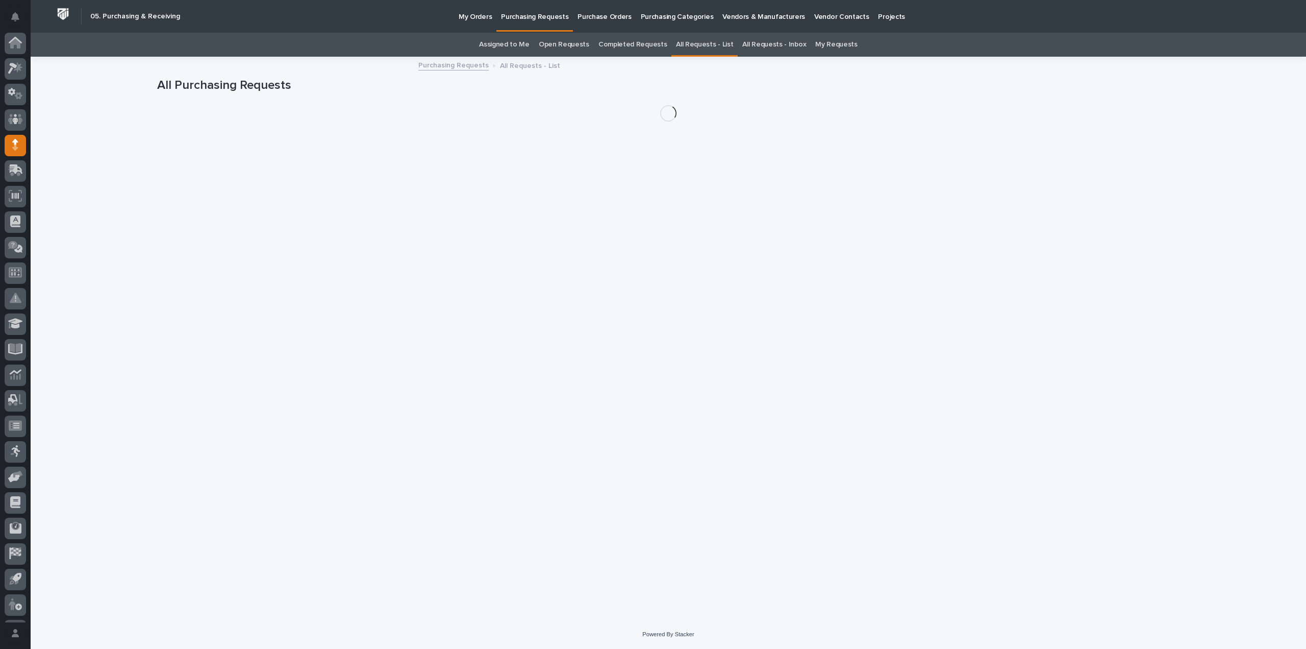
scroll to position [22, 0]
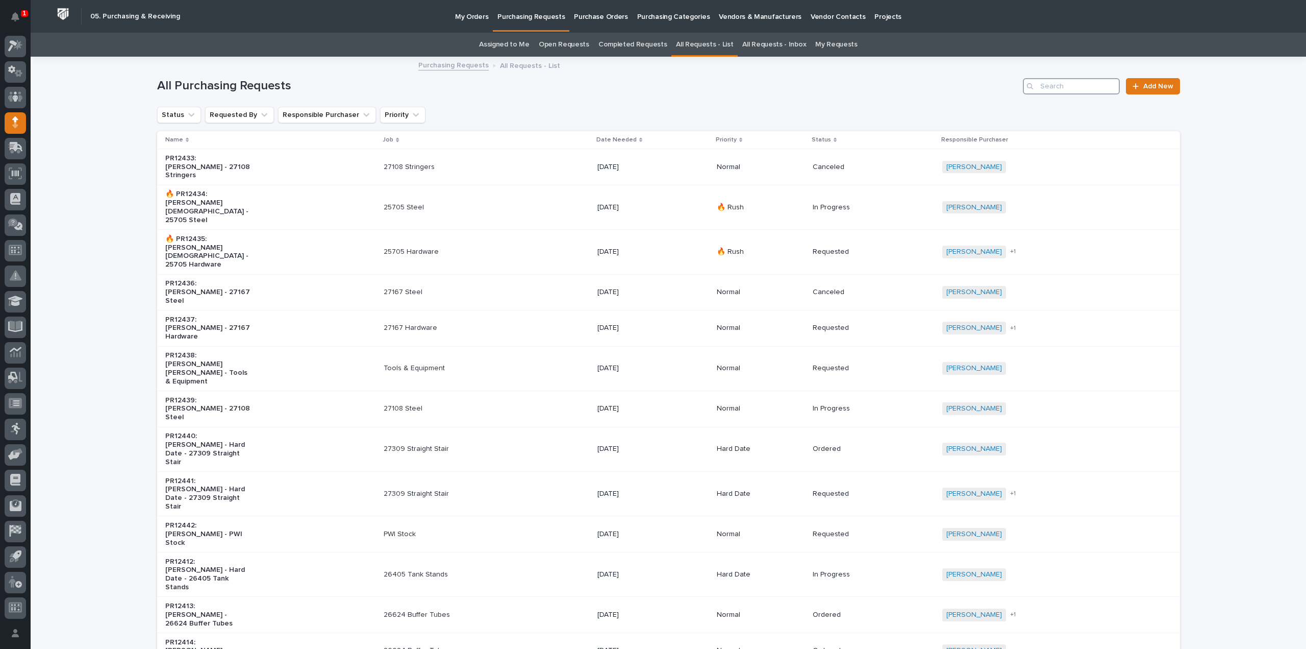
click at [1087, 88] on input "Search" at bounding box center [1071, 86] width 97 height 16
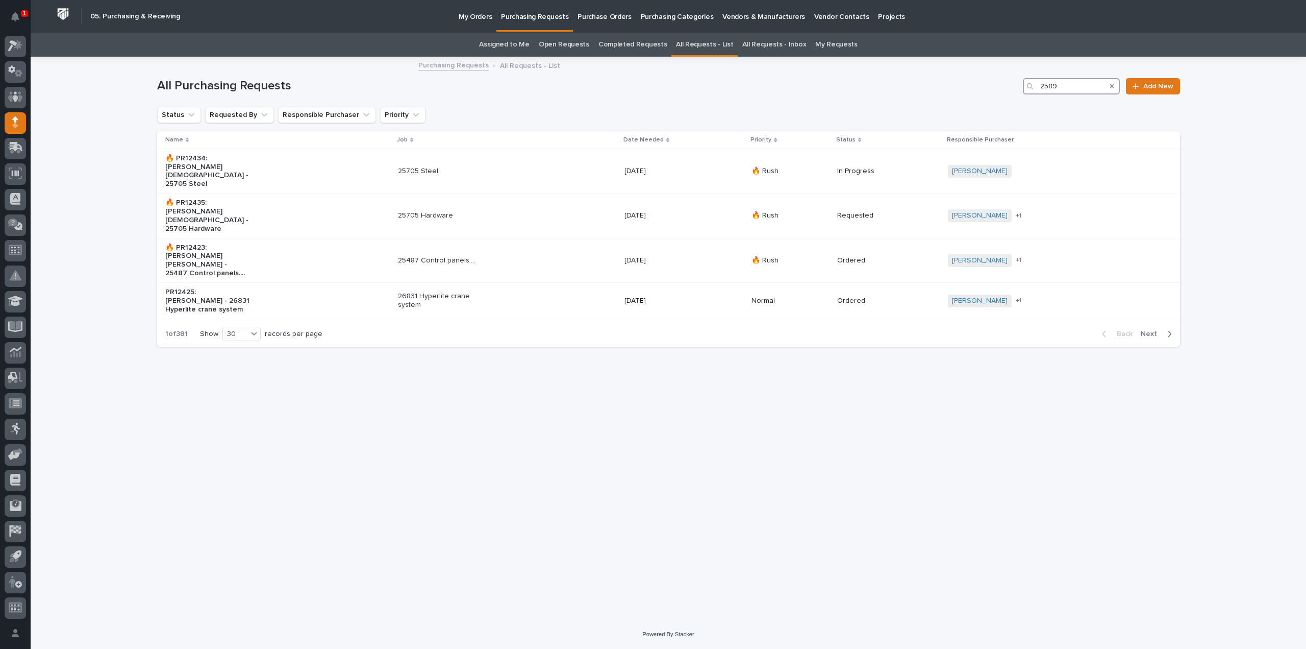
type input "25891"
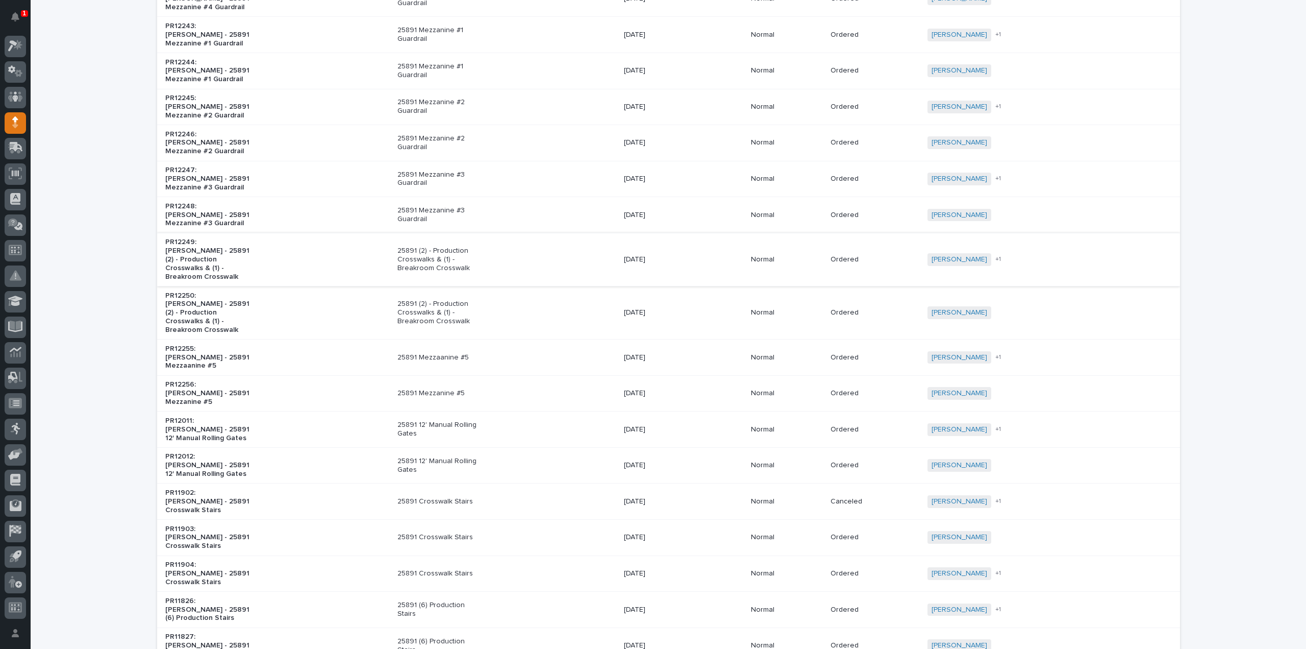
scroll to position [306, 0]
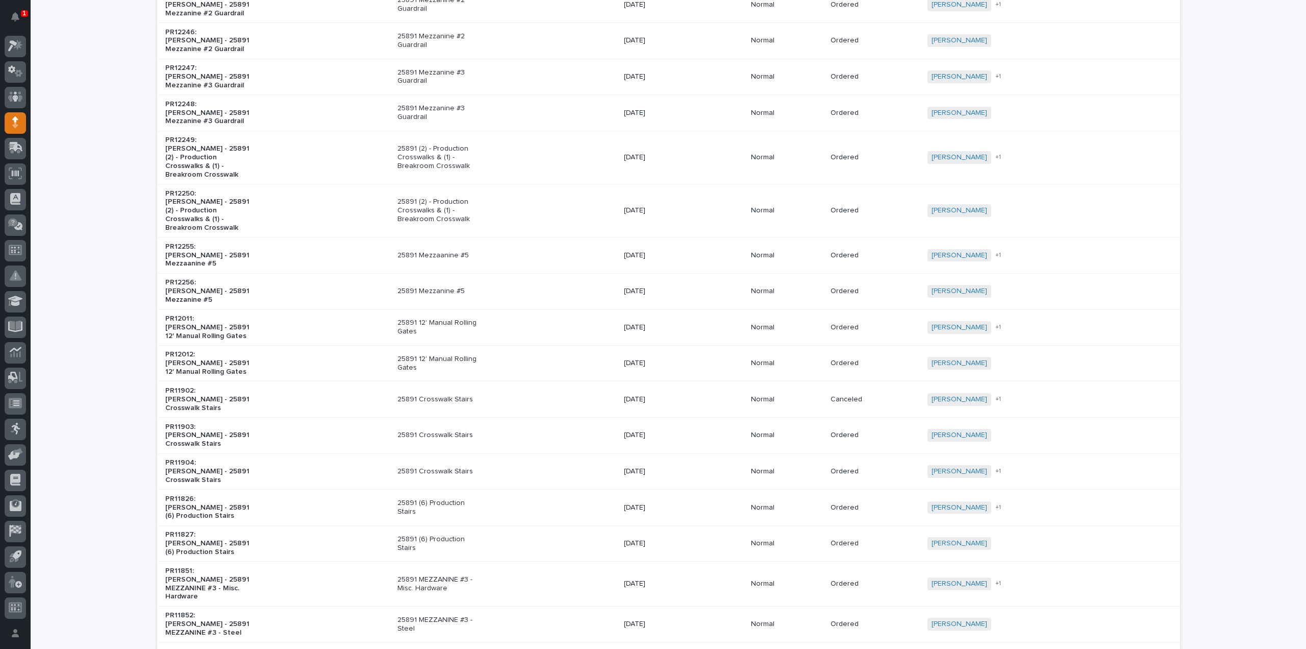
click at [452, 575] on p "25891 MEZZANINE #3 - Misc. Hardware" at bounding box center [440, 583] width 85 height 17
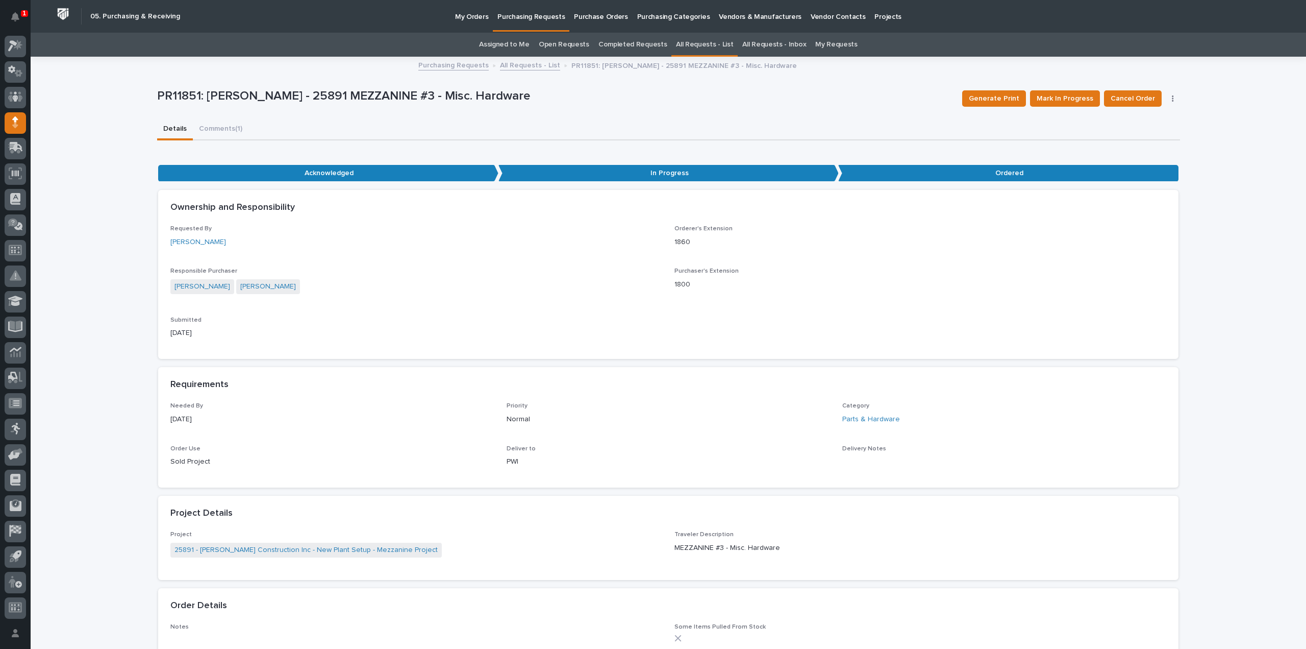
scroll to position [408, 0]
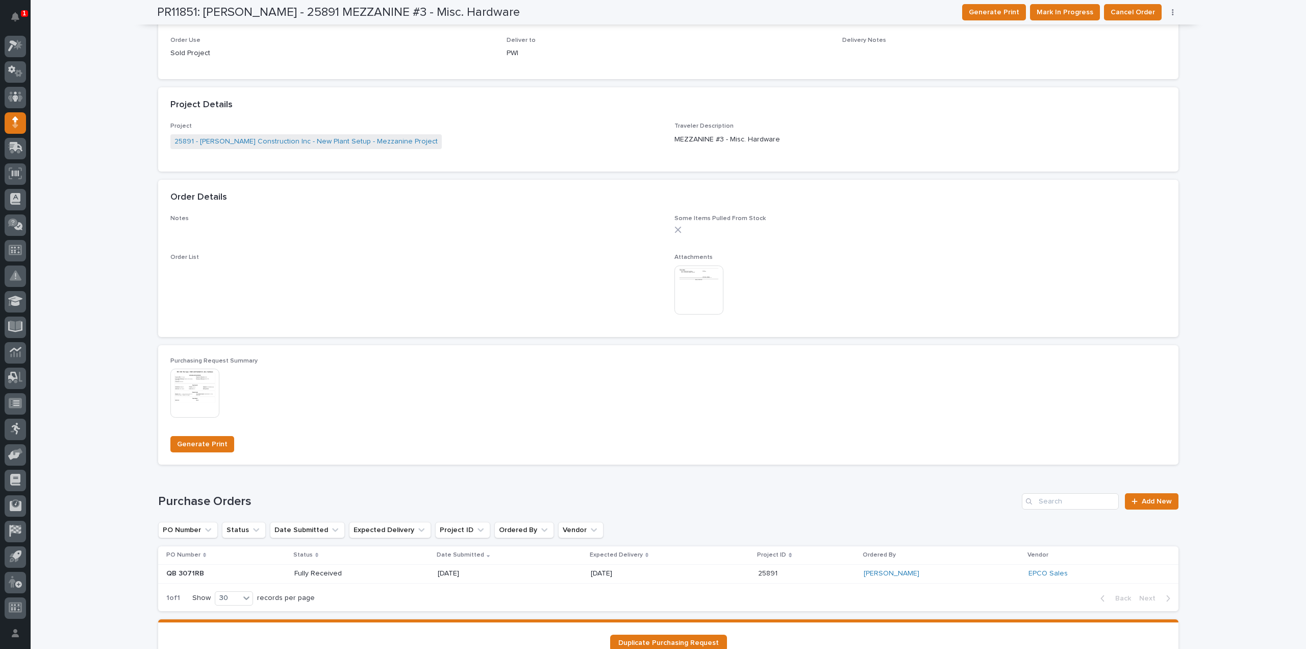
click at [298, 574] on p "Fully Received" at bounding box center [330, 573] width 73 height 9
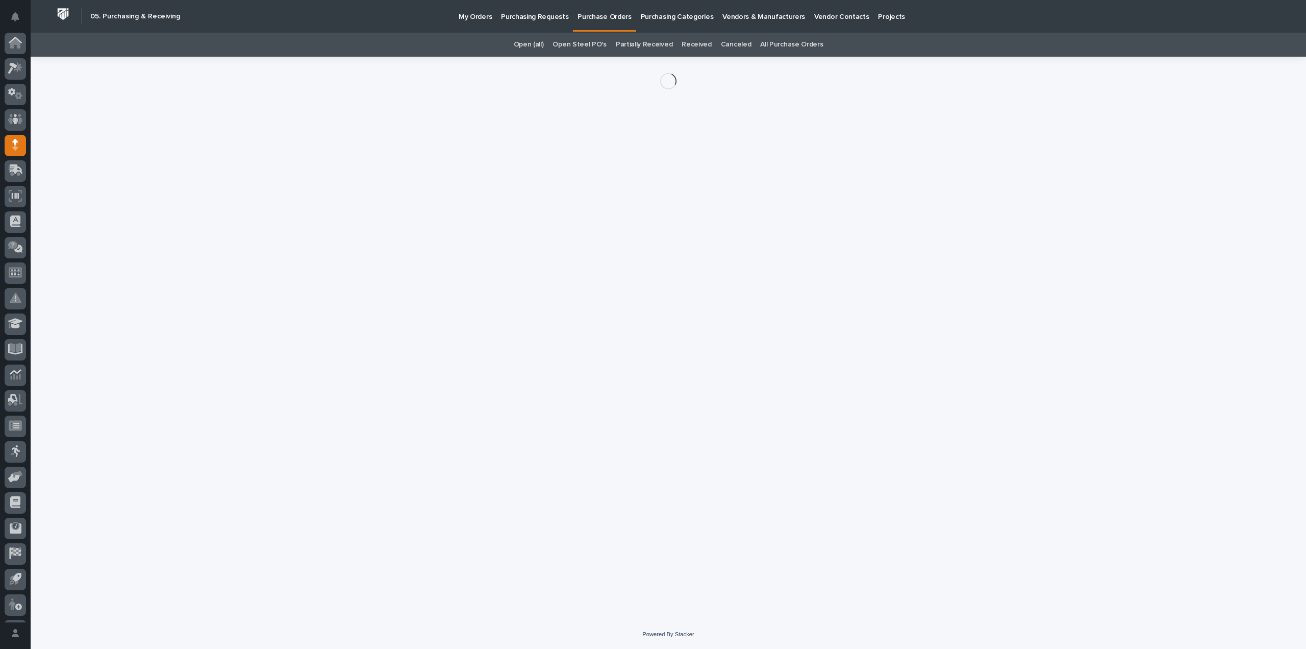
scroll to position [22, 0]
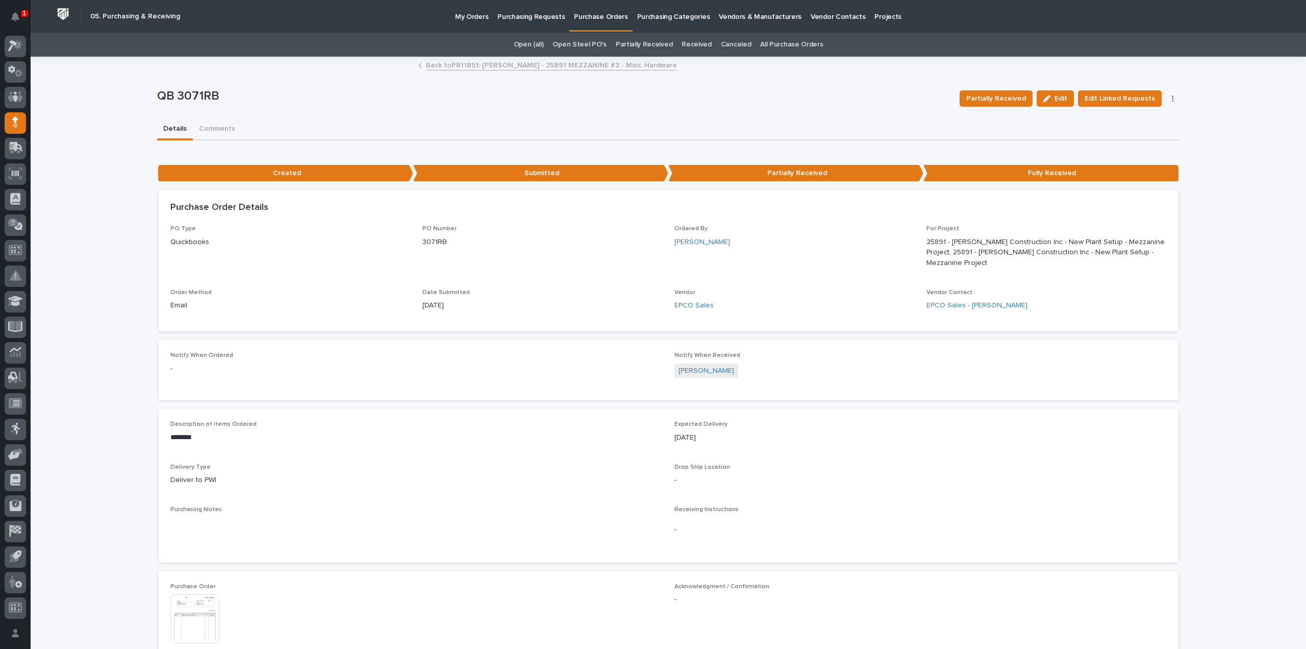
click at [200, 605] on img at bounding box center [194, 618] width 49 height 49
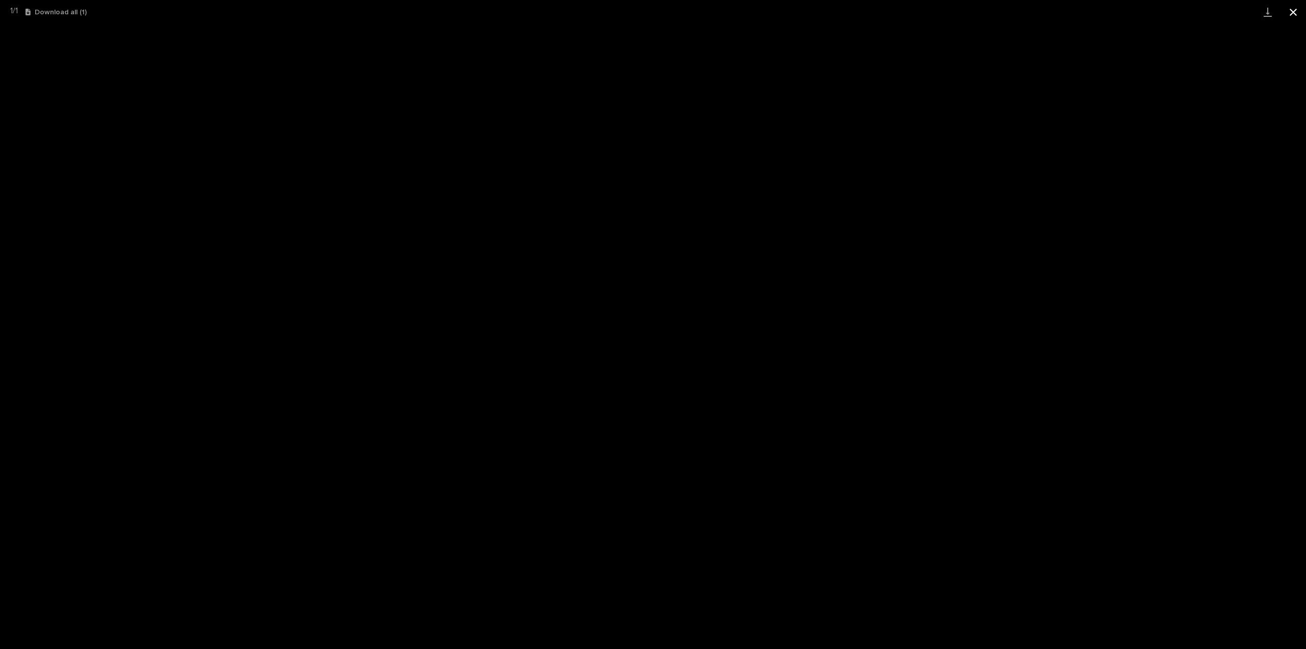
click at [1293, 10] on button "Close gallery" at bounding box center [1294, 12] width 26 height 24
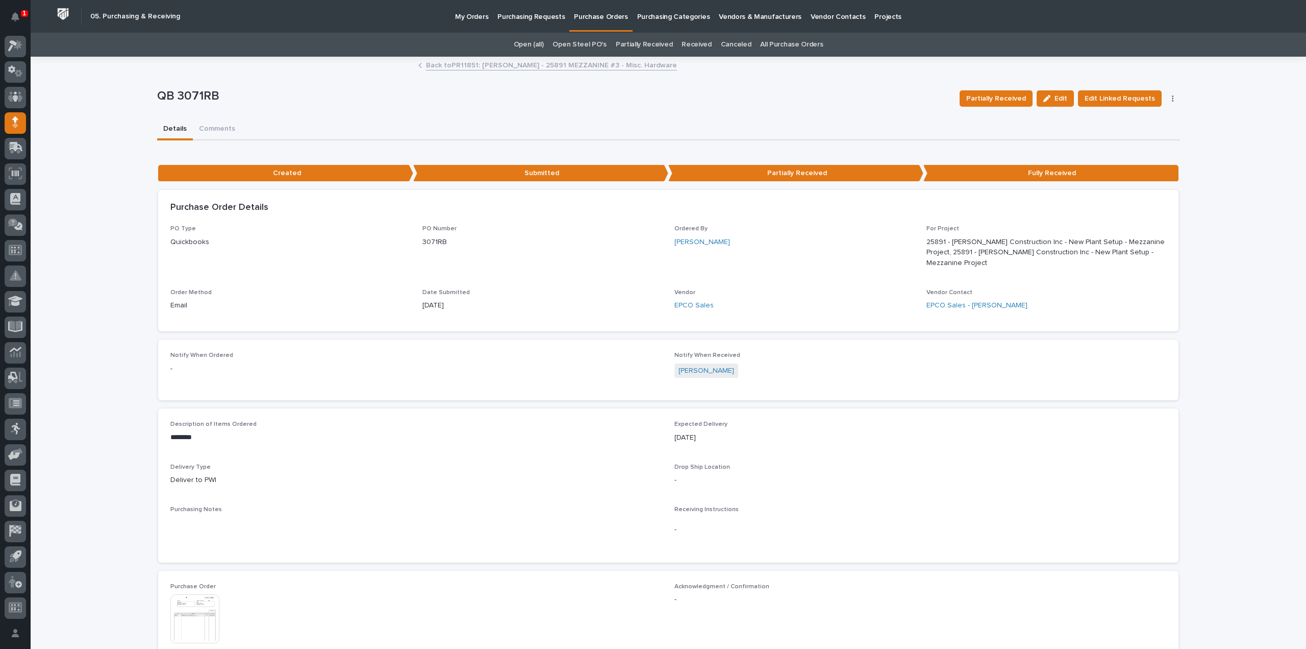
click at [517, 17] on p "Purchasing Requests" at bounding box center [531, 10] width 67 height 21
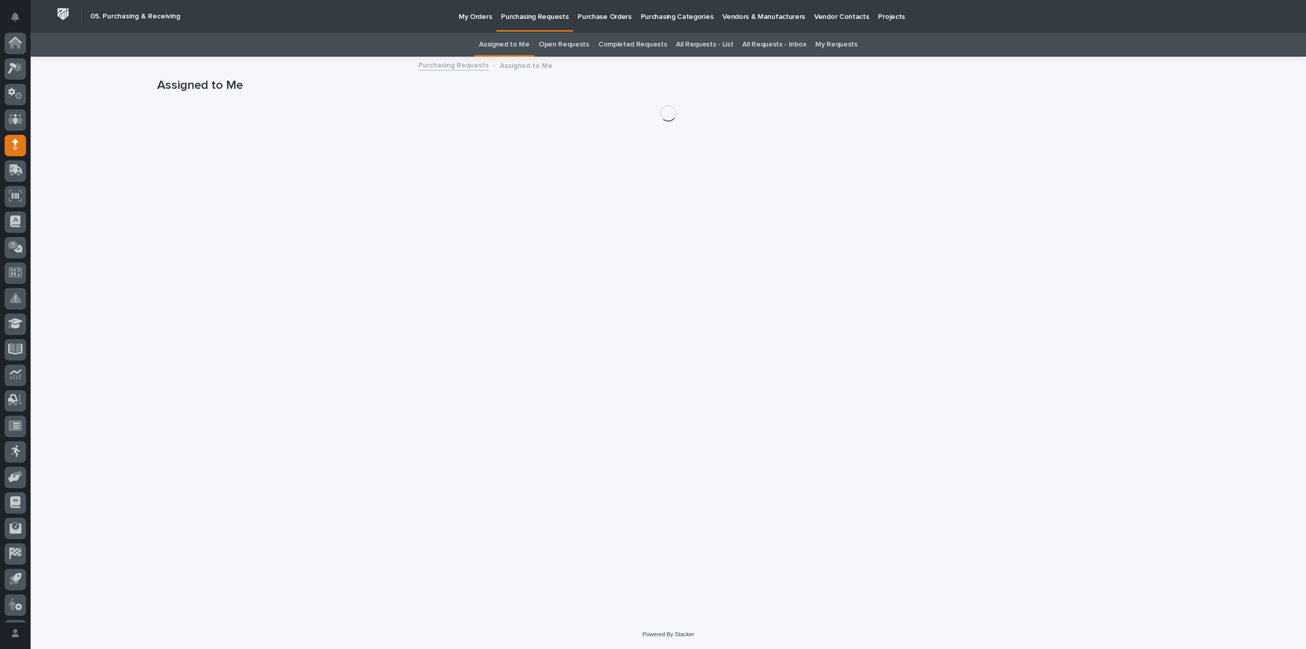
scroll to position [22, 0]
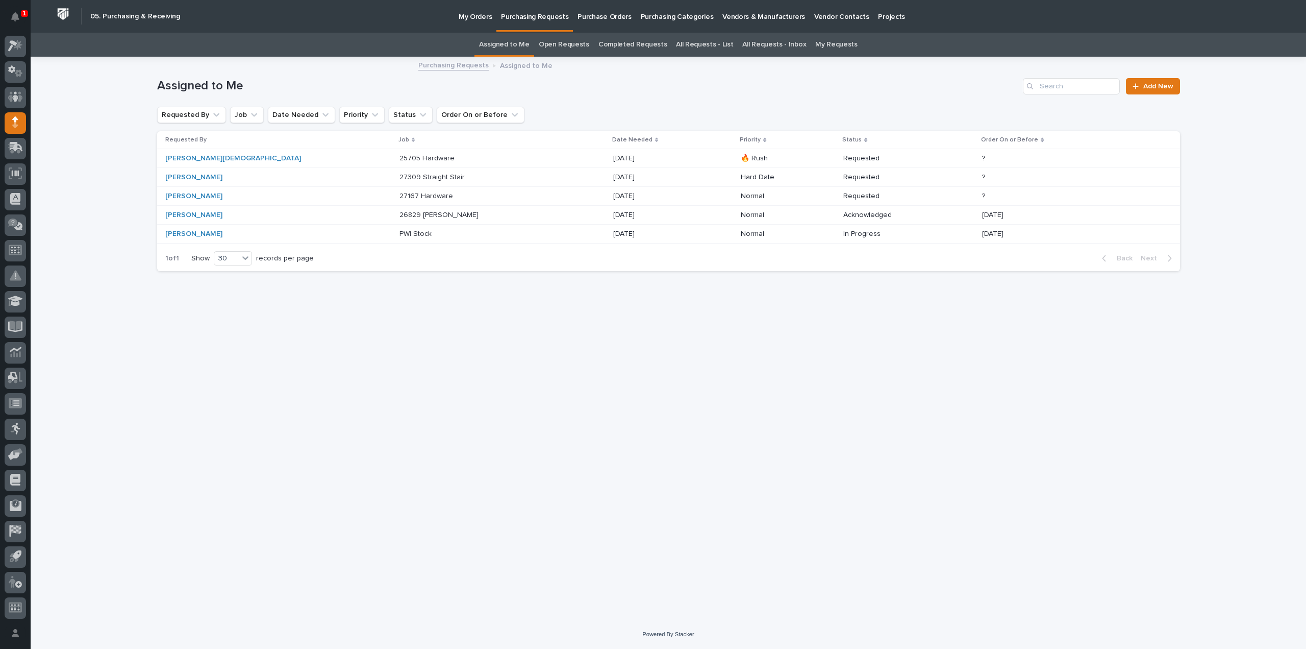
click at [690, 44] on link "All Requests - List" at bounding box center [704, 45] width 57 height 24
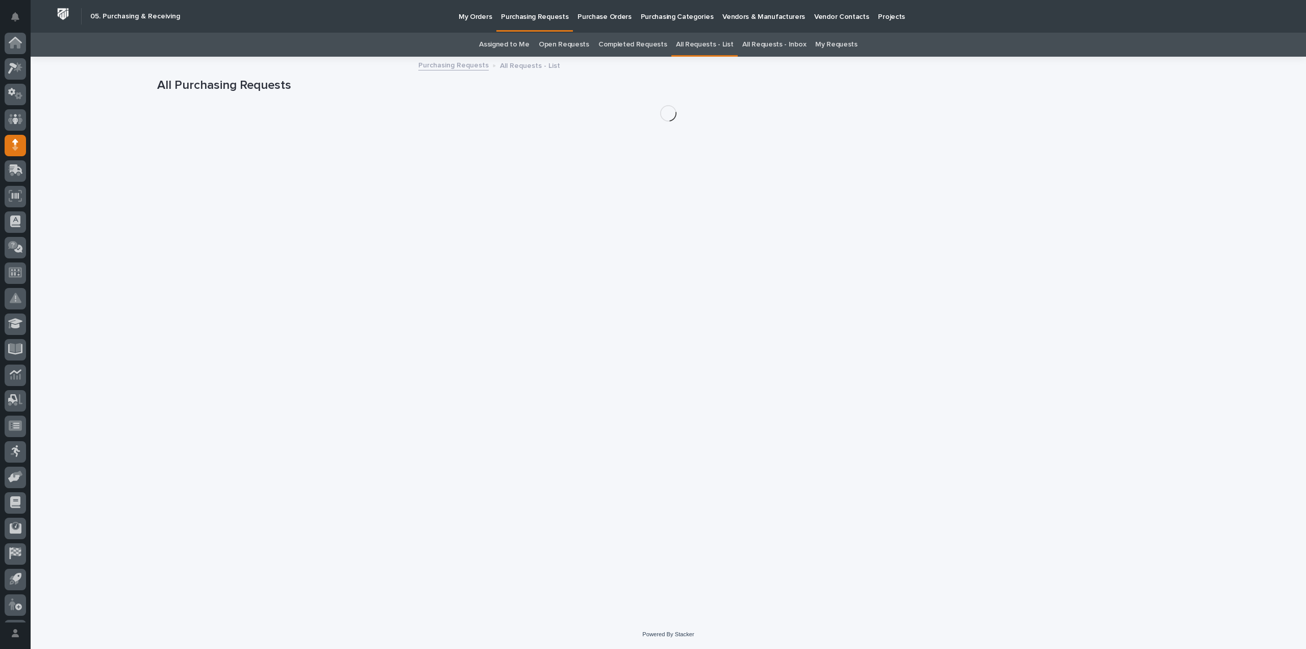
scroll to position [22, 0]
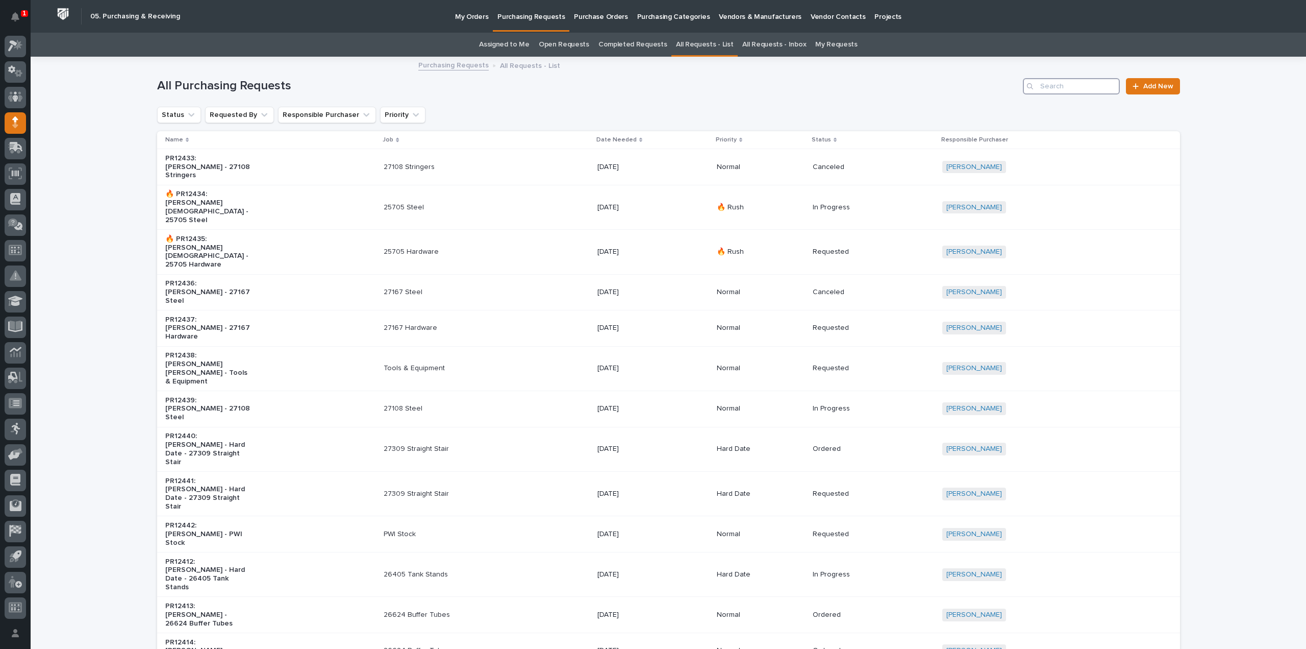
click at [1054, 86] on input "Search" at bounding box center [1071, 86] width 97 height 16
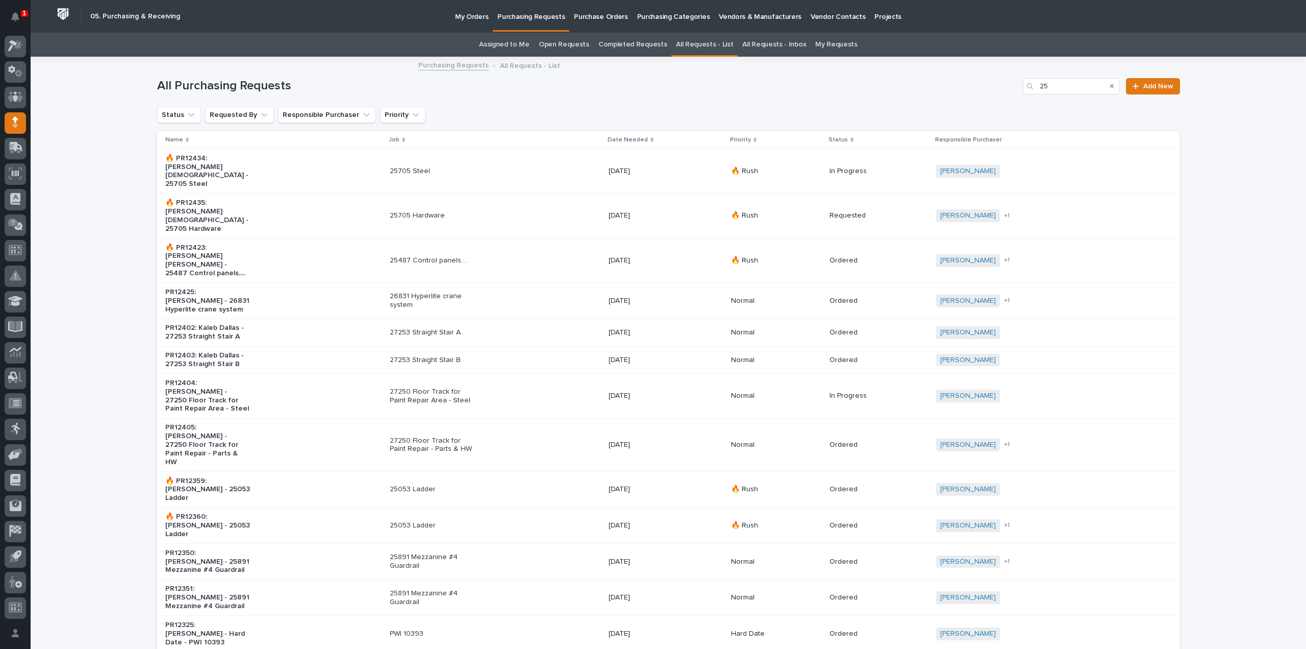
click at [1061, 85] on input "25" at bounding box center [1071, 86] width 97 height 16
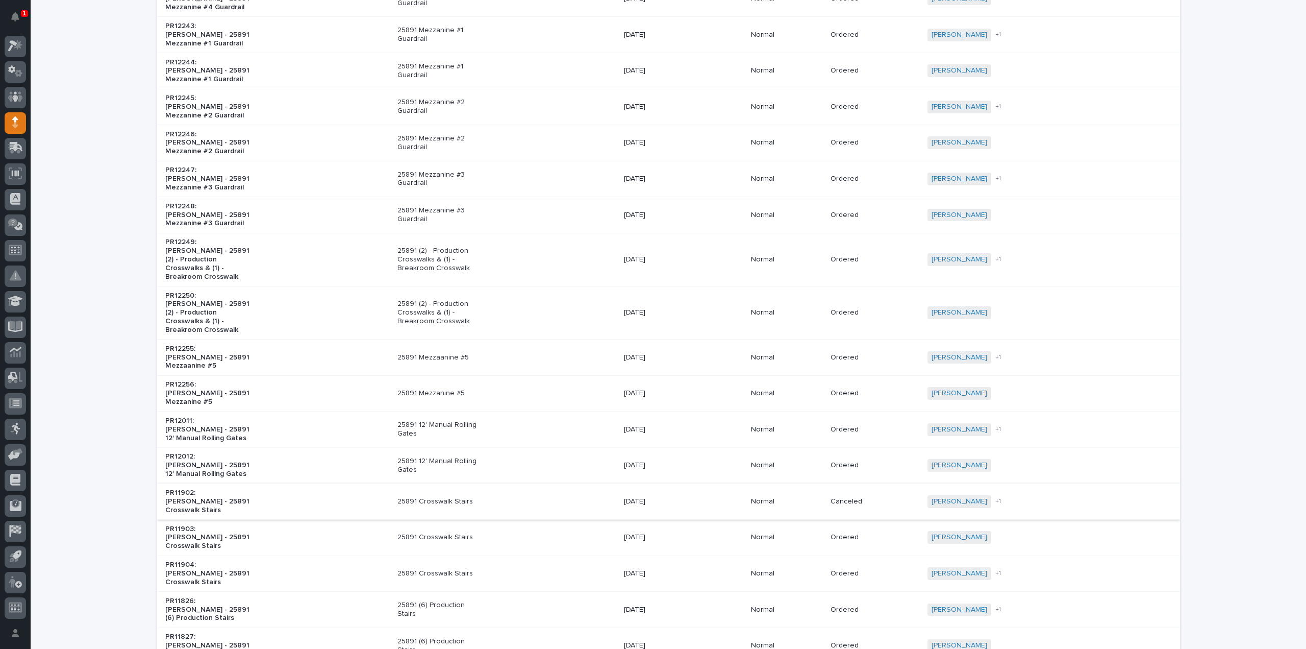
scroll to position [306, 0]
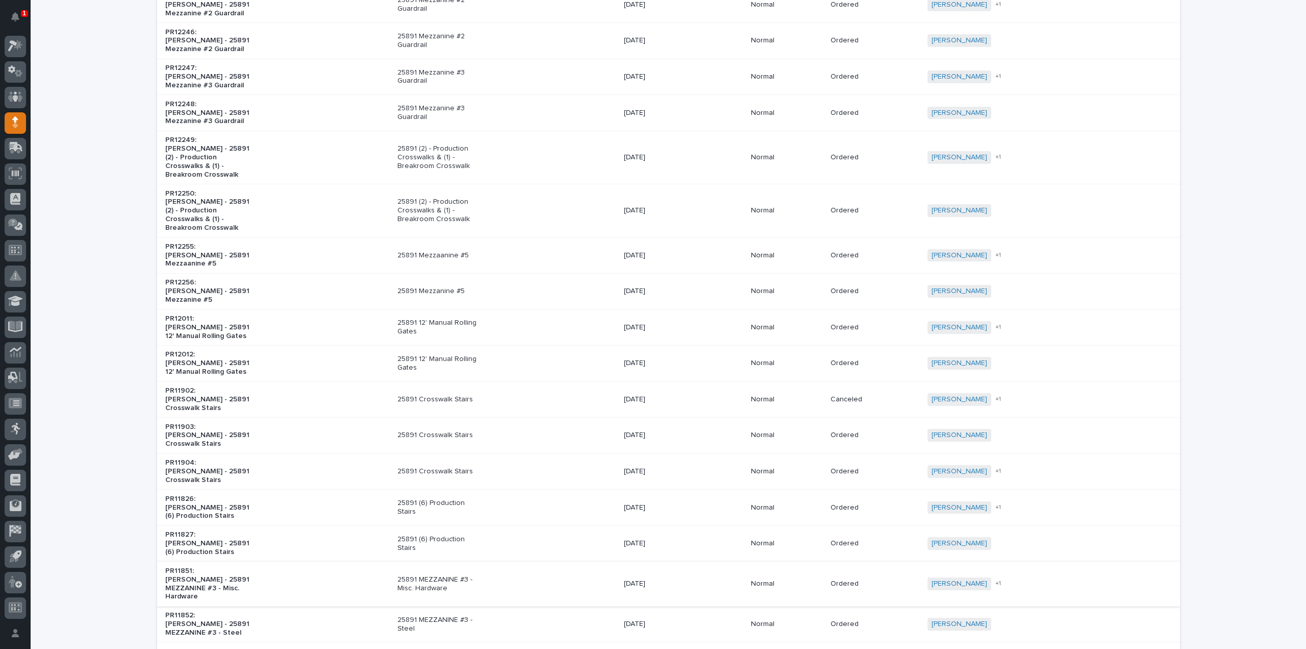
type input "25891"
click at [415, 575] on p "25891 MEZZANINE #3 - Misc. Hardware" at bounding box center [440, 583] width 85 height 17
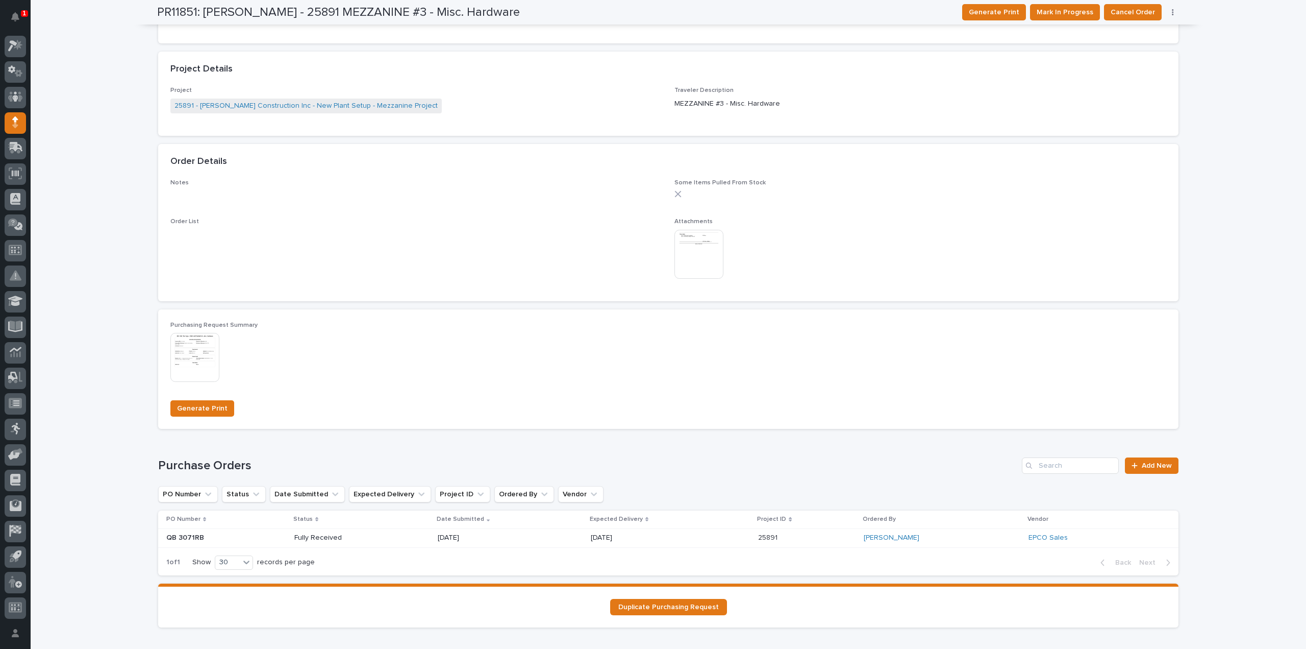
scroll to position [510, 0]
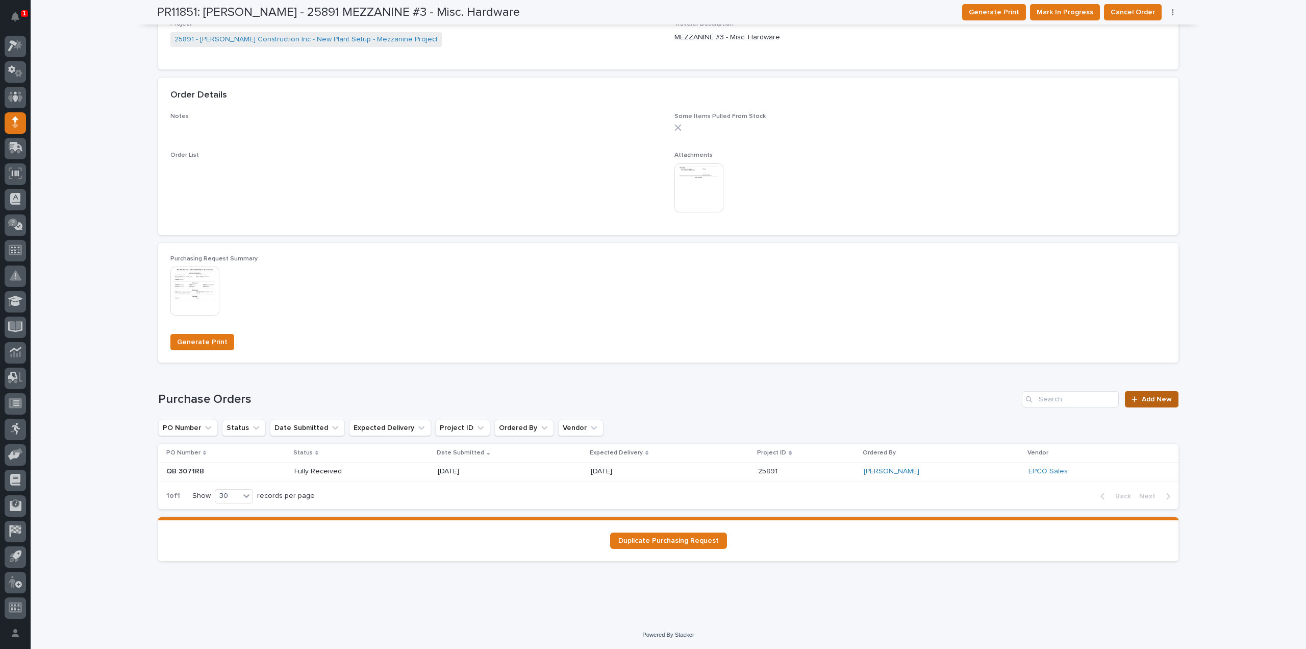
click at [1153, 401] on span "Add New" at bounding box center [1157, 398] width 30 height 7
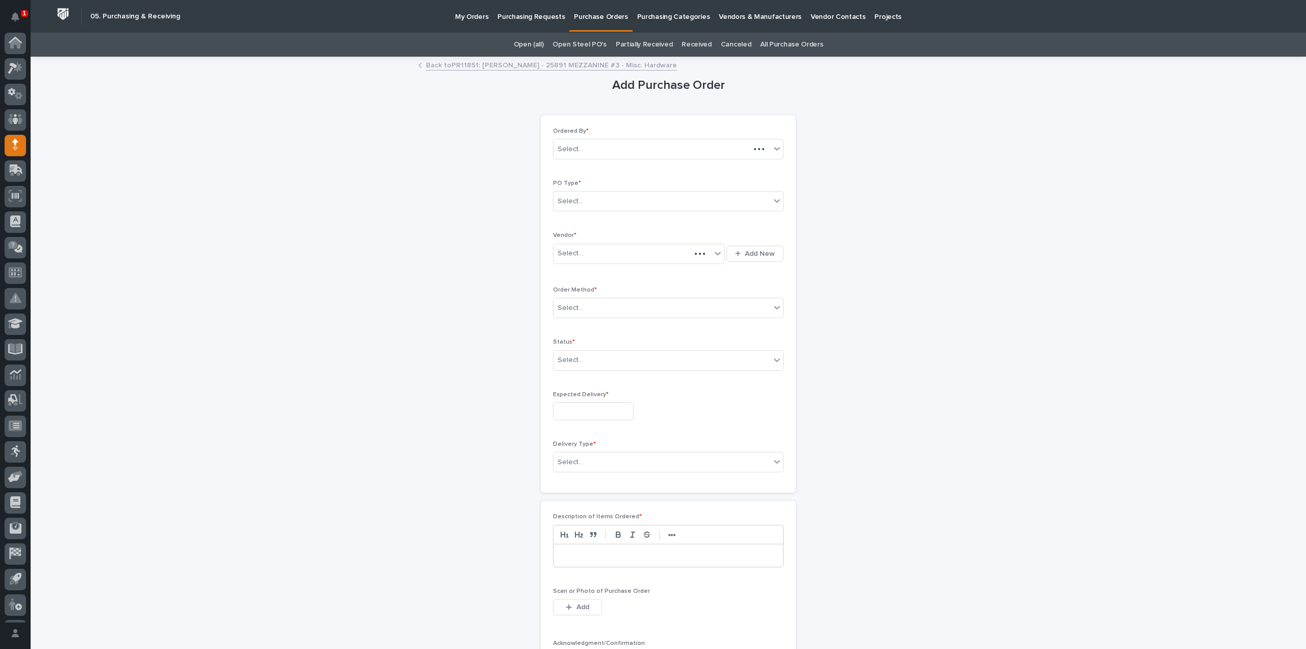
scroll to position [22, 0]
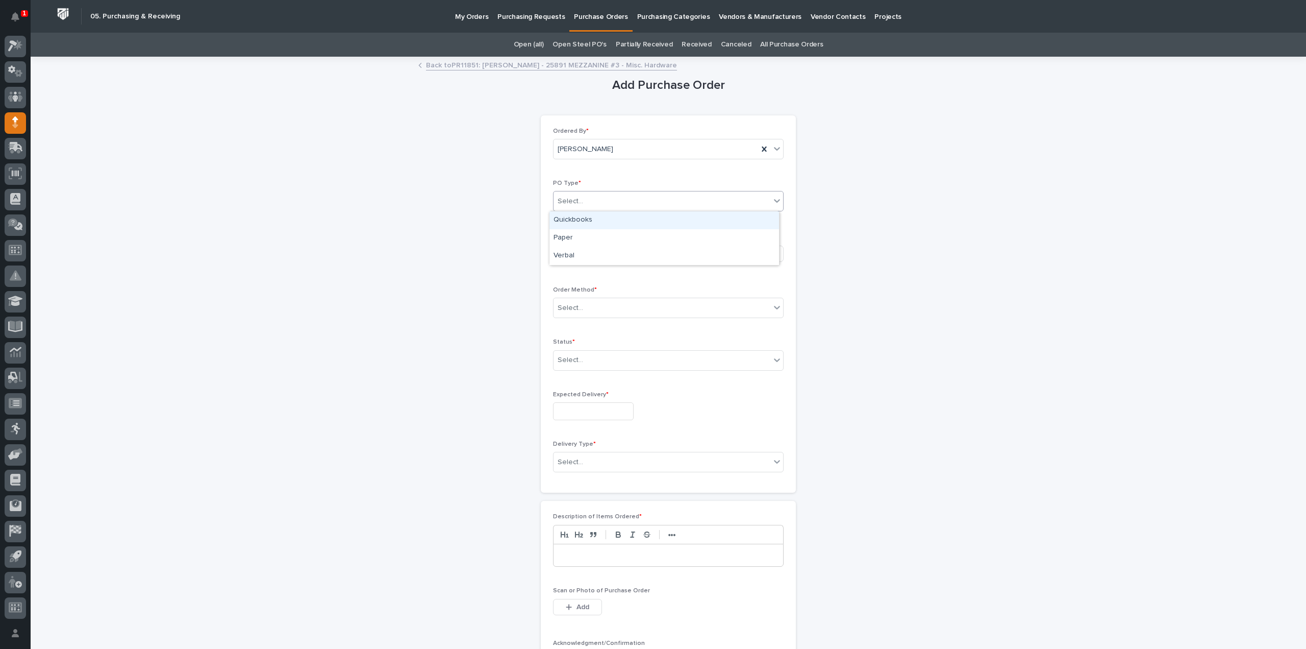
click at [618, 201] on div "Select..." at bounding box center [662, 201] width 217 height 17
click at [576, 222] on div "Quickbooks" at bounding box center [665, 220] width 230 height 18
click at [572, 251] on div "Select..." at bounding box center [571, 253] width 26 height 11
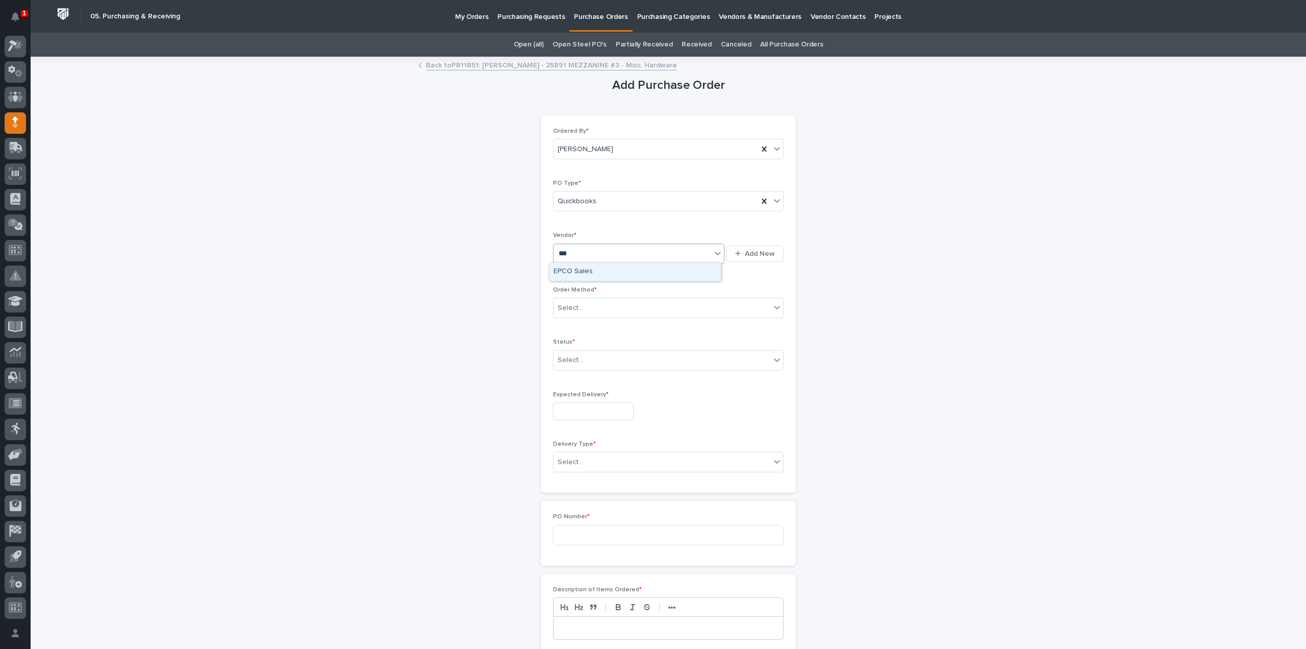
type input "****"
click at [577, 269] on div "EPCO Sales" at bounding box center [635, 272] width 171 height 18
click at [581, 307] on div "Select..." at bounding box center [662, 308] width 217 height 17
click at [563, 344] on div "Email" at bounding box center [665, 344] width 230 height 18
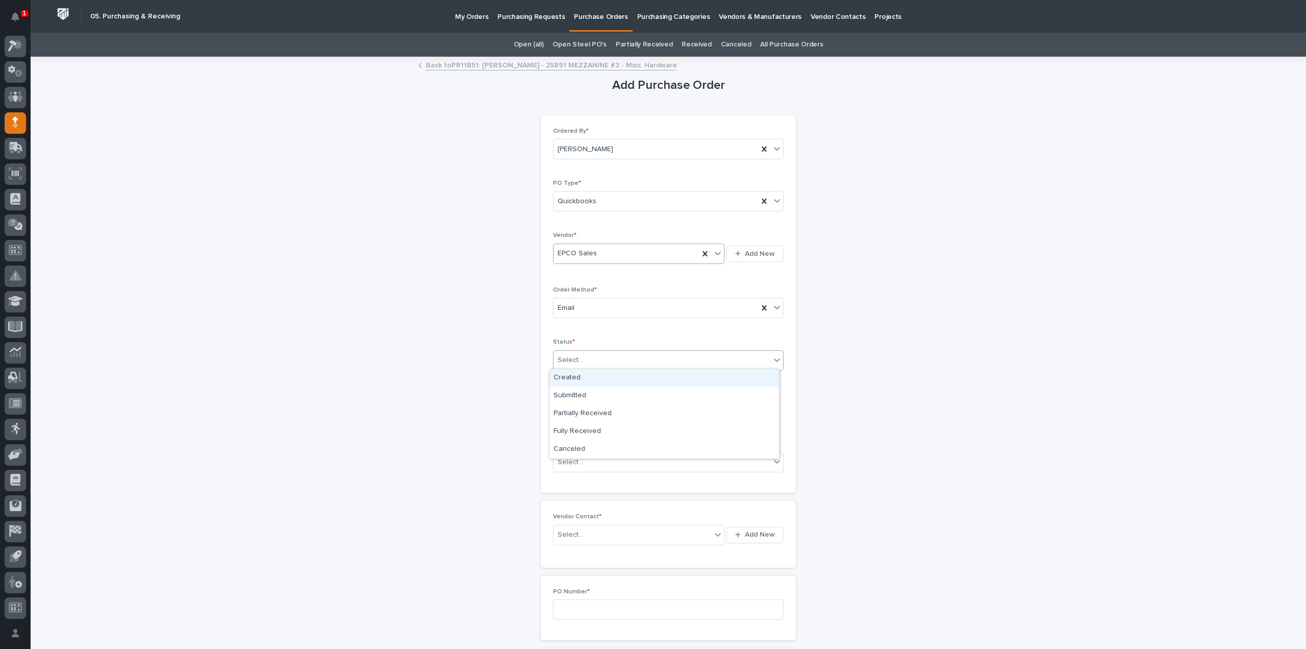
click at [584, 360] on input "text" at bounding box center [584, 360] width 1 height 9
click at [579, 396] on div "Submitted" at bounding box center [665, 396] width 230 height 18
click at [582, 410] on input "text" at bounding box center [593, 411] width 81 height 18
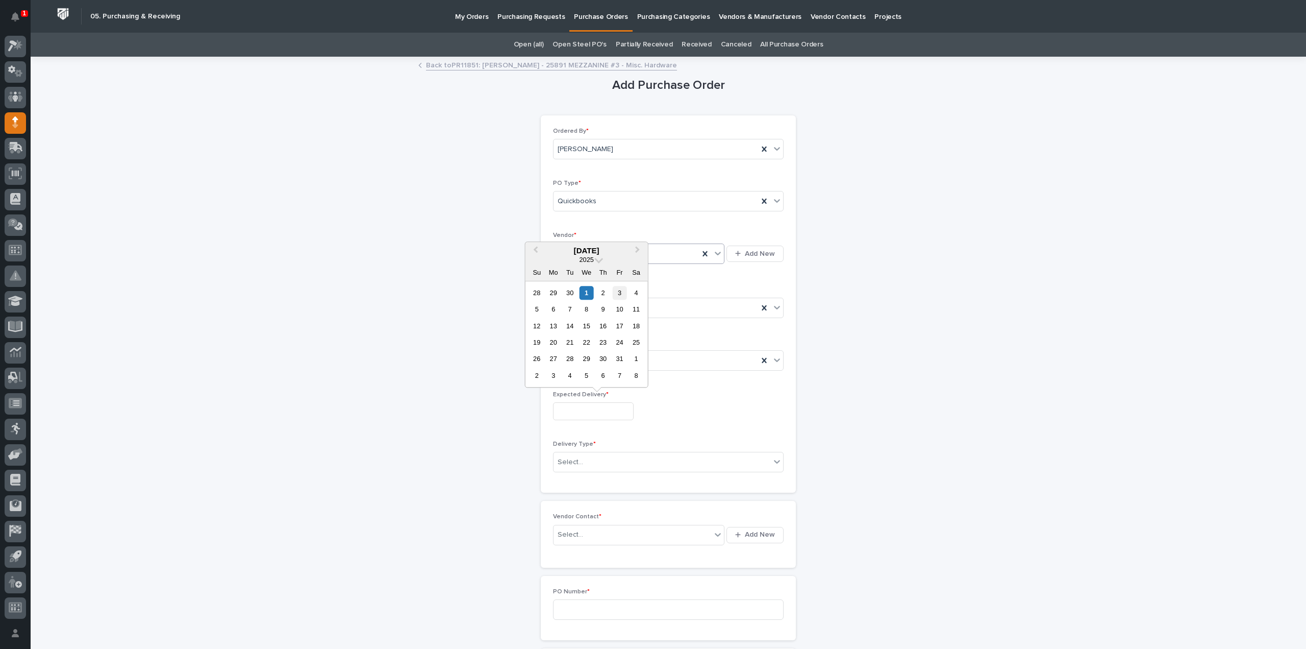
click at [619, 292] on div "3" at bounding box center [620, 293] width 14 height 14
type input "**********"
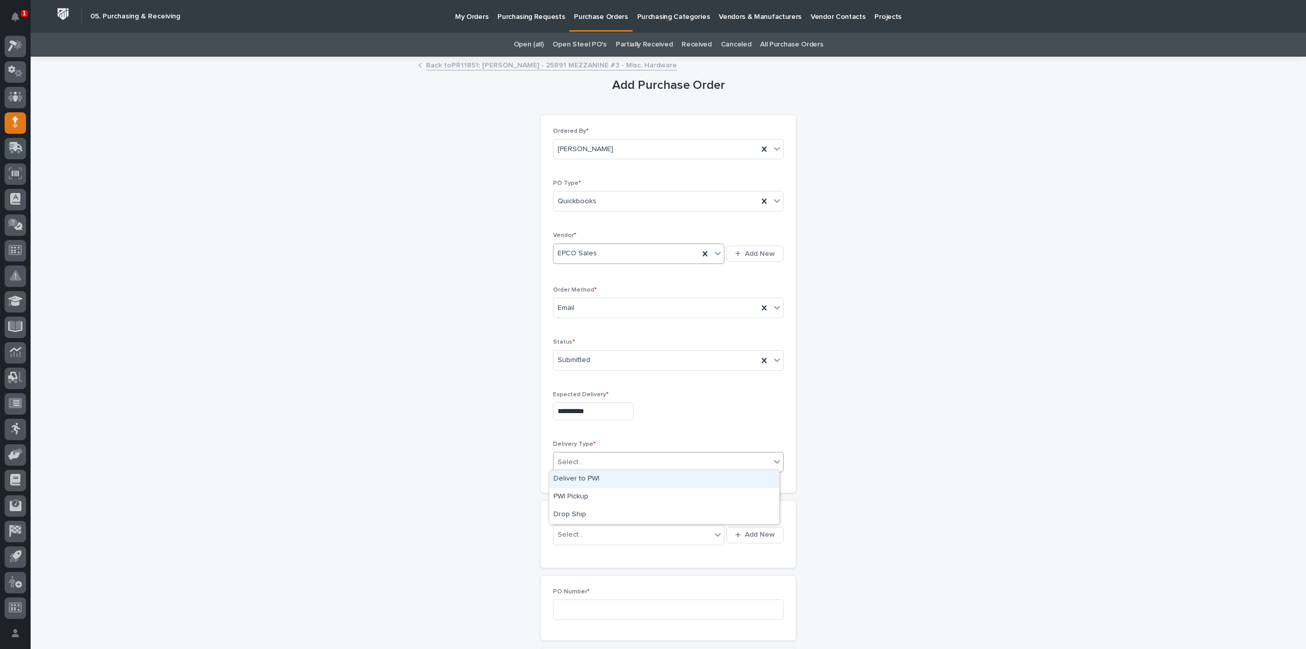
click at [562, 457] on div "Select..." at bounding box center [571, 462] width 26 height 11
click at [565, 480] on div "Deliver to PWI" at bounding box center [665, 479] width 230 height 18
click at [601, 533] on div "Select..." at bounding box center [633, 534] width 158 height 17
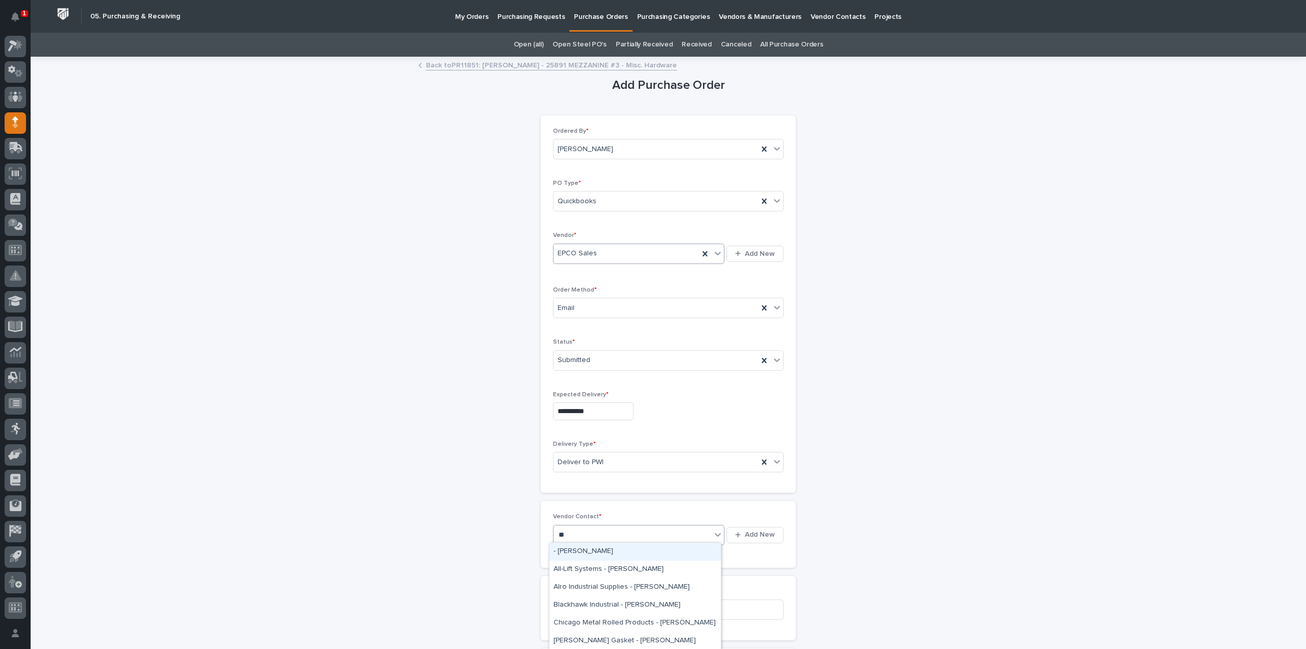
type input "***"
click at [606, 549] on div "EPCO Sales - Keith Schrock" at bounding box center [635, 551] width 171 height 18
click at [589, 603] on input at bounding box center [668, 609] width 231 height 20
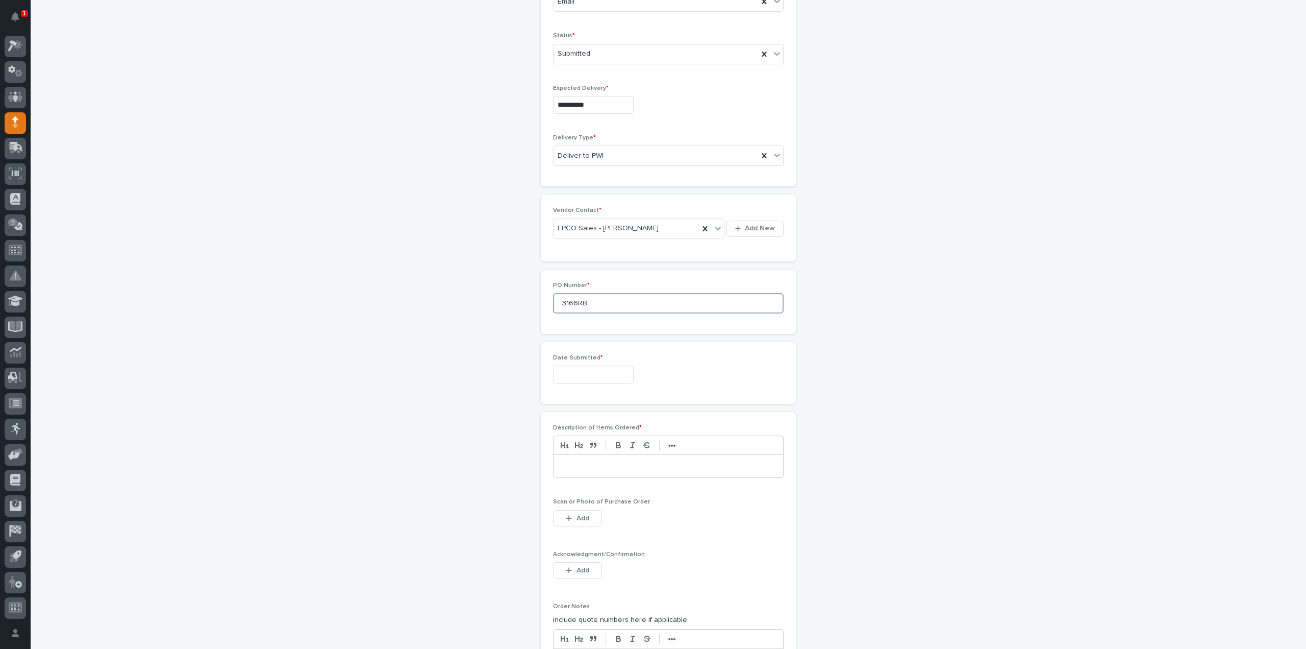
type input "3166RB"
click at [573, 374] on input "text" at bounding box center [593, 374] width 81 height 18
click at [587, 255] on div "1" at bounding box center [587, 256] width 14 height 14
type input "**********"
click at [601, 469] on div at bounding box center [669, 466] width 230 height 22
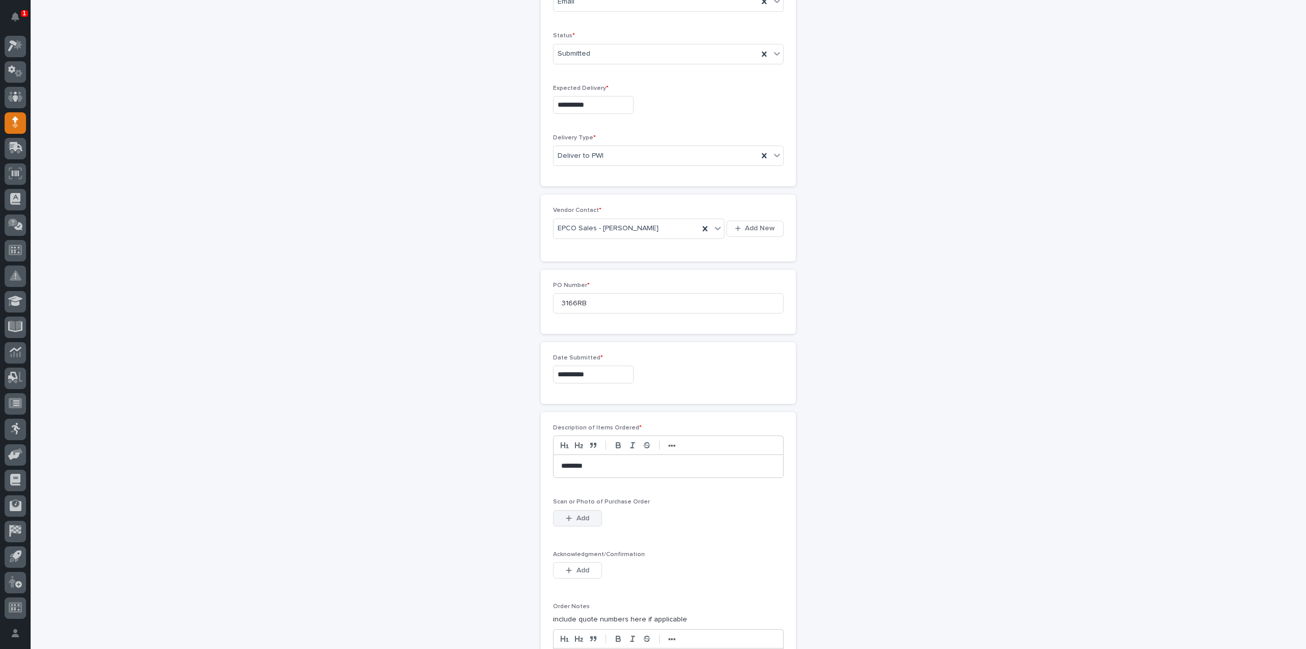
click at [577, 517] on span "Add" at bounding box center [583, 517] width 13 height 9
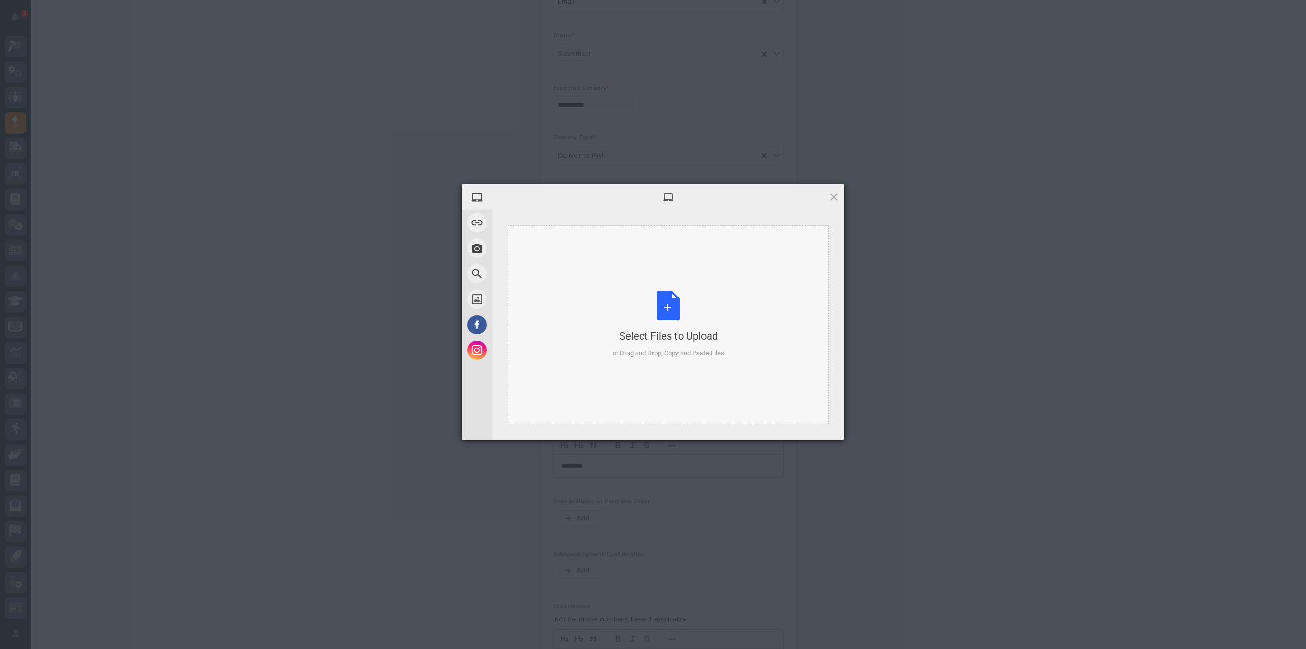
click at [666, 315] on div "Select Files to Upload or Drag and Drop, Copy and Paste Files" at bounding box center [669, 324] width 112 height 68
click at [796, 425] on span "Upload 1" at bounding box center [814, 425] width 52 height 19
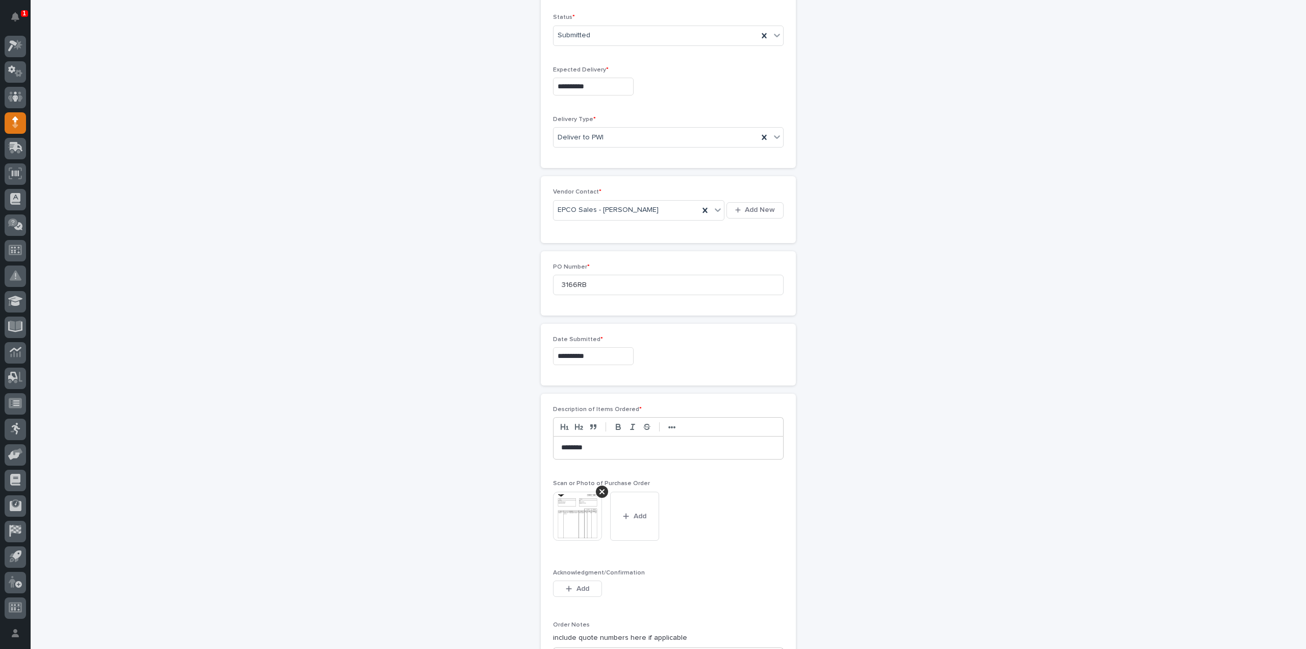
scroll to position [610, 0]
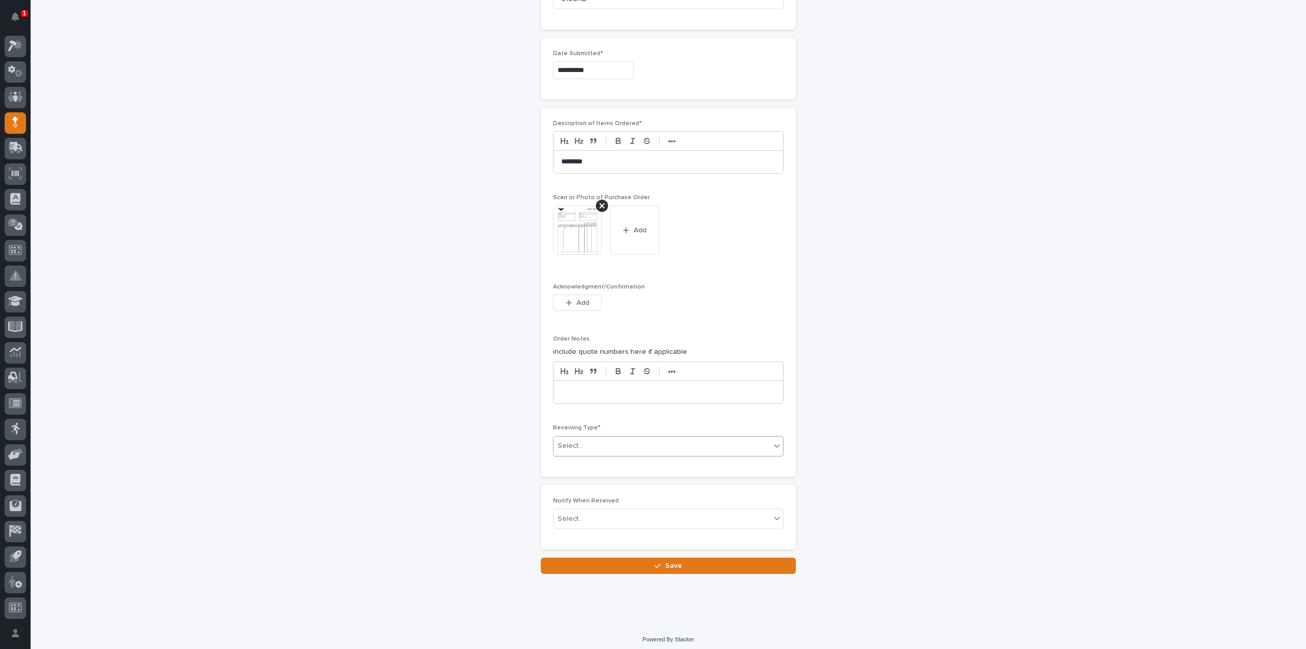
click at [631, 442] on div "Select..." at bounding box center [662, 445] width 217 height 17
click at [574, 510] on div "Deliver to" at bounding box center [665, 515] width 230 height 18
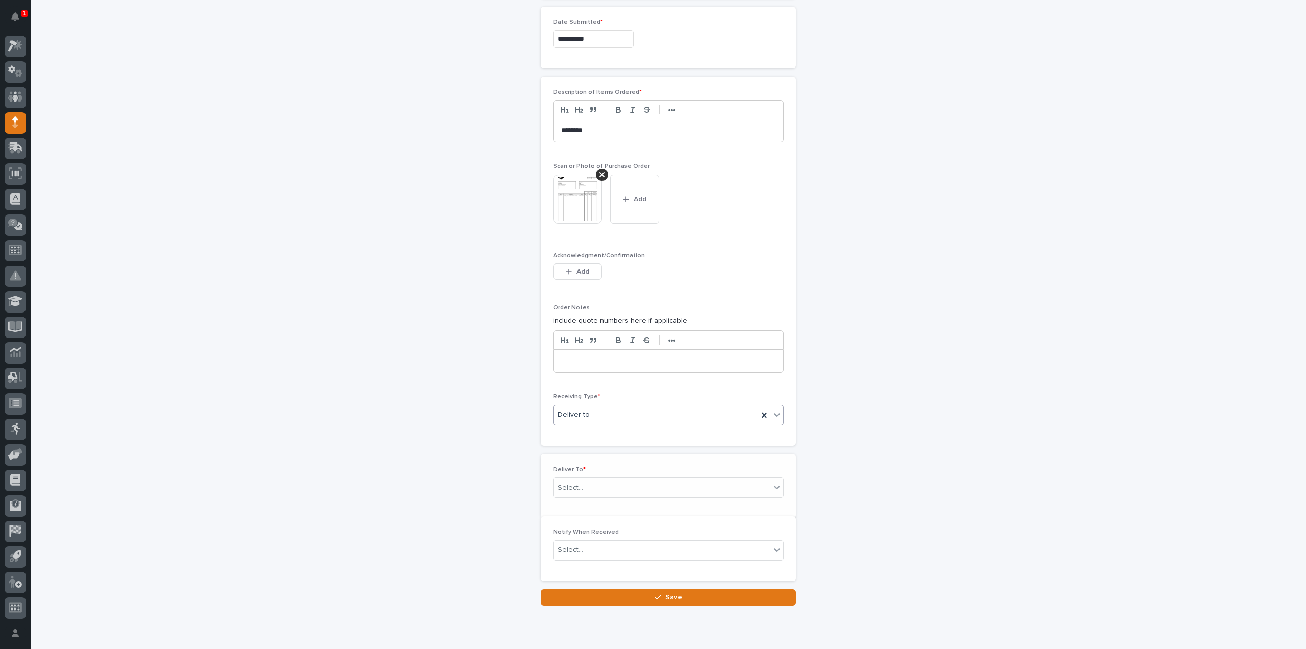
scroll to position [646, 0]
click at [571, 478] on div "Select..." at bounding box center [571, 483] width 26 height 11
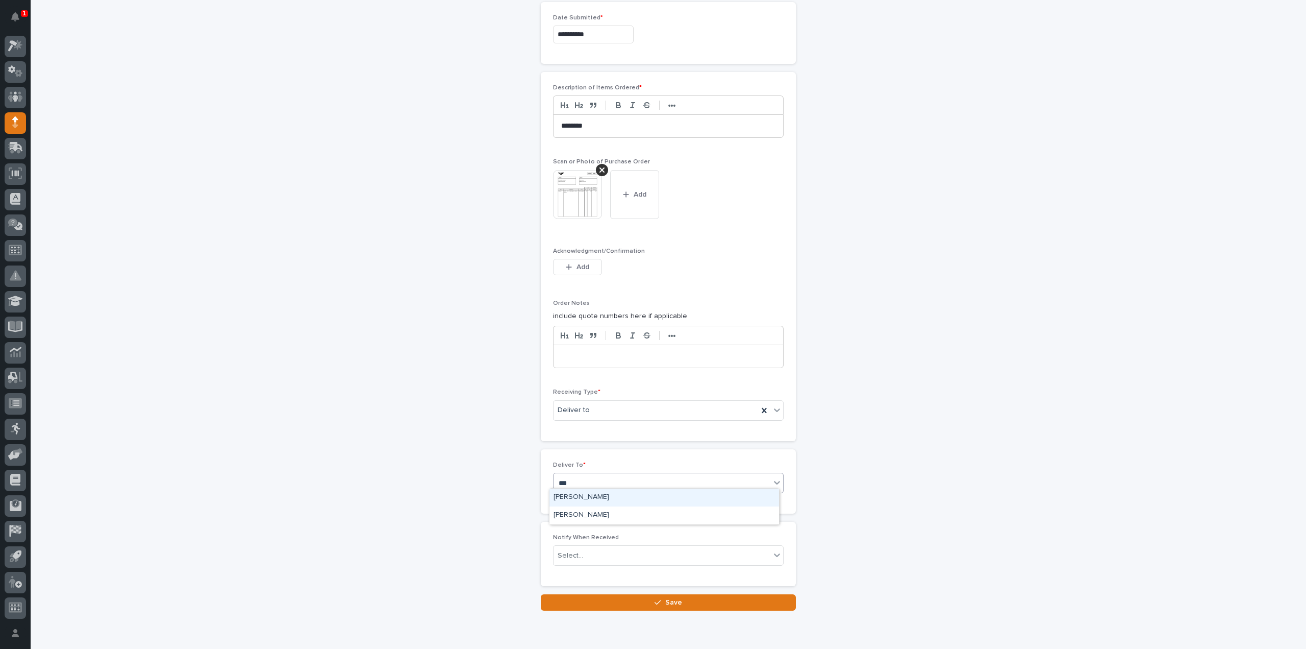
type input "****"
click at [558, 497] on div "Reinhart Burkholder" at bounding box center [665, 497] width 230 height 18
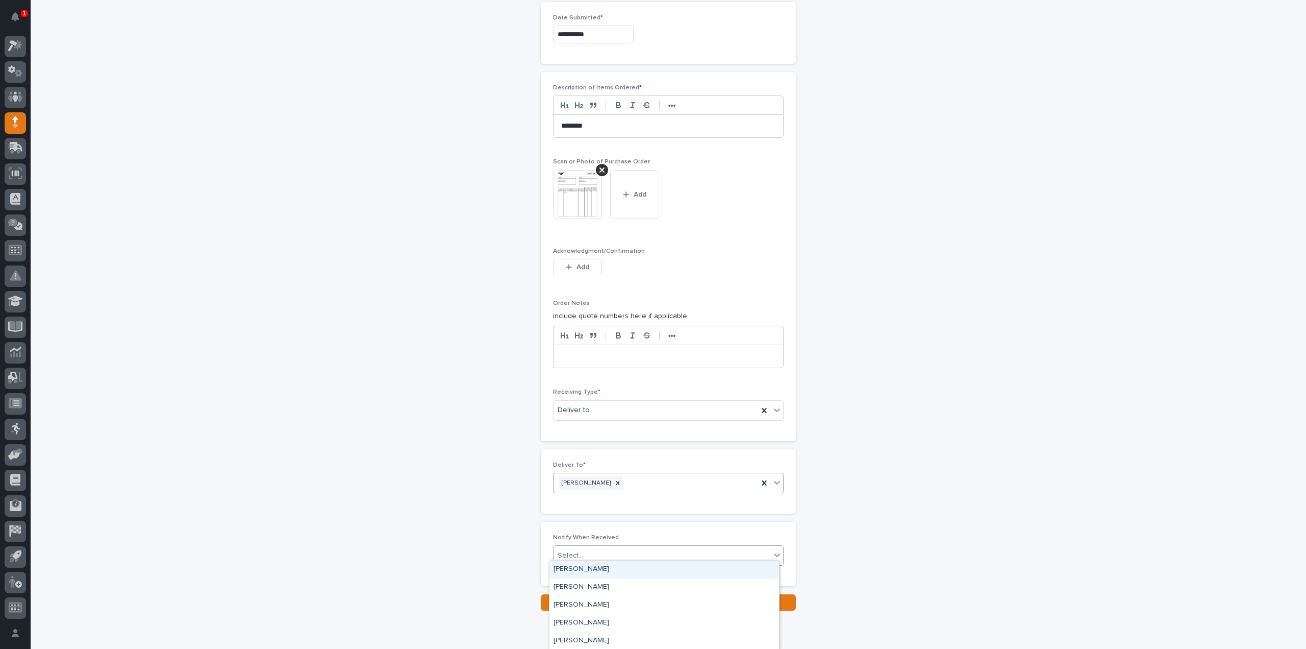
click at [570, 550] on div "Select..." at bounding box center [571, 555] width 26 height 11
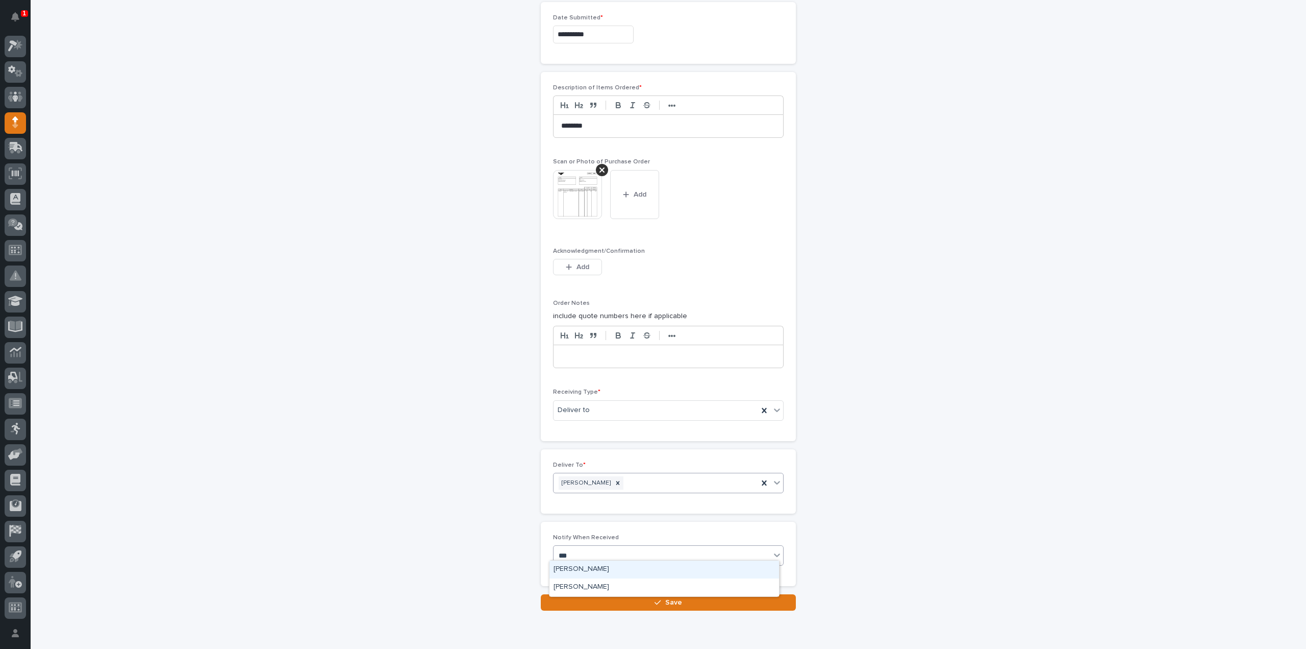
type input "****"
click at [593, 572] on div "Reinhart Burkholder" at bounding box center [665, 569] width 230 height 18
click at [602, 603] on button "Save" at bounding box center [668, 602] width 255 height 16
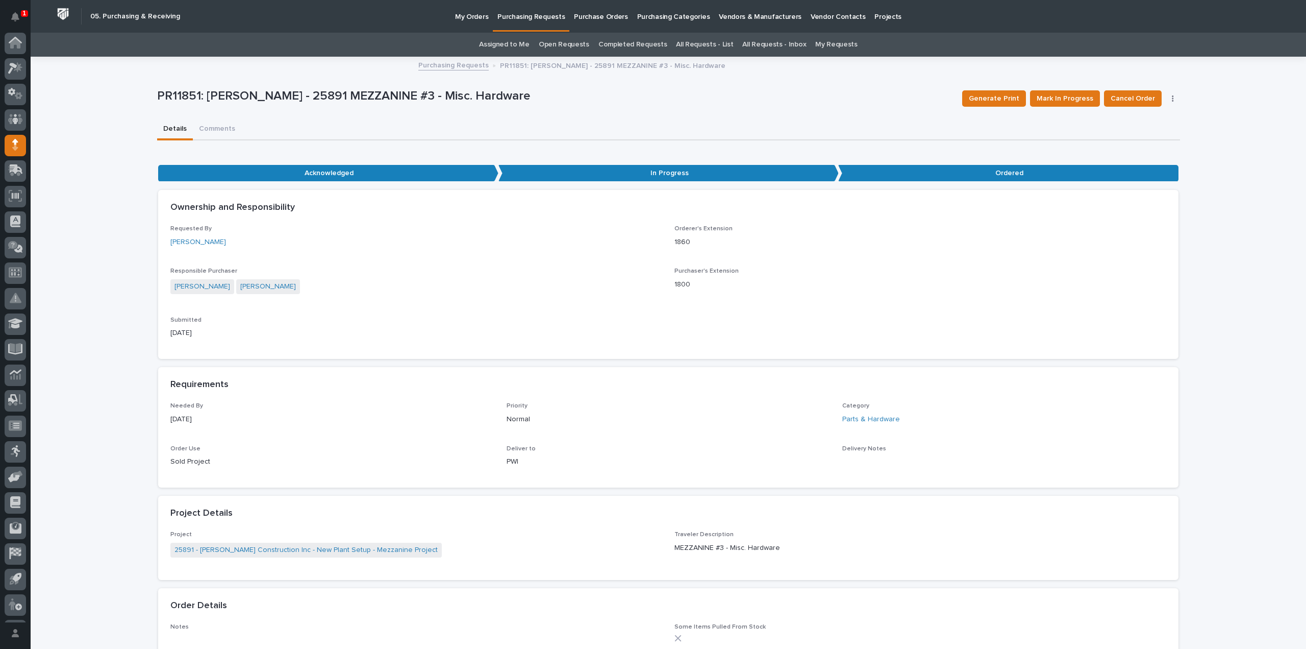
scroll to position [22, 0]
click at [701, 41] on link "All Requests - List" at bounding box center [704, 45] width 57 height 24
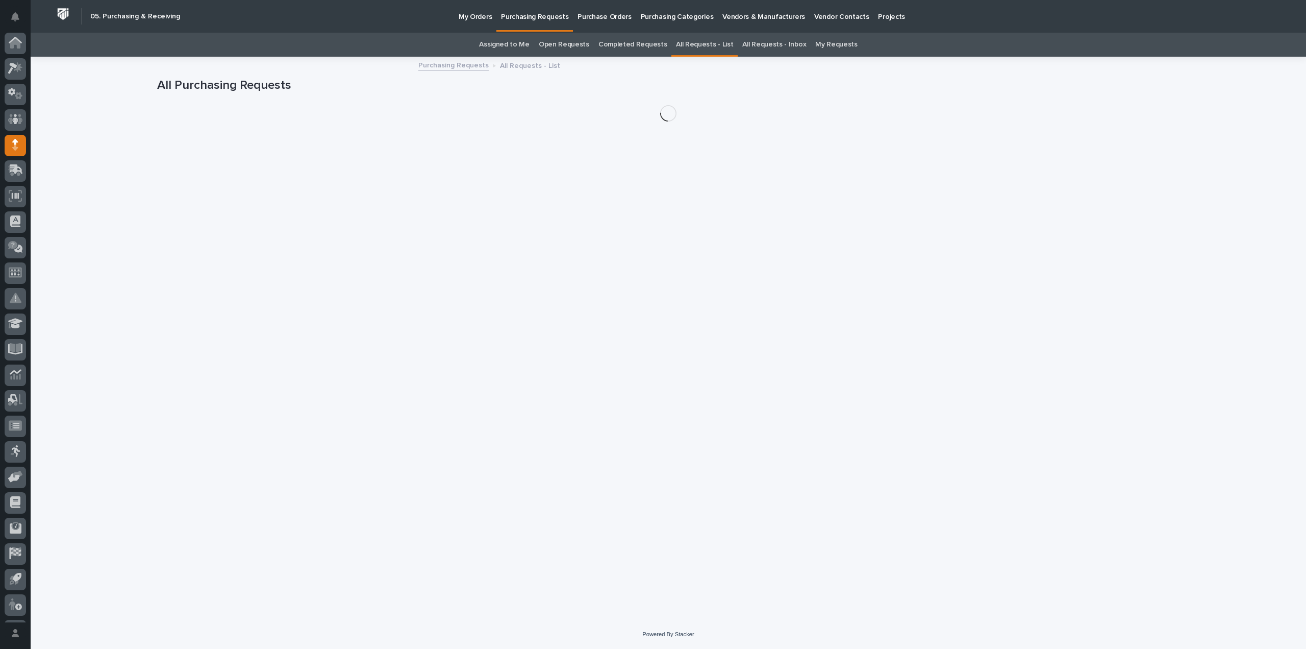
scroll to position [22, 0]
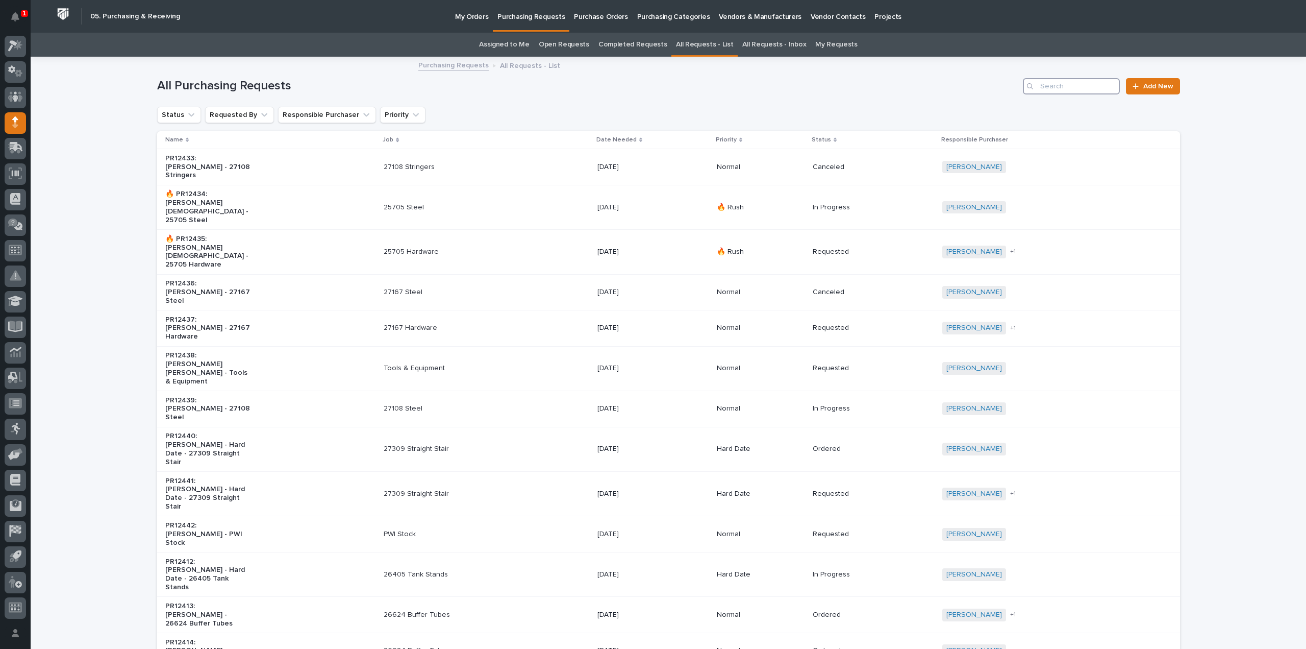
click at [1068, 92] on input "Search" at bounding box center [1071, 86] width 97 height 16
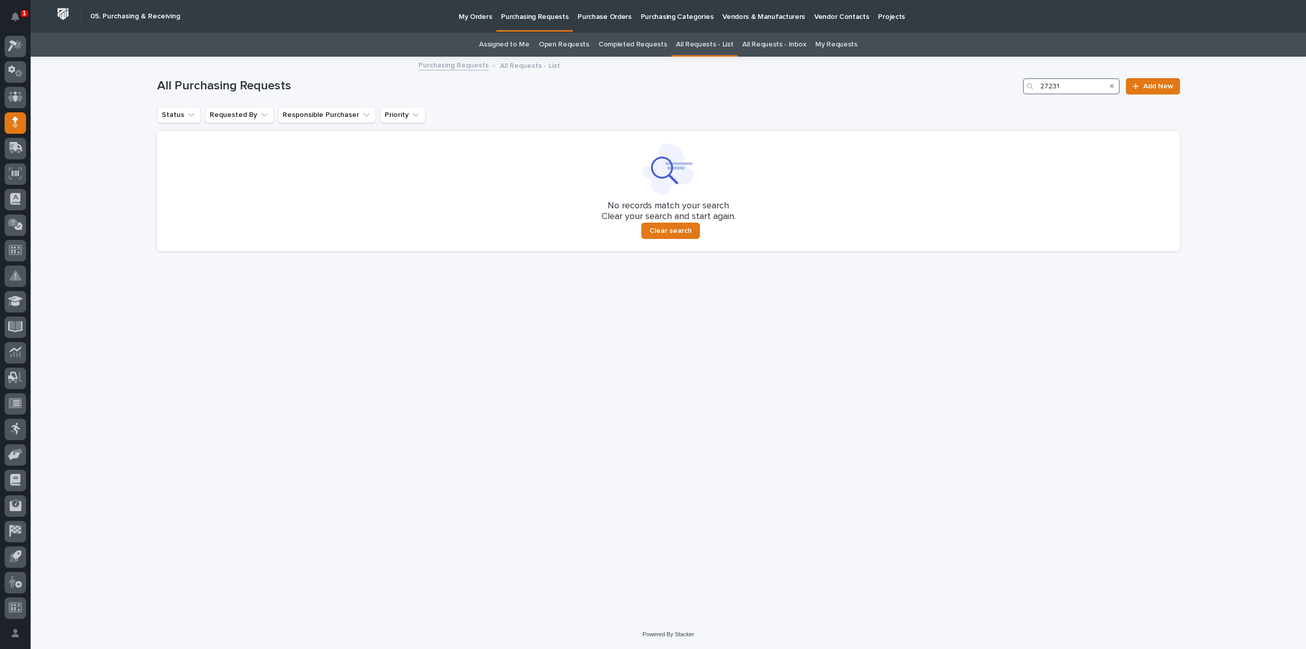
type input "27231"
click at [703, 47] on link "All Requests - List" at bounding box center [704, 45] width 57 height 24
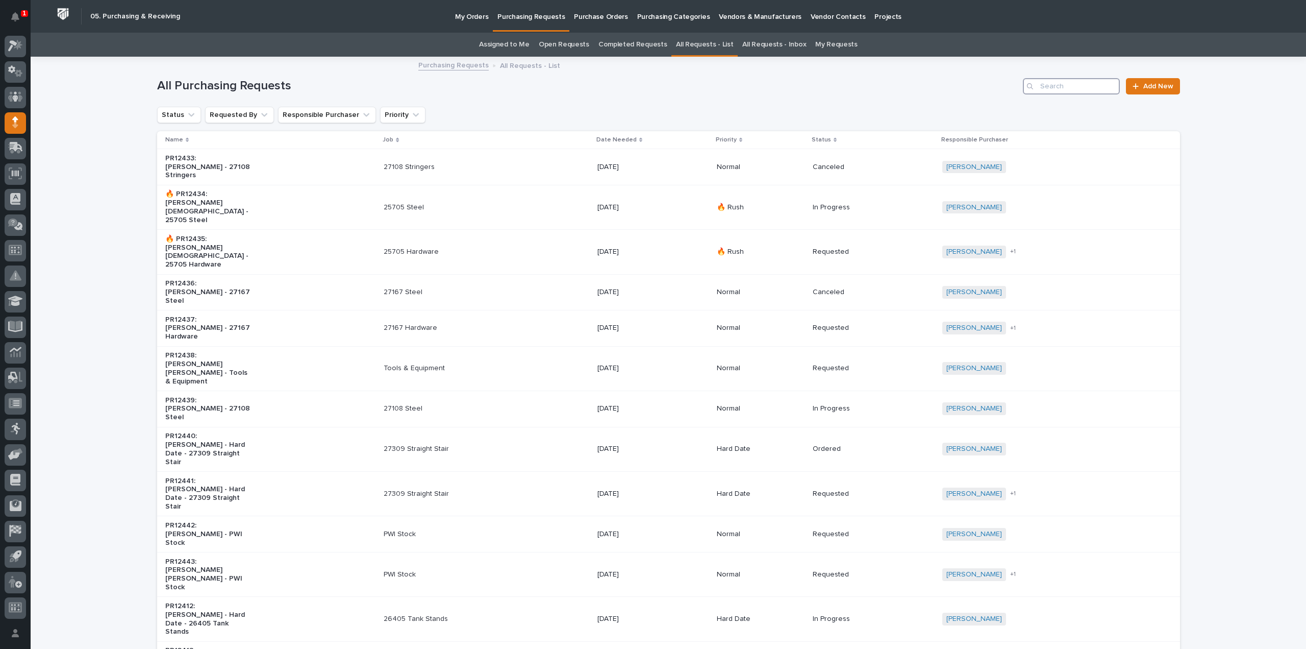
click at [1092, 89] on input "Search" at bounding box center [1071, 86] width 97 height 16
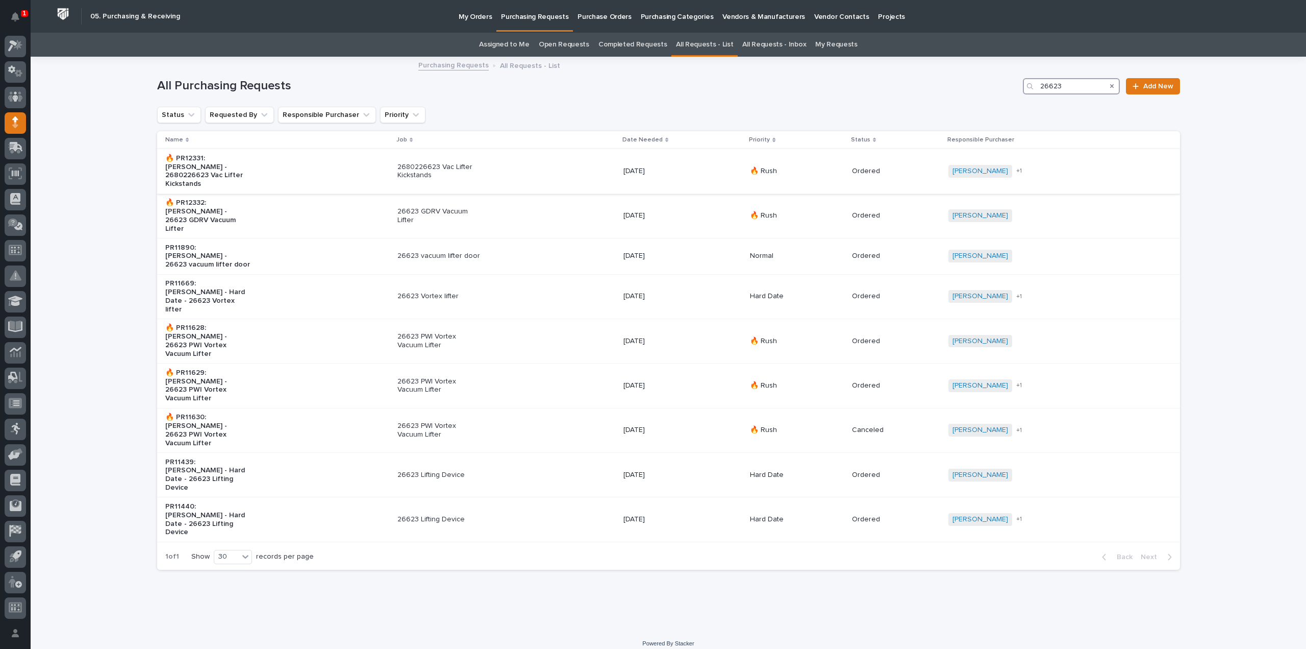
type input "26623"
click at [412, 169] on p "2680226623 Vac Lifter Kickstands" at bounding box center [440, 171] width 85 height 17
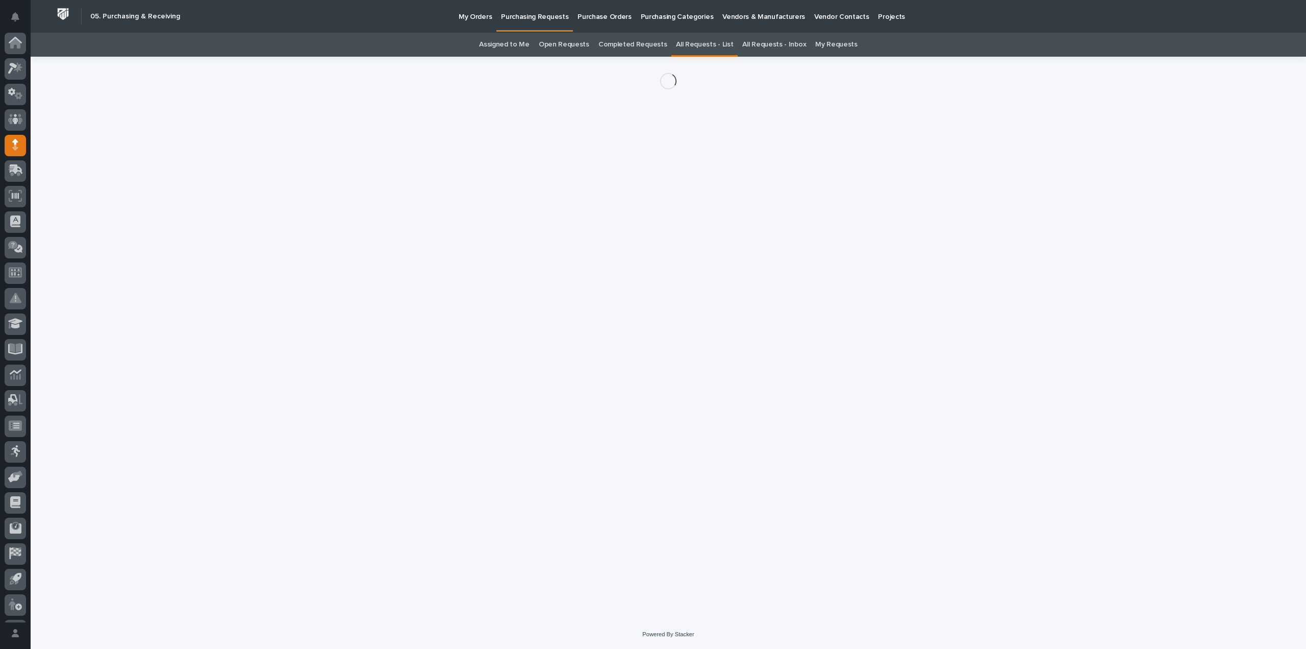
click at [412, 169] on div "Loading... Saving… Loading... Saving…" at bounding box center [668, 325] width 1033 height 537
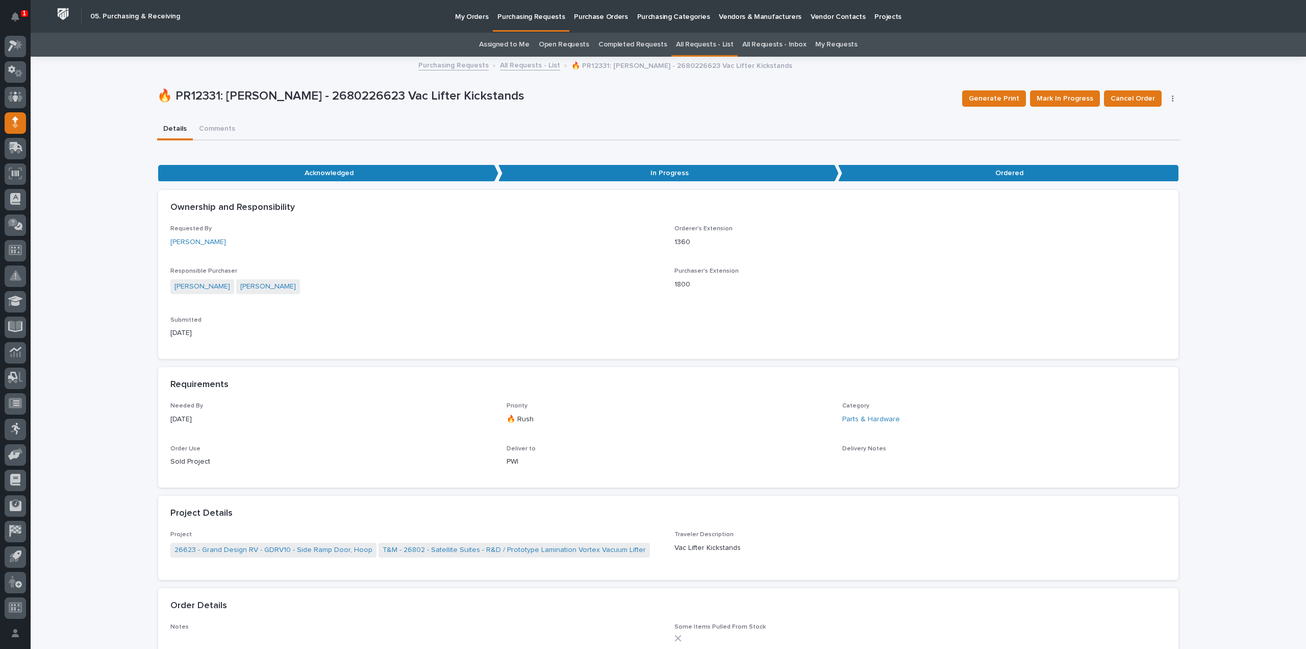
drag, startPoint x: 489, startPoint y: 300, endPoint x: 488, endPoint y: 293, distance: 6.7
click at [489, 300] on div "Responsible Purchaser Arlyn Miller Reinhart Burkholder" at bounding box center [416, 285] width 492 height 36
click at [561, 175] on p "In Progress" at bounding box center [669, 173] width 340 height 17
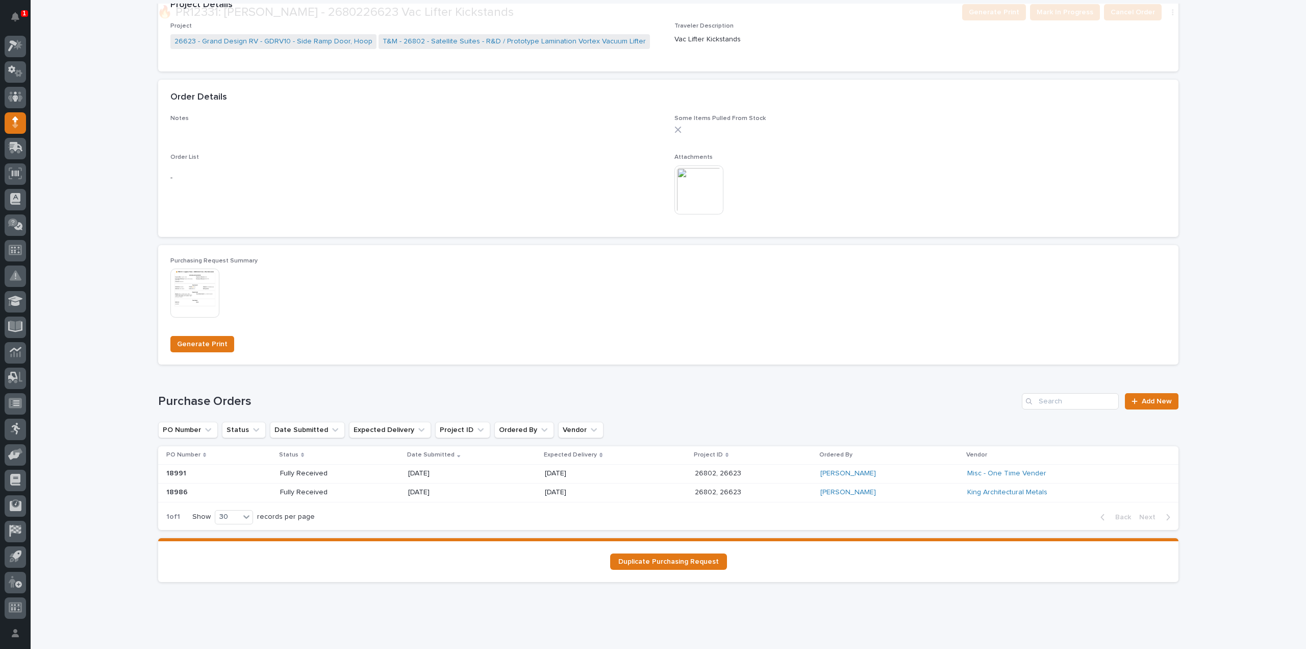
scroll to position [510, 0]
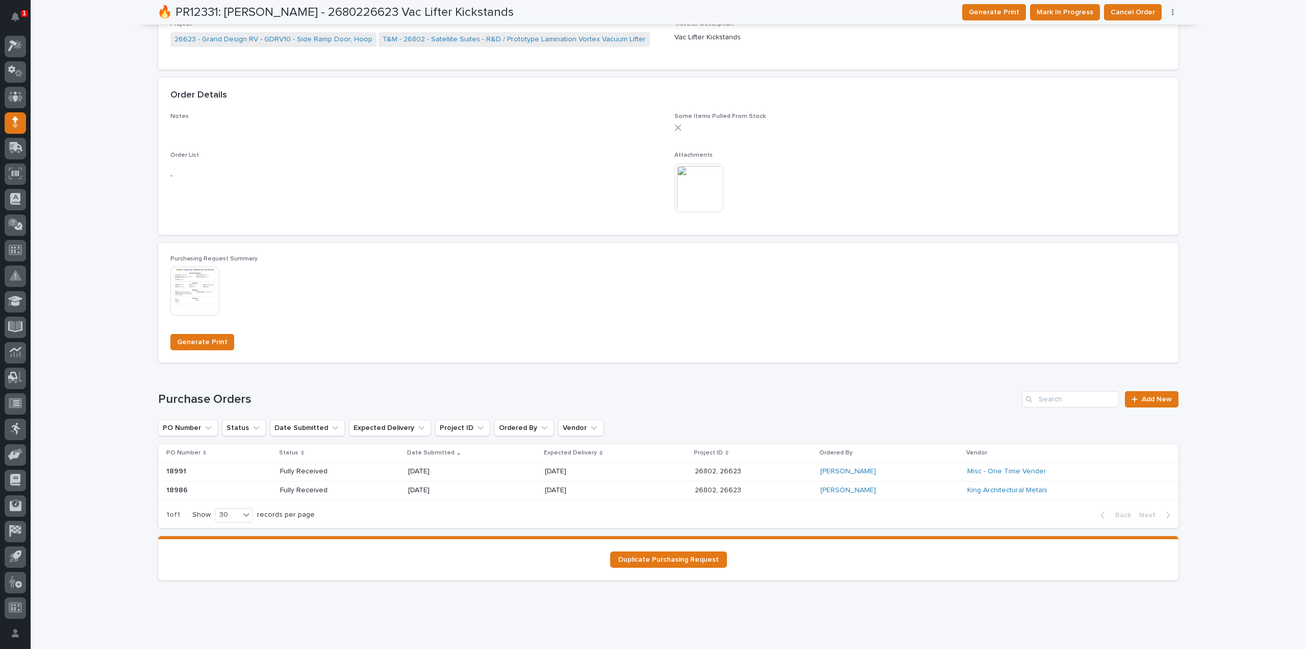
click at [293, 470] on p "Fully Received" at bounding box center [316, 471] width 73 height 9
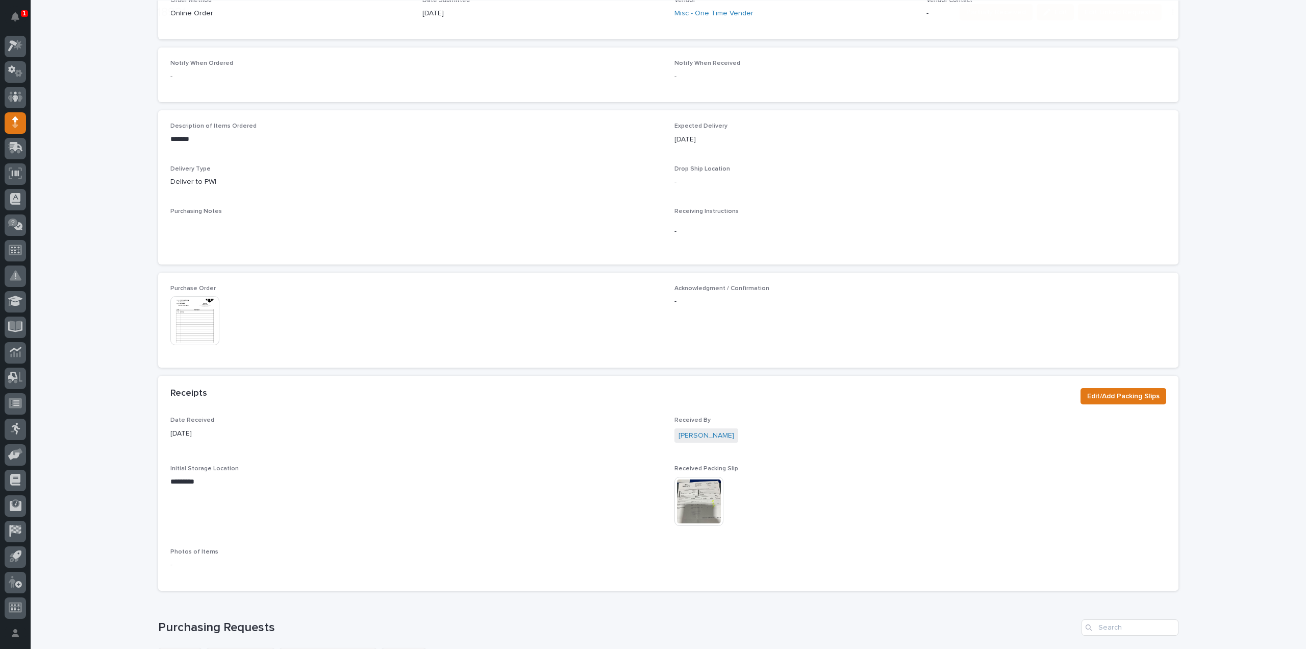
scroll to position [306, 0]
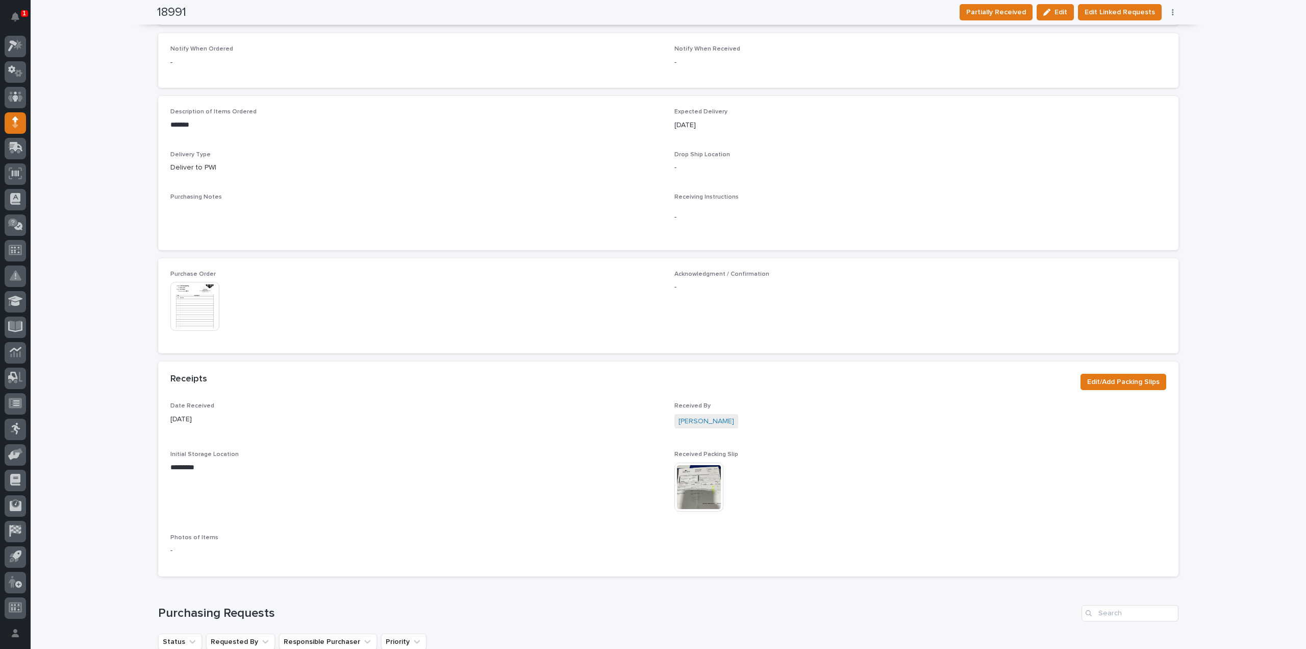
click at [196, 295] on img at bounding box center [194, 306] width 49 height 49
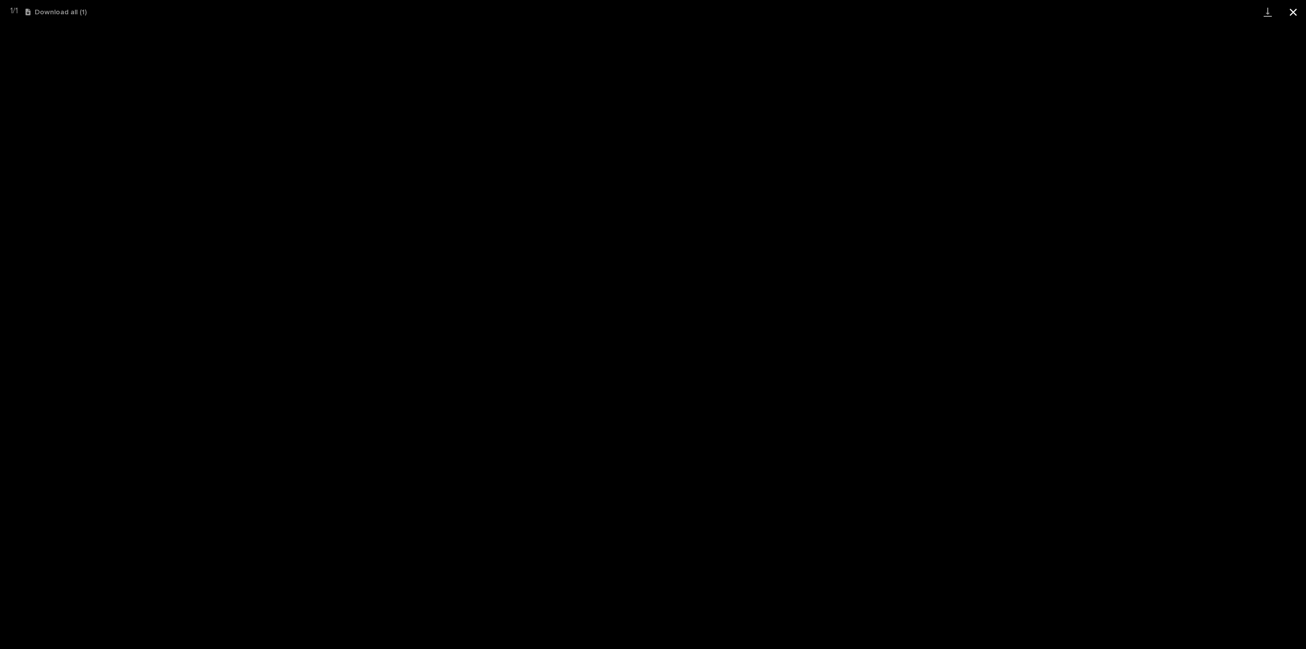
click at [1292, 13] on button "Close gallery" at bounding box center [1294, 12] width 26 height 24
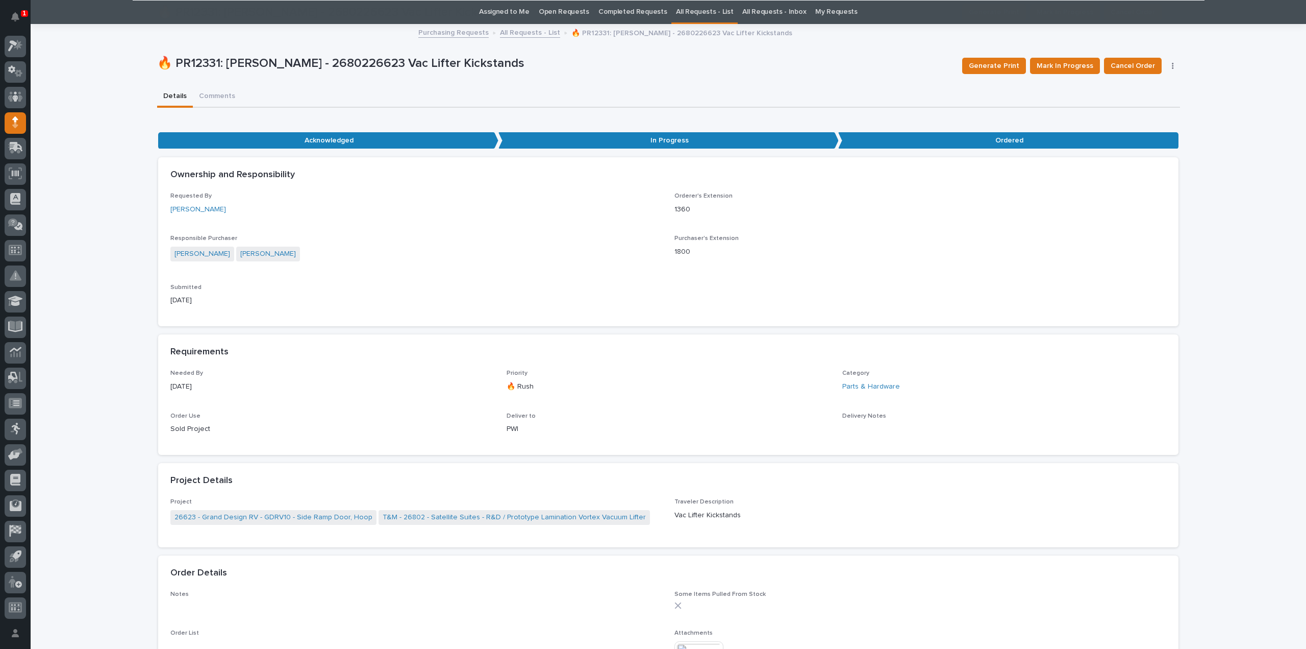
scroll to position [135, 0]
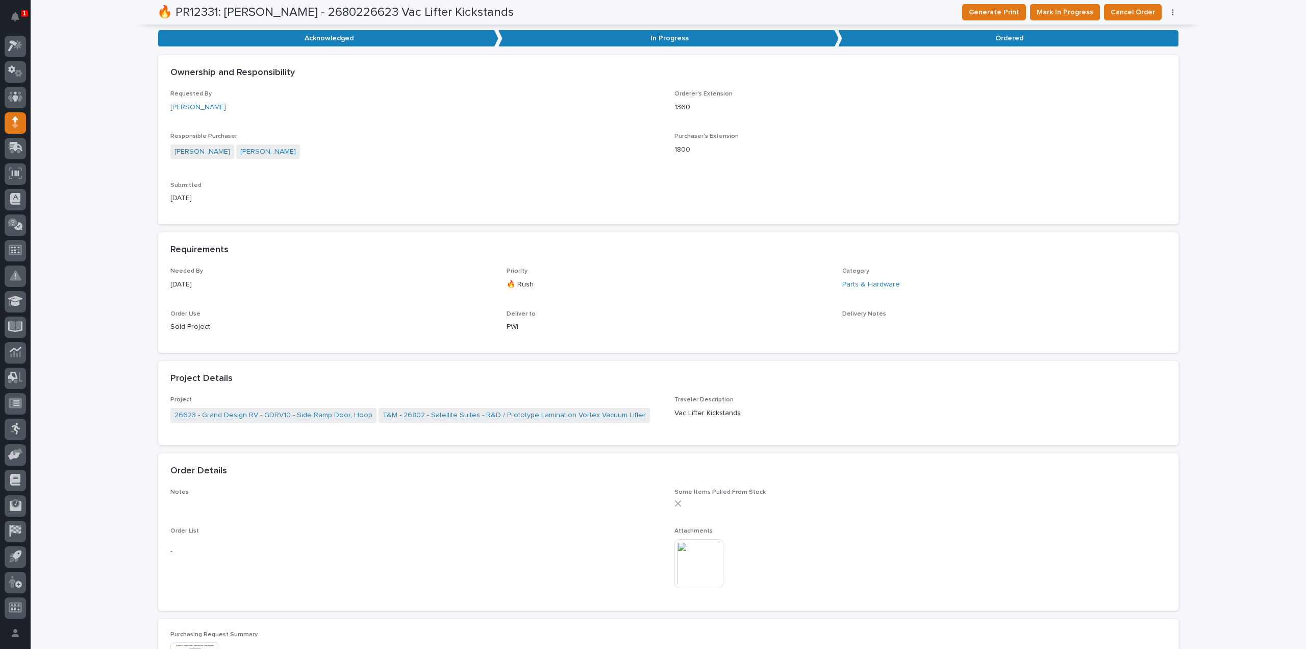
click at [709, 568] on img at bounding box center [699, 563] width 49 height 49
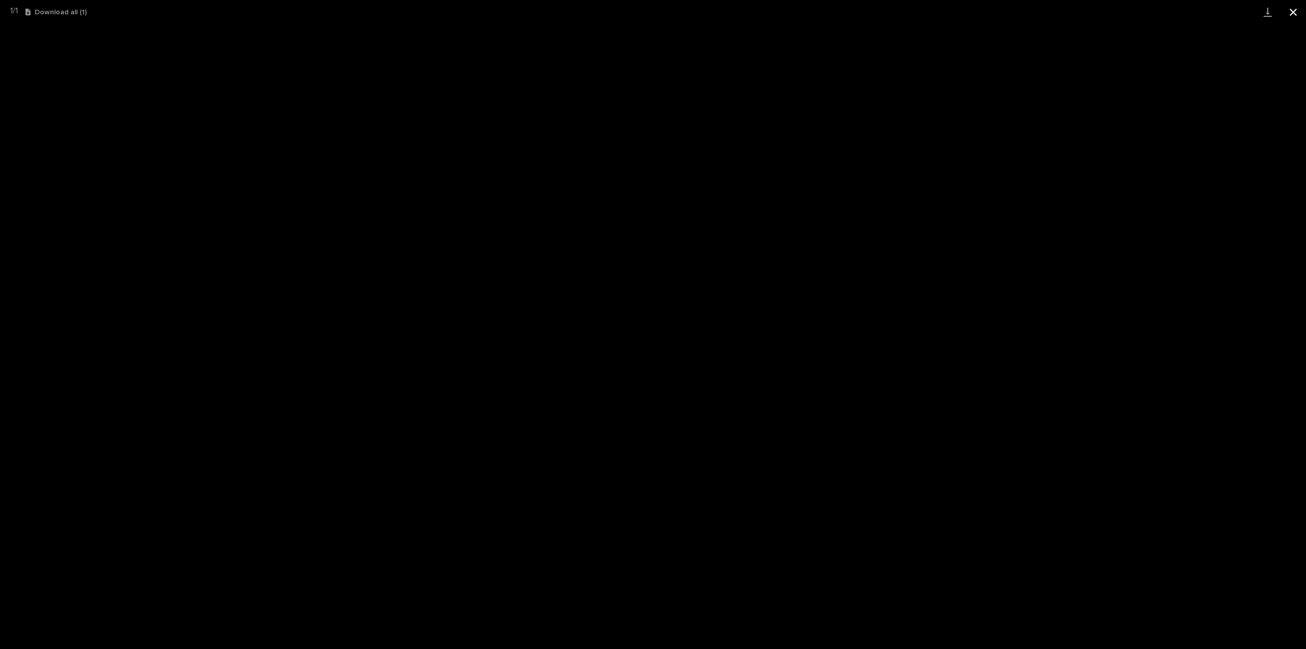
click at [1297, 12] on button "Close gallery" at bounding box center [1294, 12] width 26 height 24
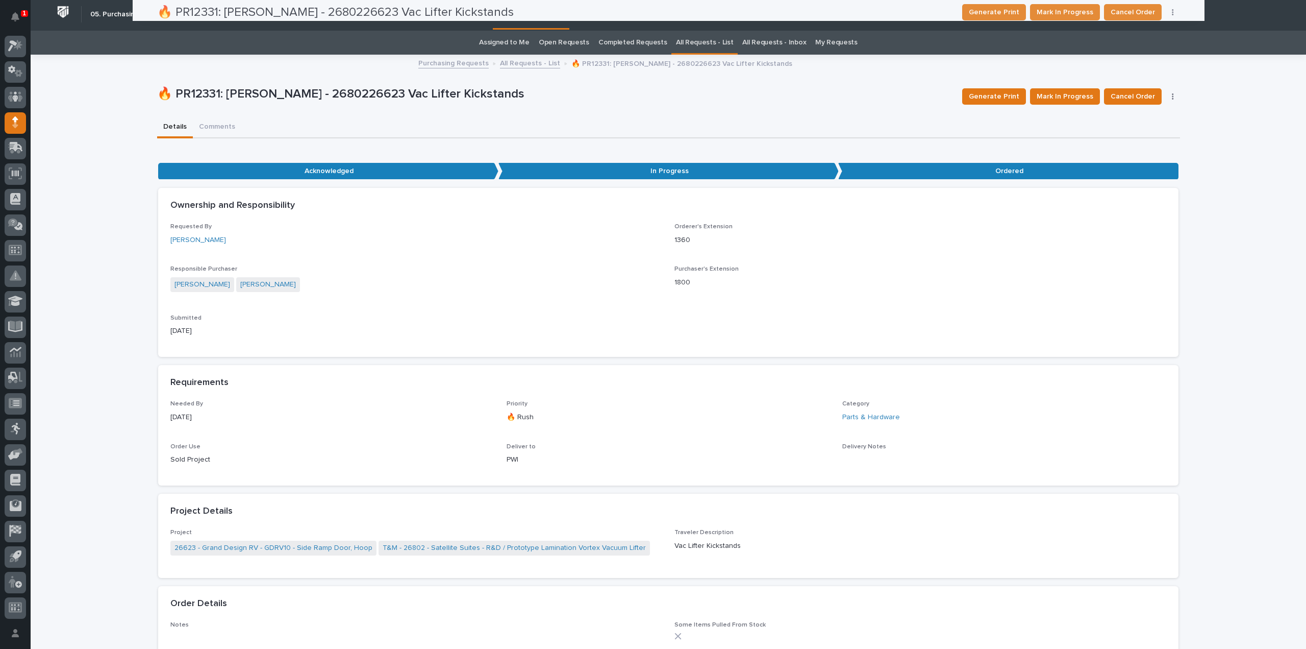
scroll to position [0, 0]
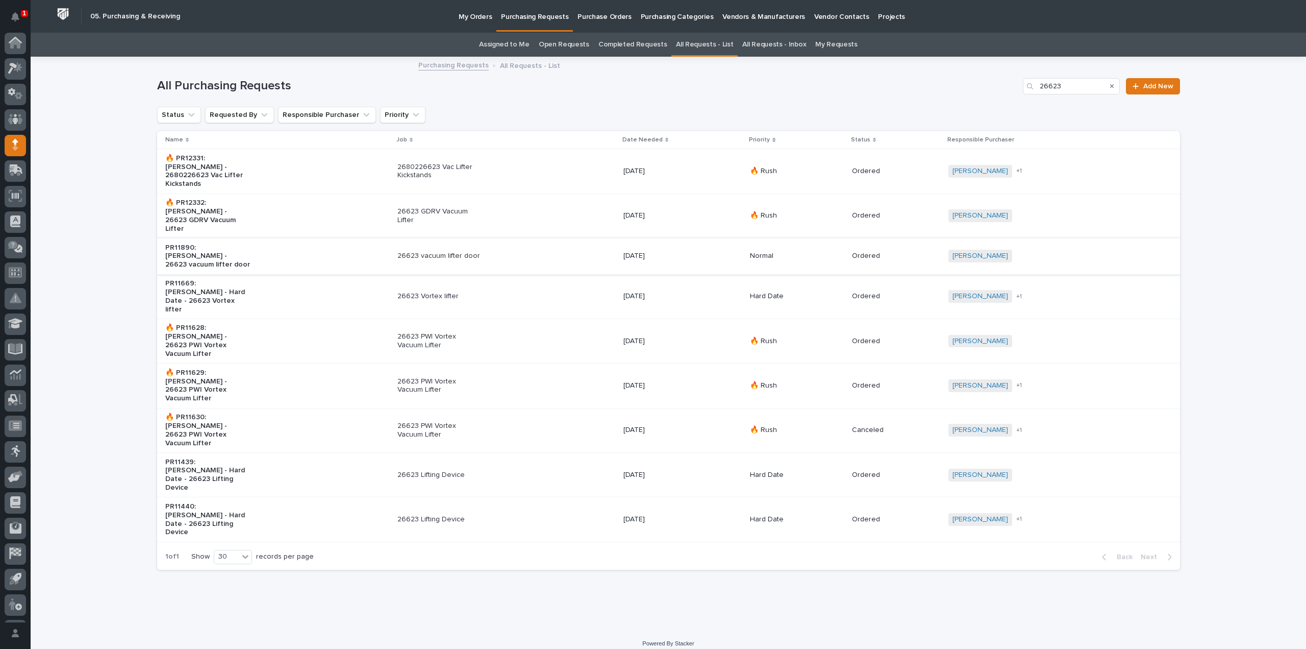
scroll to position [22, 0]
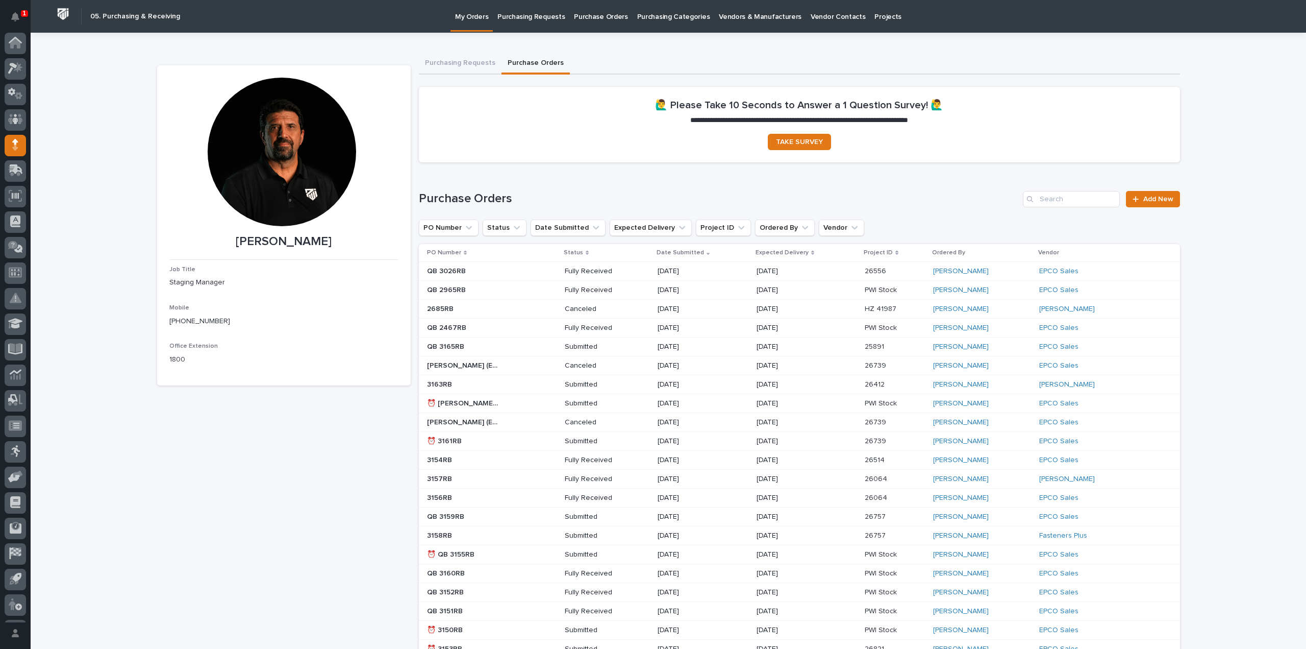
scroll to position [22, 0]
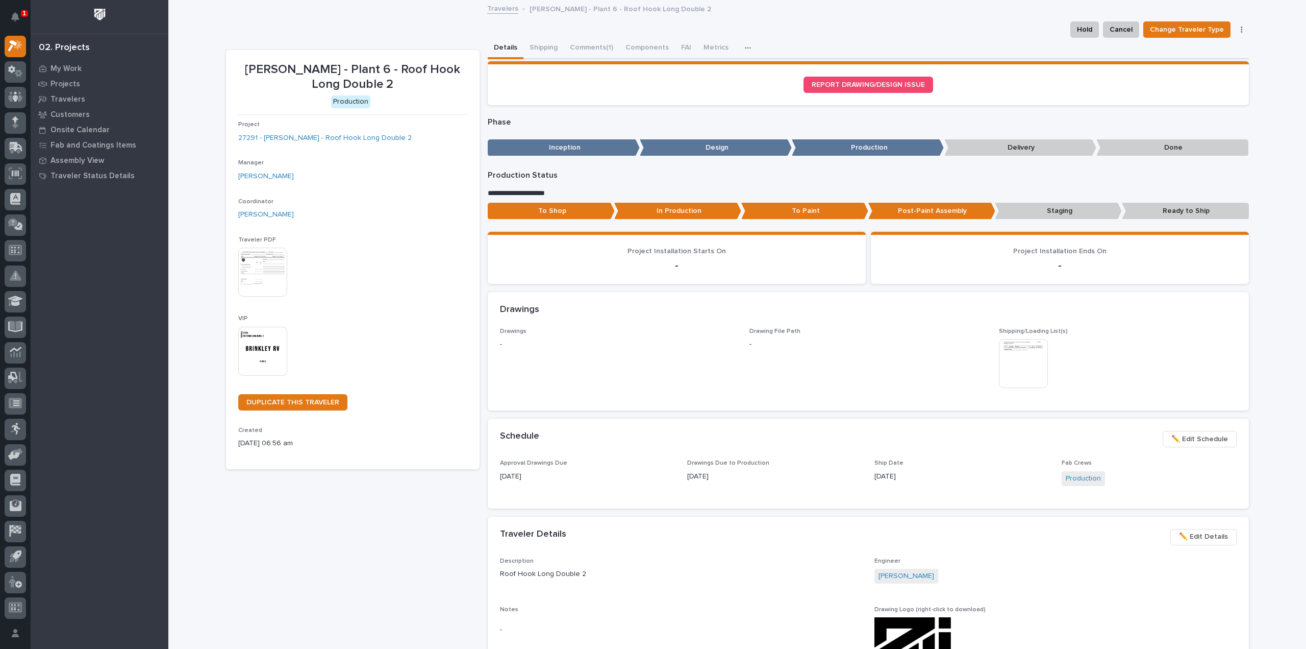
click at [254, 353] on img at bounding box center [262, 351] width 49 height 49
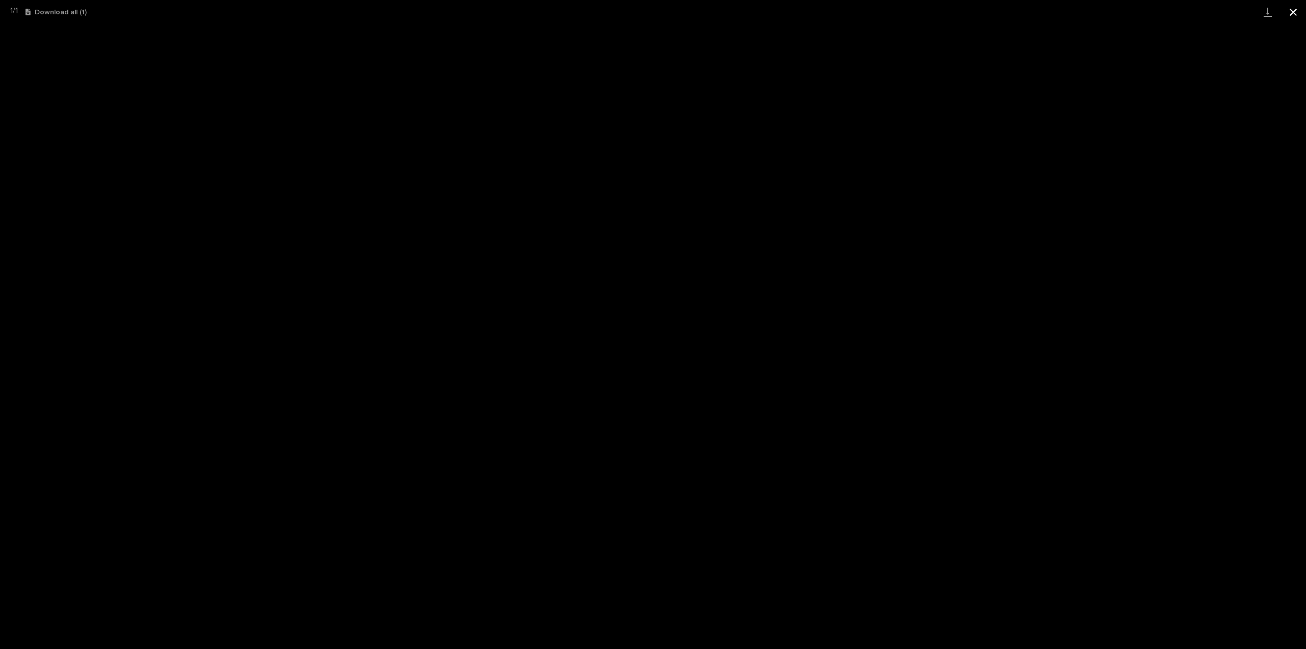
click at [1293, 15] on button "Close gallery" at bounding box center [1294, 12] width 26 height 24
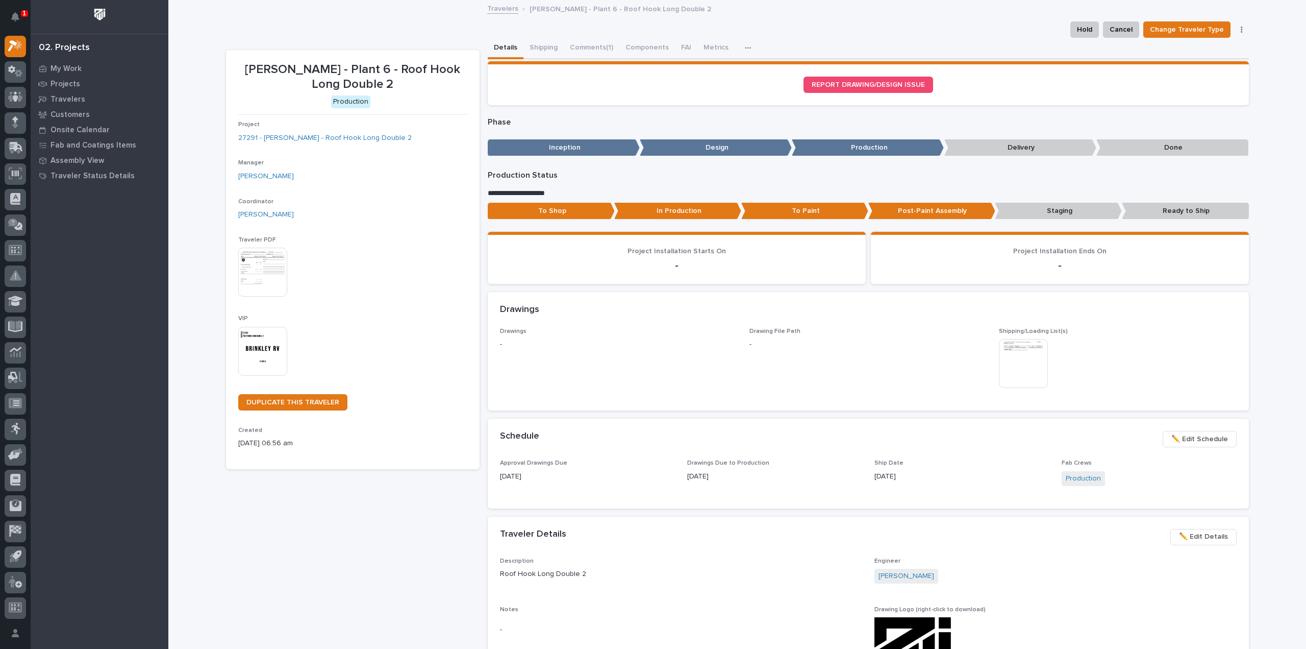
click at [1108, 350] on div "This file cannot be opened Download File" at bounding box center [1117, 364] width 237 height 51
